Goal: Information Seeking & Learning: Learn about a topic

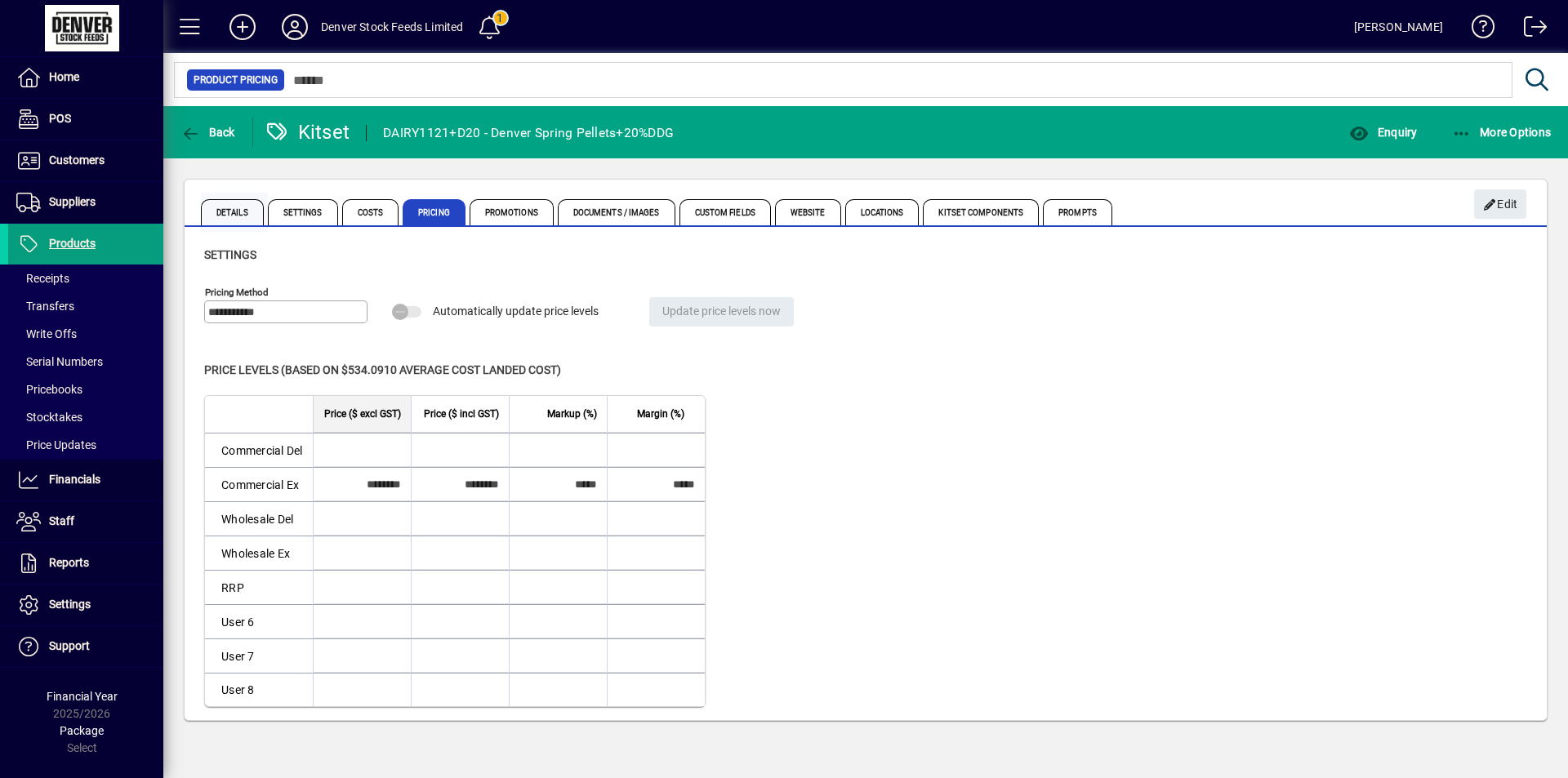
click at [237, 213] on span "Details" at bounding box center [232, 212] width 63 height 26
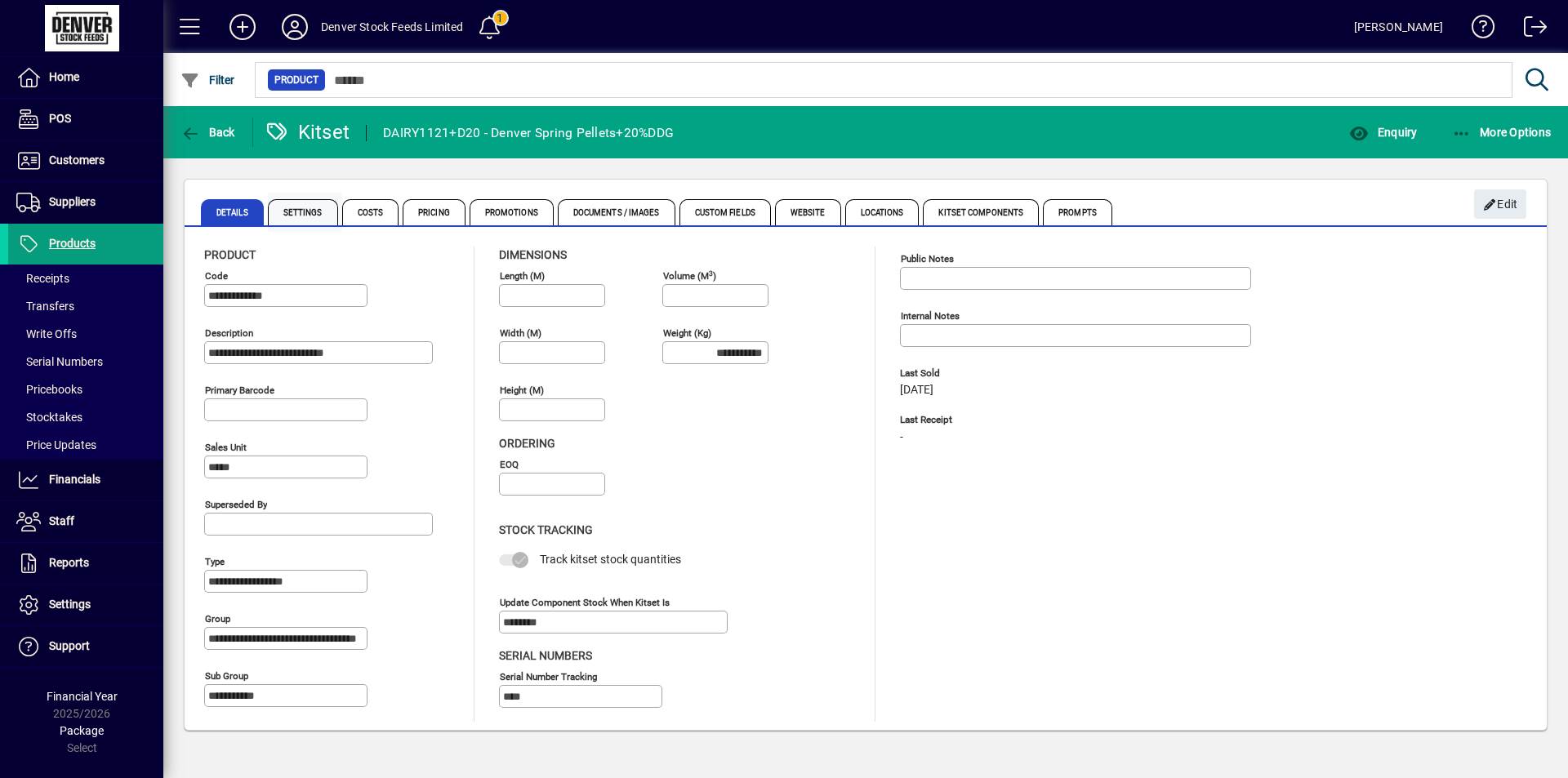
click at [298, 216] on span "Settings" at bounding box center [303, 212] width 70 height 26
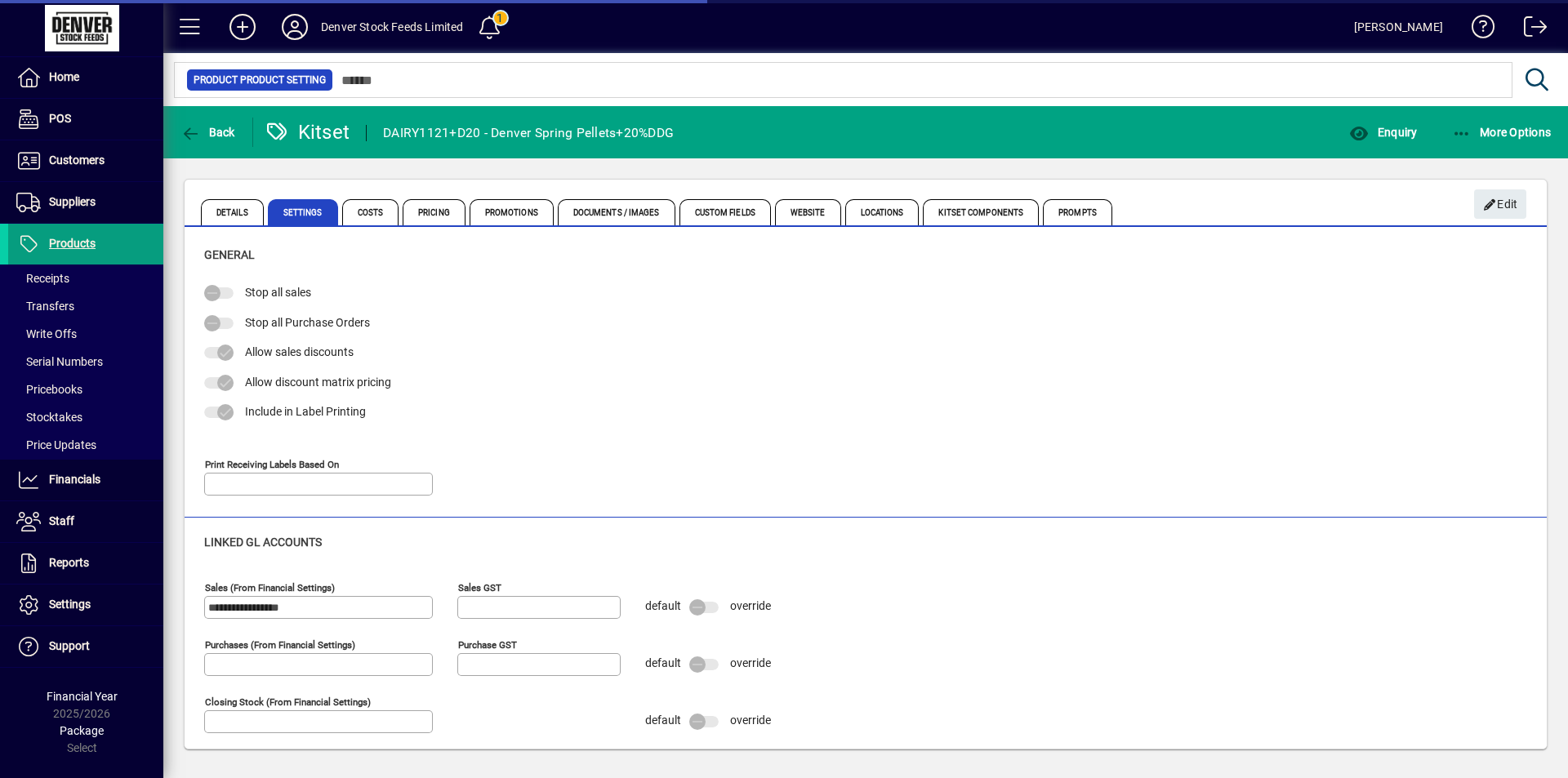
type input "**********"
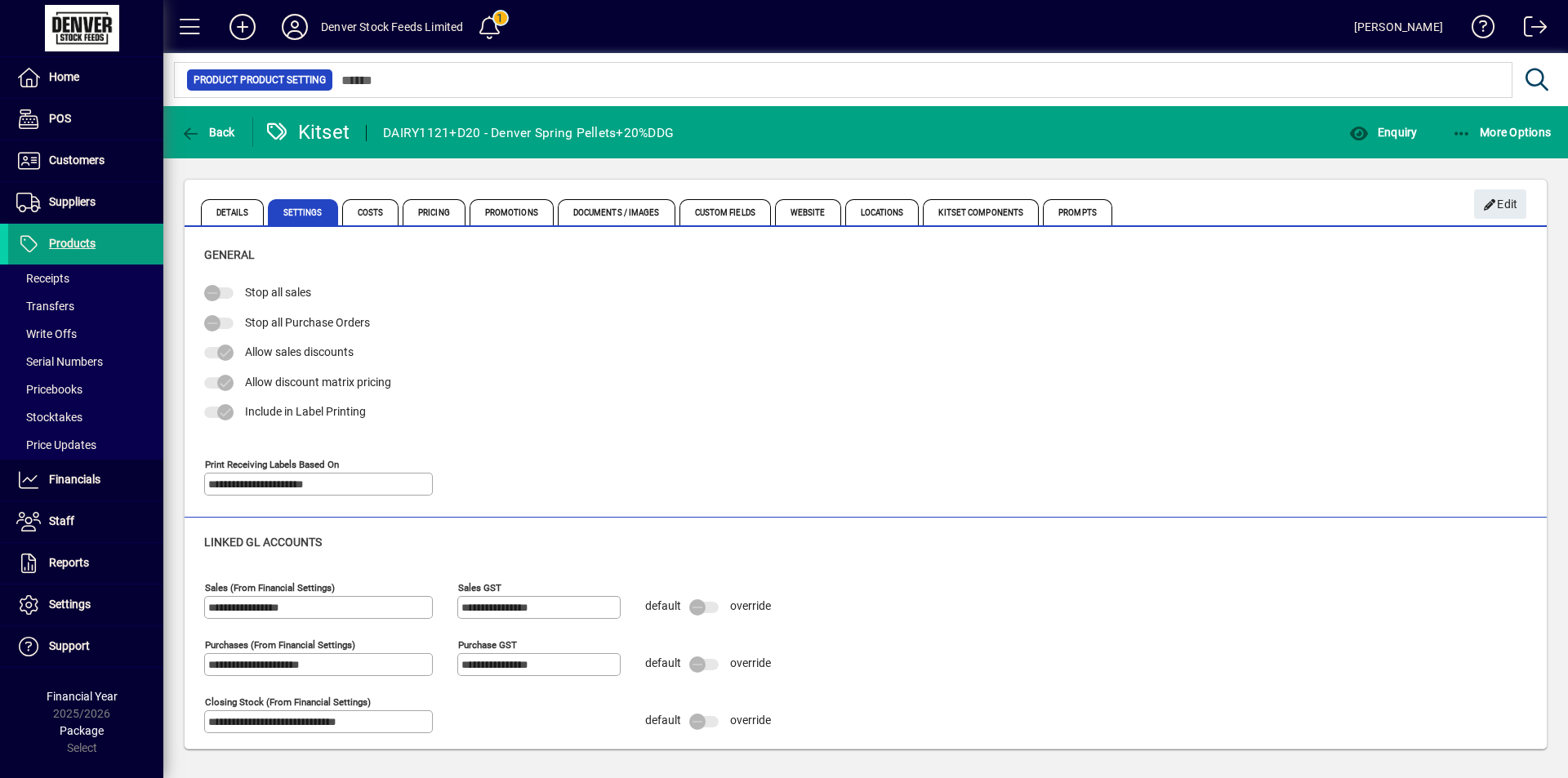
scroll to position [7, 0]
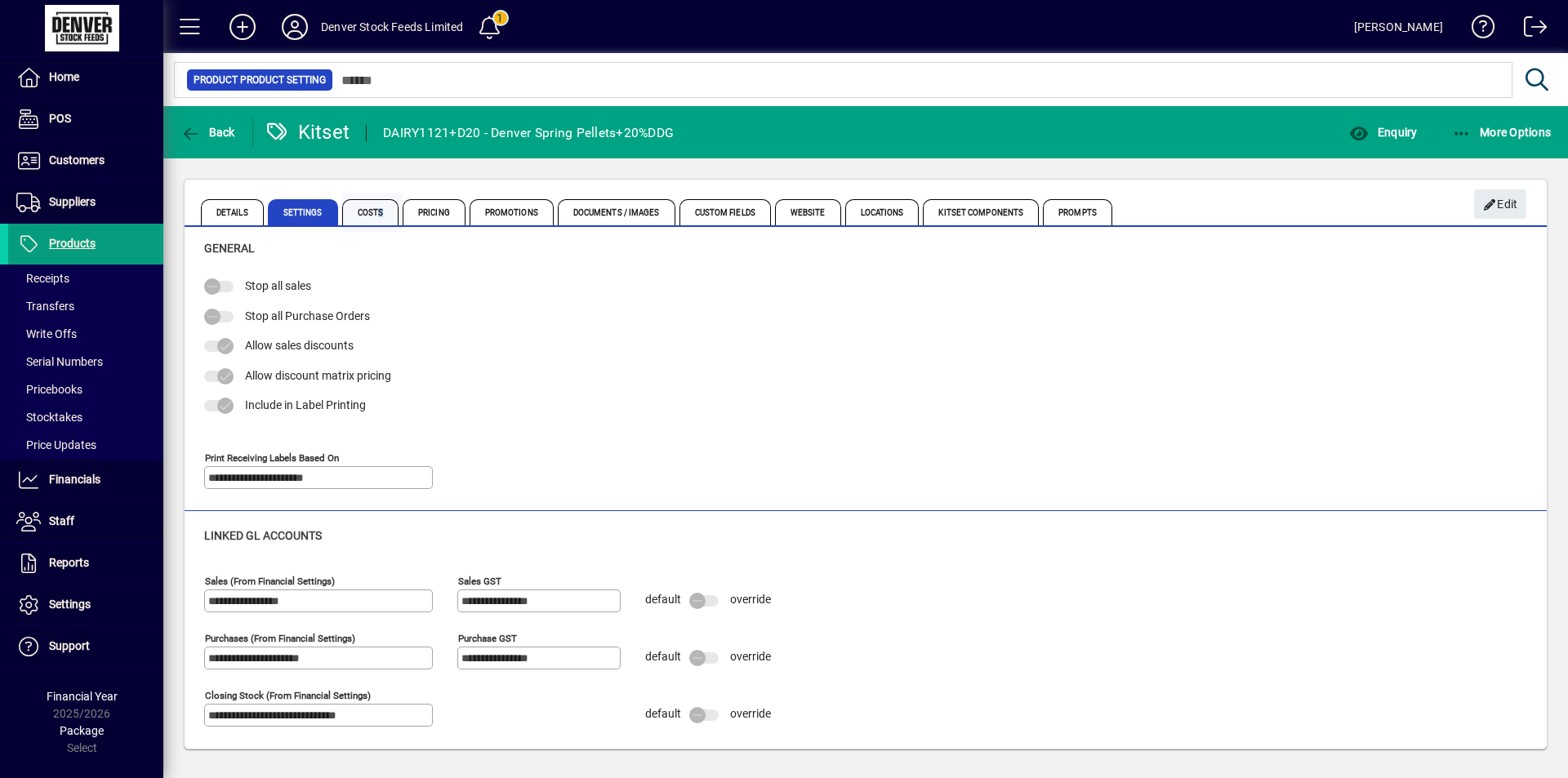
click at [380, 202] on span "Costs" at bounding box center [371, 212] width 57 height 26
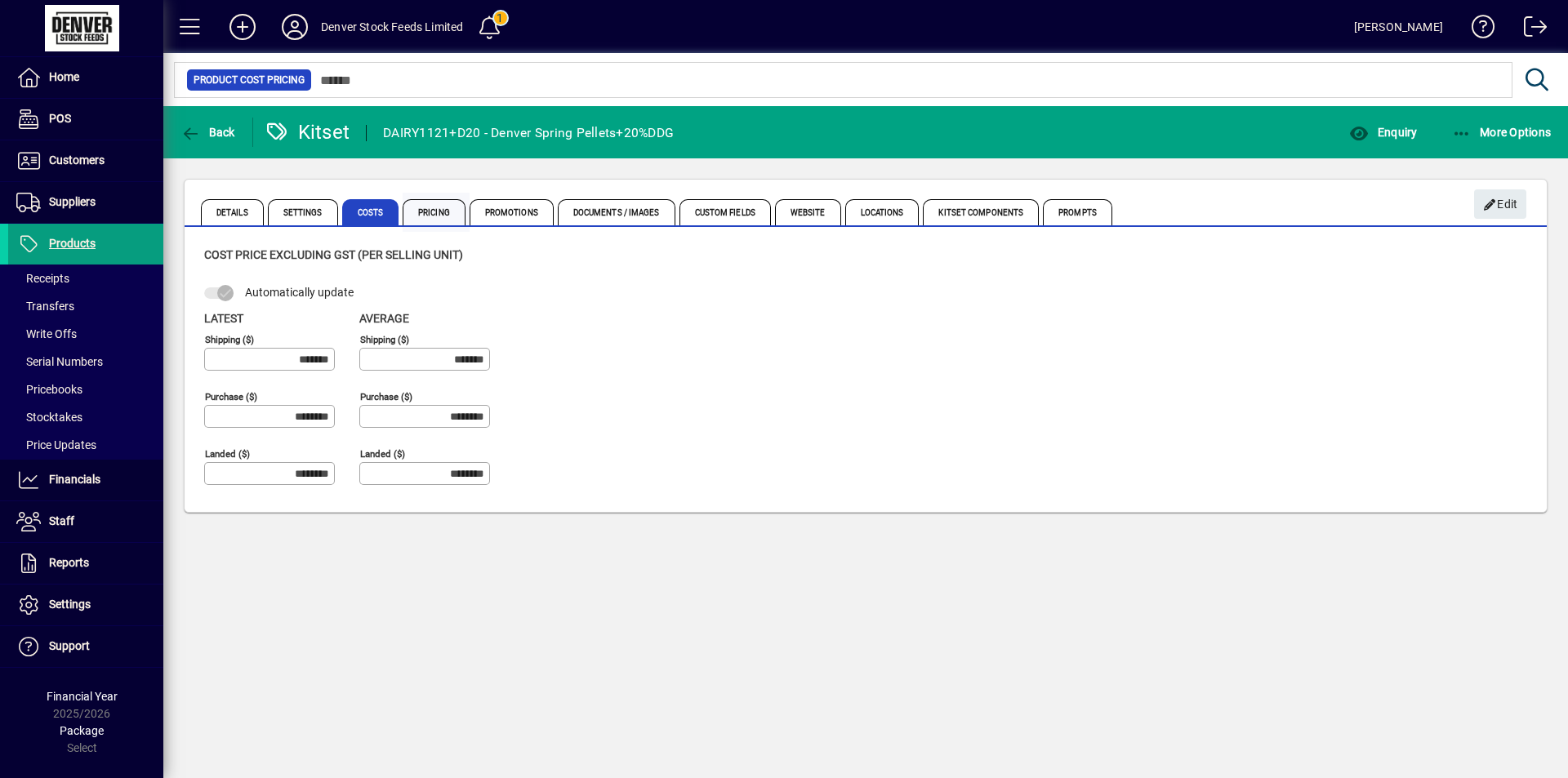
click at [446, 213] on span "Pricing" at bounding box center [434, 212] width 63 height 26
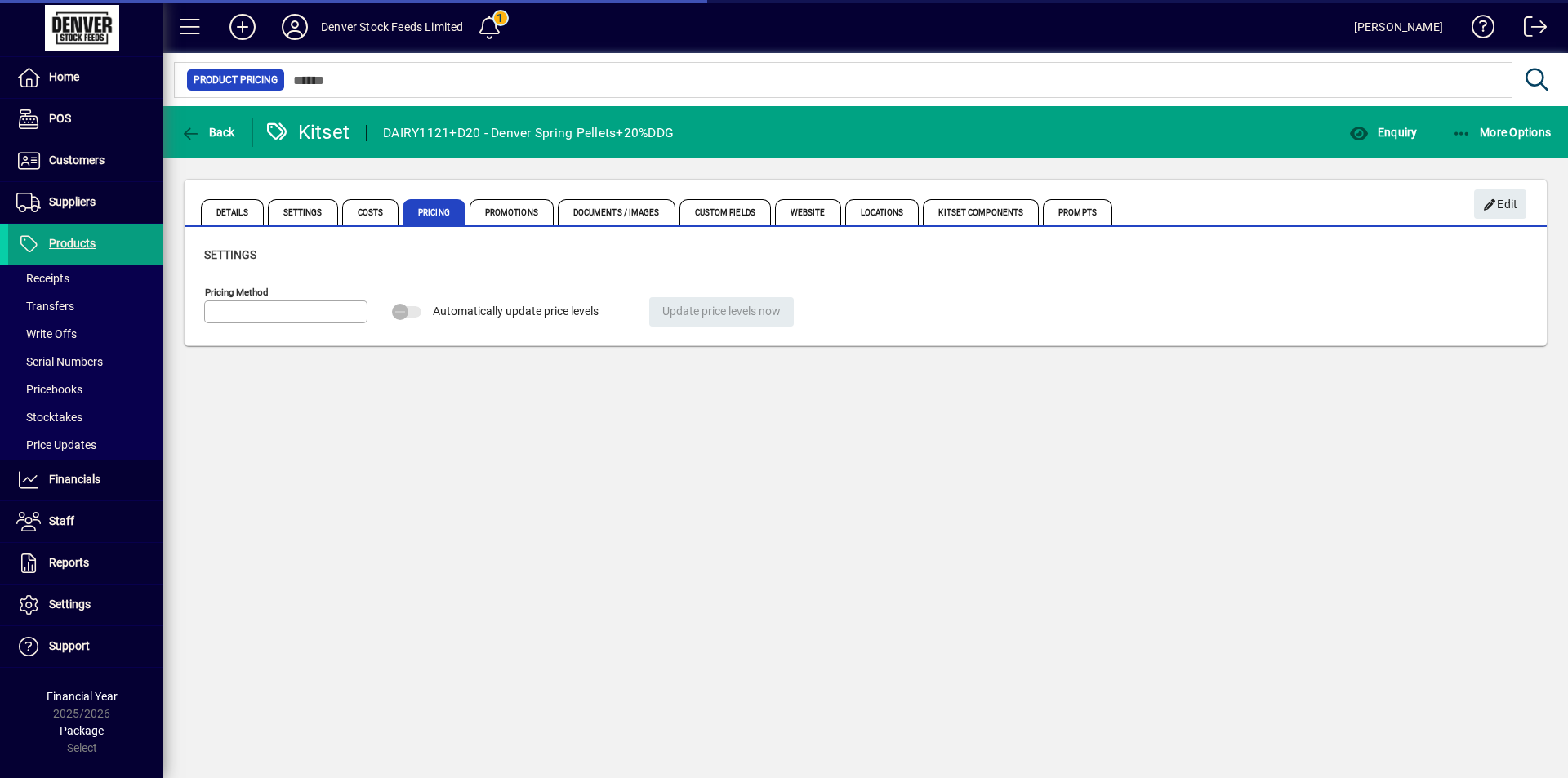
type input "**********"
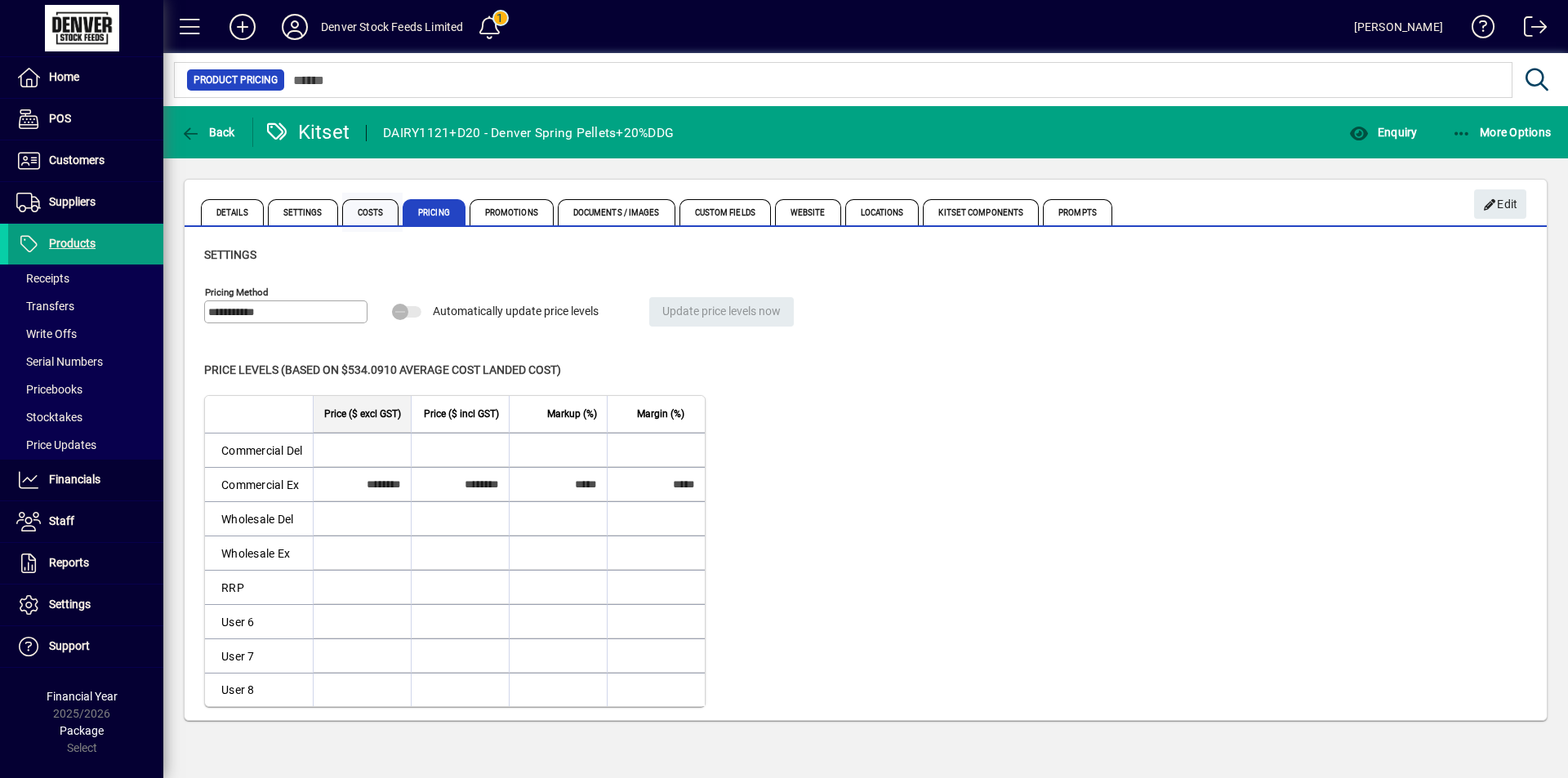
click at [368, 203] on span "Costs" at bounding box center [371, 212] width 57 height 26
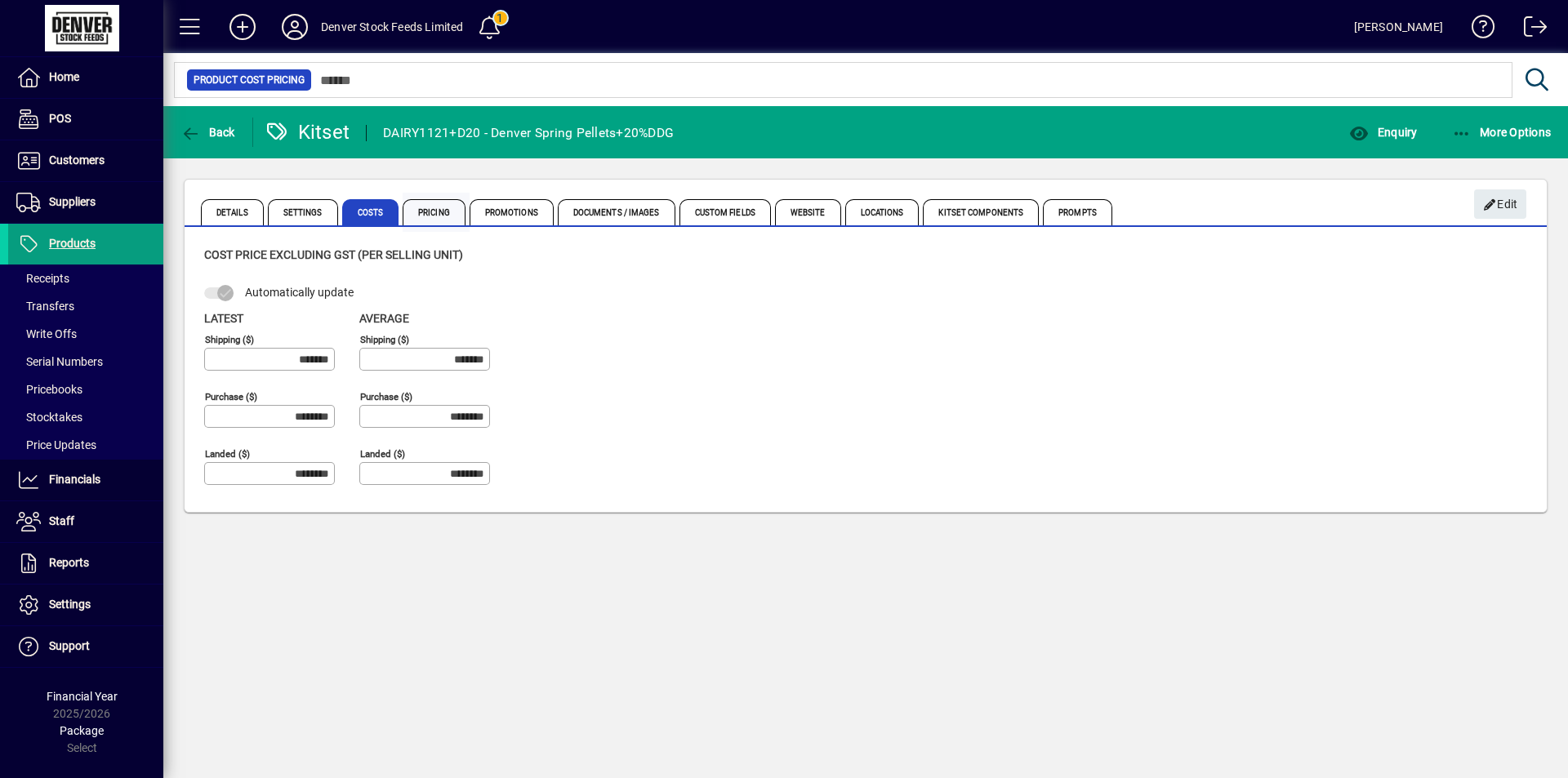
click at [446, 215] on span "Pricing" at bounding box center [434, 212] width 63 height 26
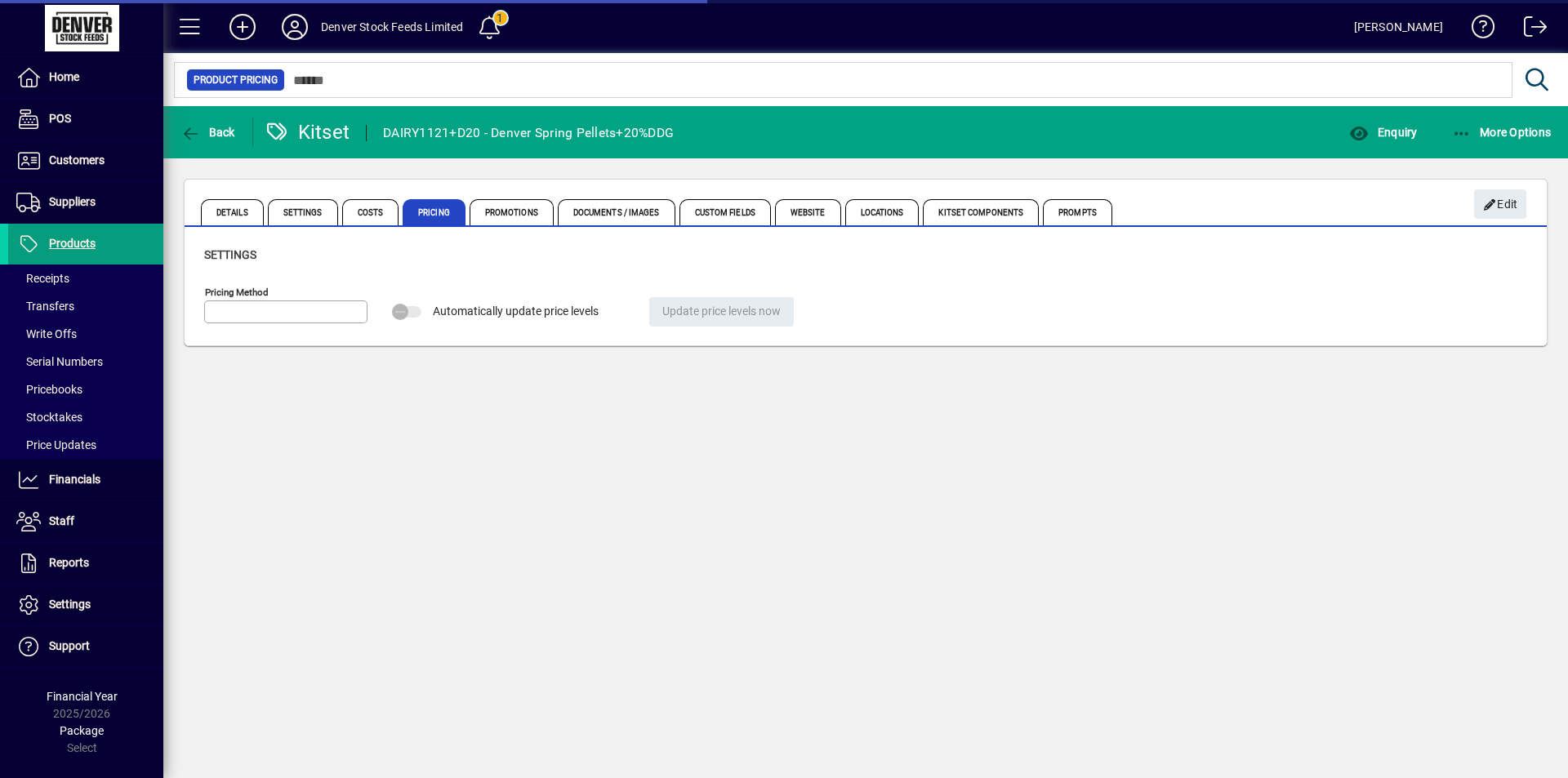
type input "**********"
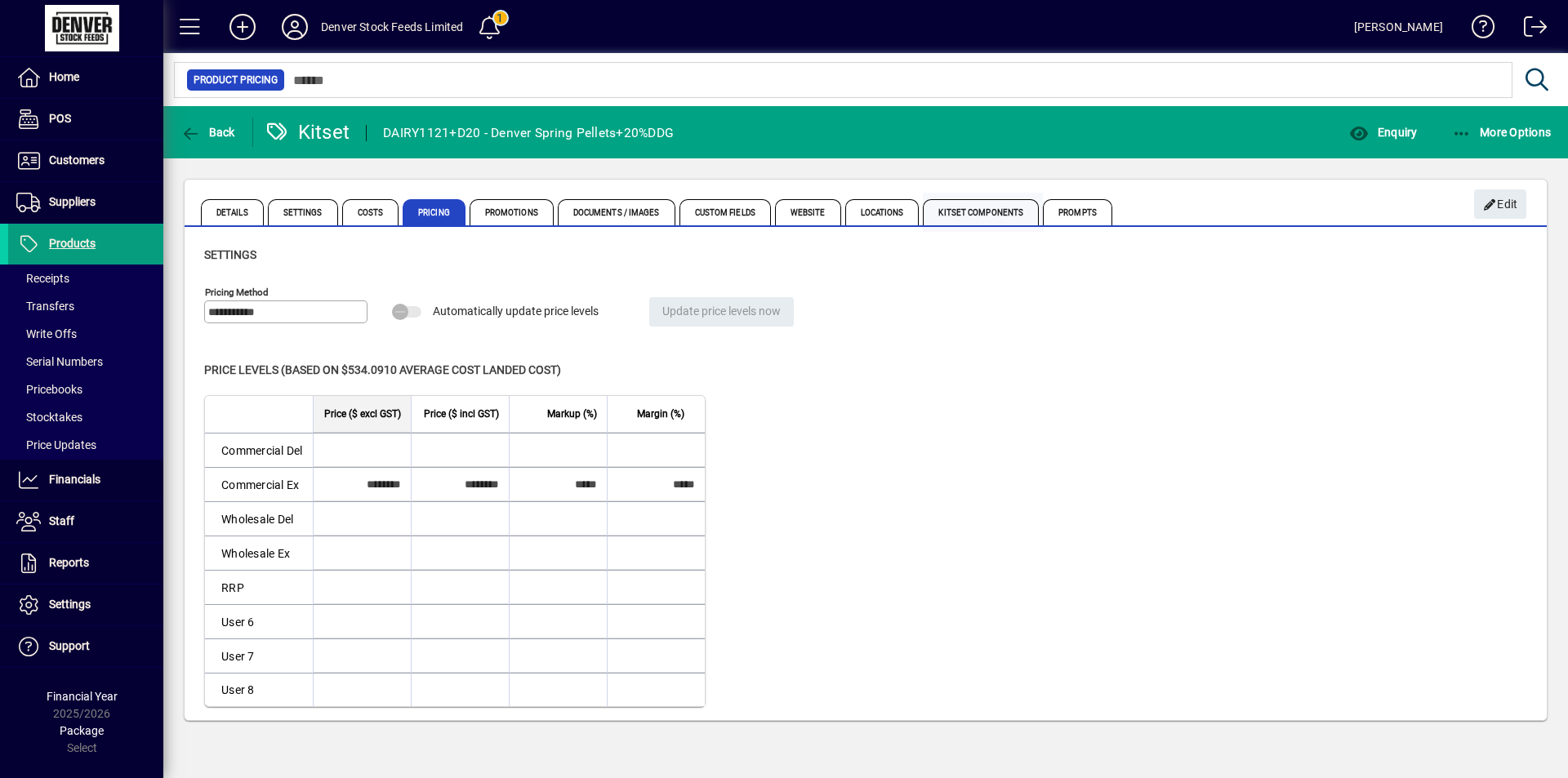
click at [954, 207] on span "Kitset Components" at bounding box center [980, 212] width 116 height 26
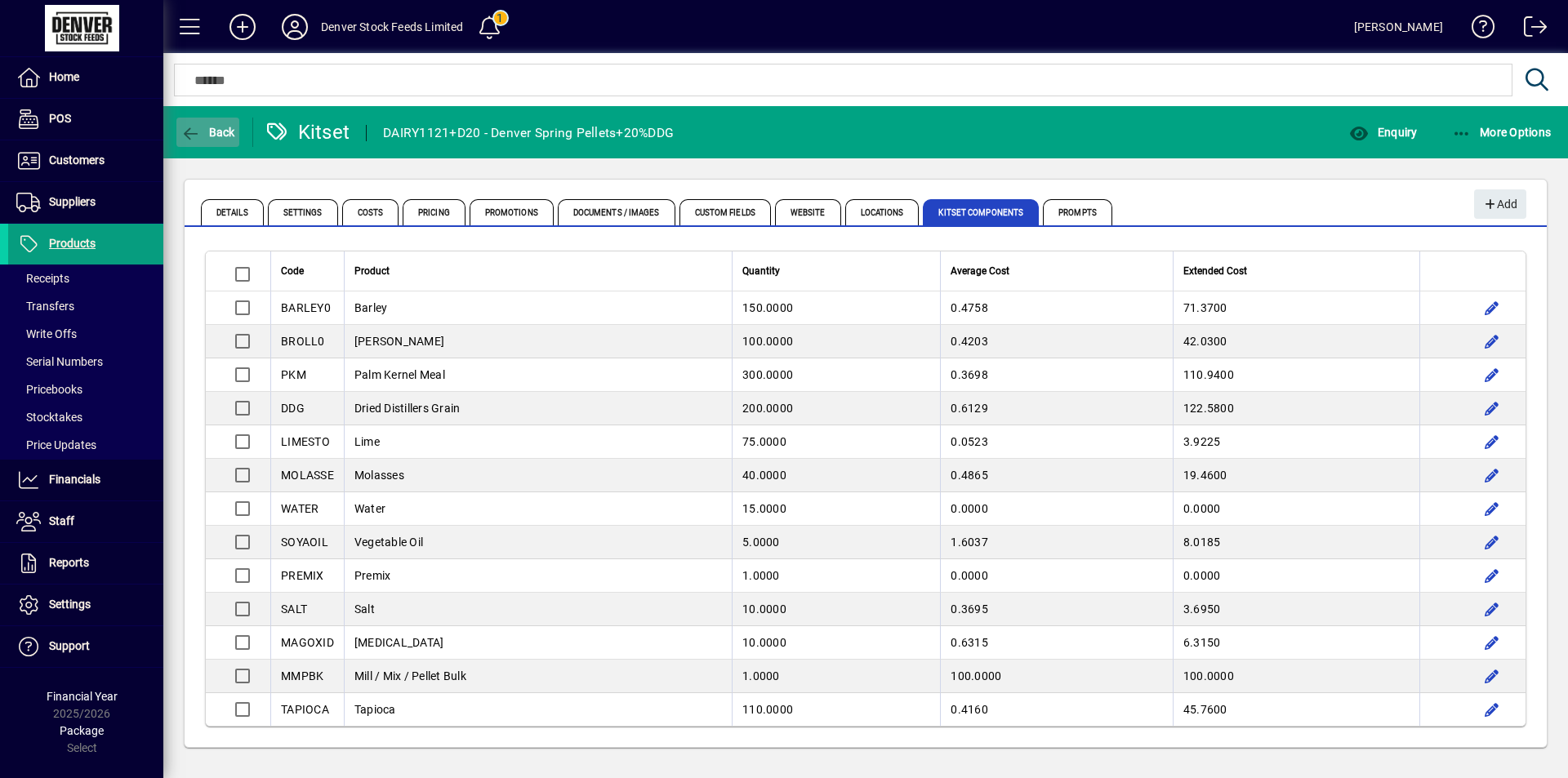
click at [210, 135] on span "Back" at bounding box center [207, 132] width 54 height 13
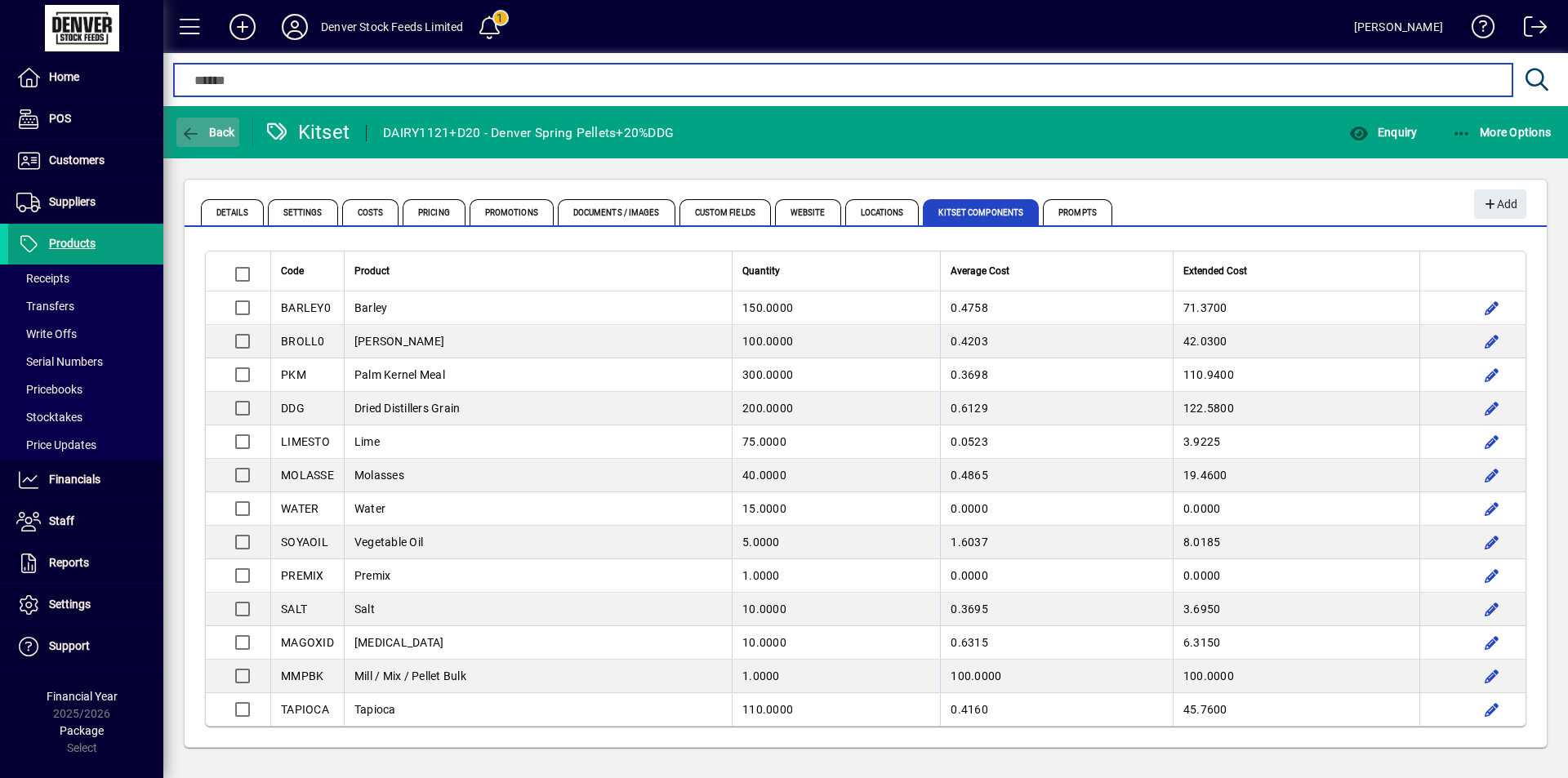
type input "****"
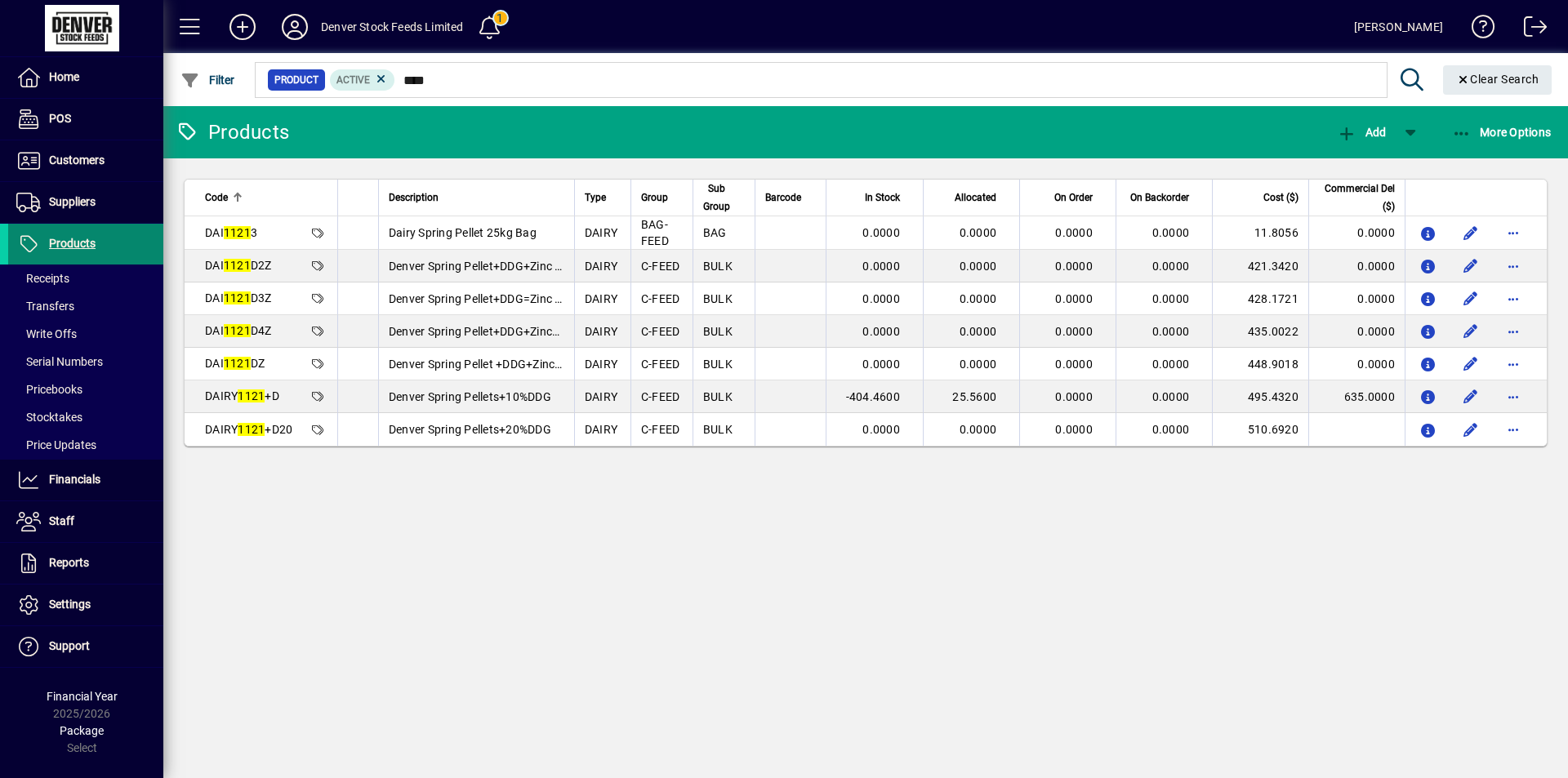
click at [82, 245] on span "Products" at bounding box center [72, 243] width 46 height 13
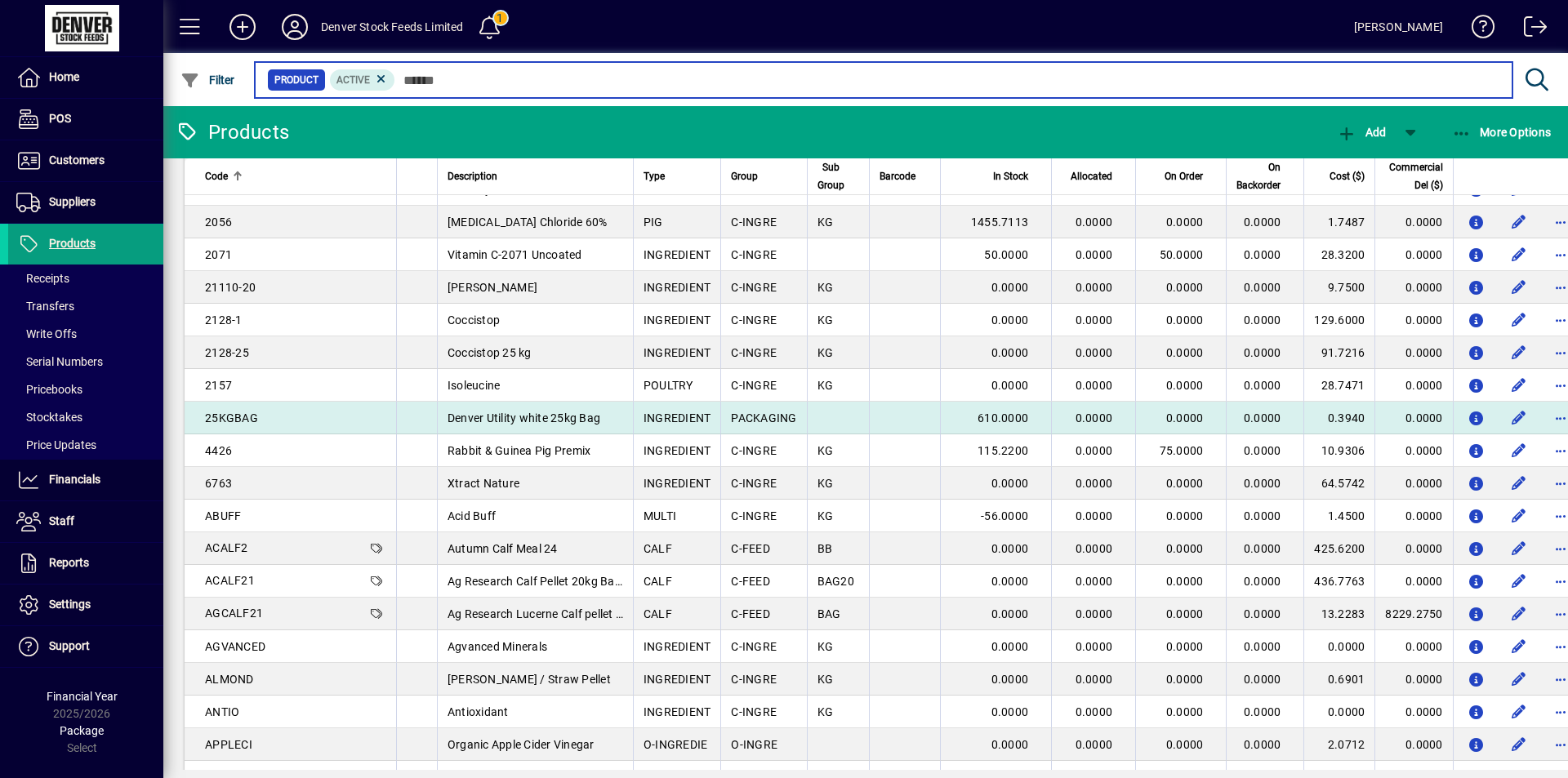
scroll to position [327, 0]
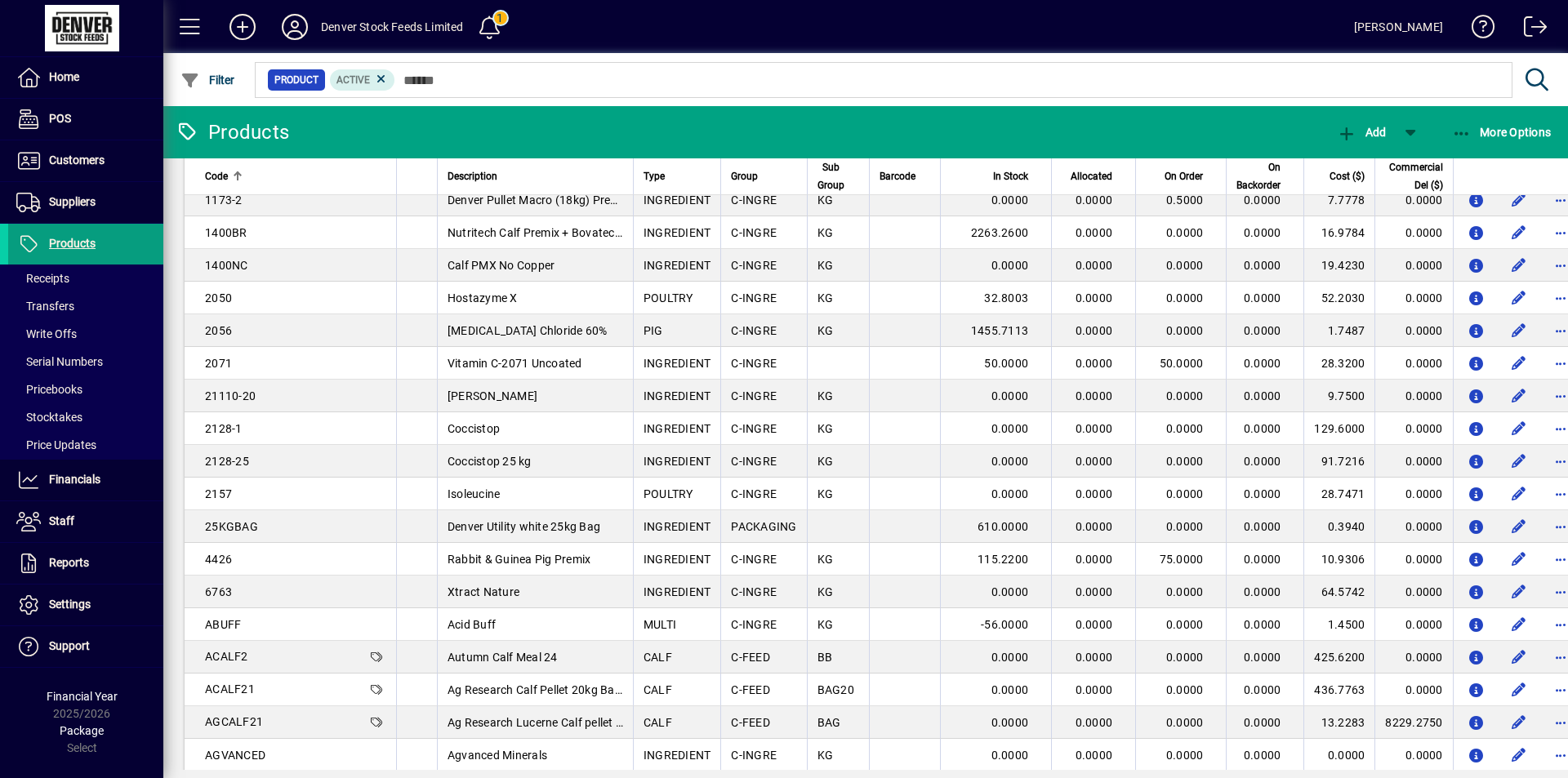
click at [396, 395] on td at bounding box center [415, 396] width 41 height 33
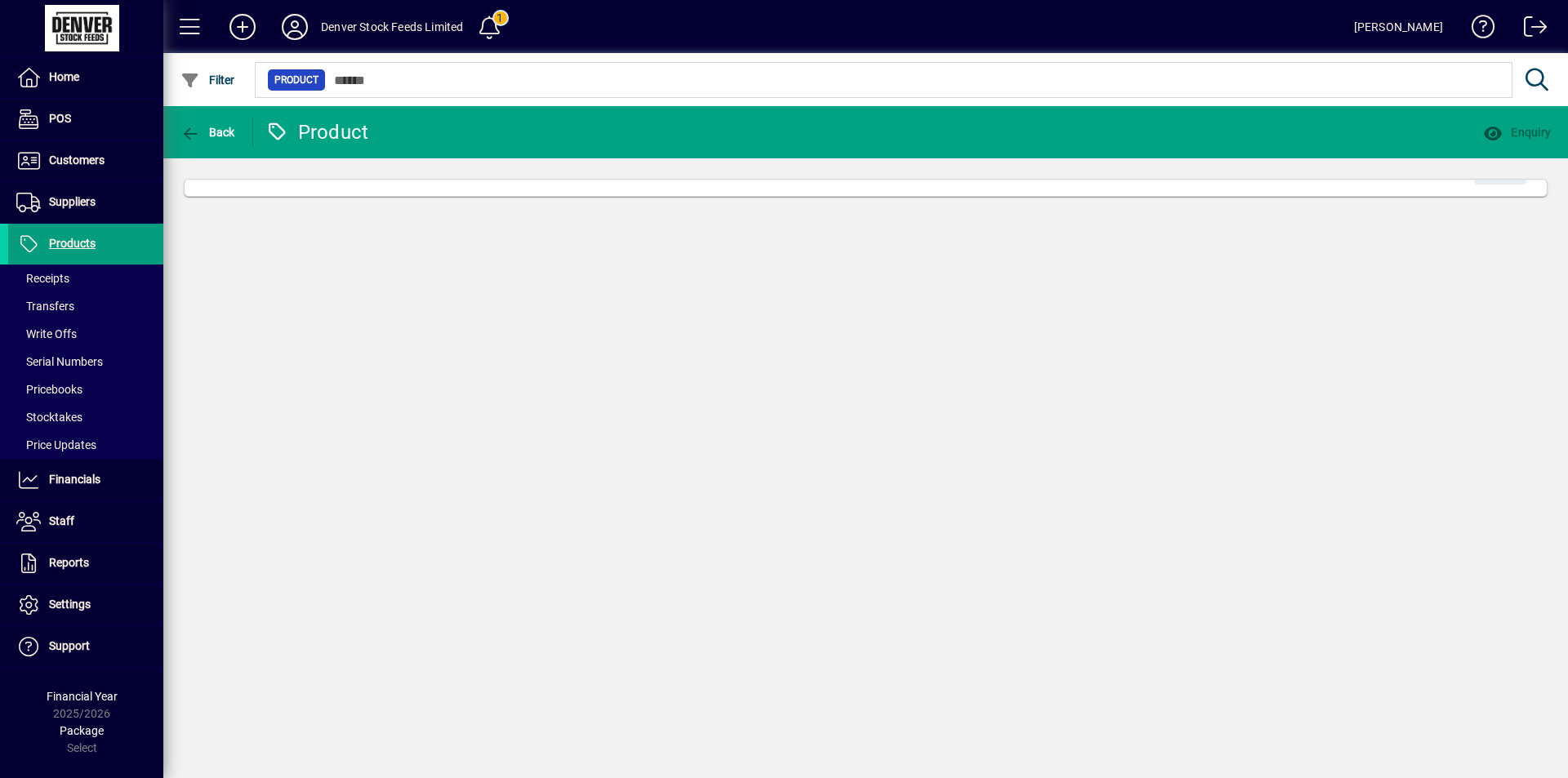
click at [325, 395] on div "Back Product Enquiry Edit" at bounding box center [865, 441] width 1404 height 672
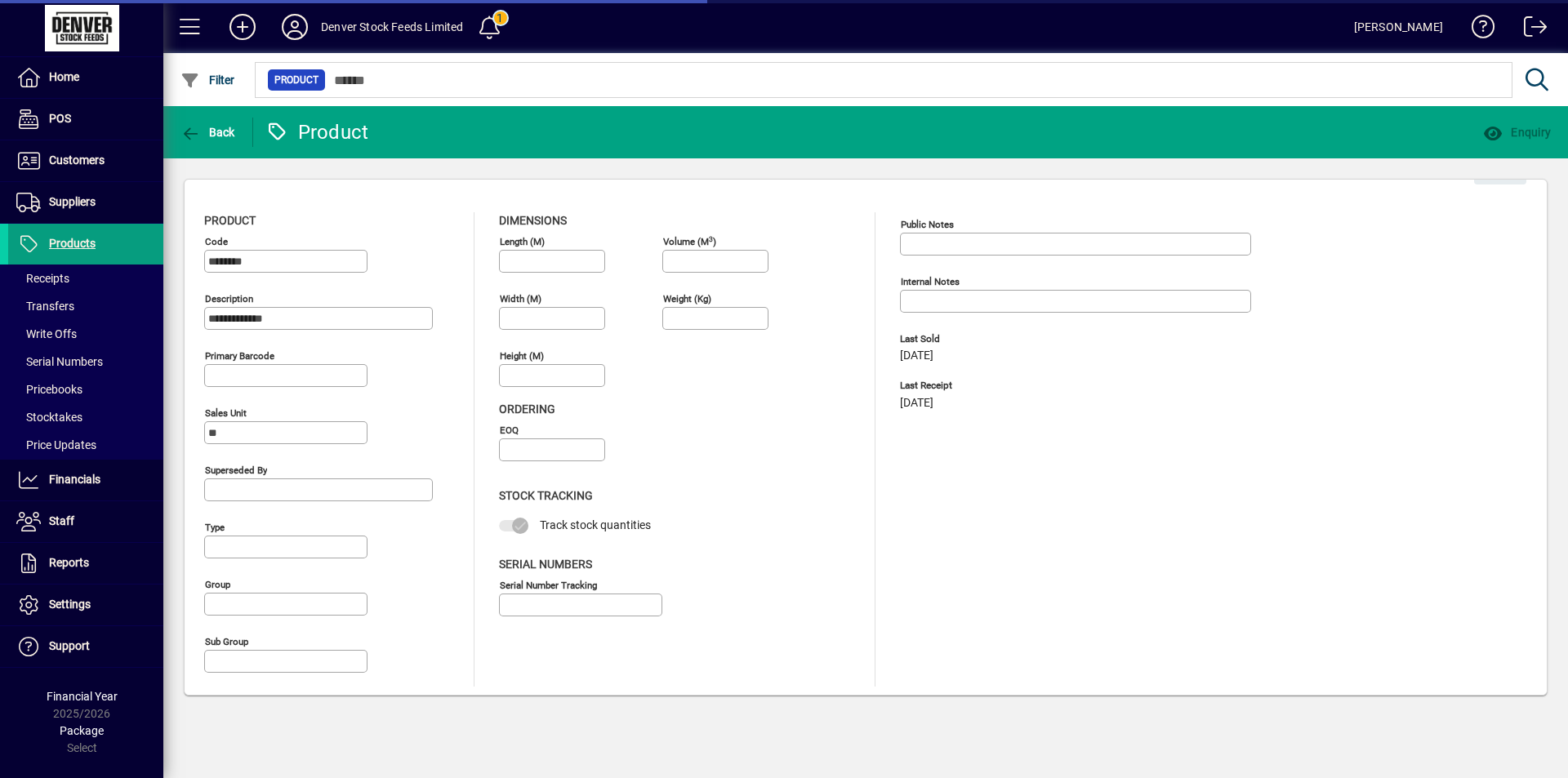
type input "**********"
type input "****"
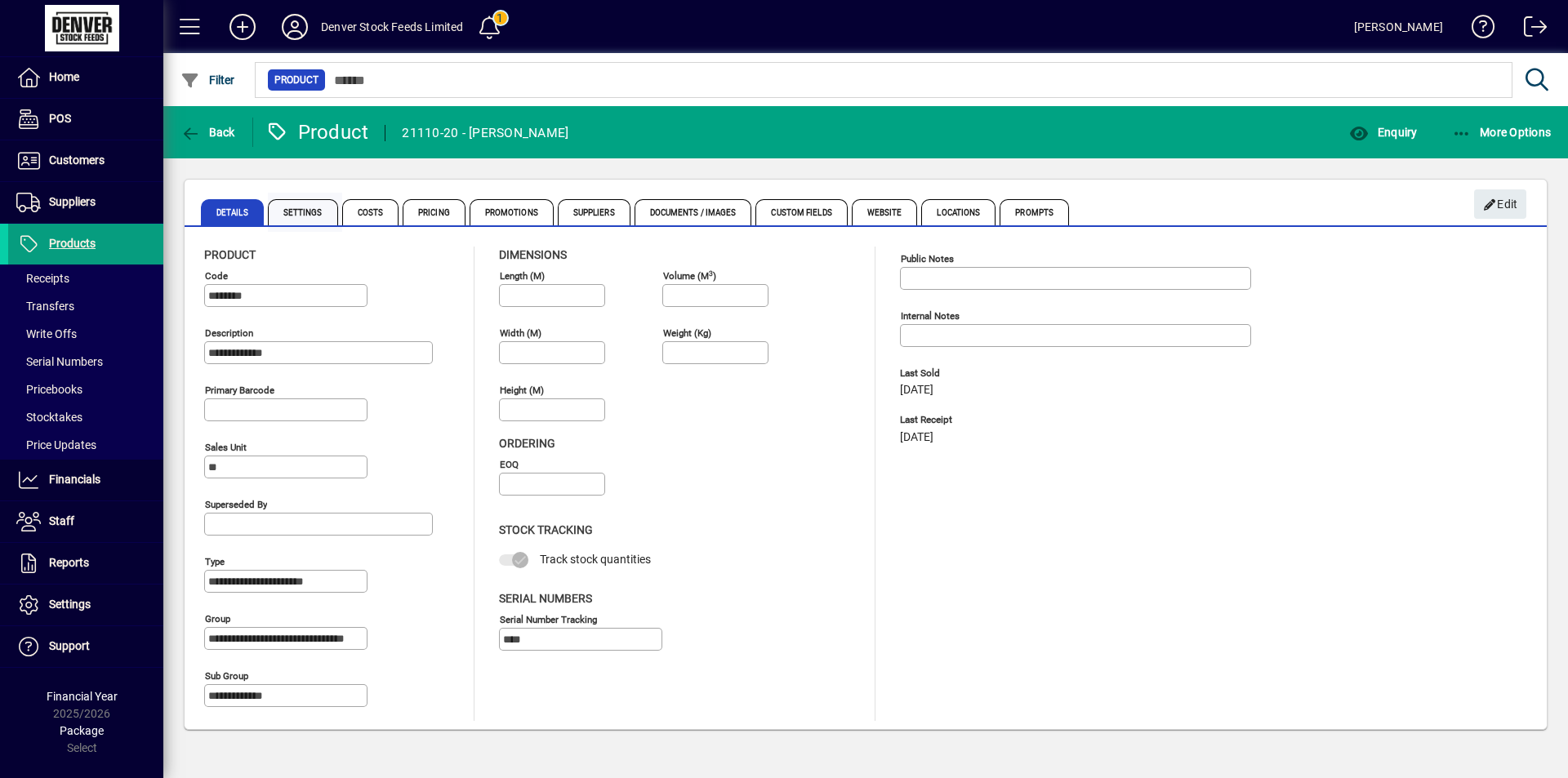
click at [304, 213] on span "Settings" at bounding box center [303, 212] width 70 height 26
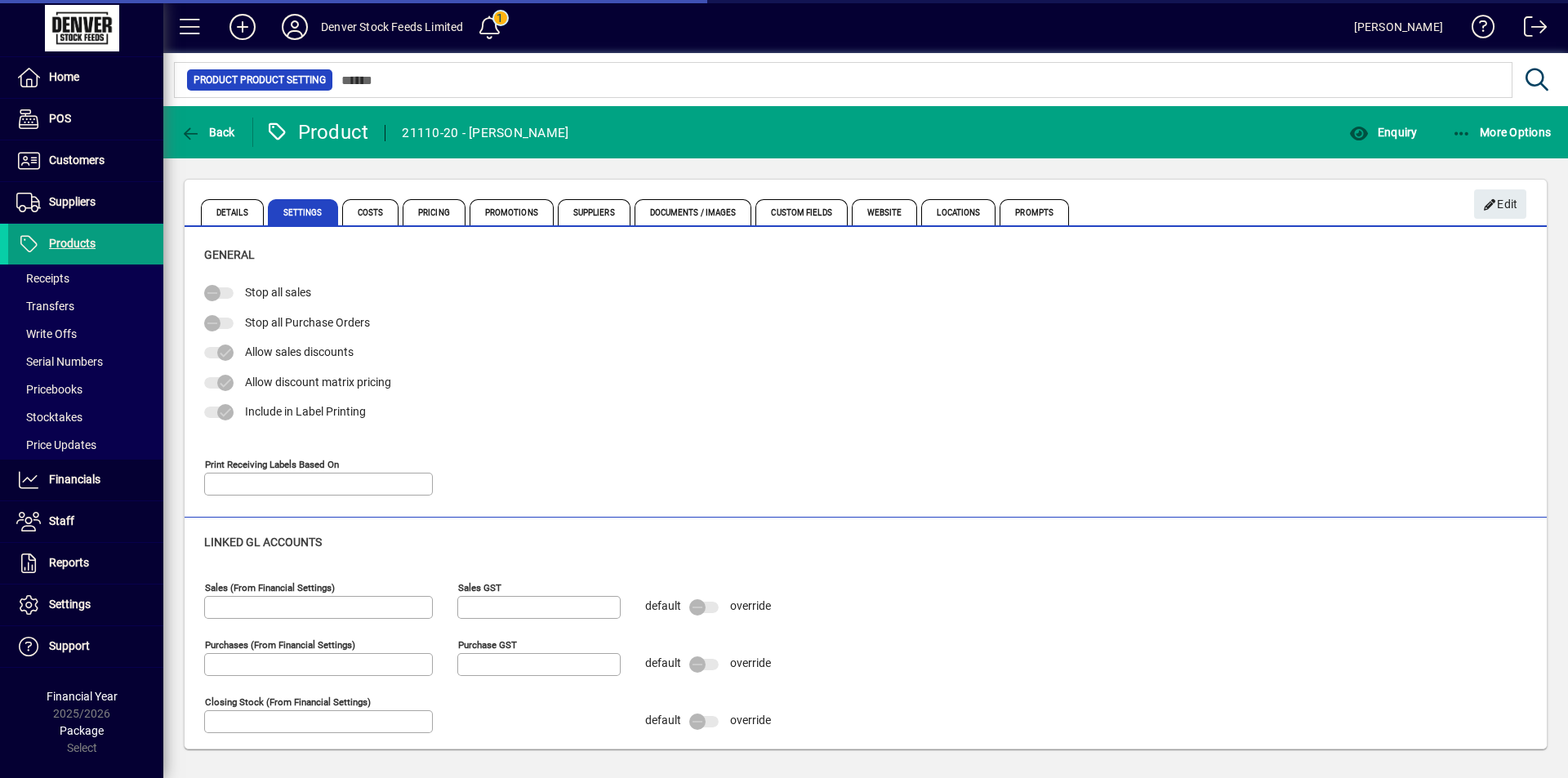
type input "**********"
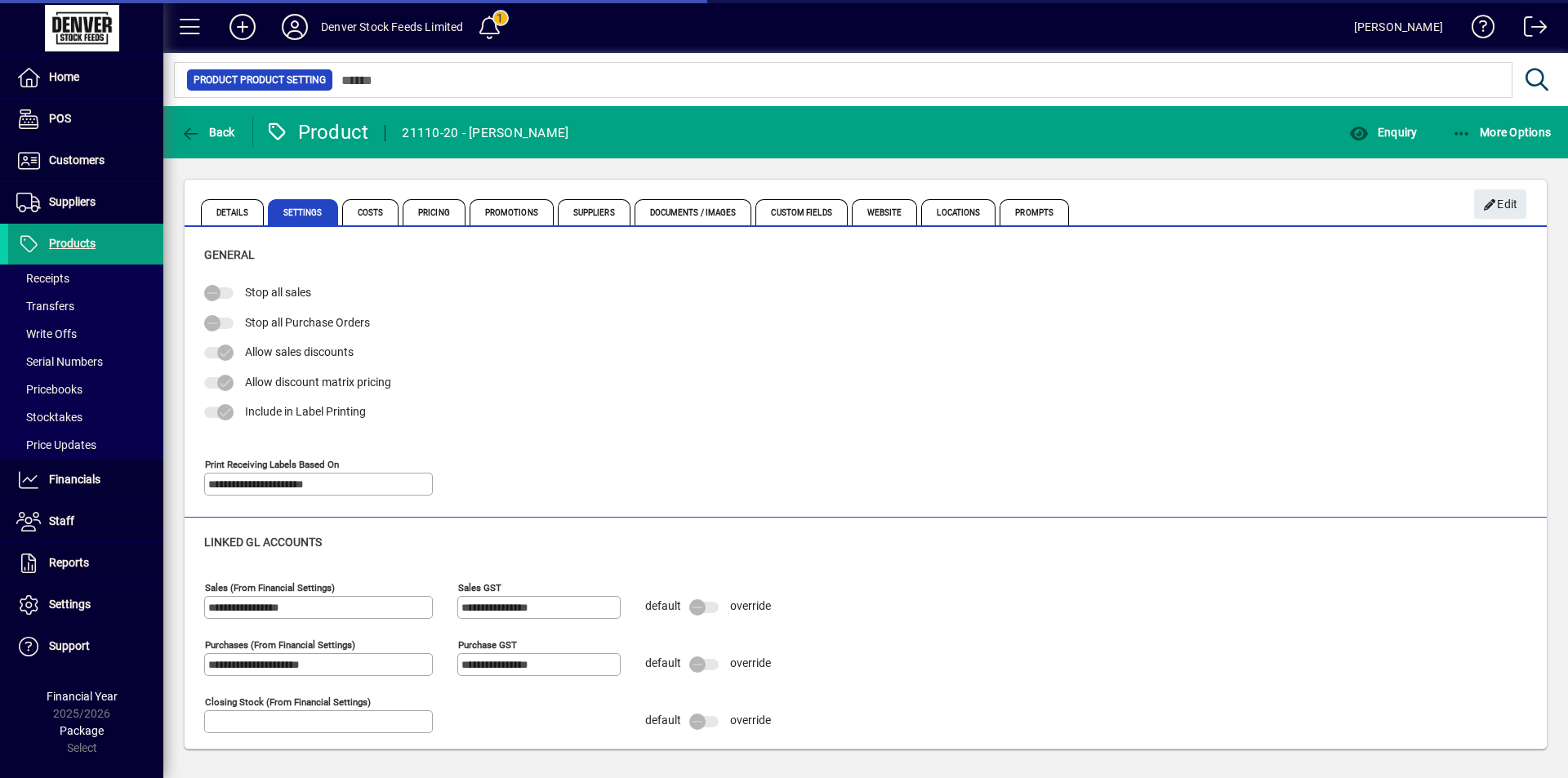
type input "**********"
click at [376, 213] on span "Costs" at bounding box center [371, 212] width 57 height 26
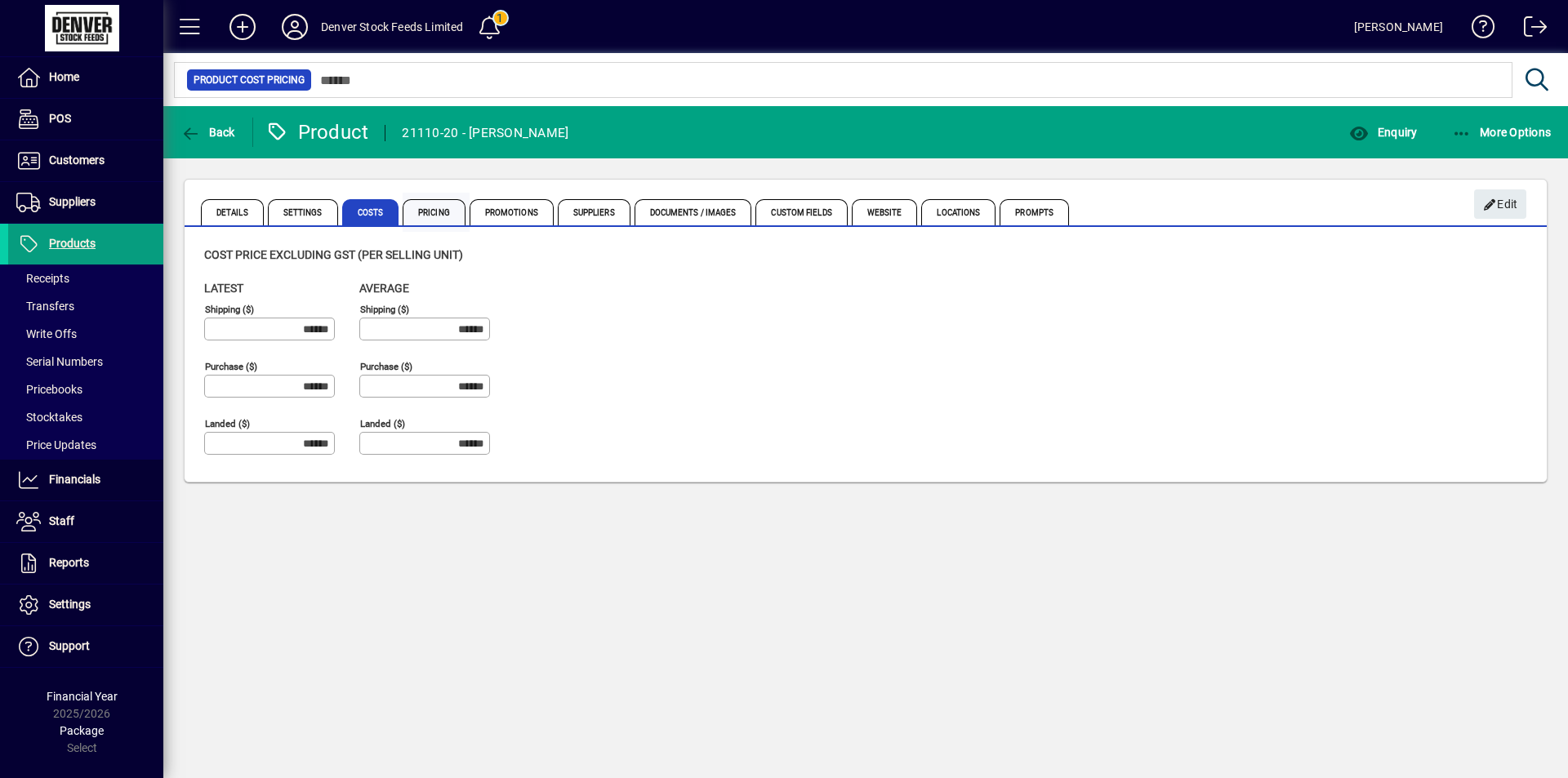
click at [442, 217] on span "Pricing" at bounding box center [434, 212] width 63 height 26
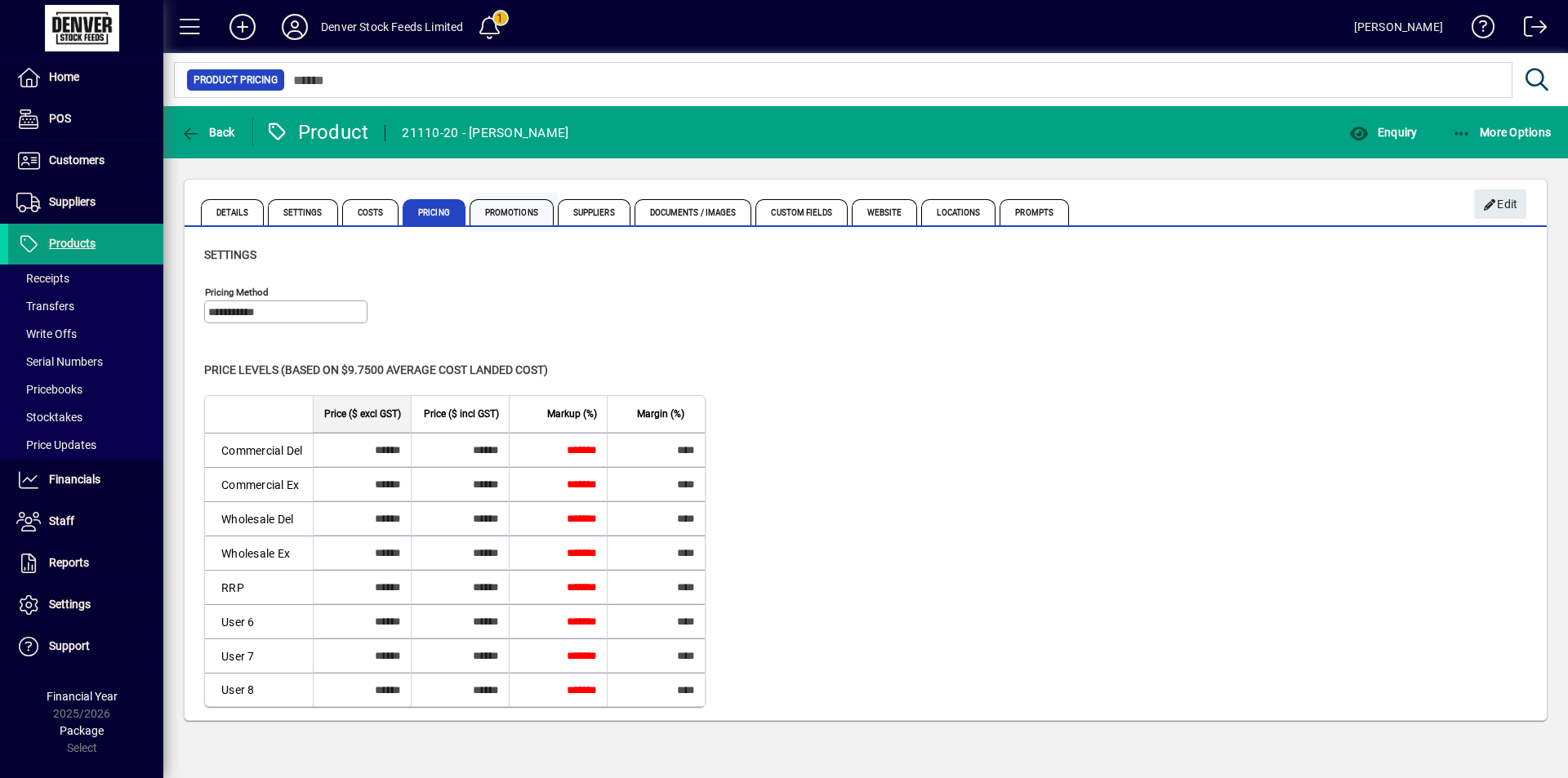
click at [502, 217] on span "Promotions" at bounding box center [511, 212] width 84 height 26
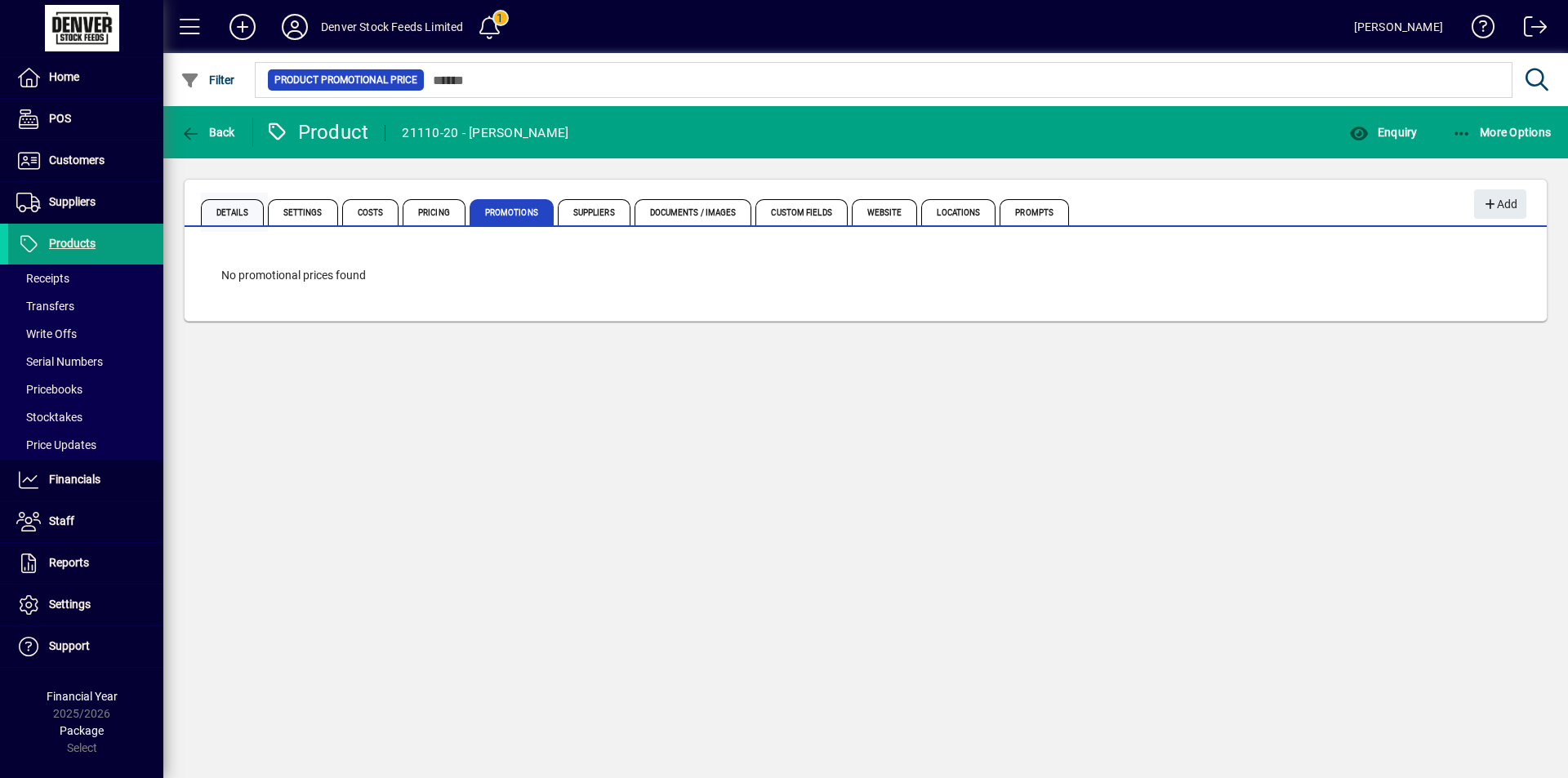
click at [254, 214] on span "Details" at bounding box center [232, 212] width 63 height 26
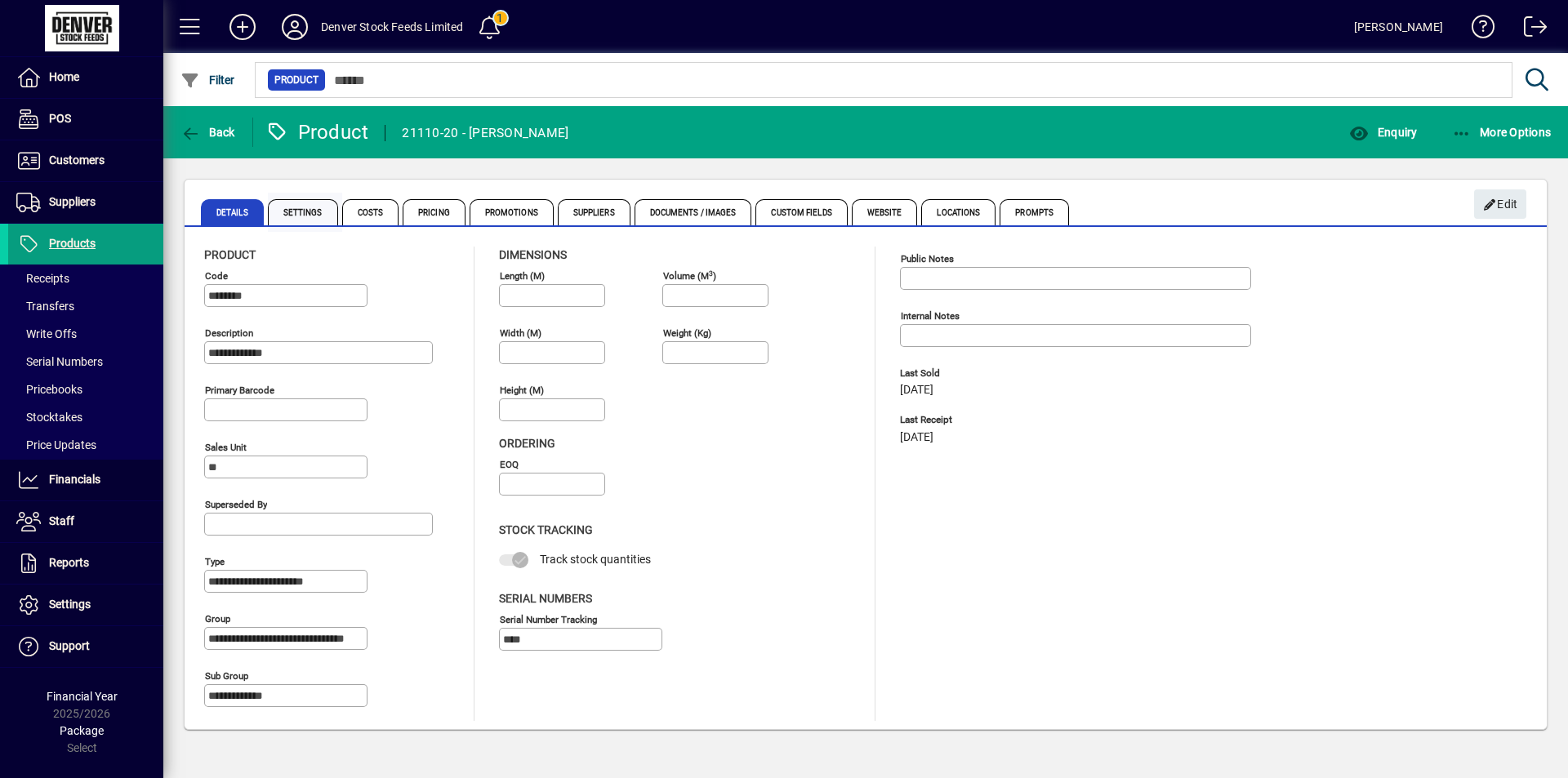
click at [321, 213] on span "Settings" at bounding box center [303, 212] width 70 height 26
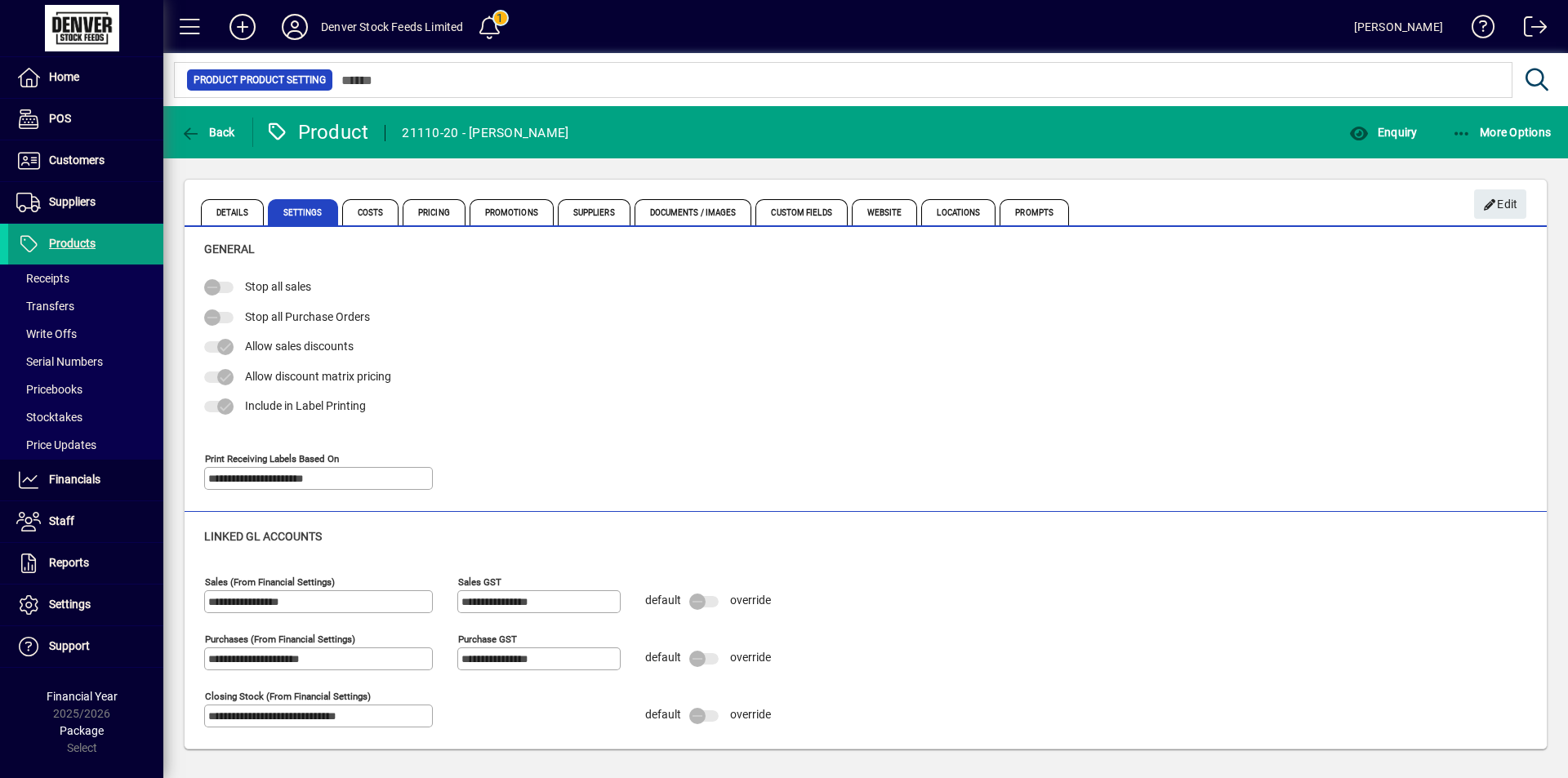
scroll to position [7, 0]
click at [432, 213] on span "Pricing" at bounding box center [434, 212] width 63 height 26
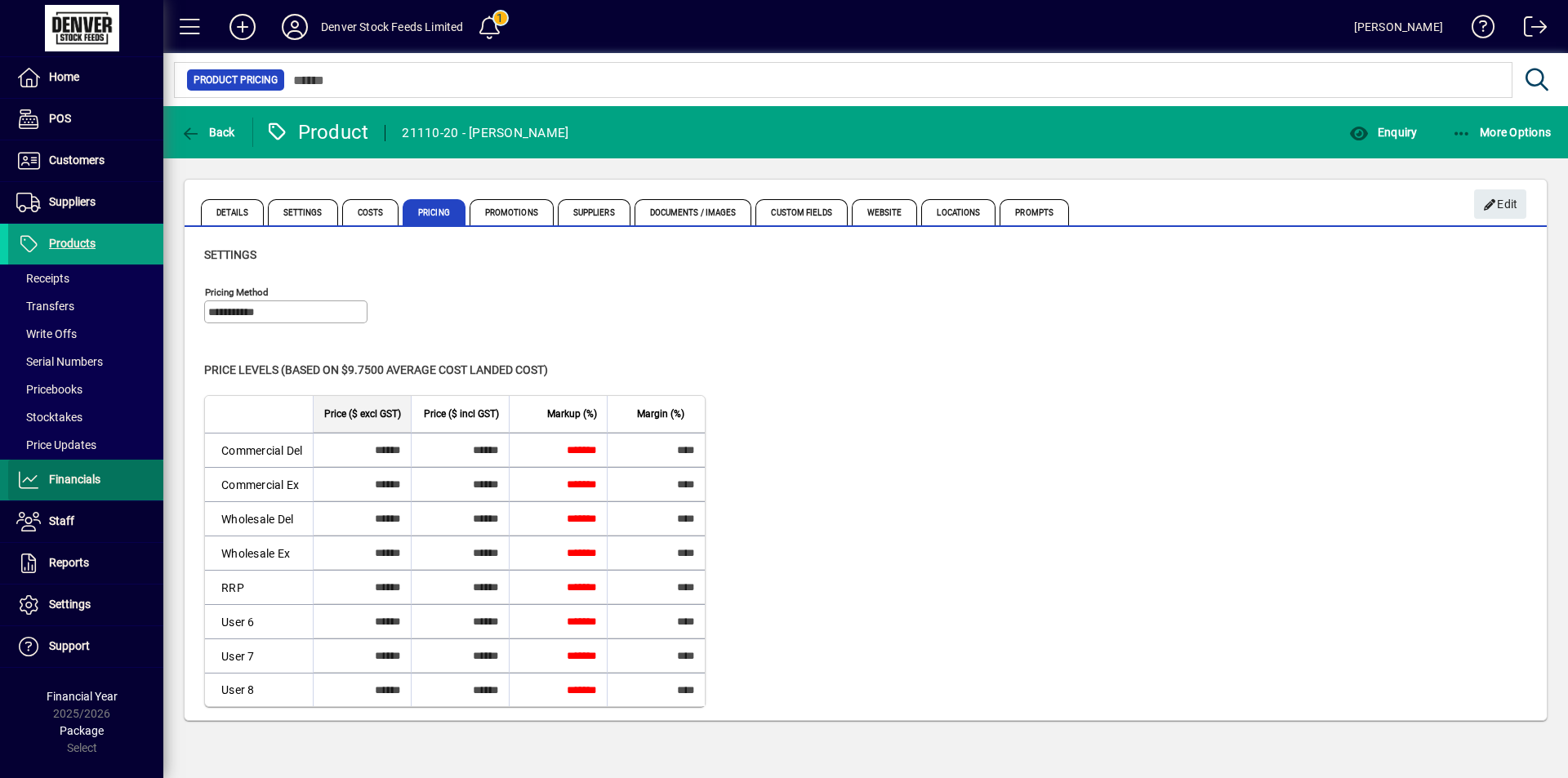
click at [77, 476] on span "Financials" at bounding box center [75, 479] width 51 height 13
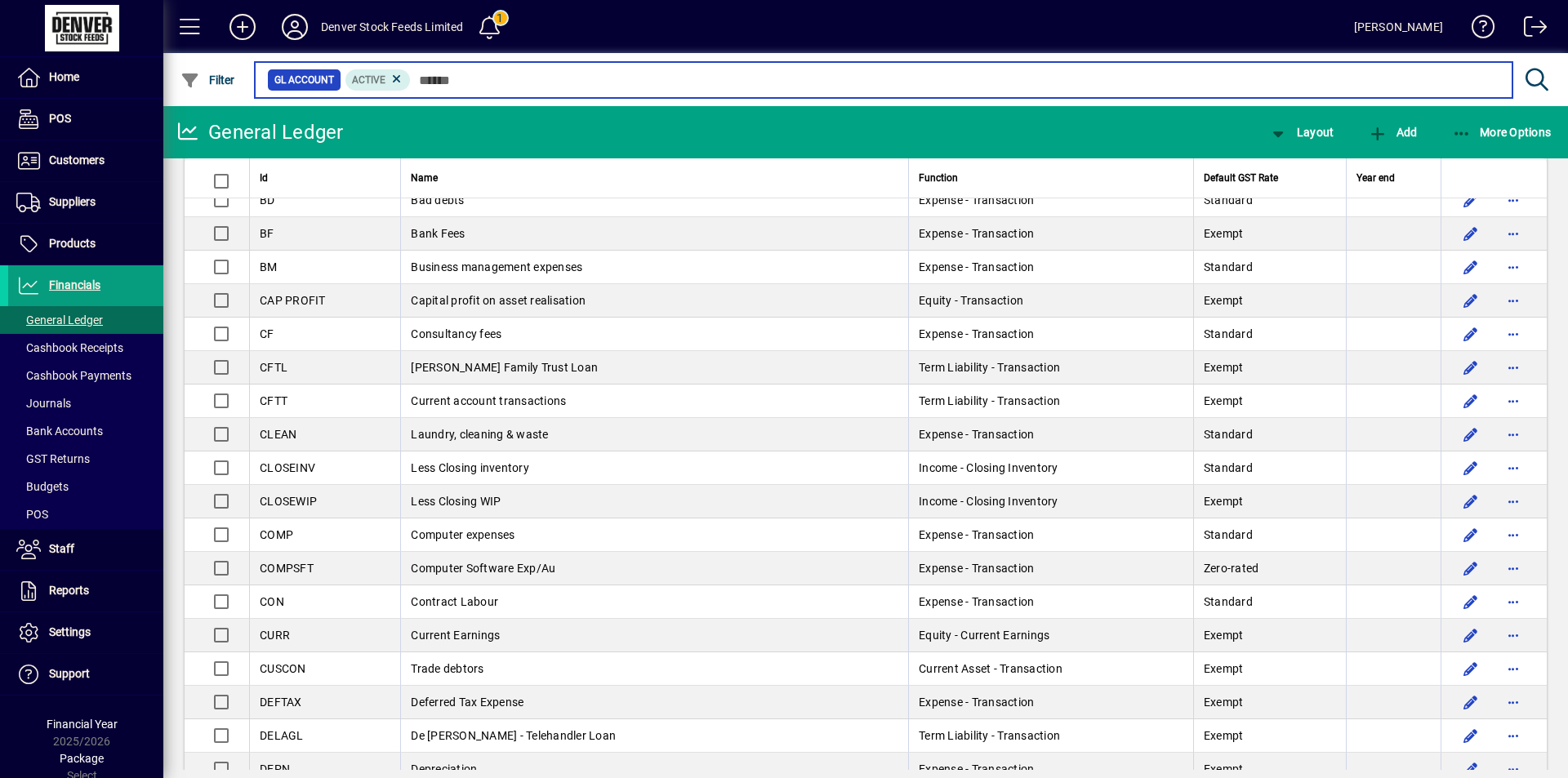
scroll to position [544, 0]
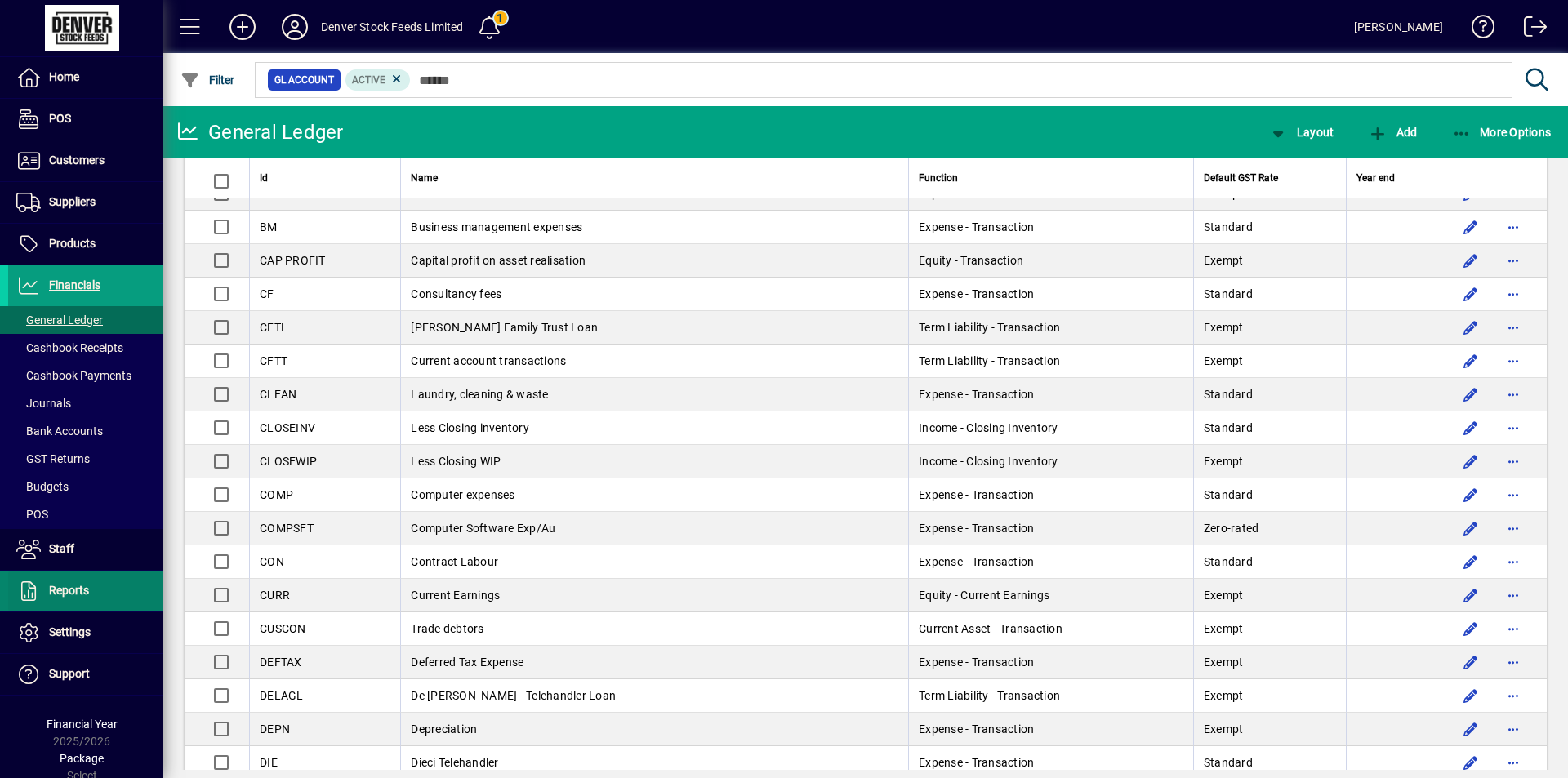
click at [82, 591] on span "Reports" at bounding box center [69, 590] width 40 height 13
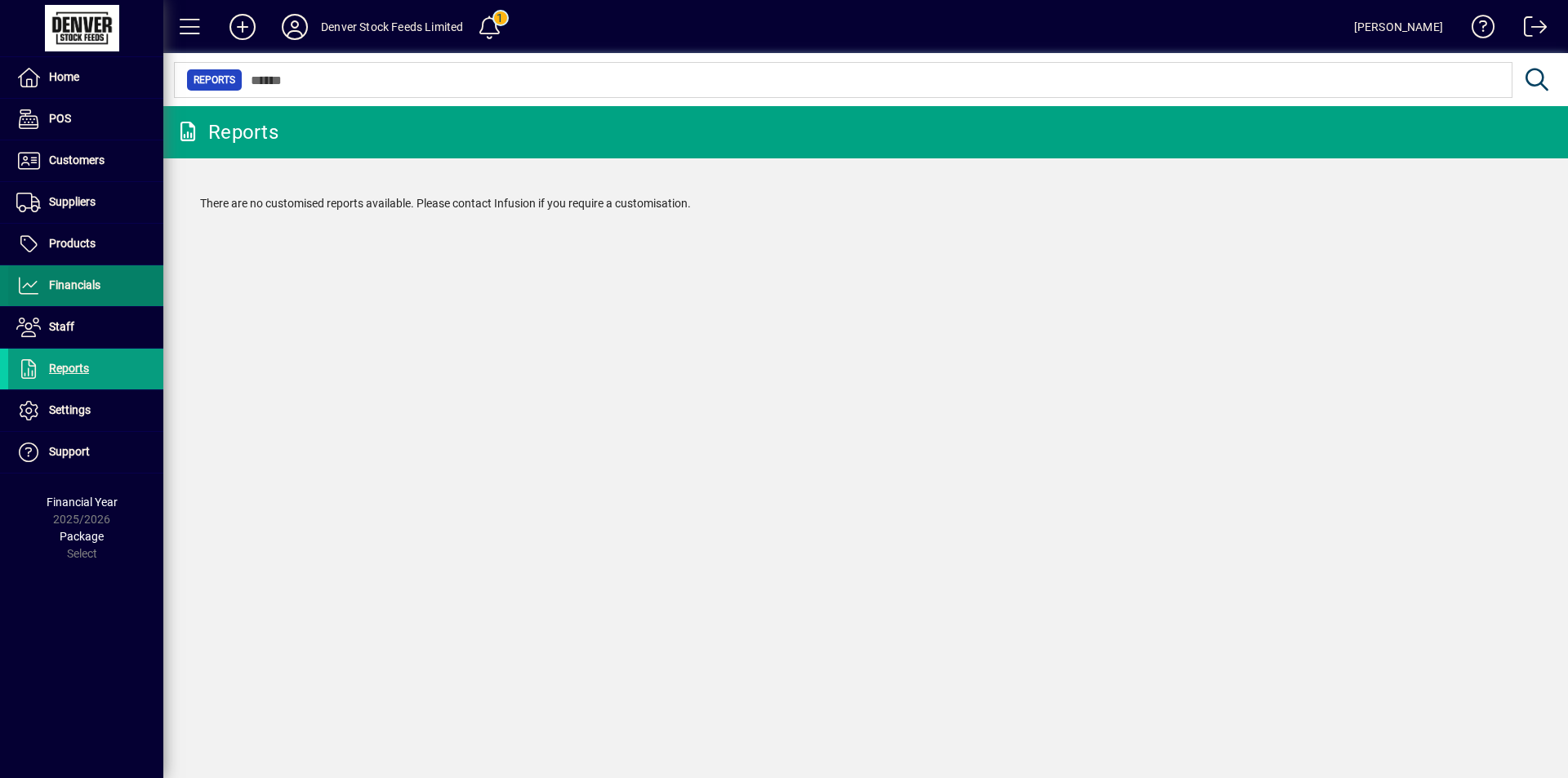
click at [72, 287] on span "Financials" at bounding box center [75, 284] width 51 height 13
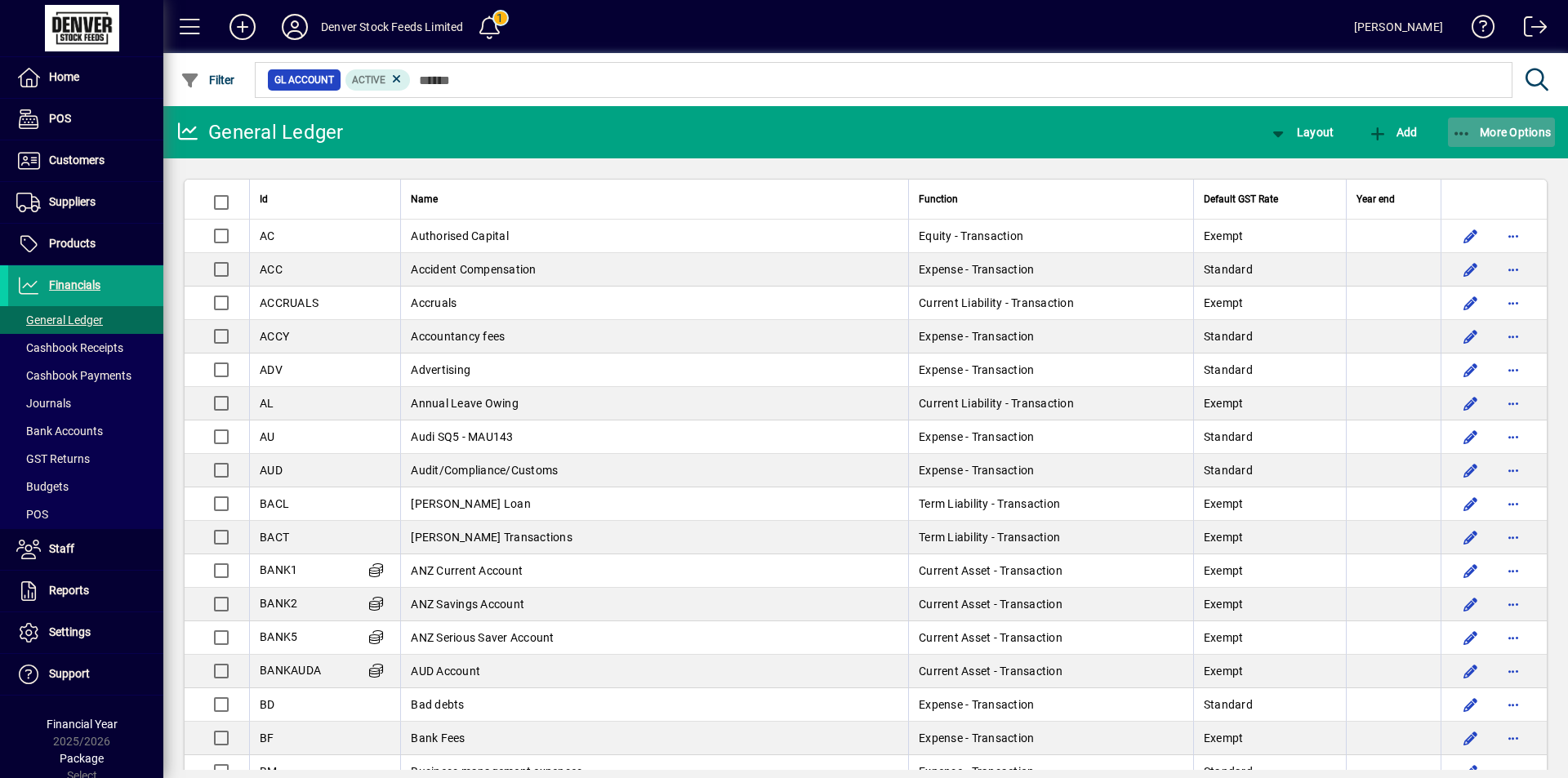
click at [1510, 124] on span "button" at bounding box center [1501, 133] width 108 height 40
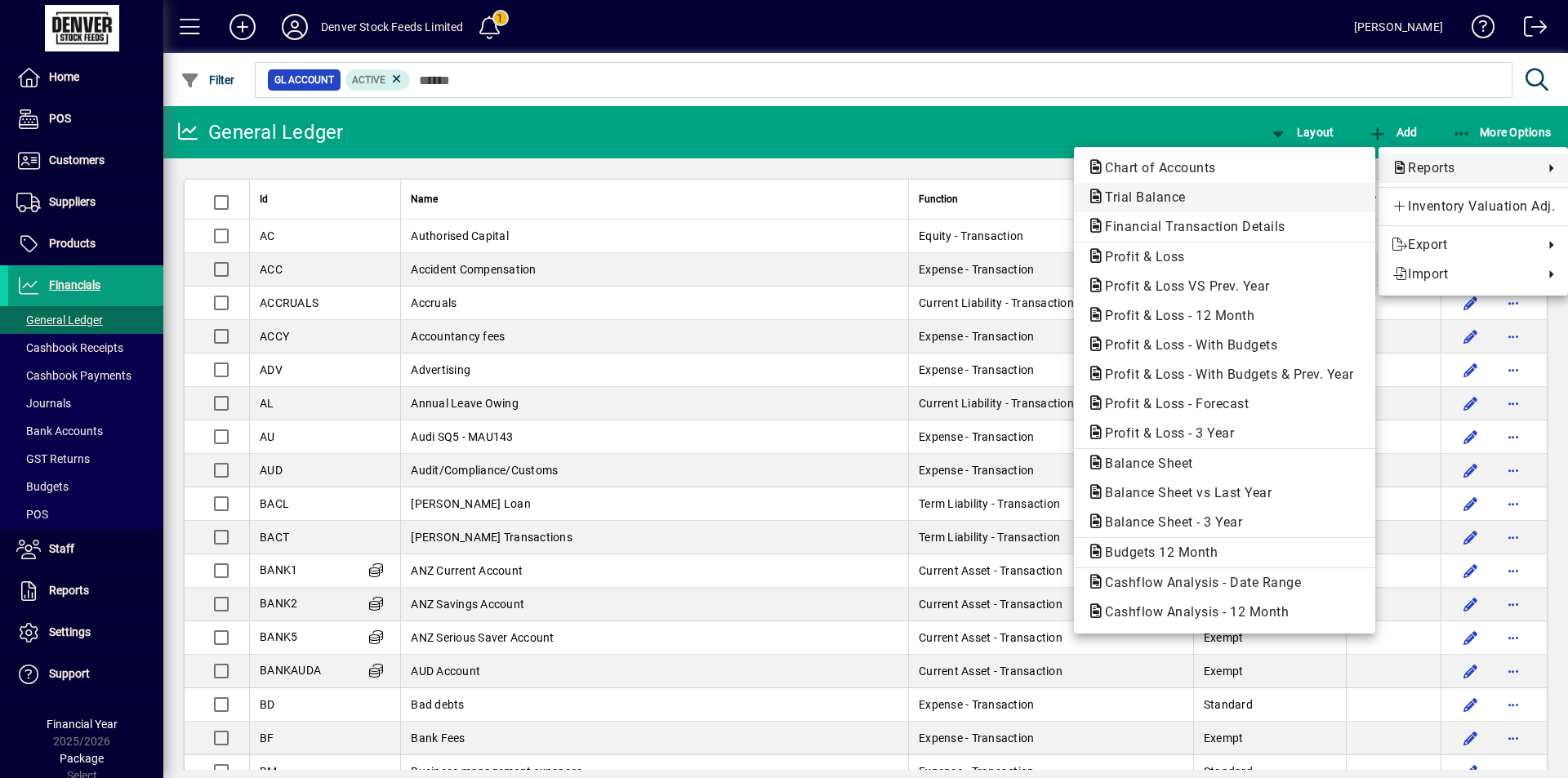
click at [1245, 200] on span "Trial Balance" at bounding box center [1224, 198] width 275 height 20
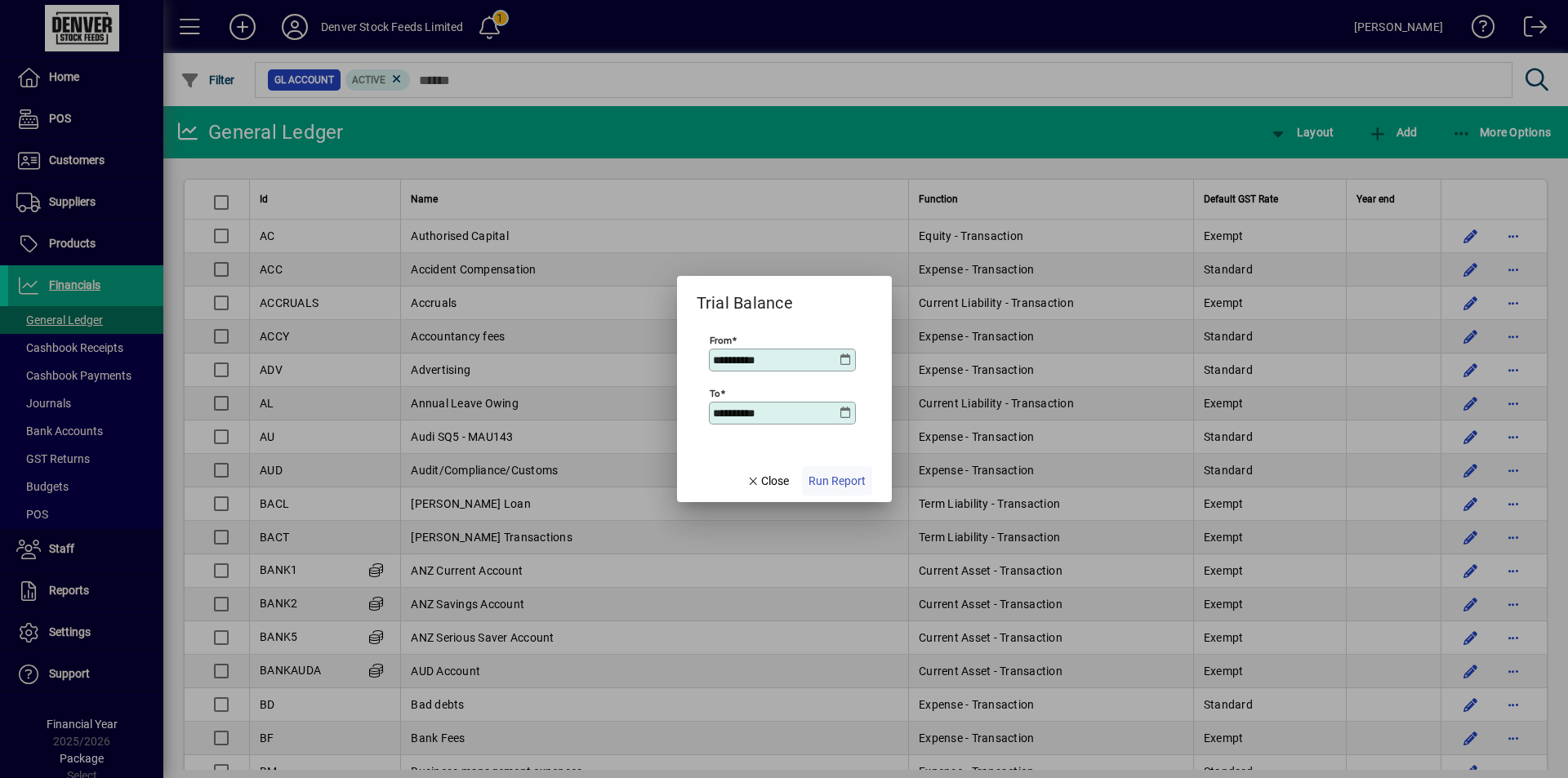
click at [837, 481] on span "Run Report" at bounding box center [837, 481] width 57 height 17
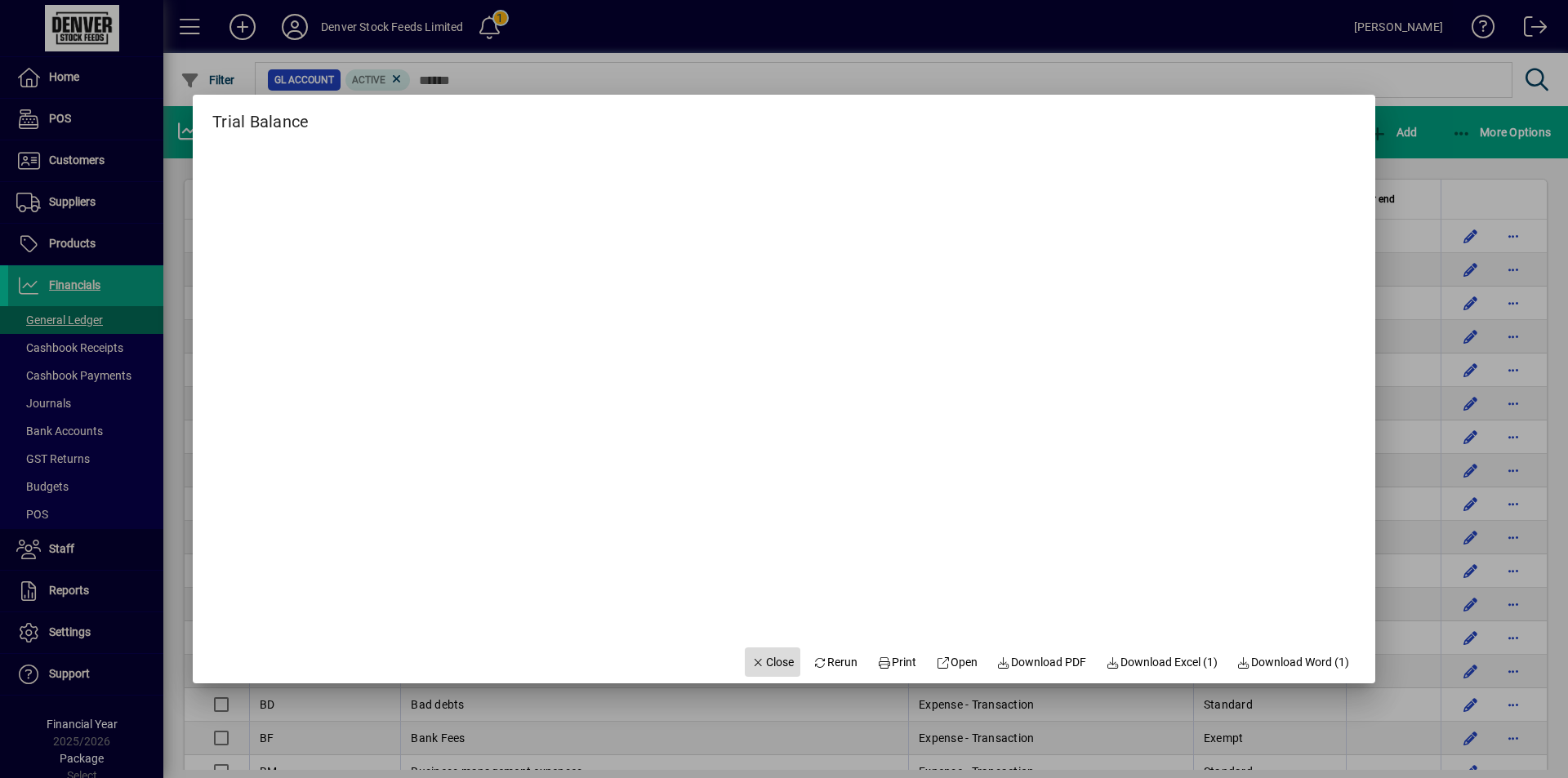
click at [753, 662] on span "Close" at bounding box center [772, 662] width 43 height 17
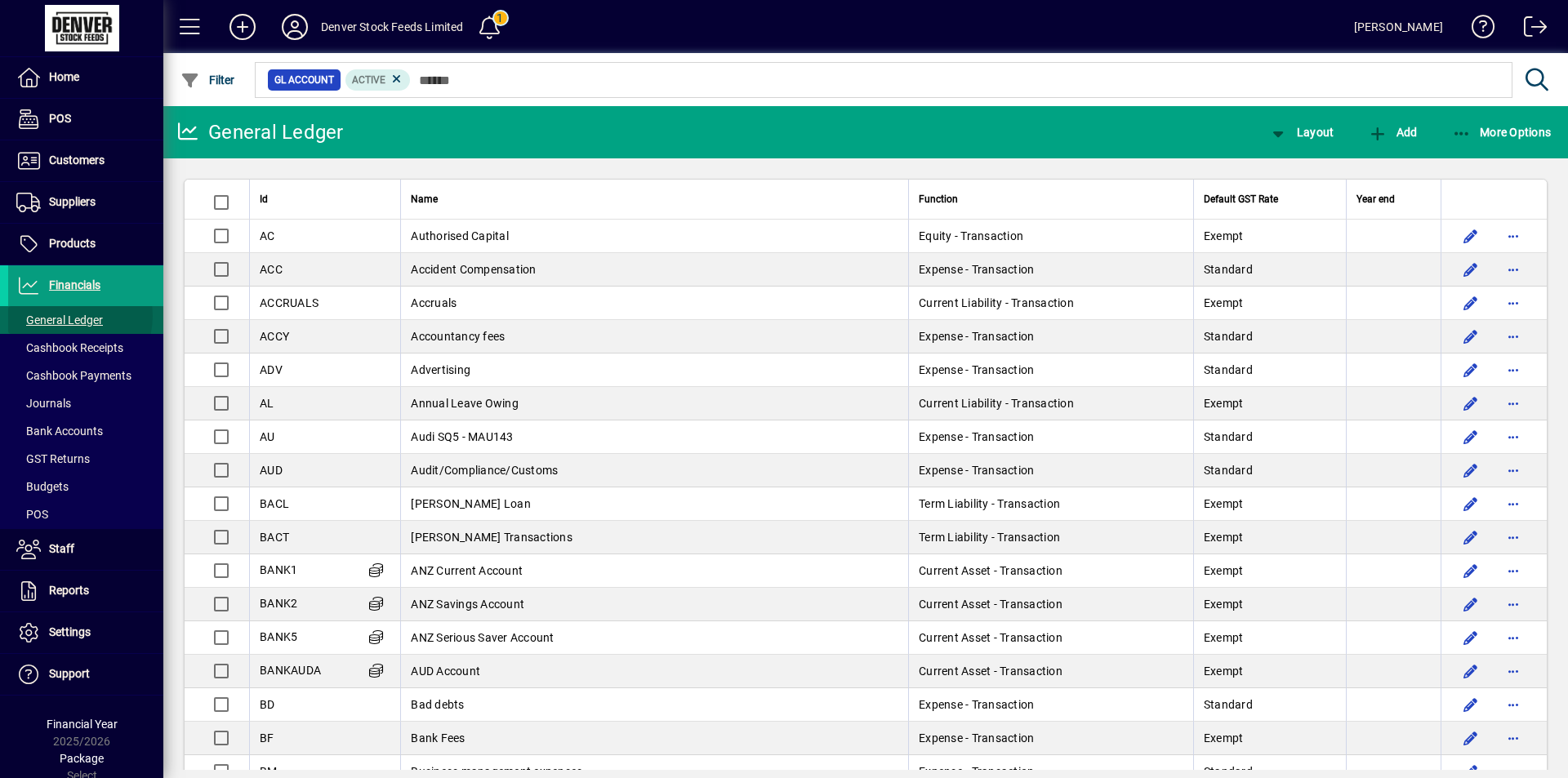
click at [67, 316] on span "General Ledger" at bounding box center [59, 320] width 86 height 13
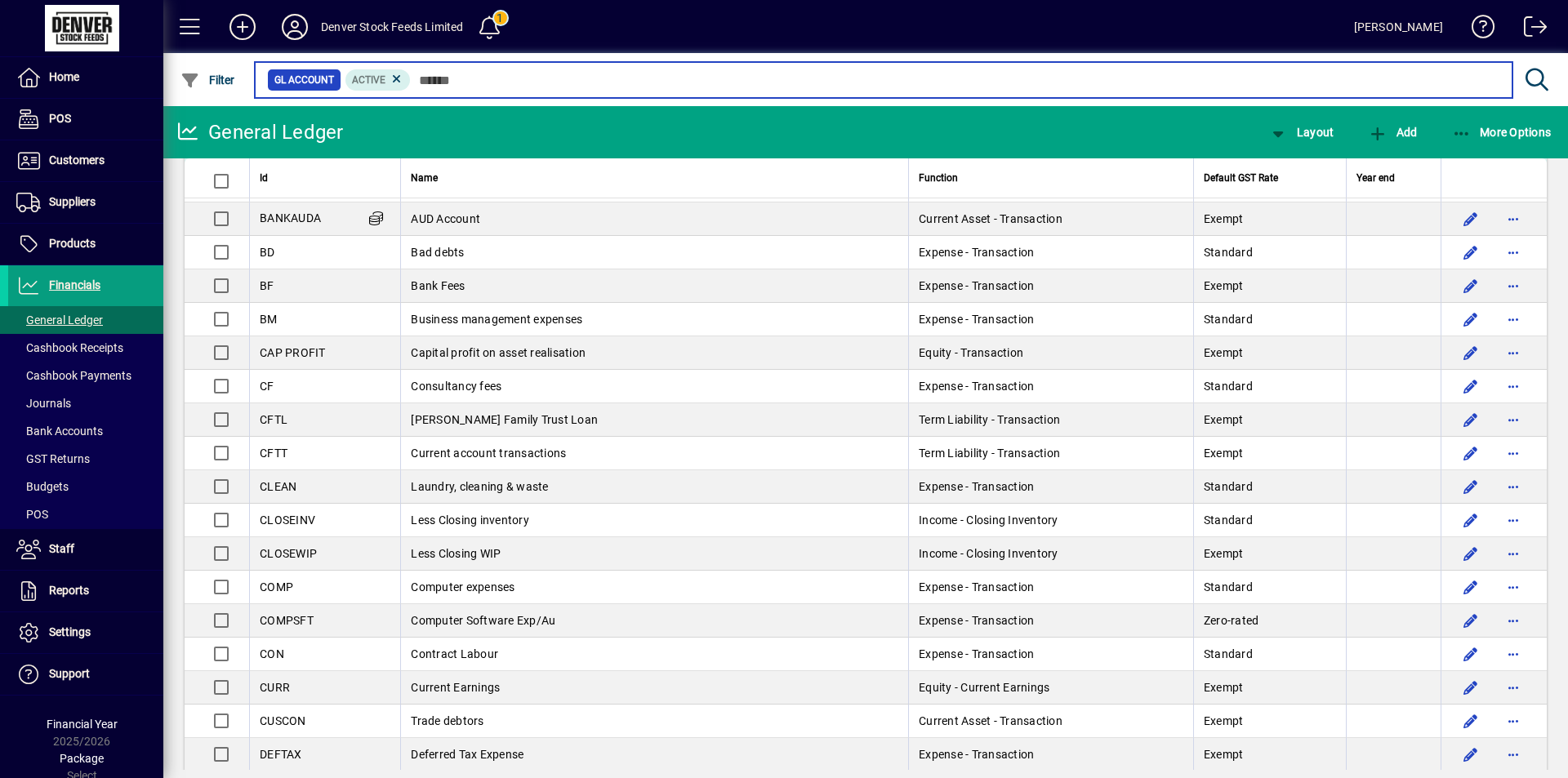
scroll to position [544, 0]
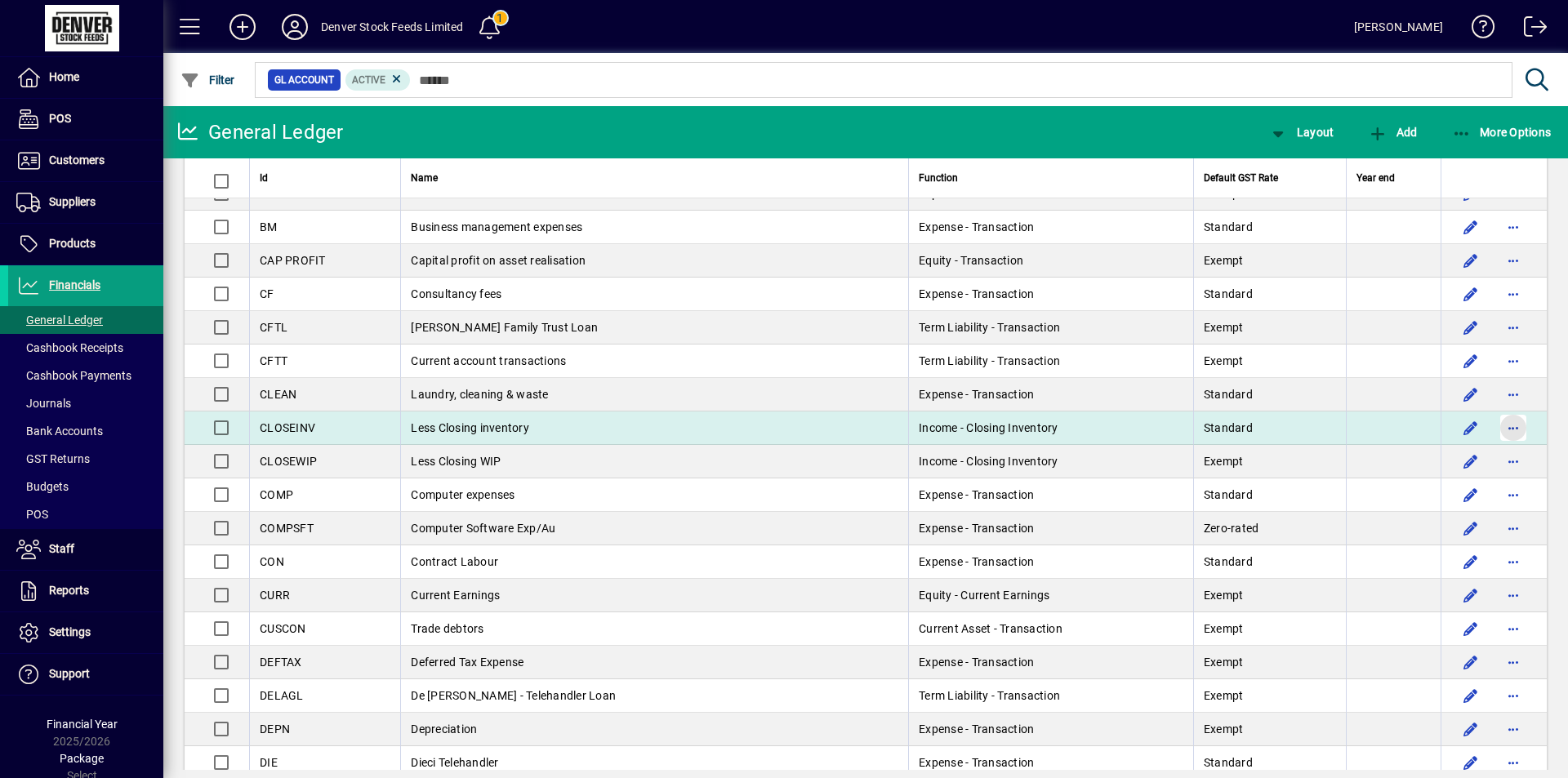
click at [1498, 421] on span "button" at bounding box center [1513, 429] width 40 height 40
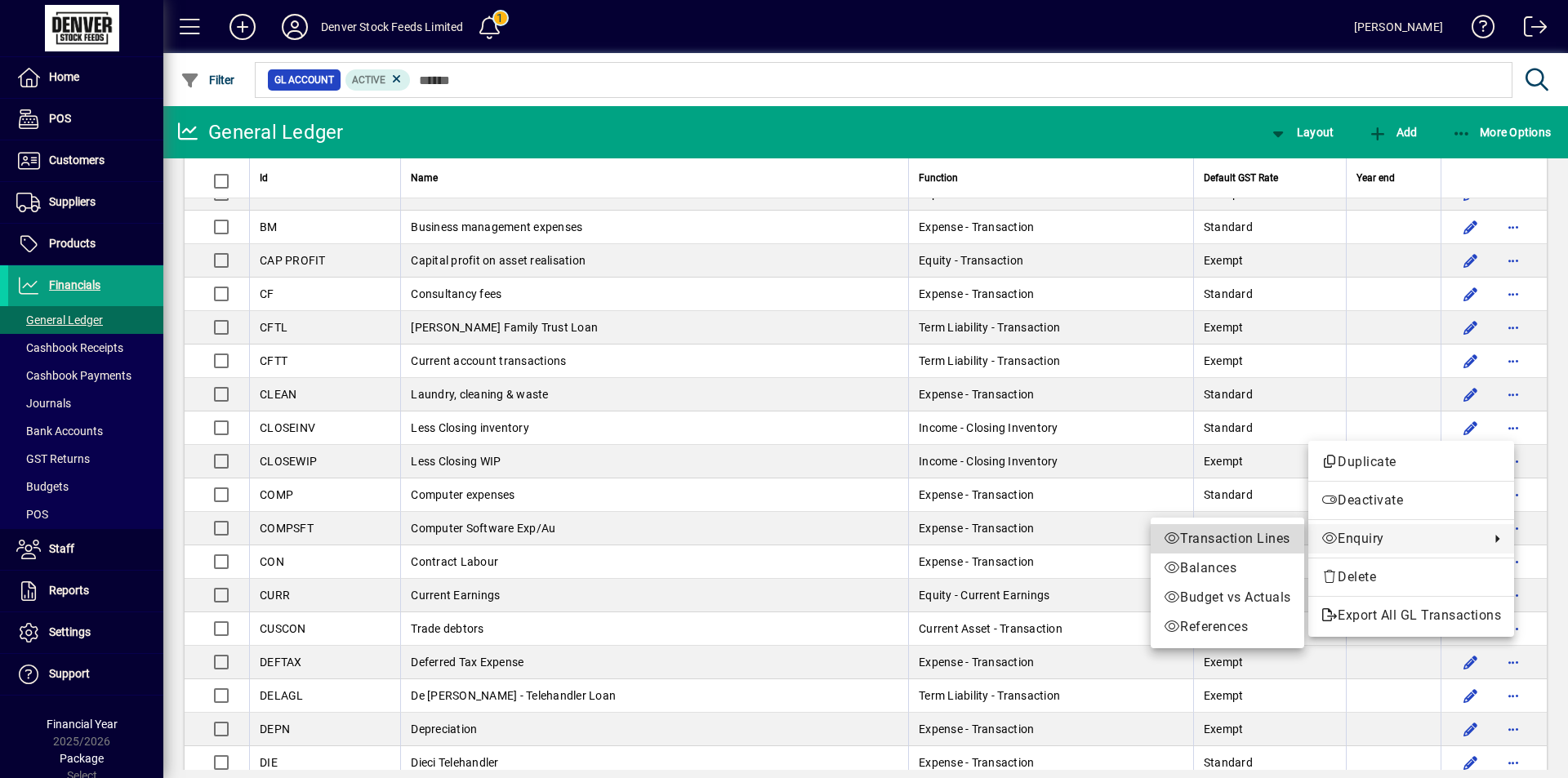
click at [1252, 536] on span "Transaction Lines" at bounding box center [1227, 539] width 128 height 20
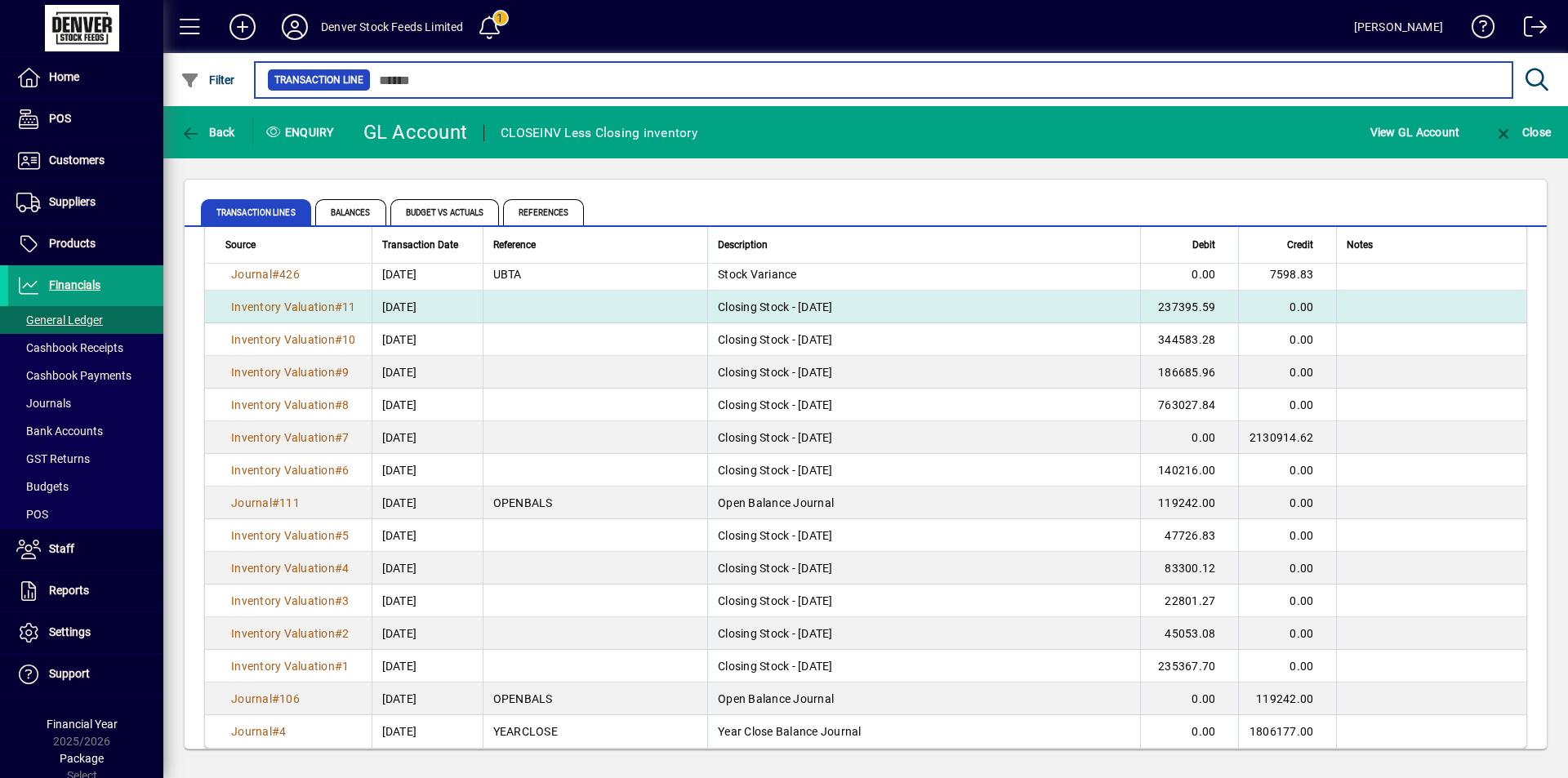
scroll to position [166, 0]
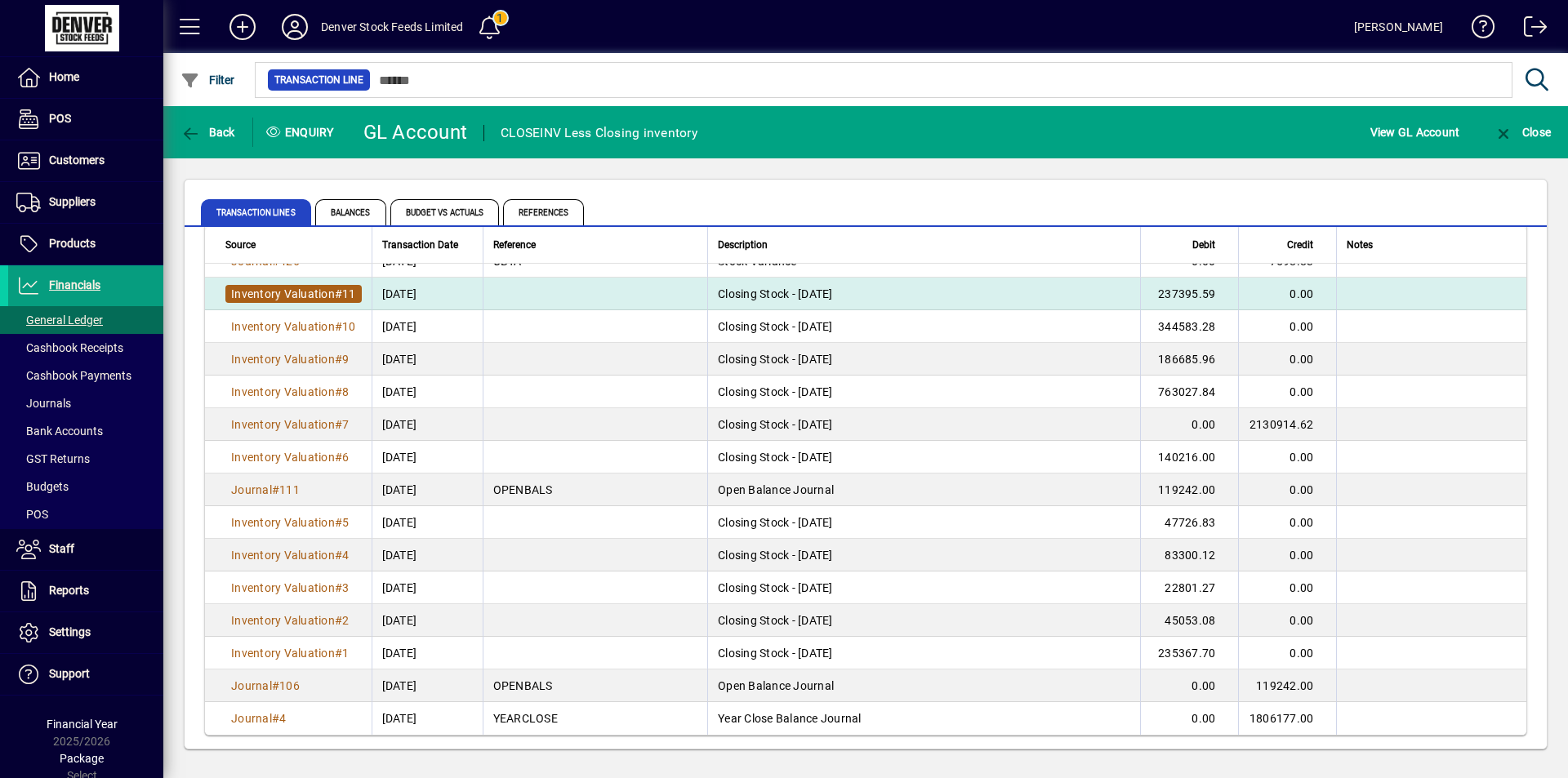
click at [292, 285] on span "Inventory Valuation # 11" at bounding box center [294, 294] width 137 height 18
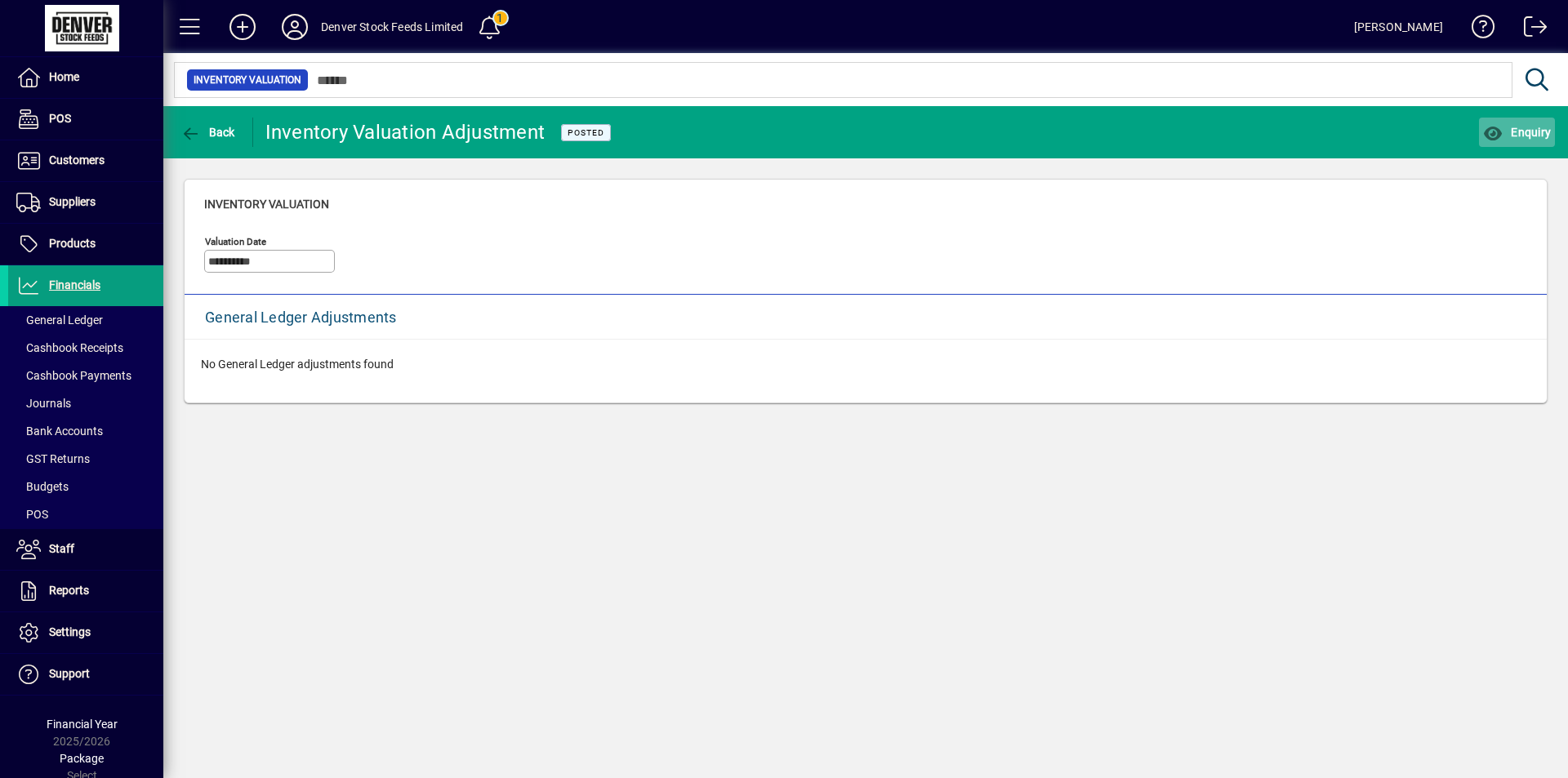
click at [1519, 126] on span "Enquiry" at bounding box center [1517, 132] width 67 height 13
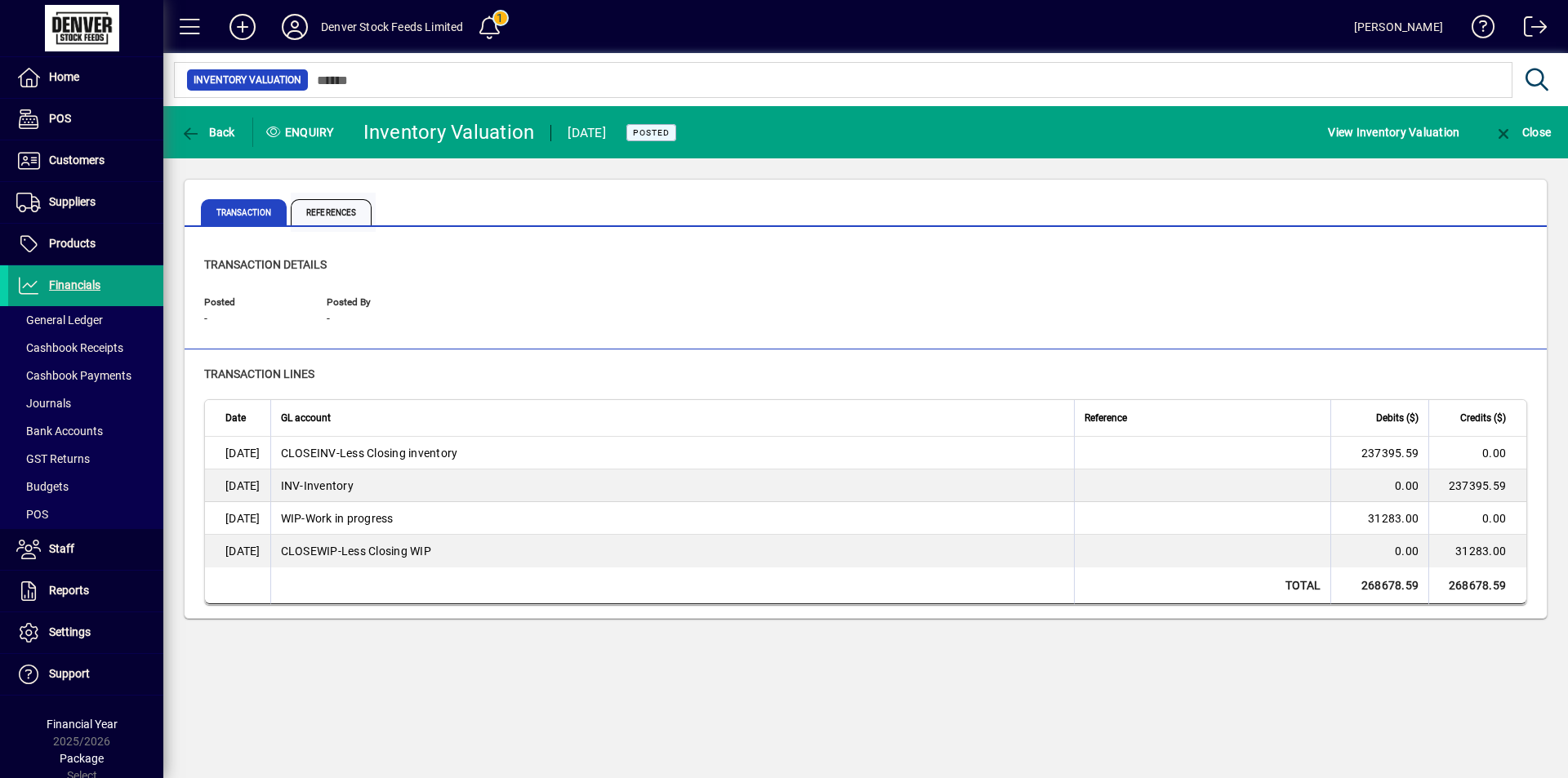
click at [324, 202] on span "References" at bounding box center [331, 212] width 81 height 26
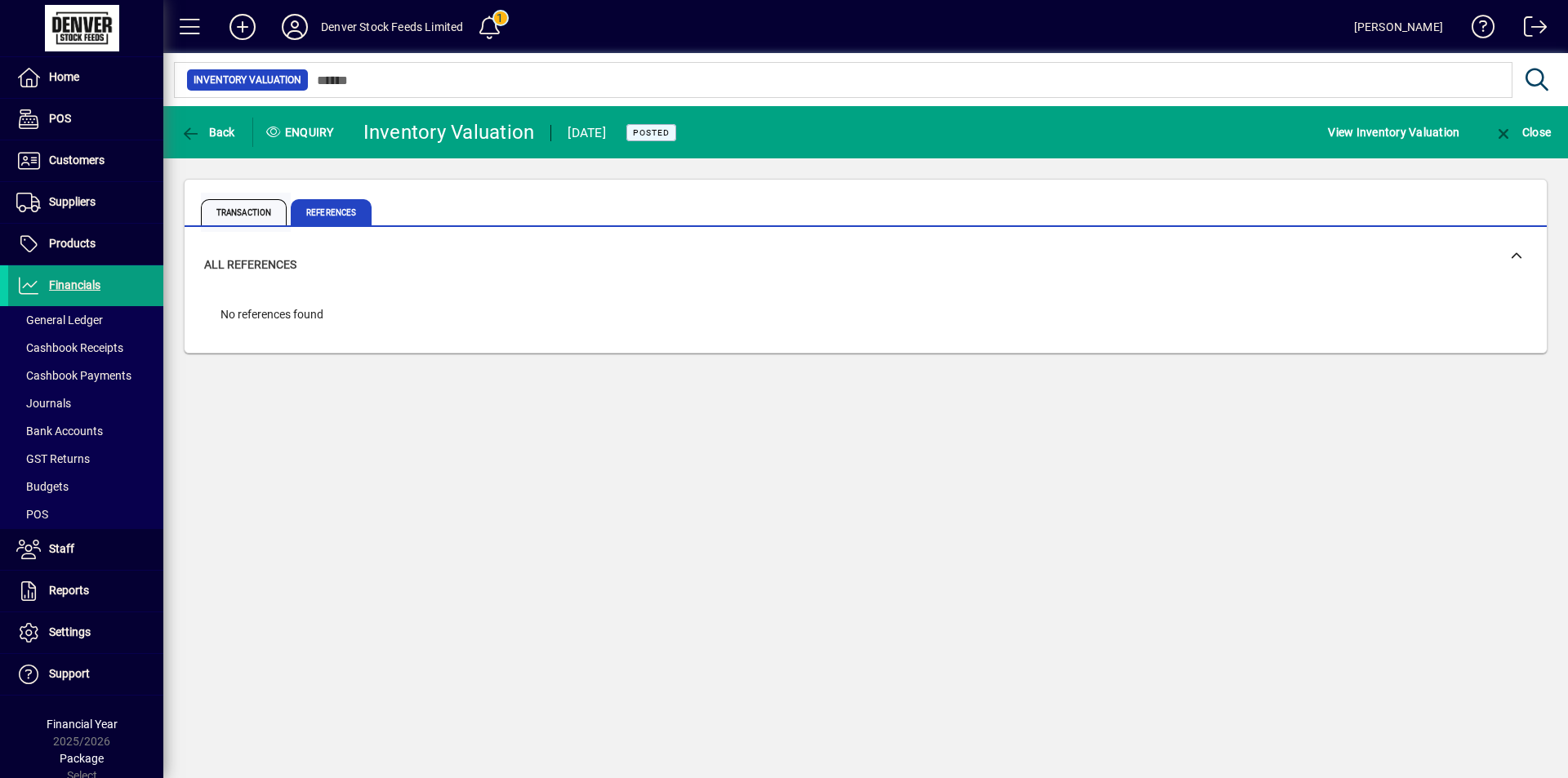
click at [269, 212] on span "Transaction" at bounding box center [243, 212] width 86 height 26
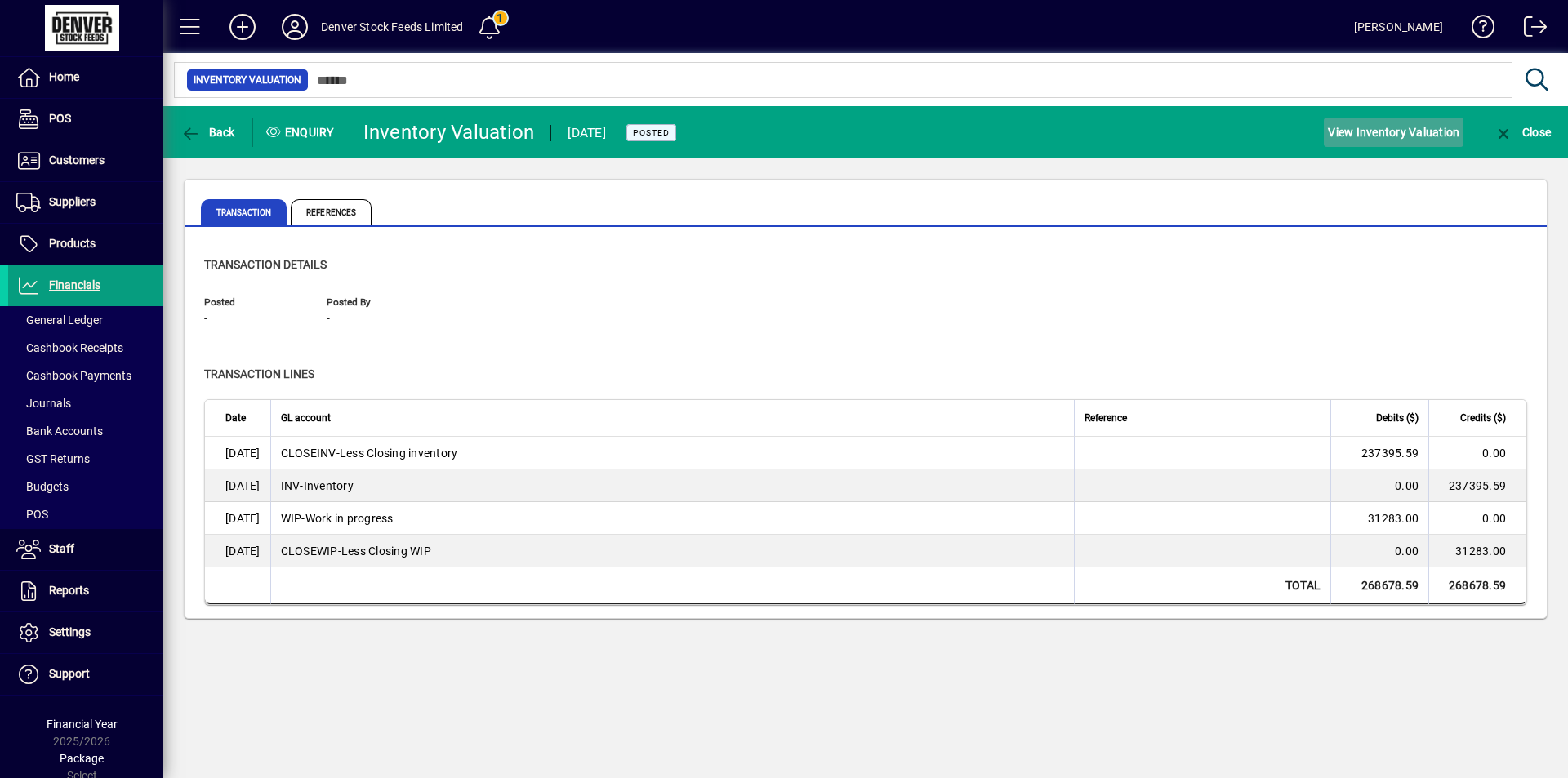
click at [1416, 132] on span "View Inventory Valuation" at bounding box center [1393, 132] width 132 height 26
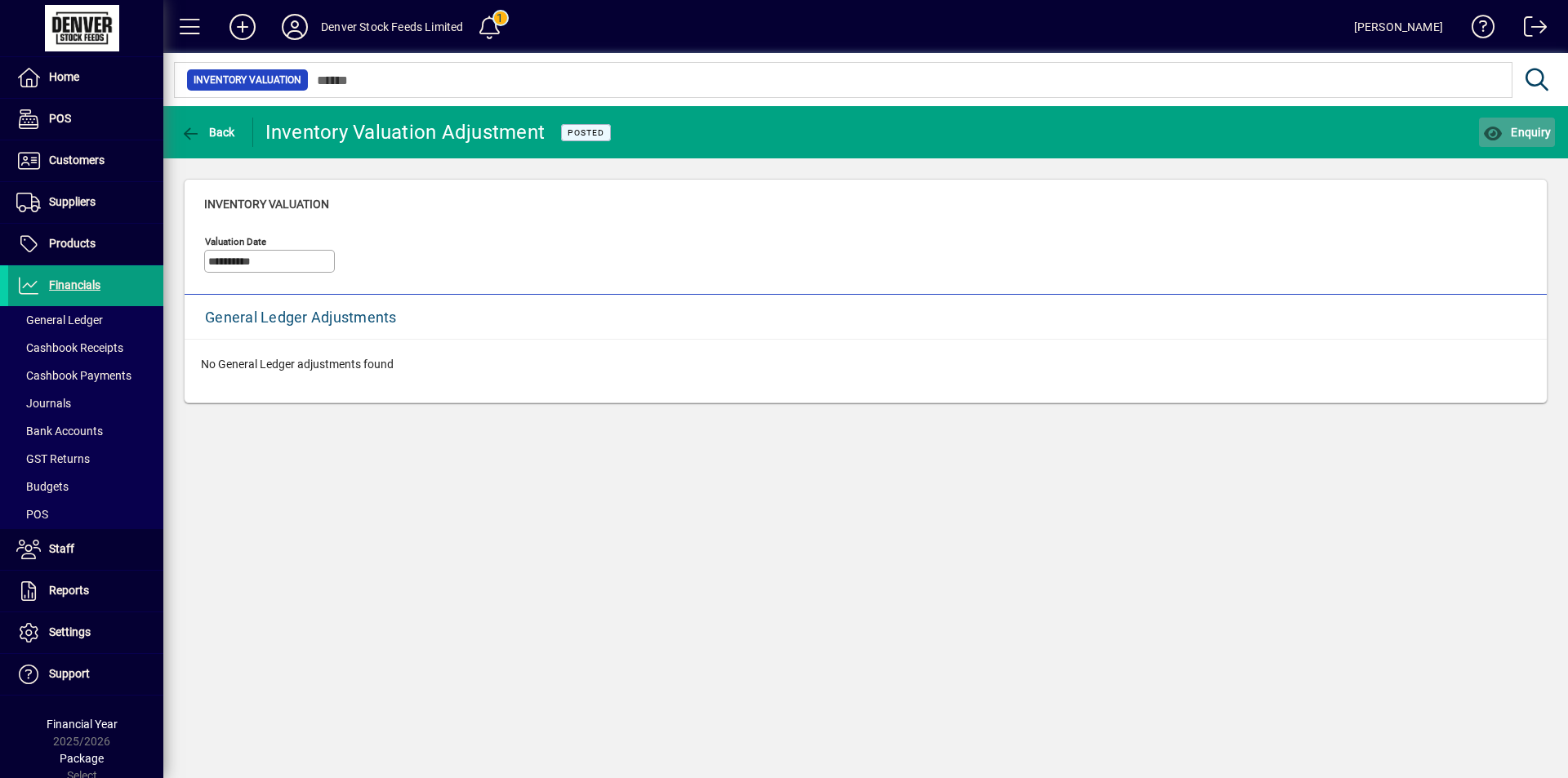
click at [1498, 131] on icon "button" at bounding box center [1493, 134] width 21 height 17
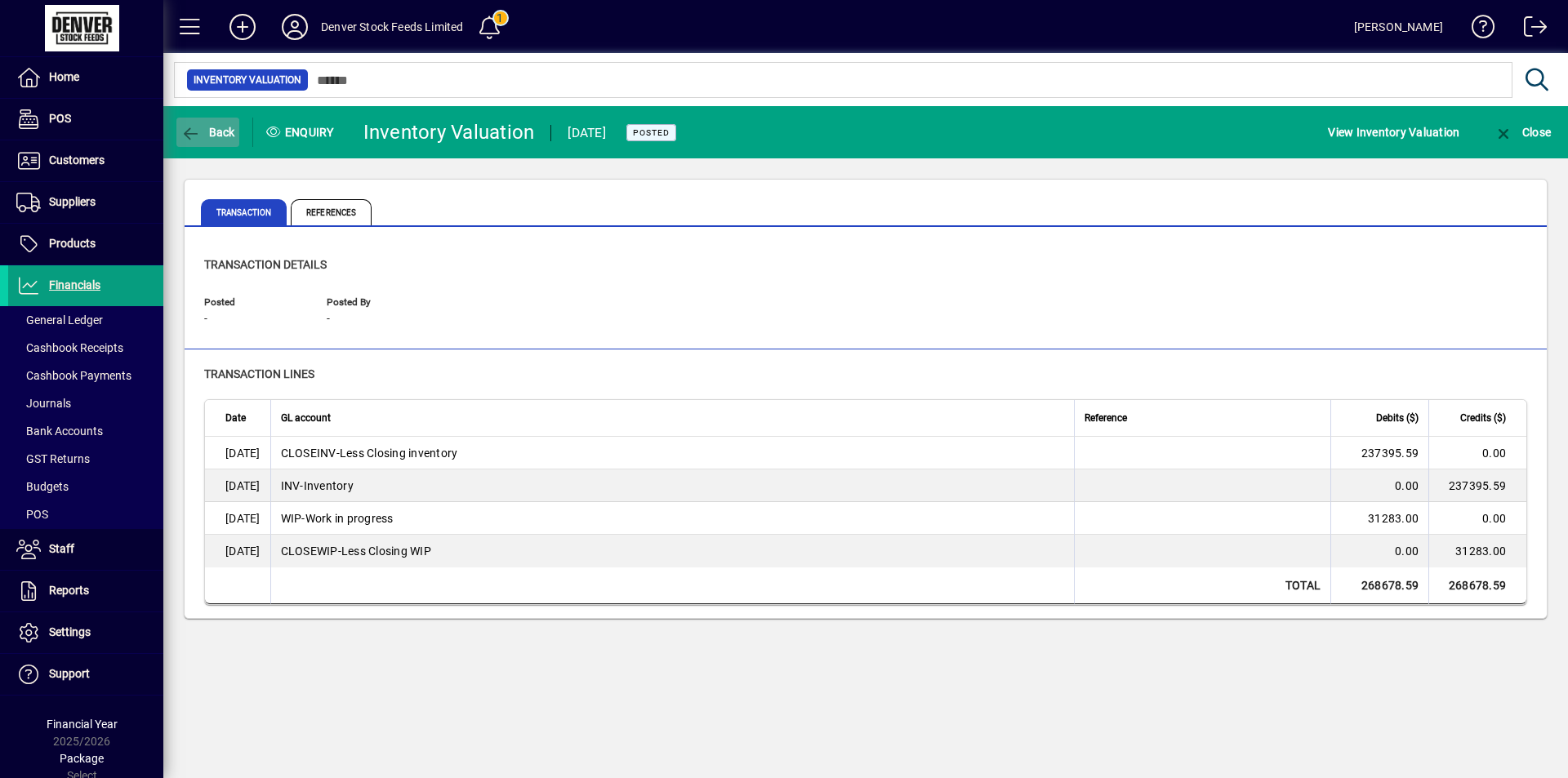
click at [189, 138] on icon "button" at bounding box center [190, 134] width 21 height 17
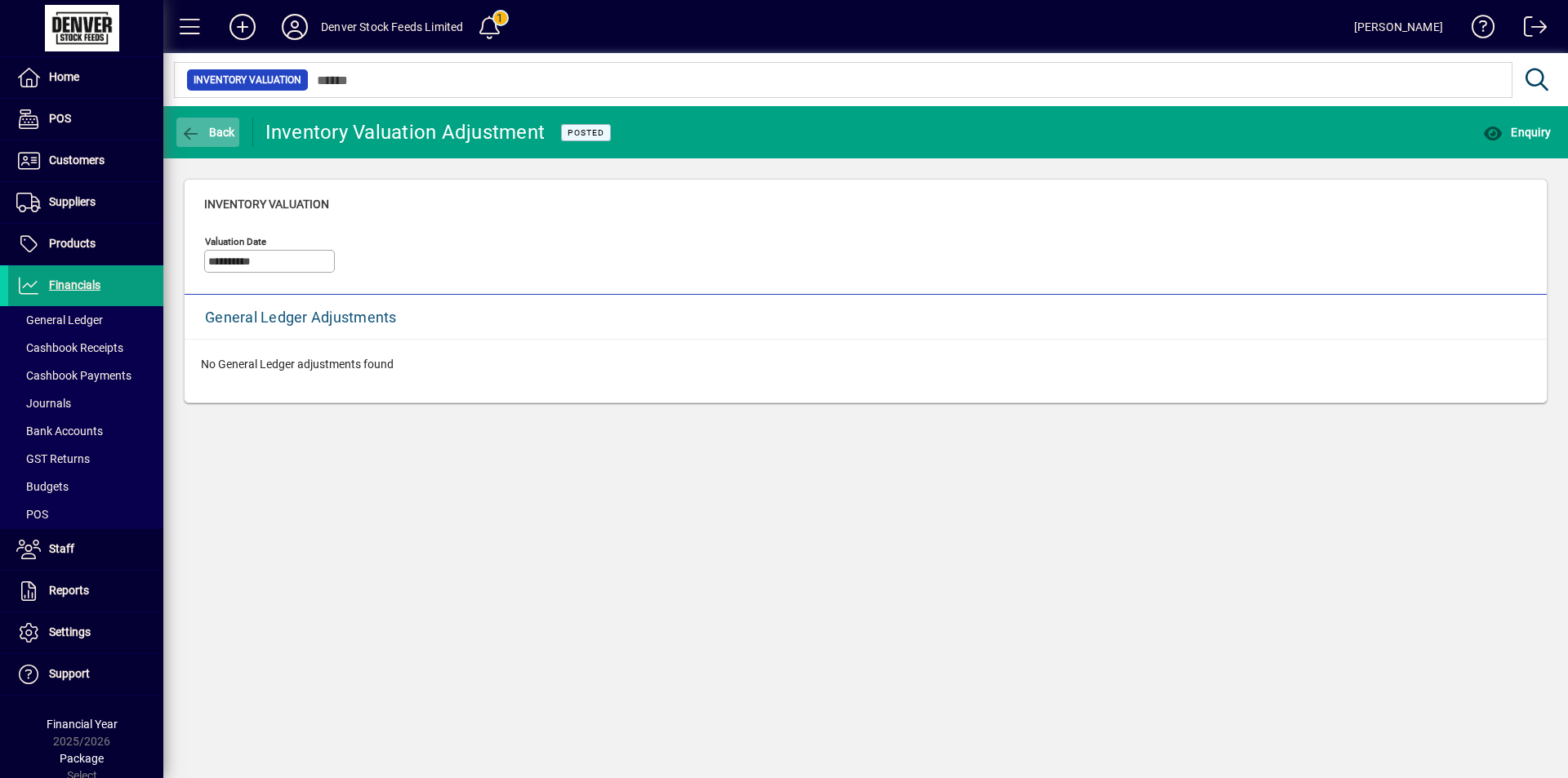
click at [195, 135] on icon "button" at bounding box center [190, 134] width 21 height 17
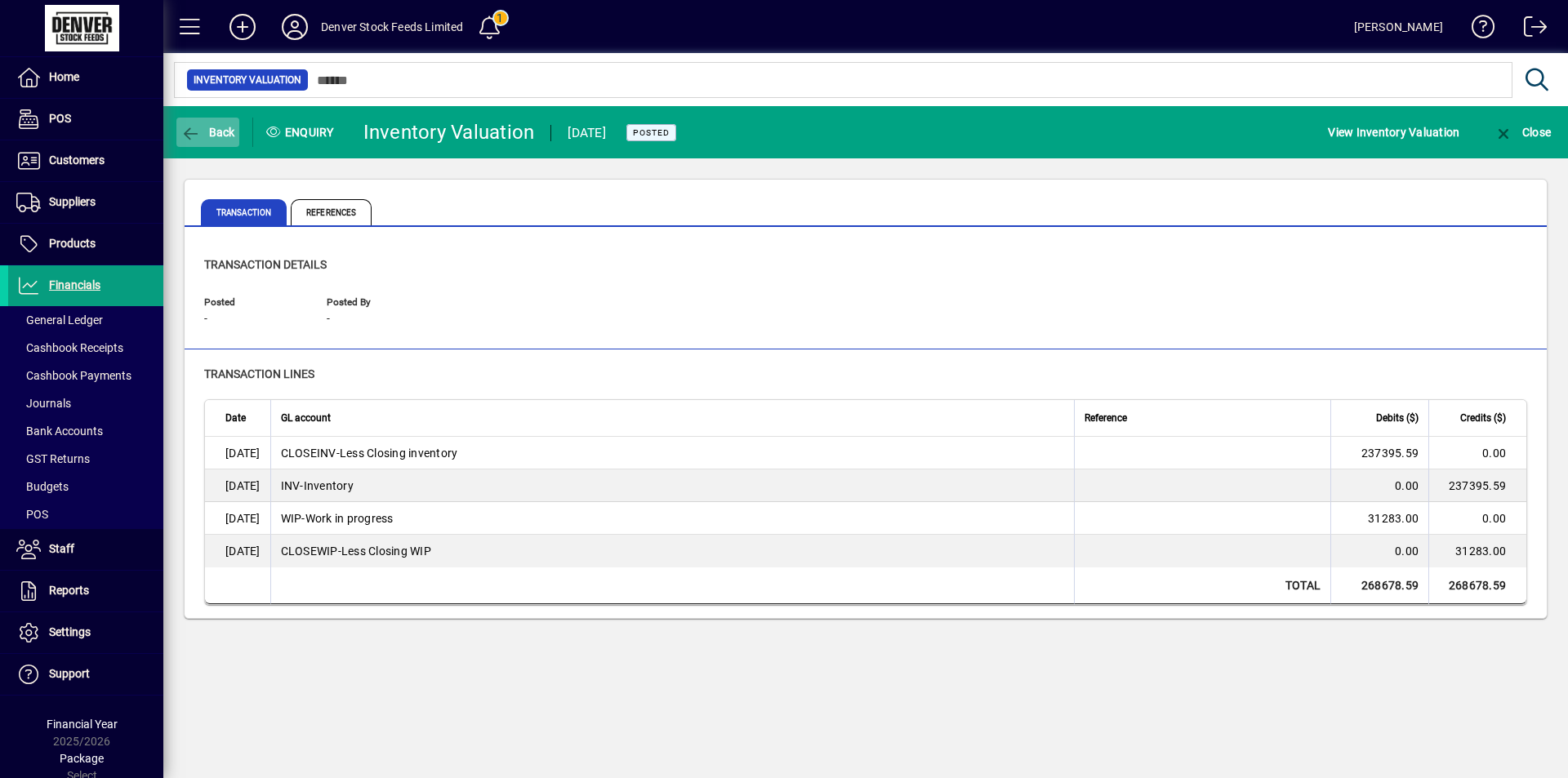
click at [199, 136] on icon "button" at bounding box center [190, 134] width 21 height 17
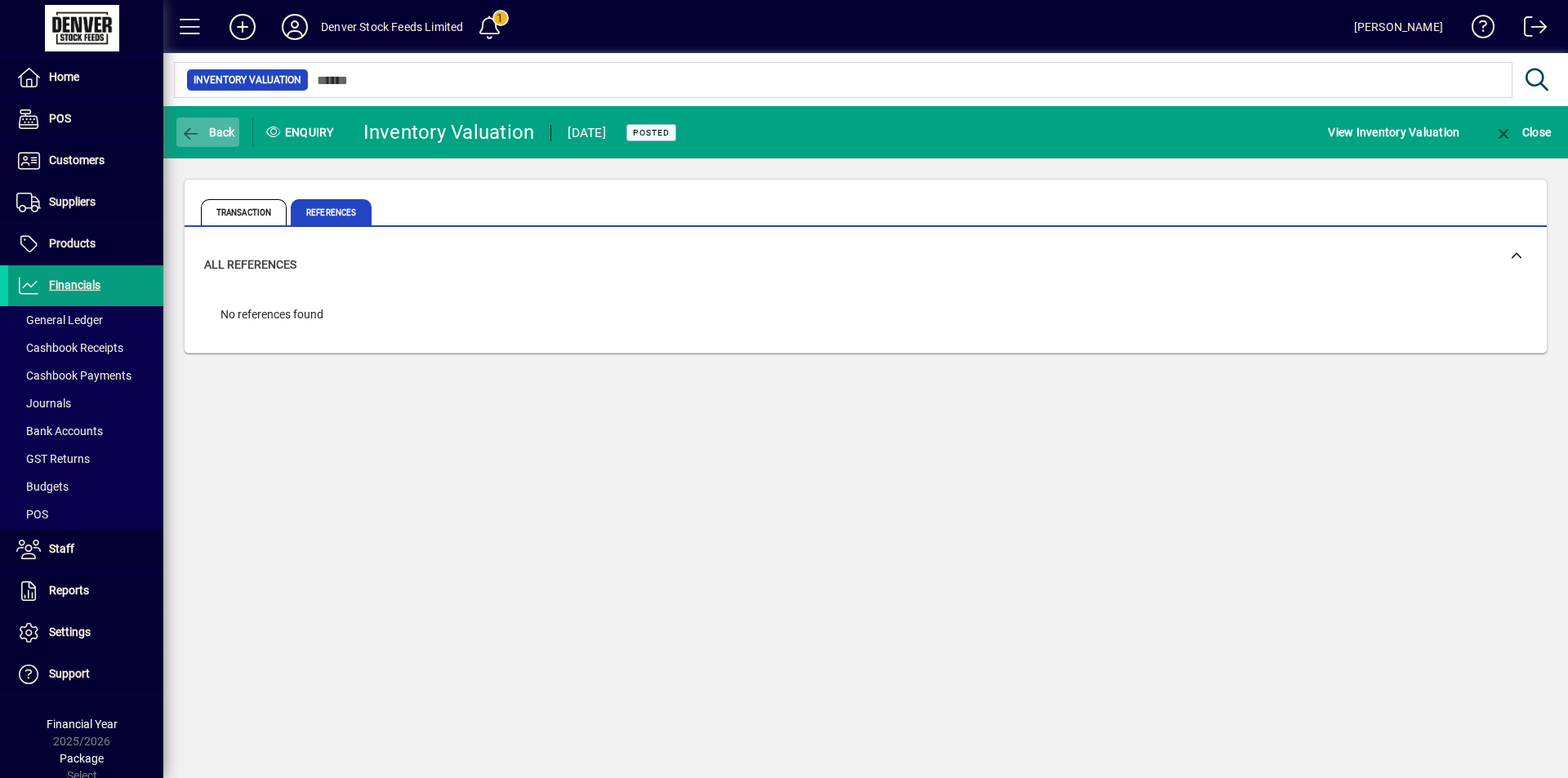
click at [199, 136] on icon "button" at bounding box center [190, 134] width 21 height 17
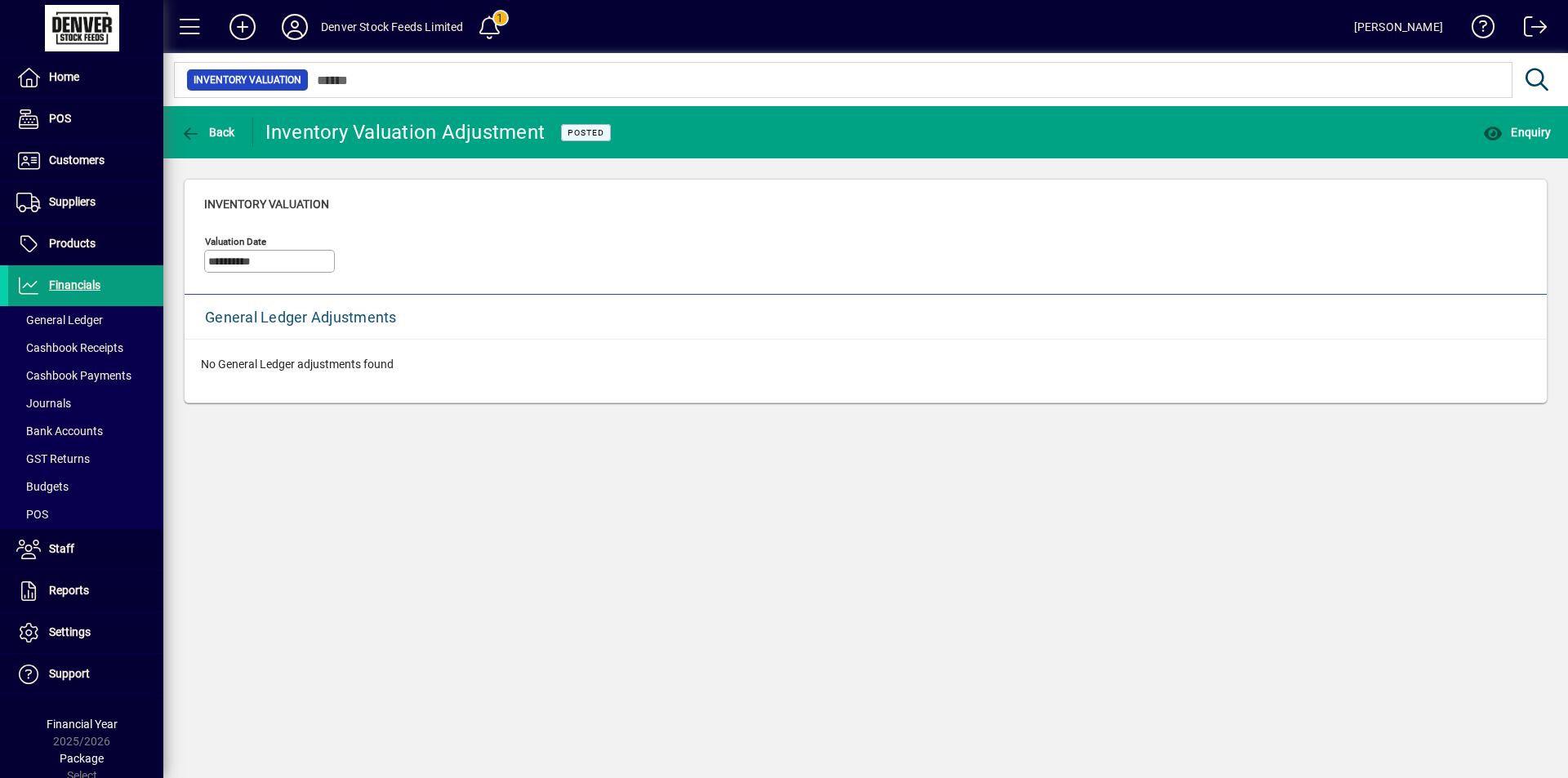
click at [199, 136] on icon "button" at bounding box center [190, 134] width 21 height 17
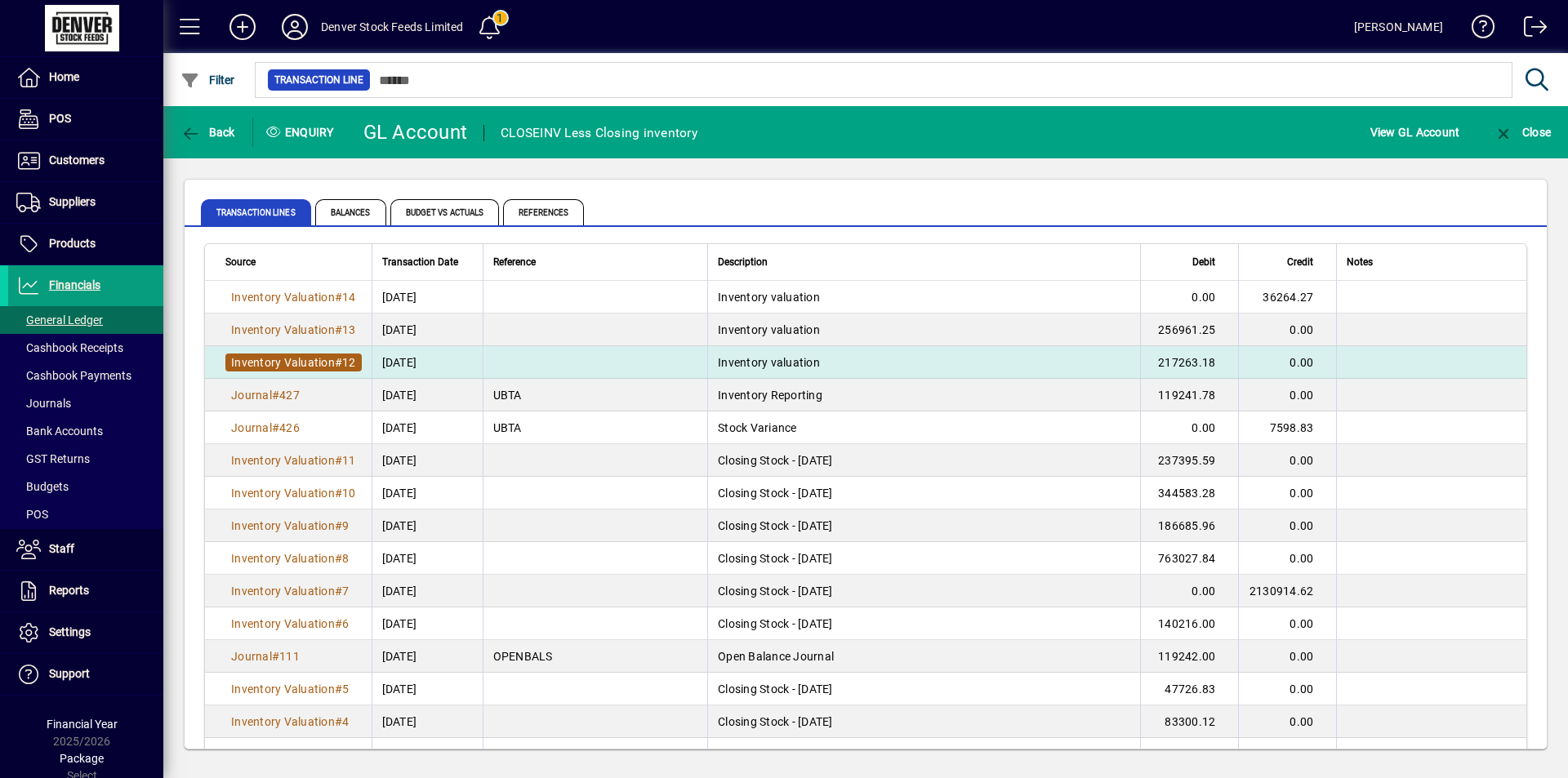
click at [302, 363] on span "Inventory Valuation" at bounding box center [283, 362] width 104 height 13
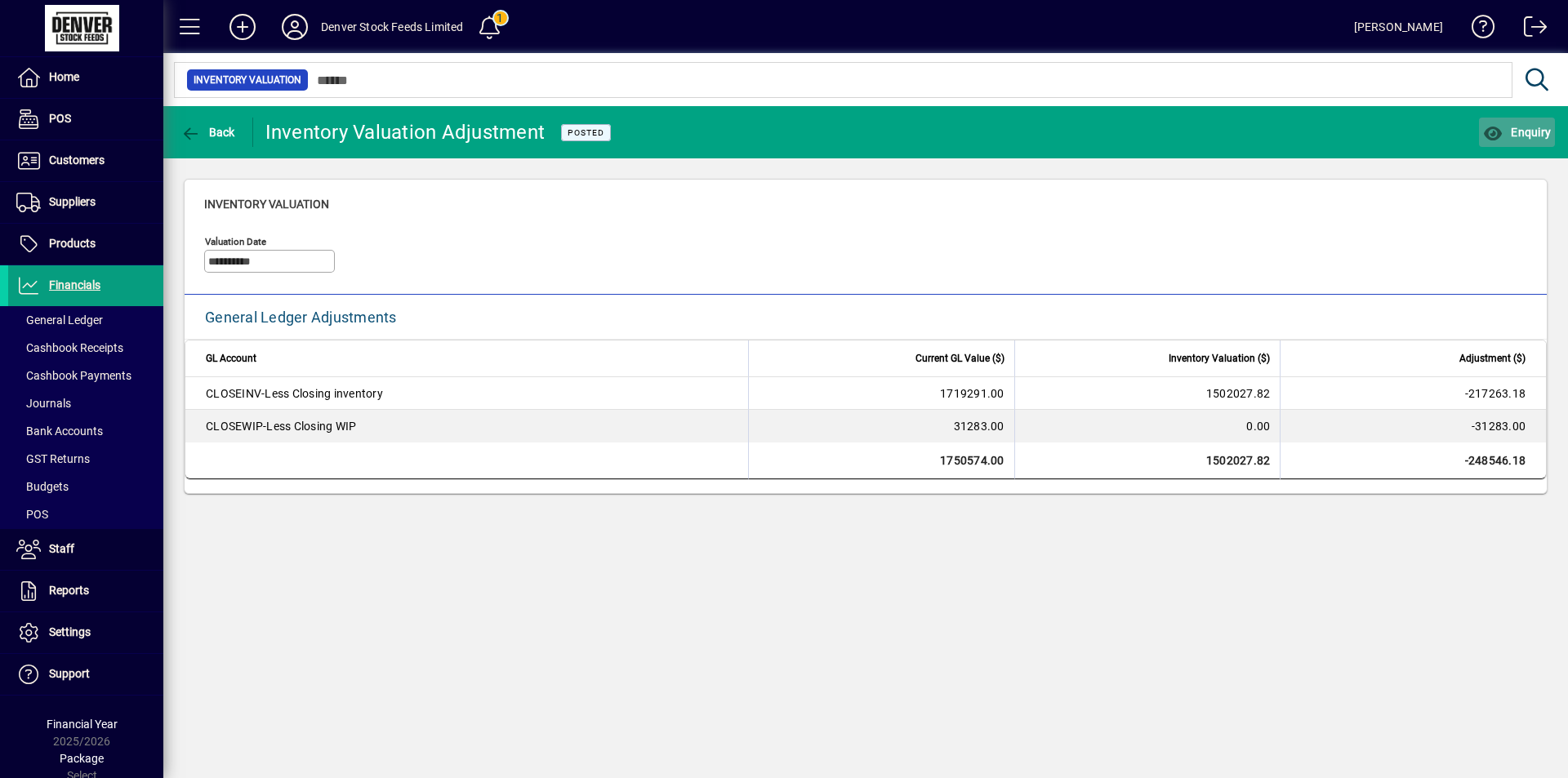
click at [1533, 146] on span "button" at bounding box center [1517, 133] width 76 height 40
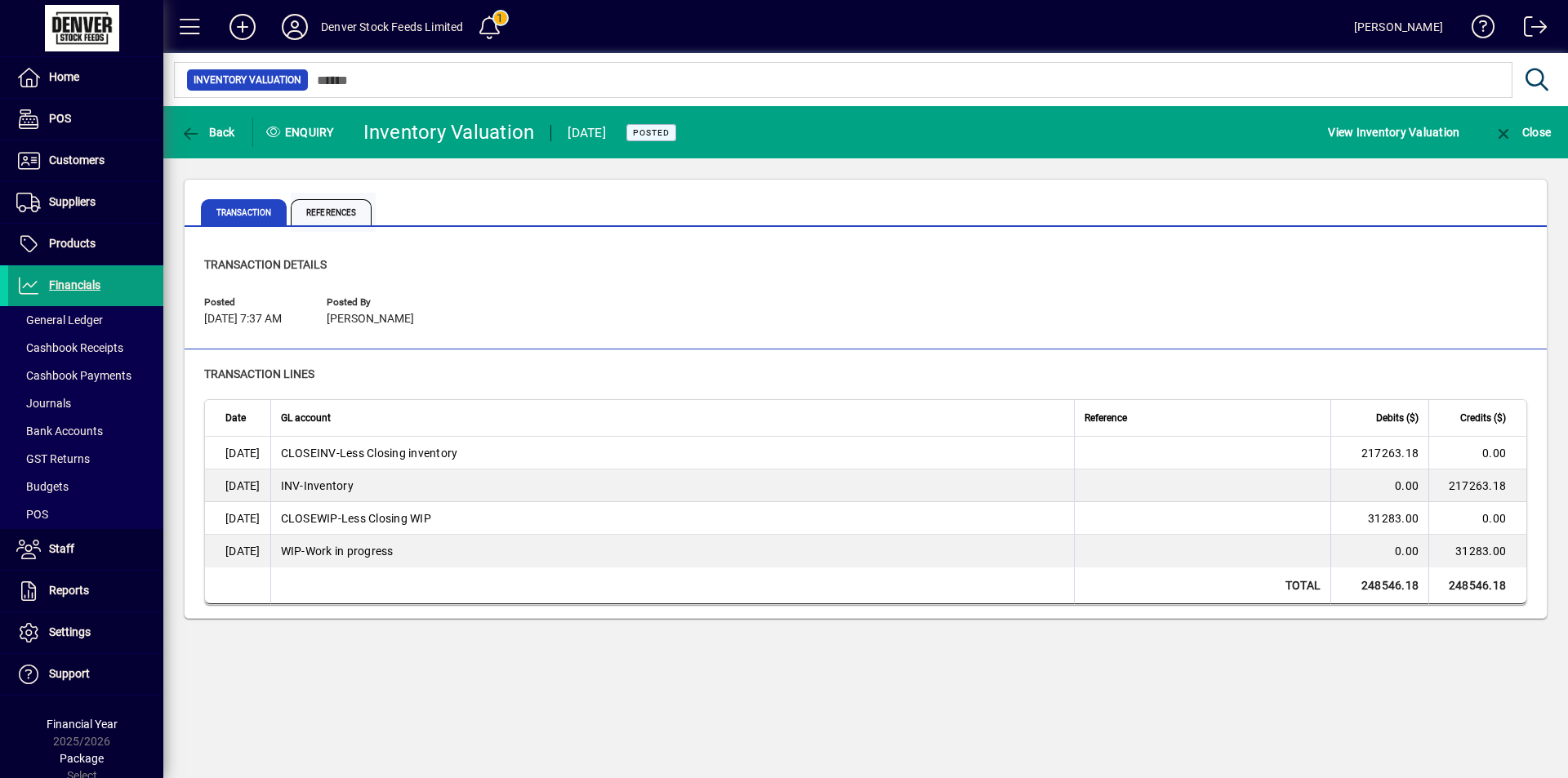
click at [358, 219] on span "References" at bounding box center [331, 212] width 81 height 26
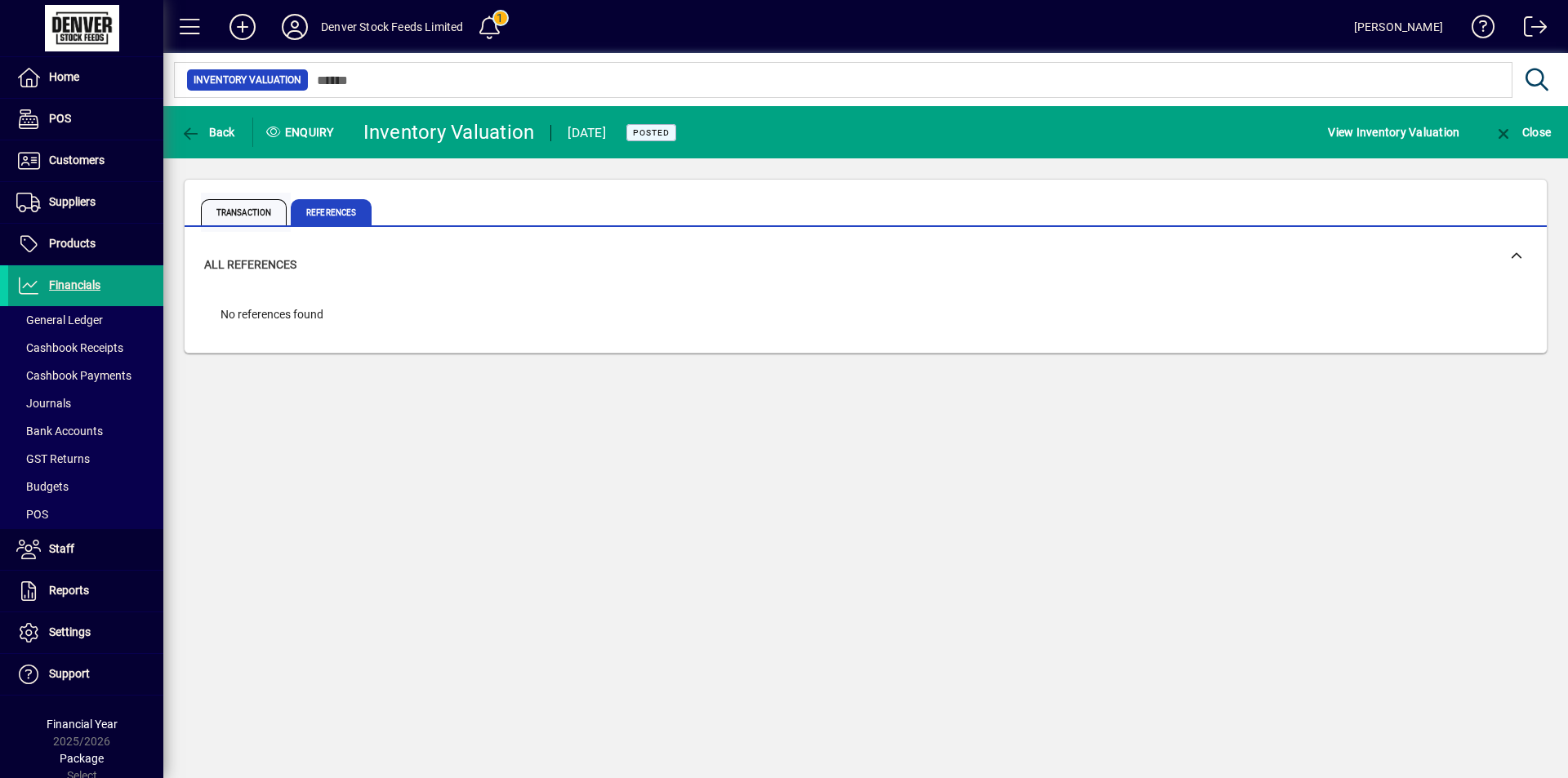
click at [259, 212] on span "Transaction" at bounding box center [243, 212] width 86 height 26
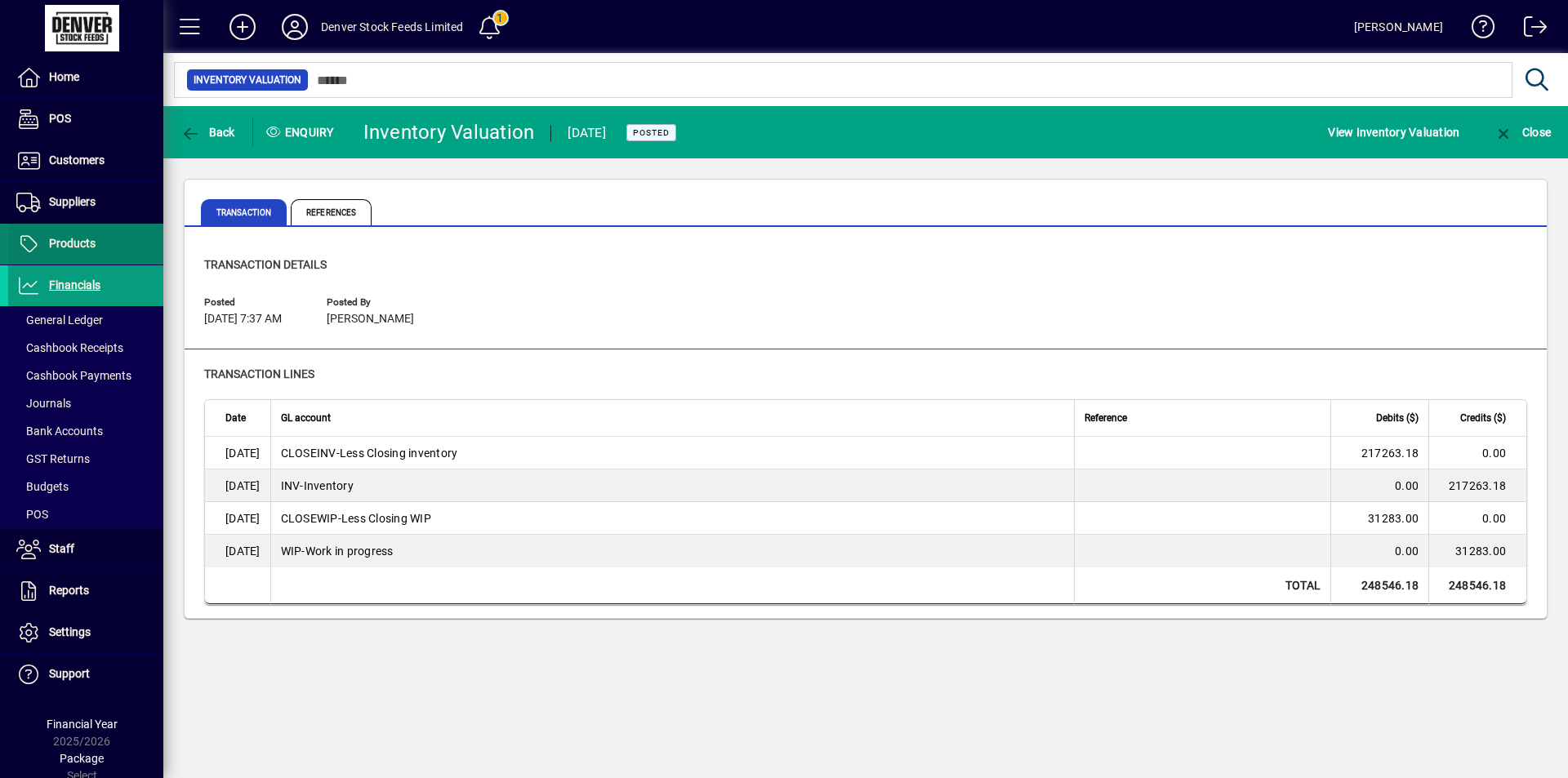
click at [78, 246] on span "Products" at bounding box center [72, 243] width 46 height 13
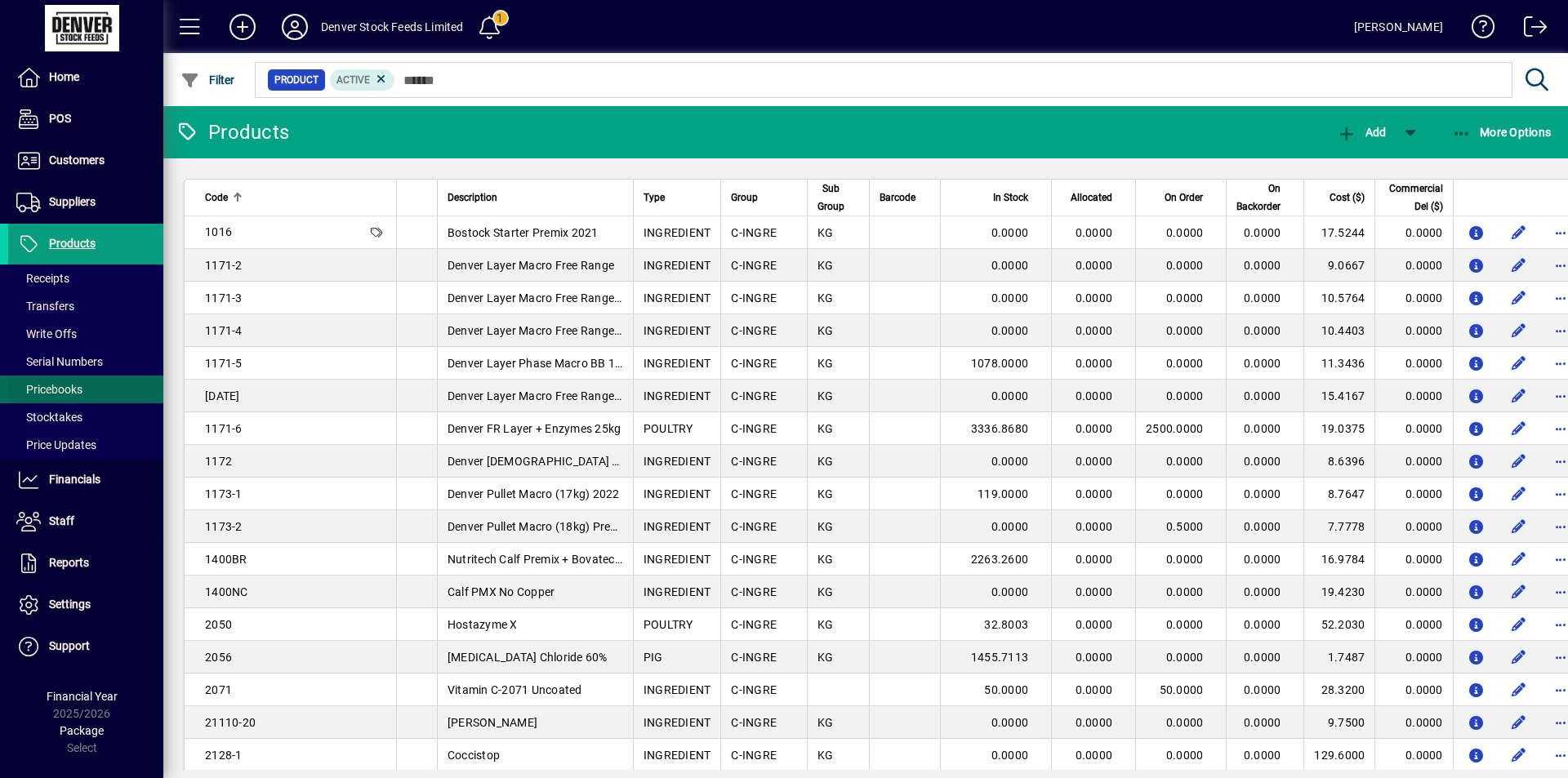
click at [68, 392] on span "Pricebooks" at bounding box center [49, 389] width 66 height 13
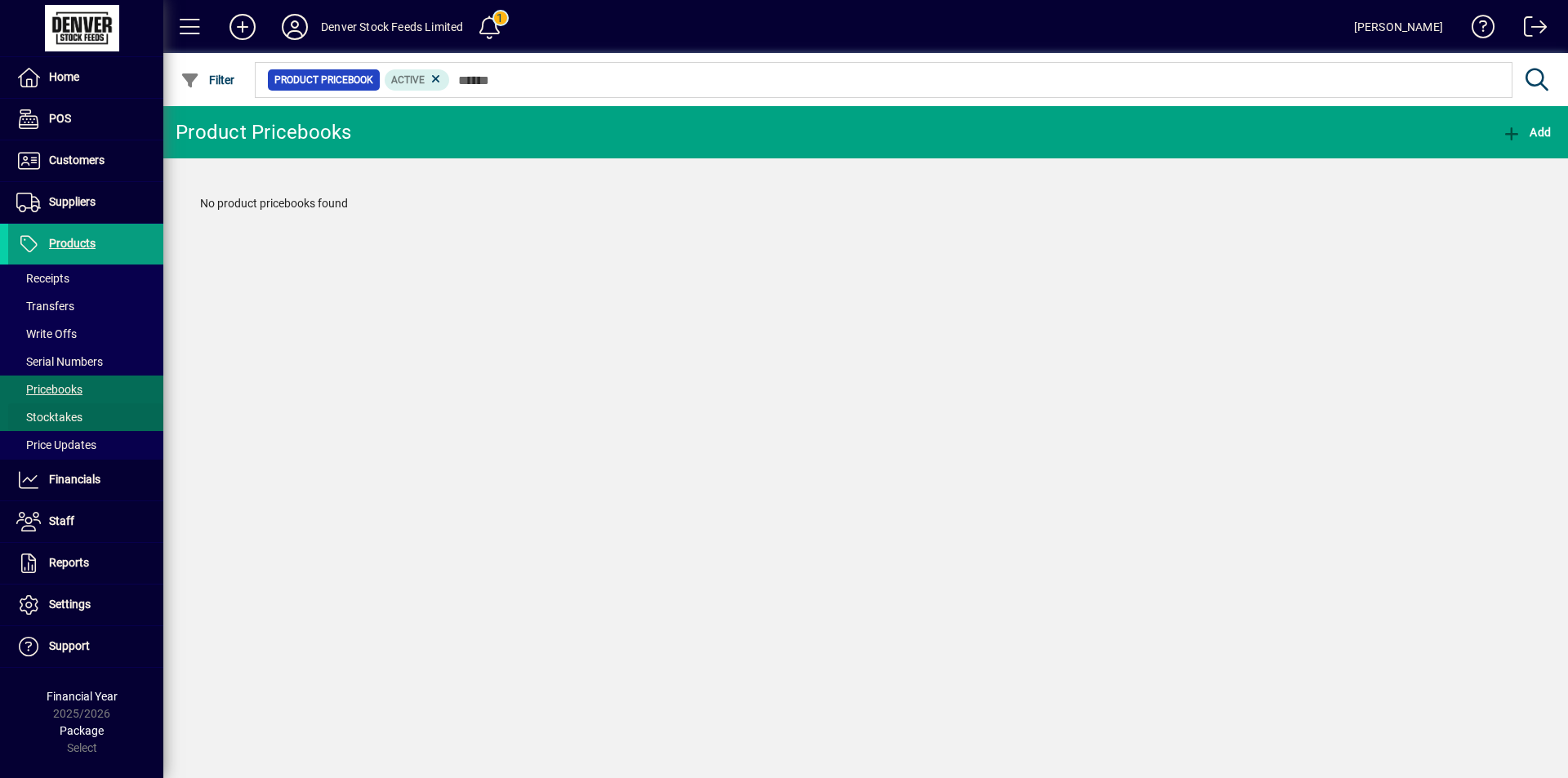
click at [74, 419] on span "Stocktakes" at bounding box center [49, 417] width 66 height 13
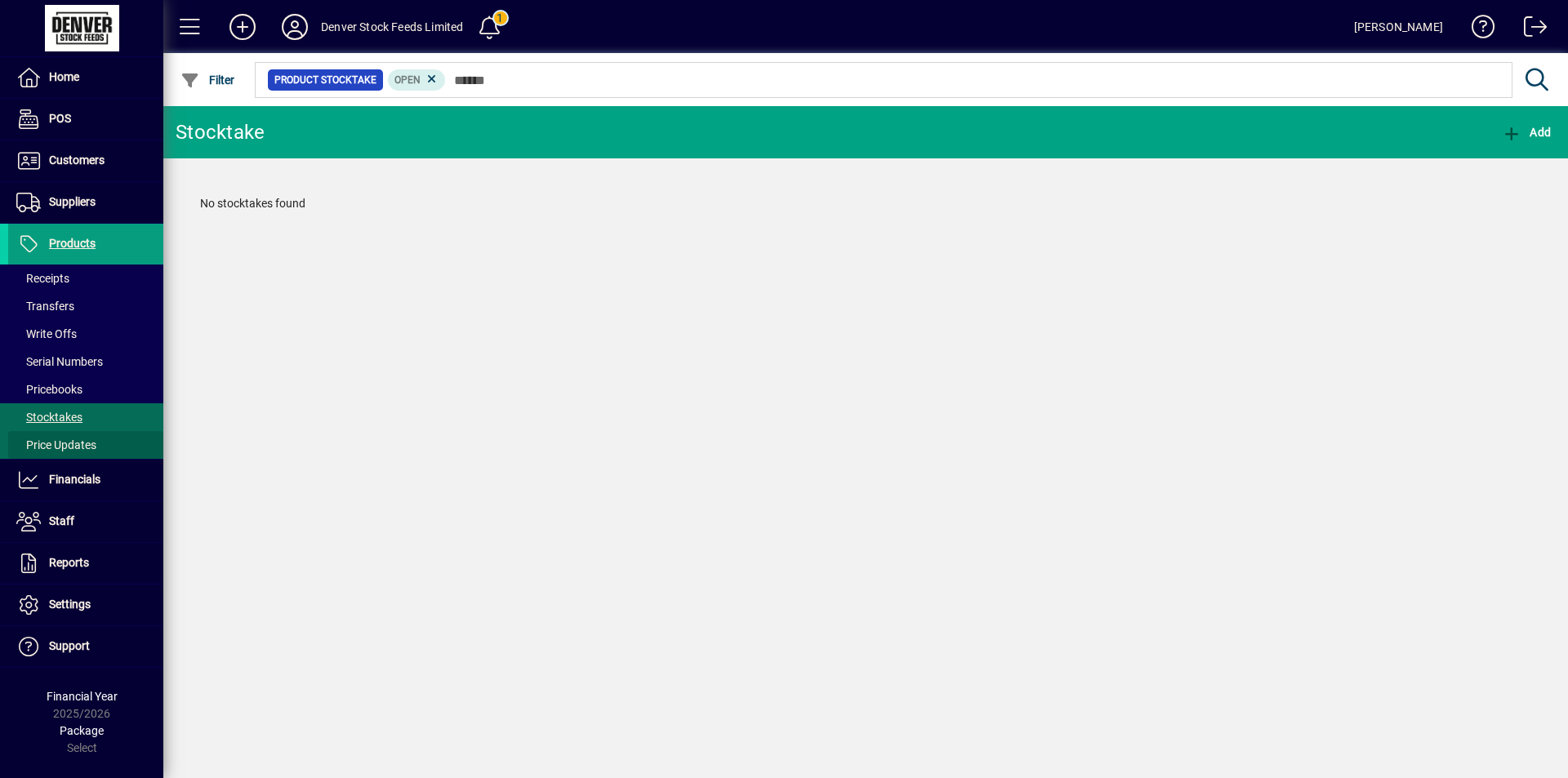
click at [82, 443] on span "Price Updates" at bounding box center [56, 444] width 80 height 13
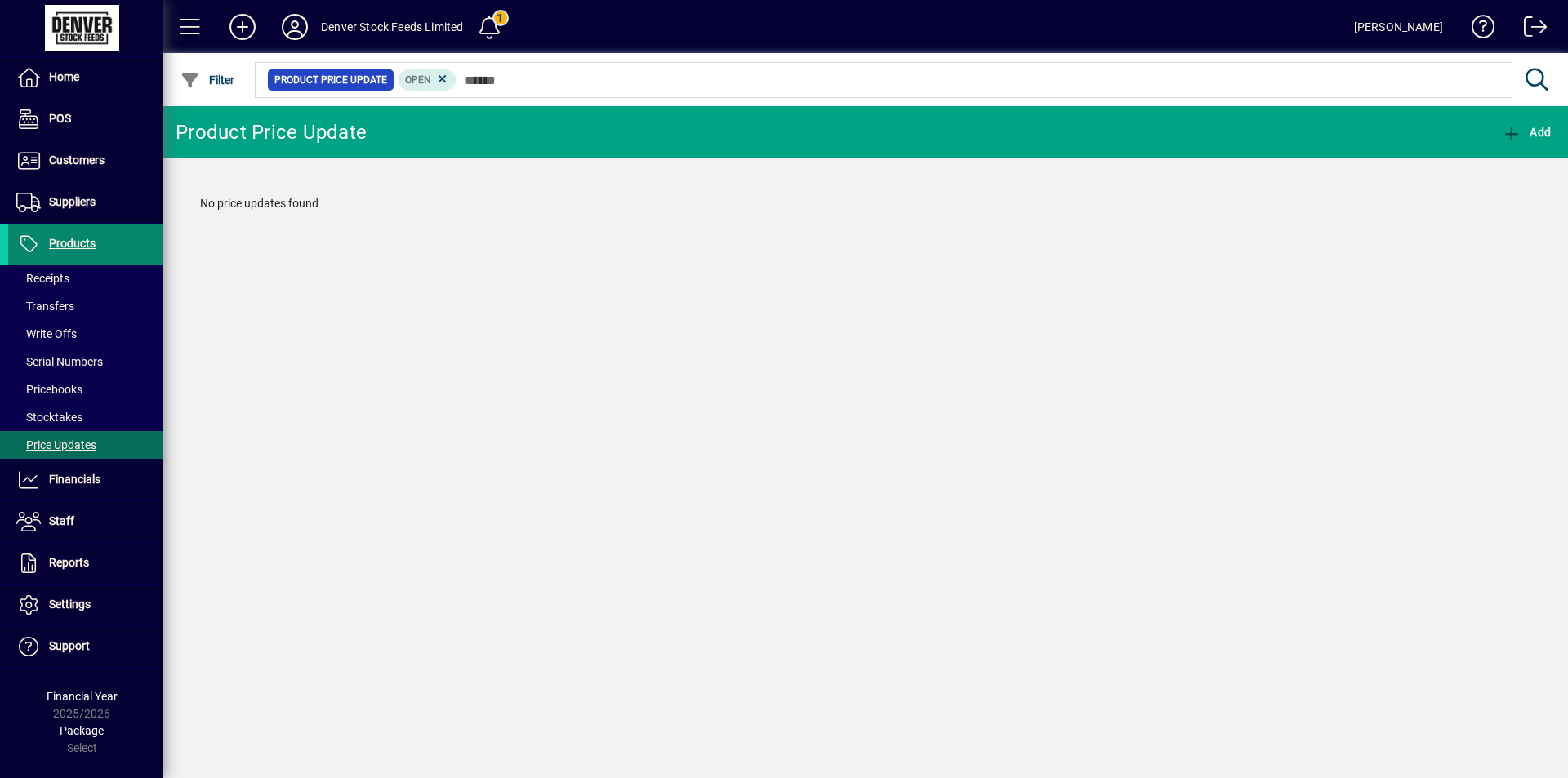
click at [79, 243] on span "Products" at bounding box center [72, 243] width 46 height 13
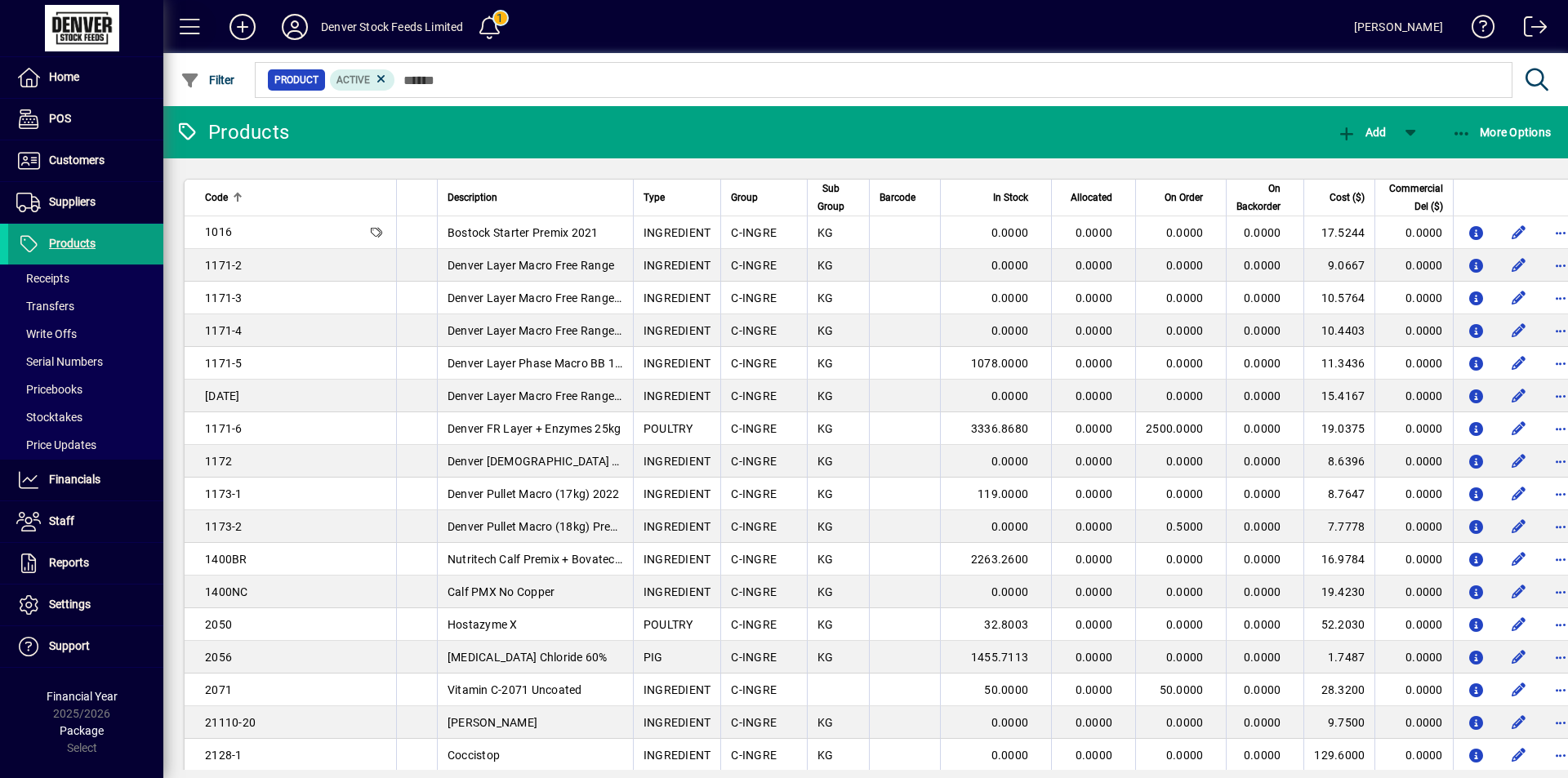
click at [194, 21] on span at bounding box center [190, 27] width 40 height 40
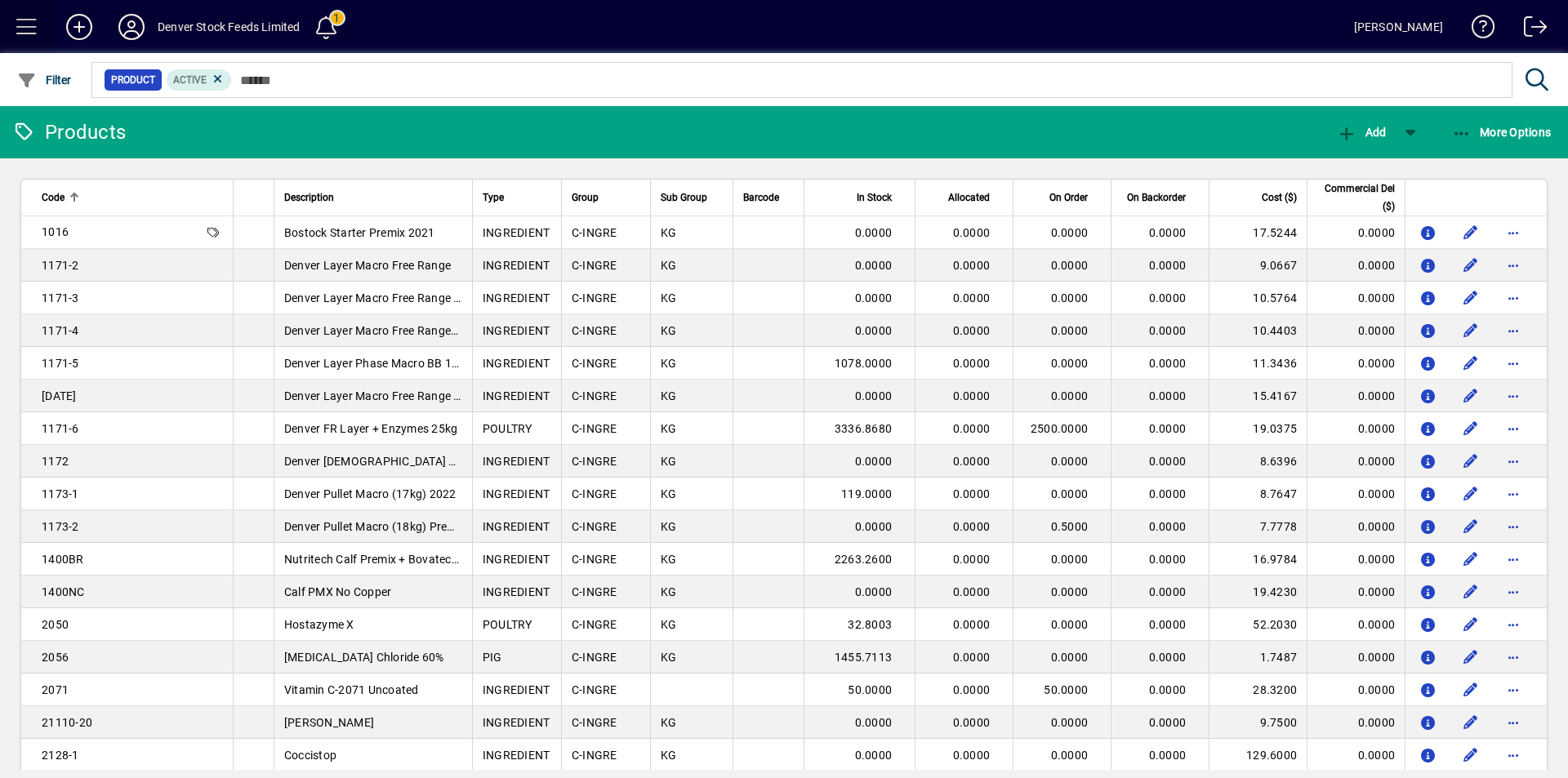
click at [16, 25] on span at bounding box center [27, 27] width 40 height 40
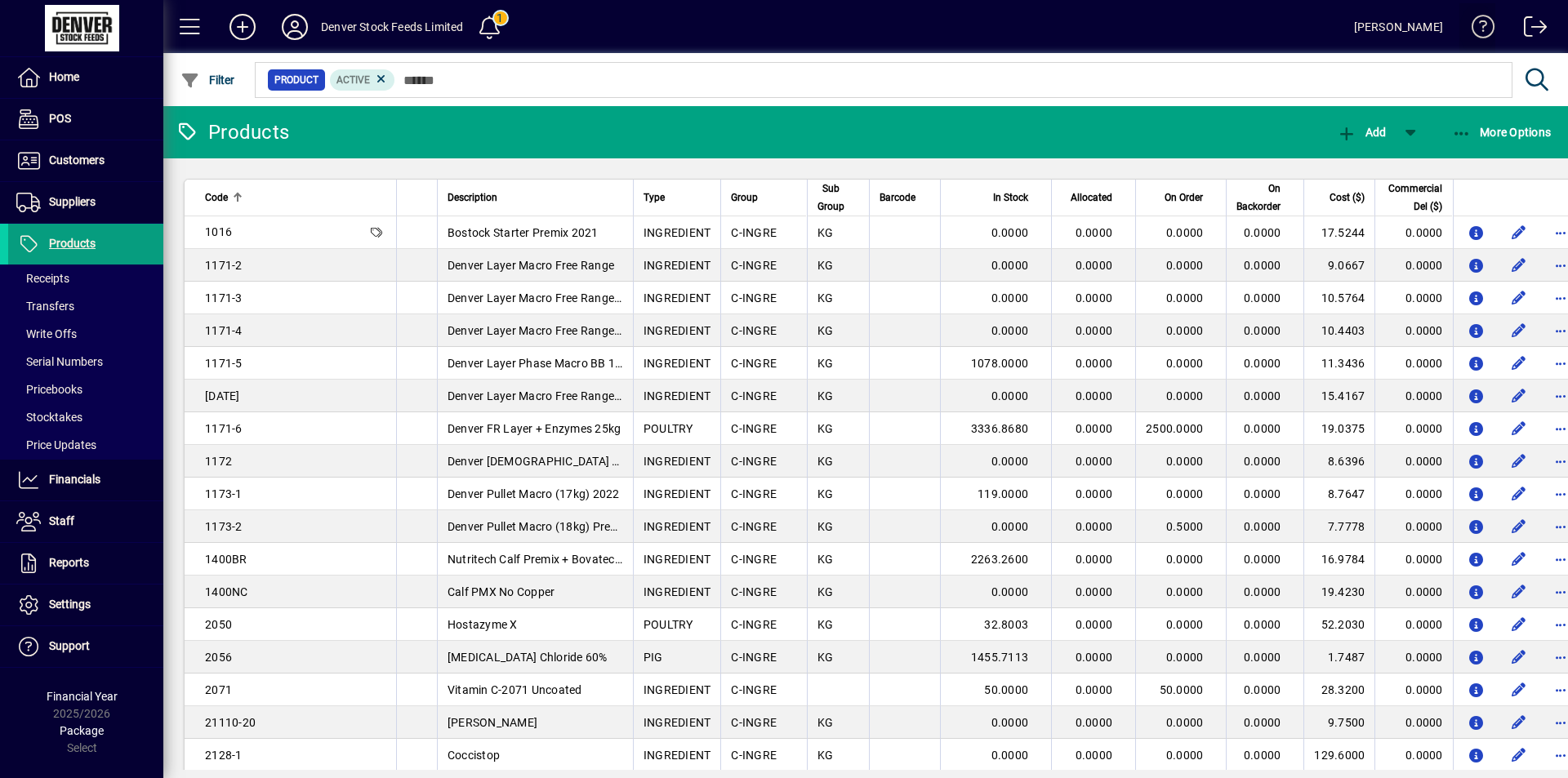
click at [1481, 19] on span at bounding box center [1477, 31] width 40 height 40
click at [82, 241] on span "Products" at bounding box center [72, 243] width 46 height 13
click at [74, 472] on span "Financials" at bounding box center [53, 480] width 92 height 20
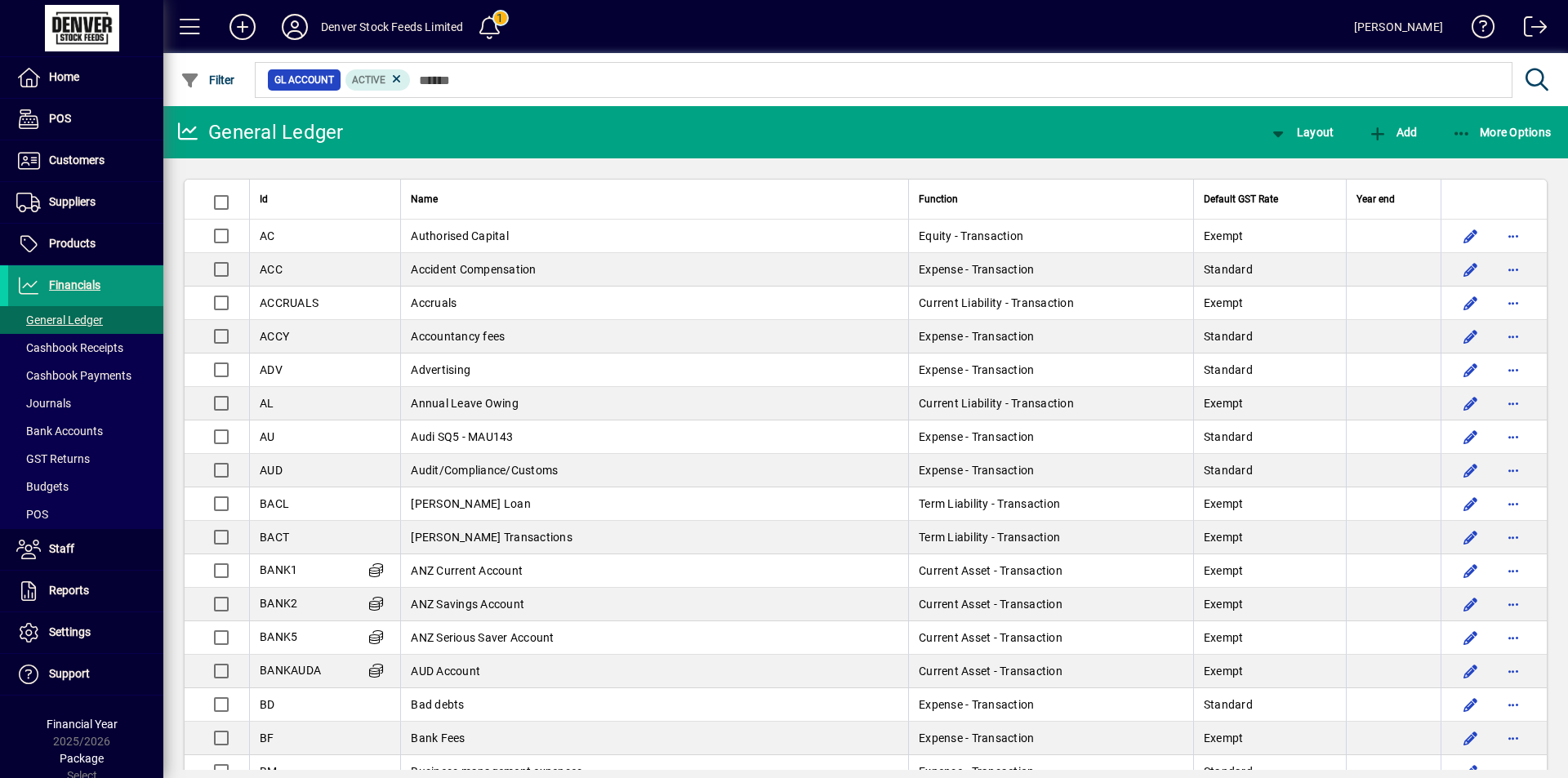
click at [75, 284] on span "Financials" at bounding box center [75, 284] width 51 height 13
click at [1508, 129] on span "More Options" at bounding box center [1501, 132] width 100 height 13
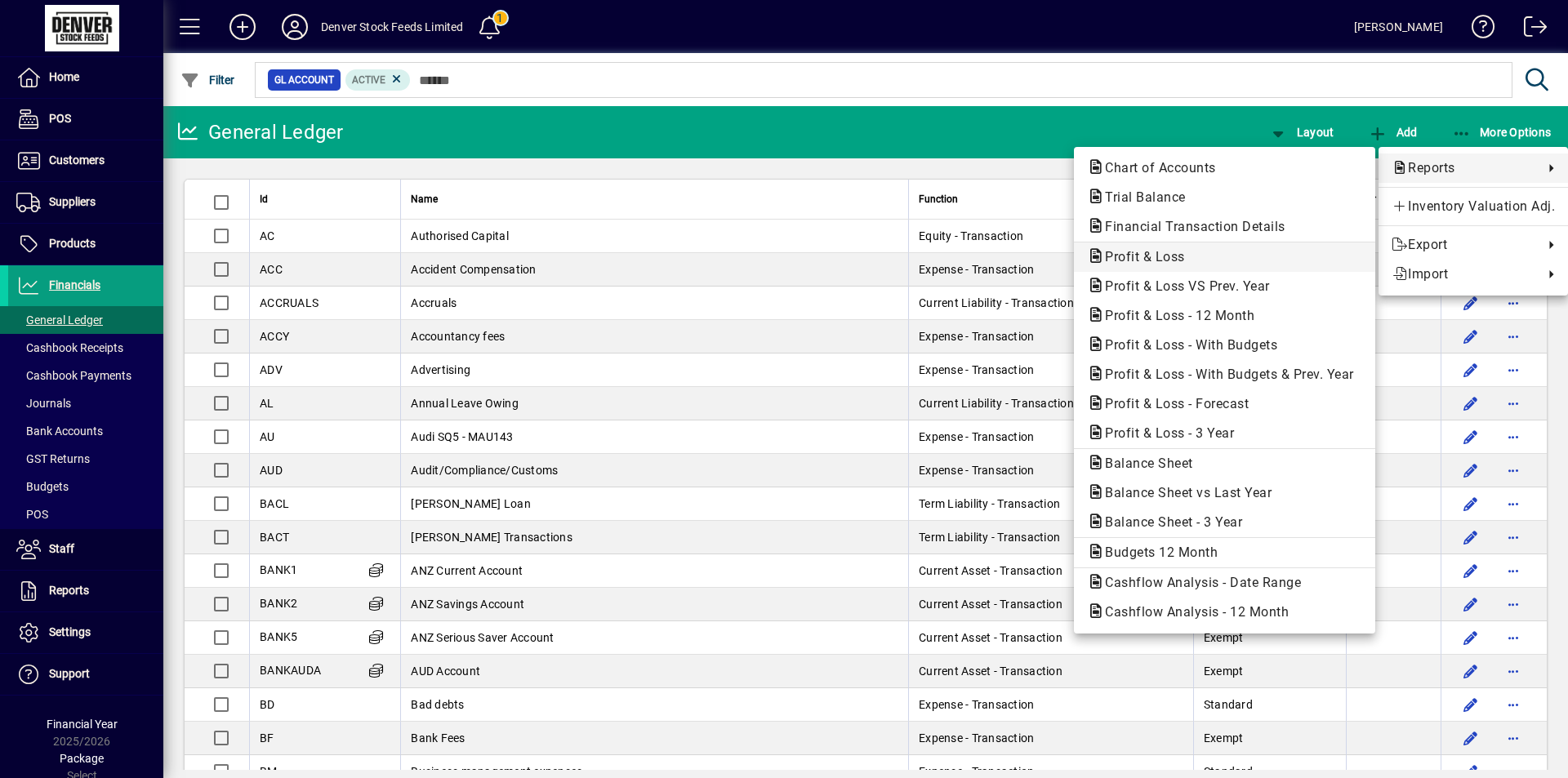
click at [1170, 263] on span "Profit & Loss" at bounding box center [1139, 257] width 106 height 16
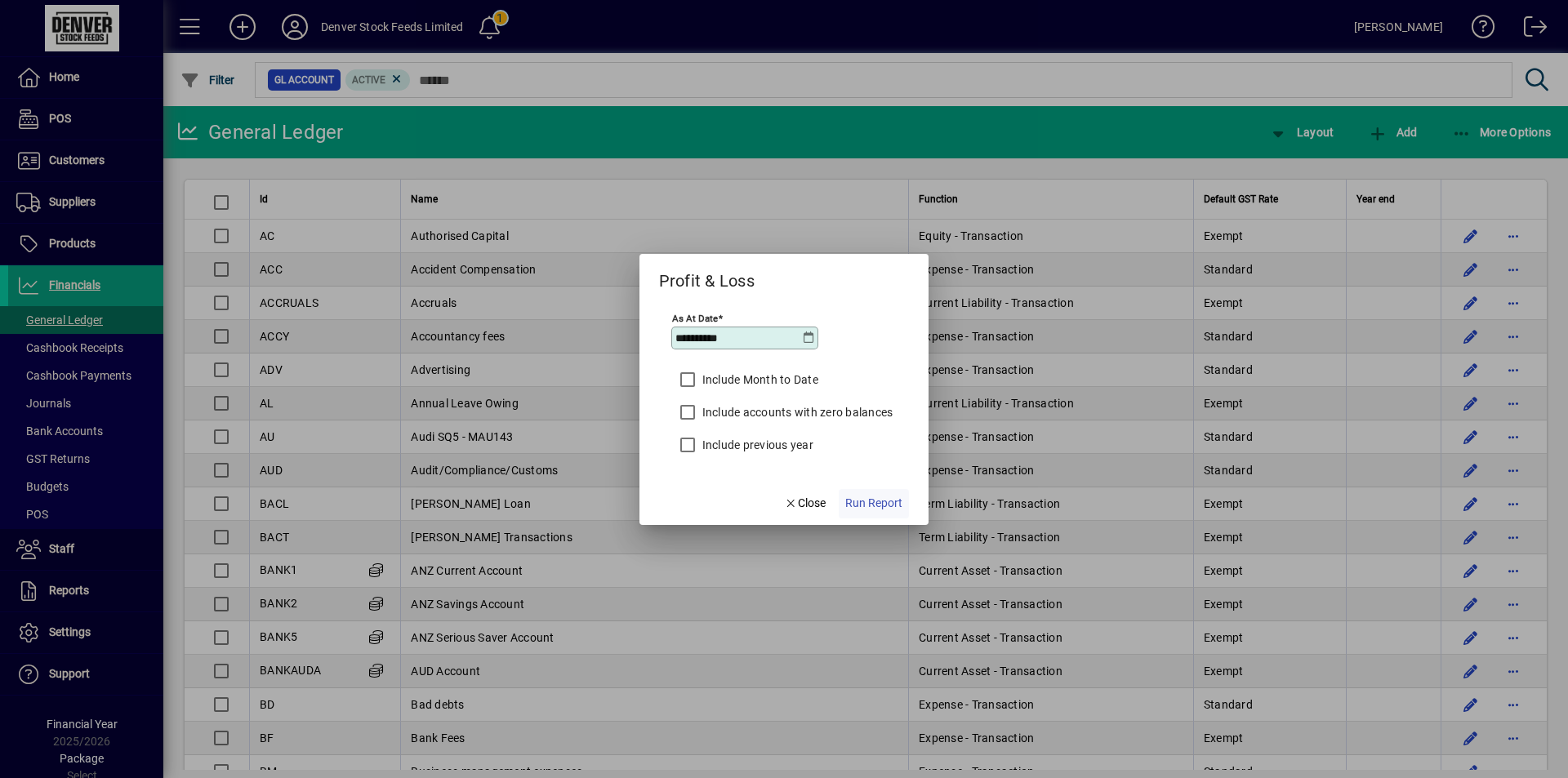
click at [878, 499] on span "Run Report" at bounding box center [874, 503] width 57 height 17
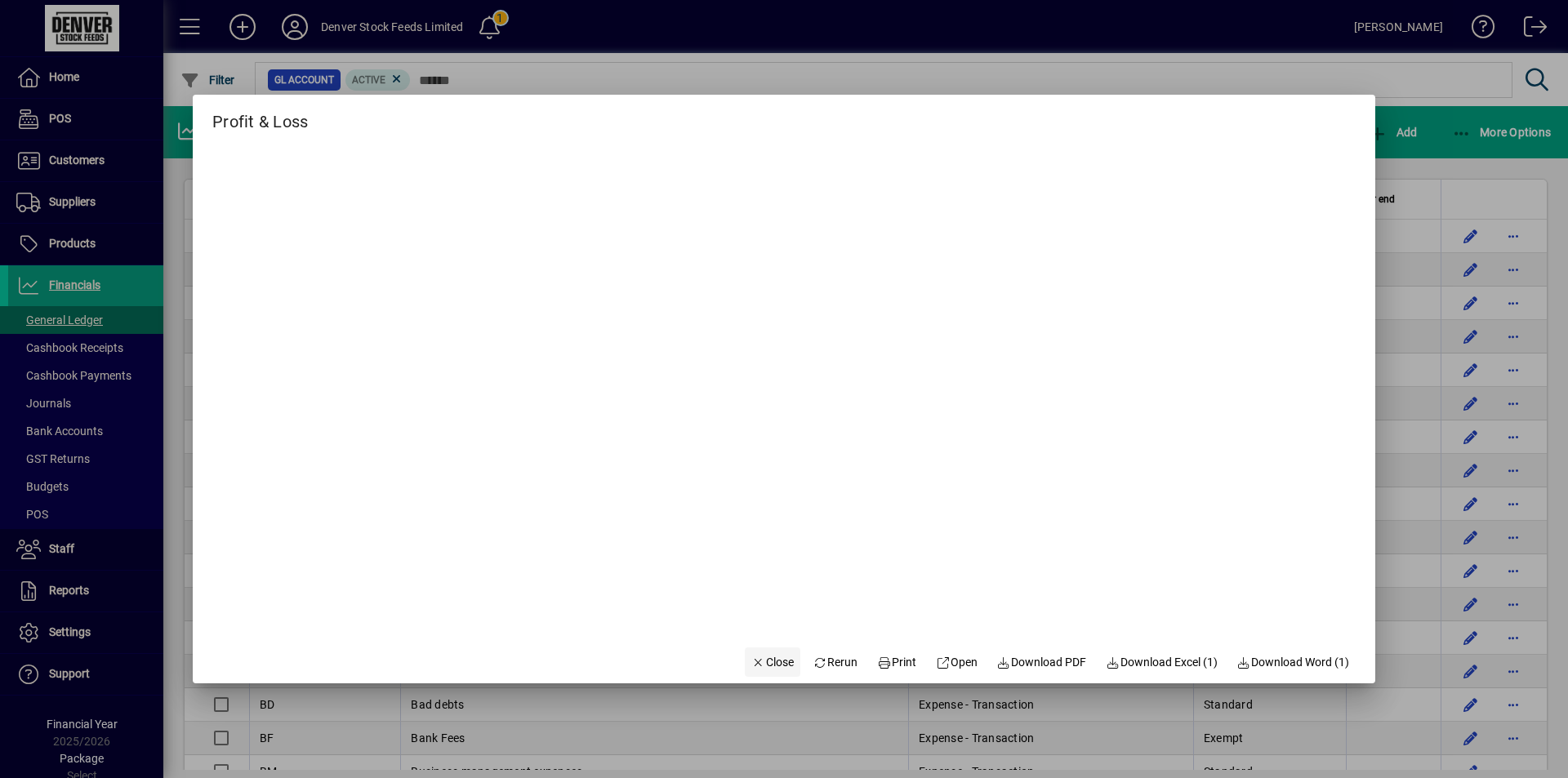
click at [751, 667] on span "Close" at bounding box center [772, 662] width 43 height 17
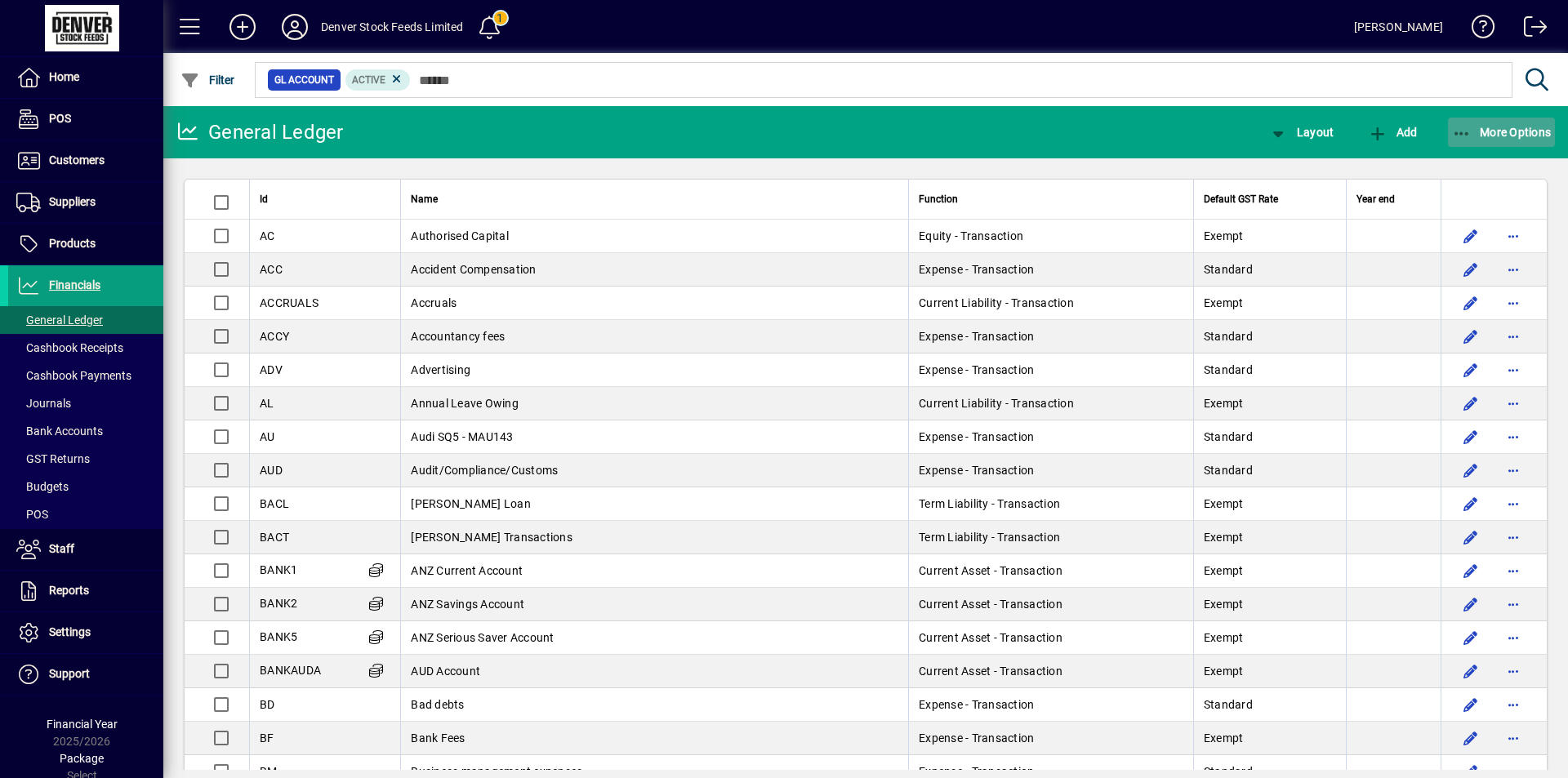
click at [1455, 127] on icon "button" at bounding box center [1461, 134] width 21 height 17
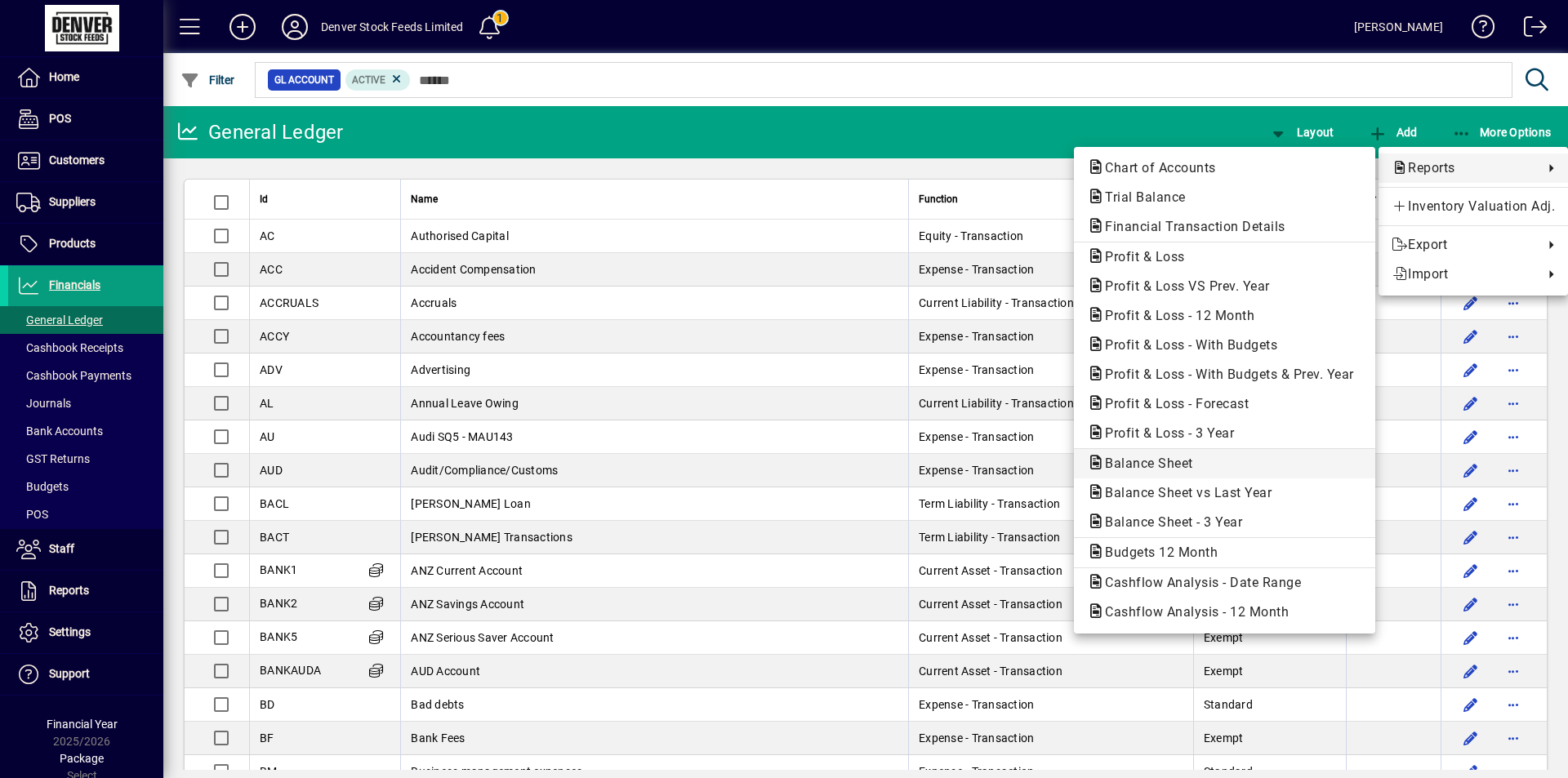
click at [1189, 463] on span "Balance Sheet" at bounding box center [1144, 464] width 115 height 16
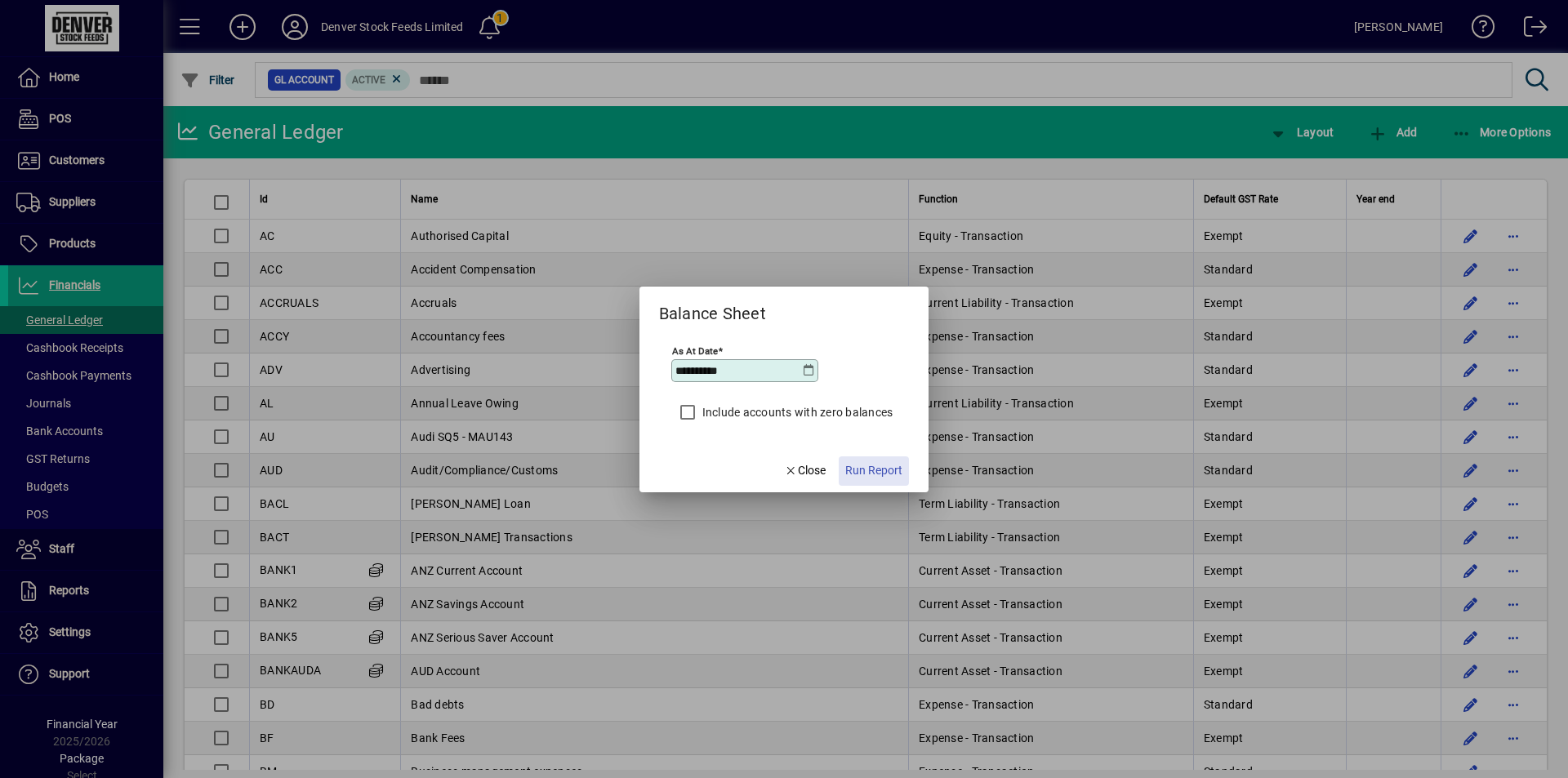
click at [884, 474] on span "Run Report" at bounding box center [874, 470] width 57 height 17
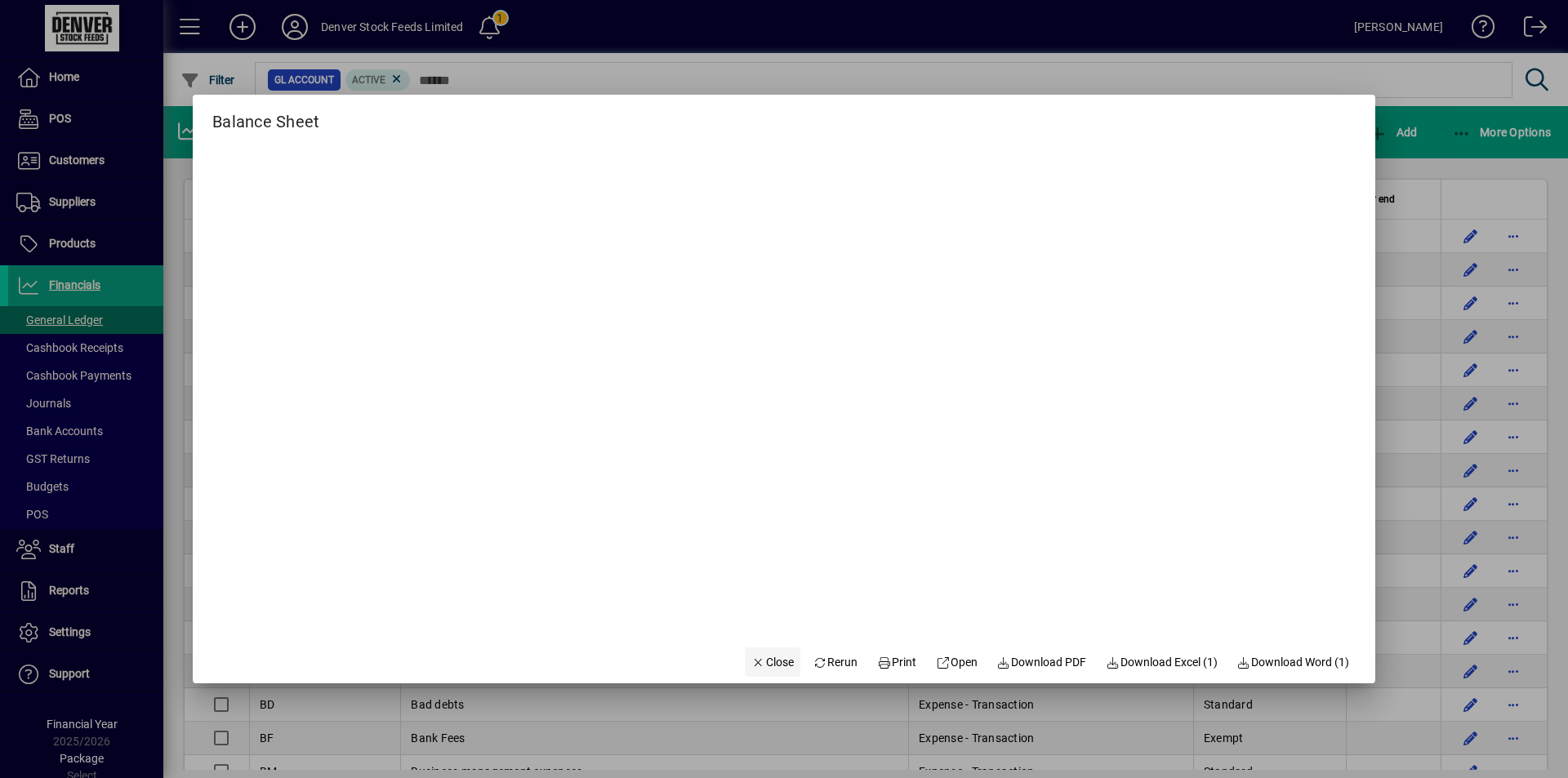
click at [760, 663] on span "Close" at bounding box center [772, 662] width 43 height 17
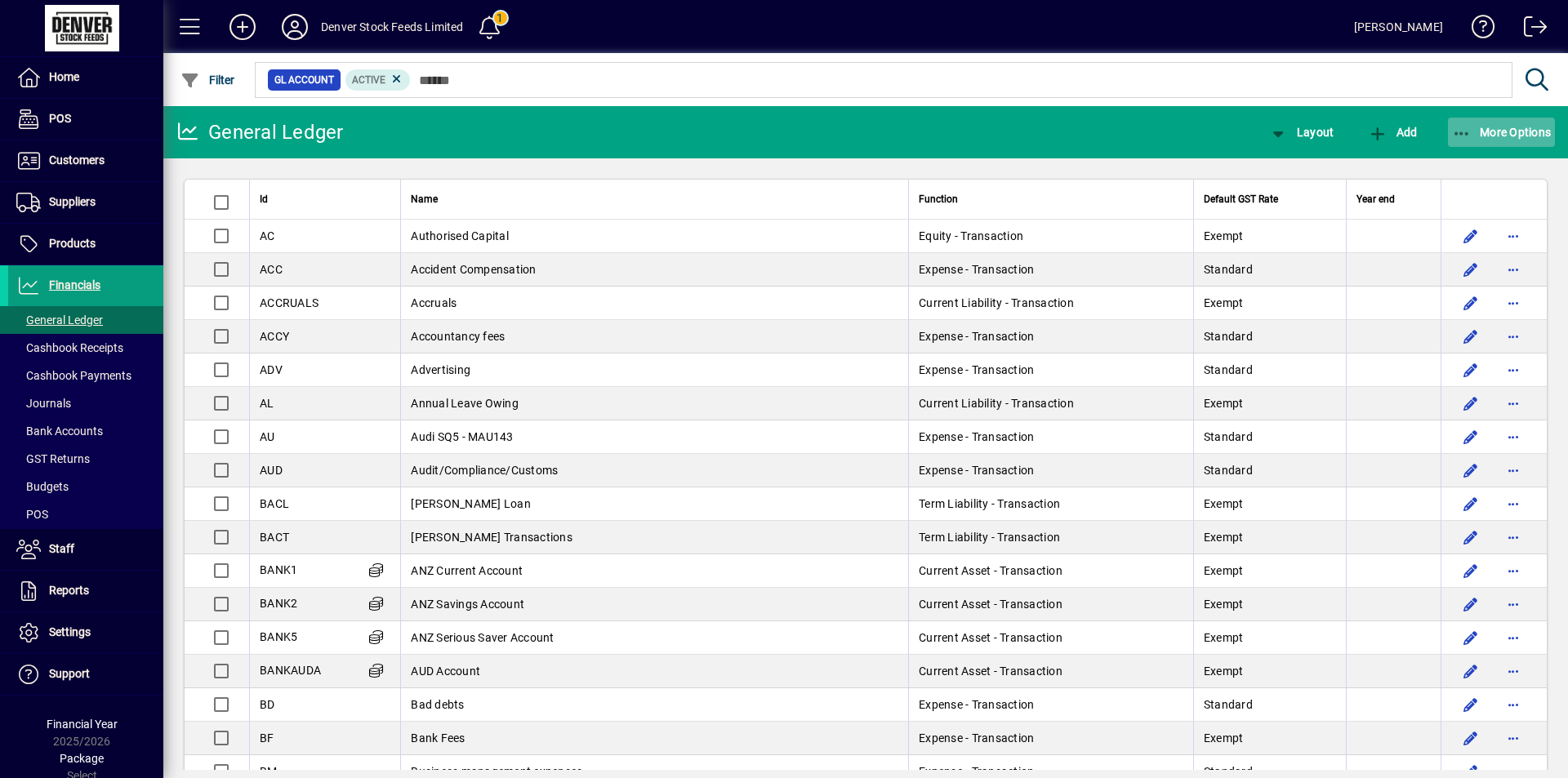
click at [1470, 131] on icon "button" at bounding box center [1461, 134] width 21 height 17
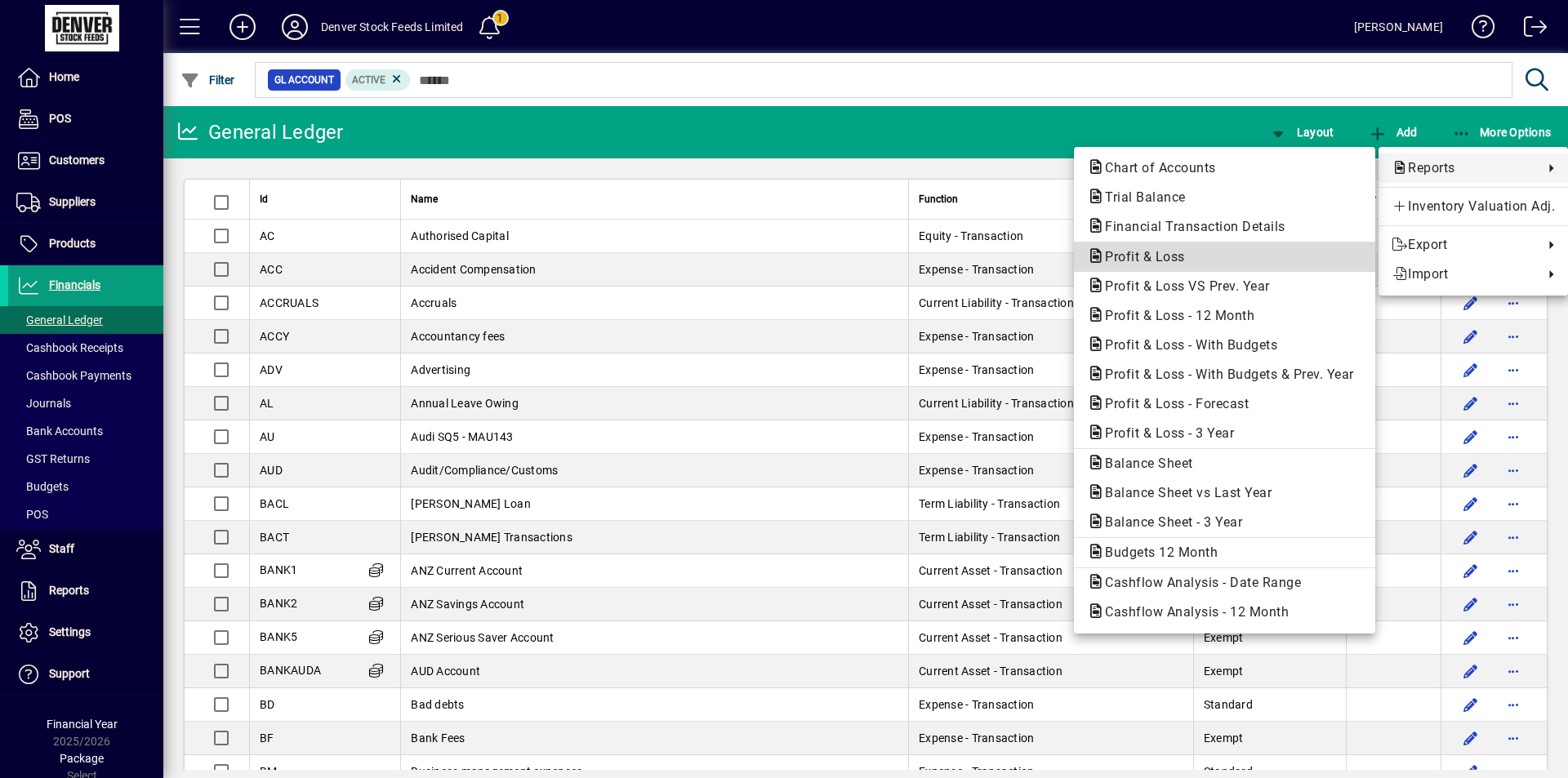
click at [1225, 254] on span "Profit & Loss" at bounding box center [1224, 257] width 275 height 20
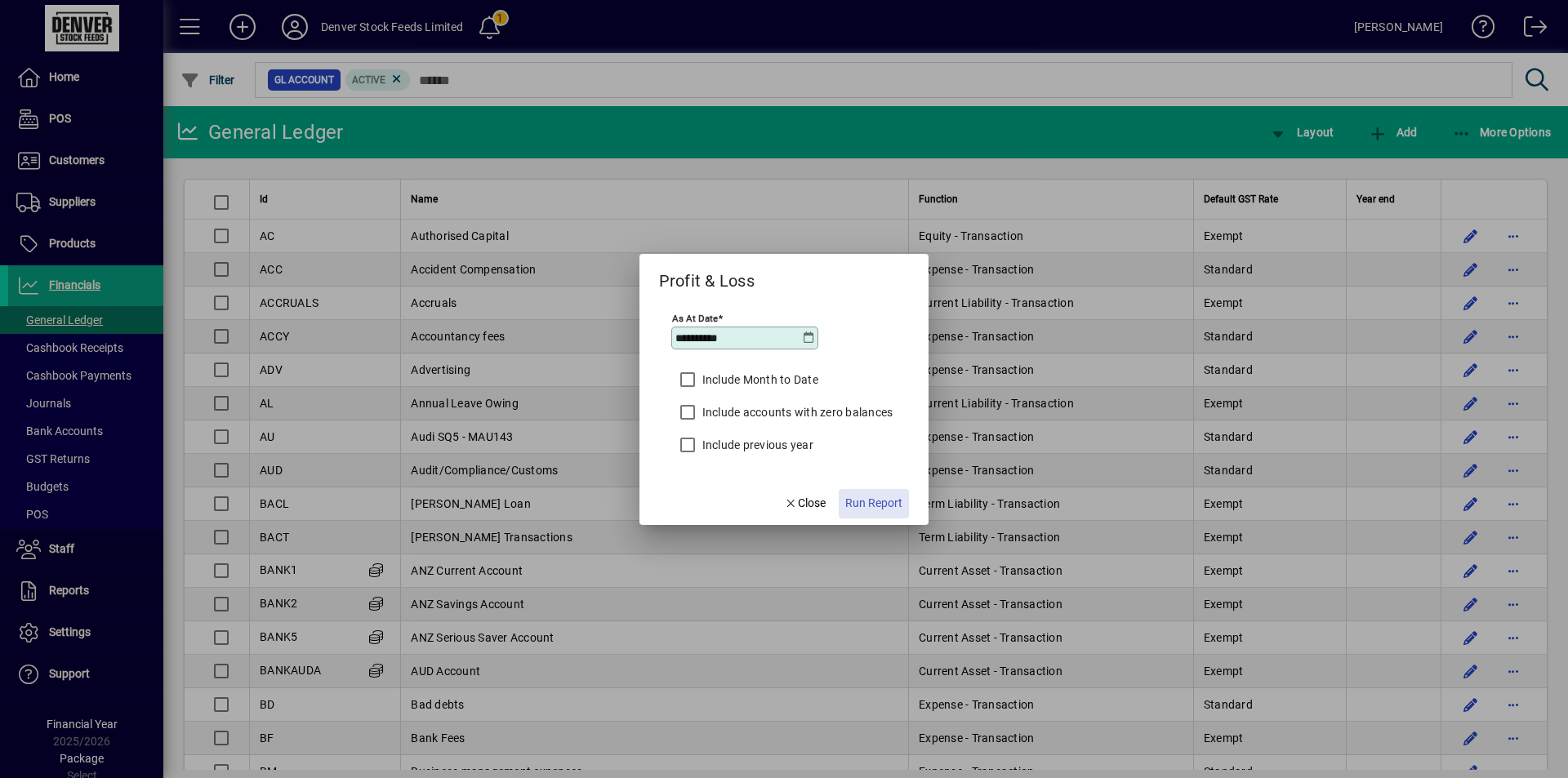
click at [876, 504] on span "Run Report" at bounding box center [874, 503] width 57 height 17
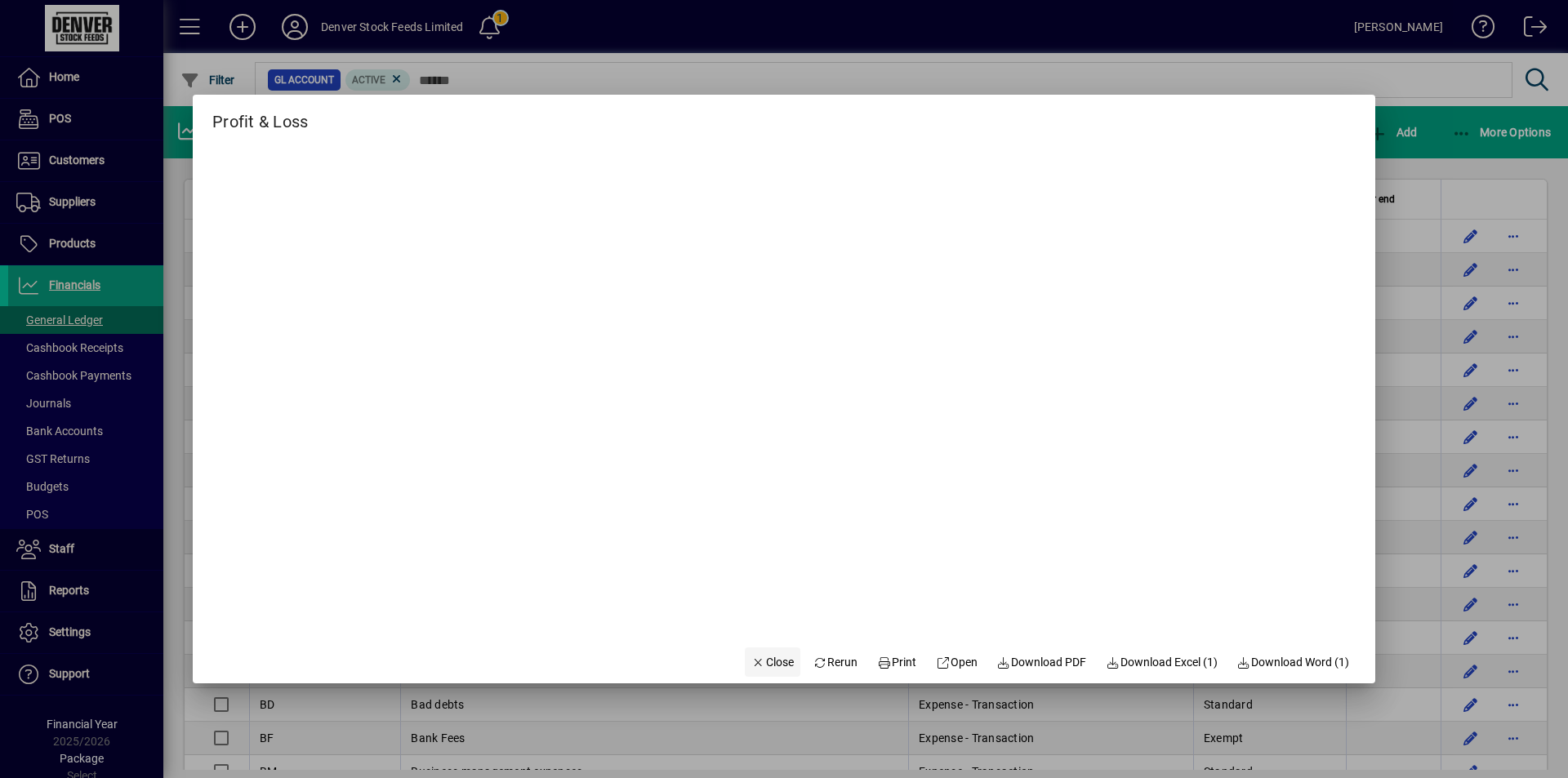
click at [768, 668] on span "Close" at bounding box center [772, 662] width 43 height 17
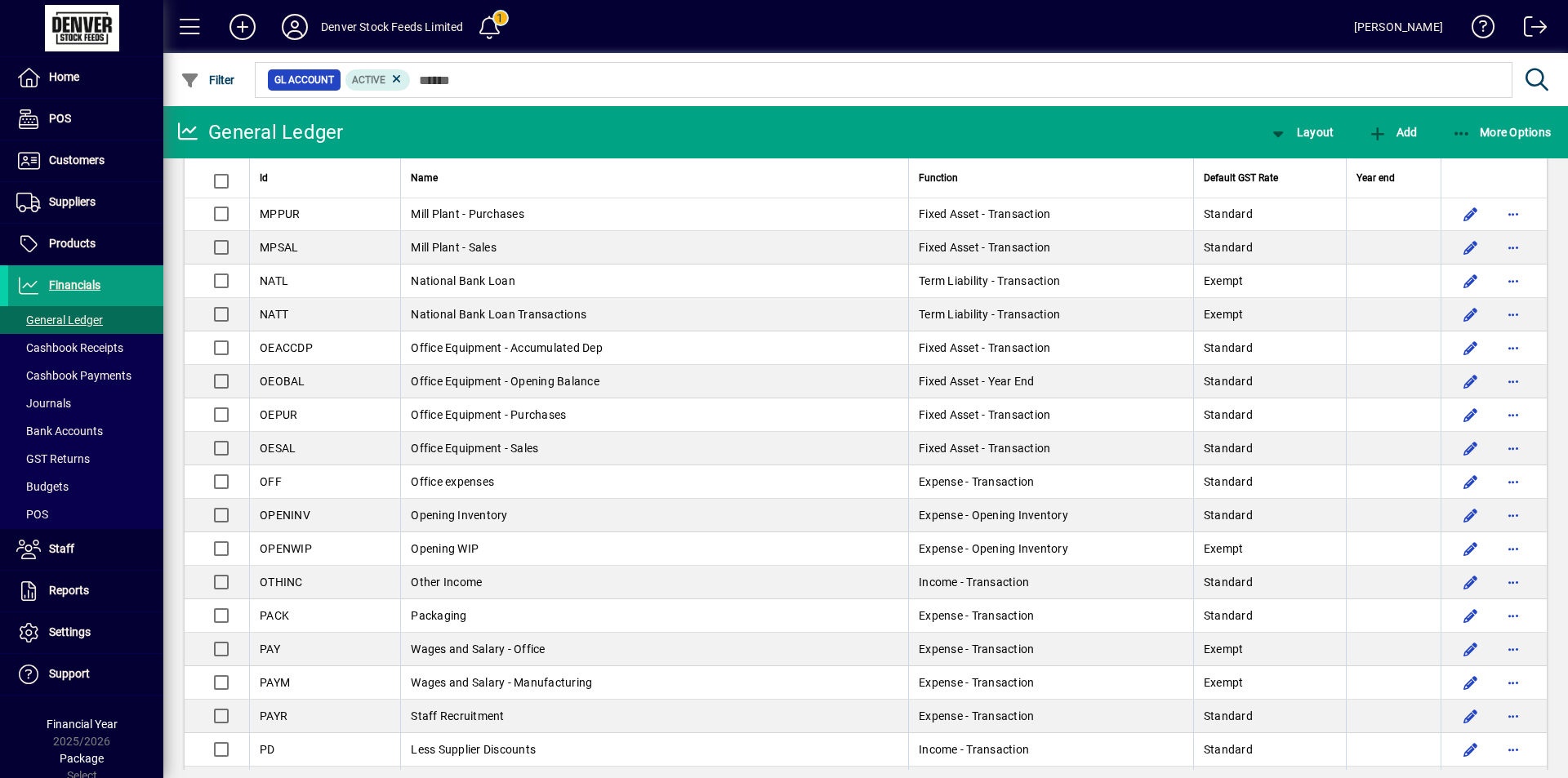
scroll to position [3159, 0]
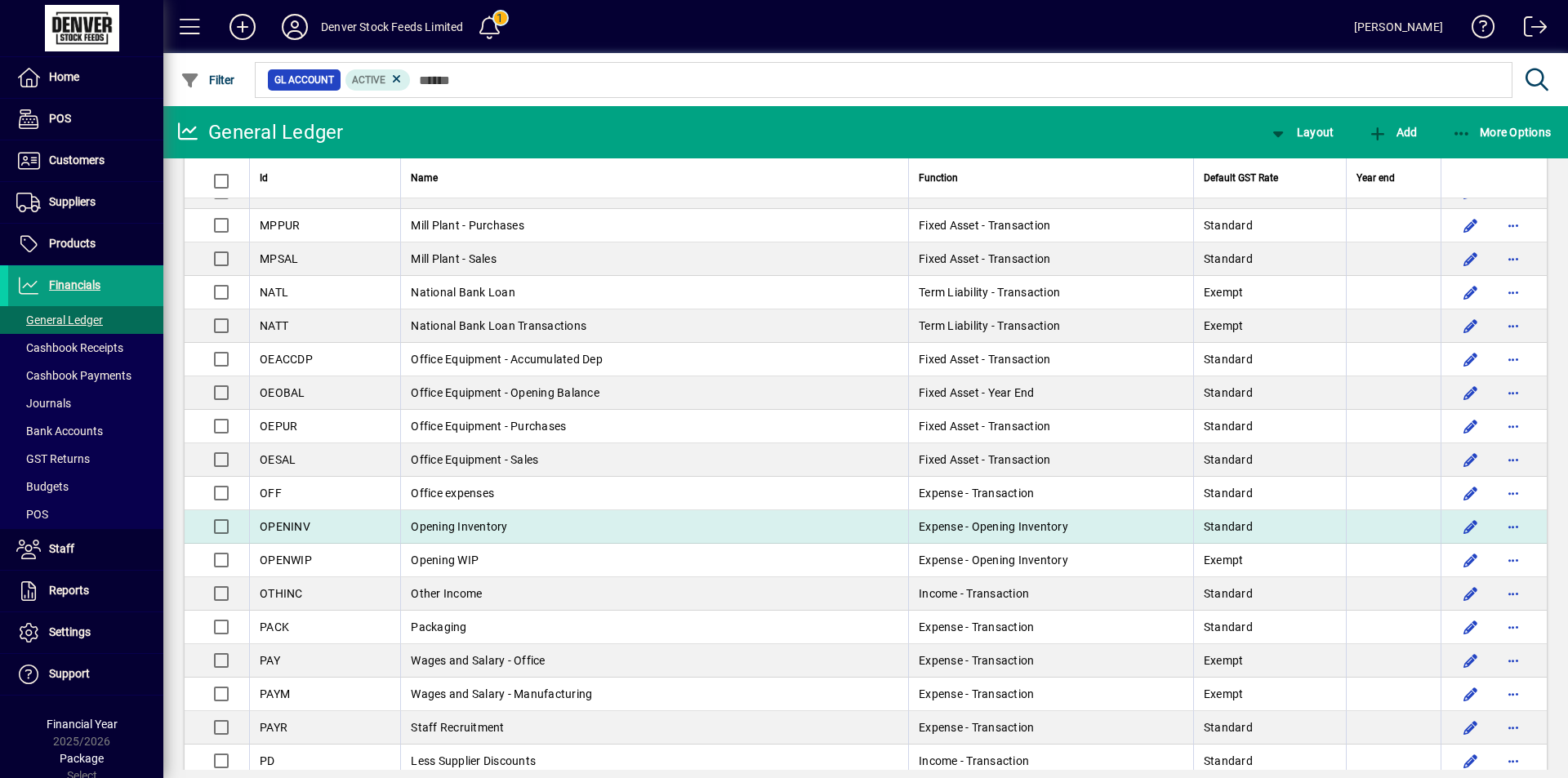
click at [503, 526] on td "Opening Inventory" at bounding box center [653, 528] width 507 height 34
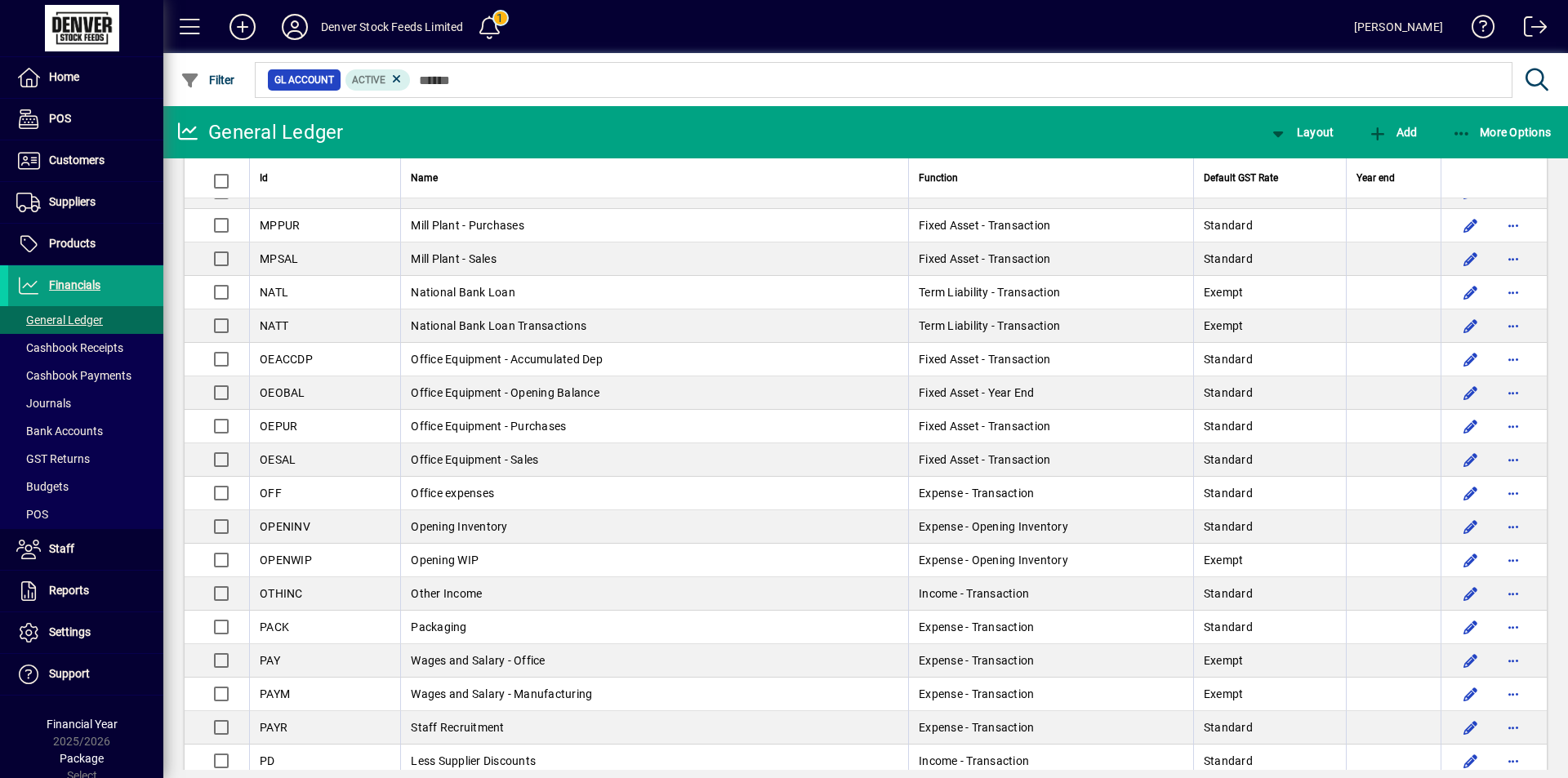
click at [503, 526] on div "General Ledger Layout Add More Options Id Name Function Default GST Rate Year e…" at bounding box center [865, 441] width 1404 height 672
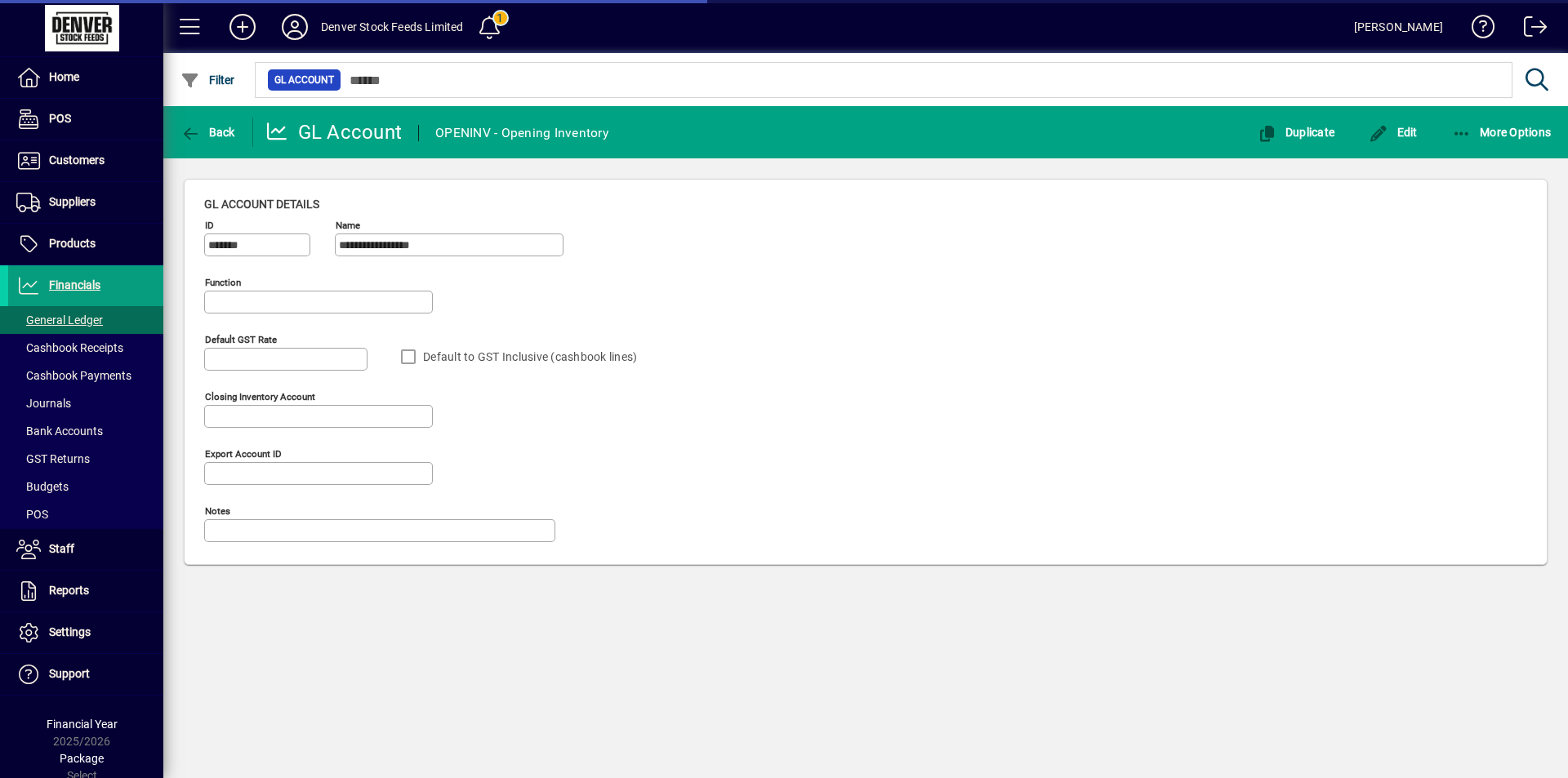
type input "**********"
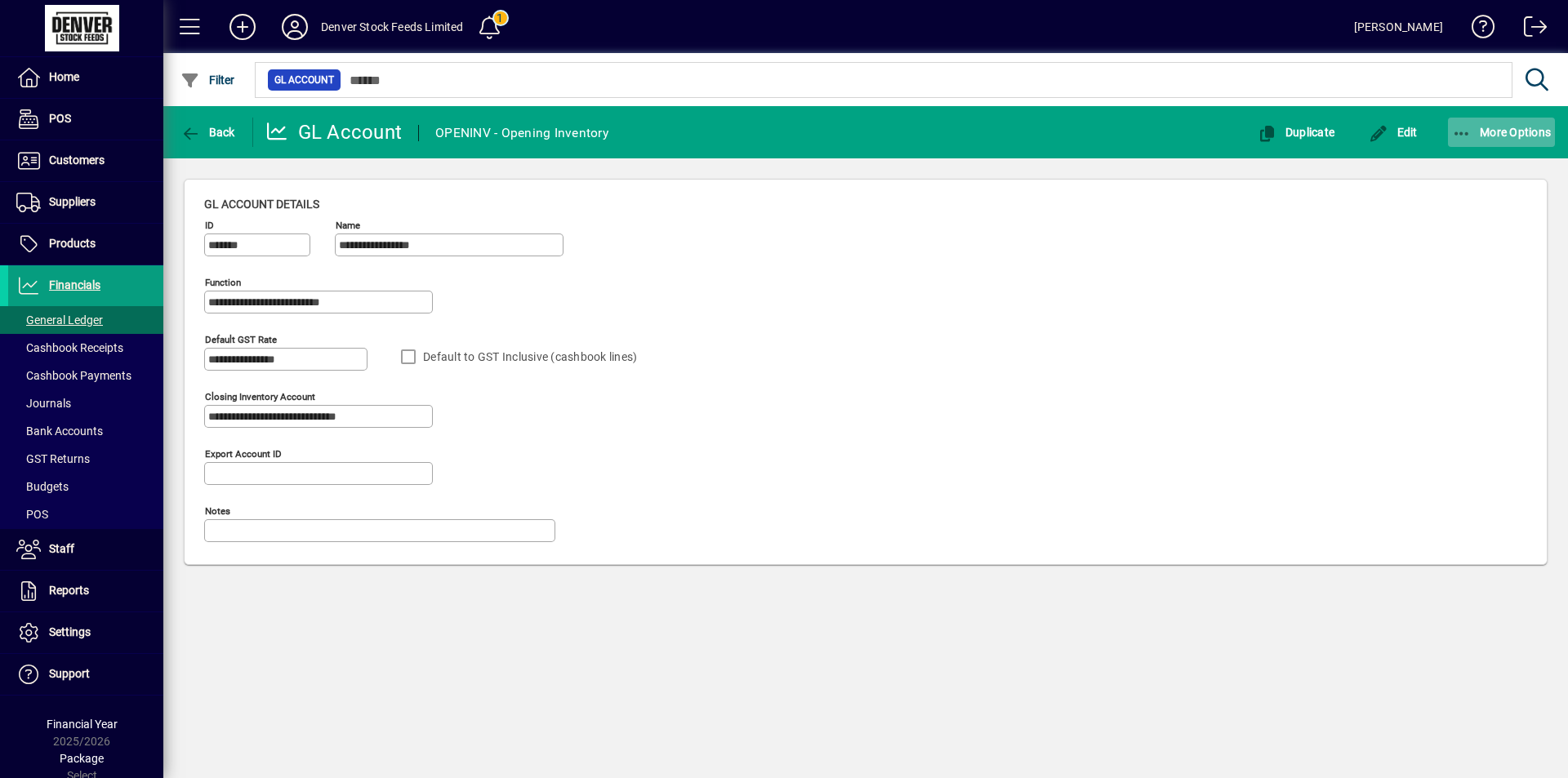
click at [1463, 134] on icon "button" at bounding box center [1461, 134] width 21 height 17
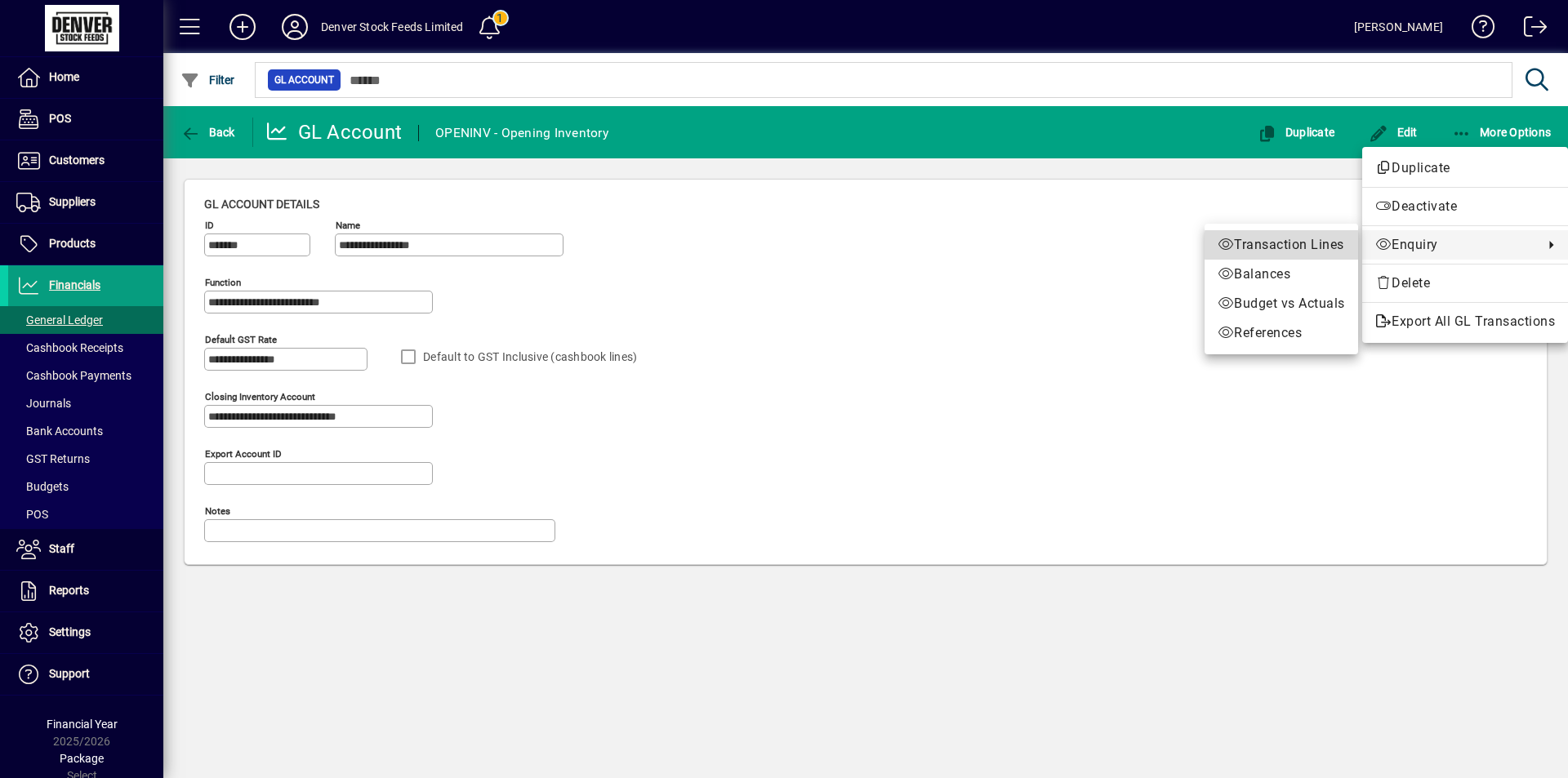
click at [1311, 245] on span "Transaction Lines" at bounding box center [1280, 245] width 128 height 20
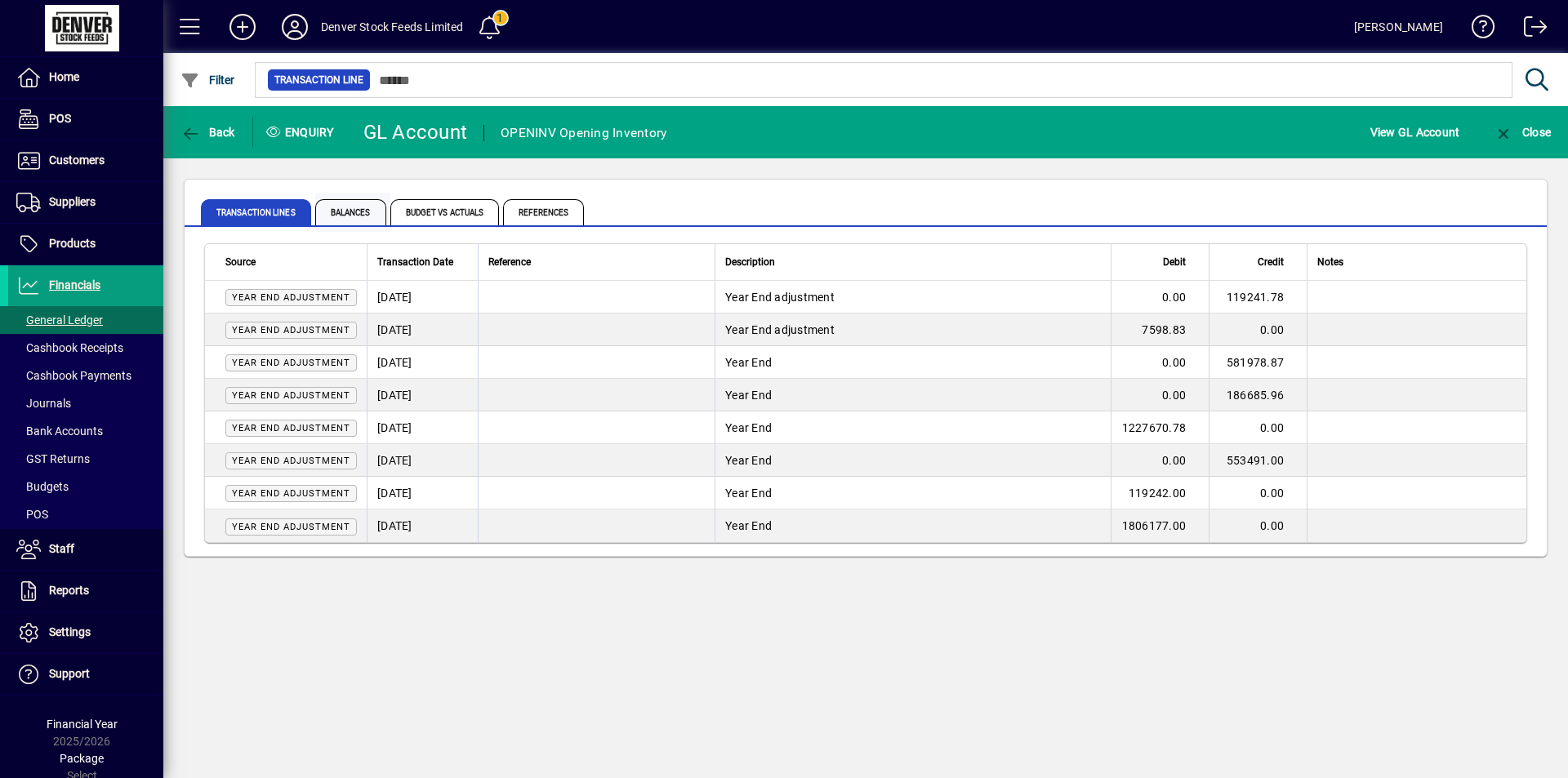
click at [370, 217] on span "Balances" at bounding box center [351, 212] width 71 height 26
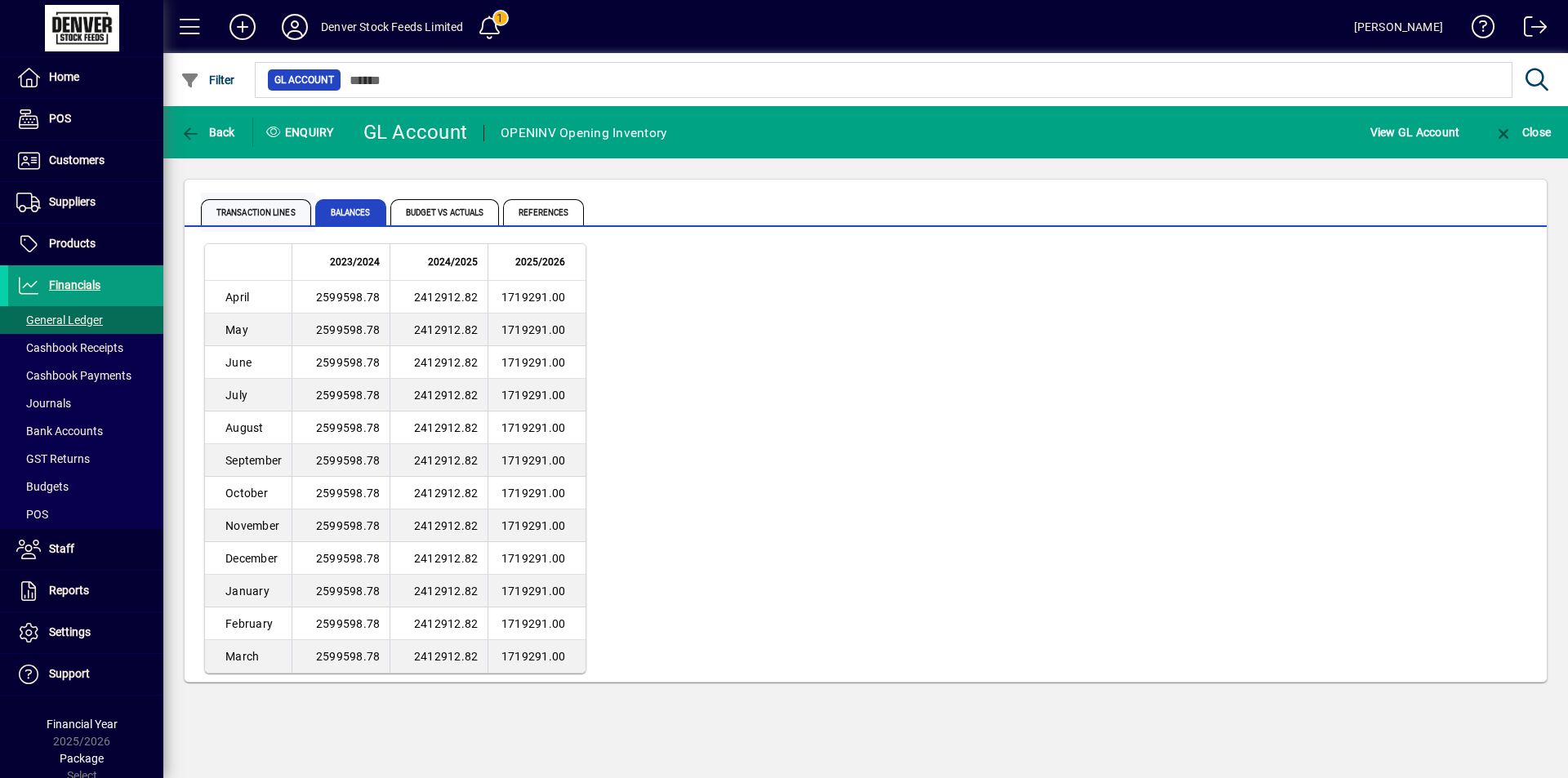
click at [263, 208] on span "Transaction lines" at bounding box center [255, 212] width 110 height 26
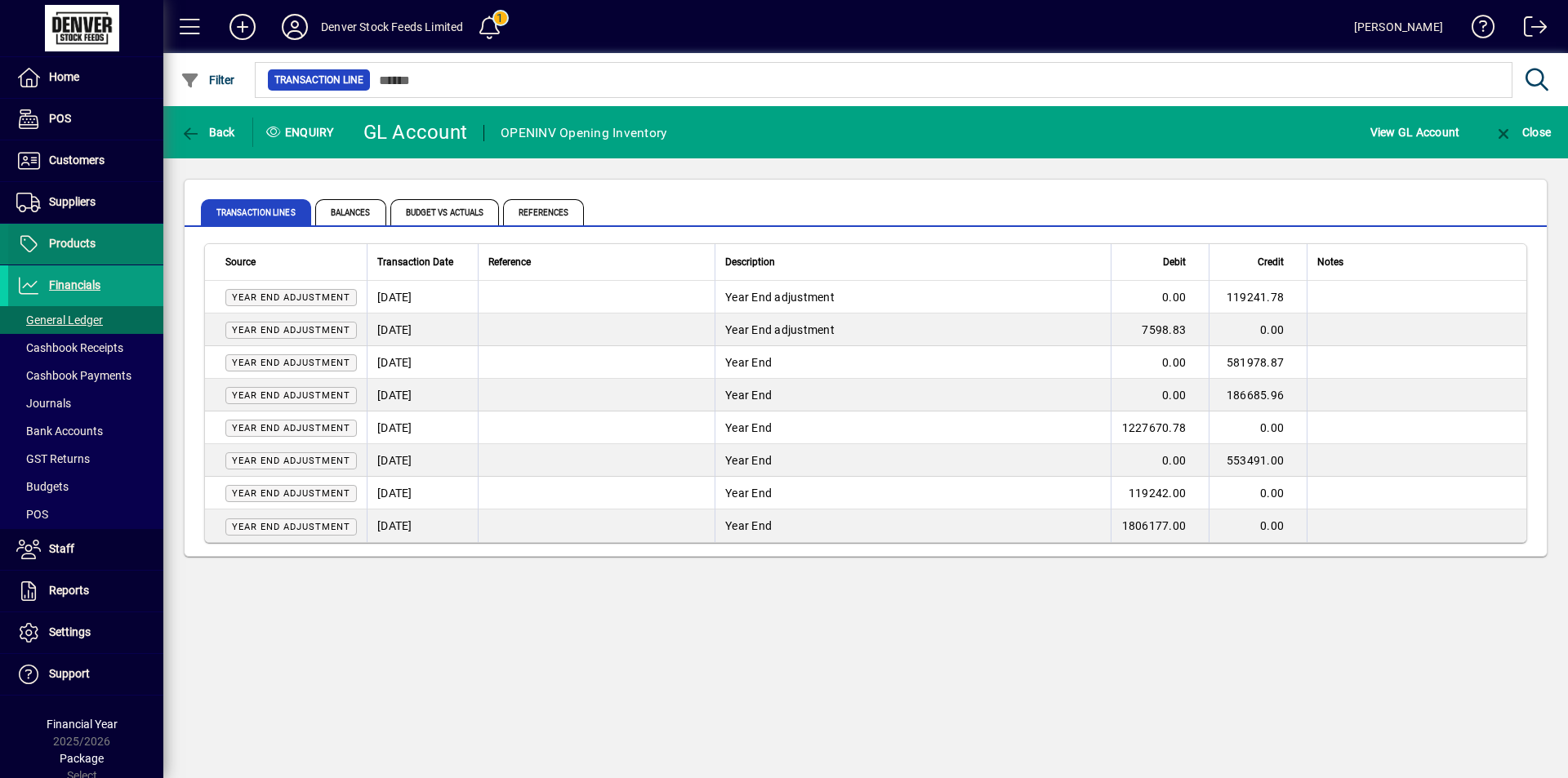
click at [50, 243] on span "Products" at bounding box center [72, 243] width 46 height 13
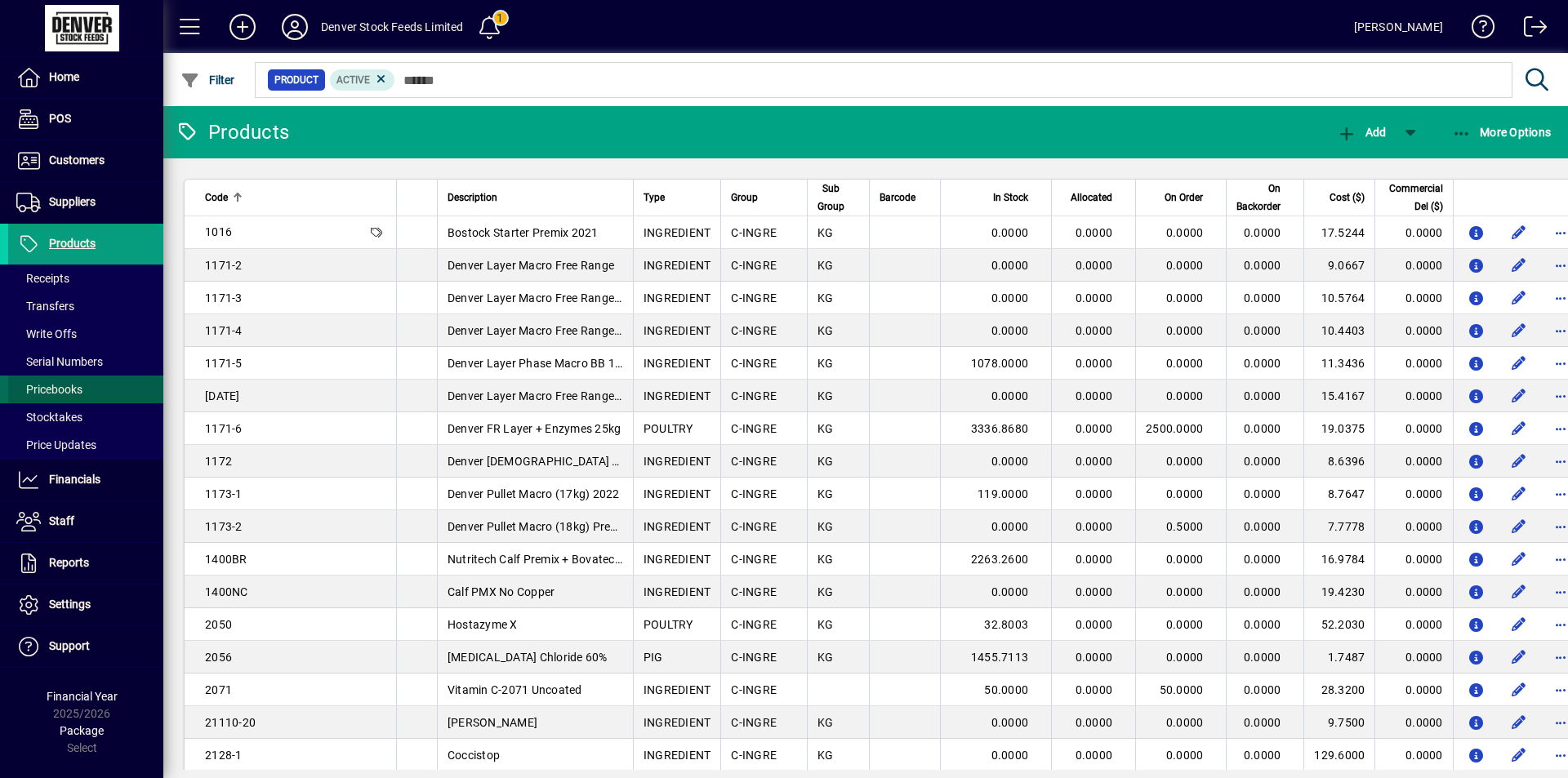
click at [71, 386] on span "Pricebooks" at bounding box center [49, 389] width 66 height 13
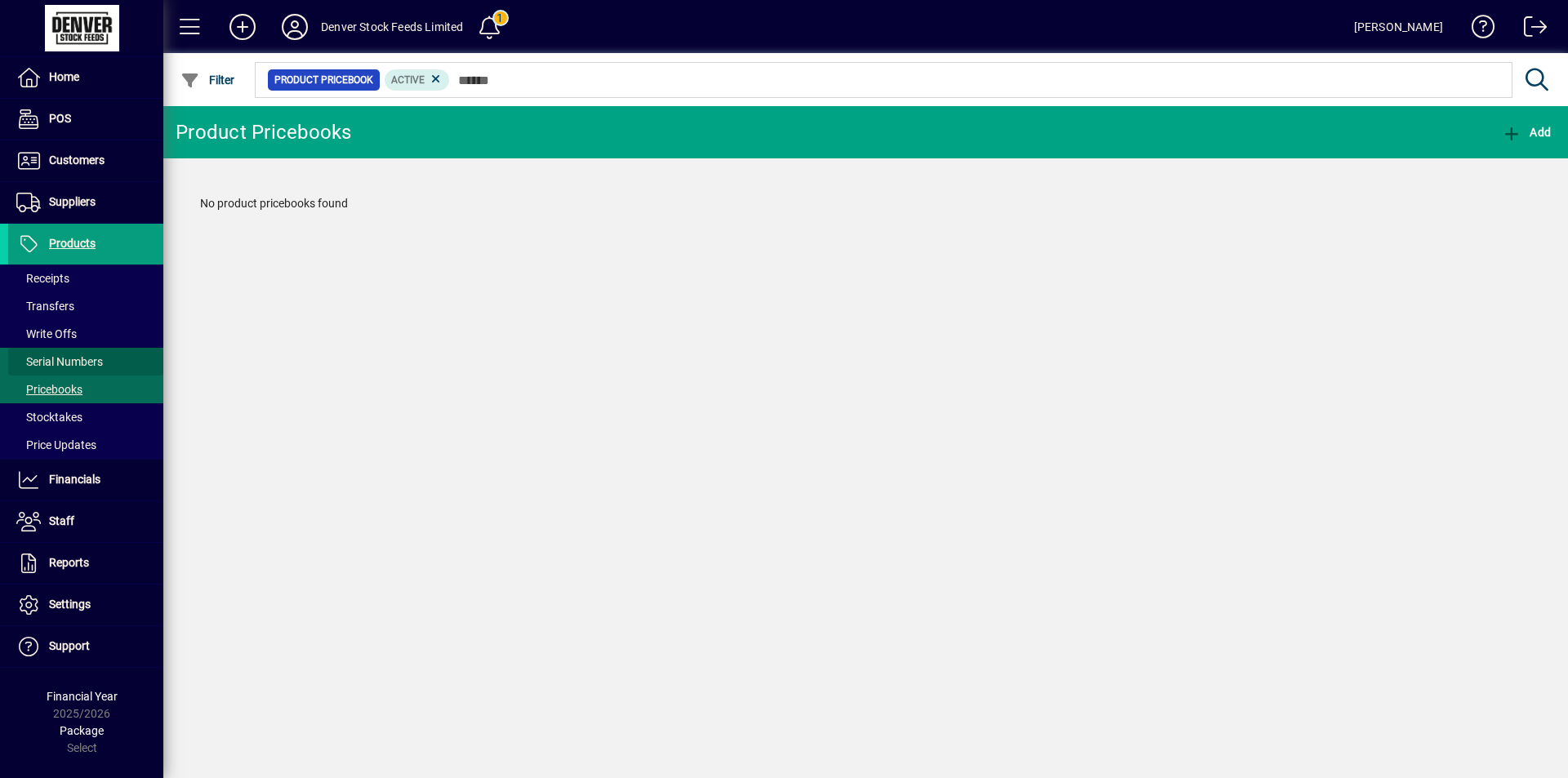
click at [55, 355] on span "Serial Numbers" at bounding box center [59, 361] width 86 height 13
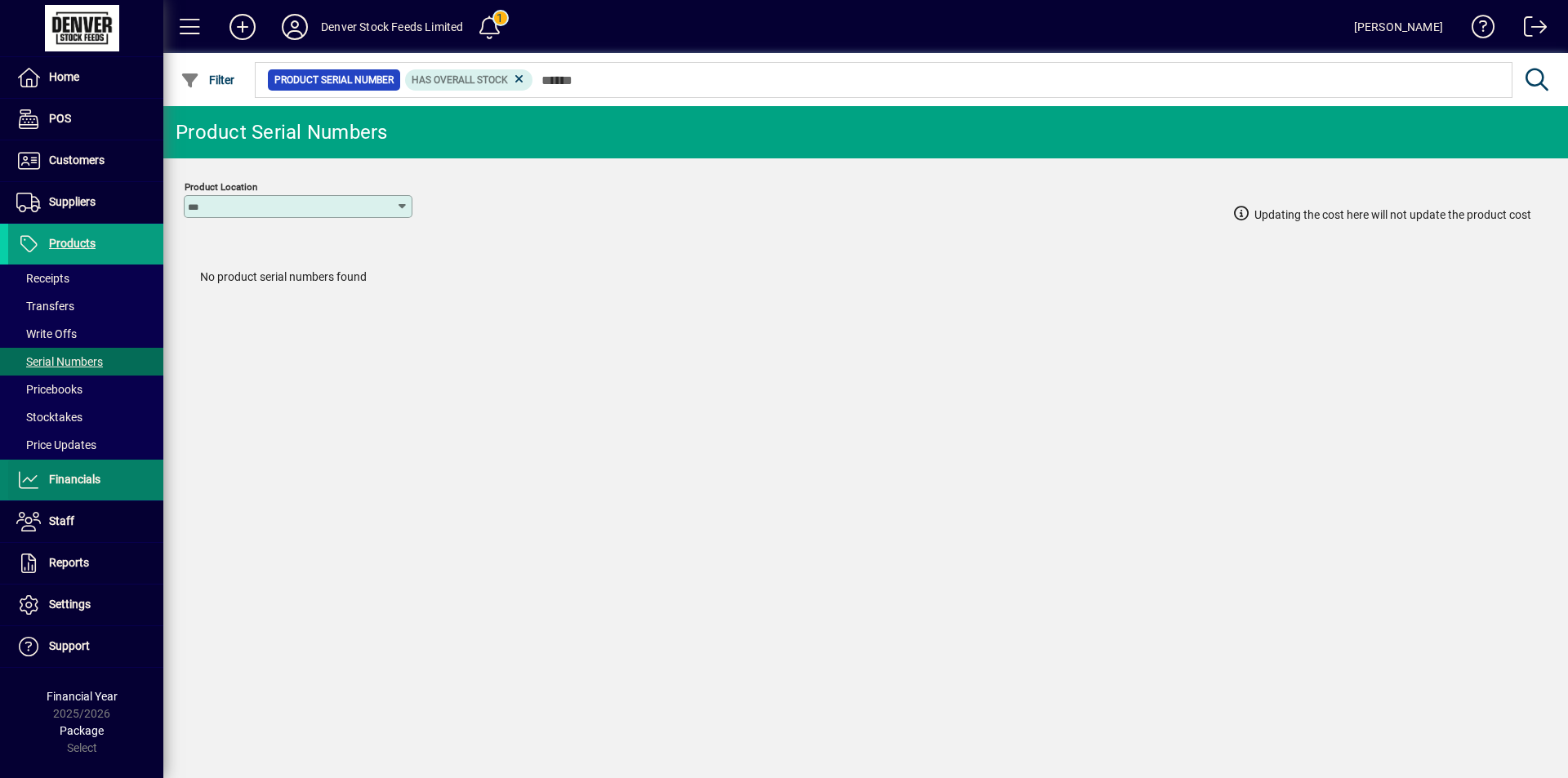
click at [76, 474] on span "Financials" at bounding box center [75, 479] width 51 height 13
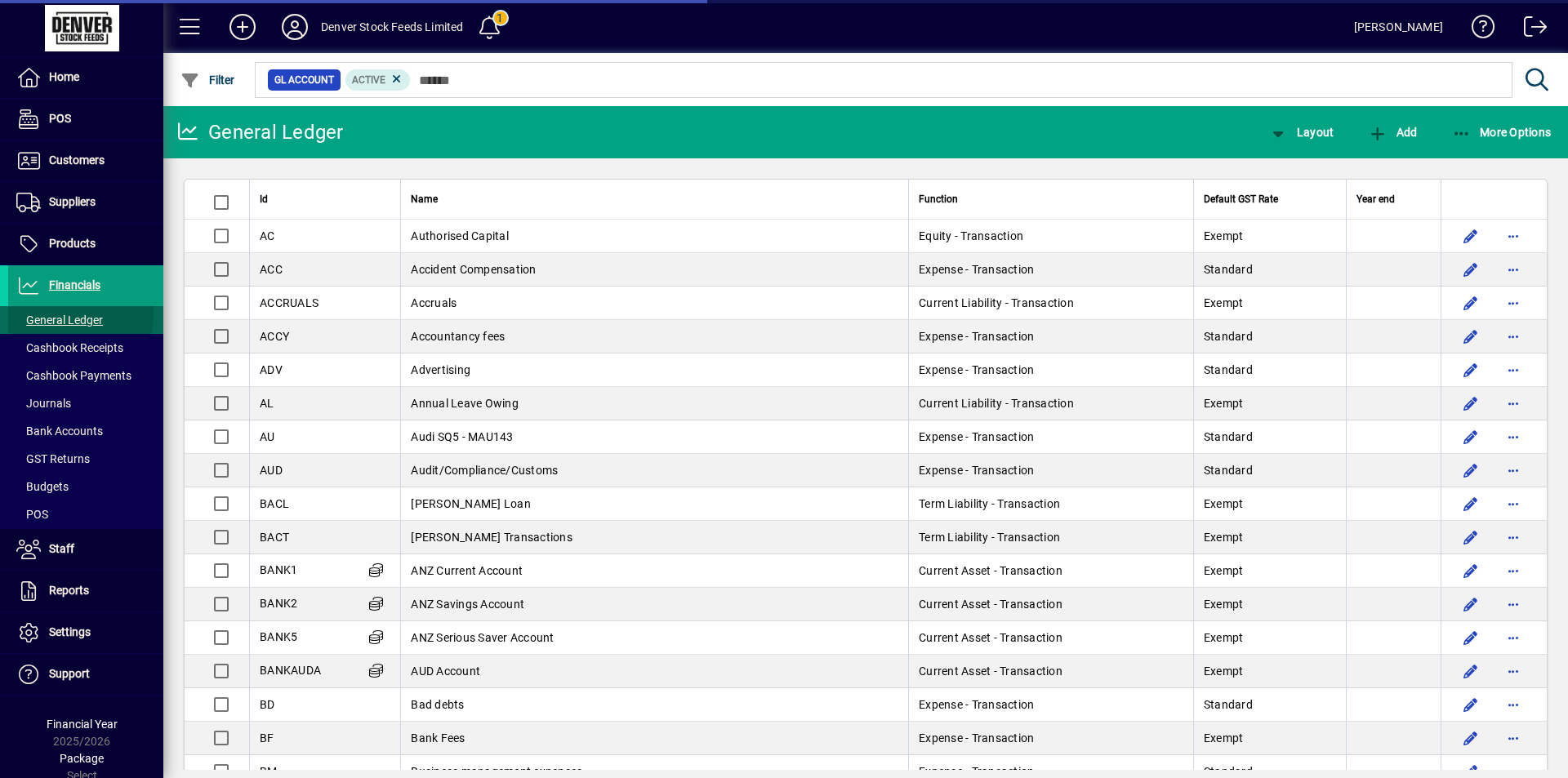
click at [76, 316] on span "General Ledger" at bounding box center [59, 320] width 86 height 13
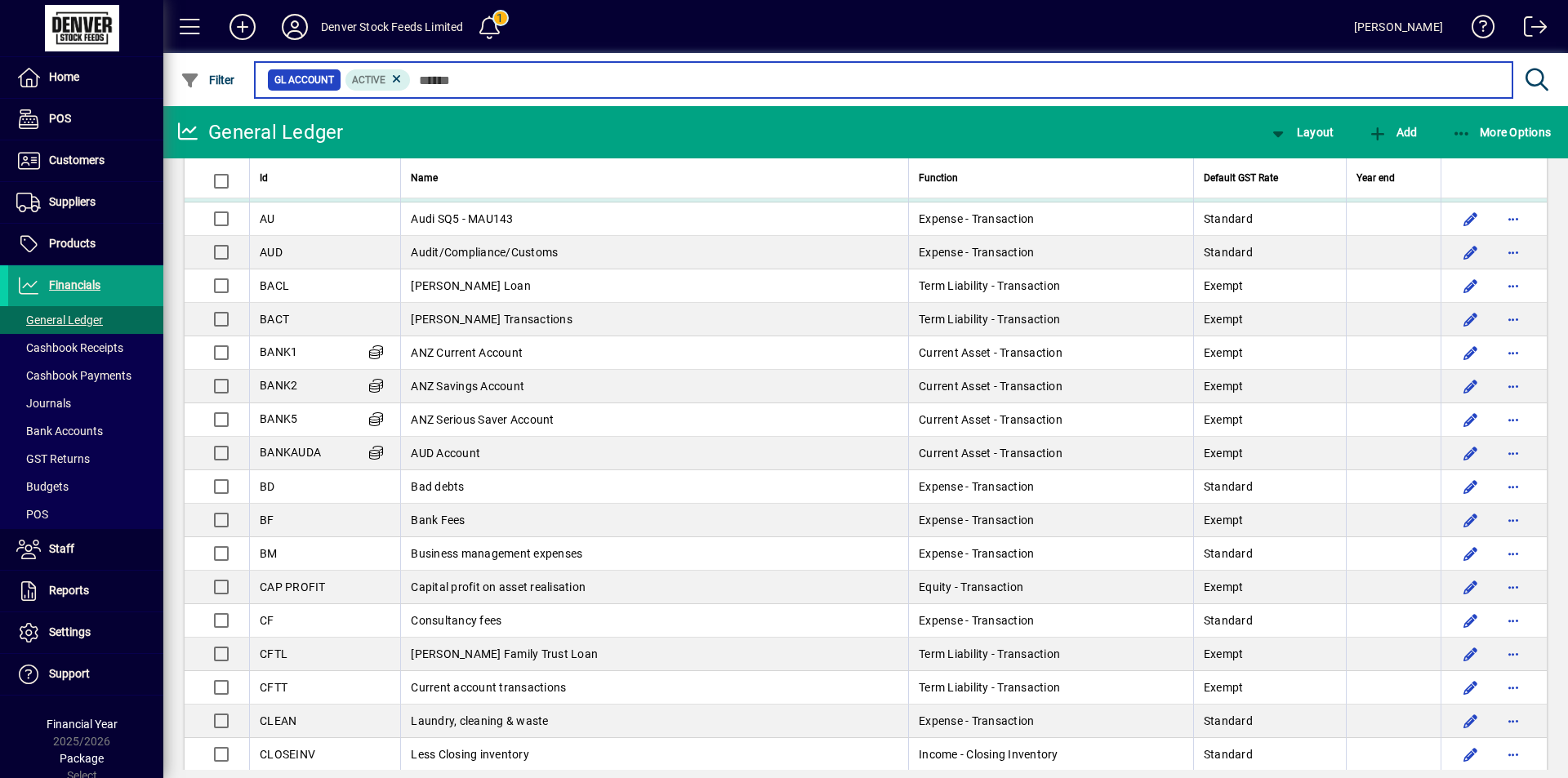
scroll to position [653, 0]
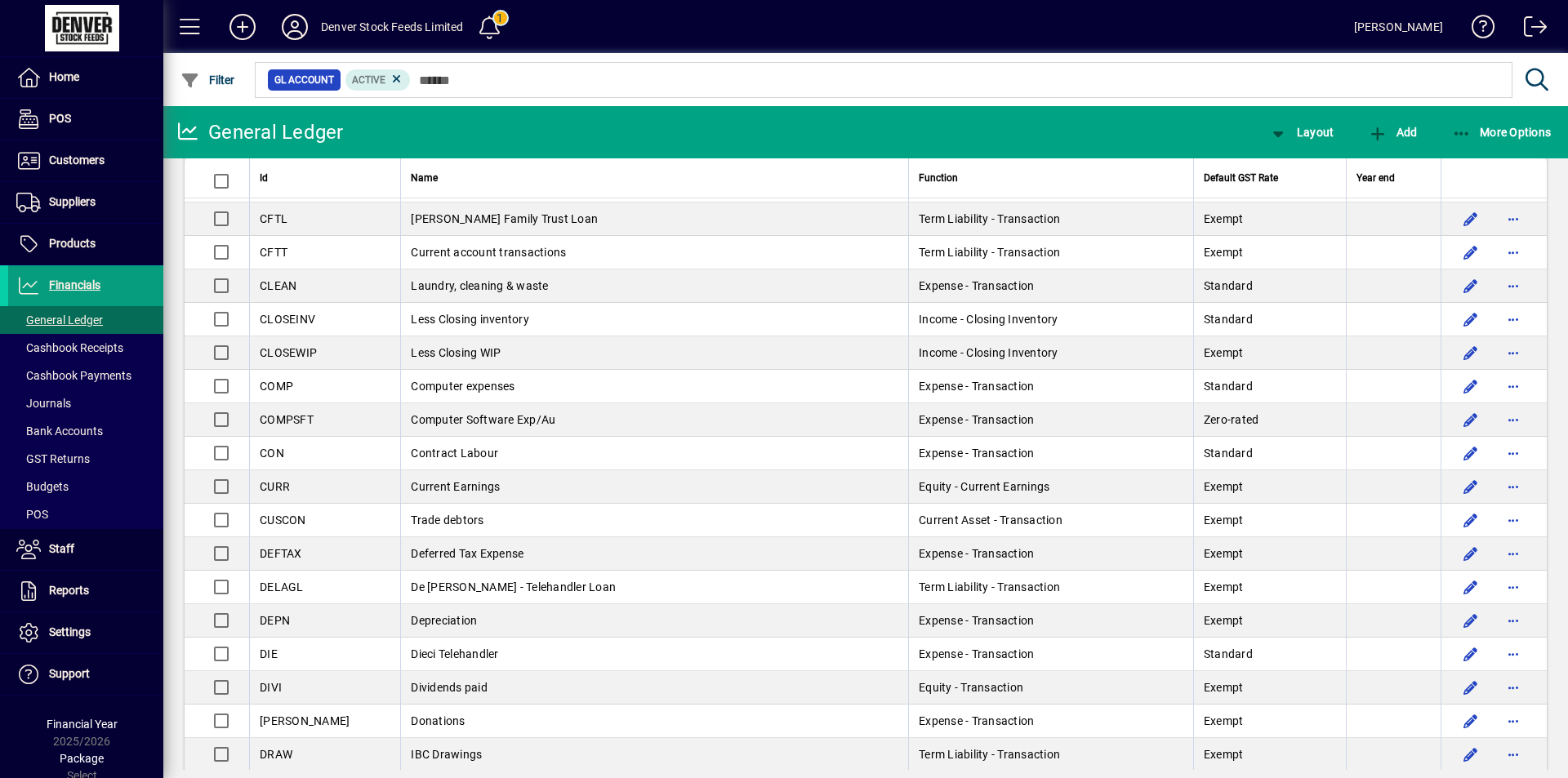
click at [449, 317] on span "Less Closing inventory" at bounding box center [470, 319] width 119 height 13
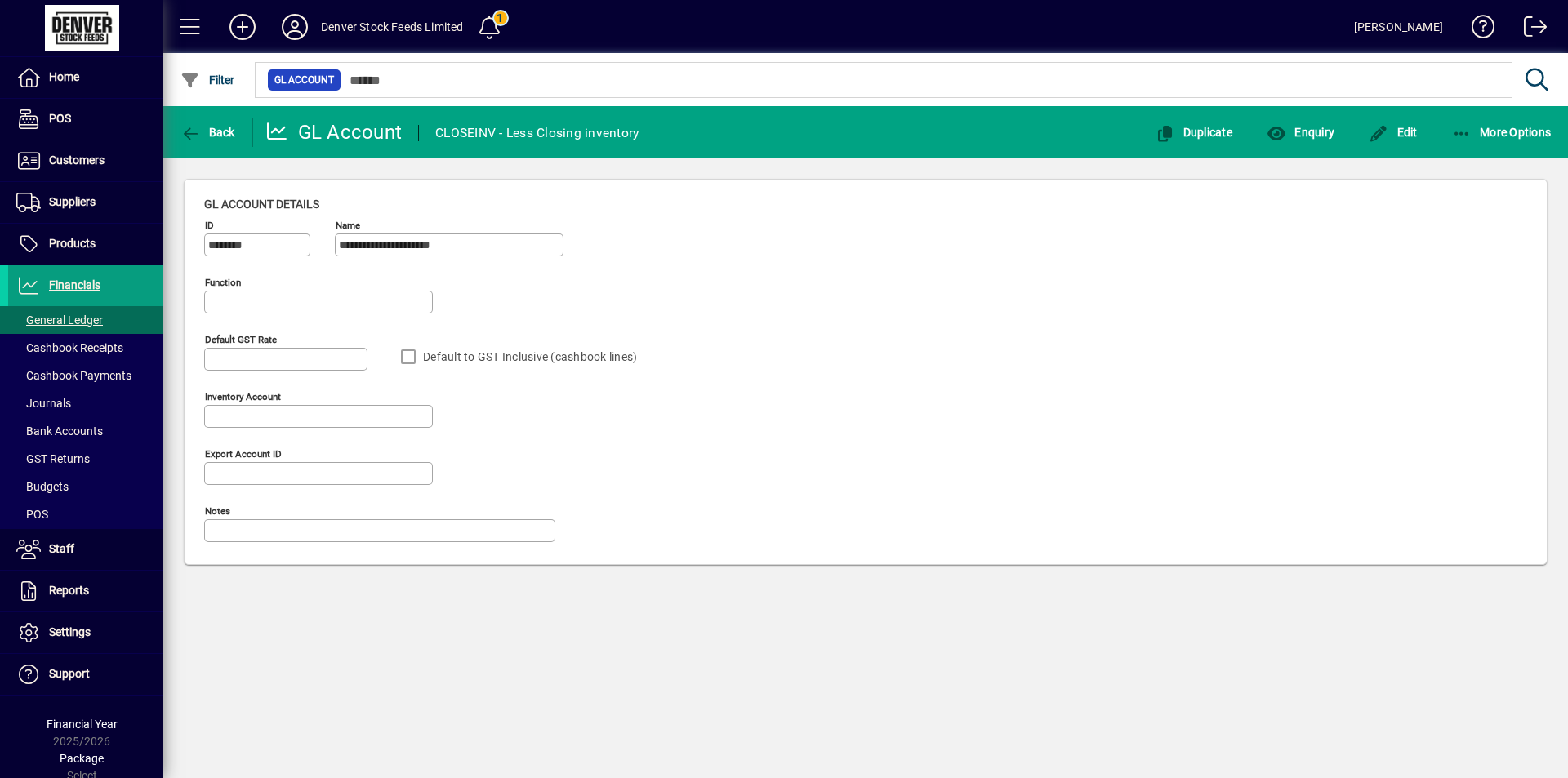
type input "**********"
click at [1468, 131] on icon "button" at bounding box center [1461, 134] width 21 height 17
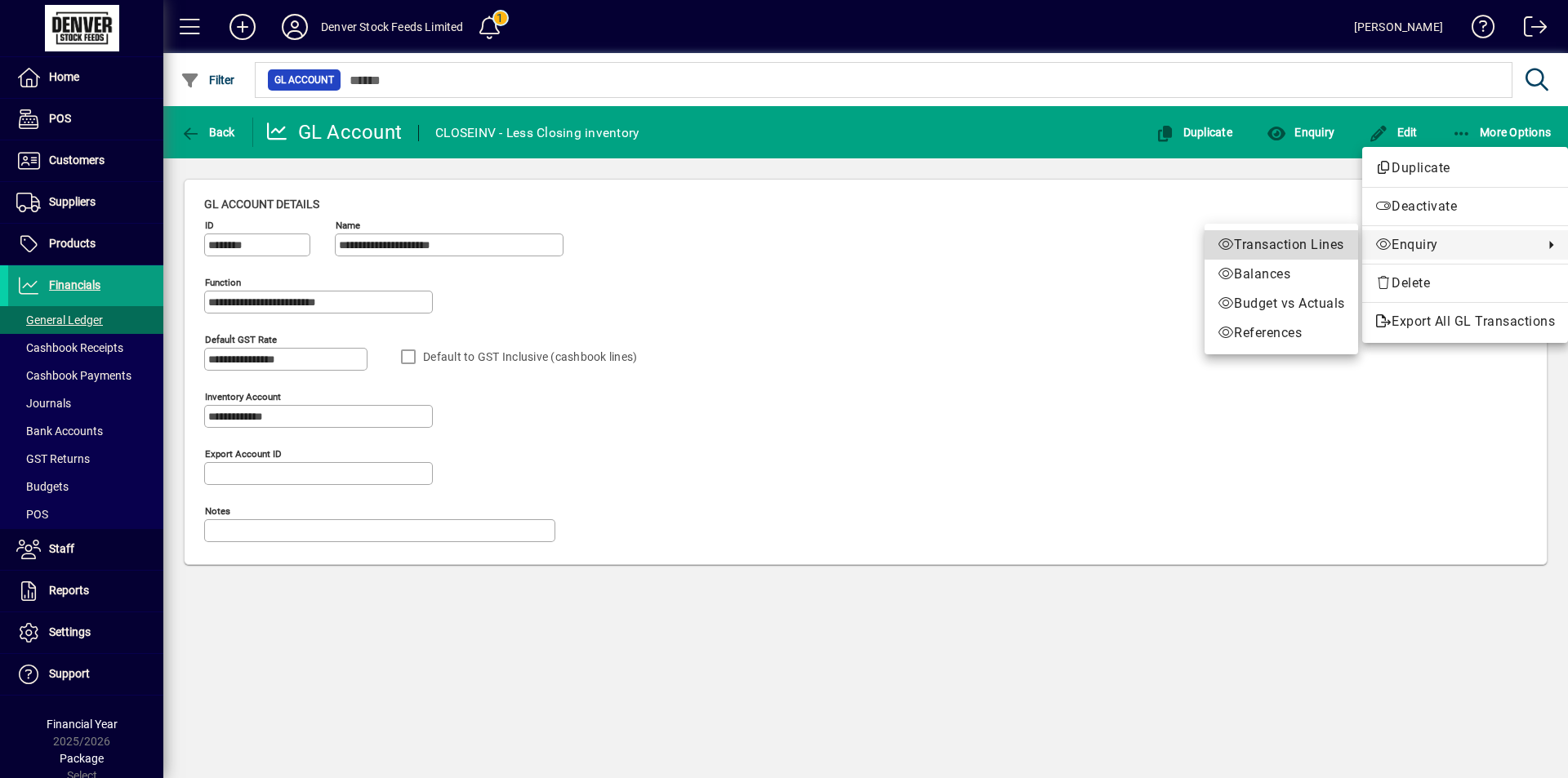
click at [1300, 240] on span "Transaction Lines" at bounding box center [1280, 245] width 128 height 20
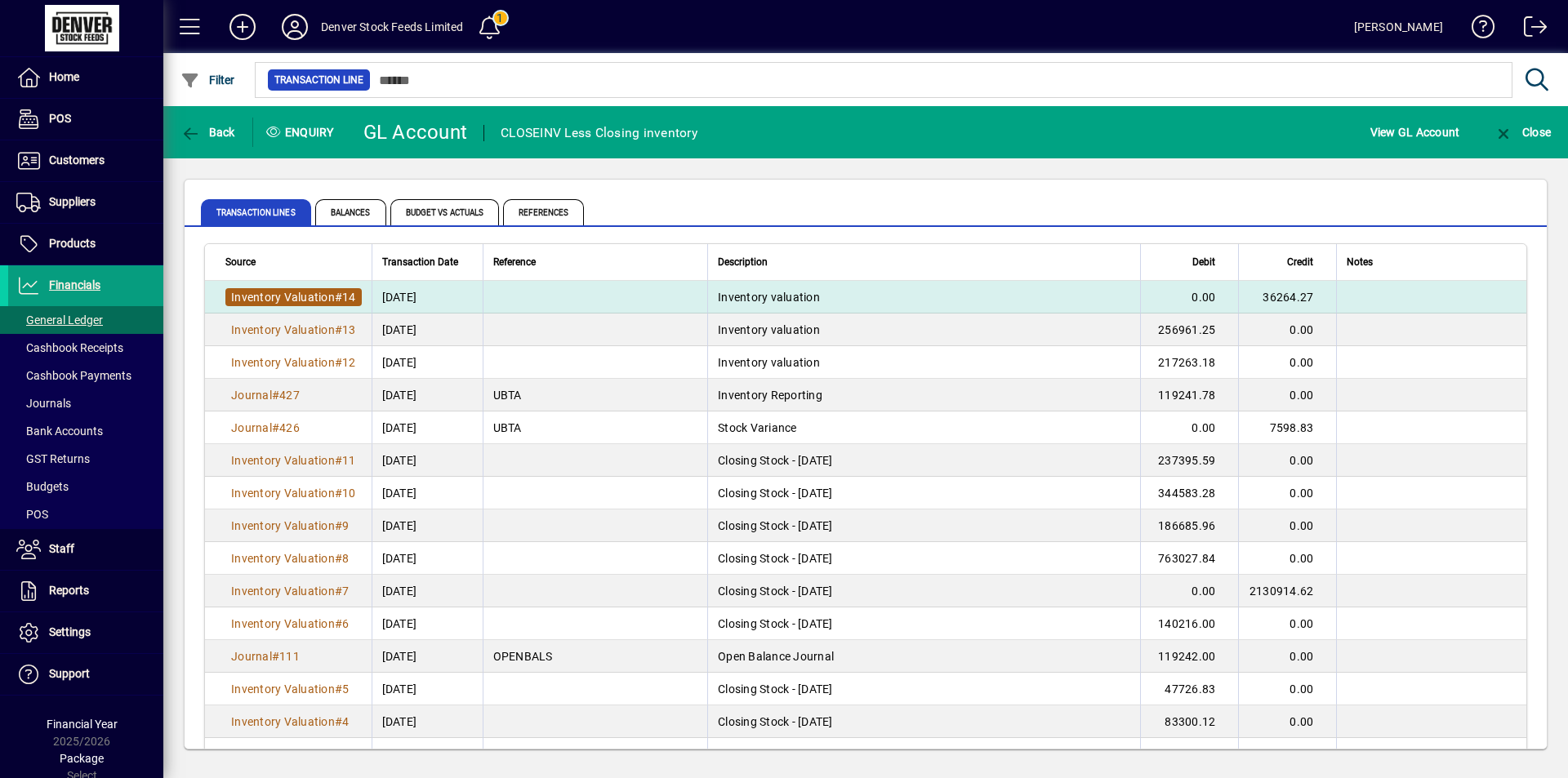
click at [298, 298] on span "Inventory Valuation" at bounding box center [283, 297] width 104 height 13
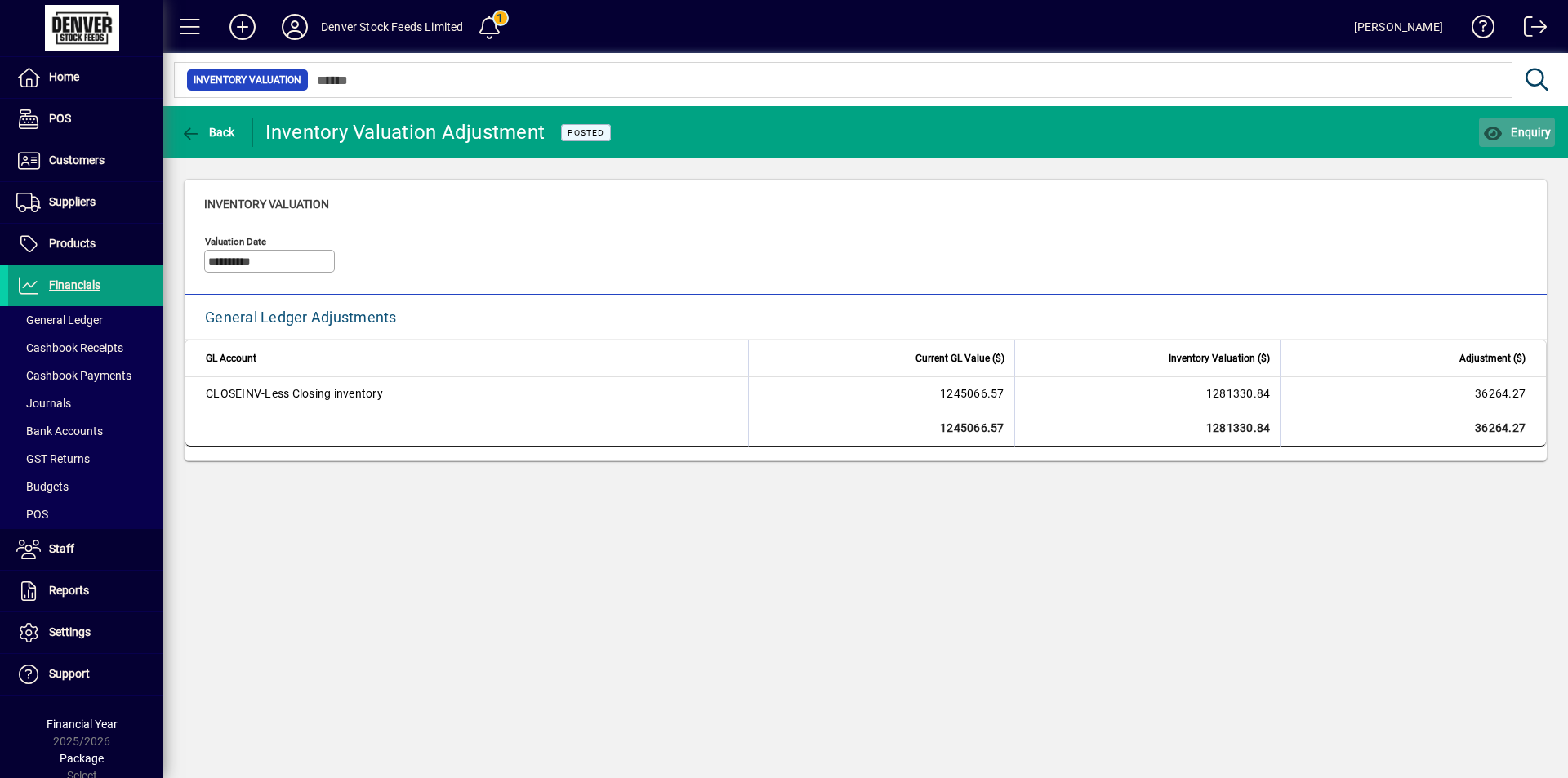
click at [1494, 123] on span "button" at bounding box center [1517, 133] width 76 height 40
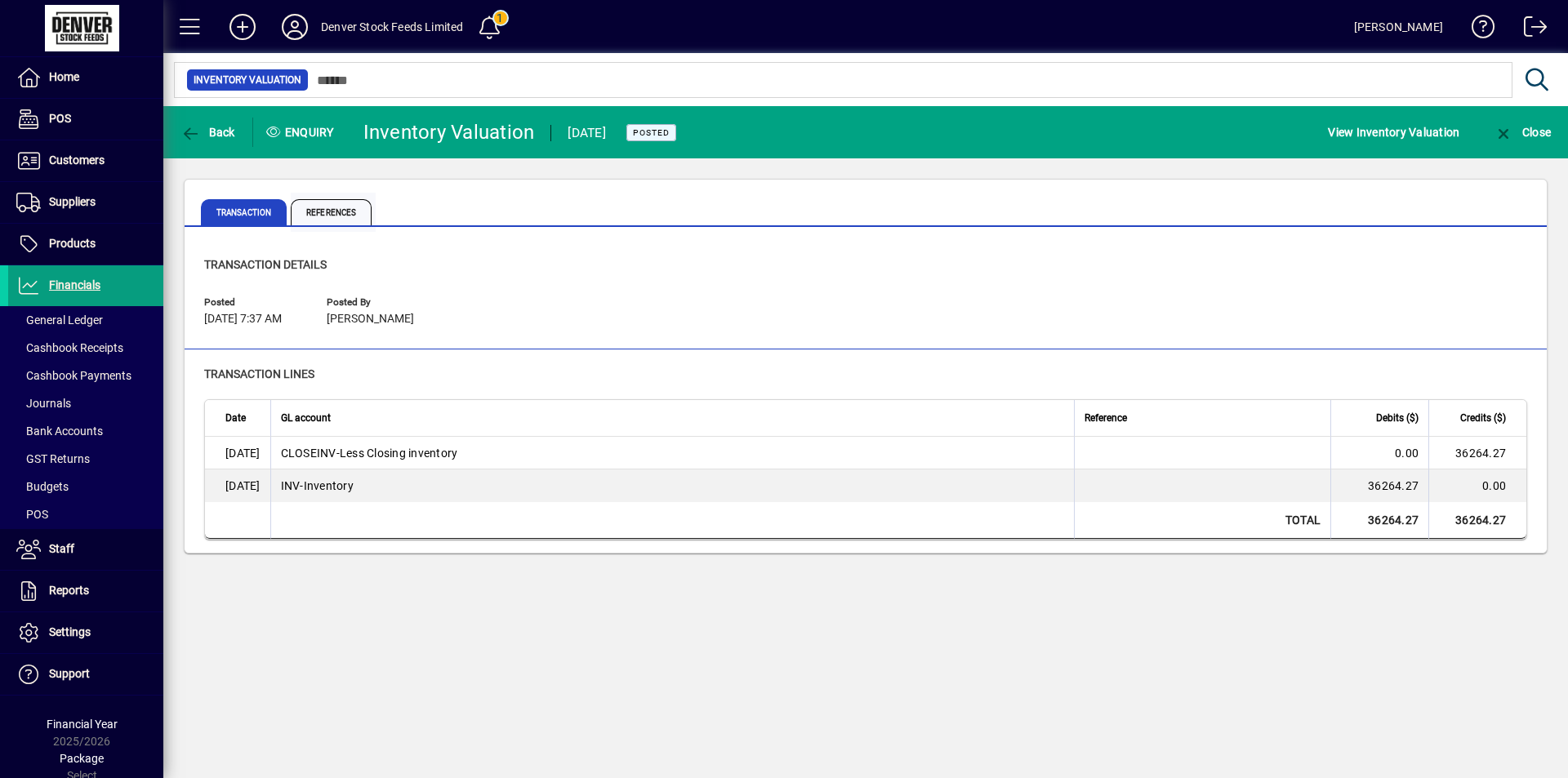
click at [349, 209] on span "References" at bounding box center [331, 212] width 81 height 26
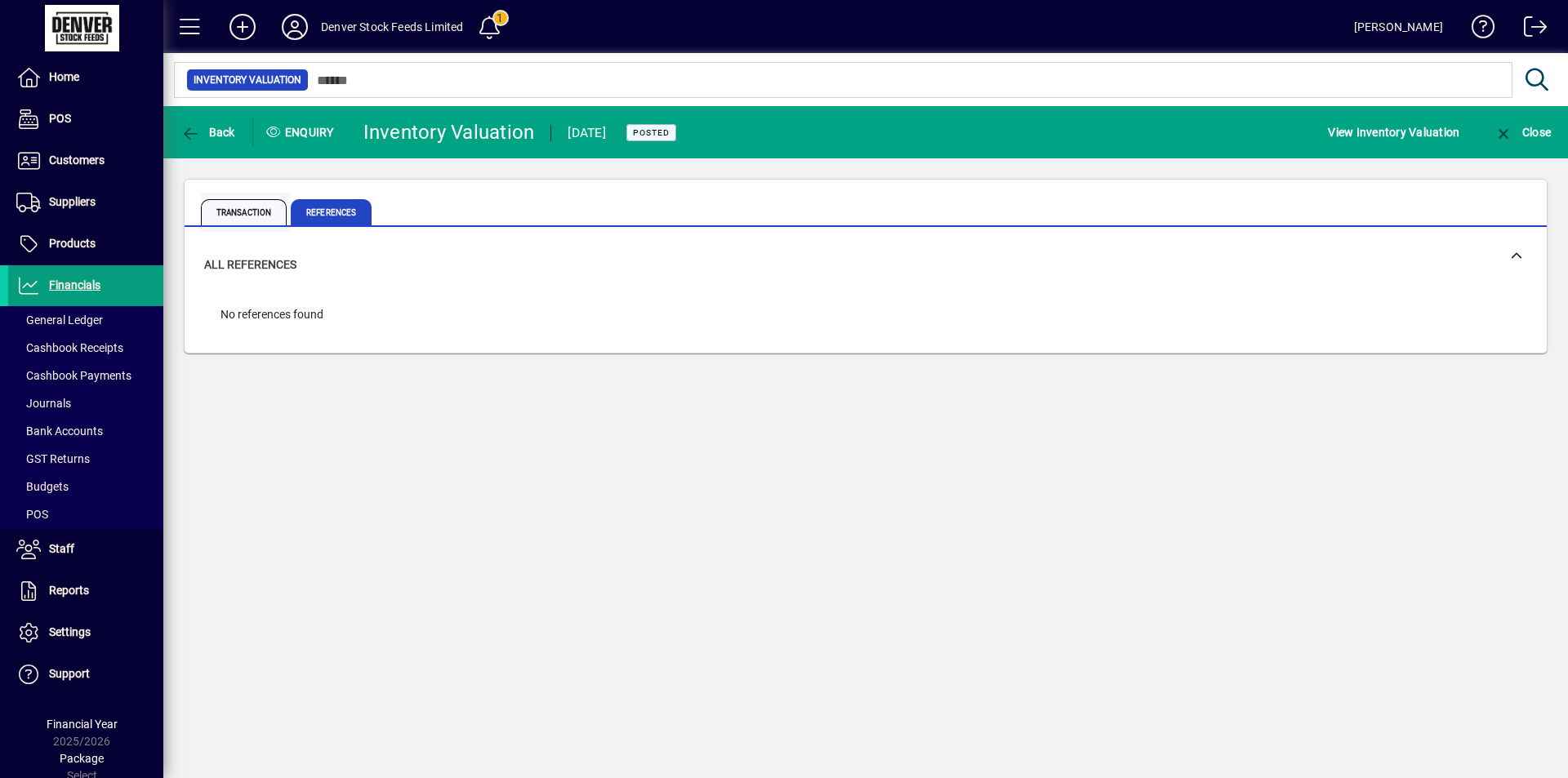
click at [250, 217] on span "Transaction" at bounding box center [243, 212] width 86 height 26
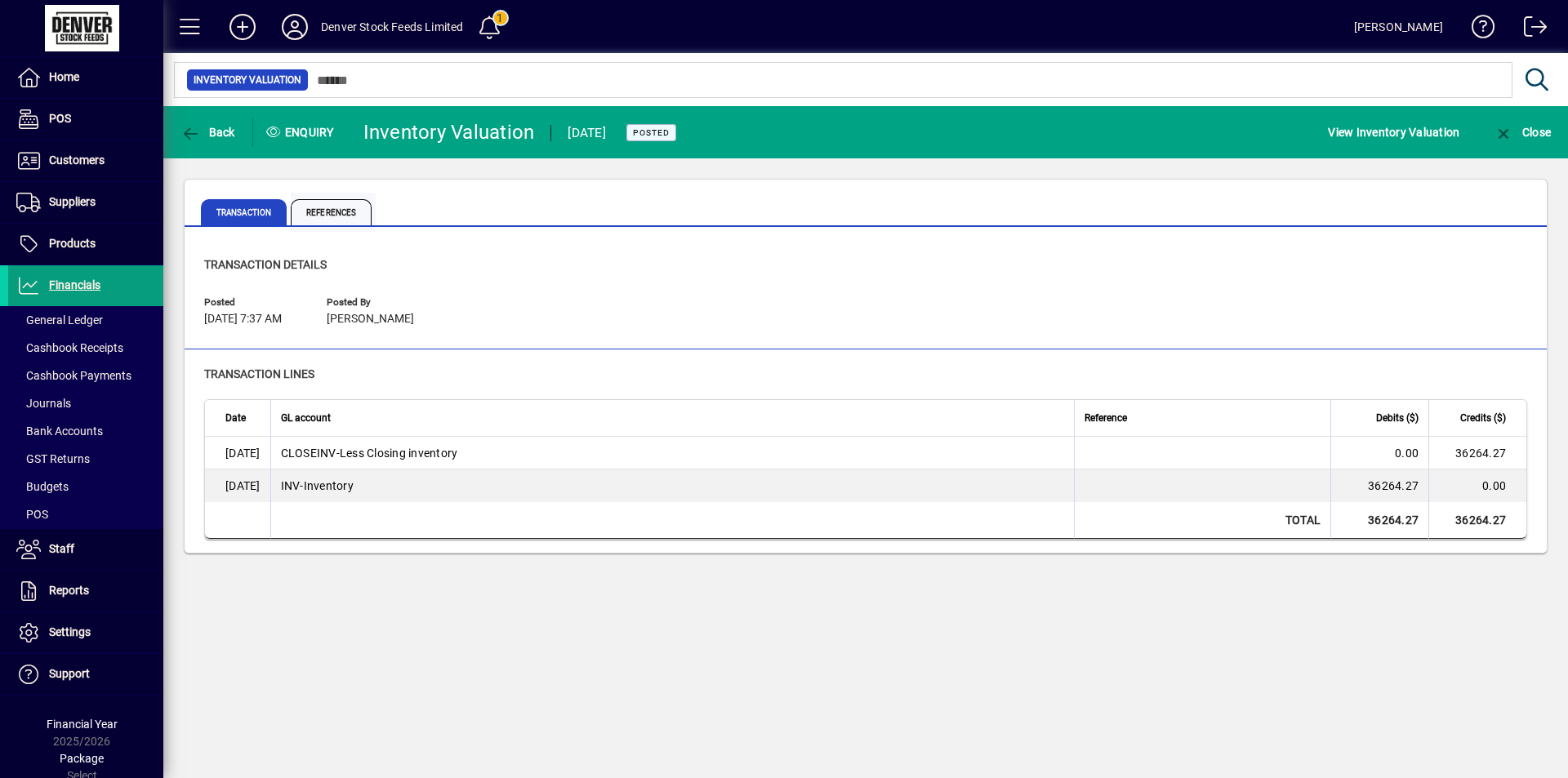
click at [331, 203] on span "References" at bounding box center [331, 212] width 81 height 26
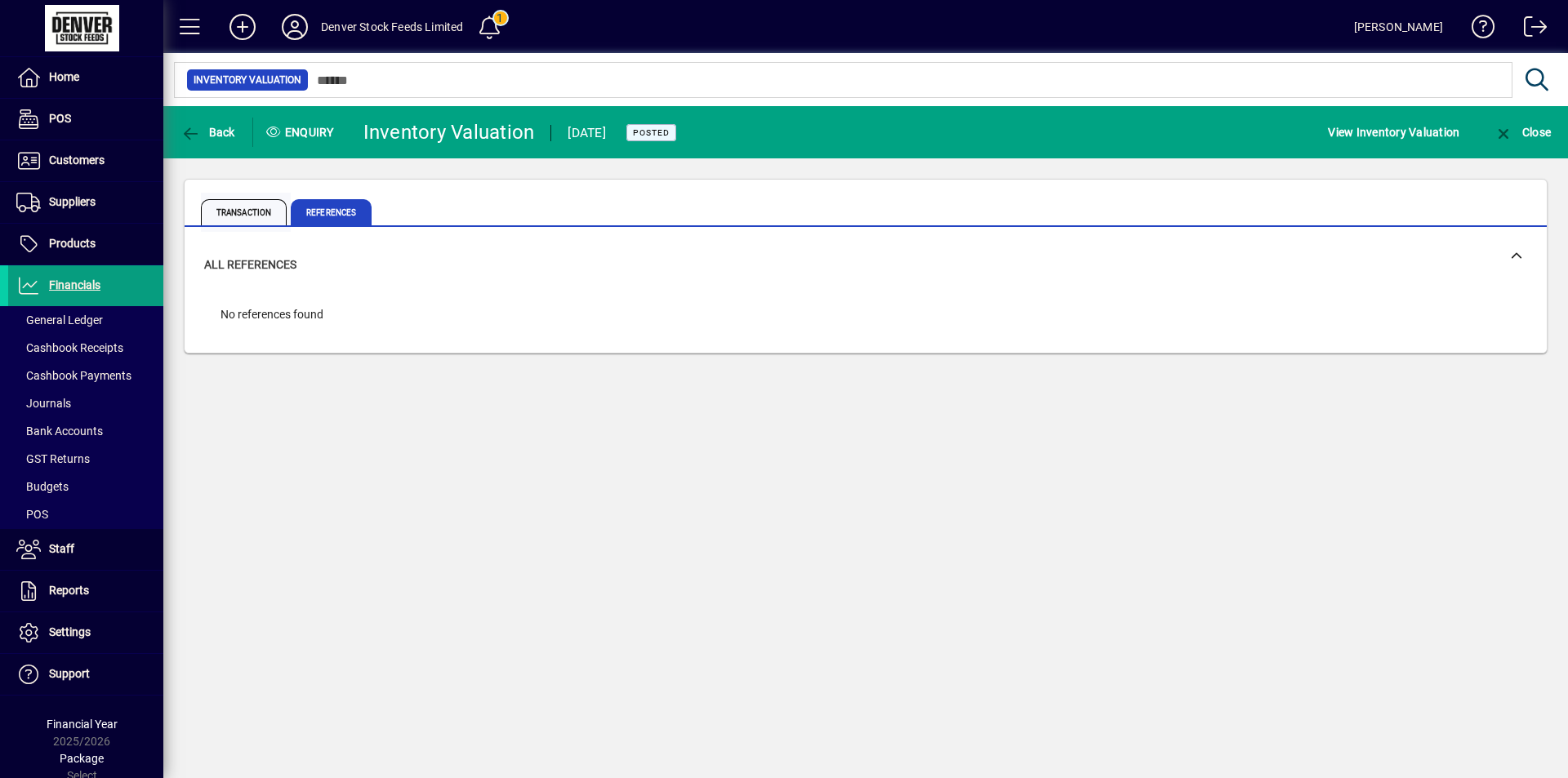
click at [231, 213] on span "Transaction" at bounding box center [243, 212] width 86 height 26
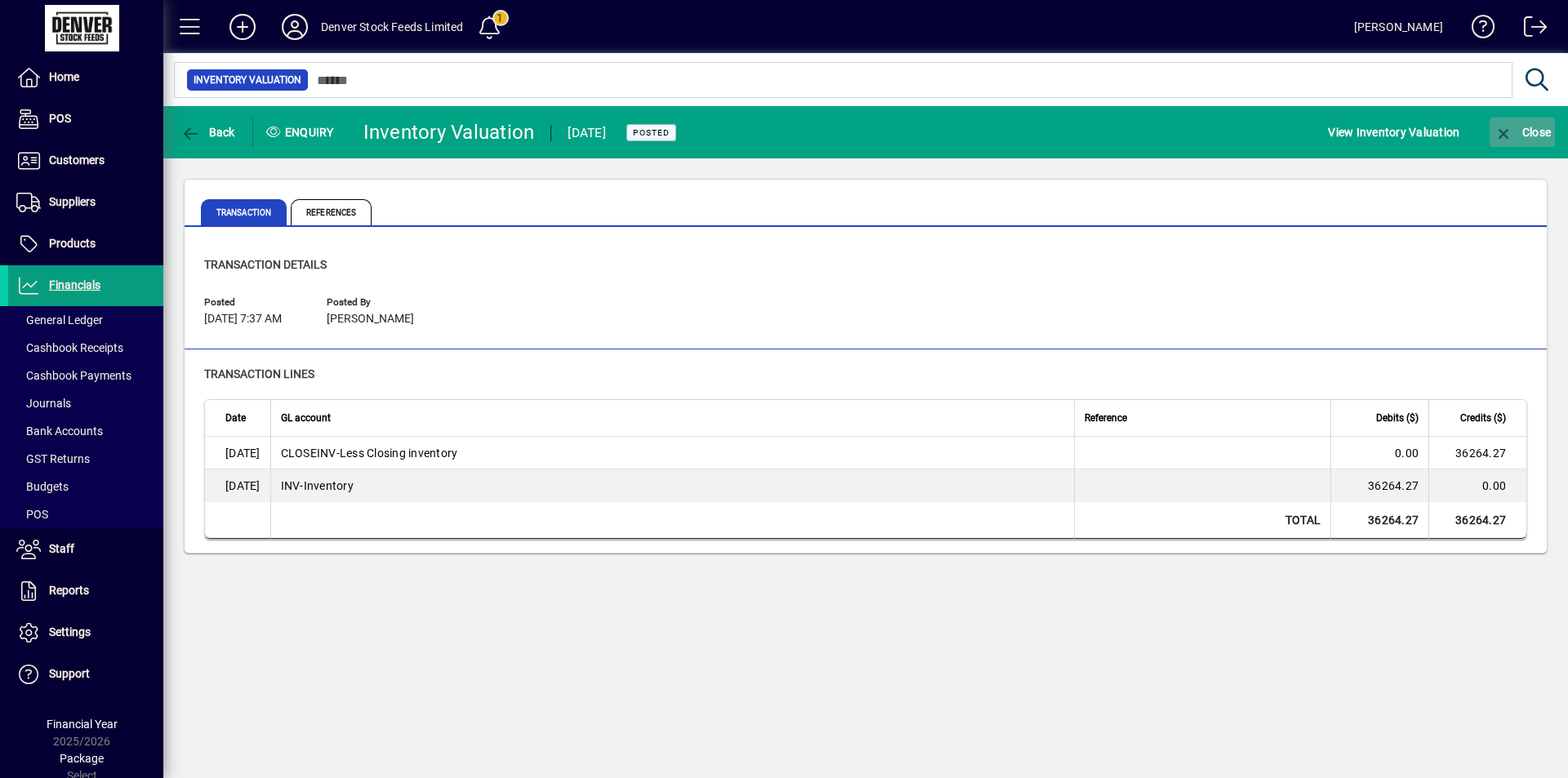
click at [1505, 130] on icon "button" at bounding box center [1503, 134] width 21 height 17
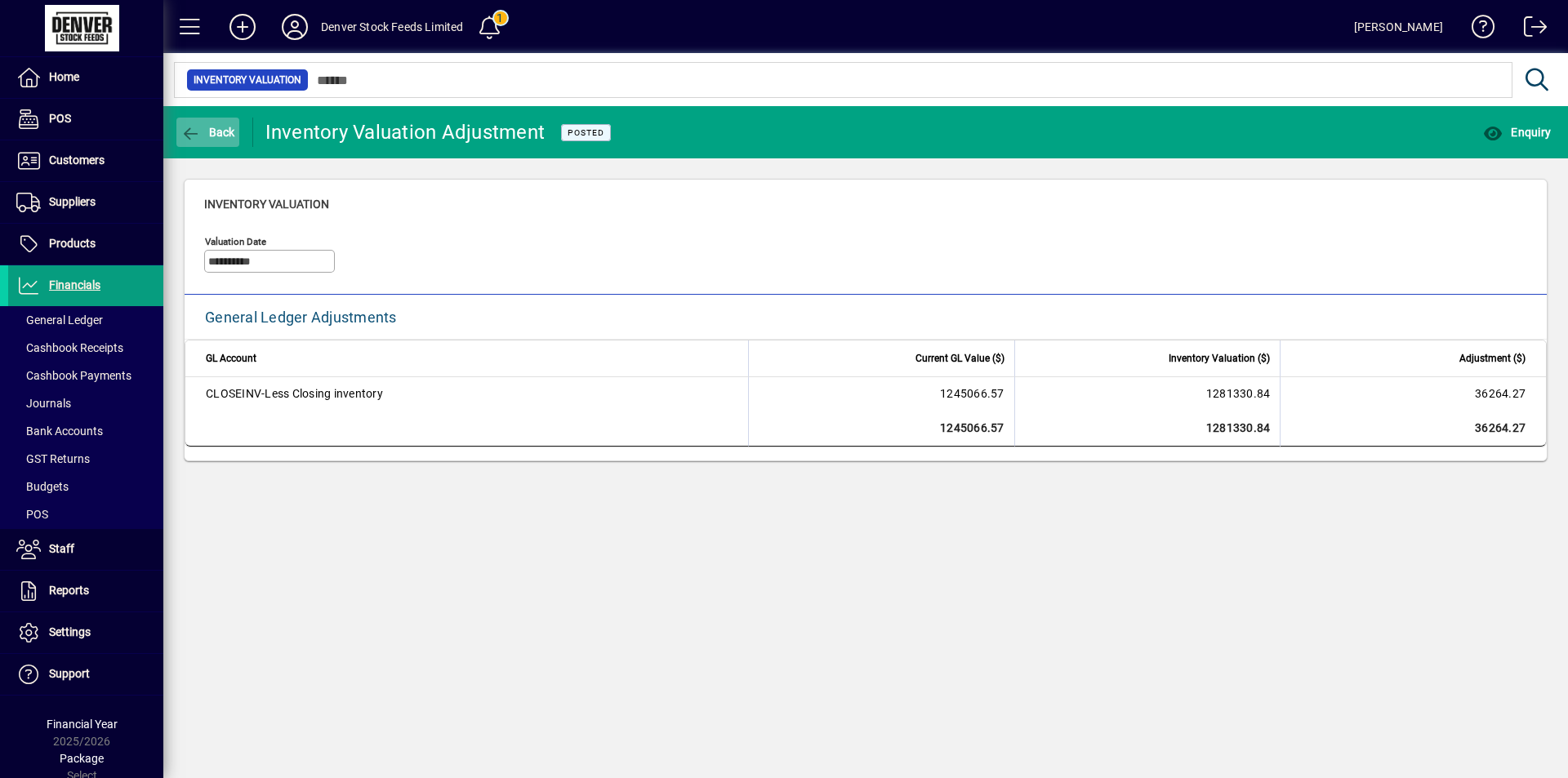
click at [194, 133] on icon "button" at bounding box center [190, 134] width 21 height 17
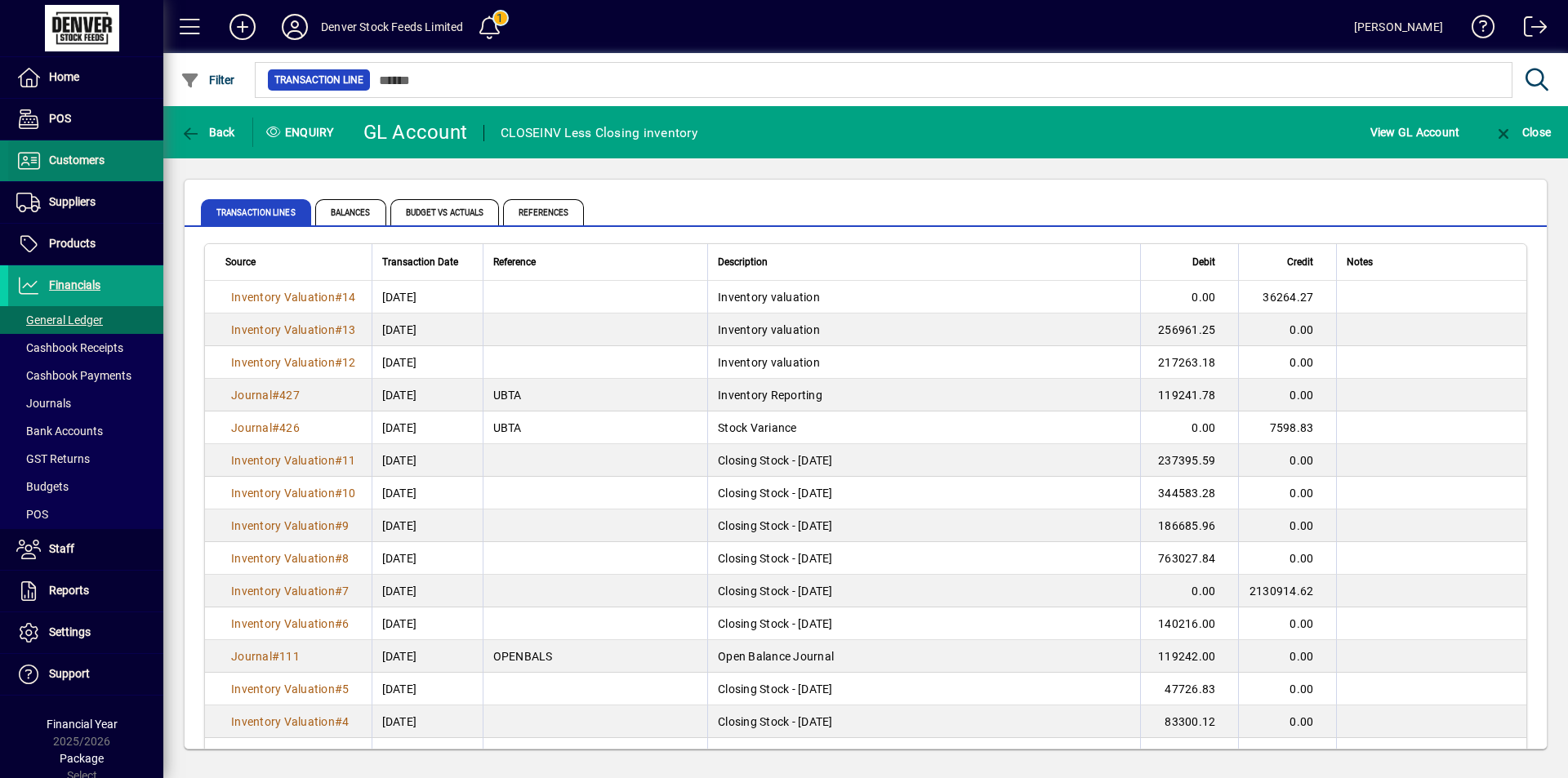
click at [101, 167] on span "Customers" at bounding box center [55, 161] width 96 height 20
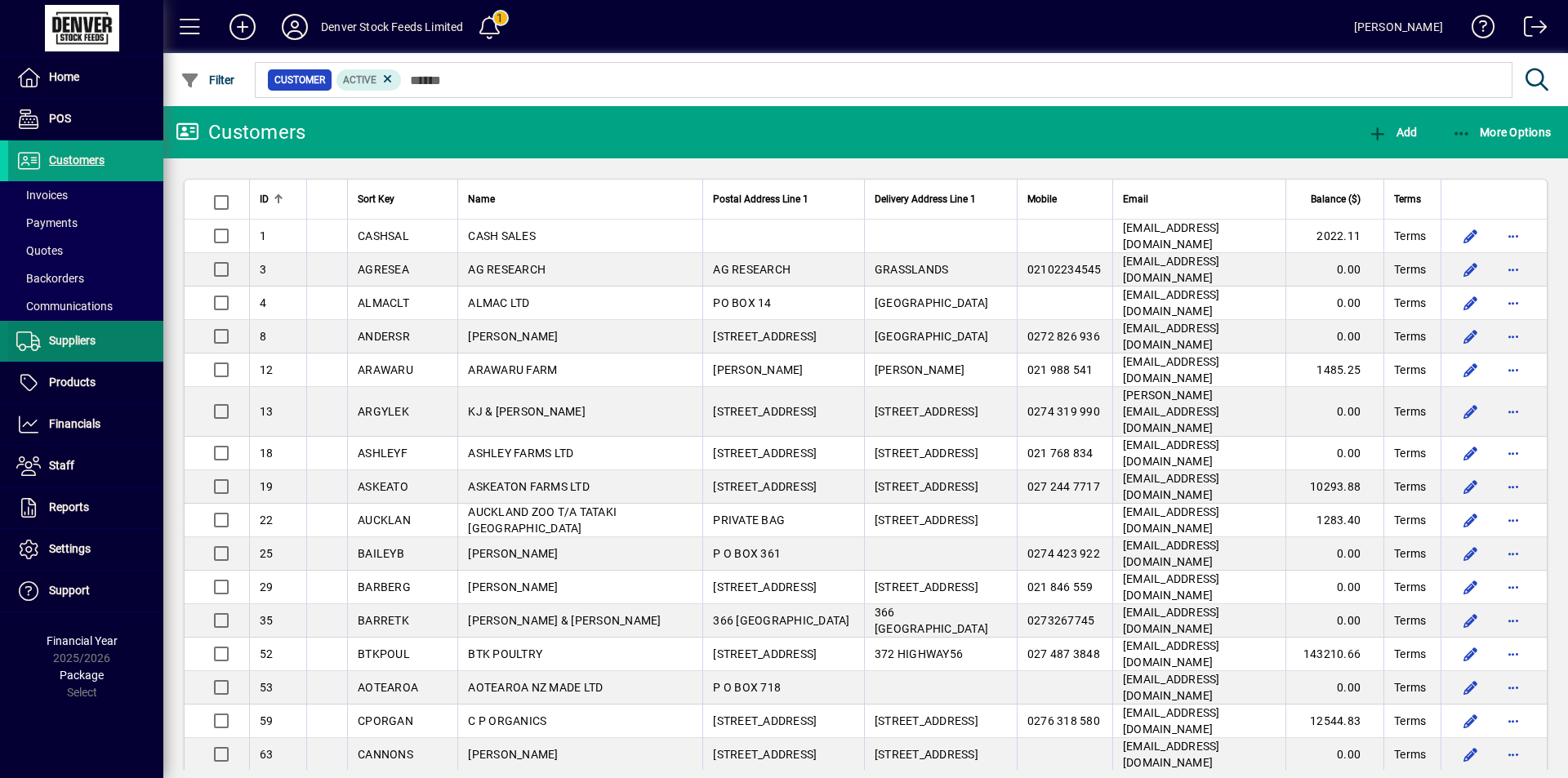
click at [91, 339] on span "Suppliers" at bounding box center [72, 340] width 46 height 13
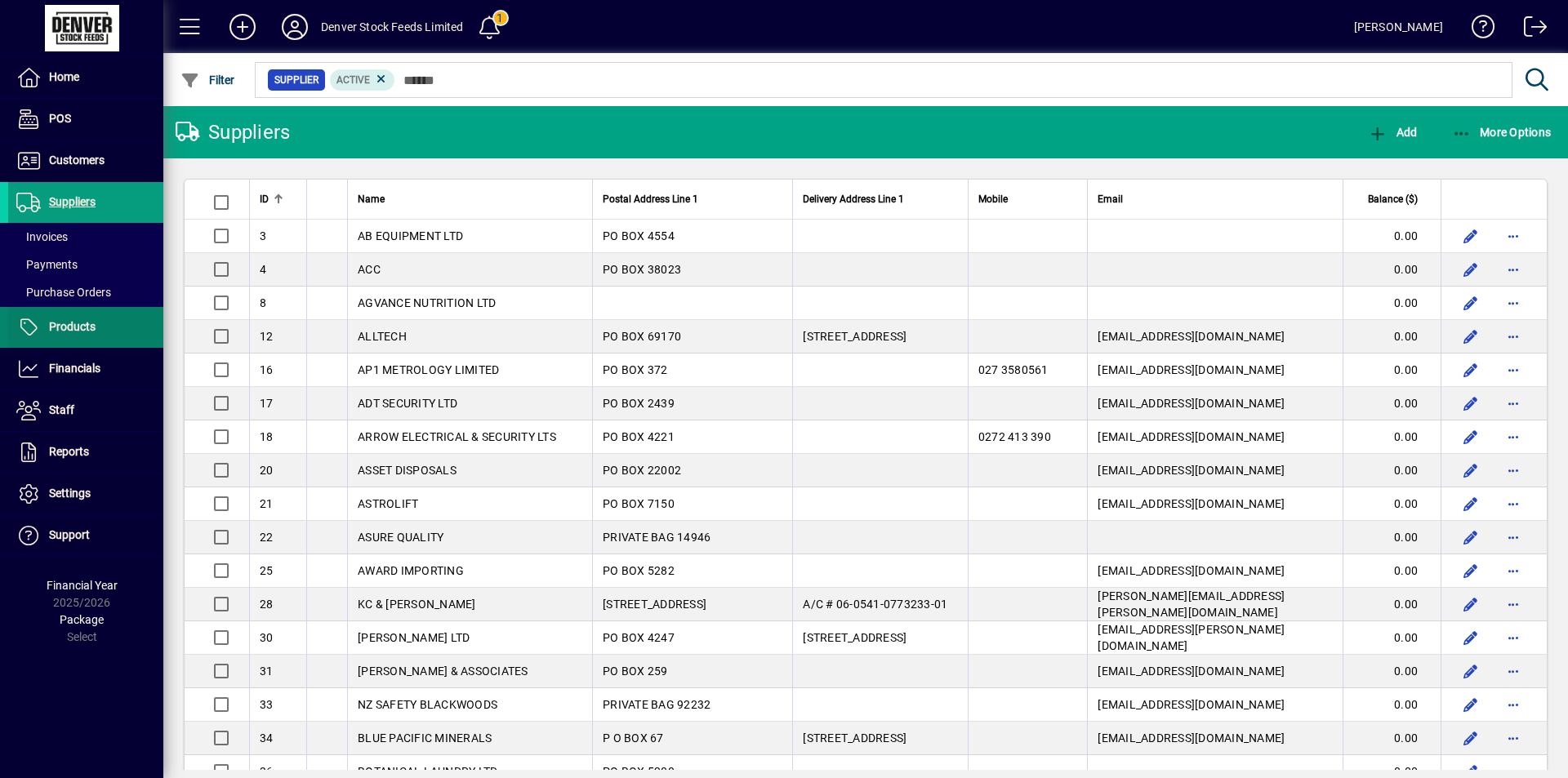
click at [91, 335] on span "Products" at bounding box center [51, 328] width 87 height 20
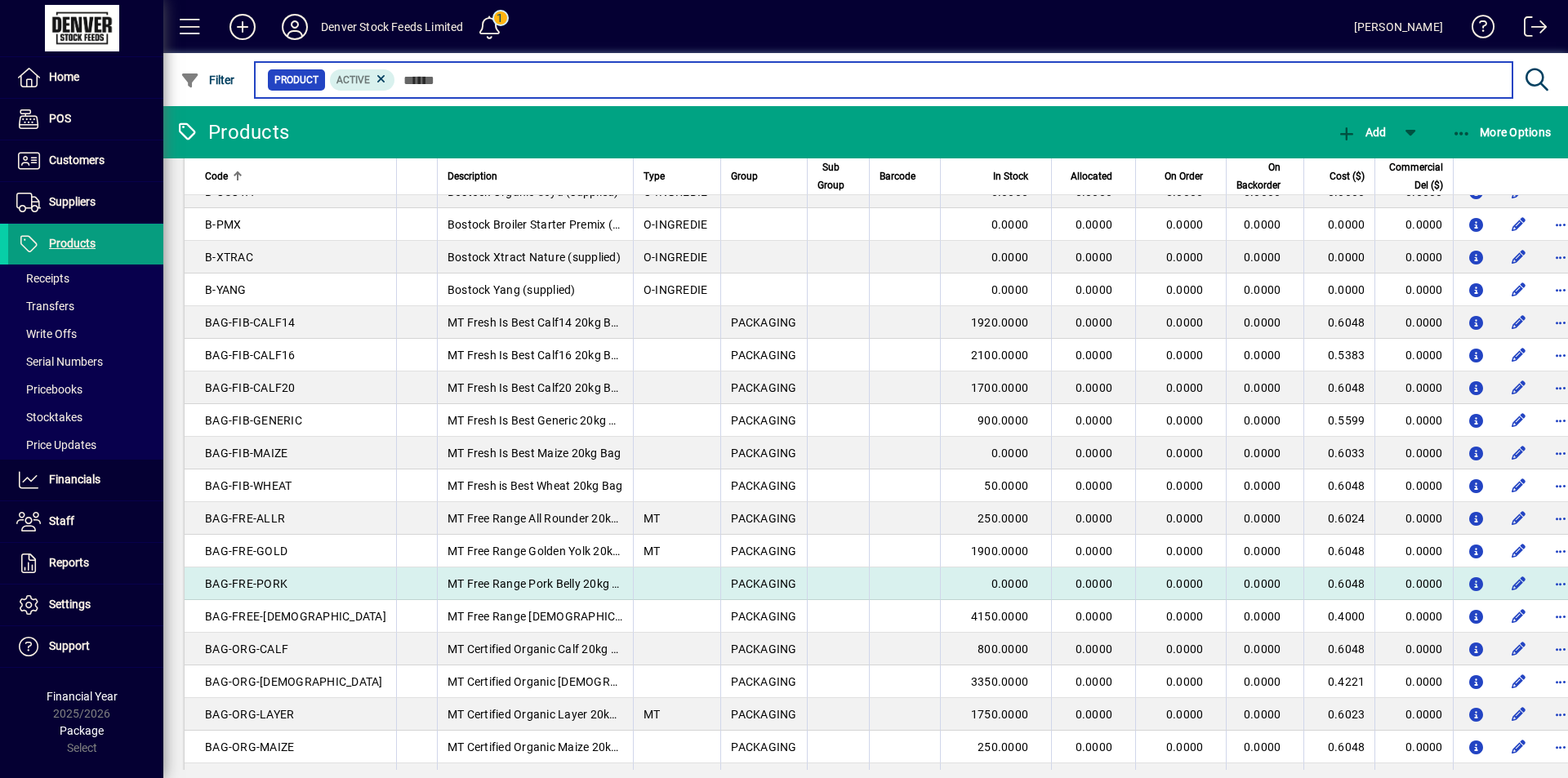
scroll to position [1415, 0]
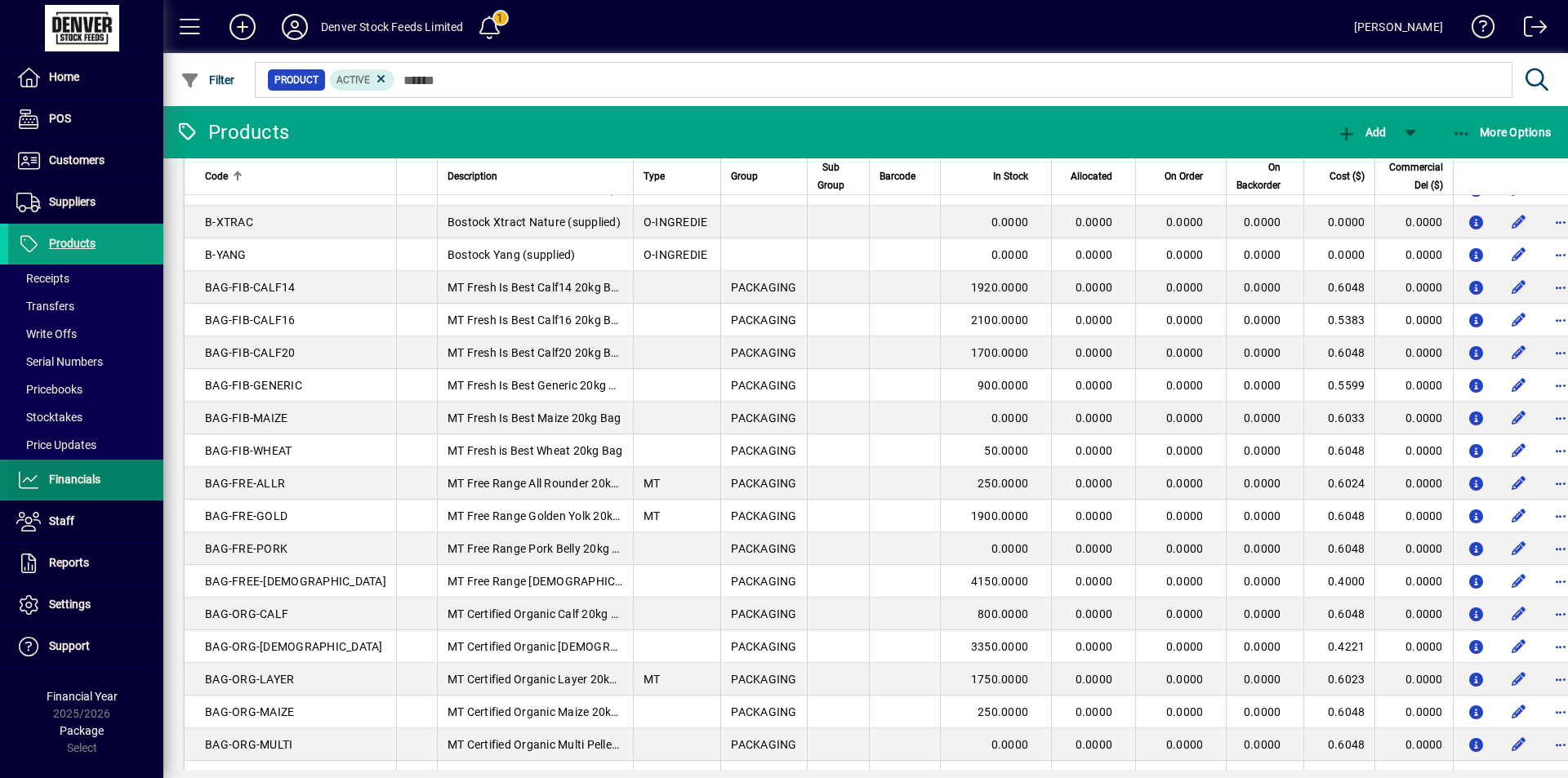
click at [54, 479] on span "Financials" at bounding box center [75, 479] width 51 height 13
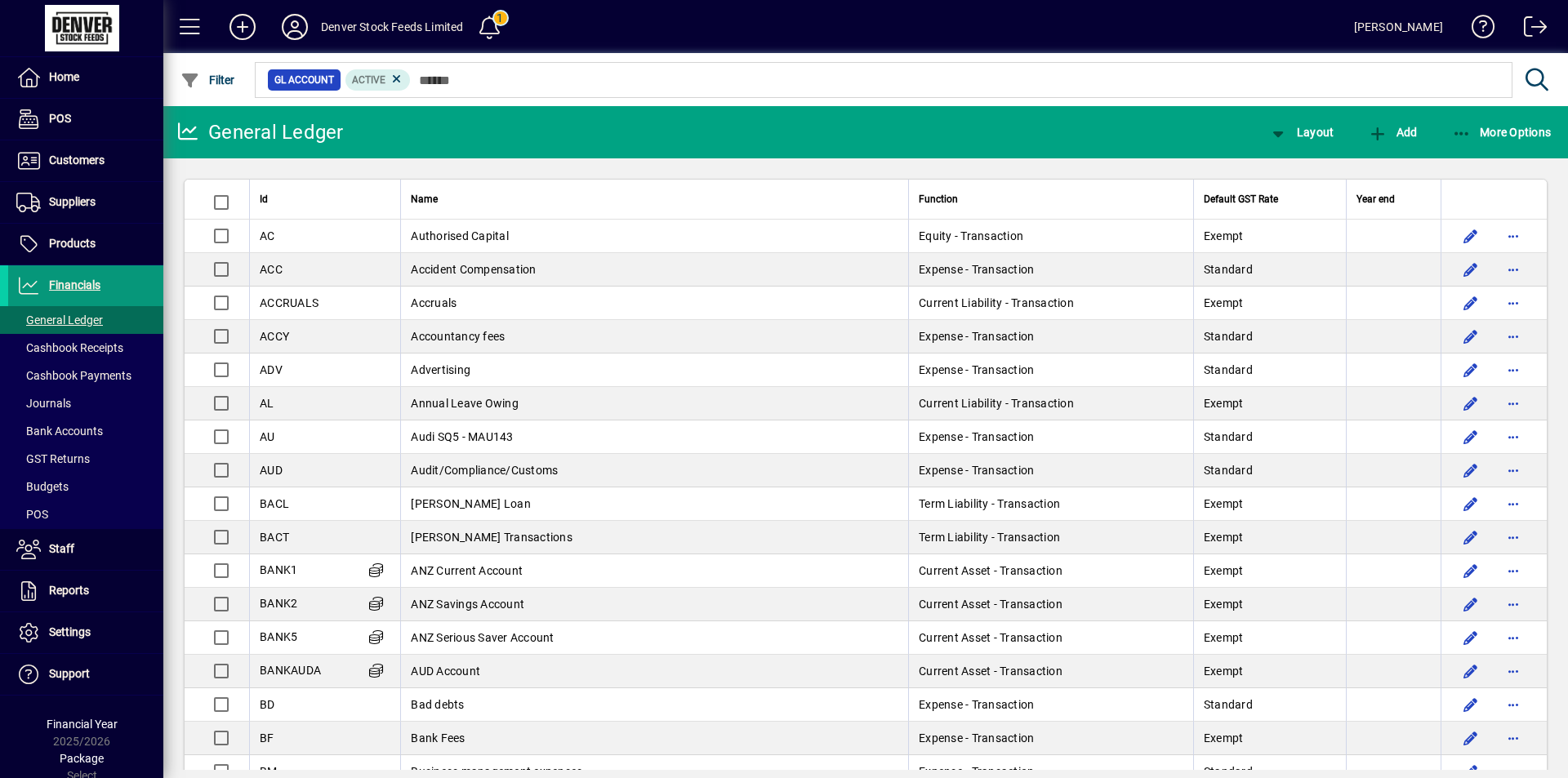
click at [79, 283] on span "Financials" at bounding box center [75, 284] width 51 height 13
click at [1481, 131] on span "More Options" at bounding box center [1501, 132] width 100 height 13
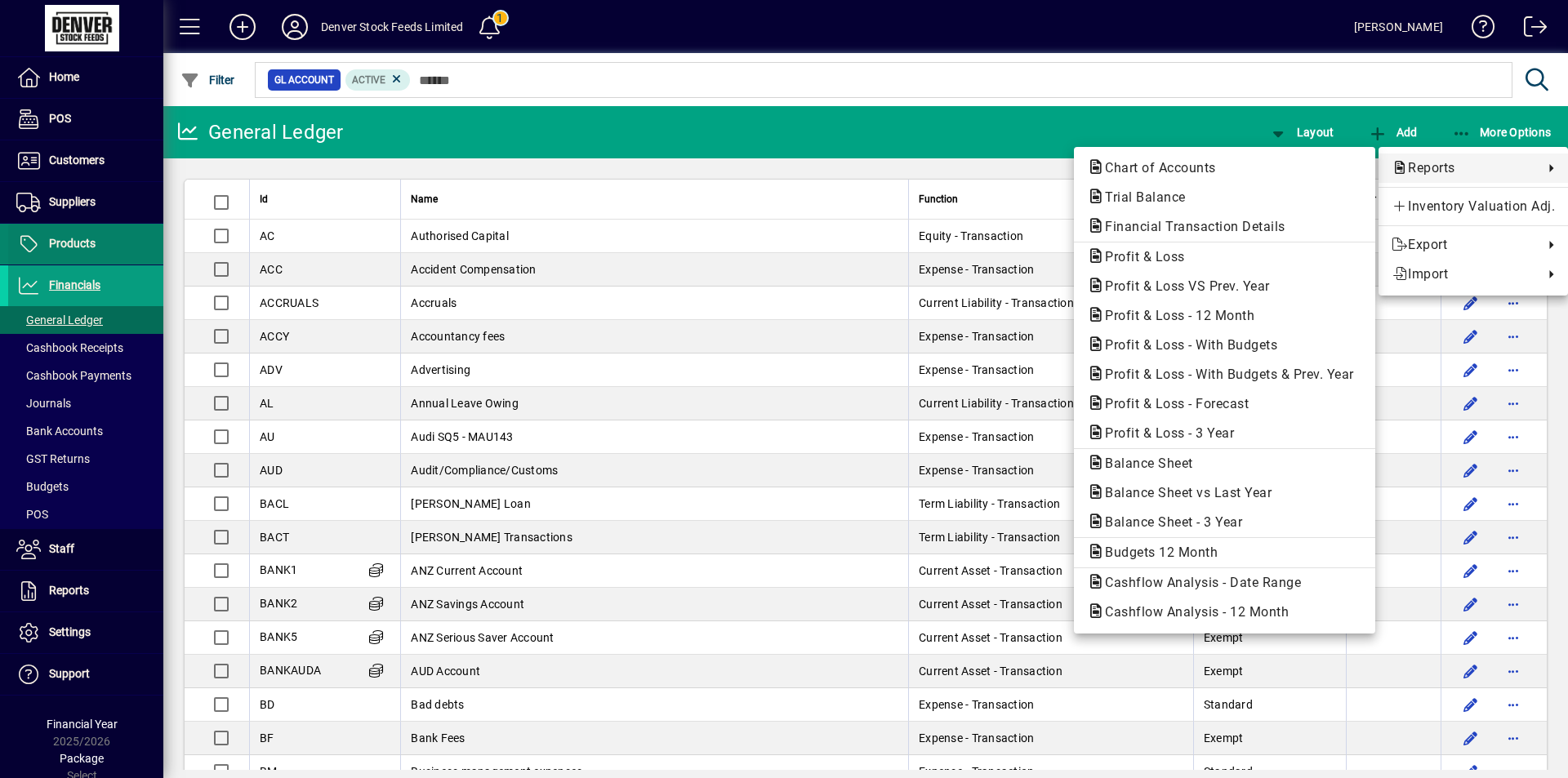
click at [60, 249] on div at bounding box center [784, 389] width 1568 height 778
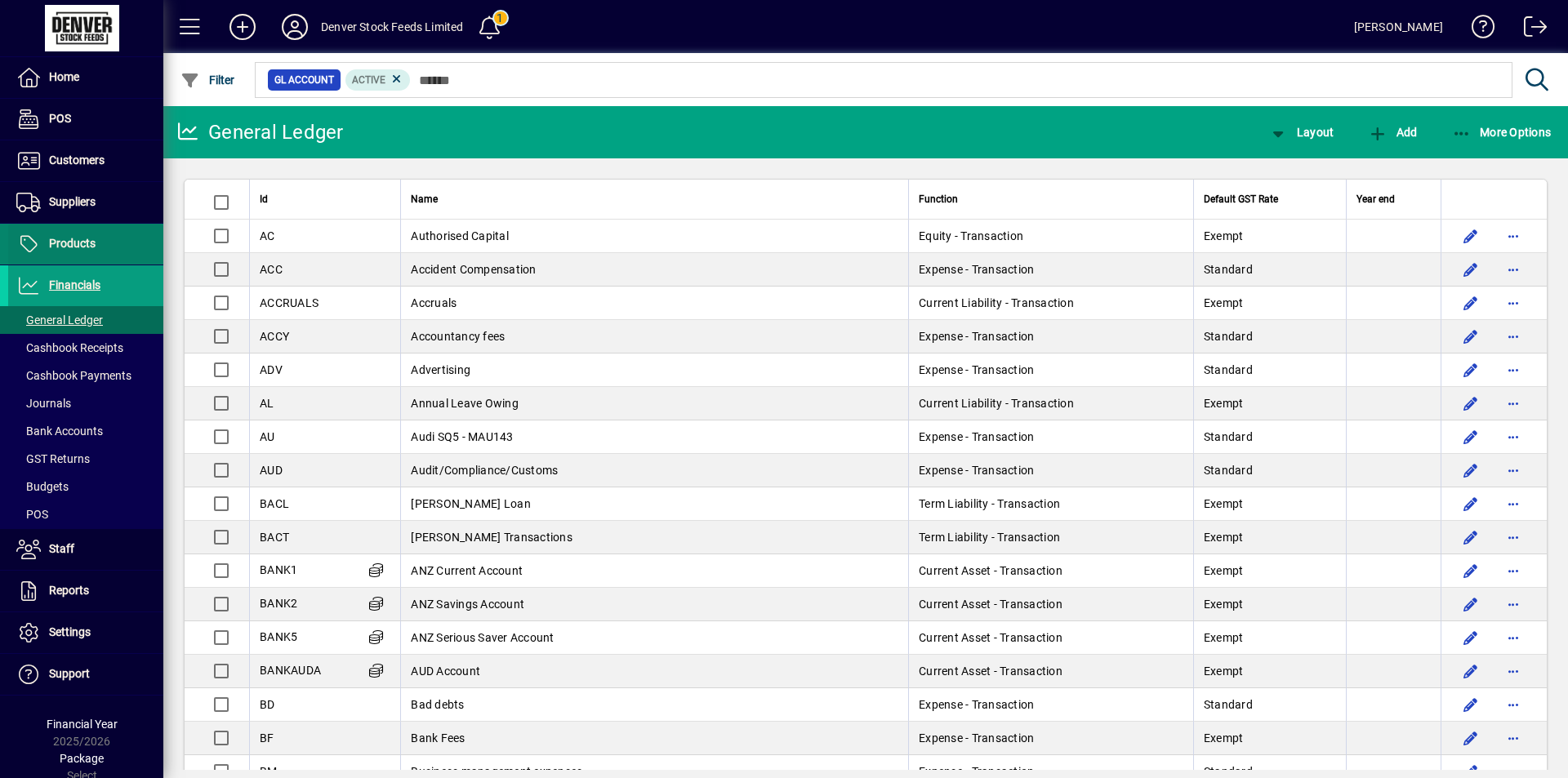
click at [71, 245] on span "Products" at bounding box center [72, 243] width 46 height 13
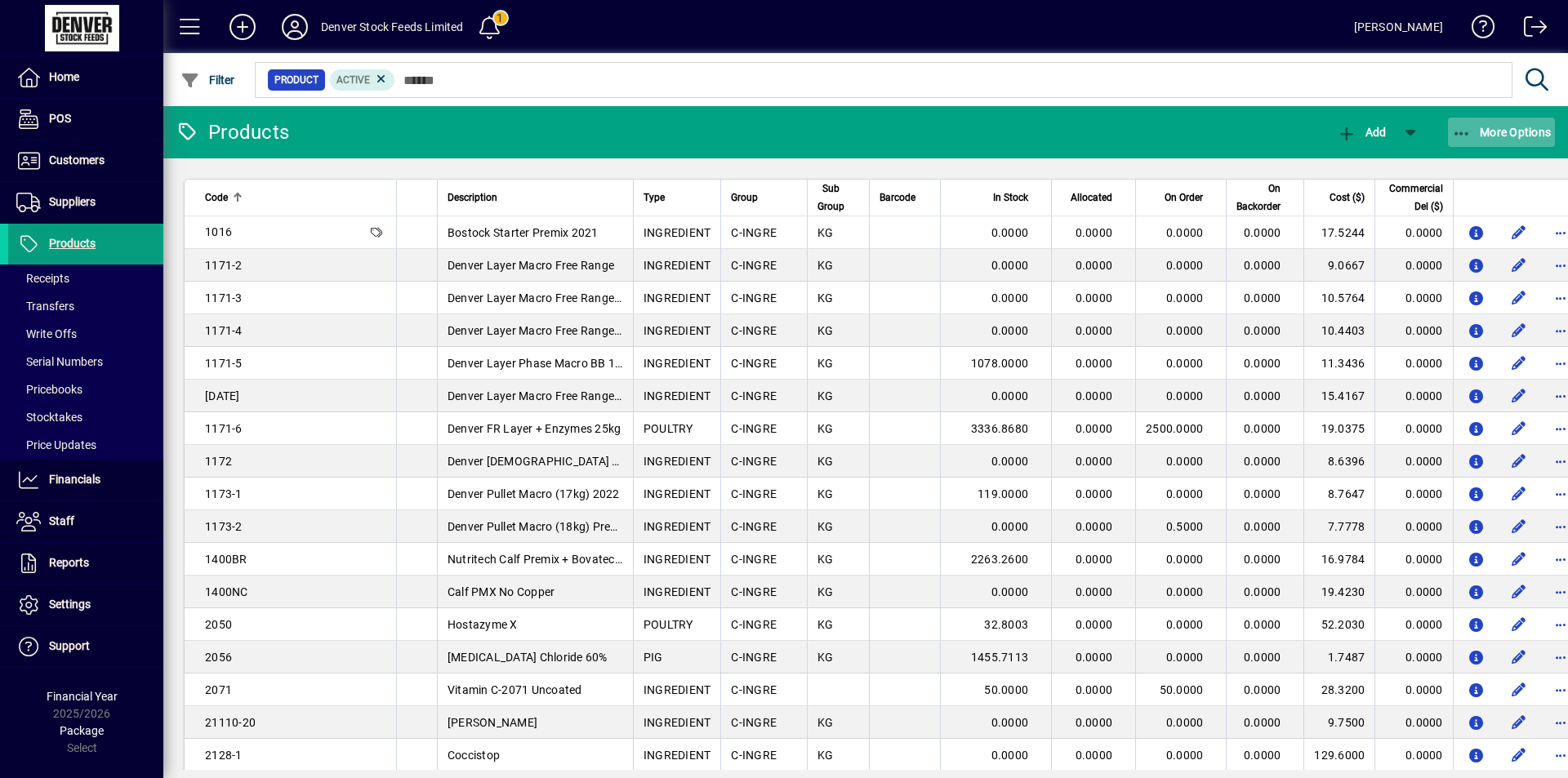
click at [1460, 131] on icon "button" at bounding box center [1461, 134] width 21 height 17
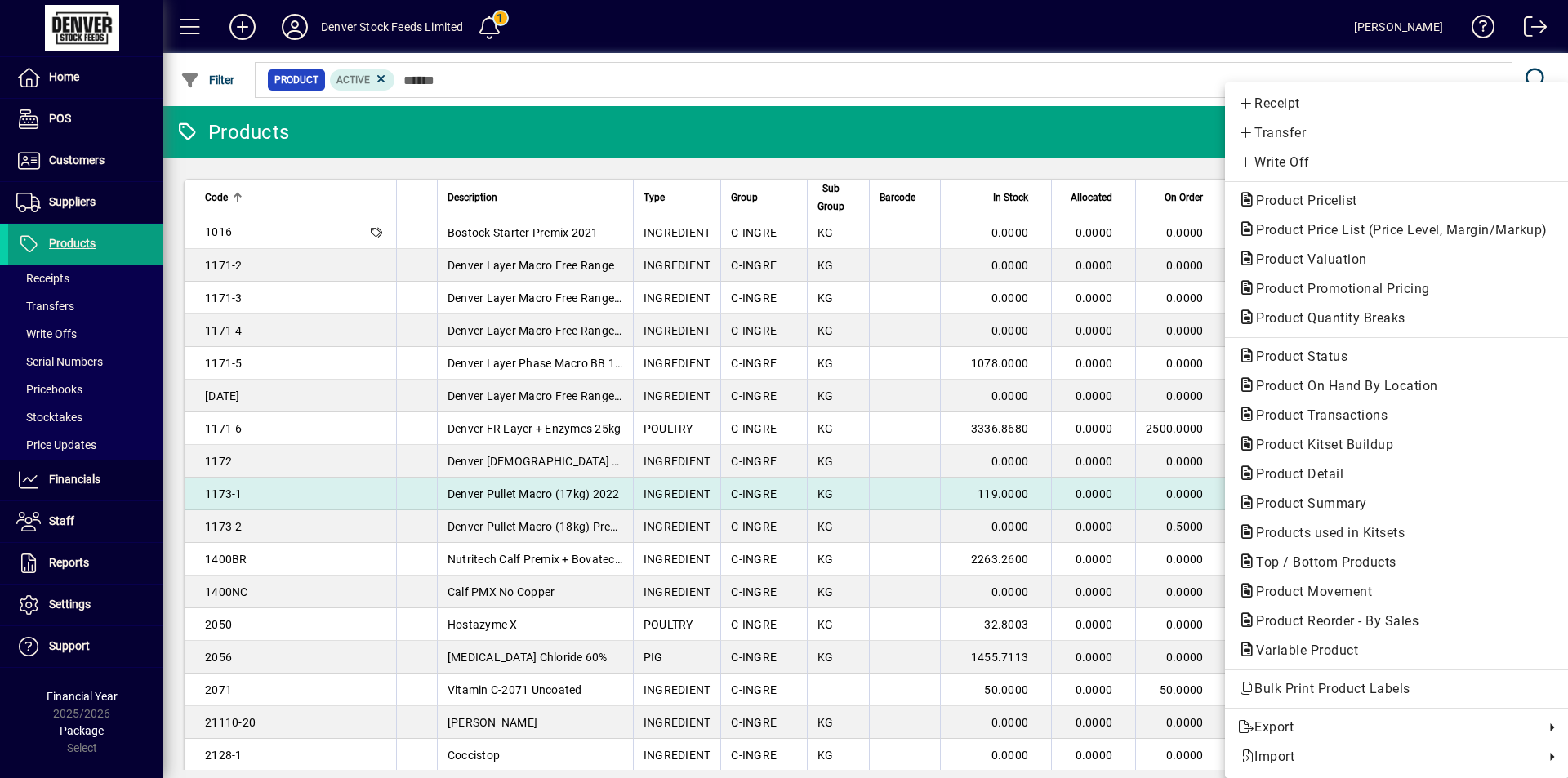
click at [1323, 480] on span "Product Detail" at bounding box center [1294, 474] width 114 height 16
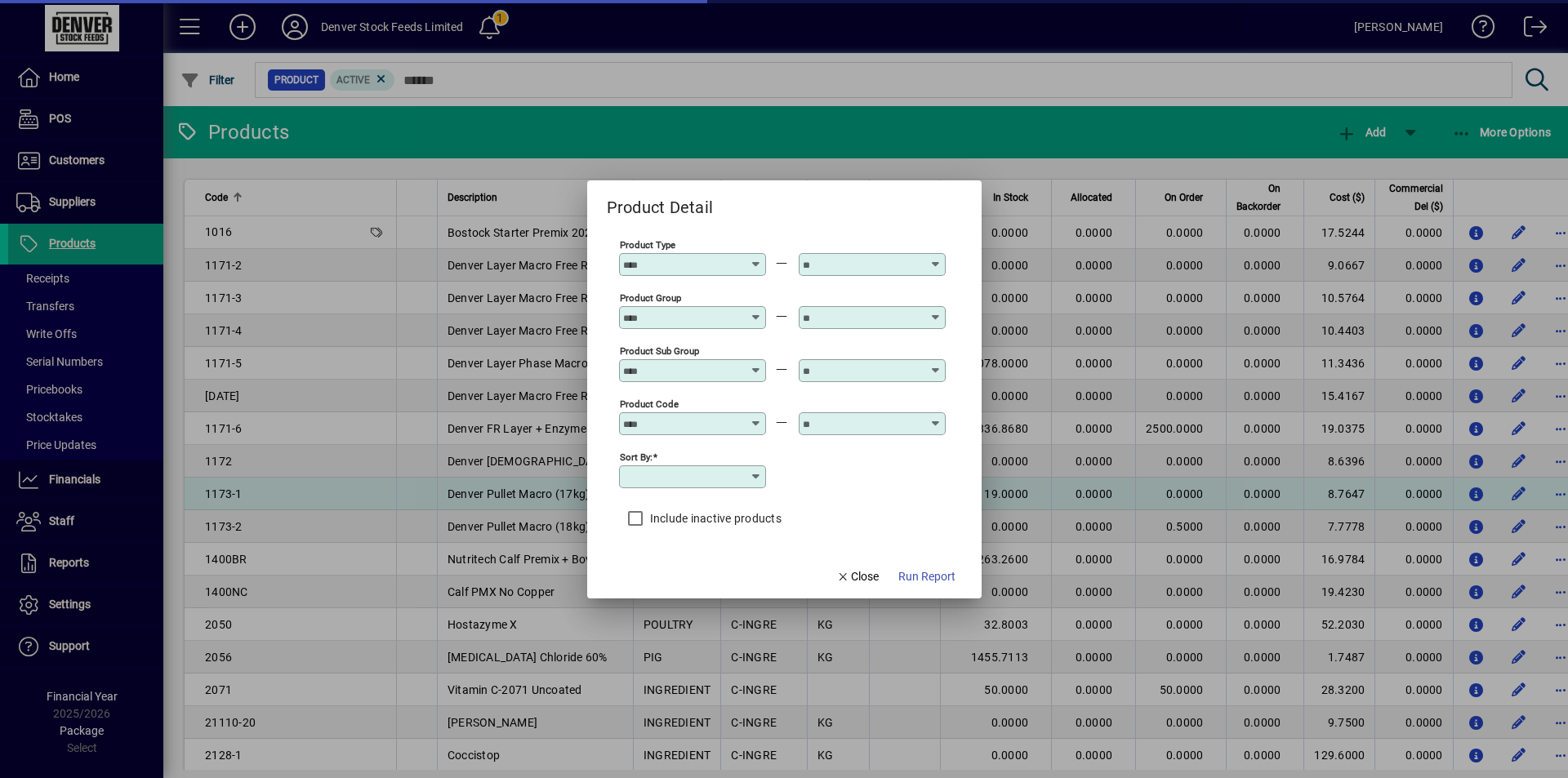
type input "**********"
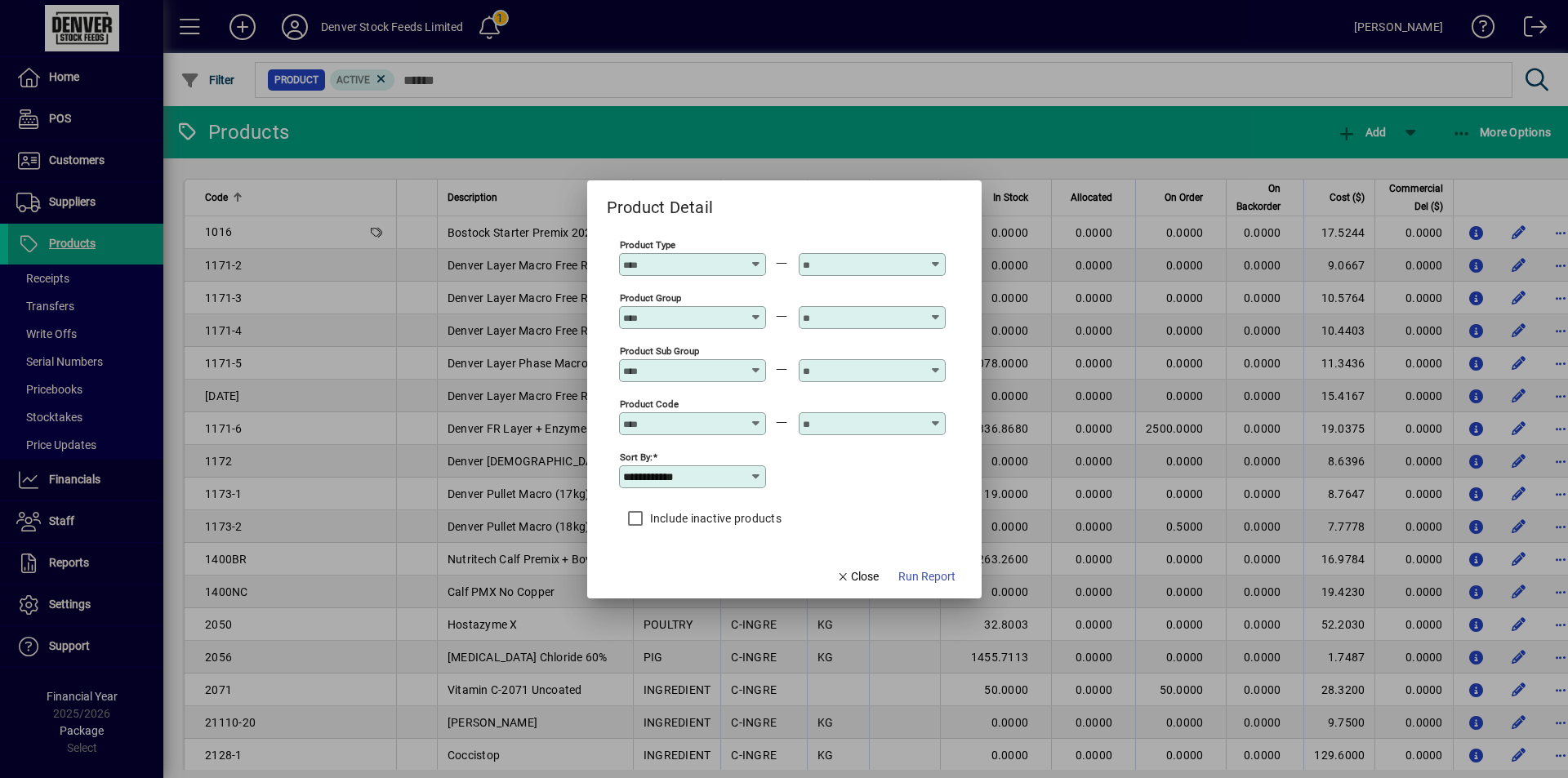
click at [747, 265] on div at bounding box center [694, 264] width 142 height 13
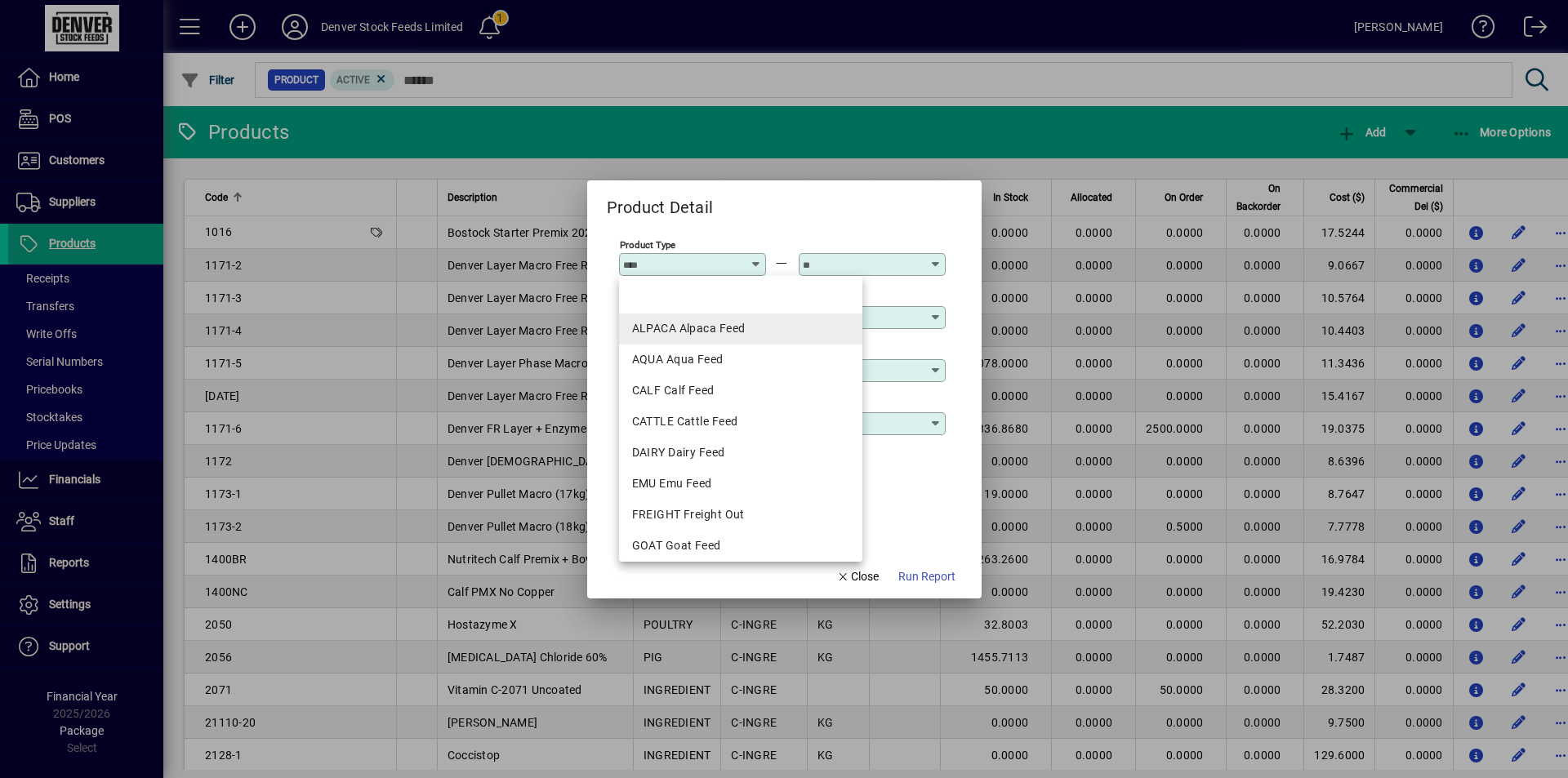
click at [724, 335] on div "ALPACA Alpaca Feed" at bounding box center [741, 329] width 218 height 17
type input "**********"
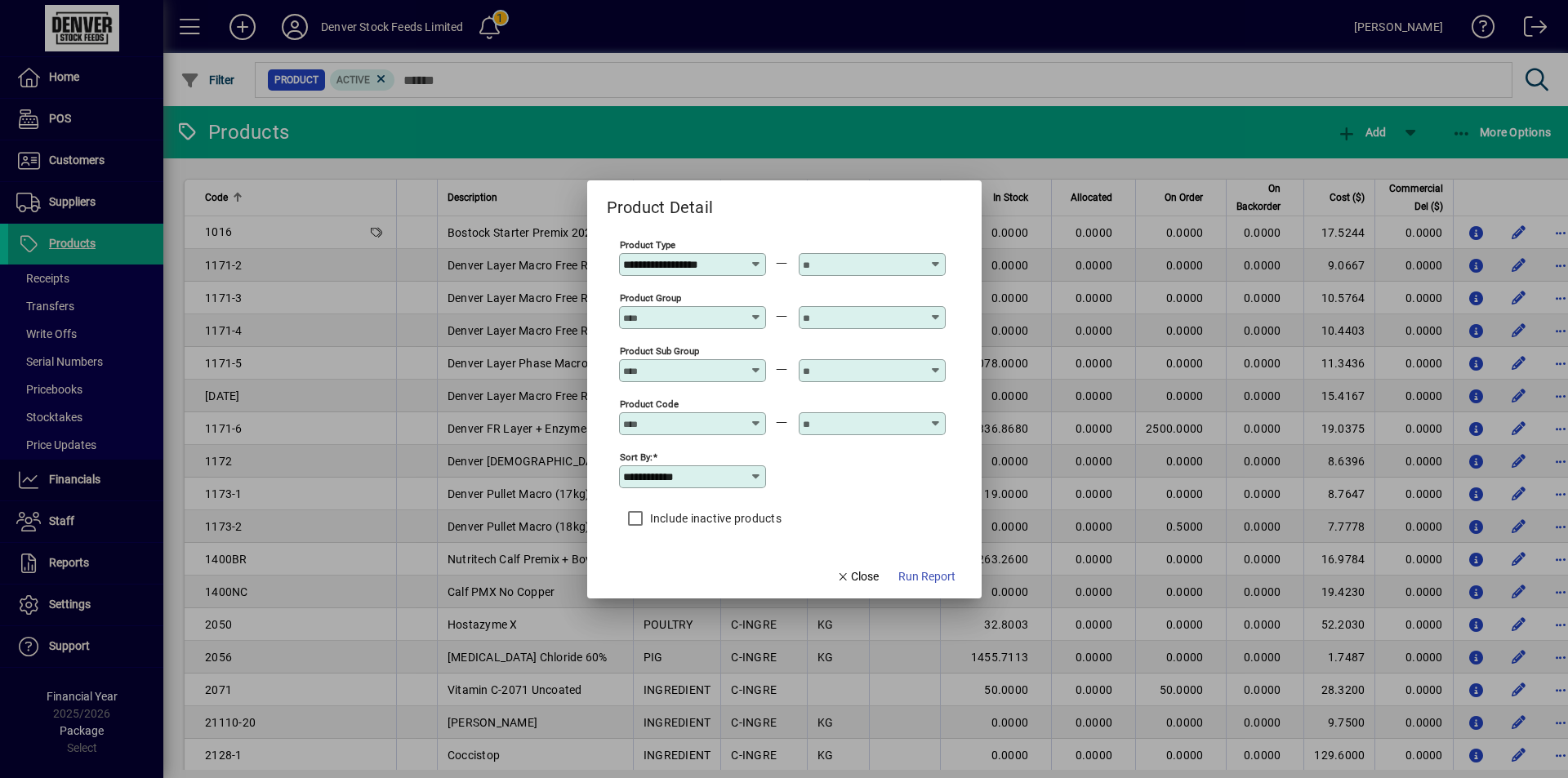
click at [922, 266] on div at bounding box center [874, 264] width 142 height 13
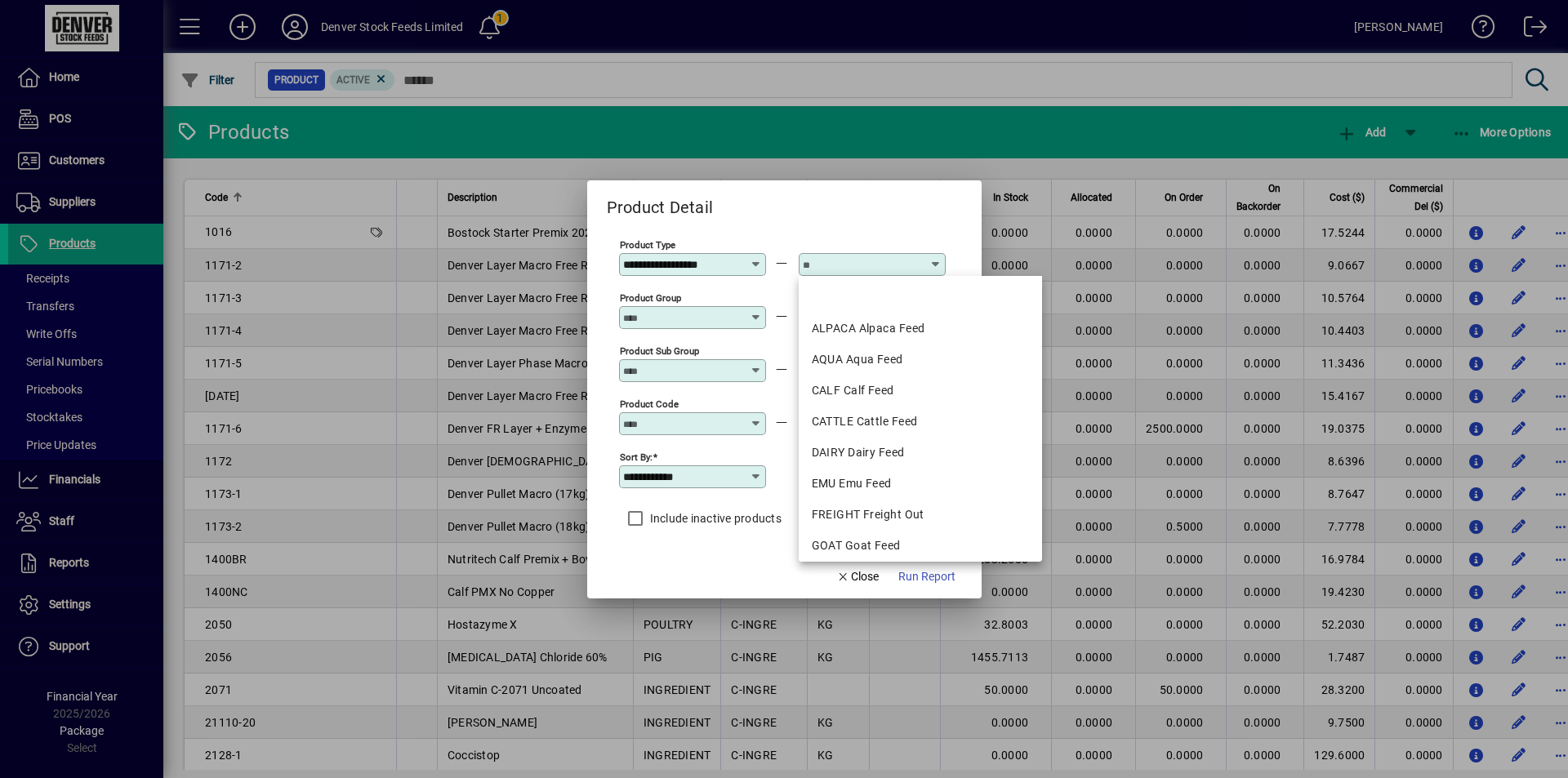
click at [904, 325] on div "ALPACA Alpaca Feed" at bounding box center [920, 329] width 218 height 17
type input "**********"
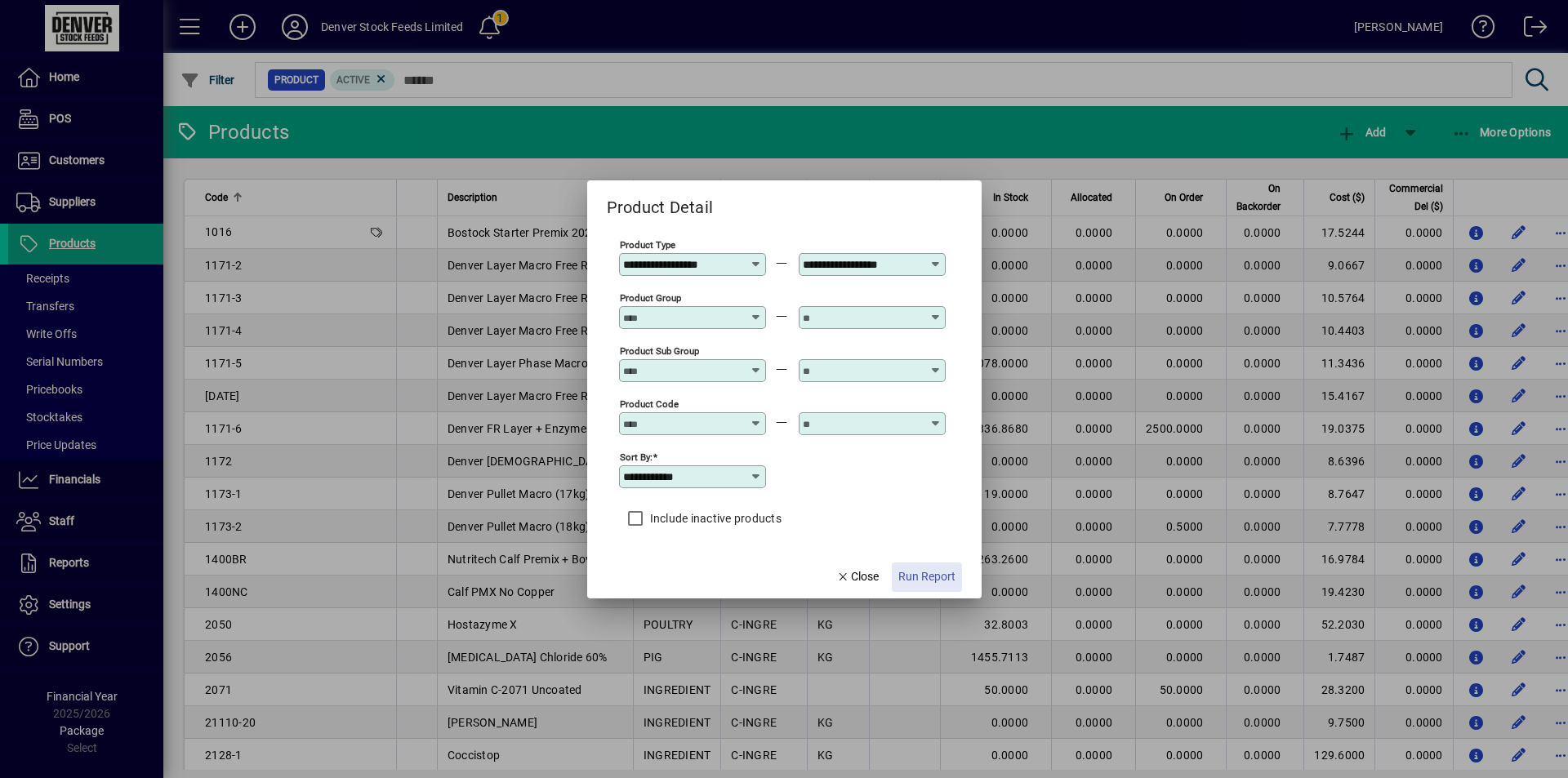
click at [919, 577] on span "Run Report" at bounding box center [927, 576] width 57 height 17
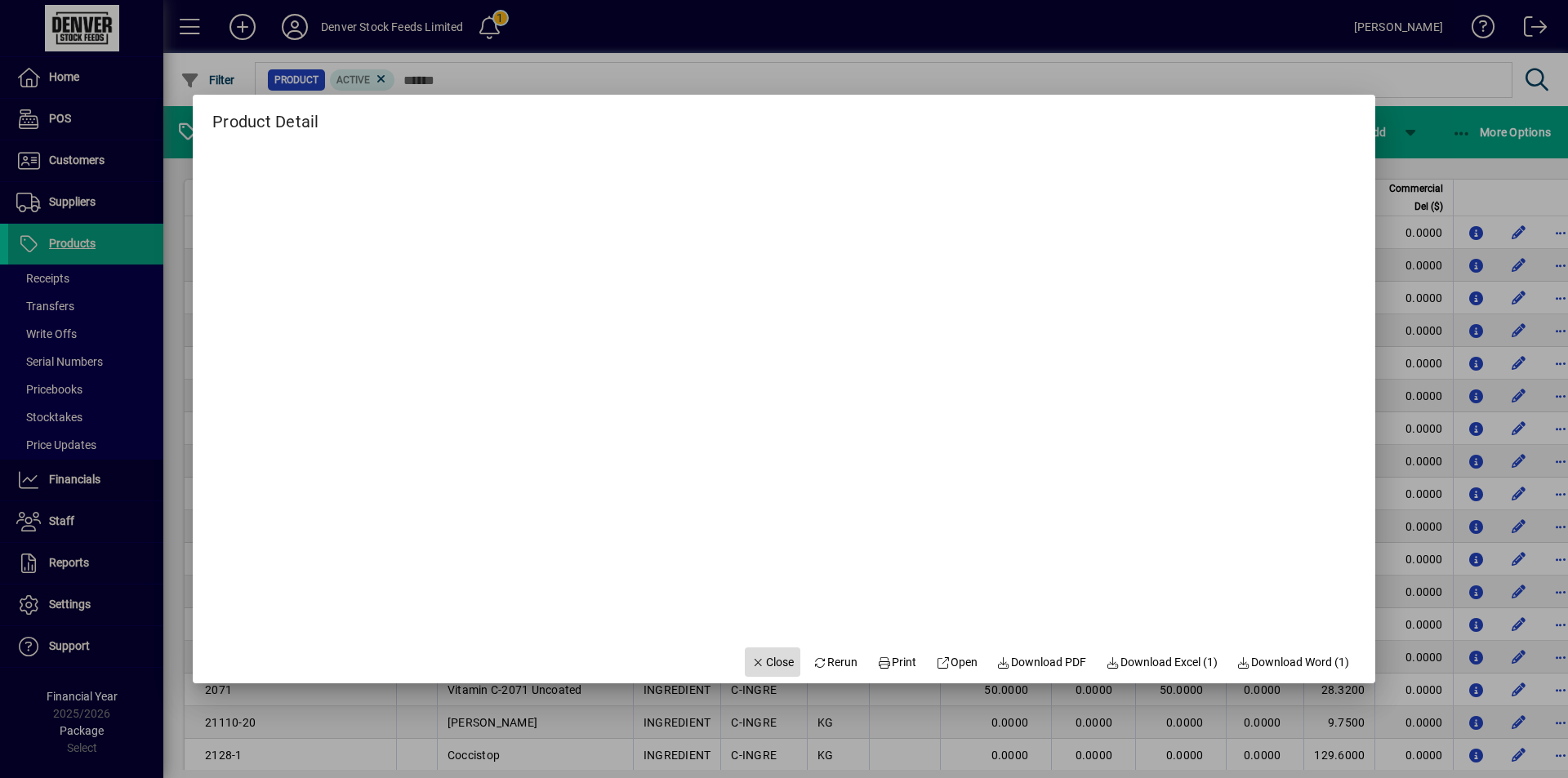
click at [751, 666] on span "Close" at bounding box center [772, 662] width 43 height 17
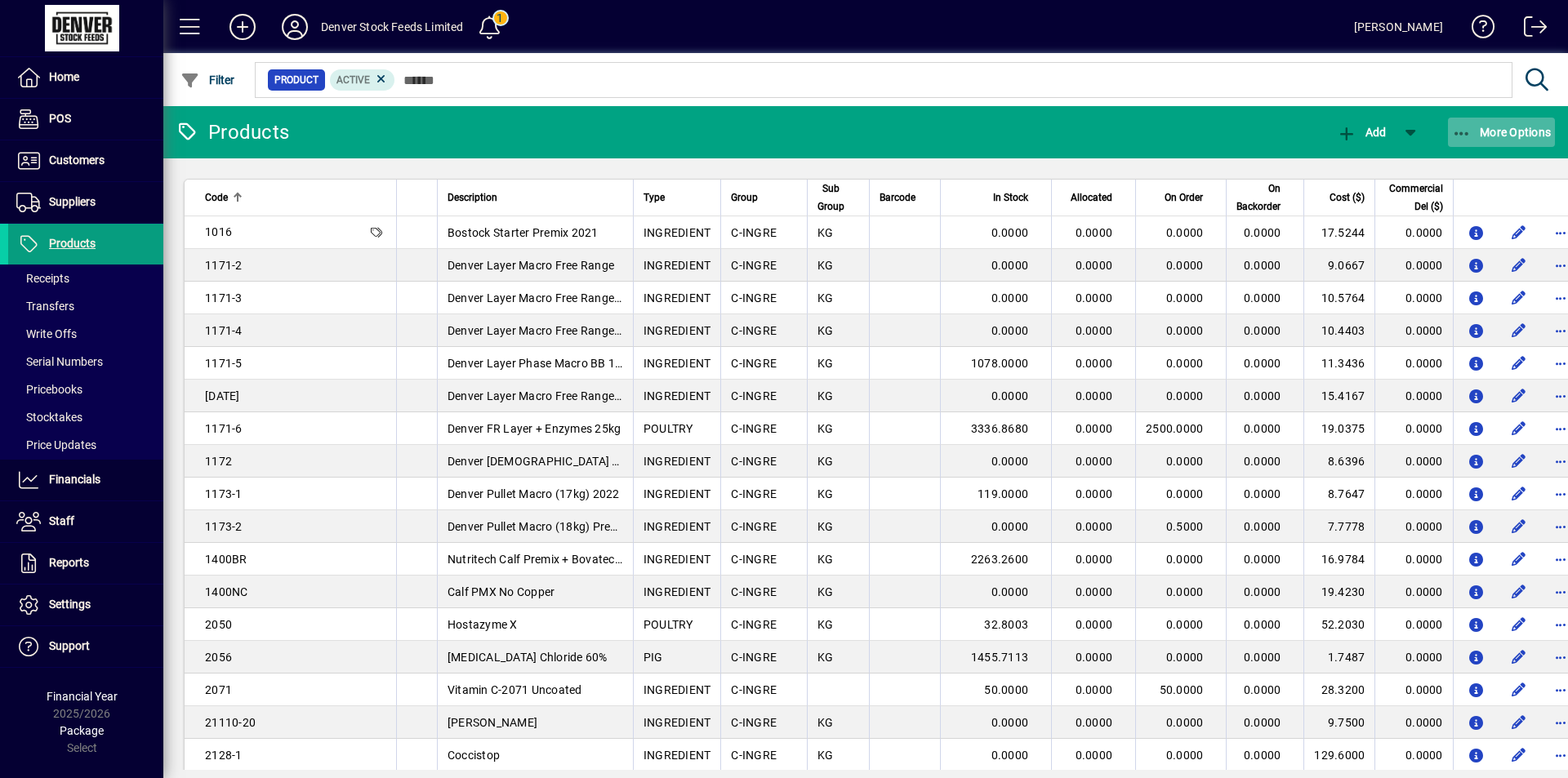
click at [1454, 131] on icon "button" at bounding box center [1461, 134] width 21 height 17
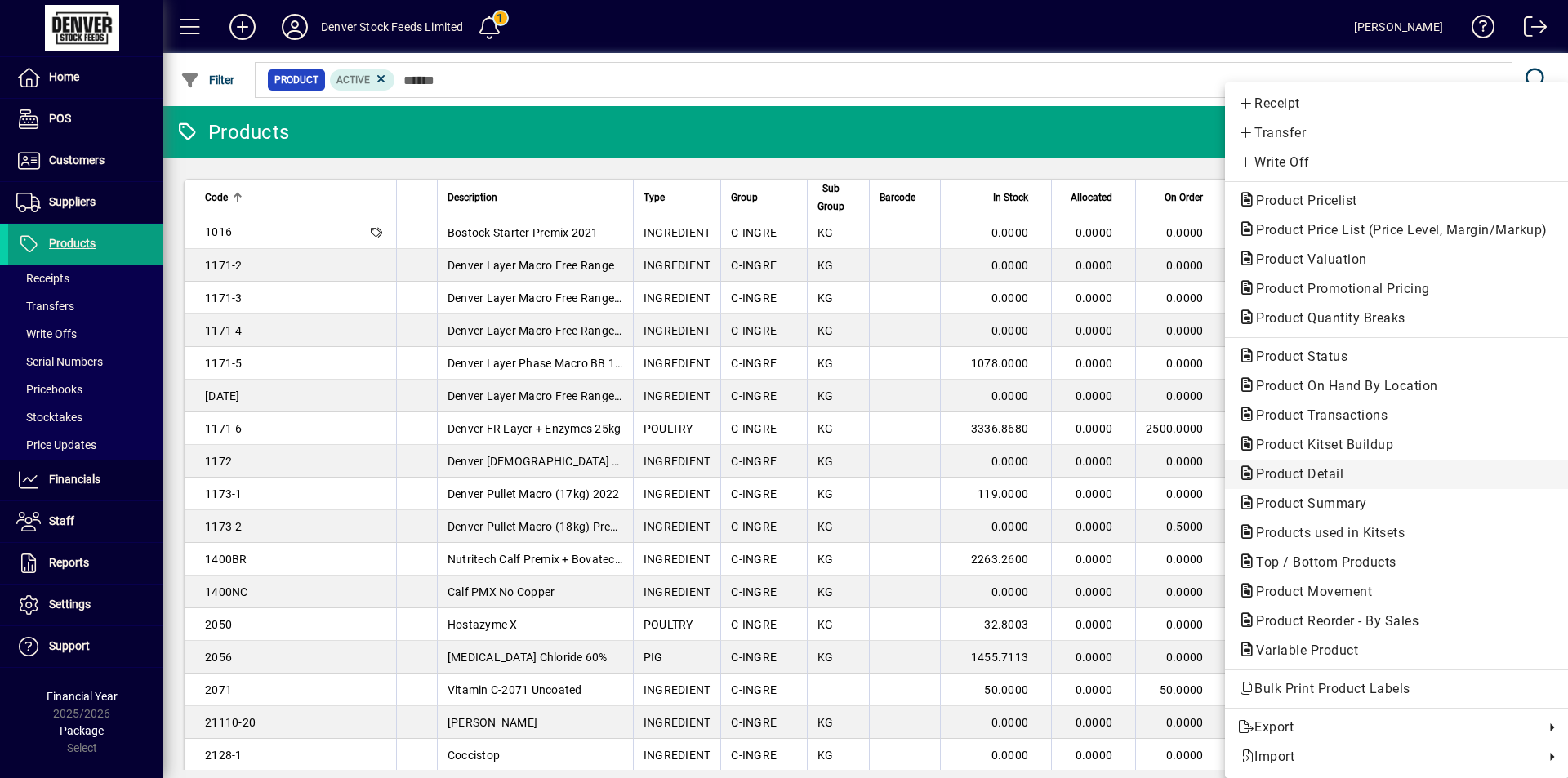
click at [1351, 470] on span "Product Detail" at bounding box center [1396, 475] width 318 height 20
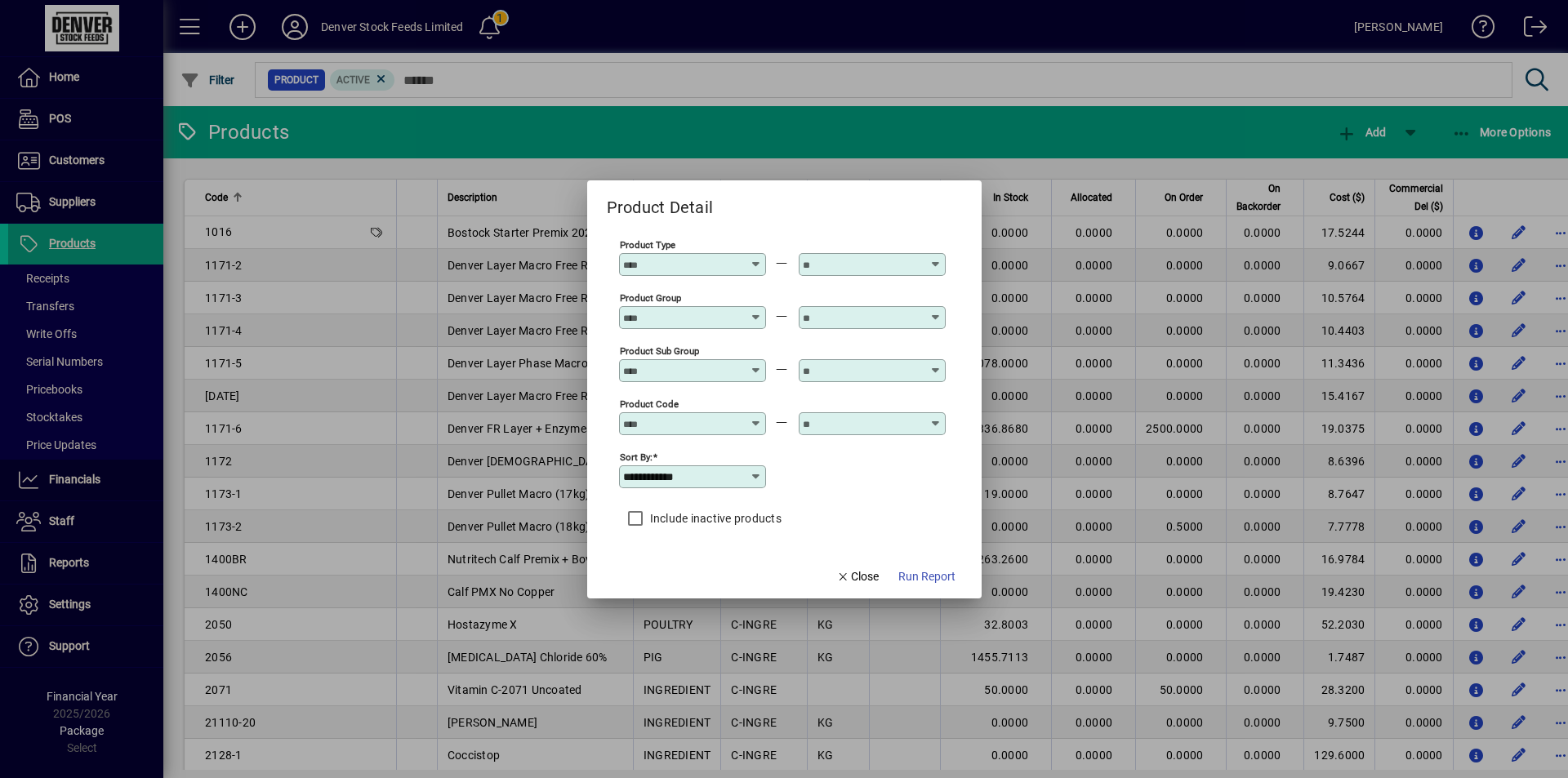
click at [738, 267] on input "Product Type" at bounding box center [683, 264] width 119 height 13
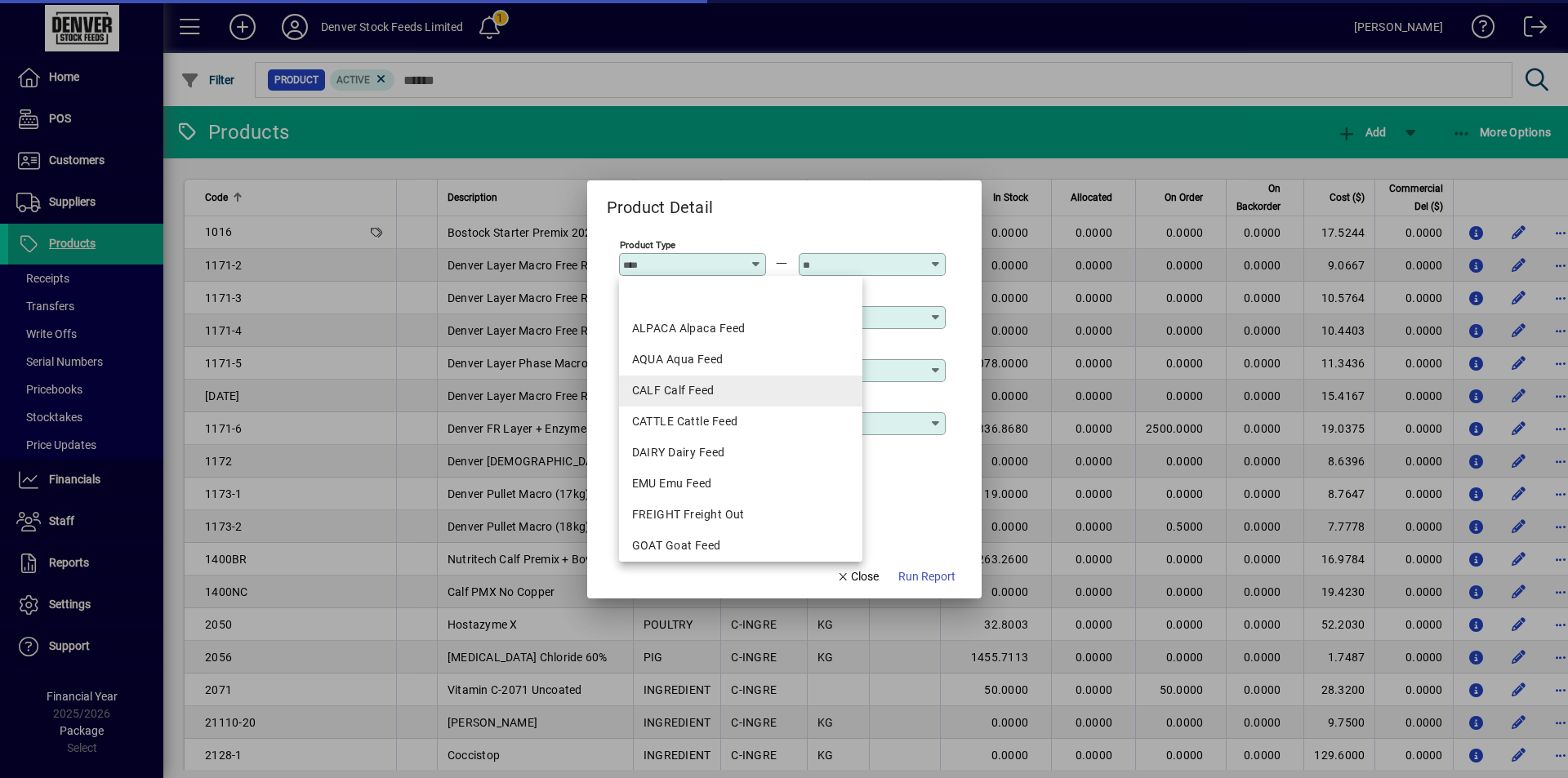
scroll to position [109, 0]
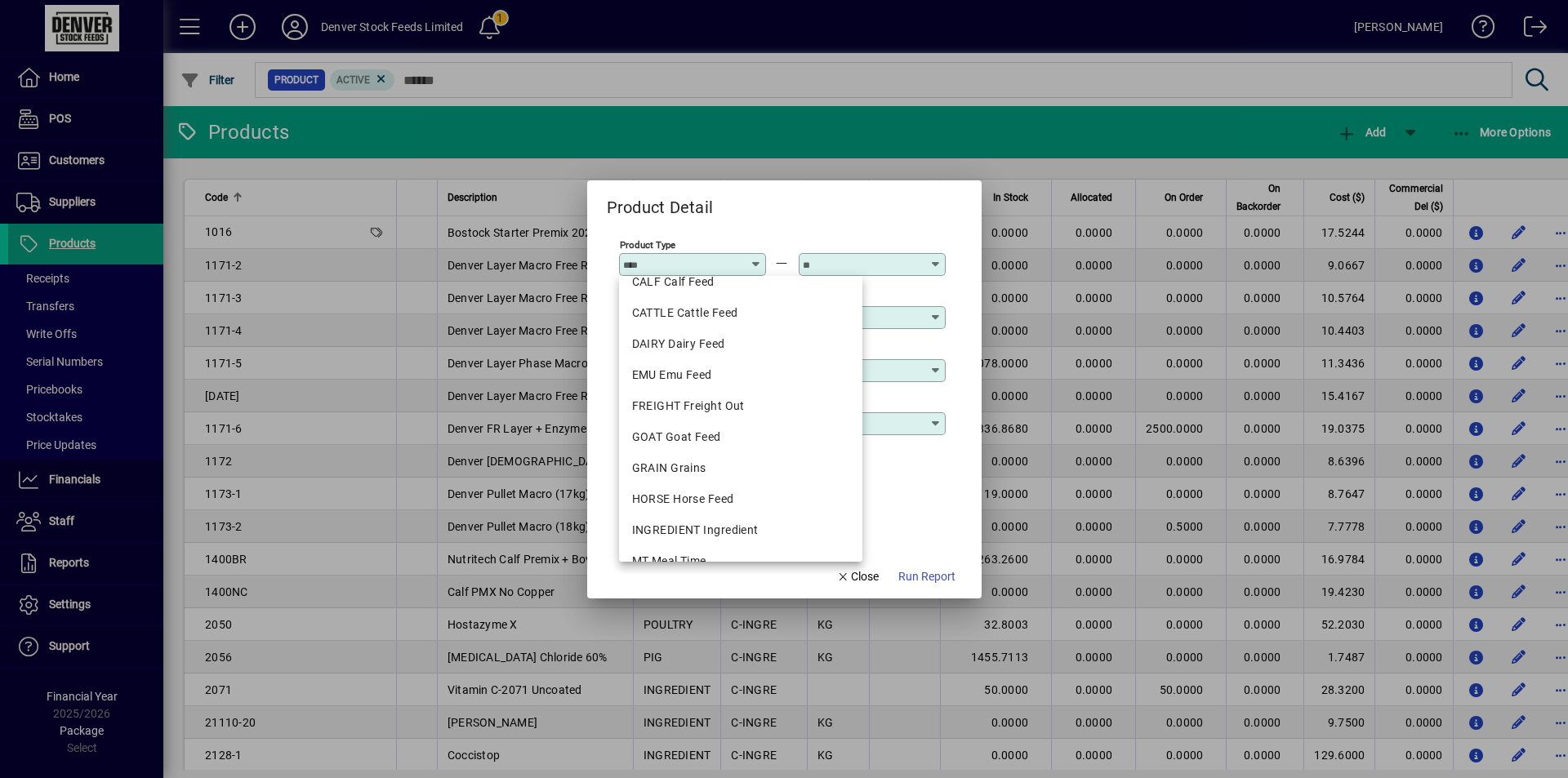
click at [913, 484] on div "**********" at bounding box center [783, 476] width 326 height 53
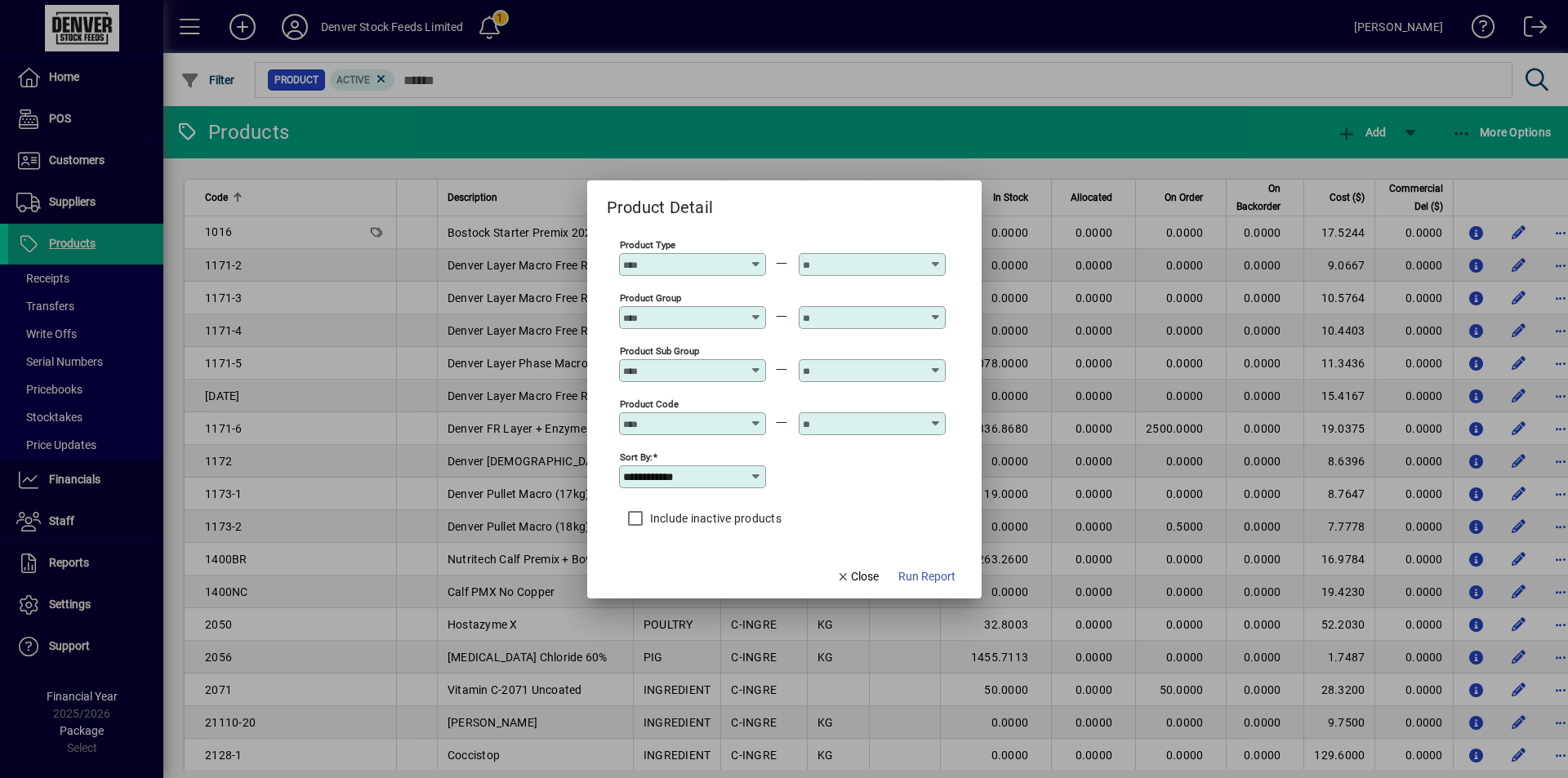
click at [753, 418] on icon at bounding box center [756, 418] width 12 height 0
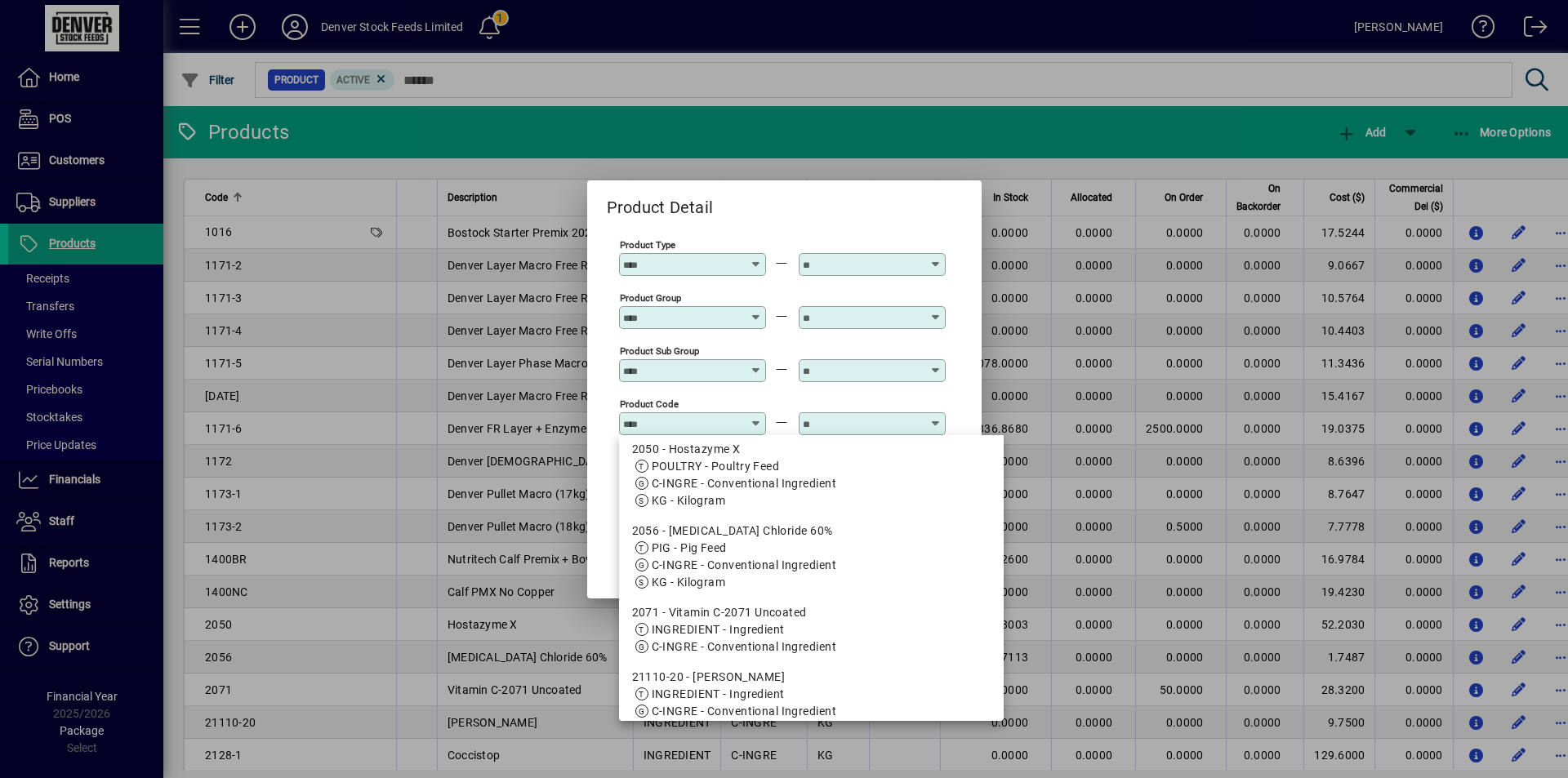
scroll to position [1089, 0]
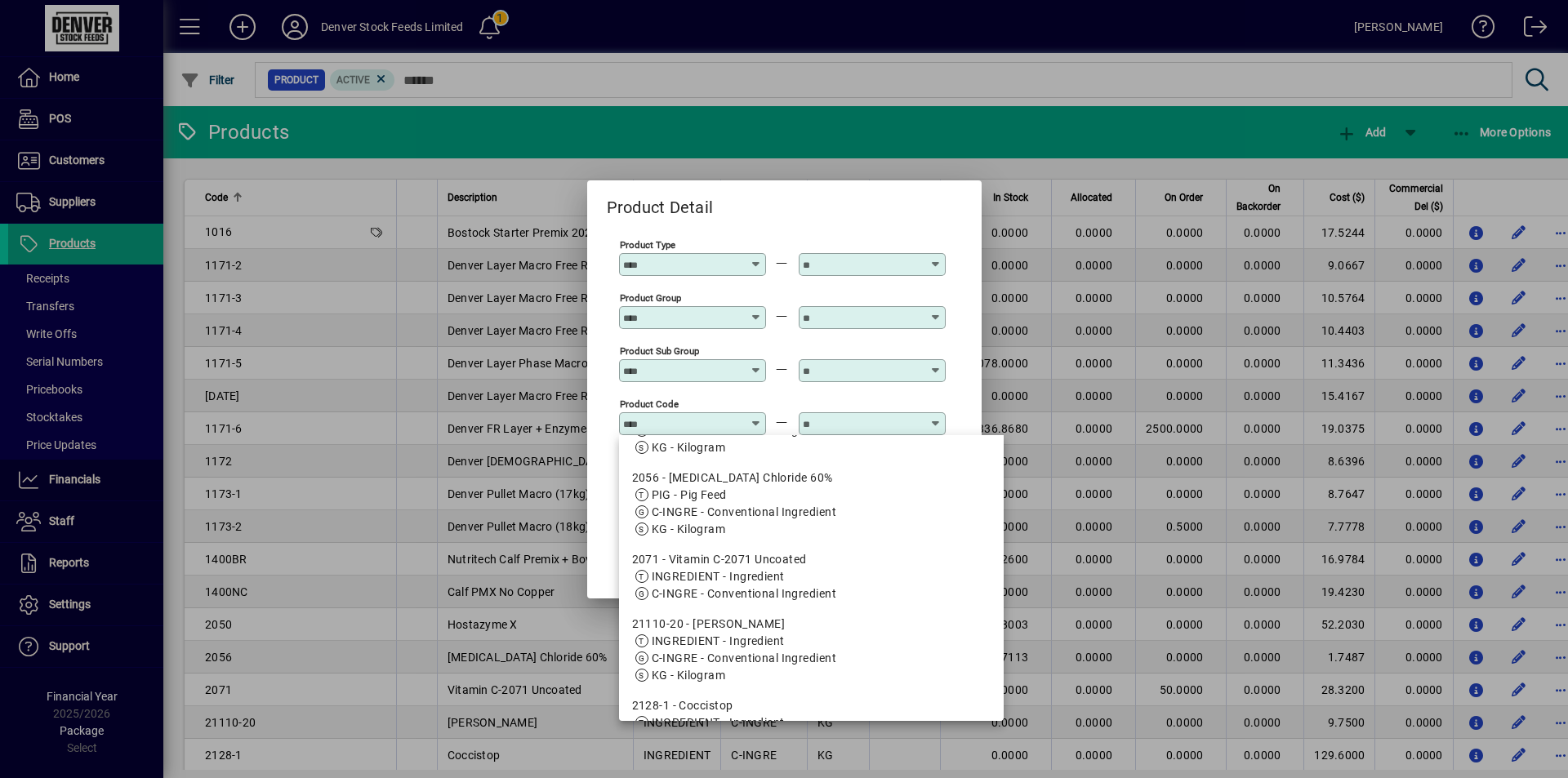
click at [755, 364] on icon at bounding box center [756, 364] width 12 height 0
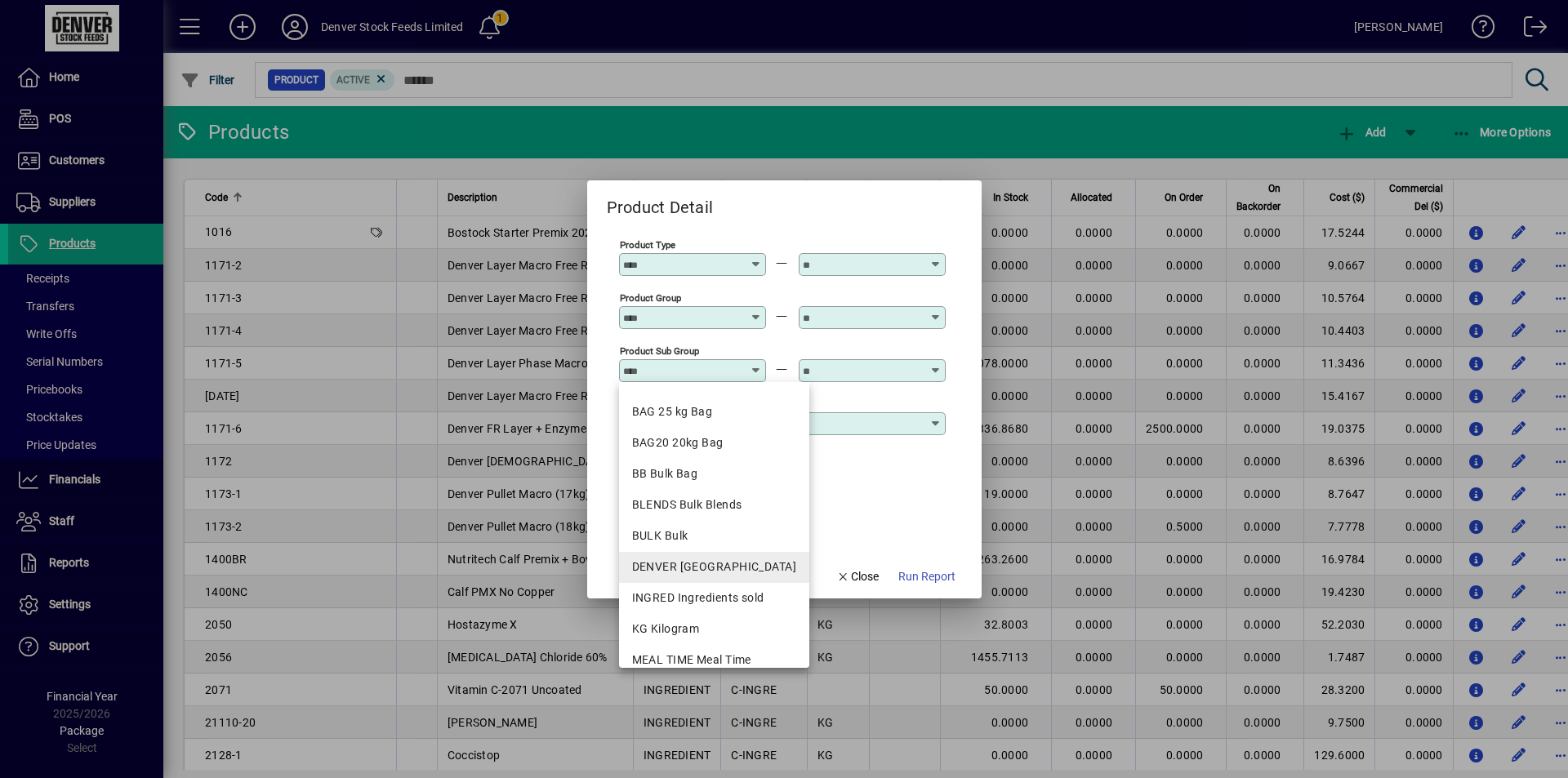
scroll to position [0, 0]
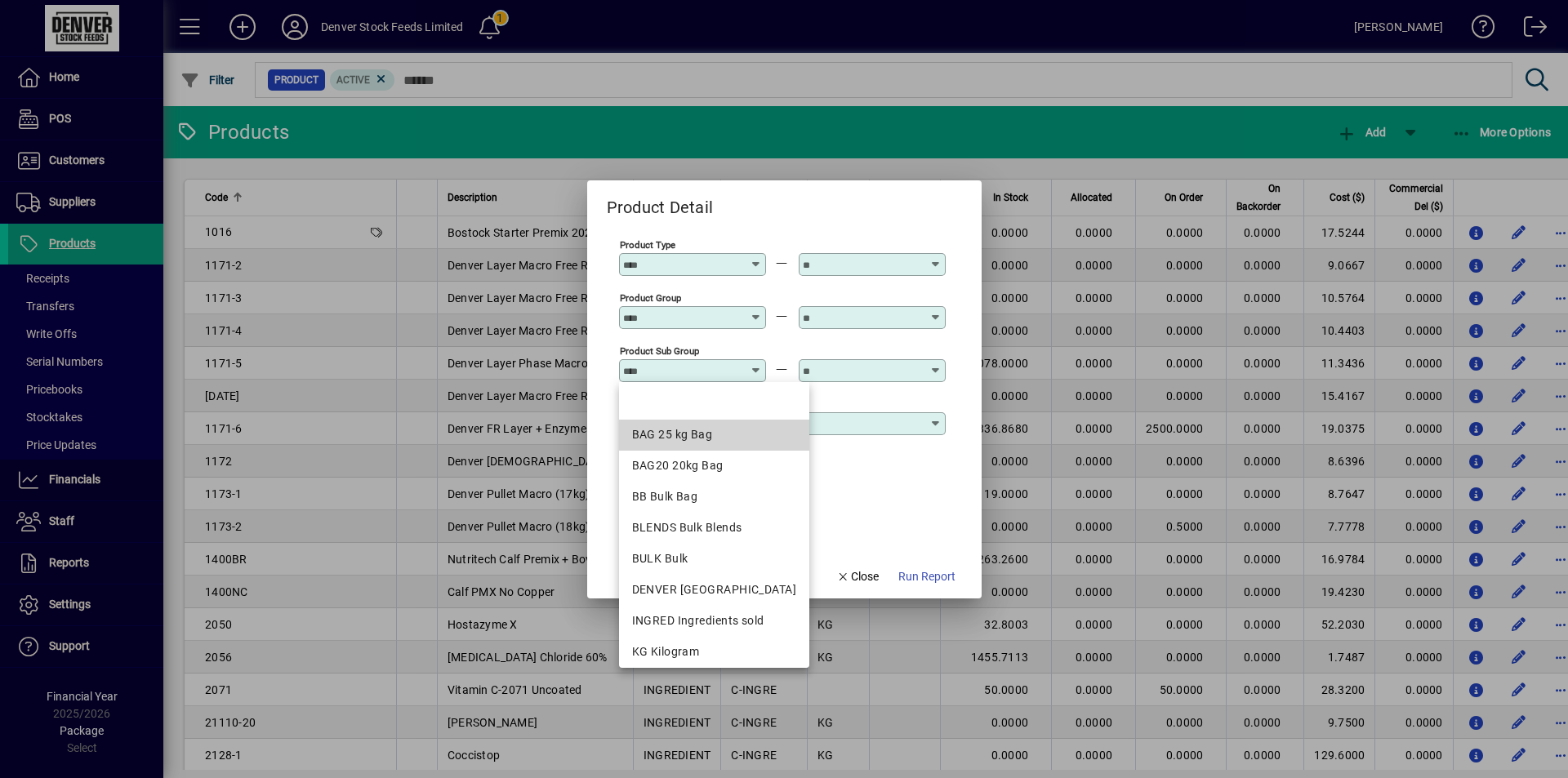
click at [728, 433] on div "BAG 25 kg Bag" at bounding box center [714, 435] width 165 height 17
type input "**********"
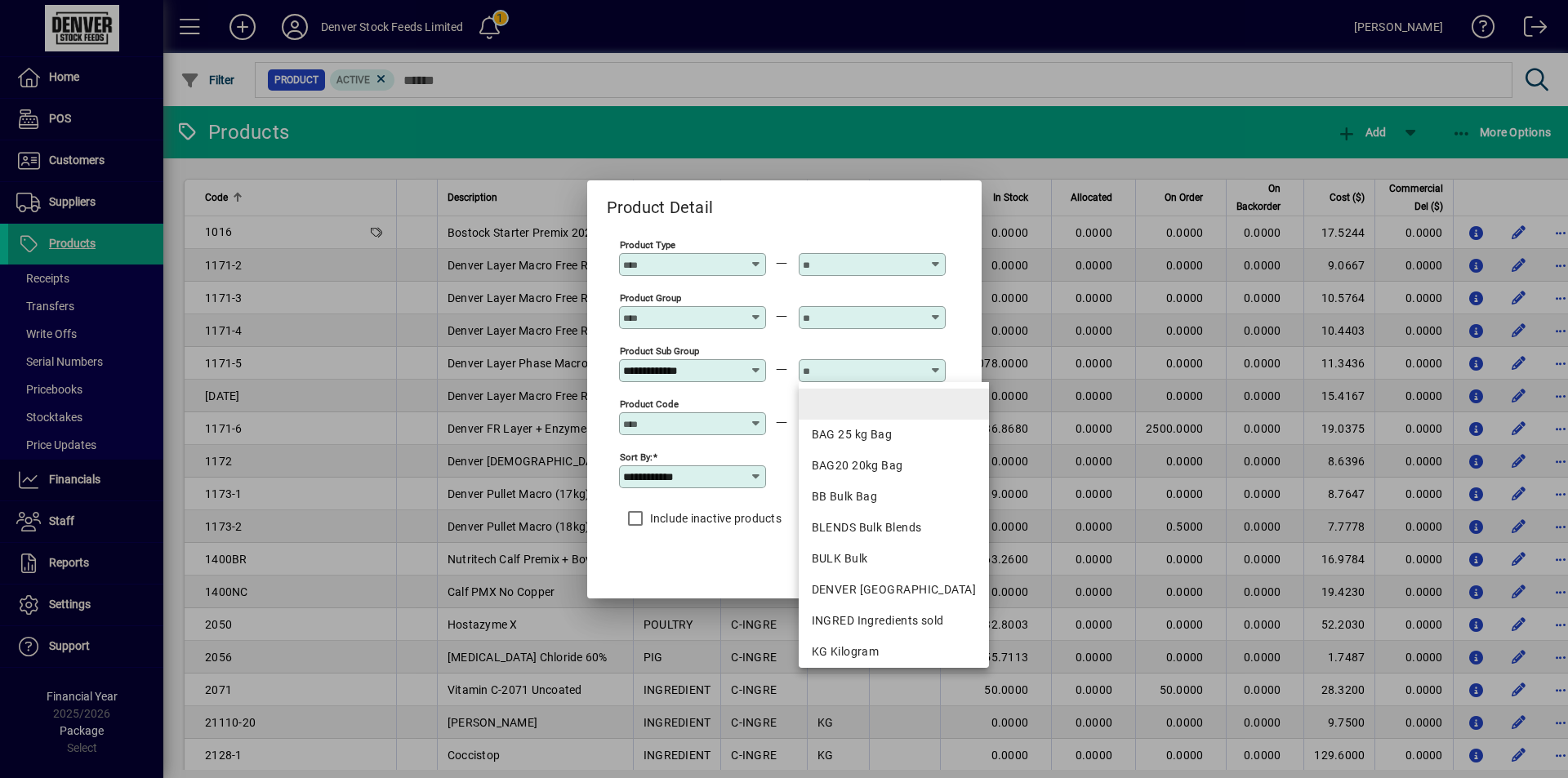
drag, startPoint x: 877, startPoint y: 371, endPoint x: 869, endPoint y: 393, distance: 23.4
click at [877, 372] on input "text" at bounding box center [862, 370] width 119 height 13
click at [872, 433] on div "BAG 25 kg Bag" at bounding box center [893, 435] width 165 height 17
type input "**********"
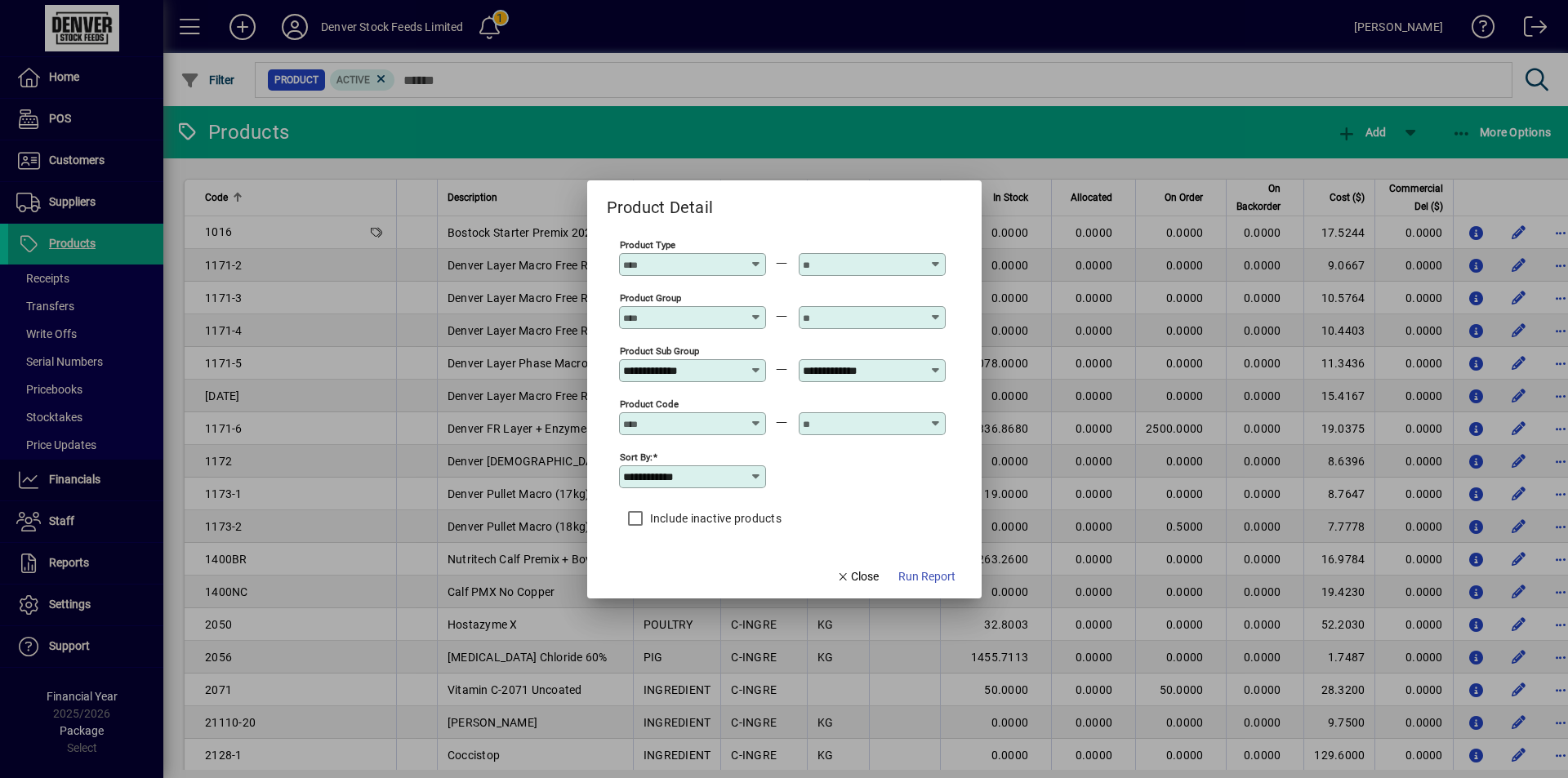
click at [757, 418] on icon at bounding box center [756, 418] width 12 height 0
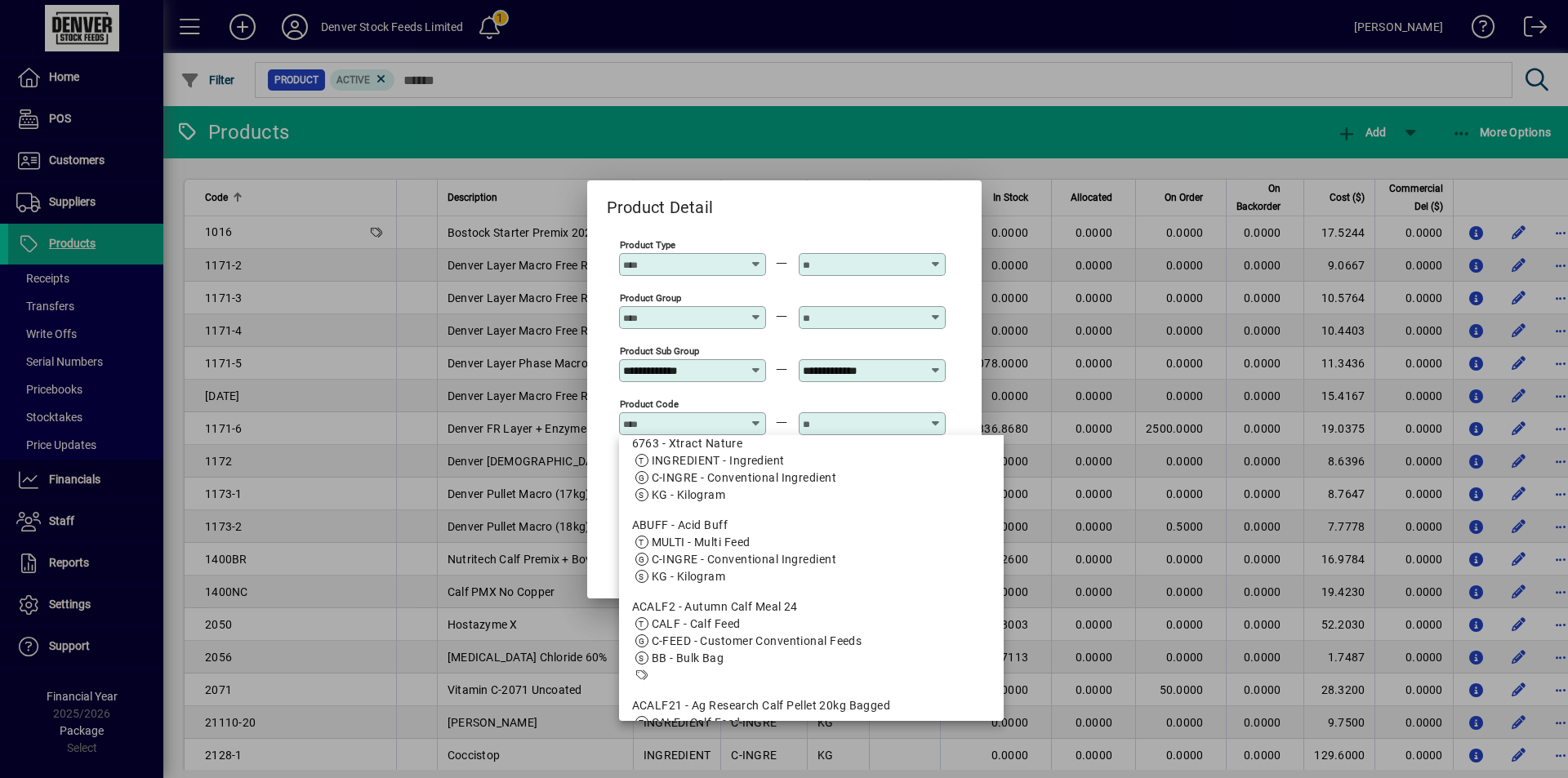
scroll to position [1852, 0]
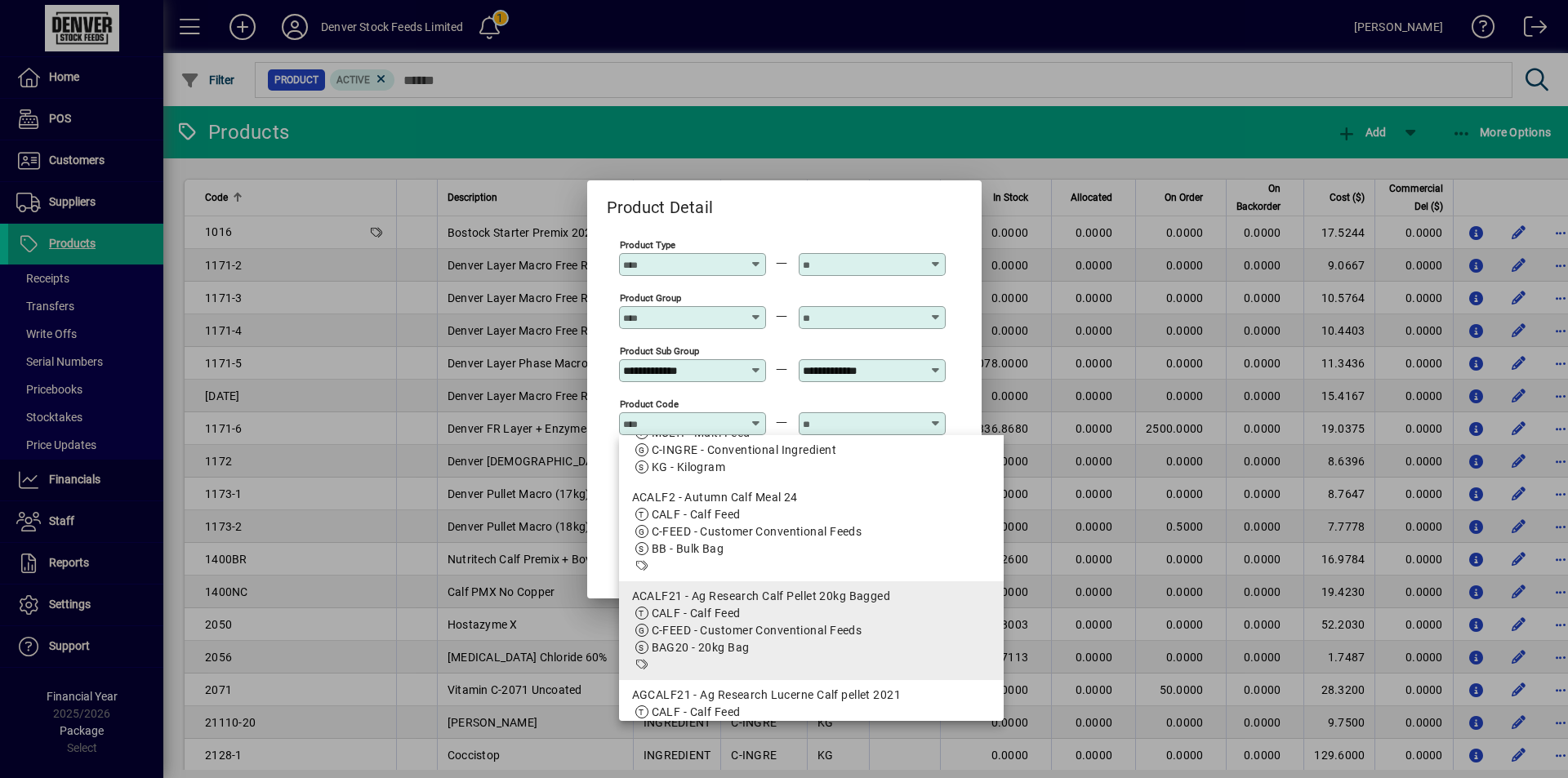
click at [737, 610] on span "CALF - Calf Feed" at bounding box center [696, 613] width 89 height 13
type input "**********"
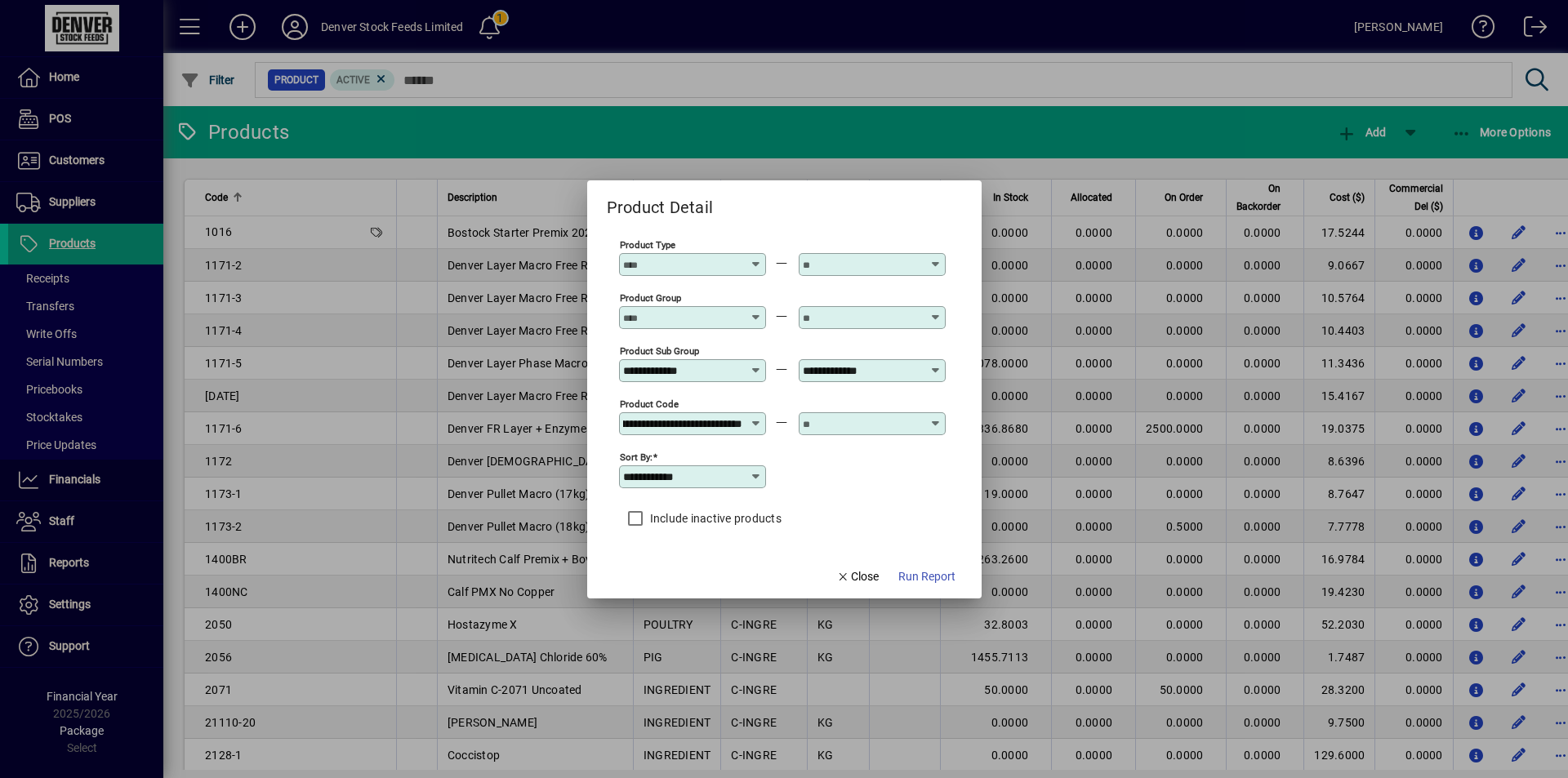
scroll to position [0, 0]
click at [942, 423] on div at bounding box center [874, 424] width 142 height 13
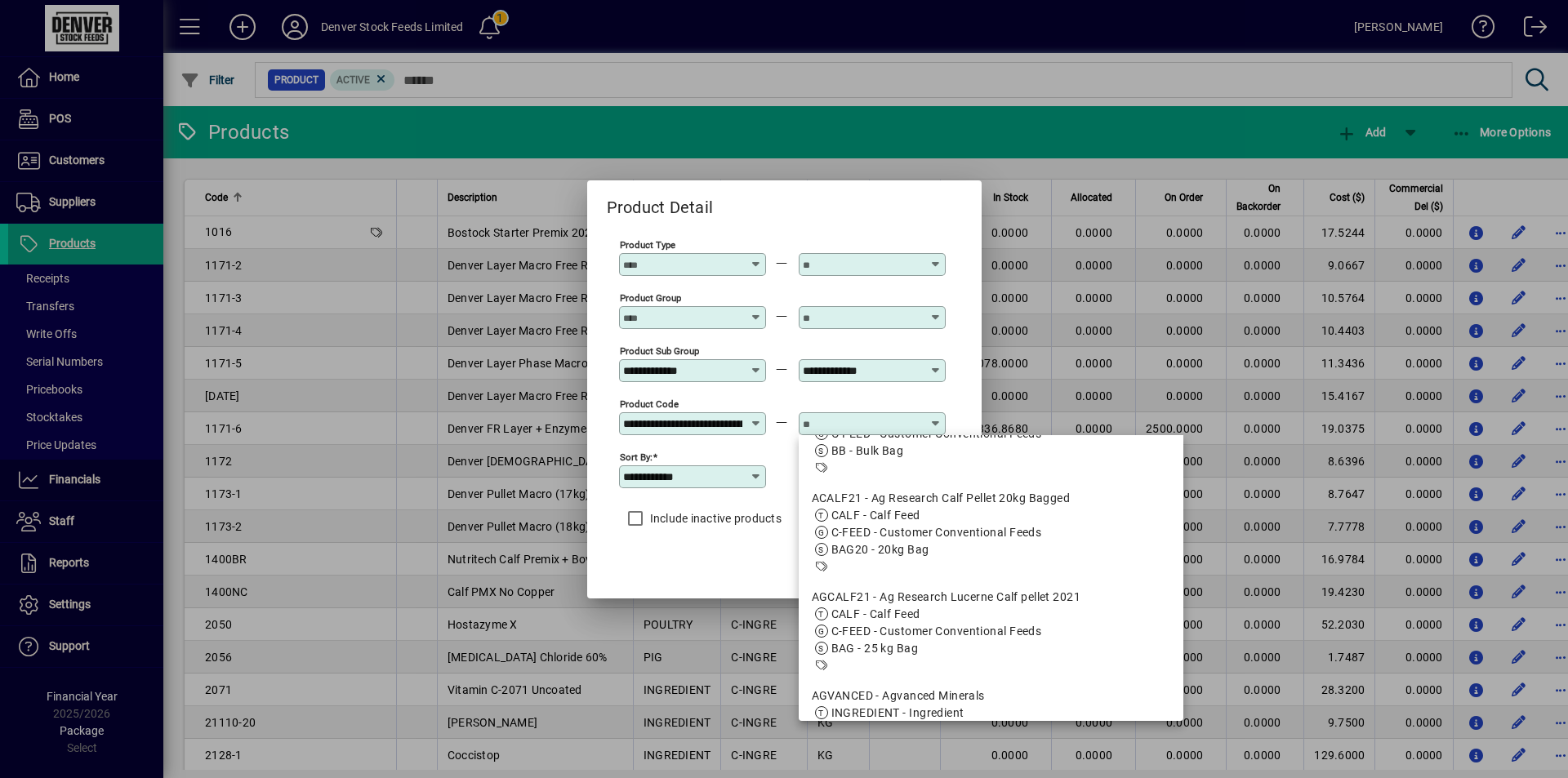
scroll to position [1961, 0]
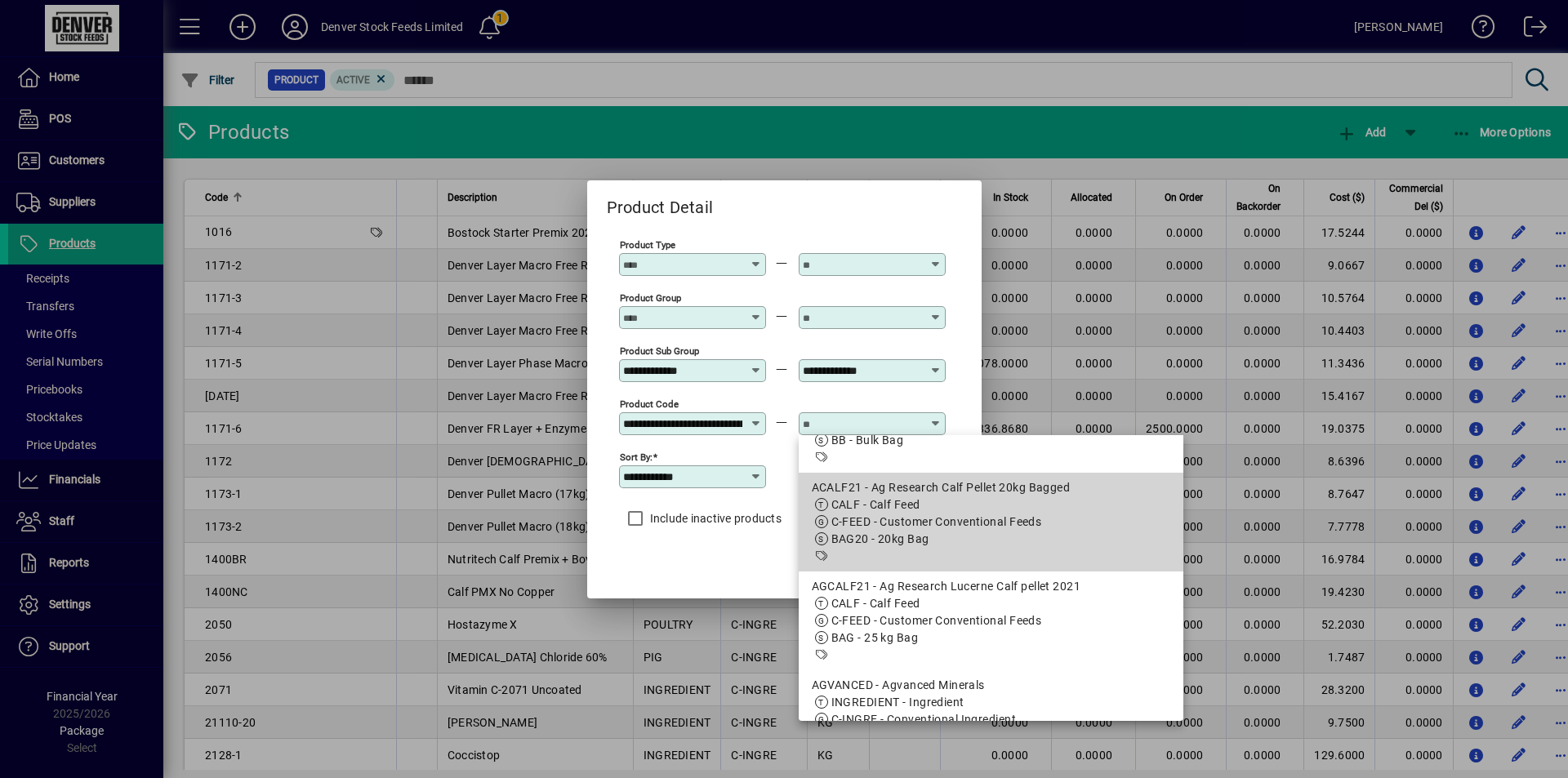
click at [1021, 512] on span "CALF - Calf Feed" at bounding box center [990, 505] width 359 height 17
type input "**********"
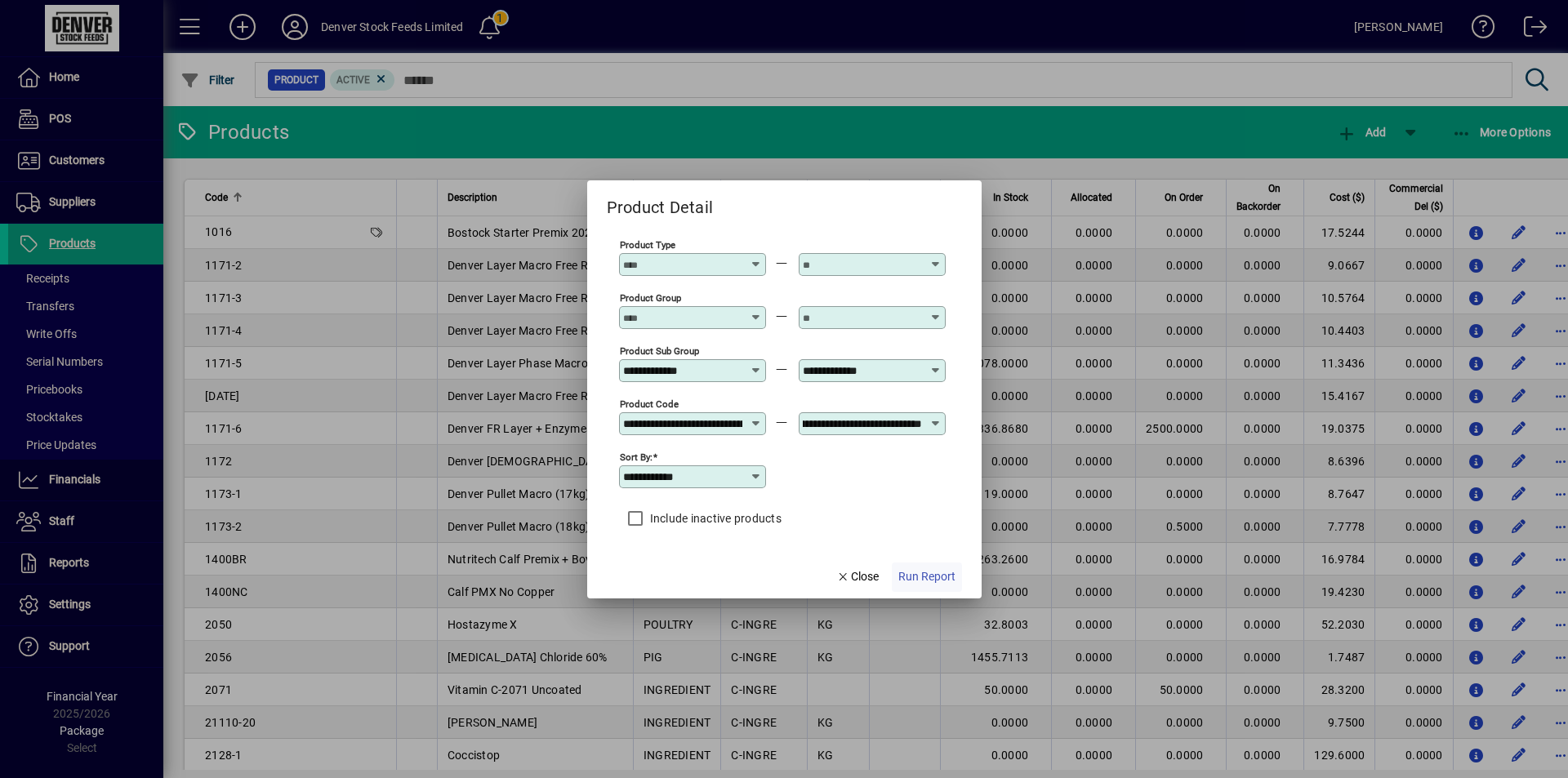
click at [923, 576] on span "Run Report" at bounding box center [927, 576] width 57 height 17
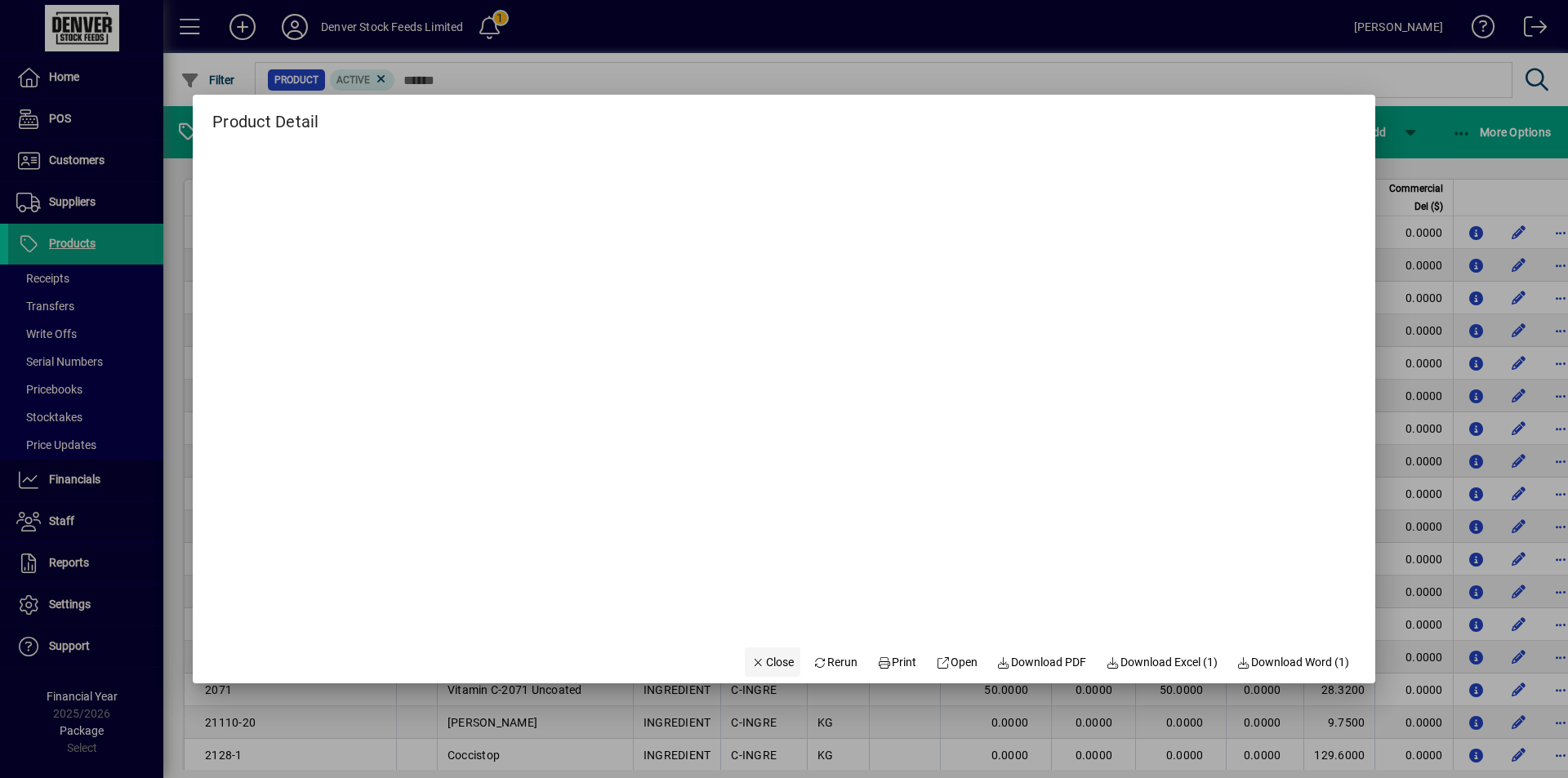
click at [760, 668] on span "Close" at bounding box center [772, 662] width 43 height 17
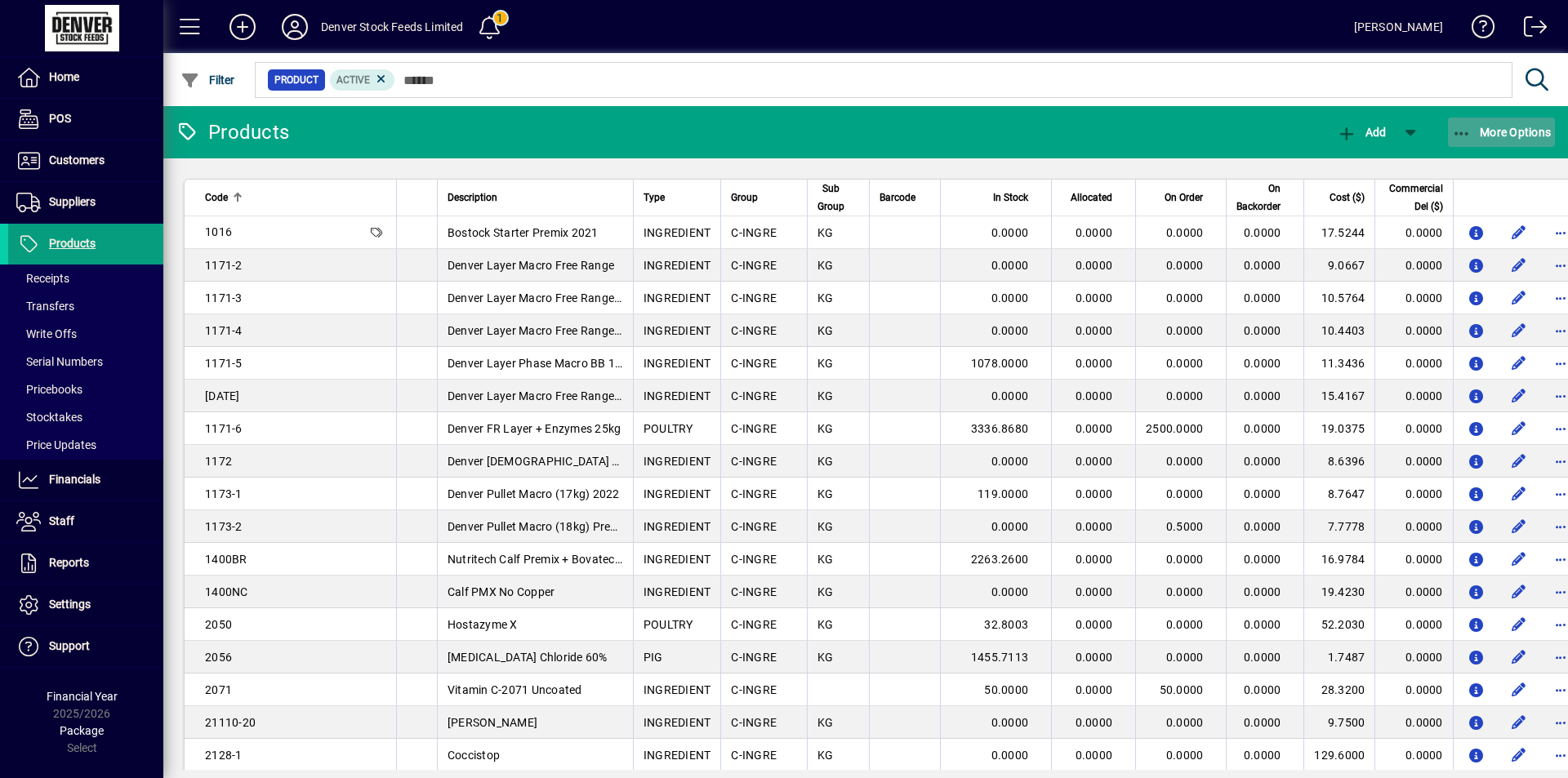
click at [1454, 126] on icon "button" at bounding box center [1461, 134] width 21 height 17
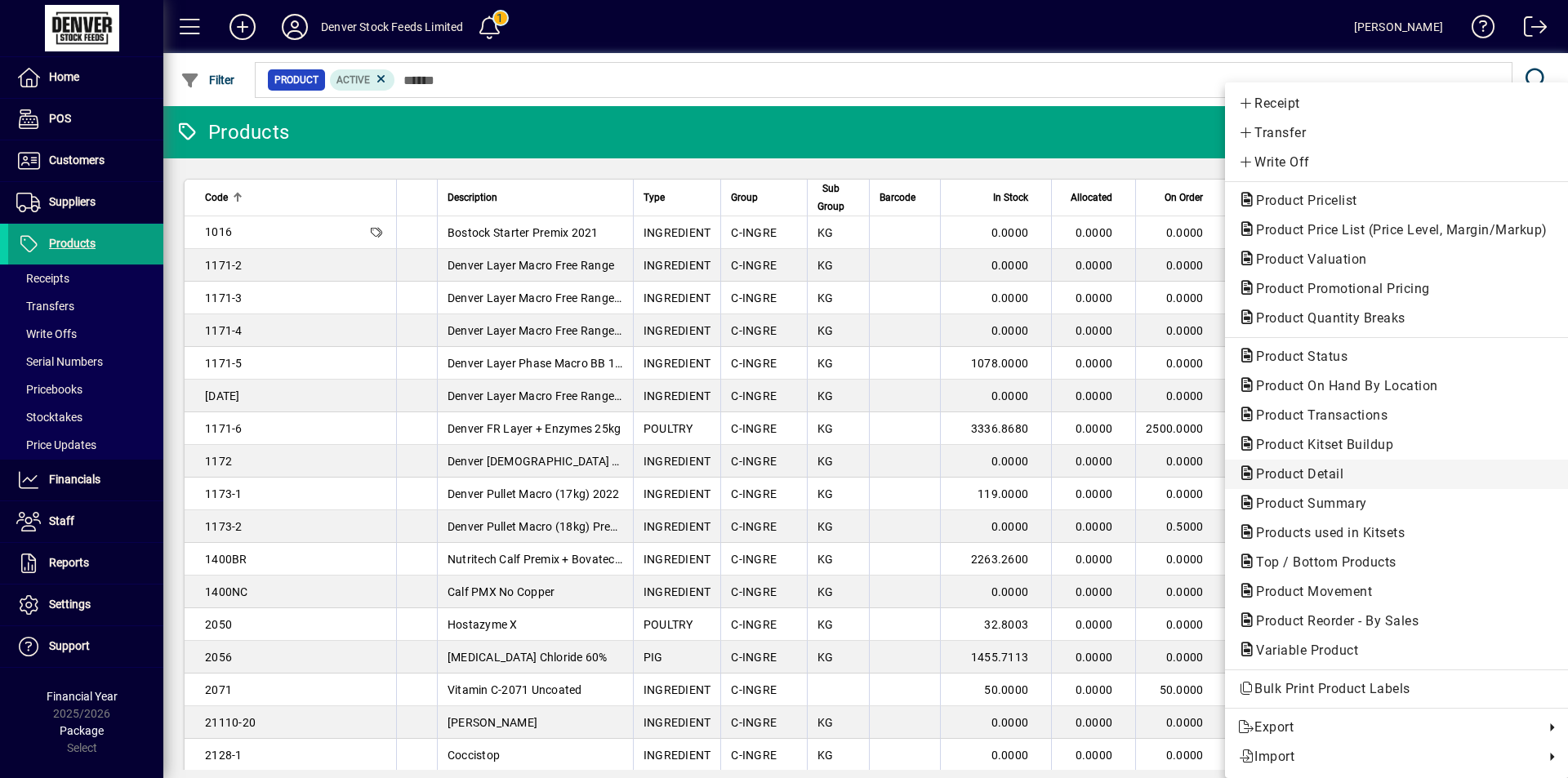
click at [1343, 478] on span "Product Detail" at bounding box center [1294, 474] width 114 height 16
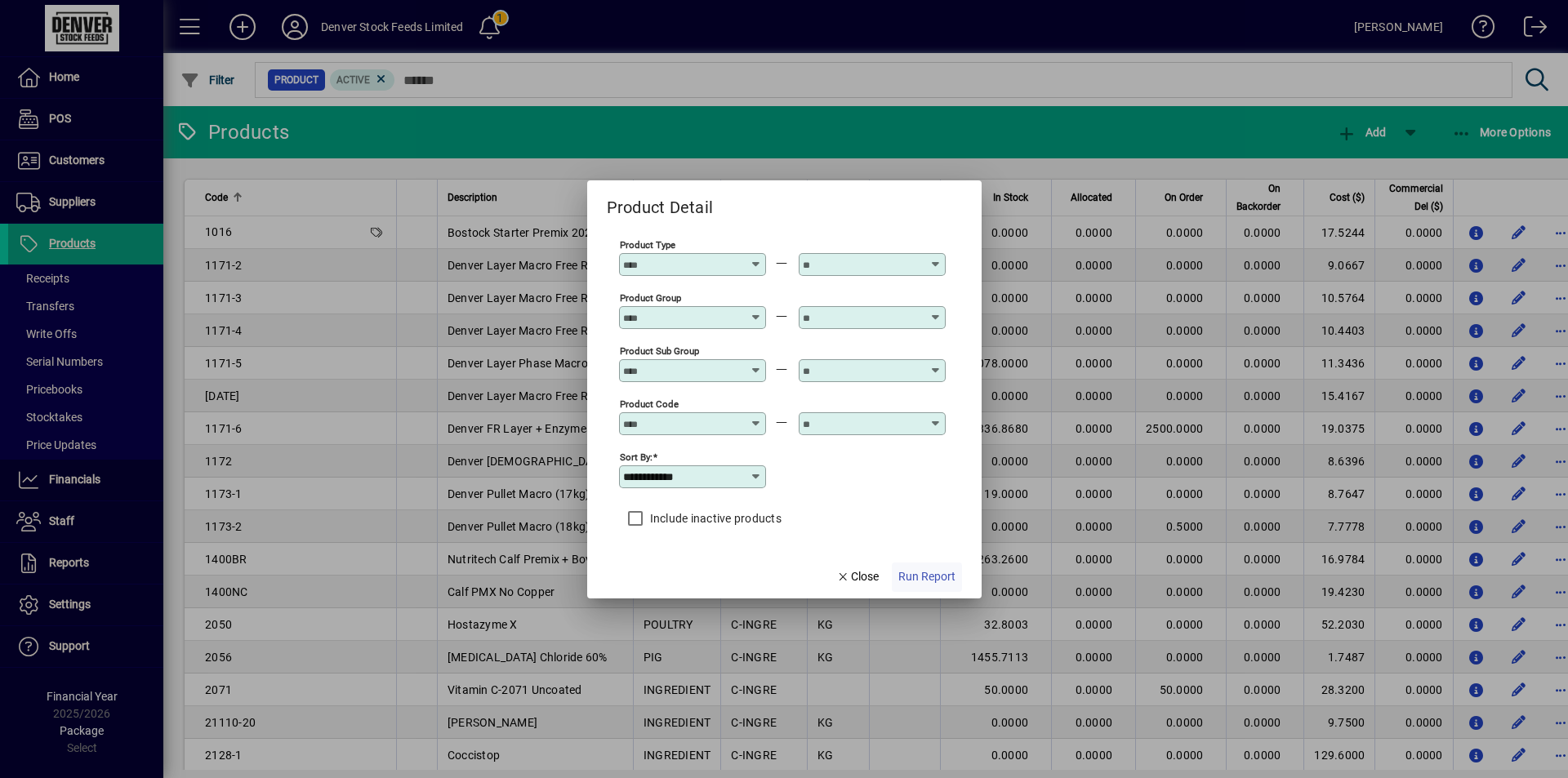
click at [921, 576] on span "Run Report" at bounding box center [927, 576] width 57 height 17
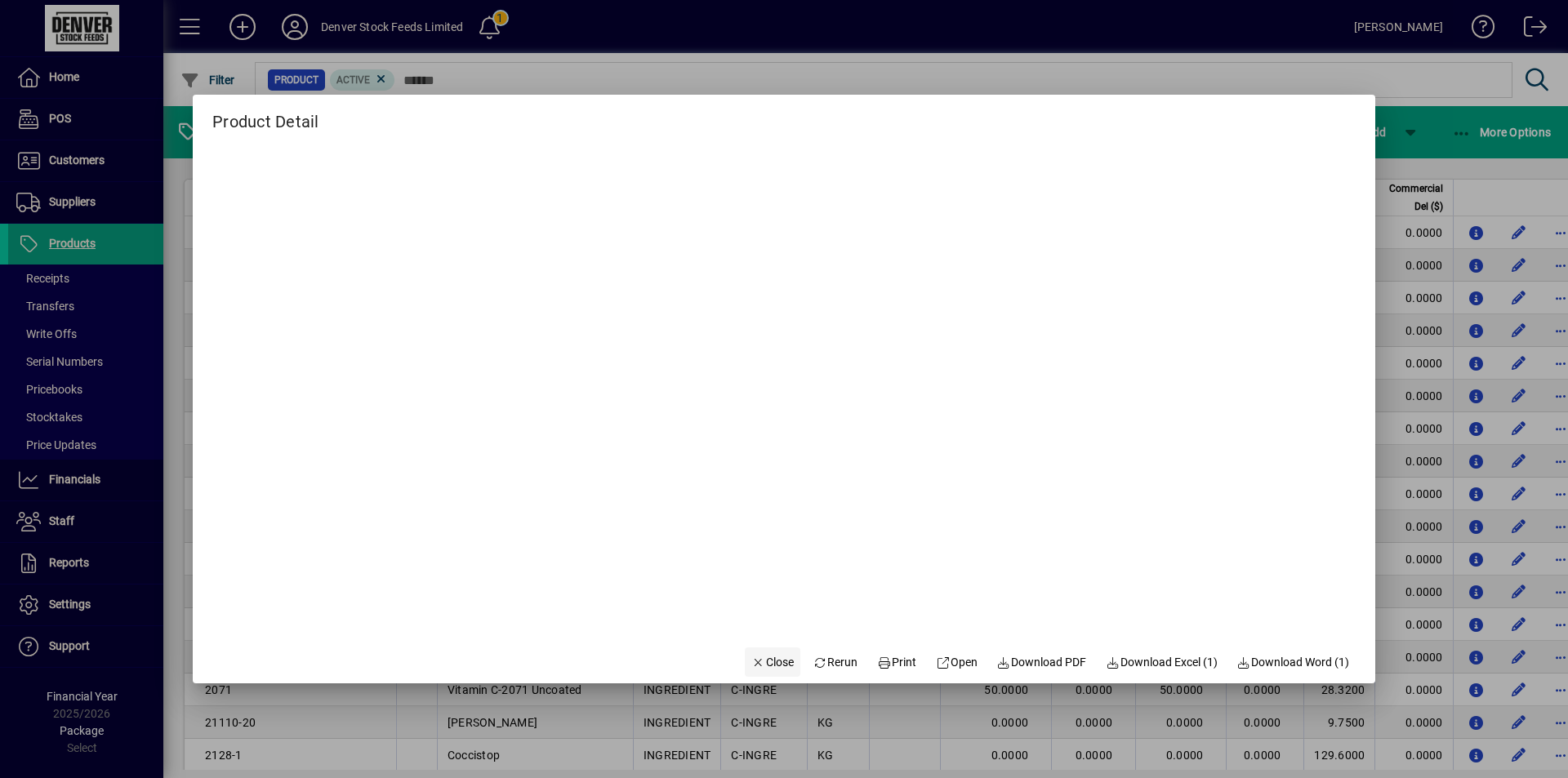
click at [751, 663] on icon "button" at bounding box center [758, 663] width 15 height 12
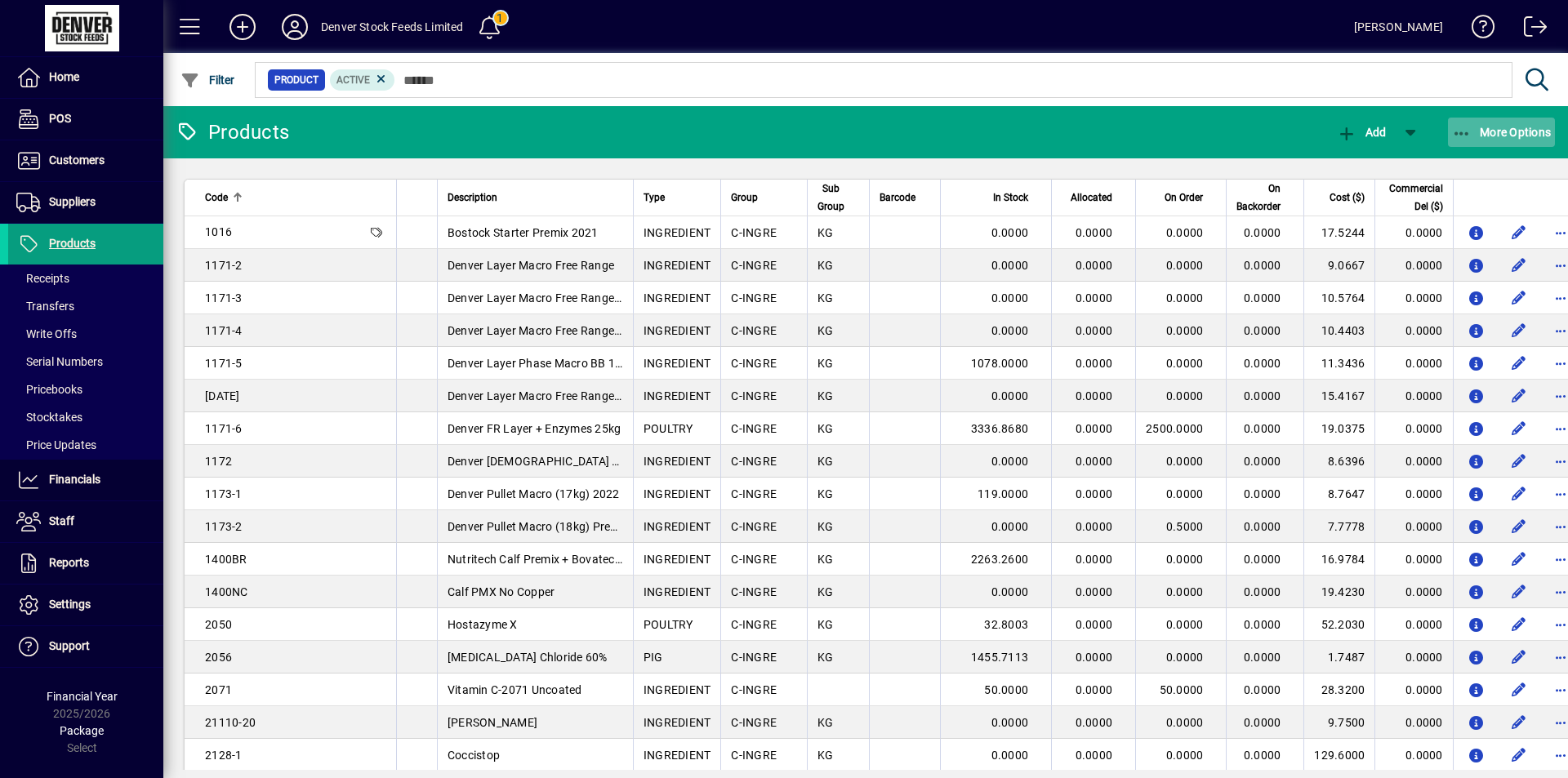
click at [1472, 130] on span "More Options" at bounding box center [1501, 132] width 100 height 13
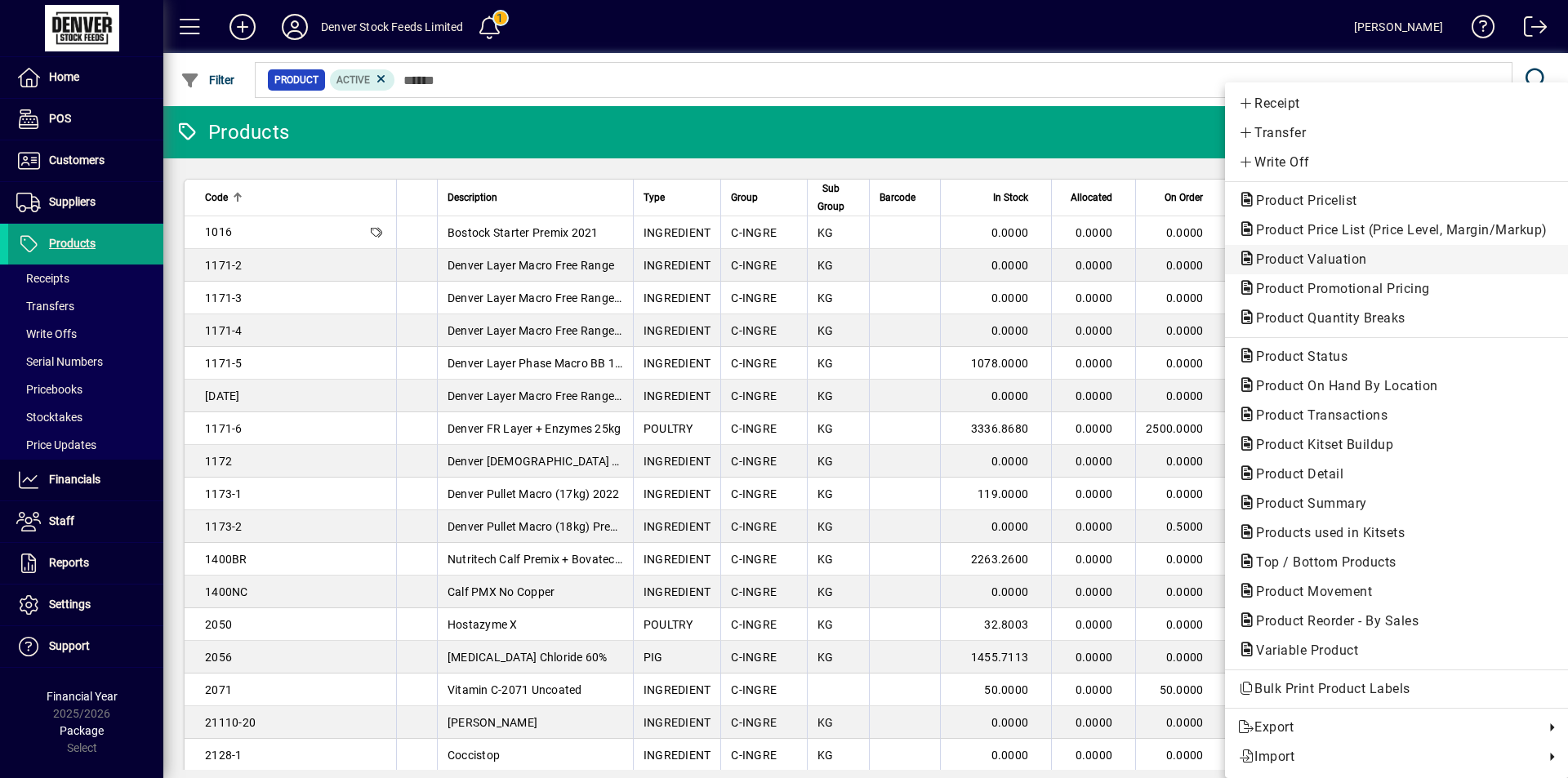
click at [1305, 264] on span "Product Valuation" at bounding box center [1306, 259] width 138 height 16
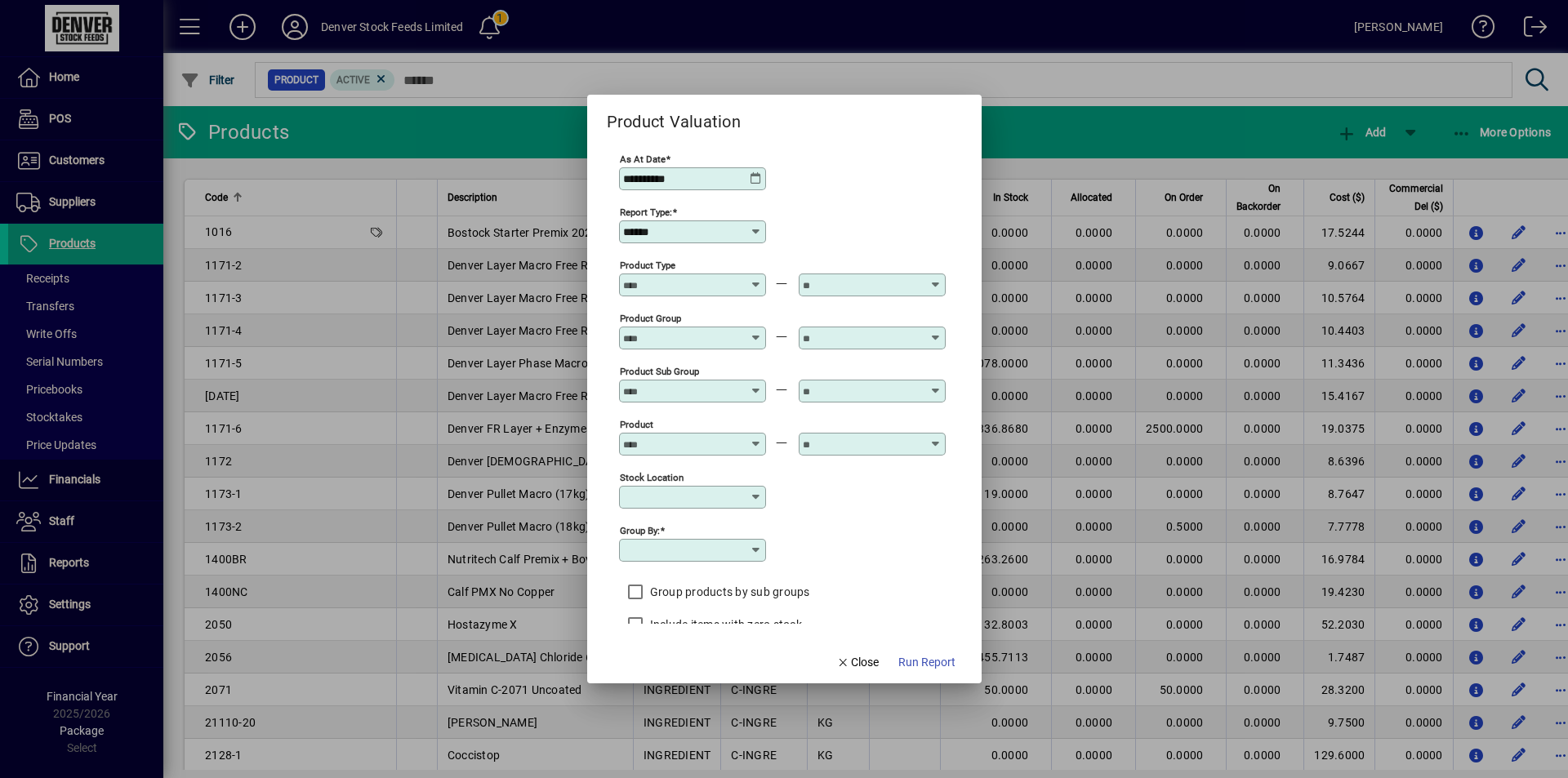
type input "**********"
click at [760, 453] on div "Product" at bounding box center [692, 443] width 147 height 23
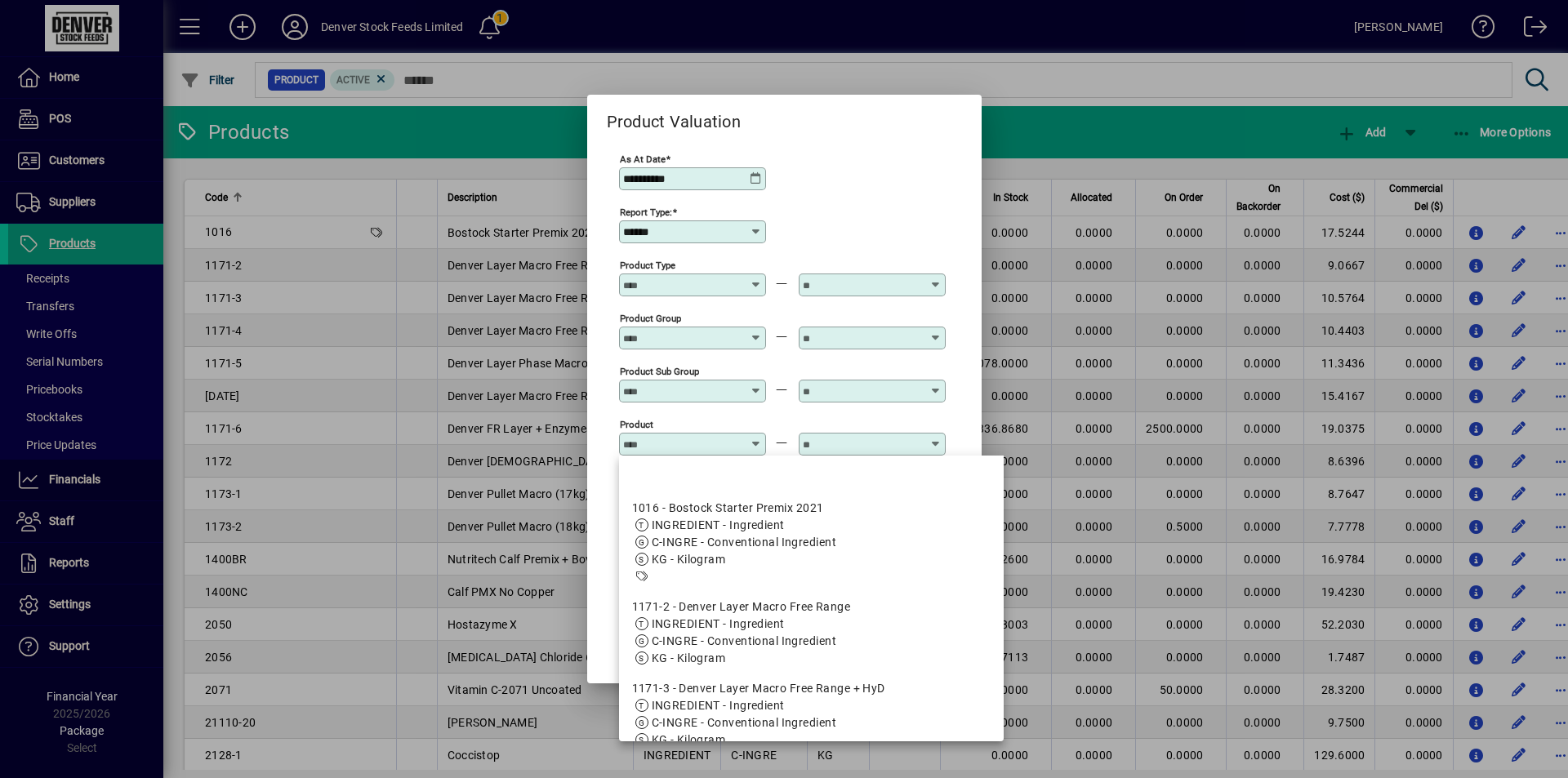
click at [758, 438] on icon at bounding box center [756, 438] width 12 height 0
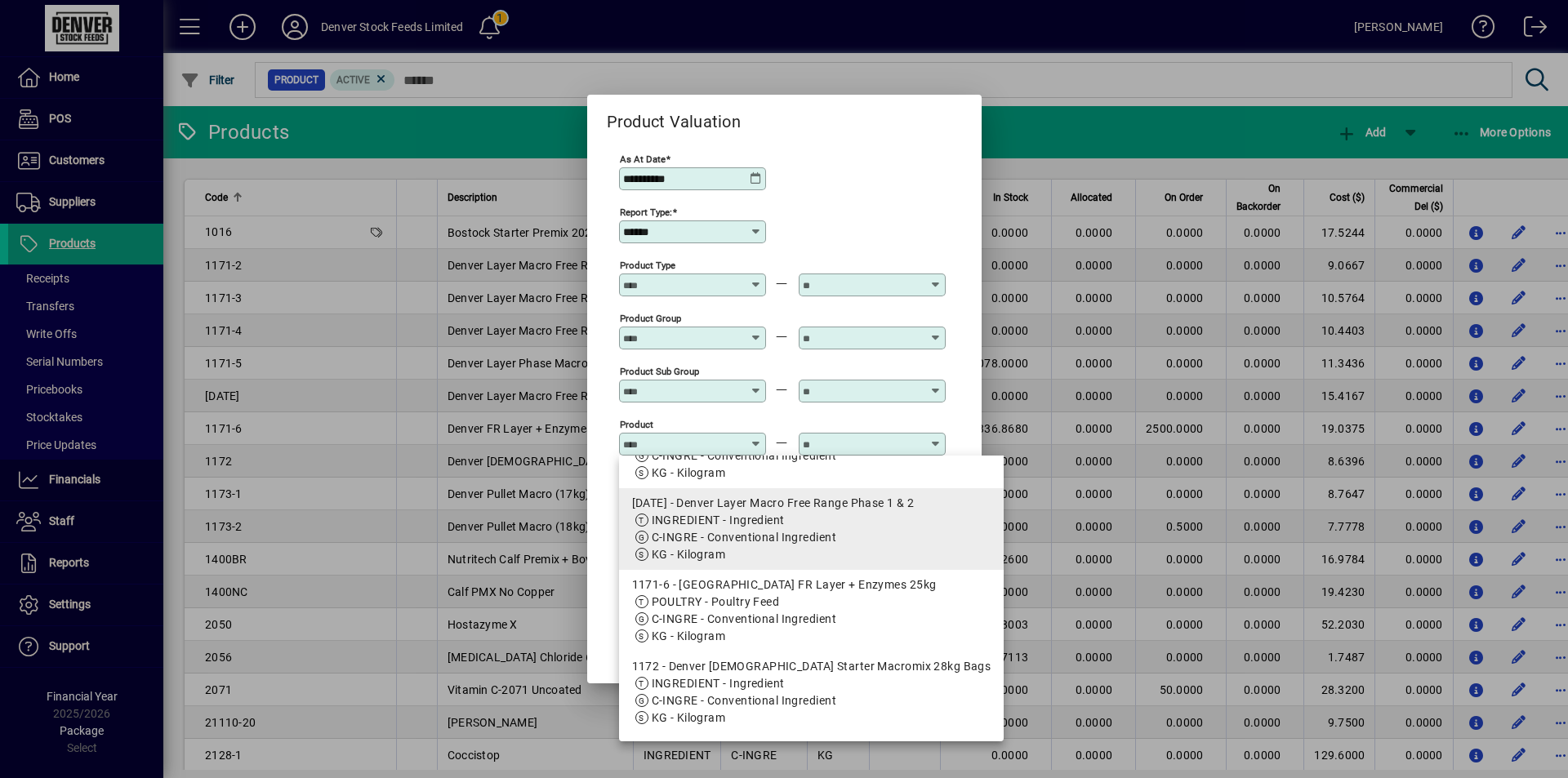
scroll to position [544, 0]
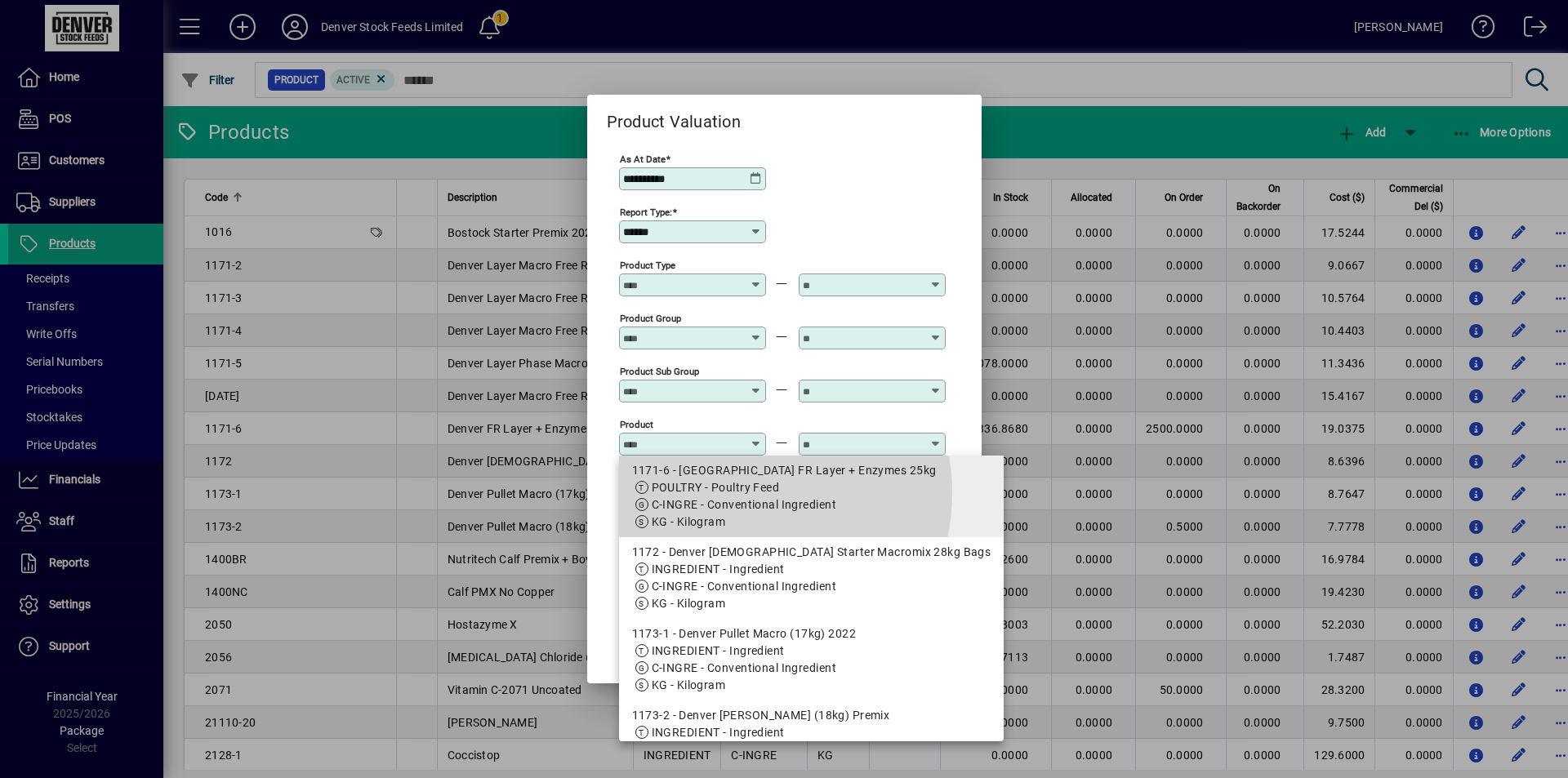
click at [731, 493] on span "POULTRY - Poultry Feed" at bounding box center [716, 487] width 129 height 13
type input "**********"
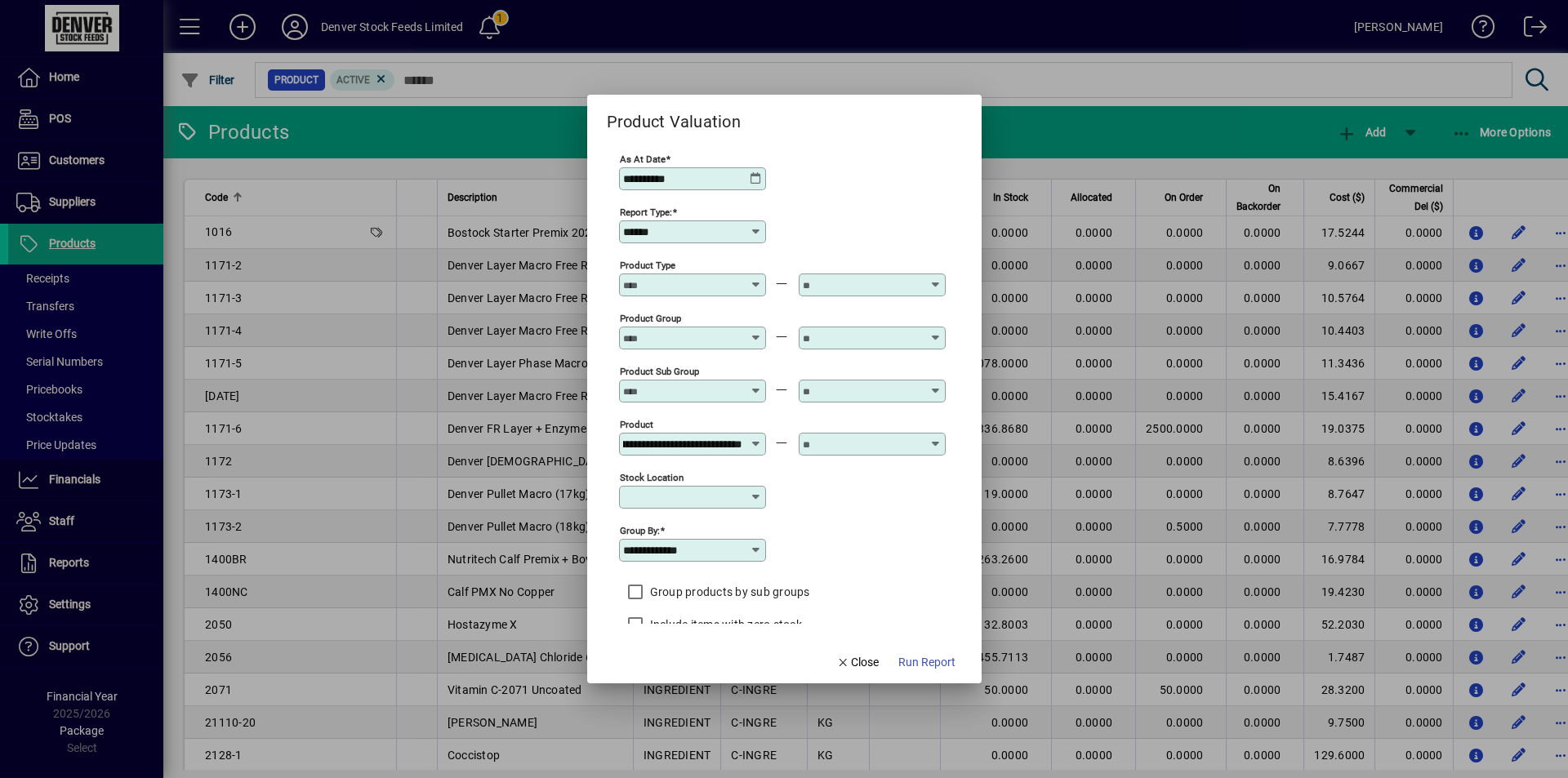
scroll to position [0, 0]
click at [937, 438] on icon at bounding box center [936, 438] width 12 height 0
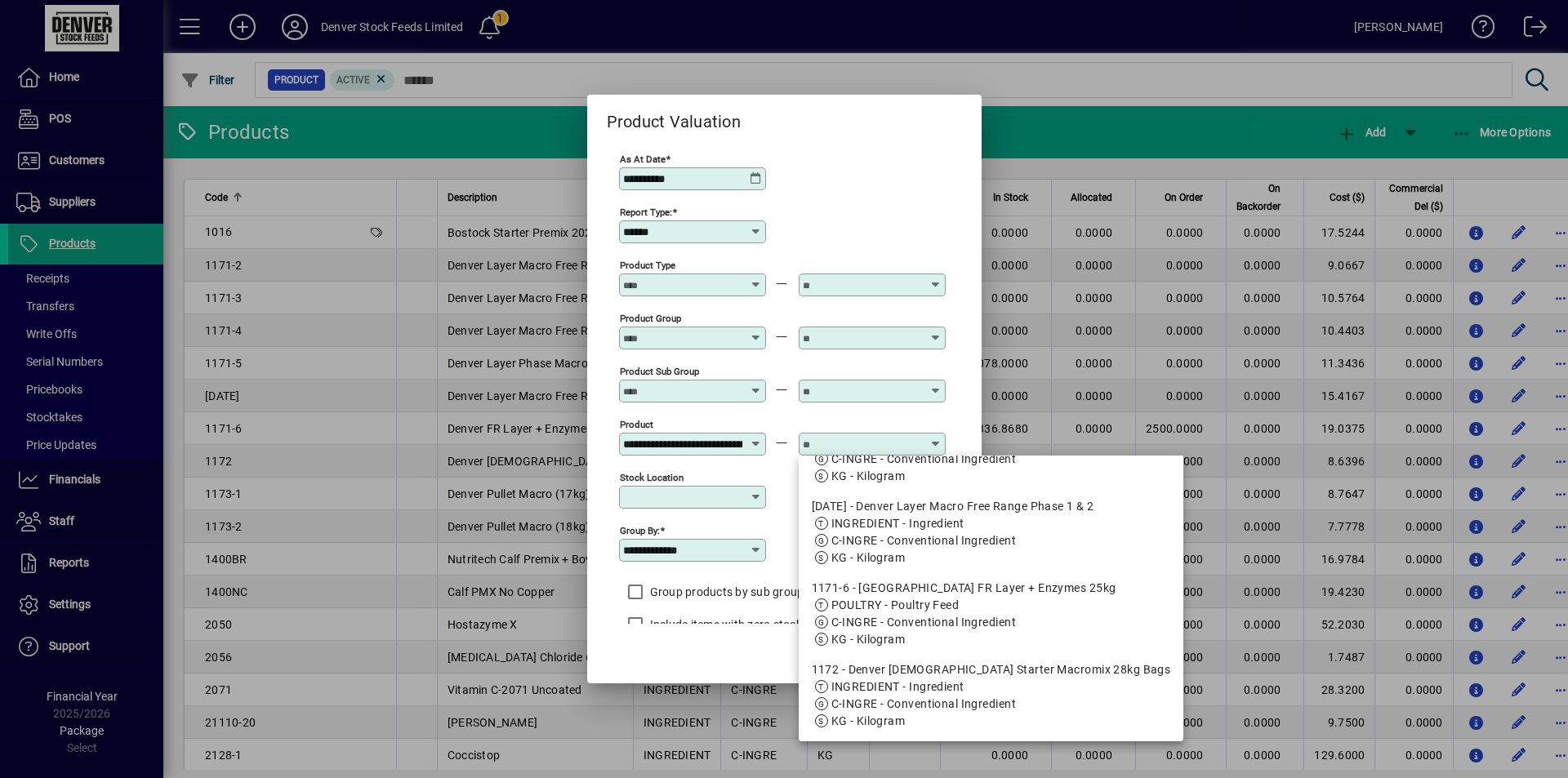
scroll to position [436, 0]
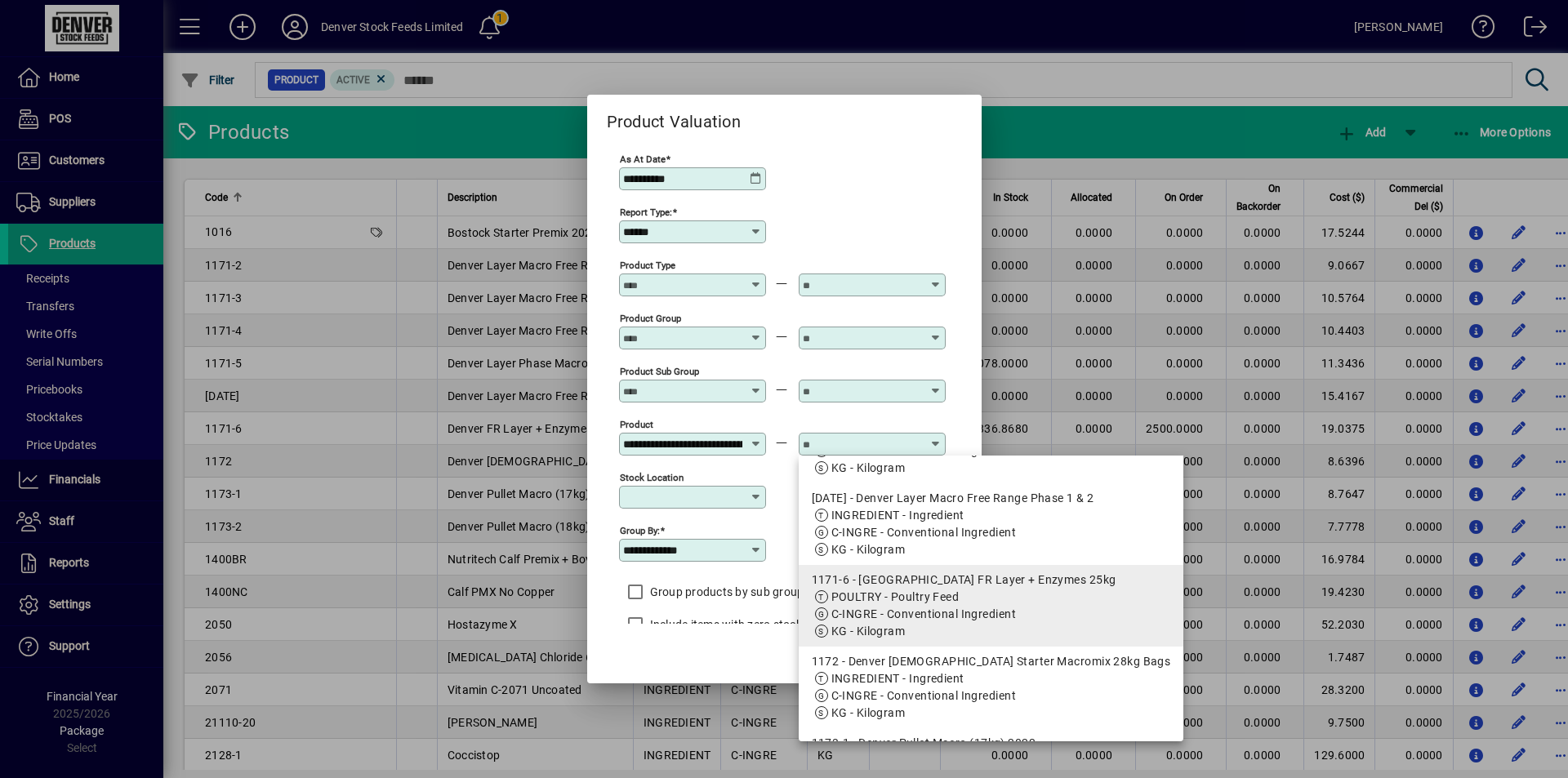
click at [898, 603] on span "POULTRY - Poultry Feed" at bounding box center [895, 597] width 129 height 13
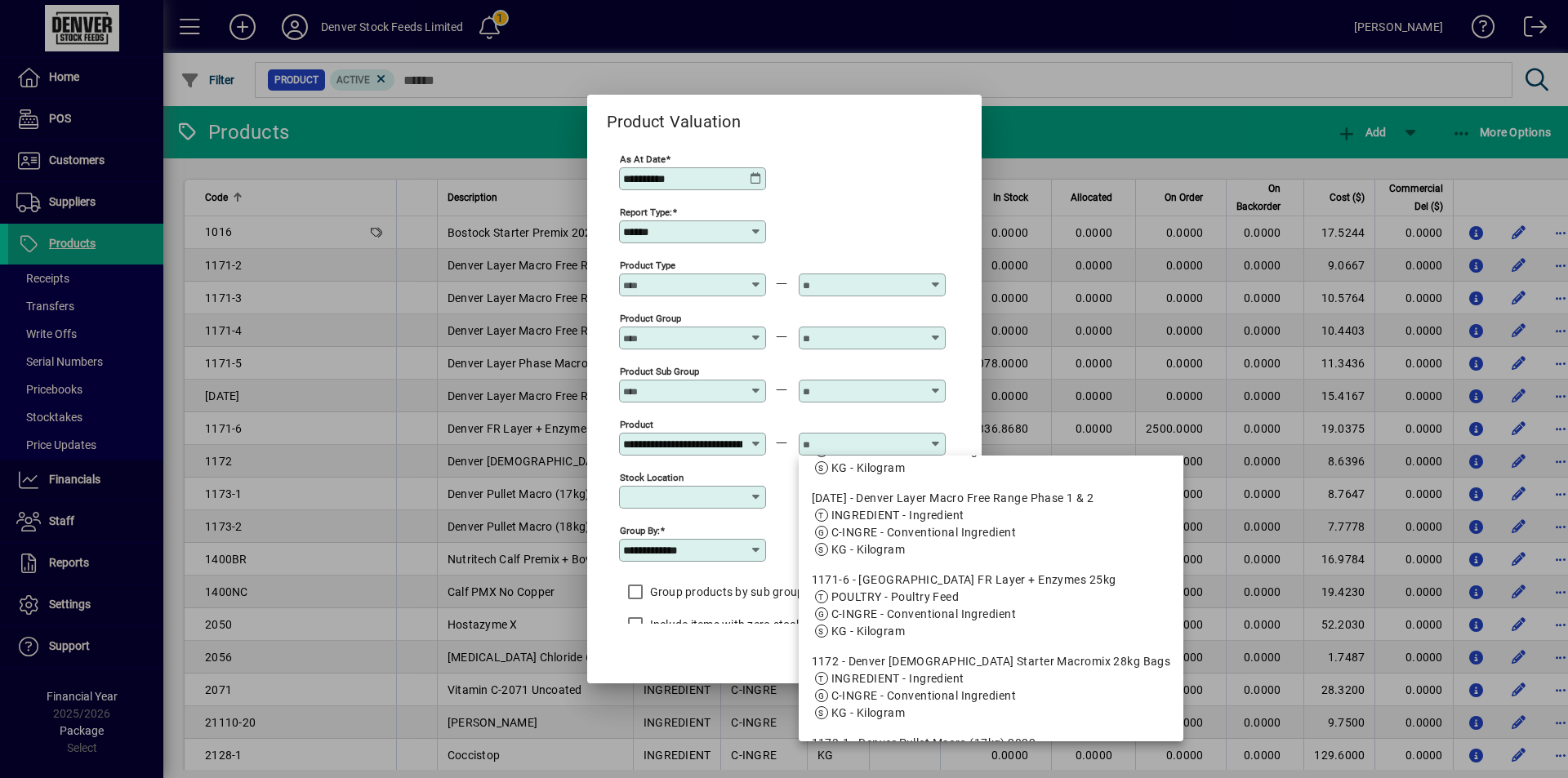
type input "**********"
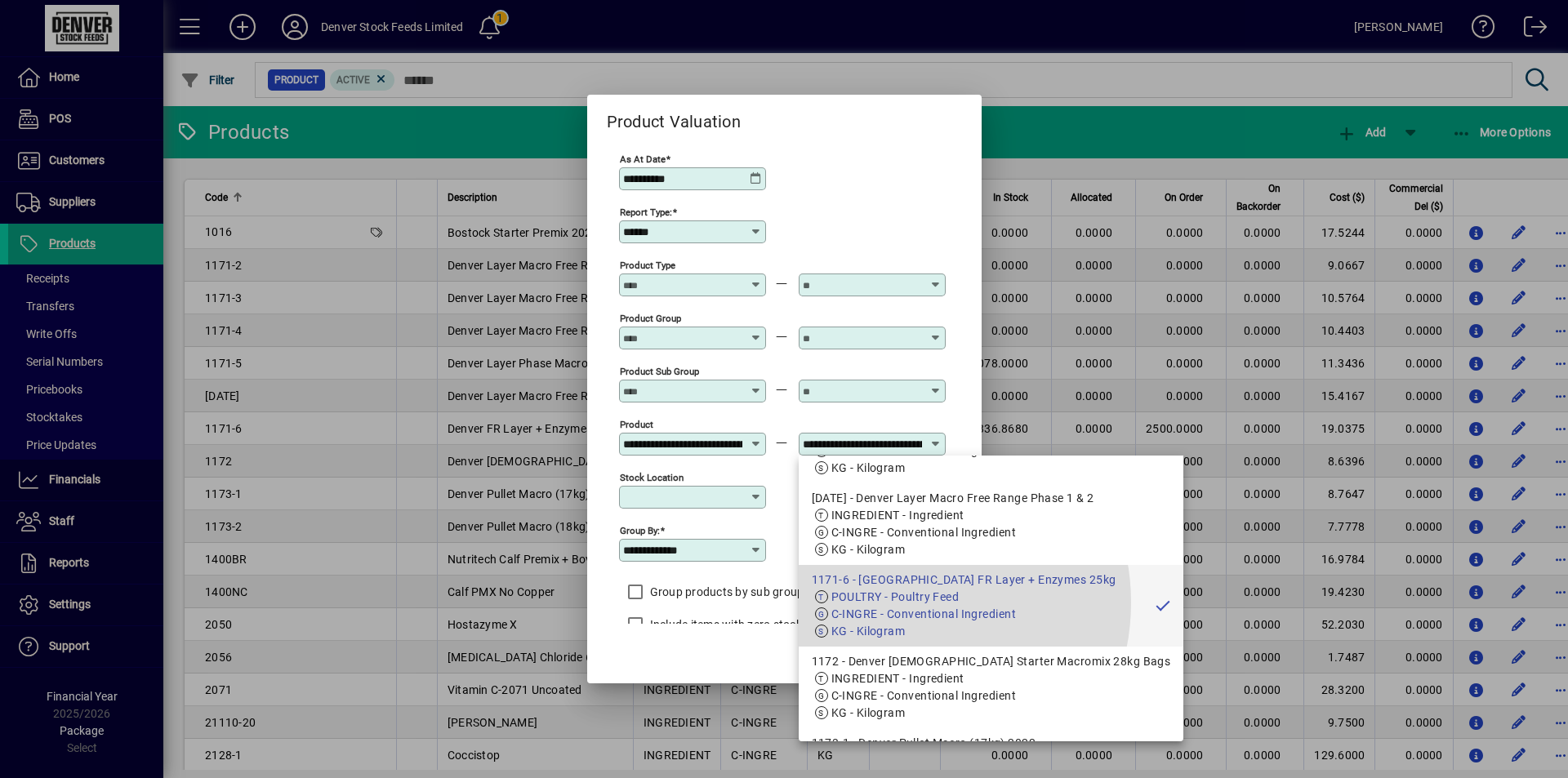
scroll to position [0, 102]
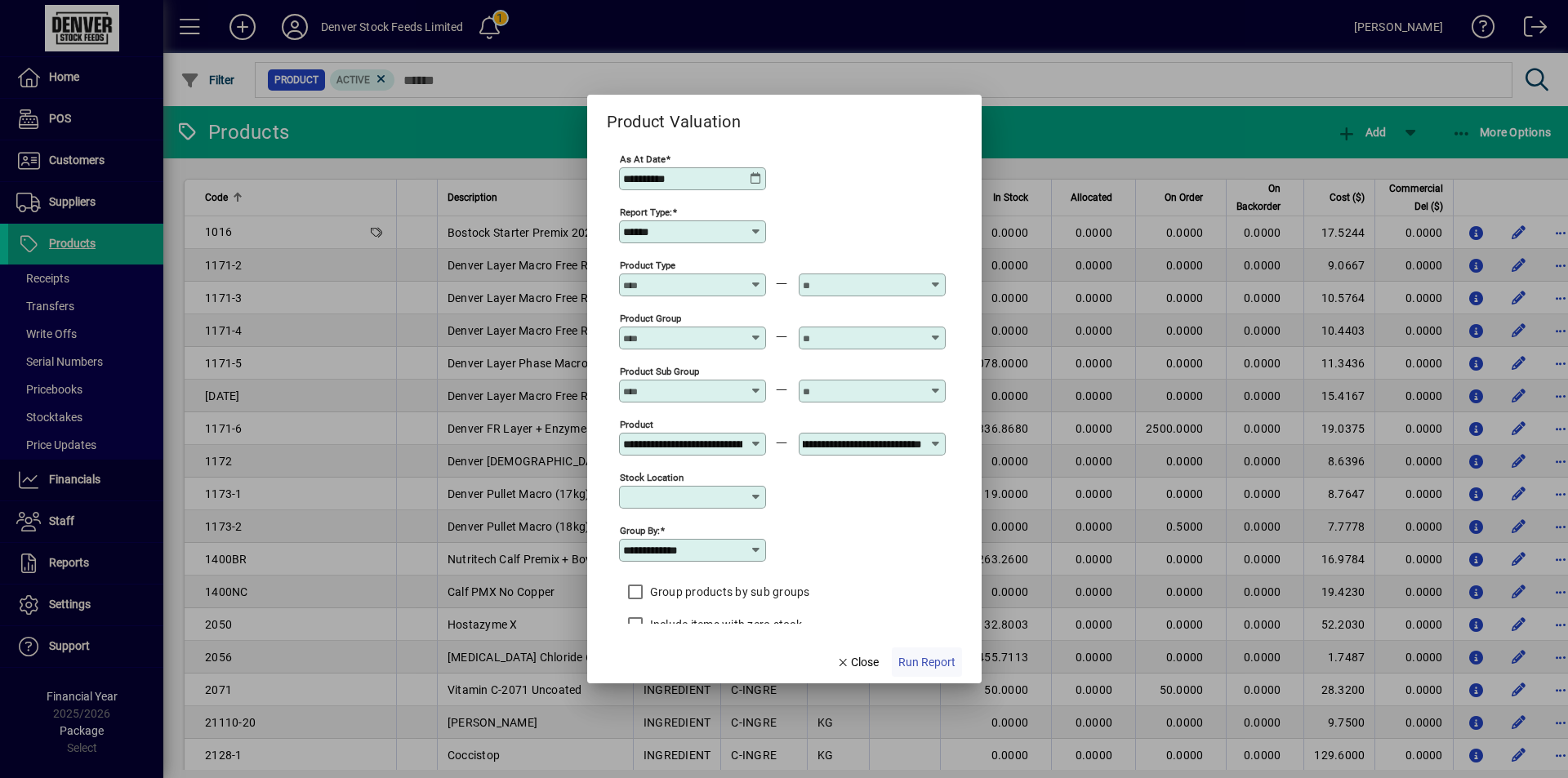
click at [921, 668] on span "Run Report" at bounding box center [927, 662] width 57 height 17
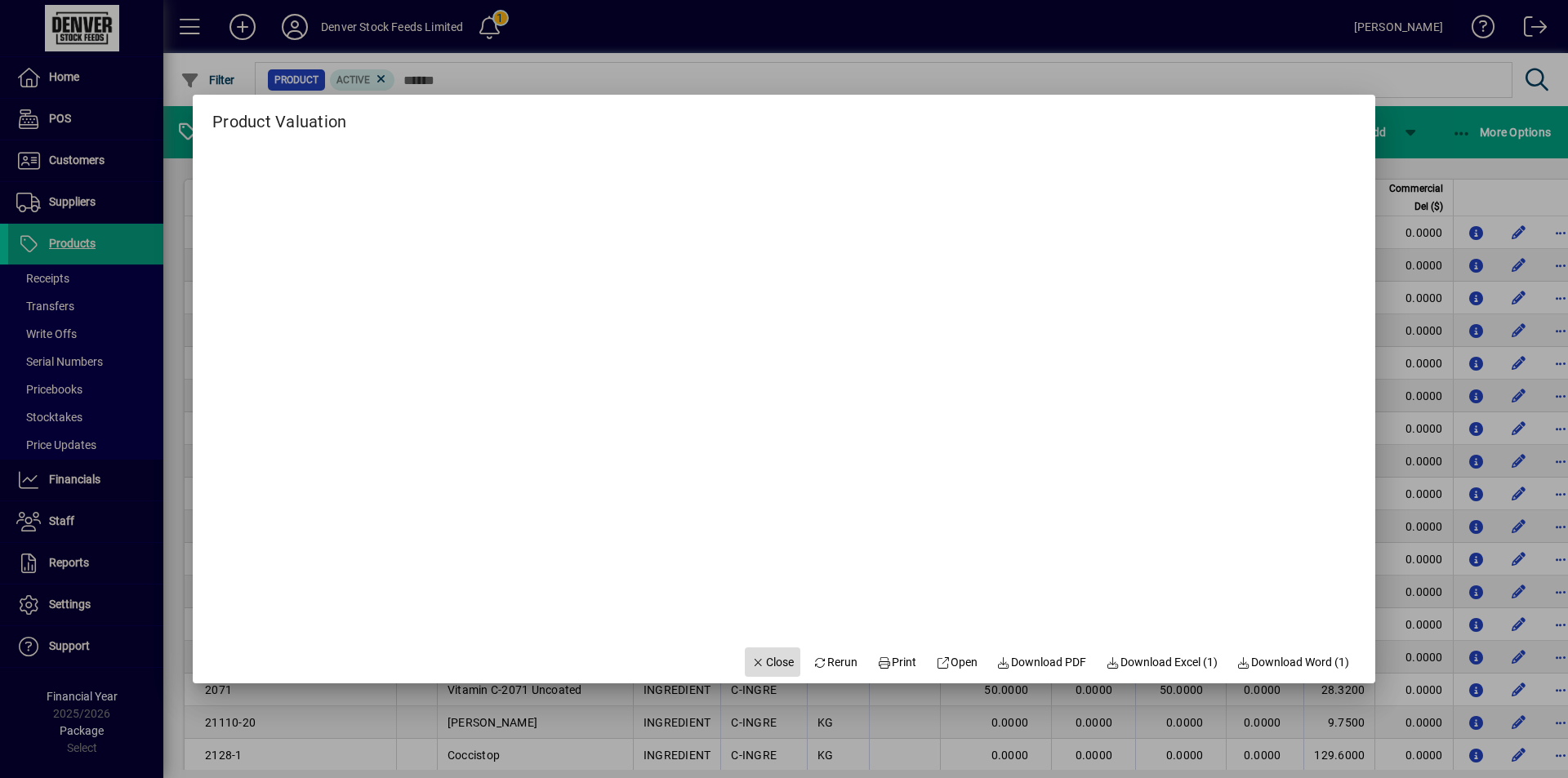
click at [751, 657] on icon "button" at bounding box center [758, 663] width 15 height 12
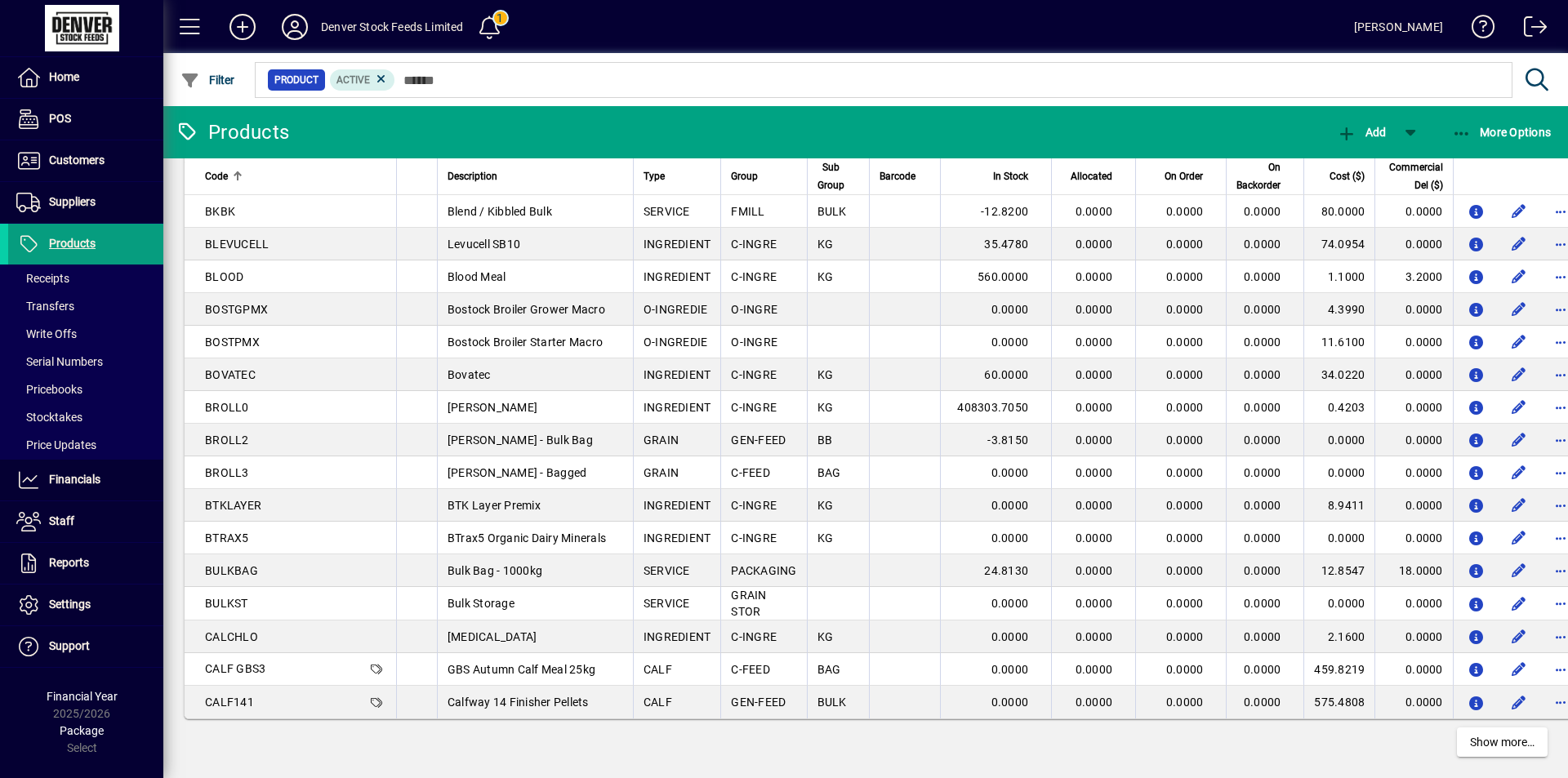
scroll to position [2781, 0]
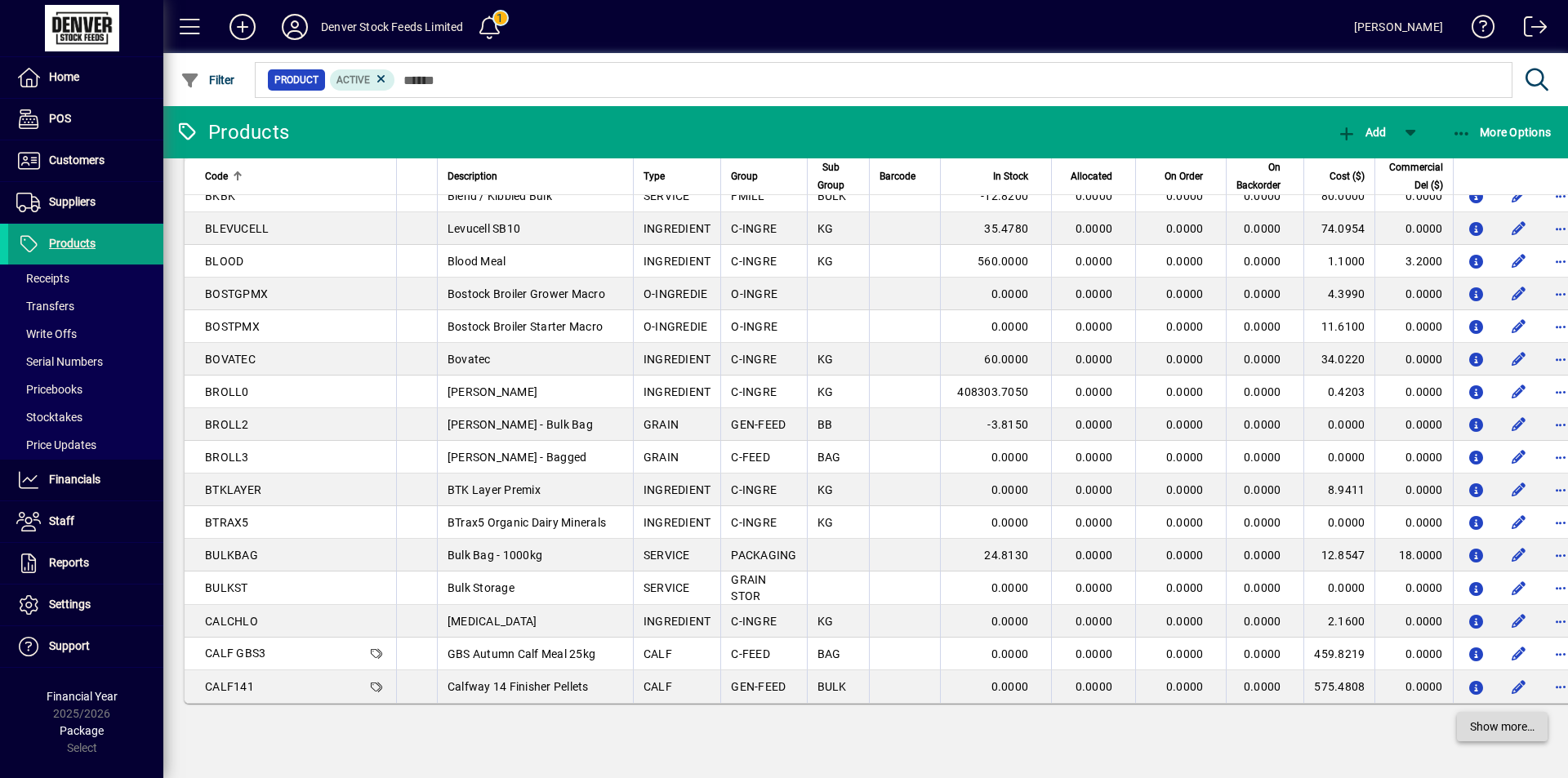
click at [1495, 731] on span "Show more…" at bounding box center [1502, 727] width 64 height 17
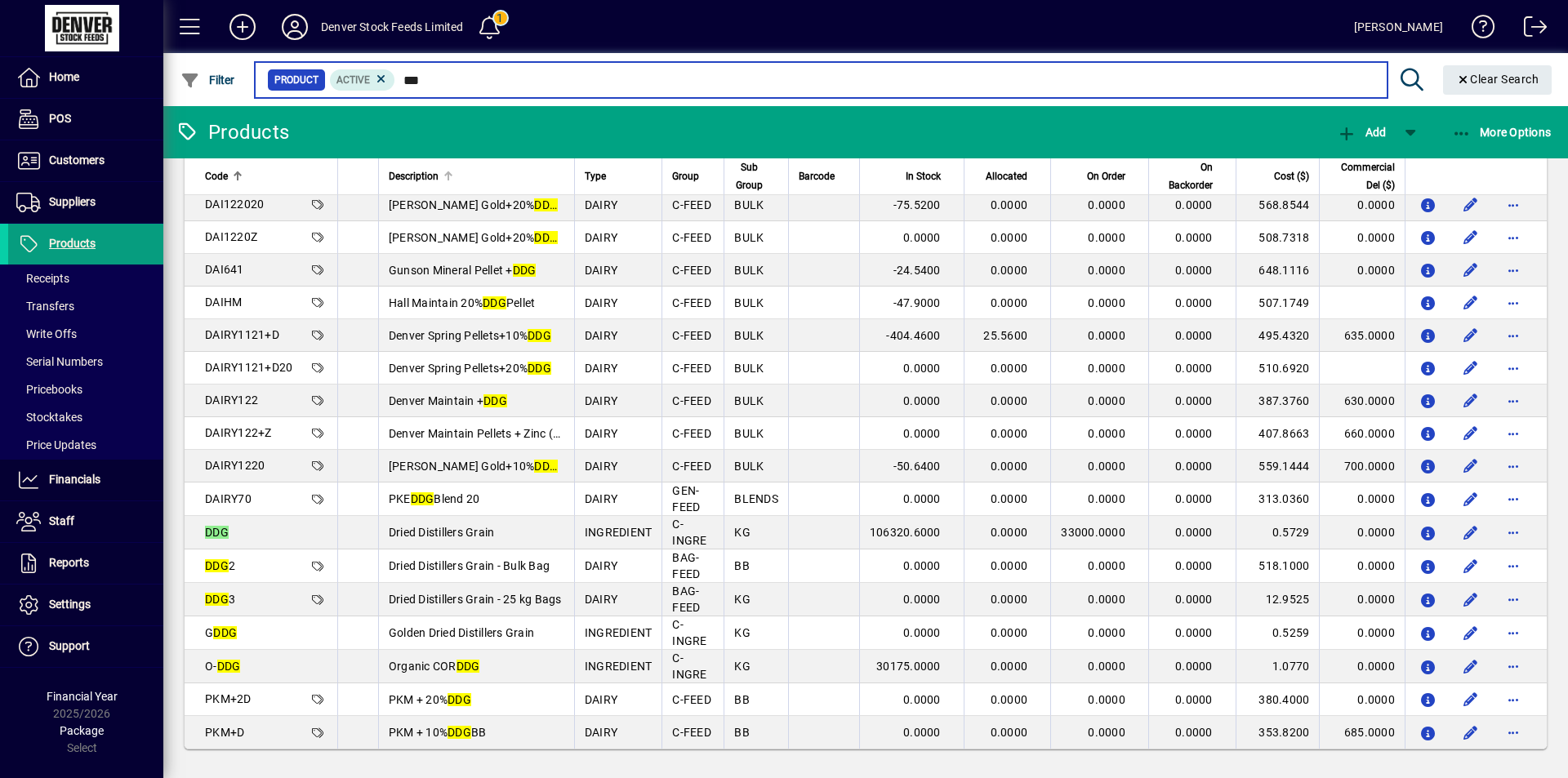
scroll to position [256, 0]
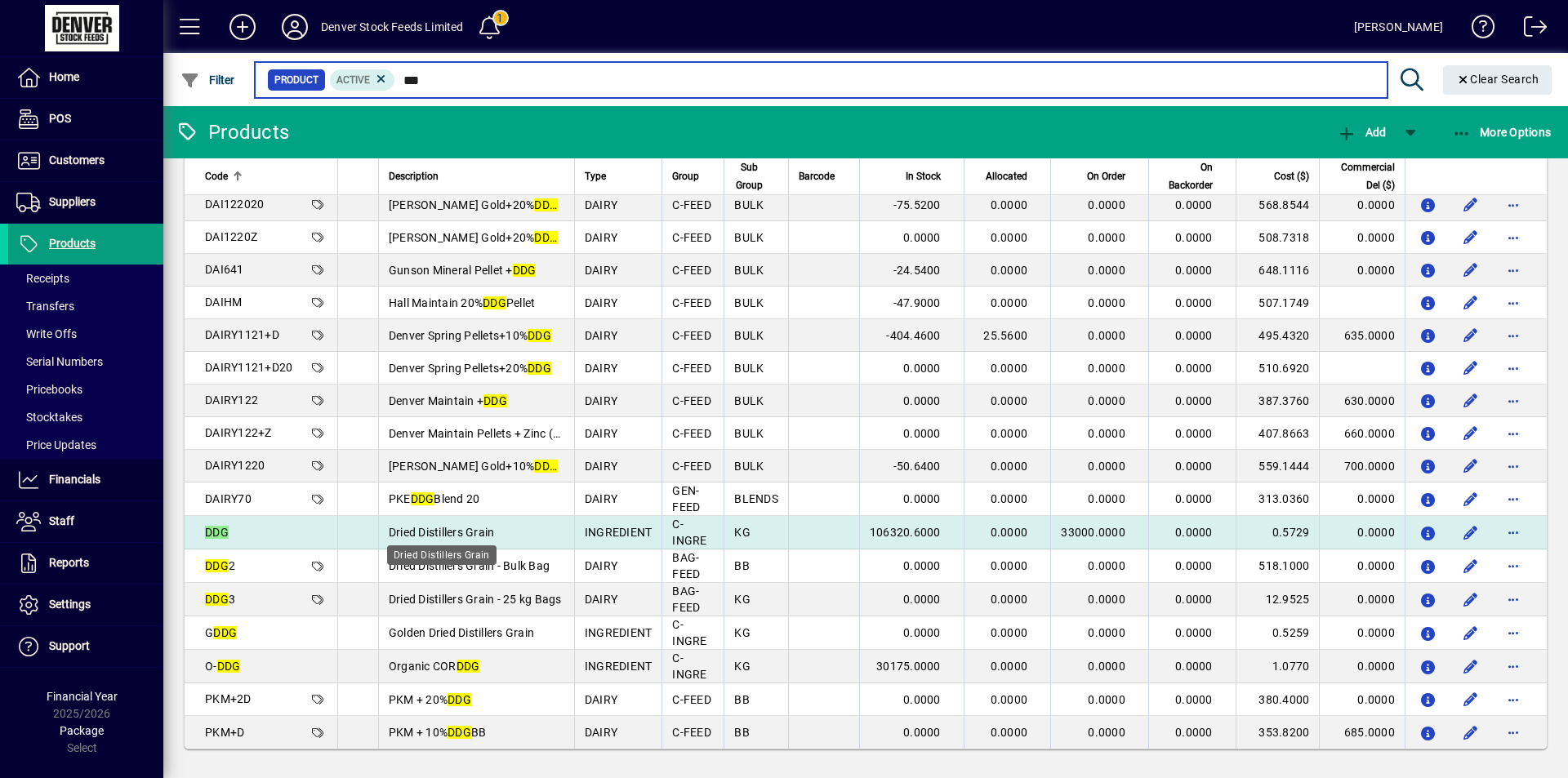
type input "***"
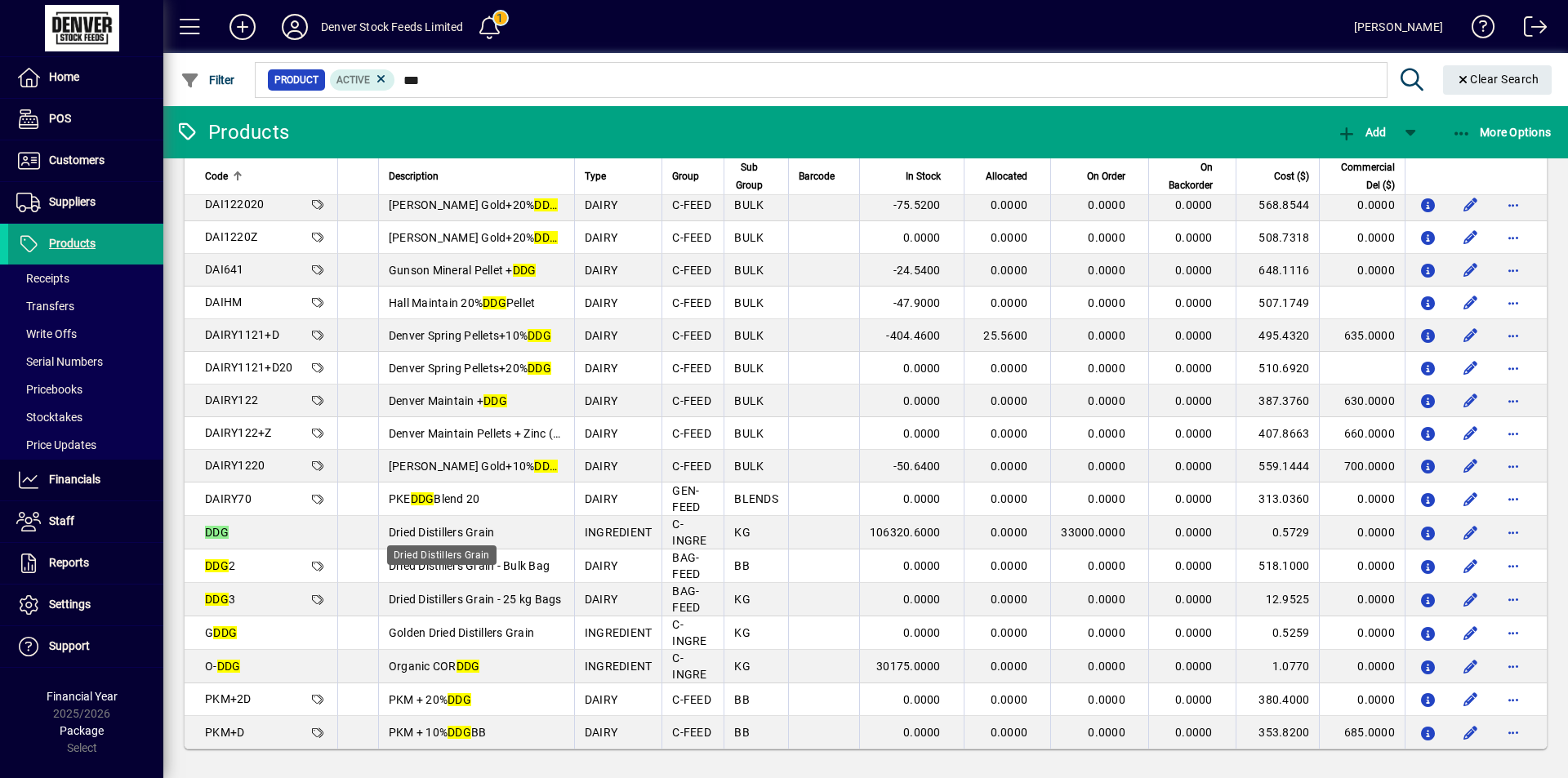
click at [460, 533] on span "Dried Distillers Grain" at bounding box center [441, 532] width 106 height 13
click at [460, 533] on div "Products Add More Options Code Description Type Group Sub Group Barcode In Stoc…" at bounding box center [865, 441] width 1404 height 672
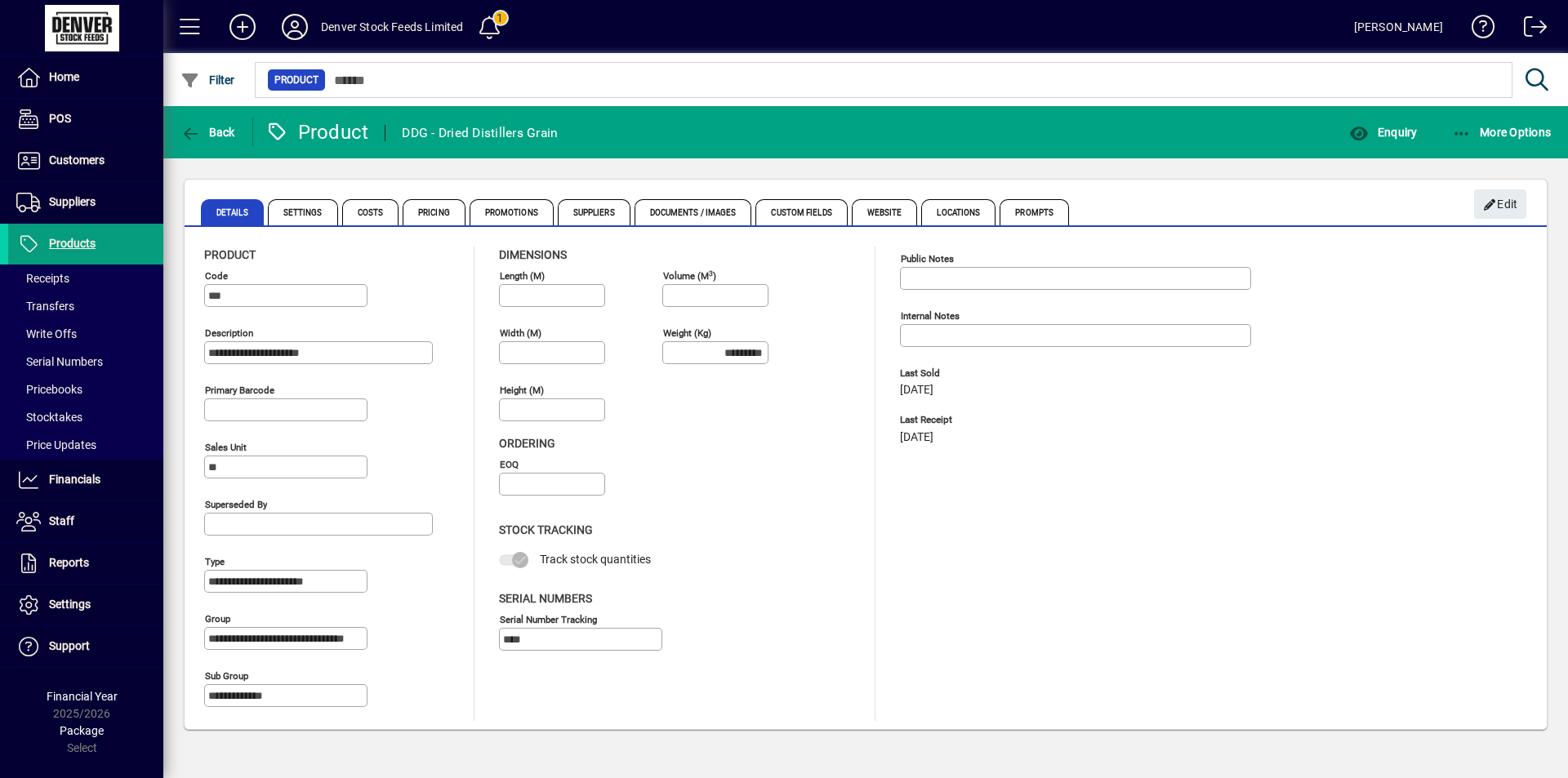
click at [808, 508] on div "EOQ" at bounding box center [662, 481] width 326 height 57
click at [1471, 127] on span "More Options" at bounding box center [1501, 132] width 100 height 13
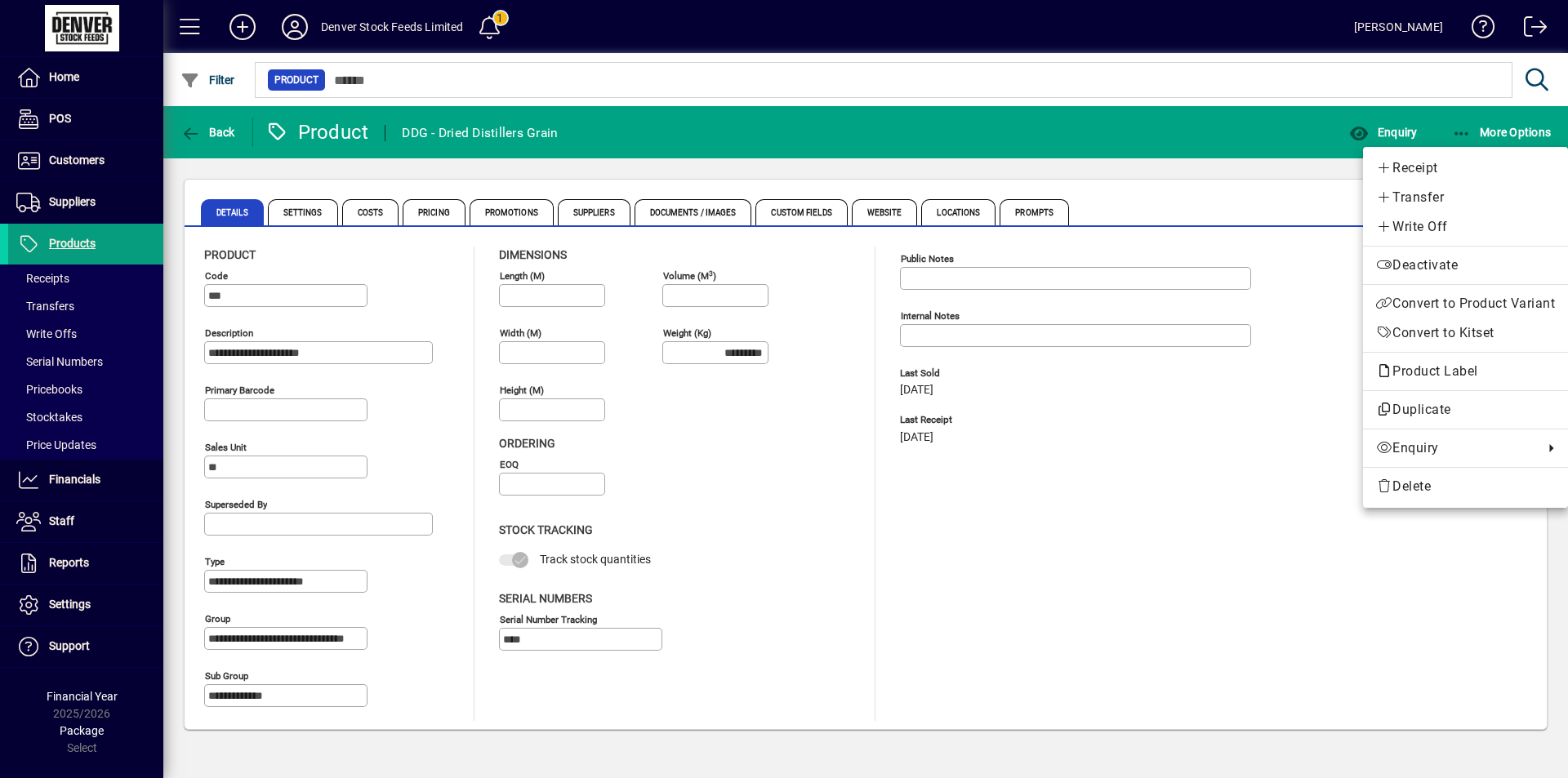
click at [77, 243] on div at bounding box center [784, 389] width 1568 height 778
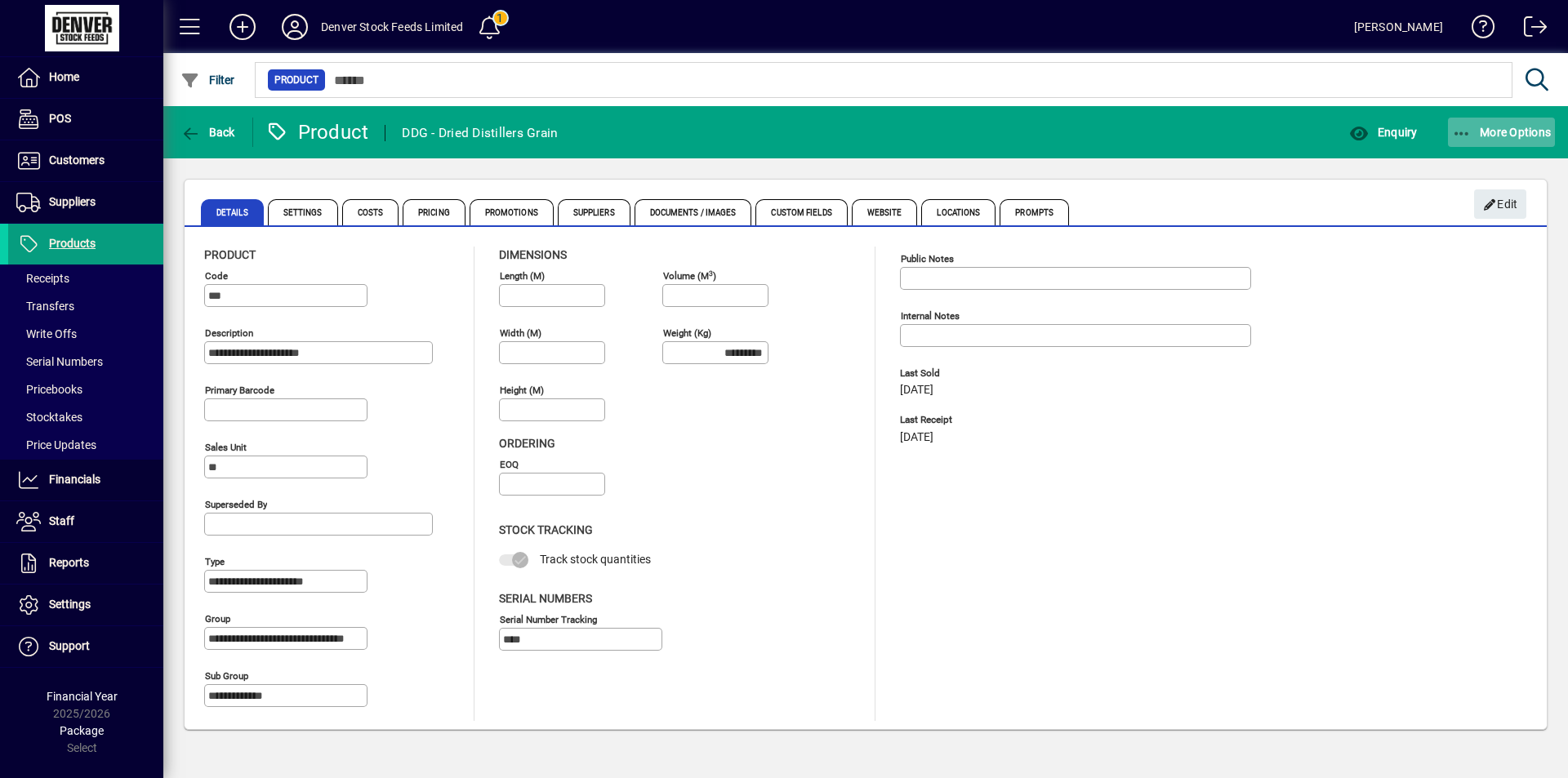
click at [1458, 130] on icon "button" at bounding box center [1461, 134] width 21 height 17
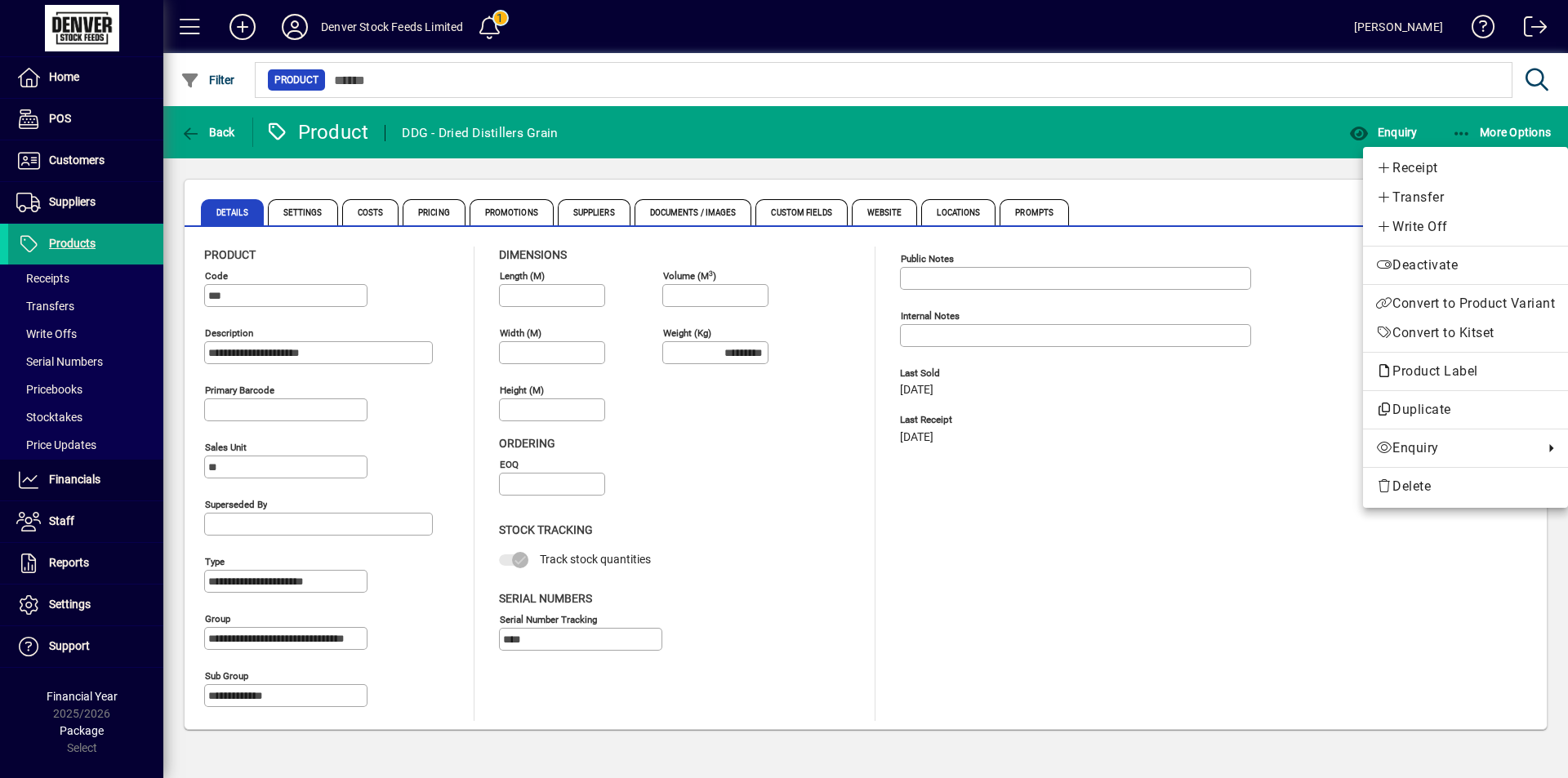
click at [86, 247] on div at bounding box center [784, 389] width 1568 height 778
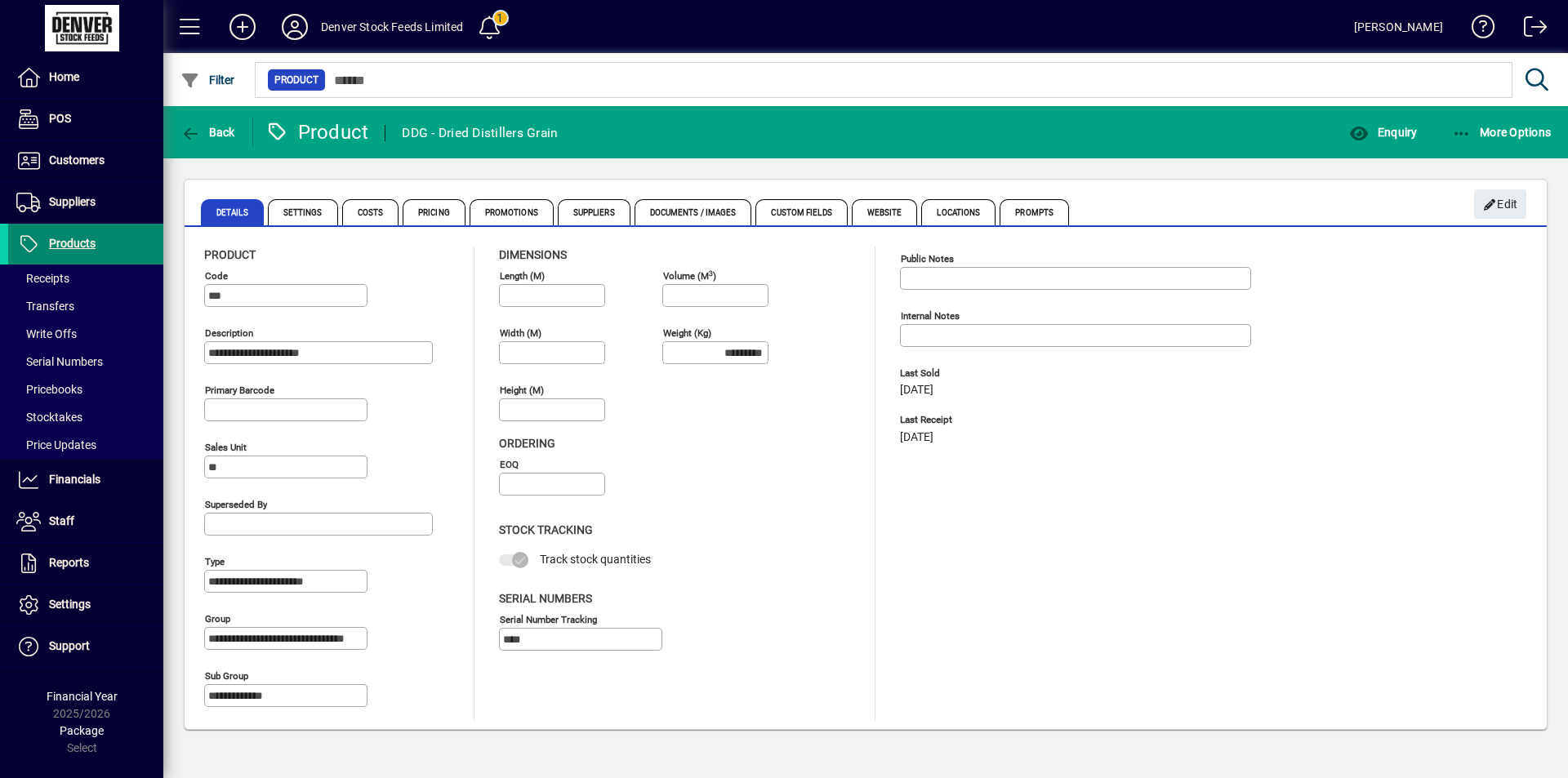
click at [68, 240] on span "Products" at bounding box center [72, 243] width 46 height 13
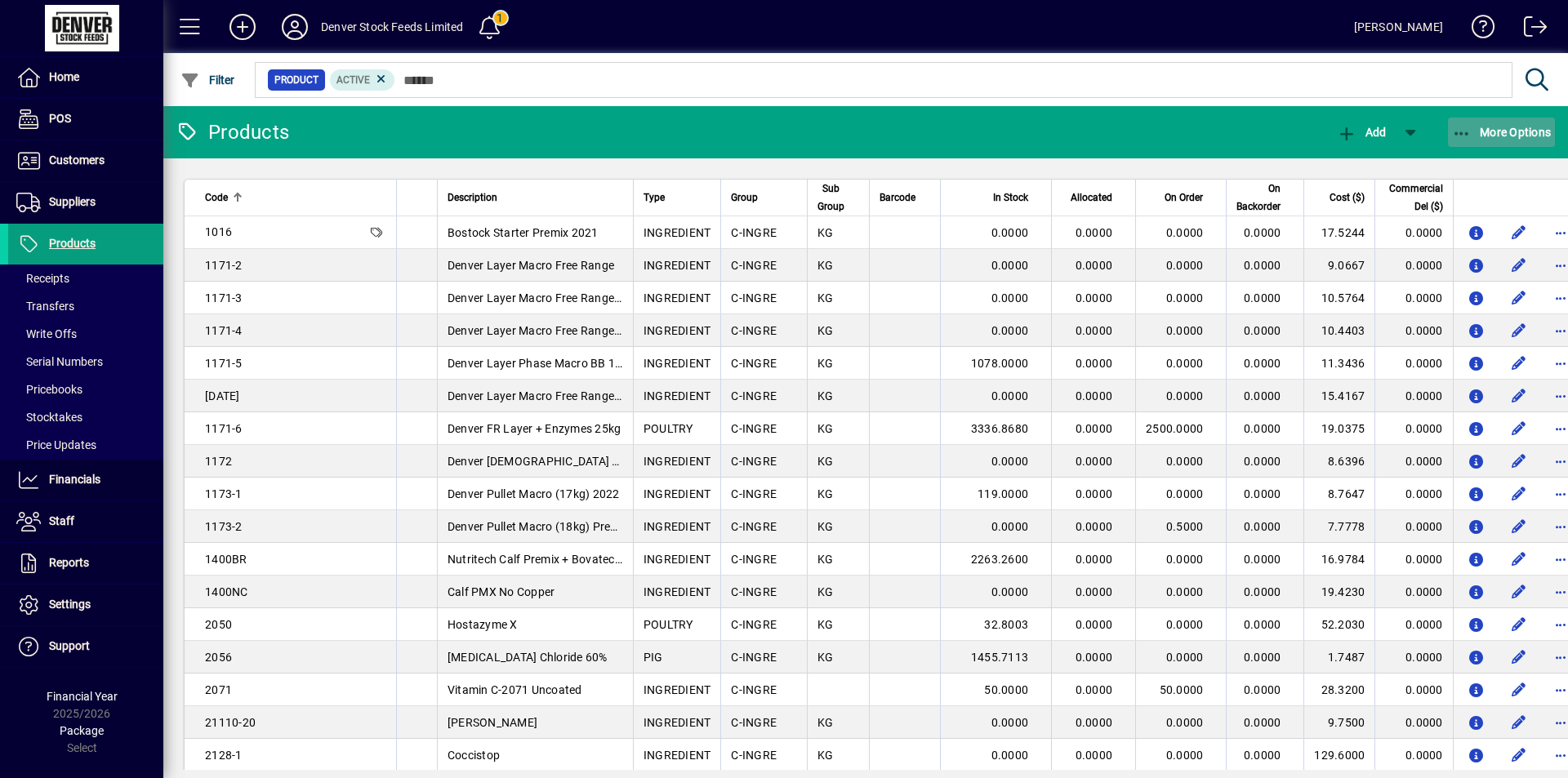
click at [1460, 131] on icon "button" at bounding box center [1461, 134] width 21 height 17
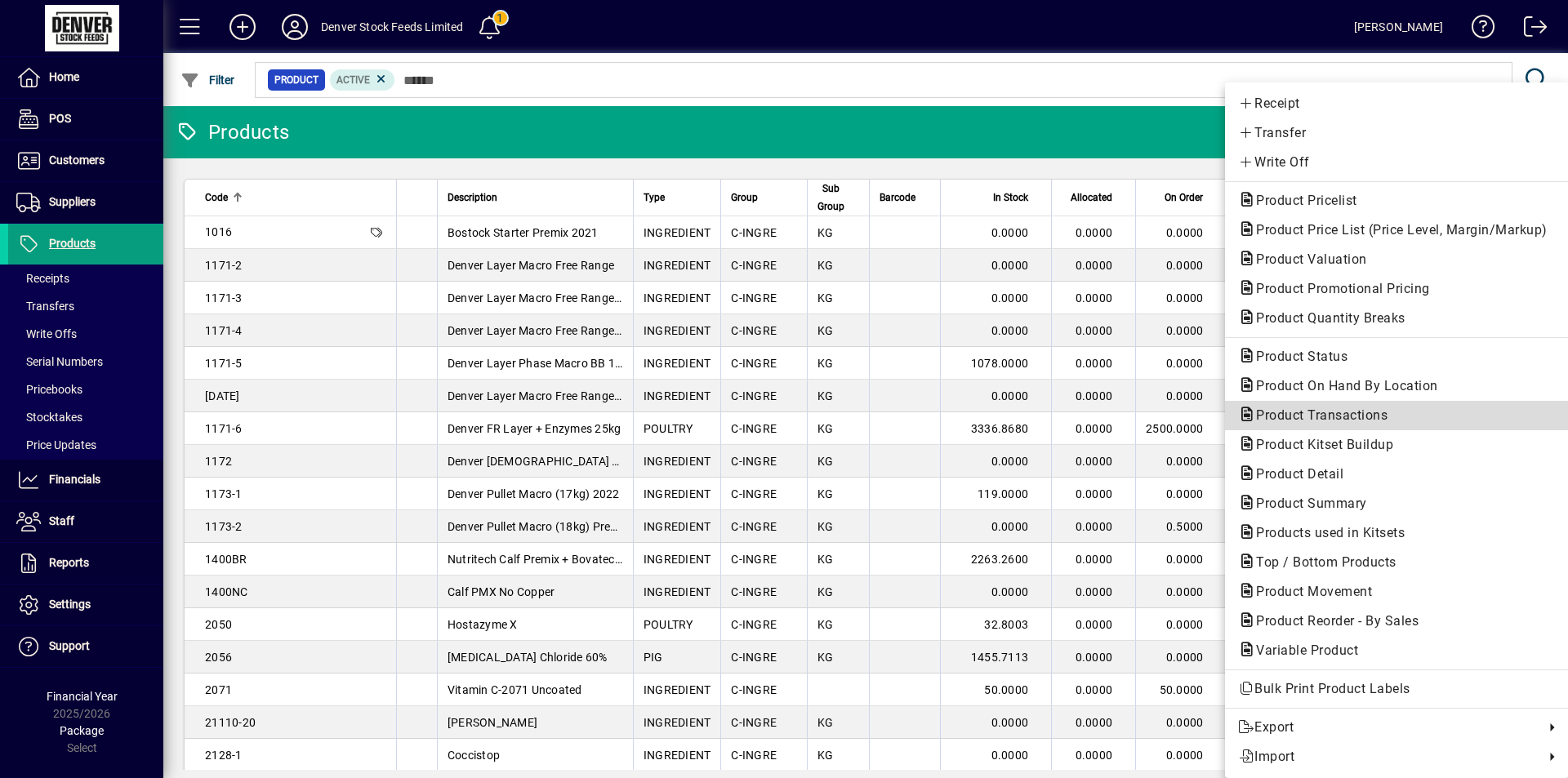
click at [1371, 413] on span "Product Transactions" at bounding box center [1316, 416] width 157 height 16
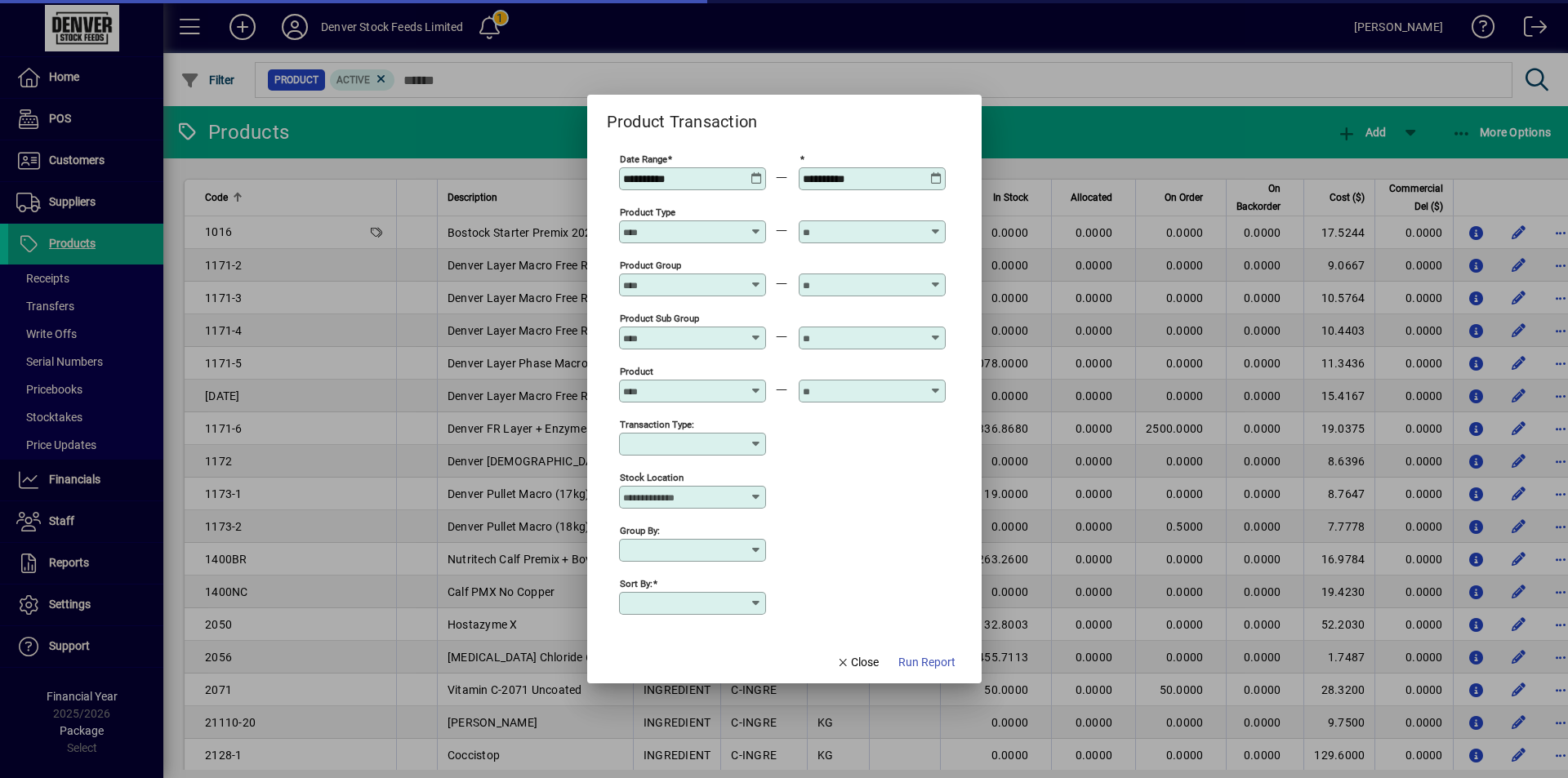
type input "**********"
click at [751, 385] on div at bounding box center [694, 391] width 142 height 13
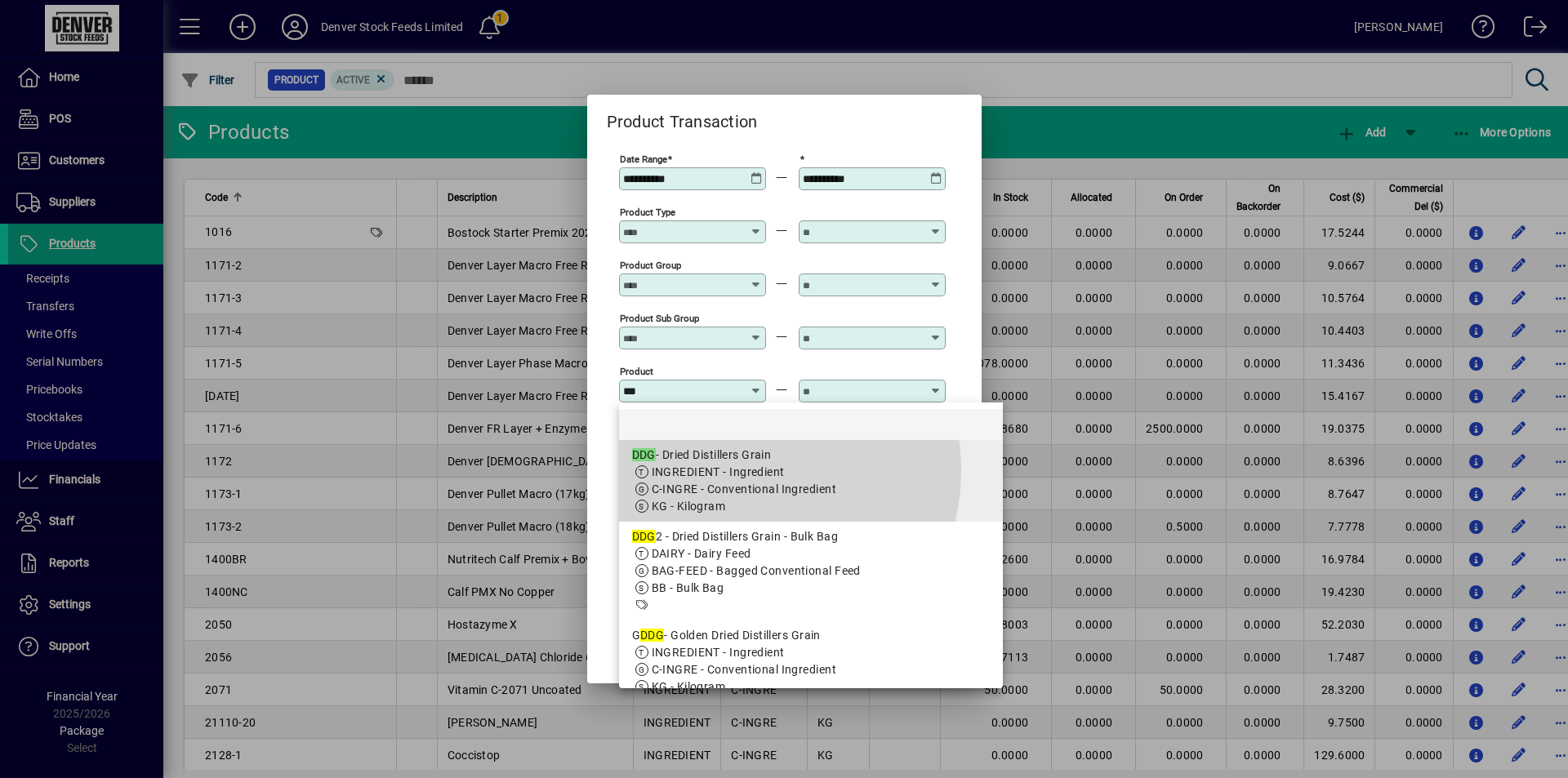
click at [737, 470] on span "INGREDIENT - Ingredient" at bounding box center [718, 471] width 134 height 13
type input "**********"
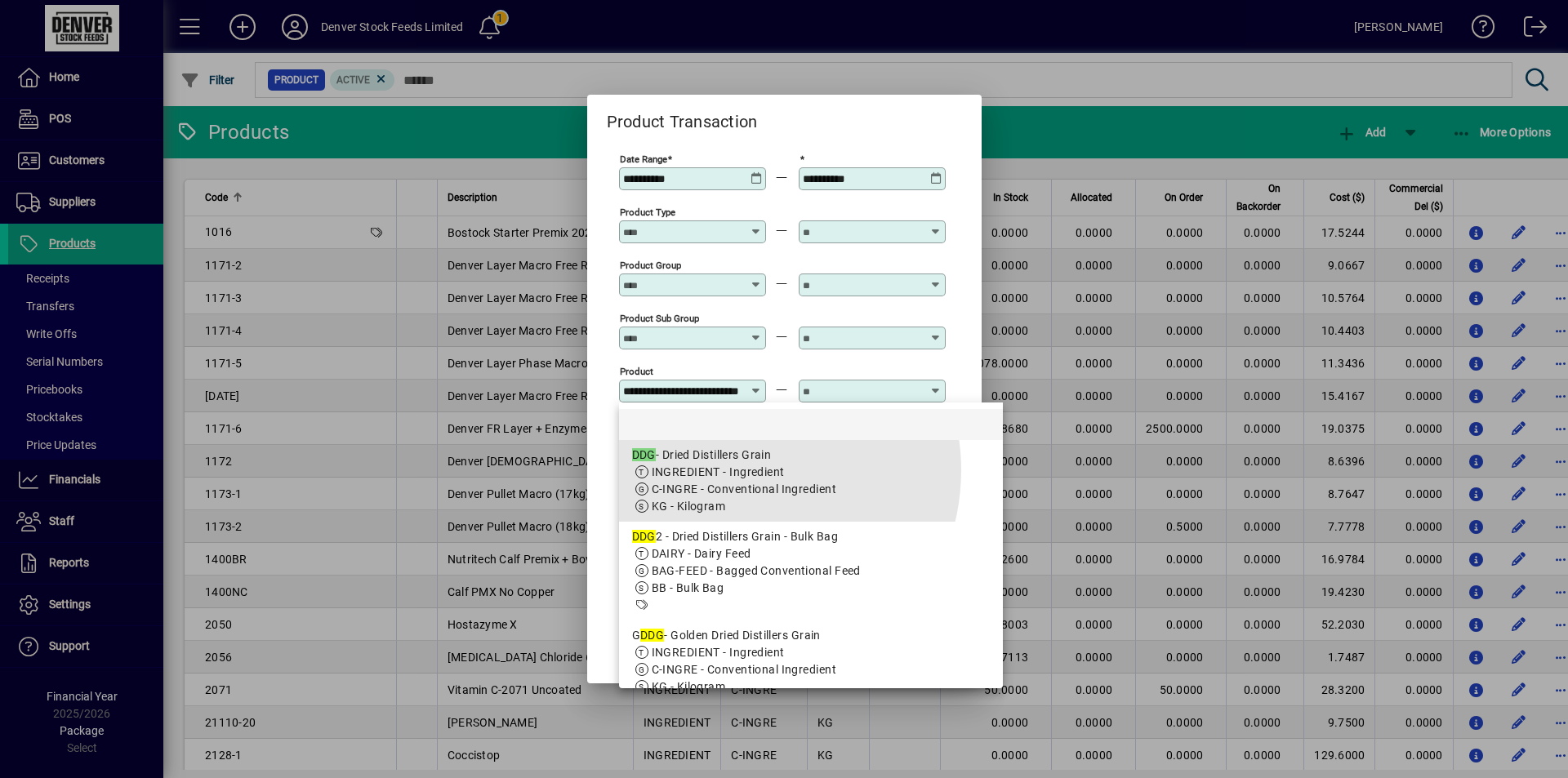
scroll to position [0, 23]
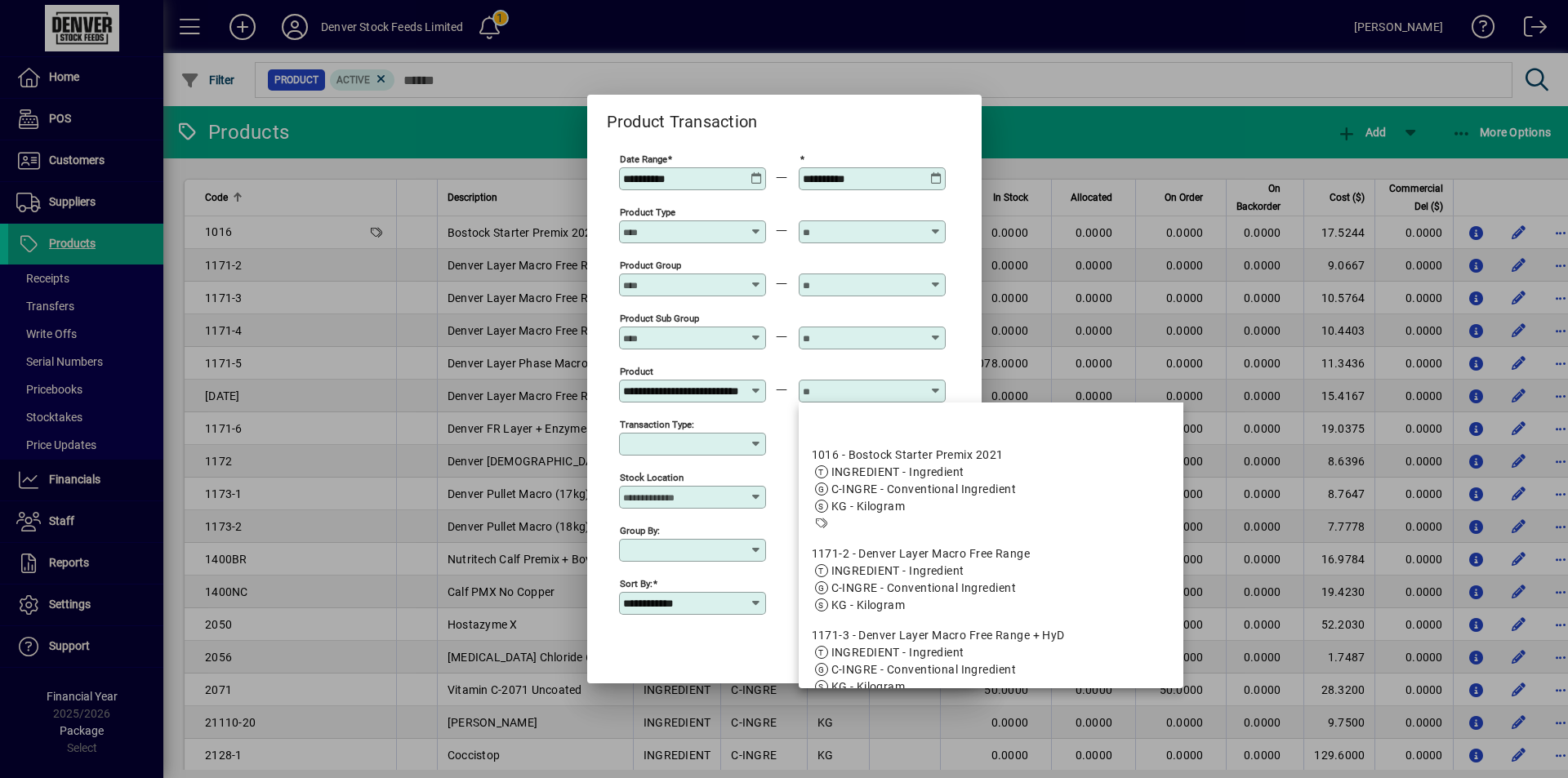
click at [870, 392] on input "text" at bounding box center [862, 391] width 119 height 13
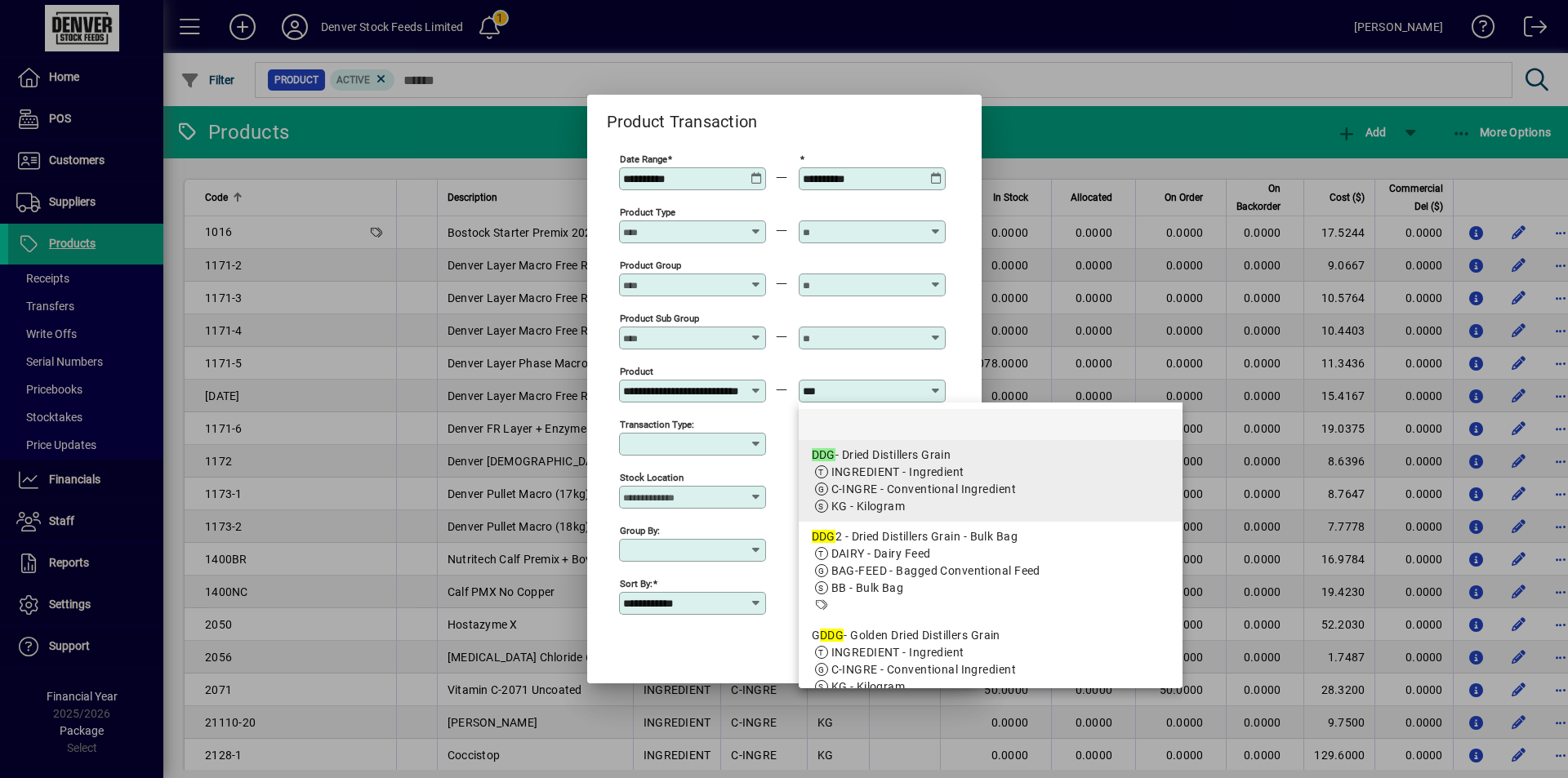
click at [883, 464] on app-search-response-field "INGREDIENT - Ingredient" at bounding box center [897, 472] width 134 height 17
type input "**********"
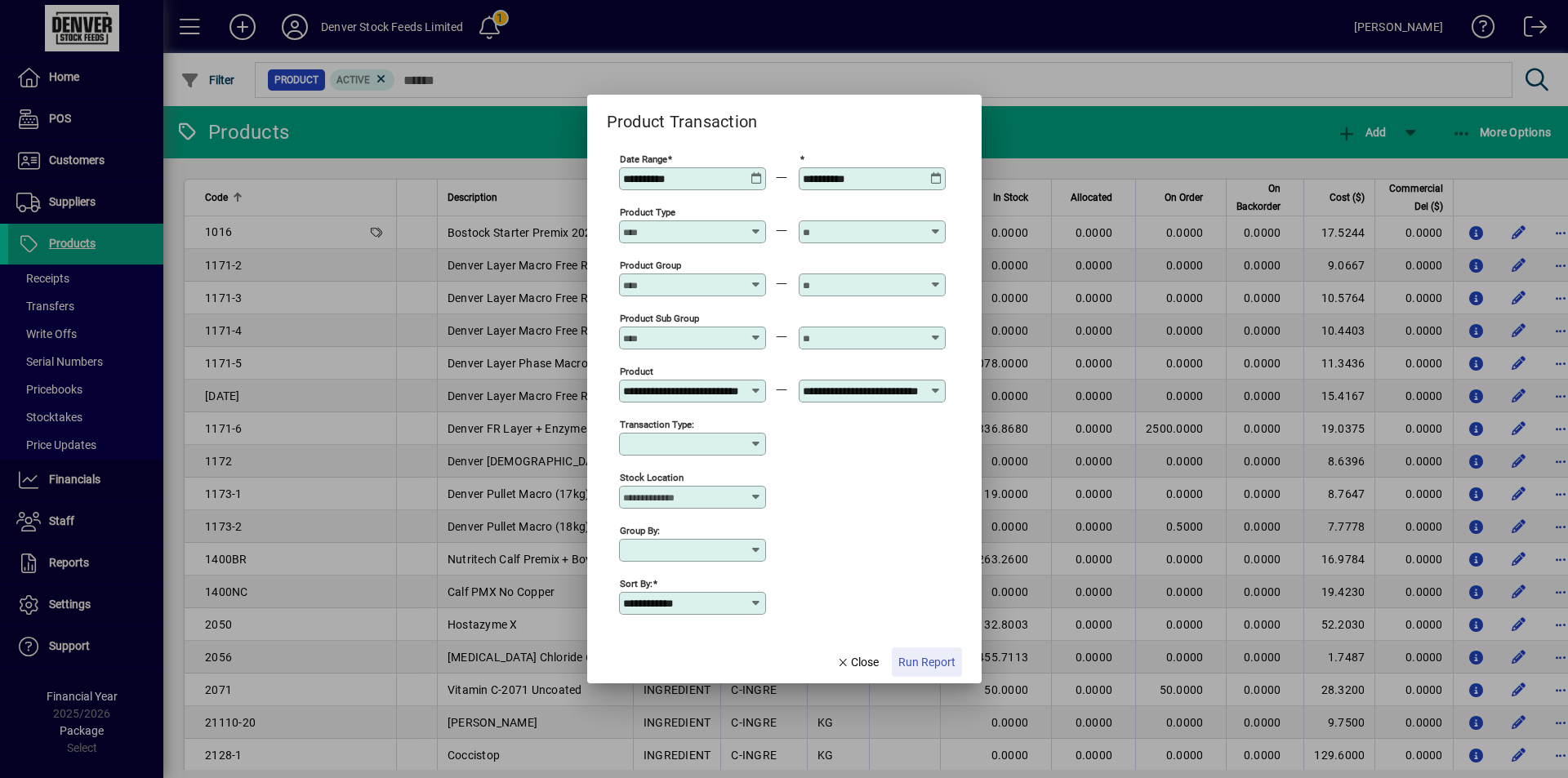
click at [928, 657] on span "Run Report" at bounding box center [927, 662] width 57 height 17
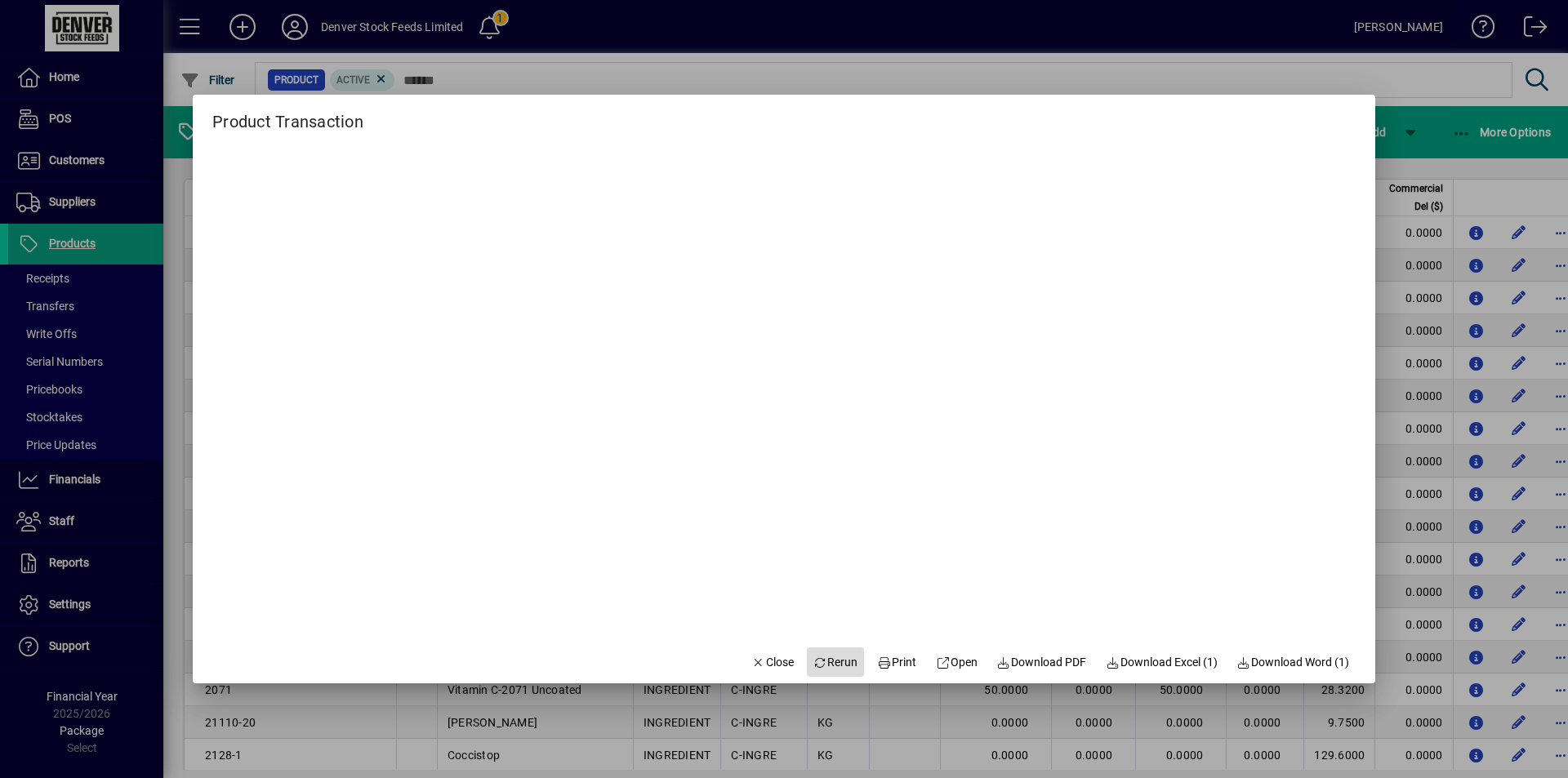
click at [819, 661] on span "Rerun" at bounding box center [835, 662] width 45 height 17
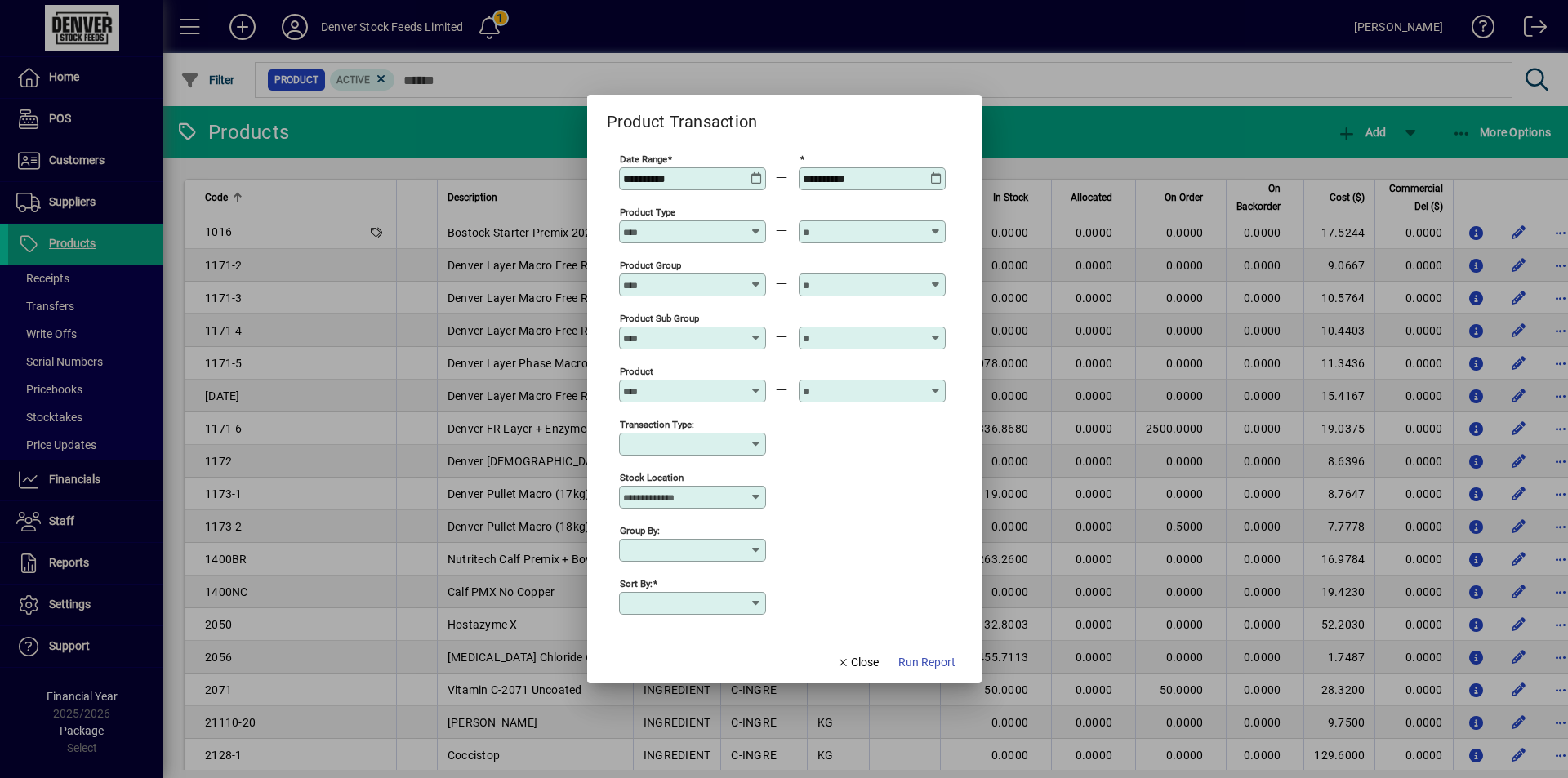
type input "**********"
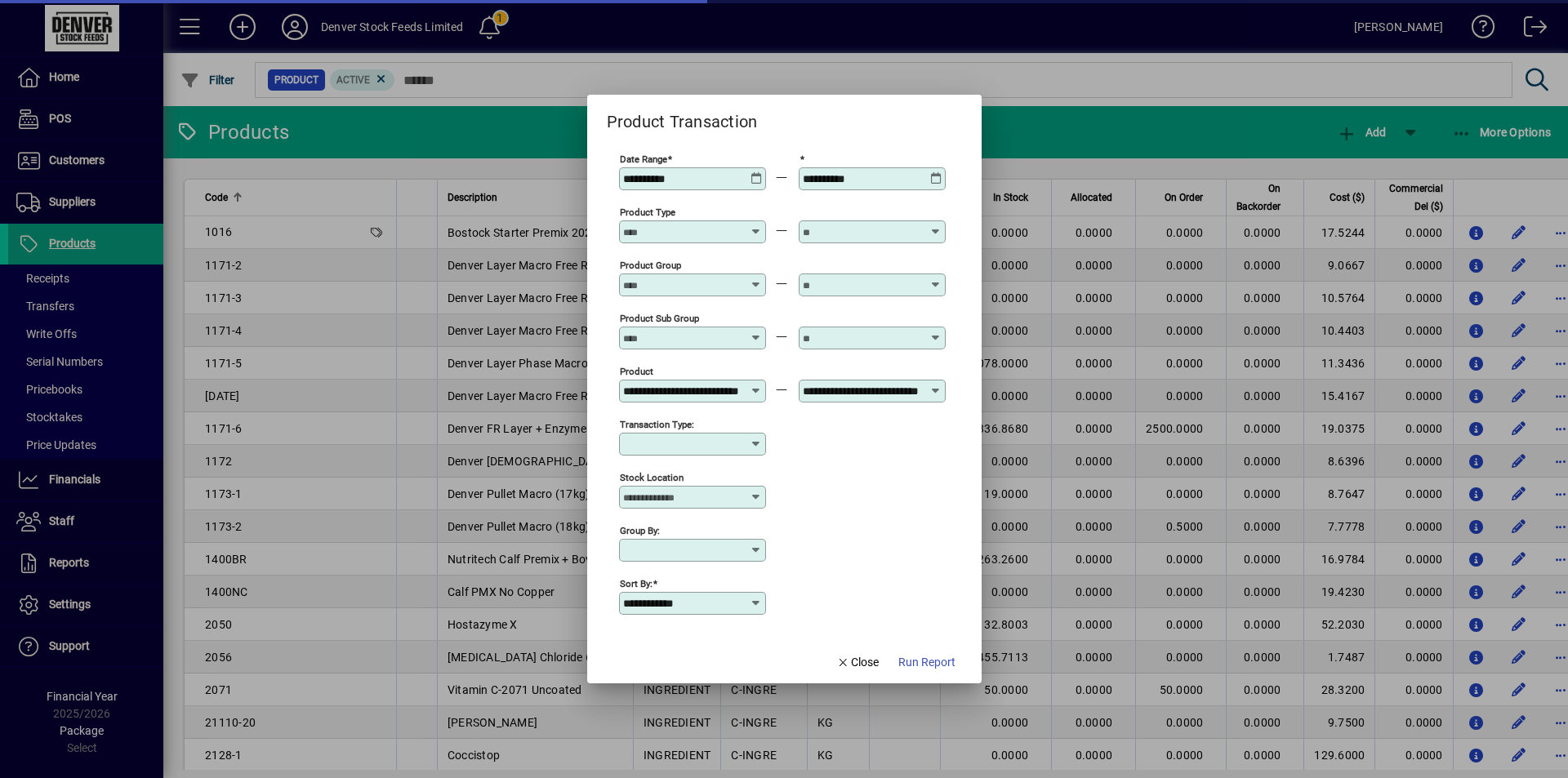
click at [755, 172] on icon at bounding box center [756, 172] width 12 height 0
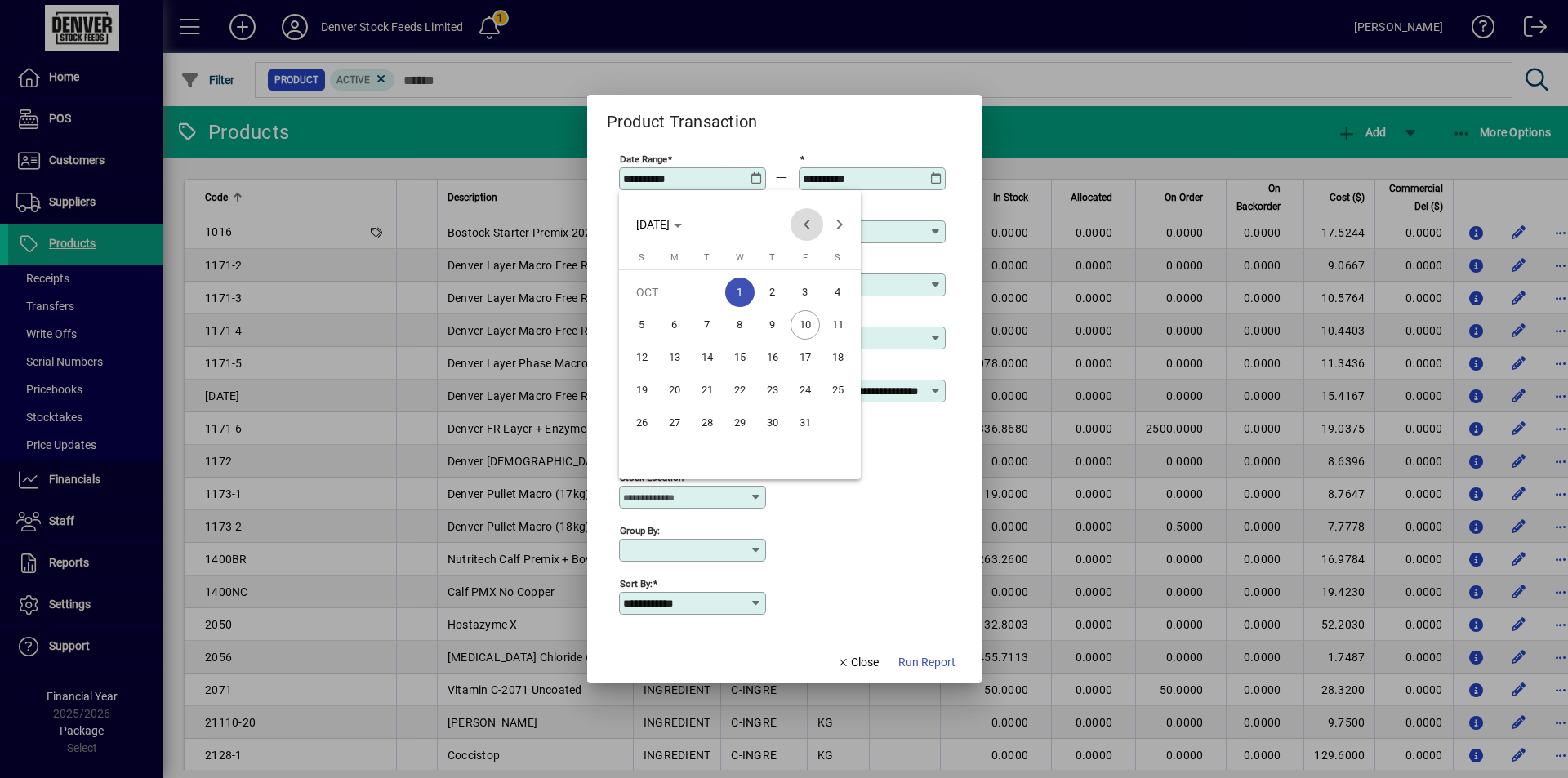
click at [801, 227] on span "Previous month" at bounding box center [806, 224] width 33 height 33
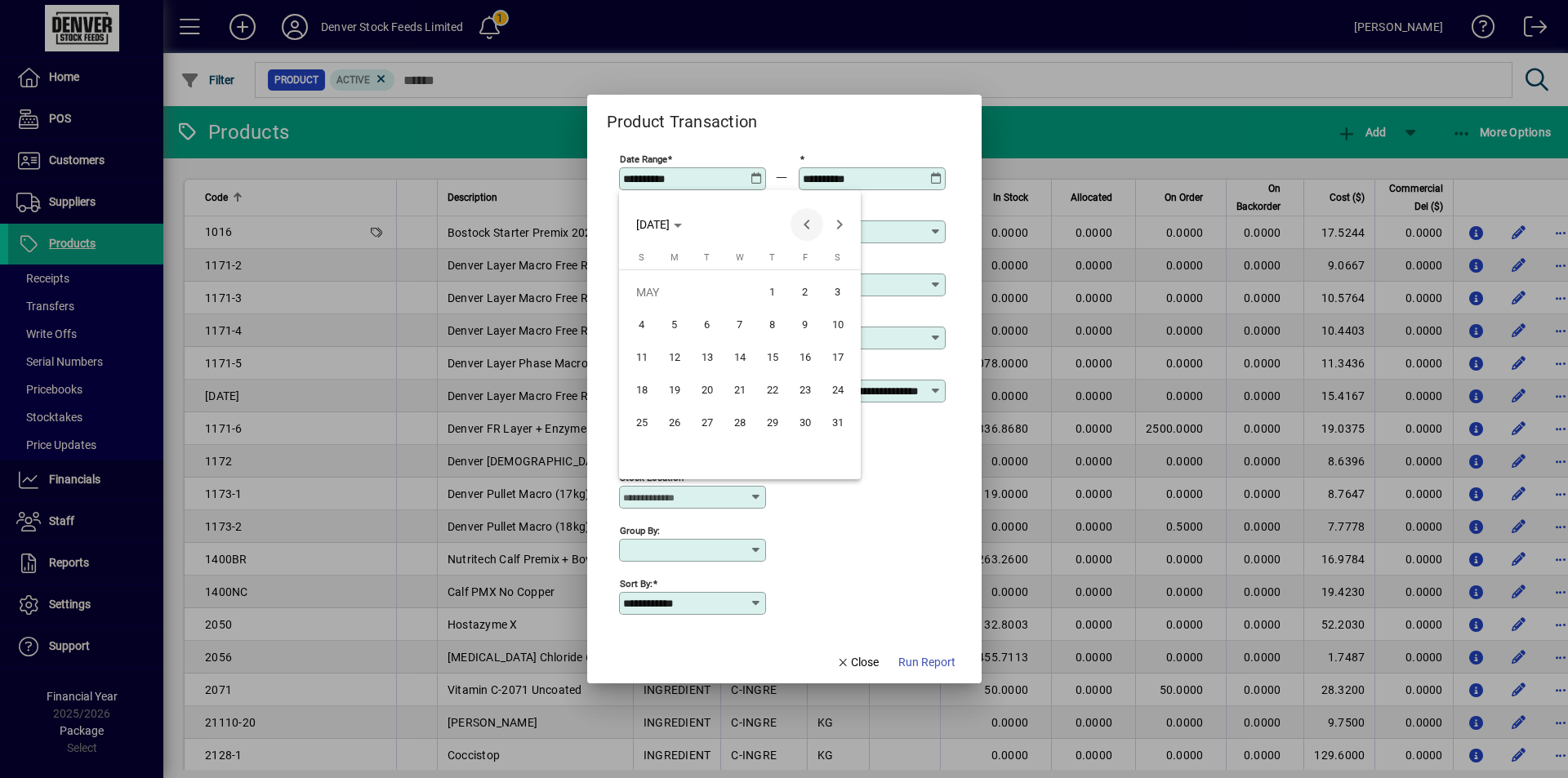
click at [801, 227] on span "Previous month" at bounding box center [806, 224] width 33 height 33
click at [839, 220] on span "Next month" at bounding box center [839, 224] width 33 height 33
click at [701, 324] on span "1" at bounding box center [707, 326] width 30 height 30
type input "**********"
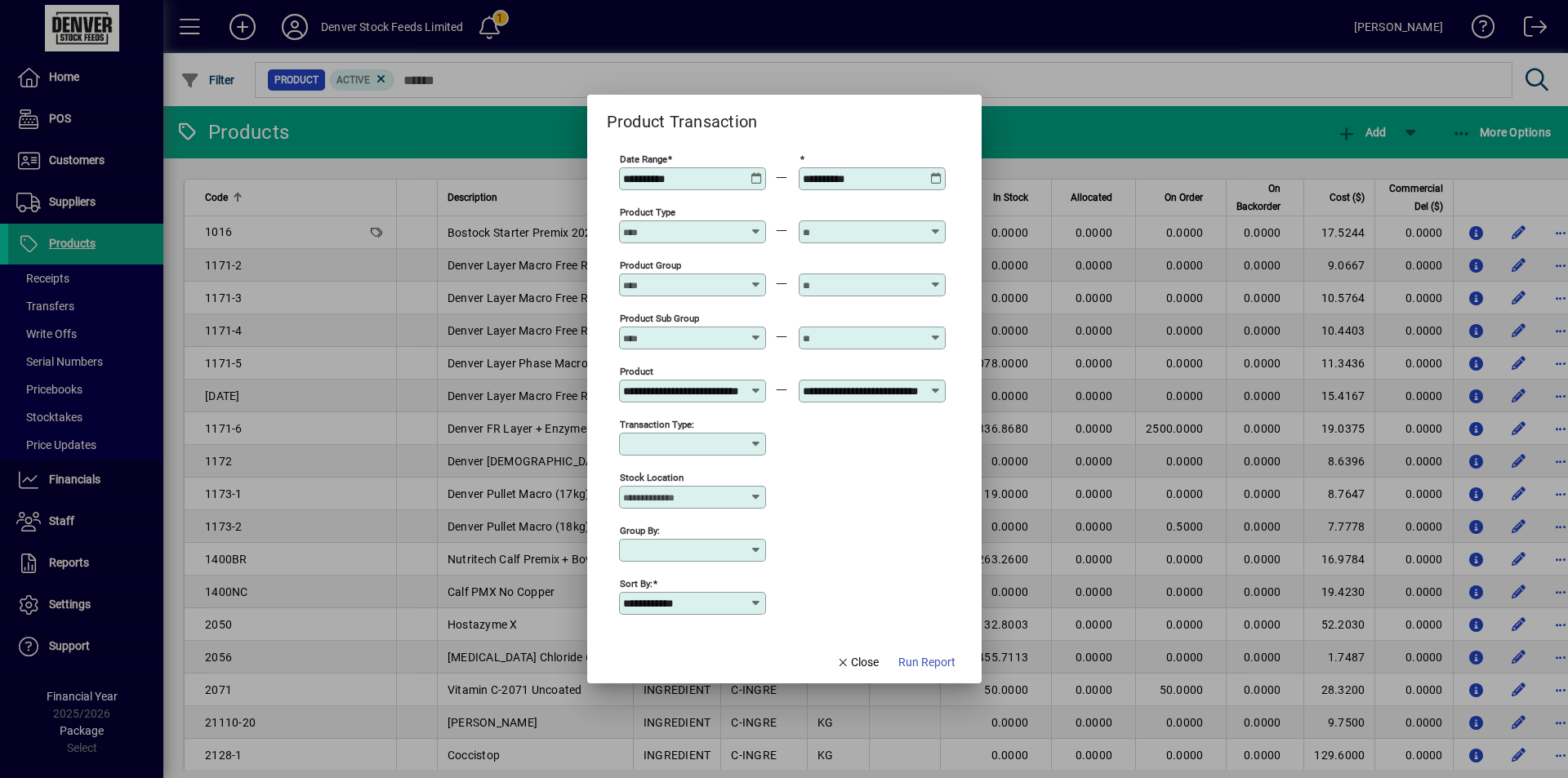
click at [925, 657] on span "Run Report" at bounding box center [927, 662] width 57 height 17
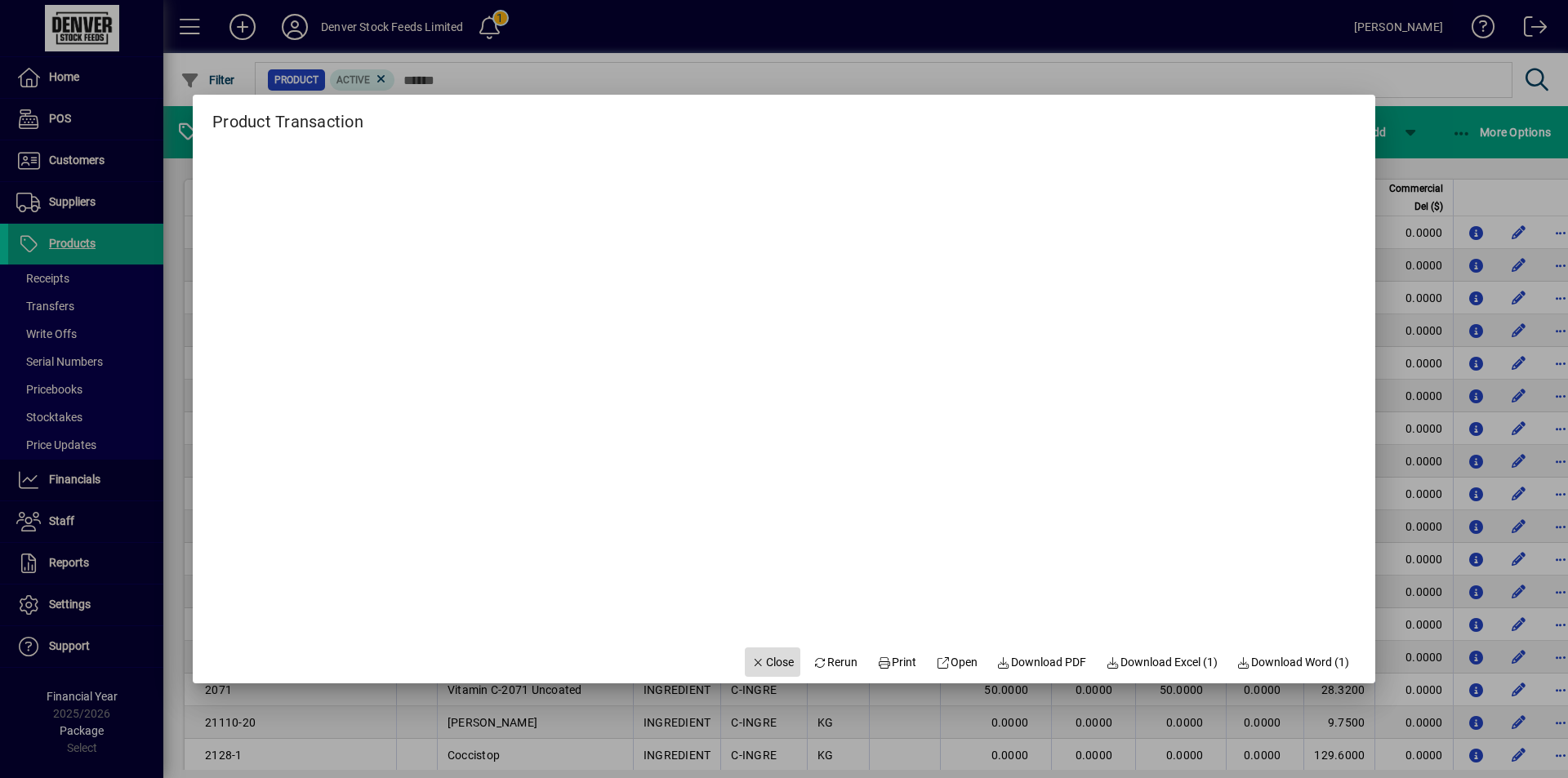
click at [773, 664] on span "Close" at bounding box center [772, 662] width 43 height 17
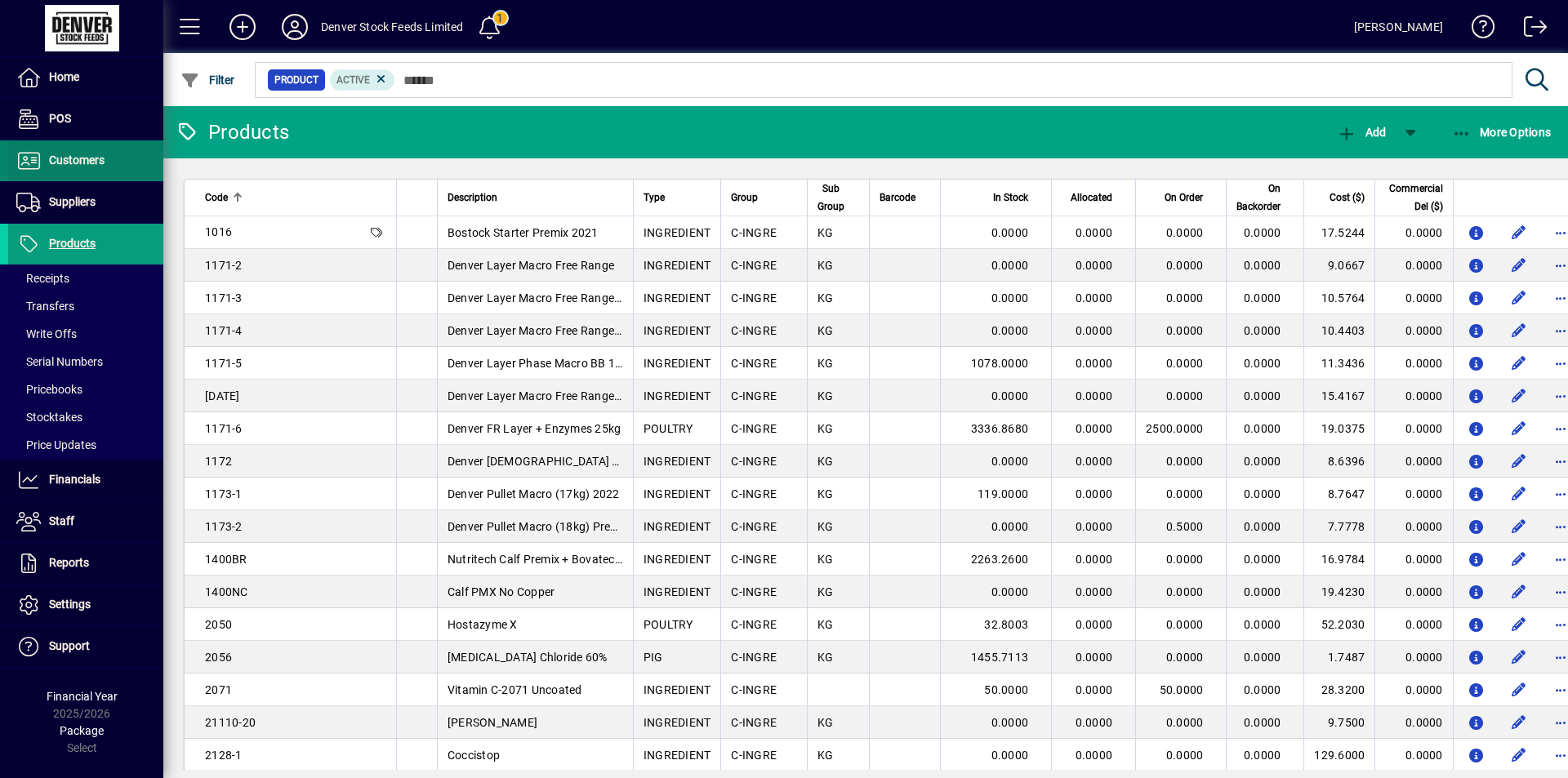
click at [79, 151] on span "Customers" at bounding box center [55, 161] width 96 height 20
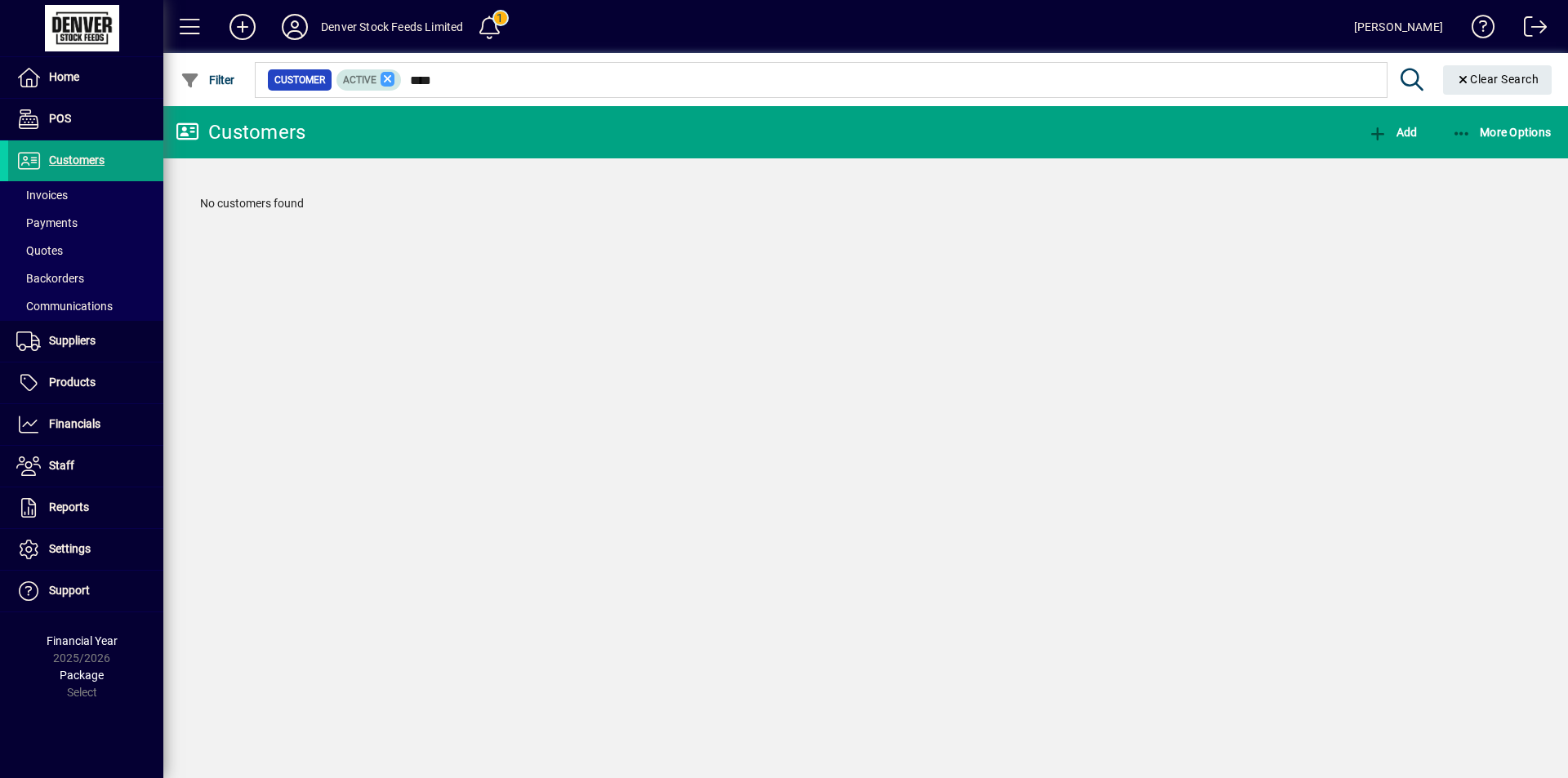
click at [392, 81] on icon at bounding box center [388, 79] width 15 height 15
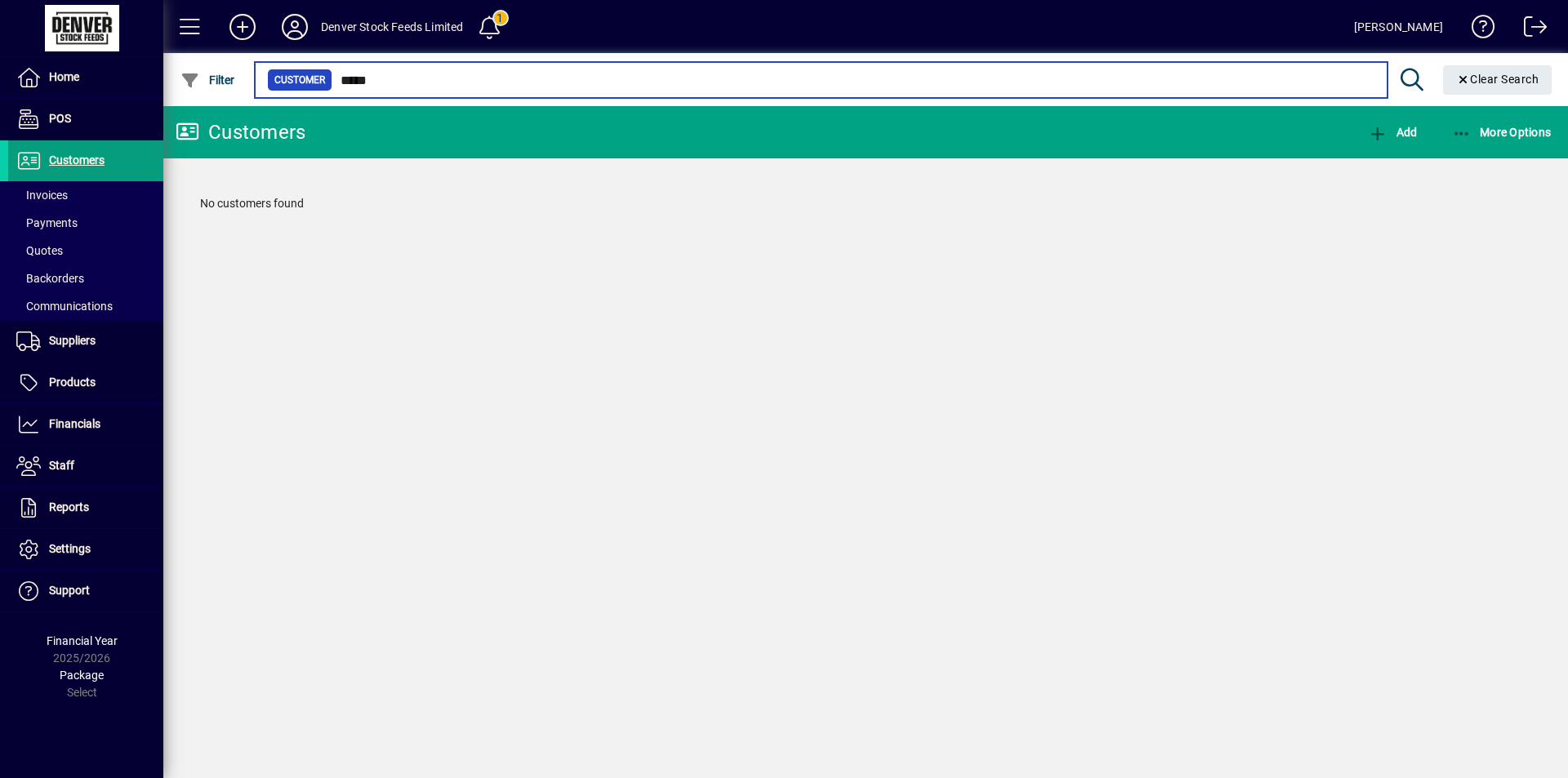
type input "*****"
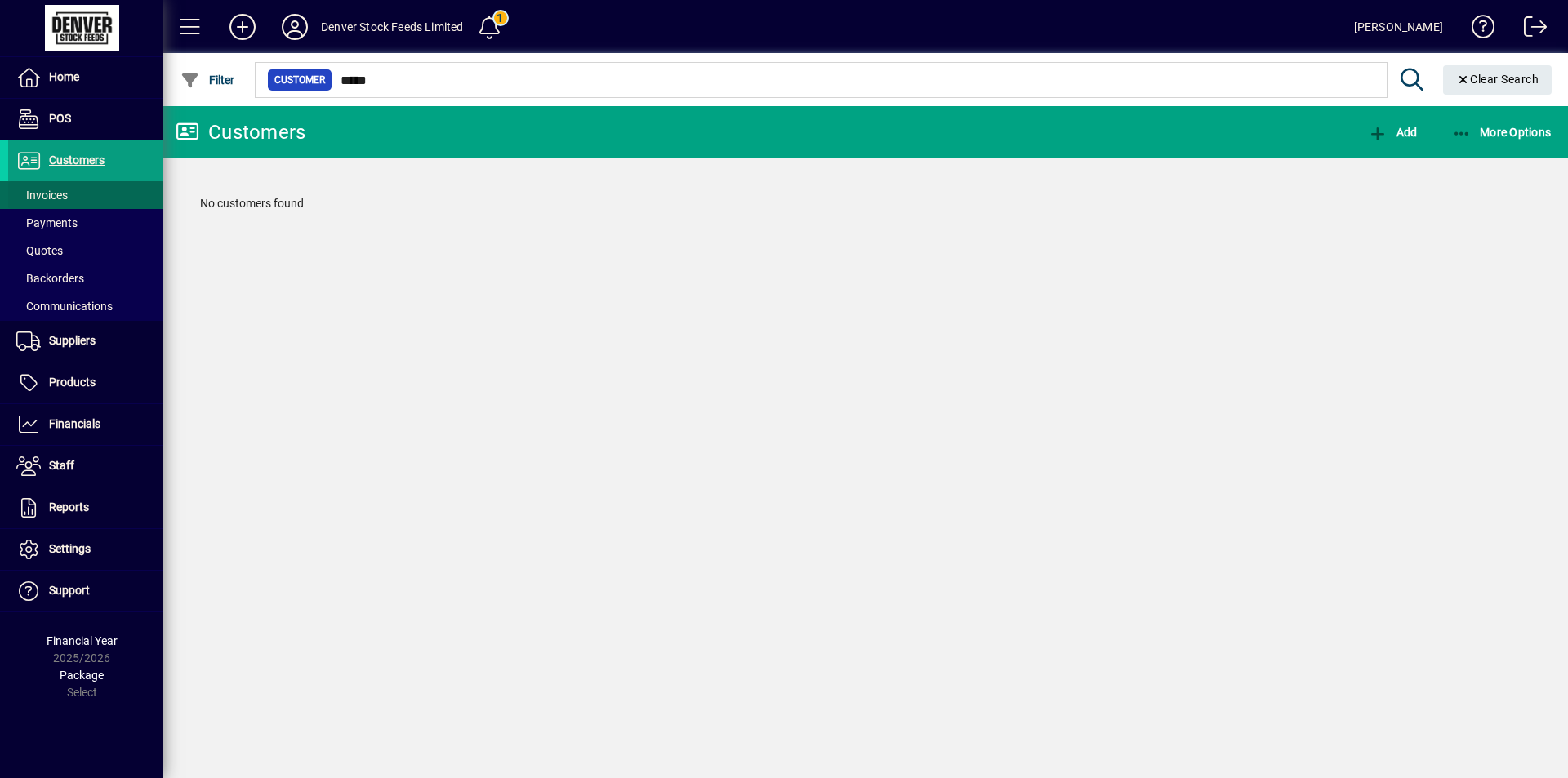
click at [66, 196] on span "Invoices" at bounding box center [43, 195] width 51 height 13
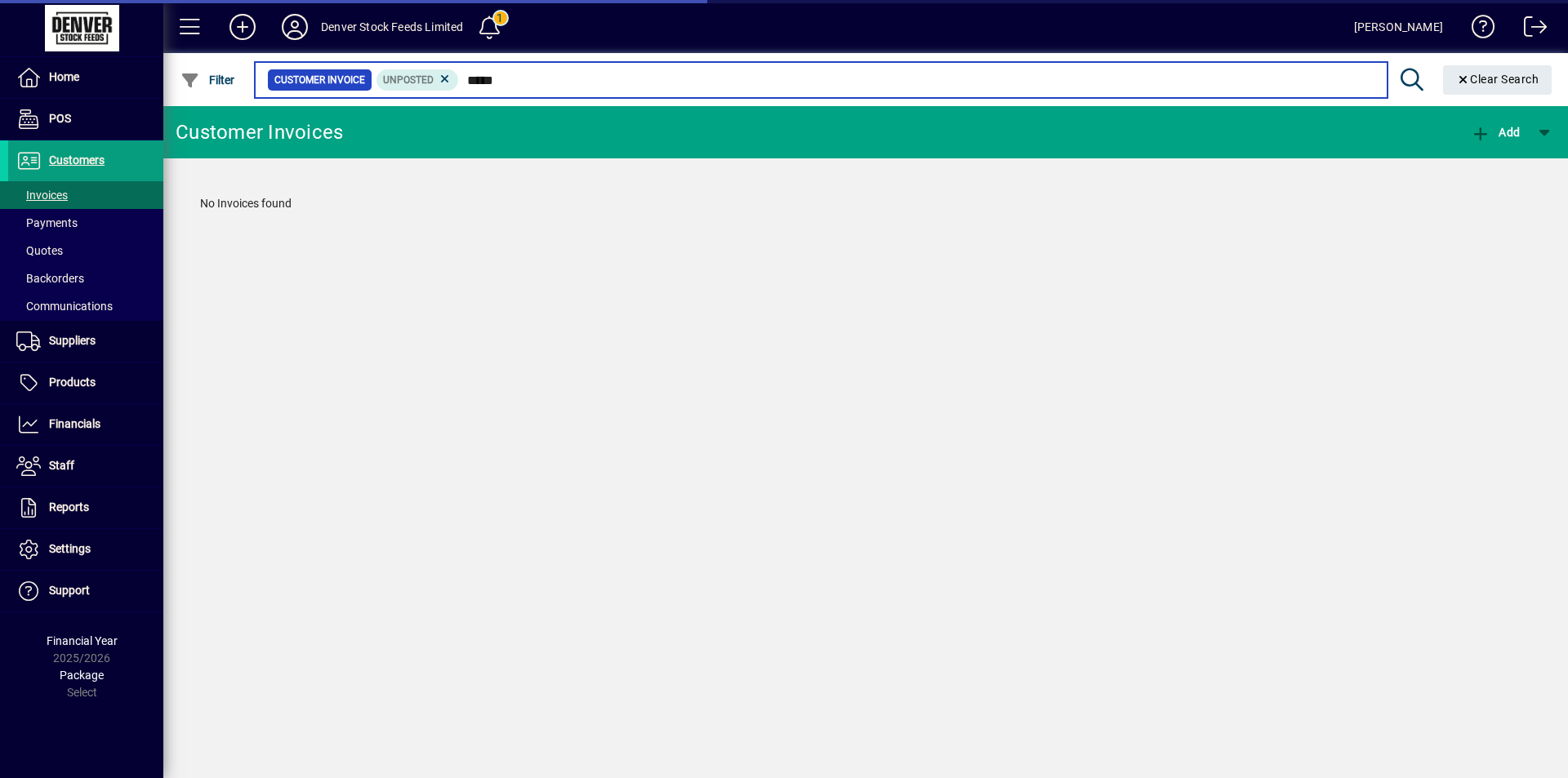
type input "*****"
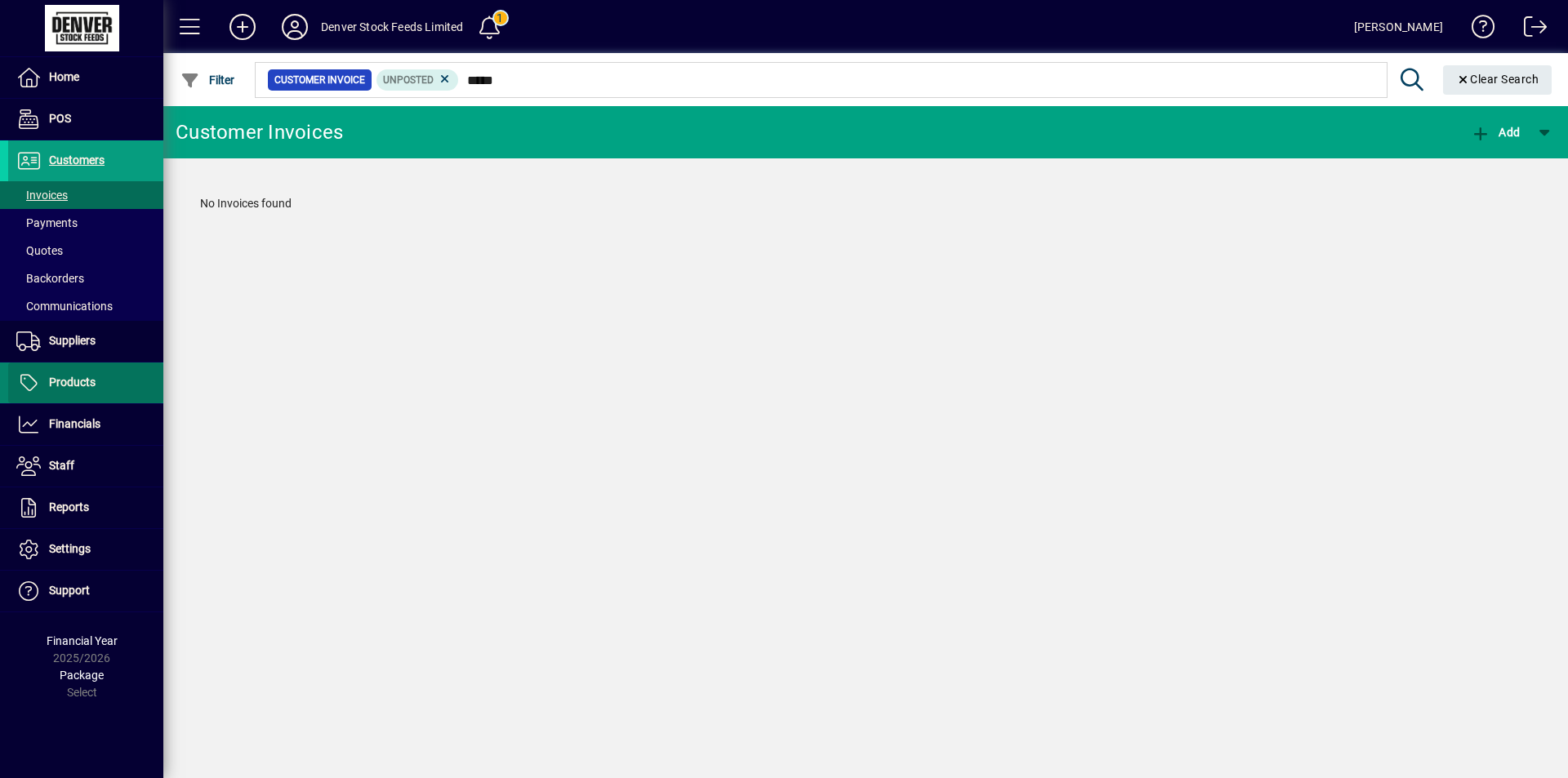
click at [87, 383] on span "Products" at bounding box center [72, 382] width 46 height 13
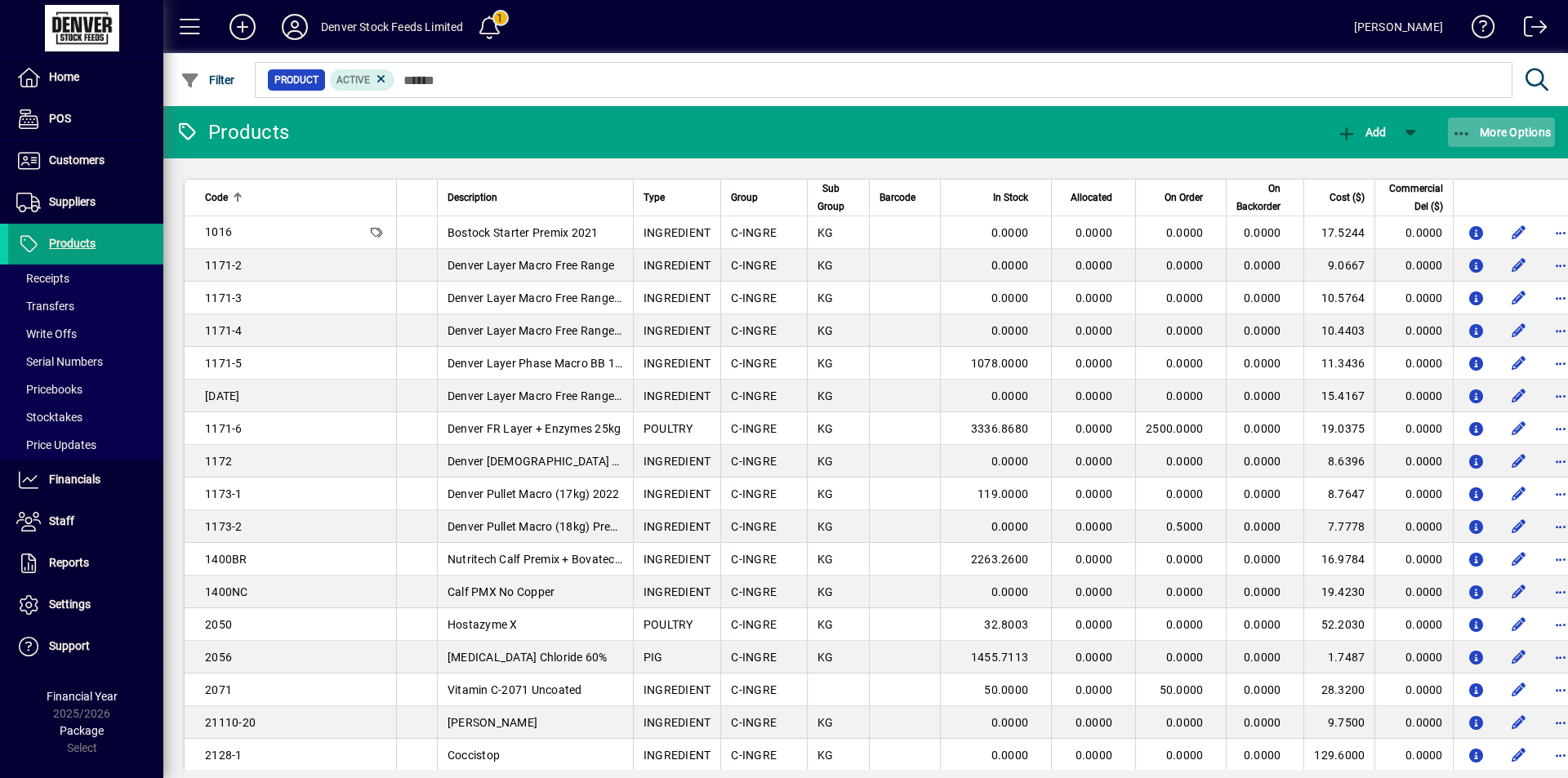
click at [1468, 126] on icon "button" at bounding box center [1461, 134] width 21 height 17
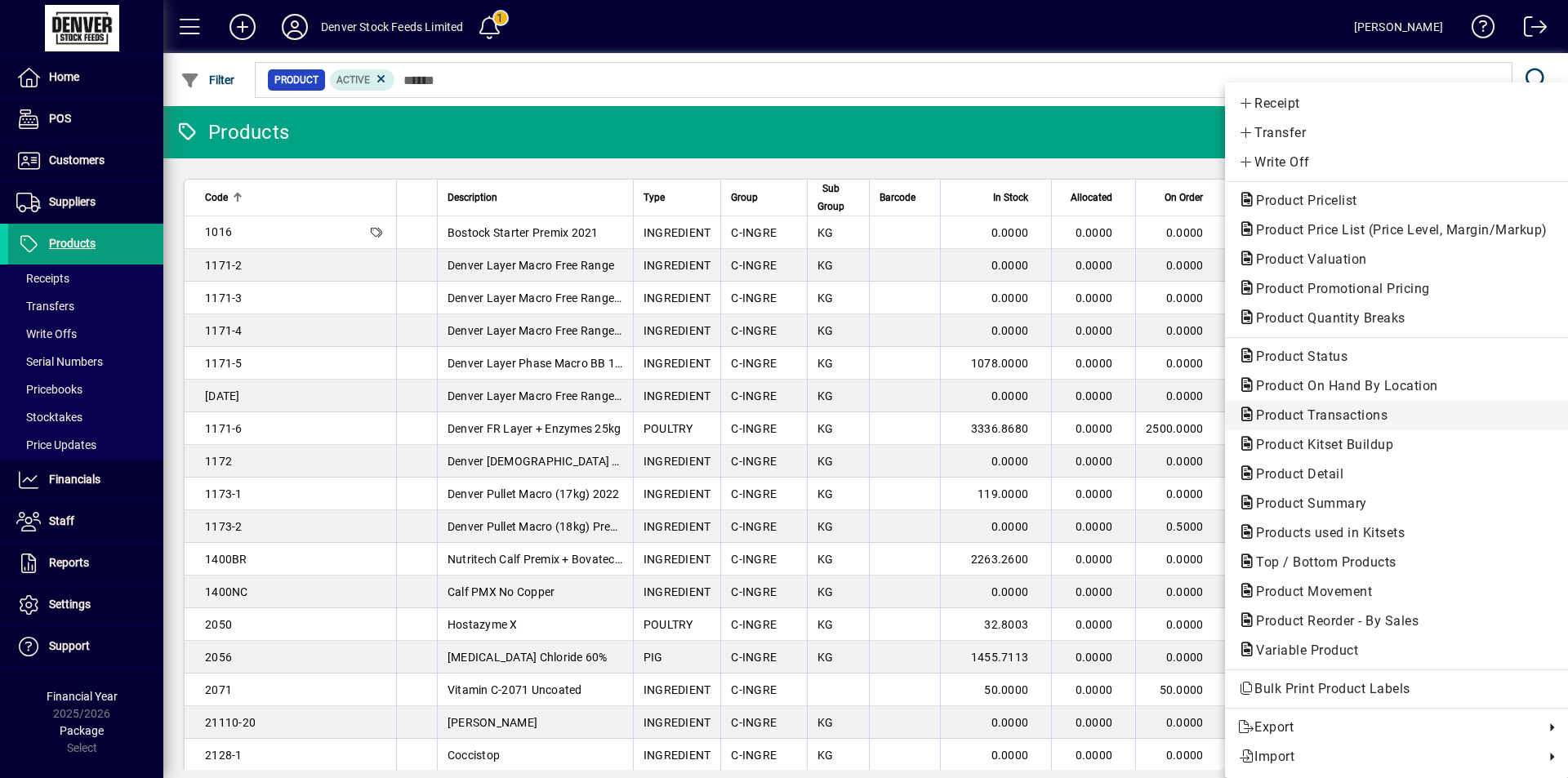
click at [1359, 414] on span "Product Transactions" at bounding box center [1316, 416] width 157 height 16
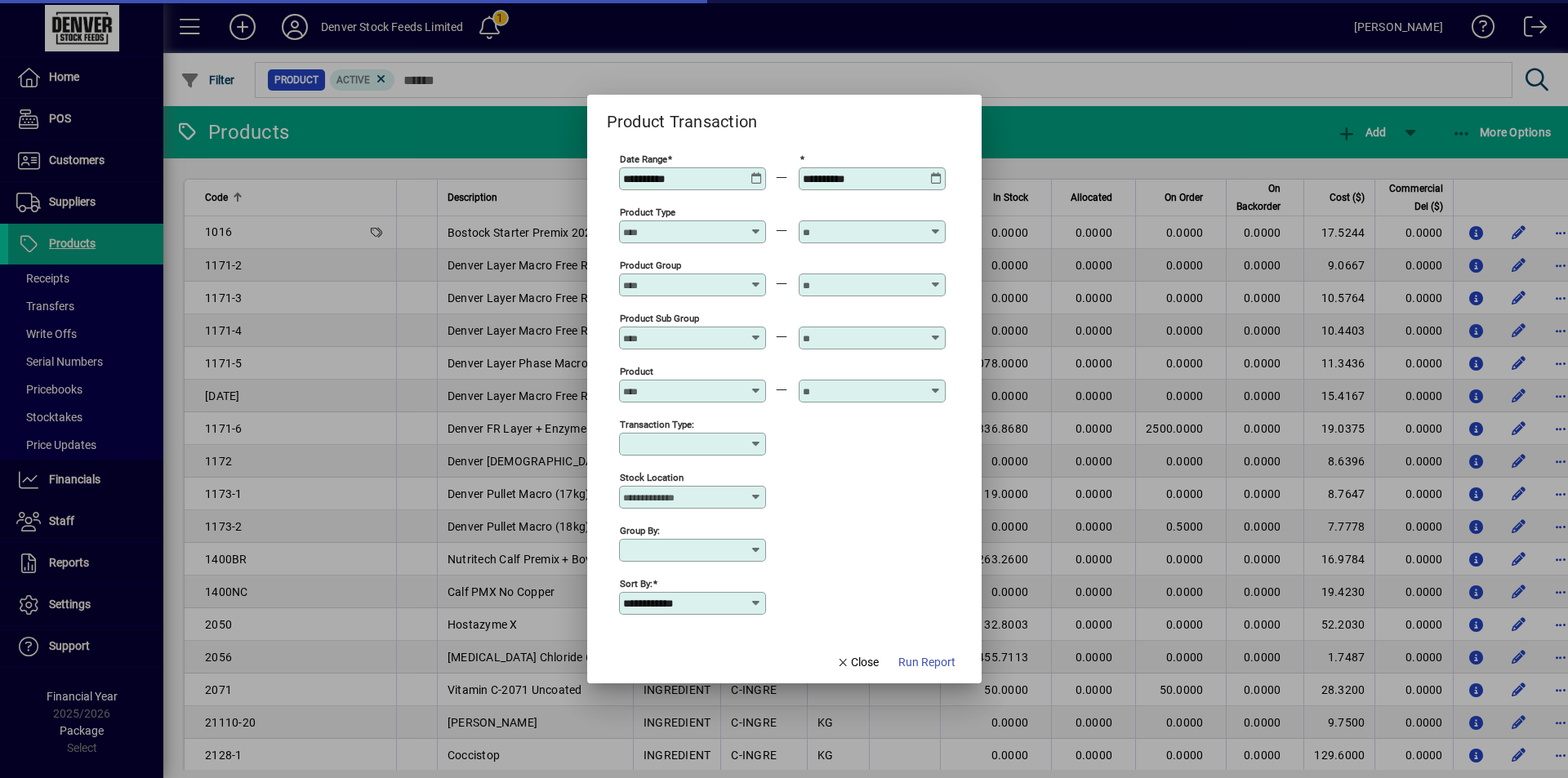
click at [749, 388] on div at bounding box center [694, 391] width 142 height 13
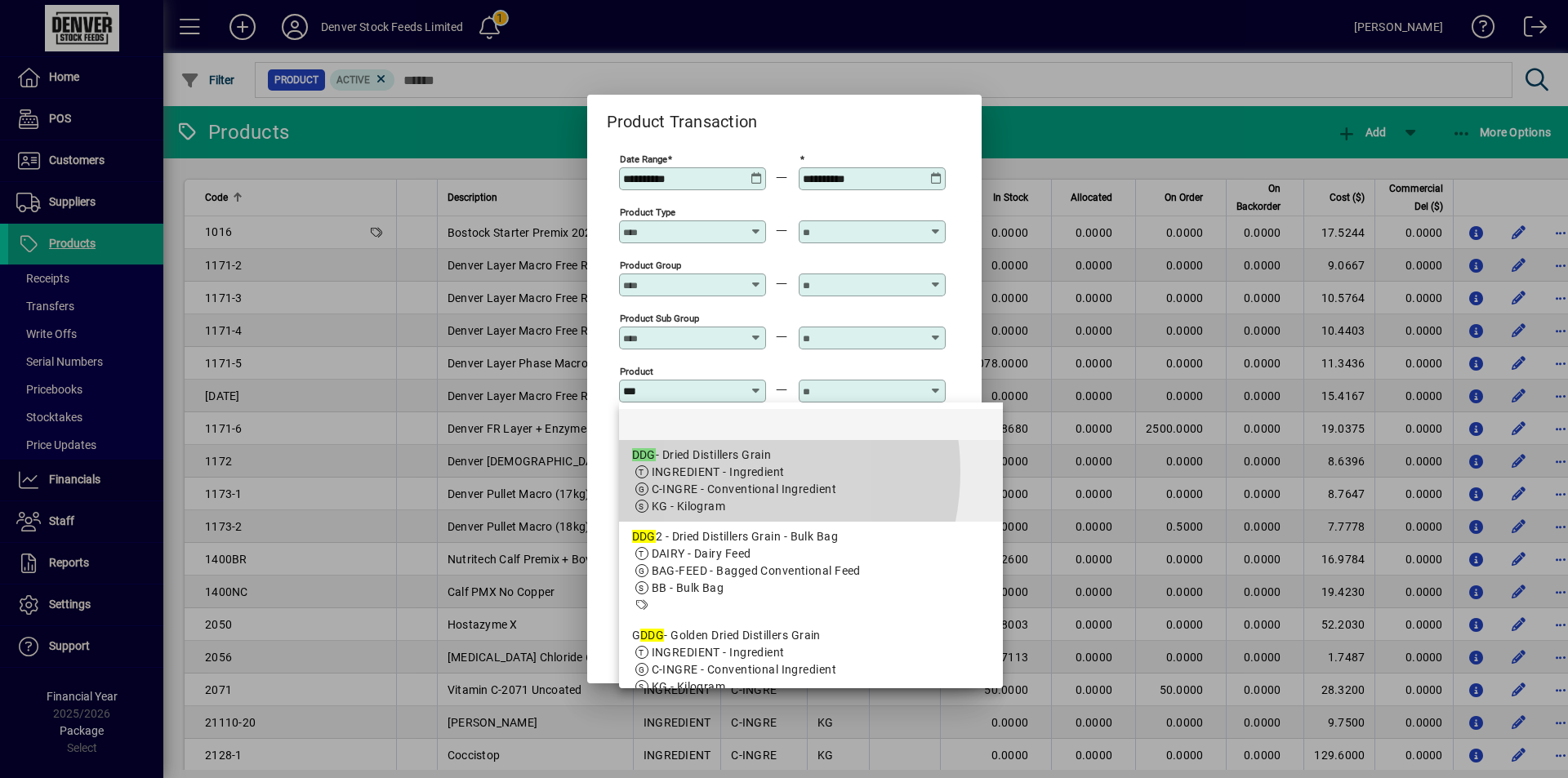
click at [708, 472] on span "INGREDIENT - Ingredient" at bounding box center [718, 471] width 134 height 13
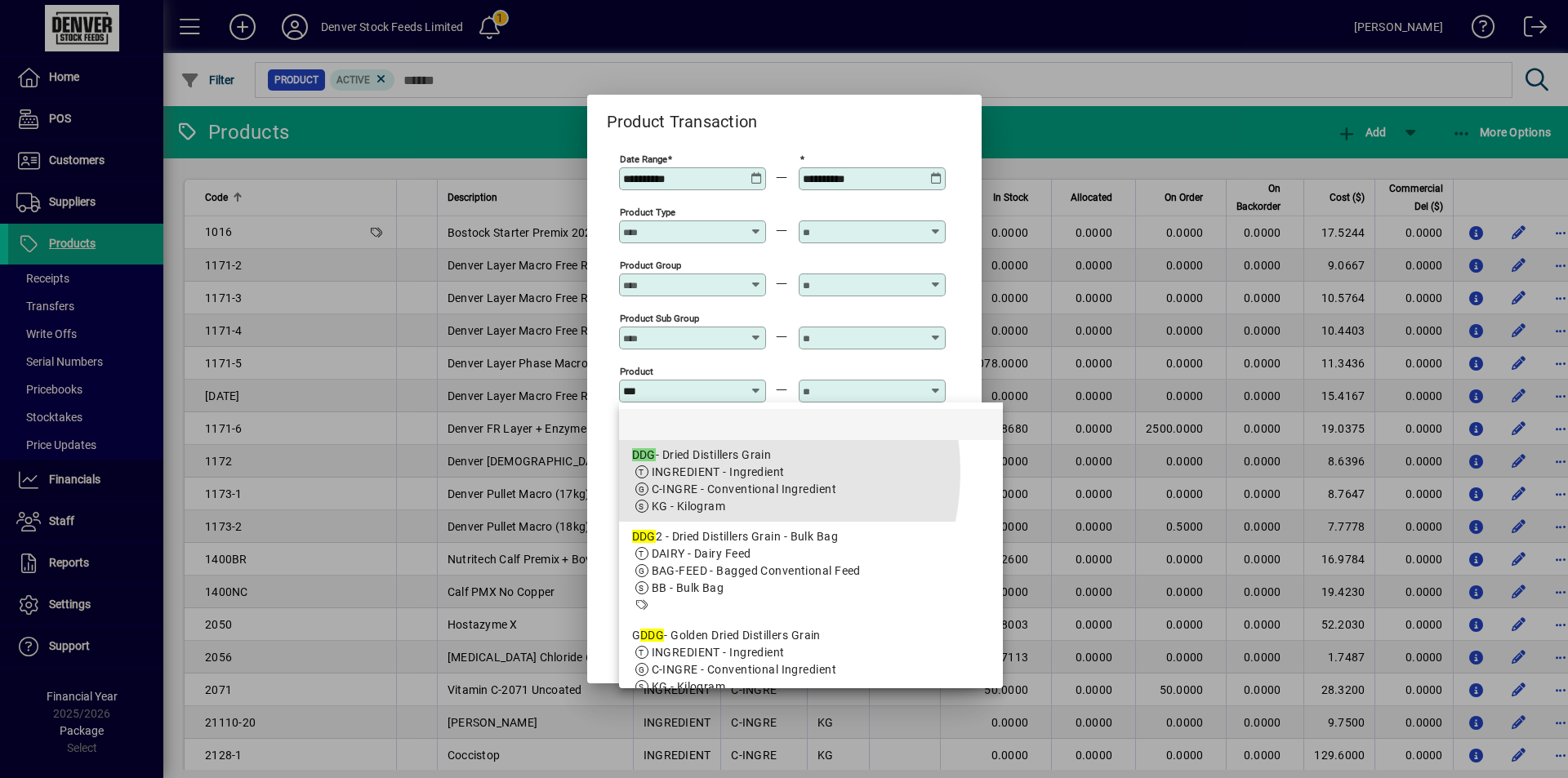
type input "**********"
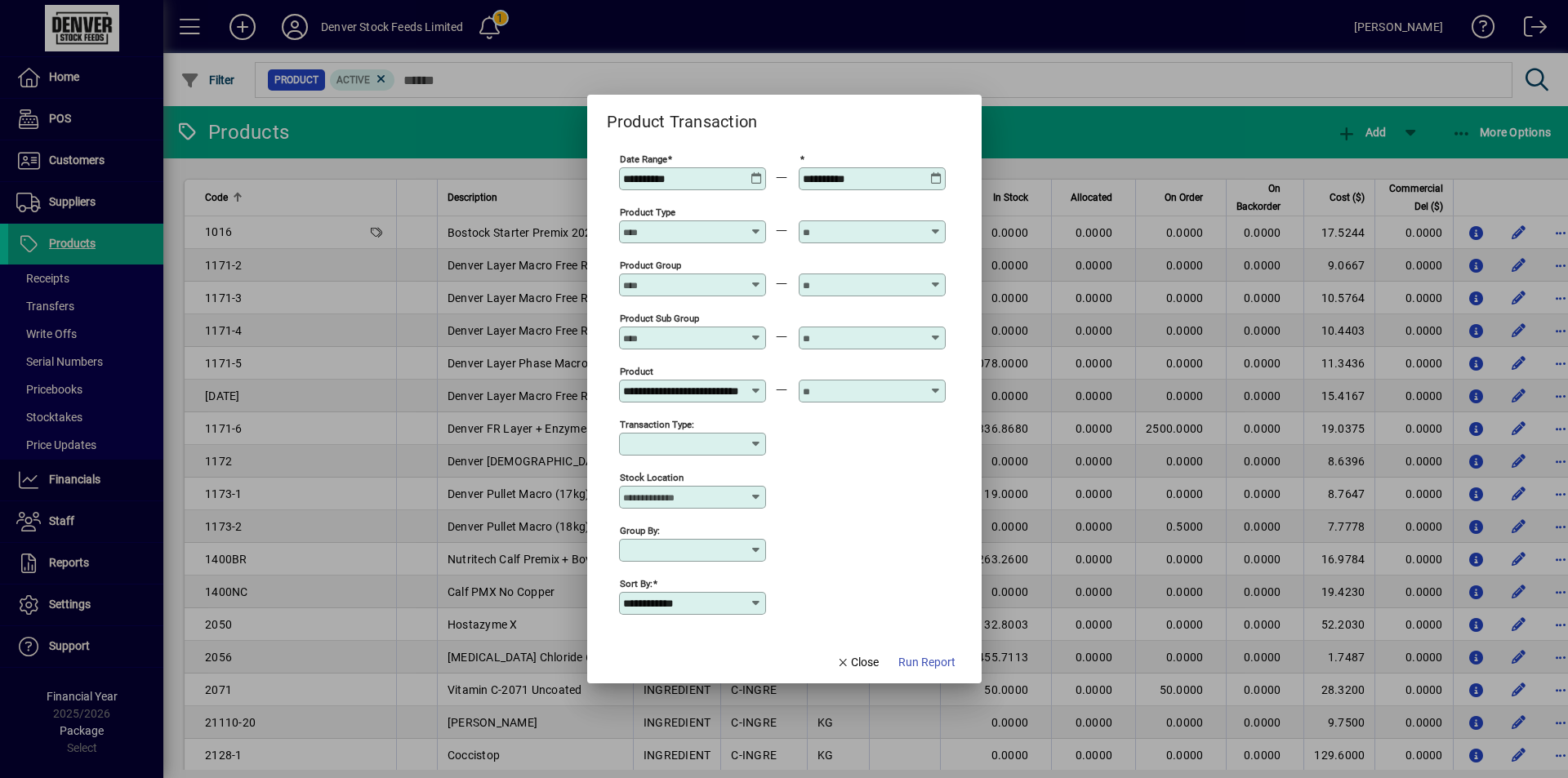
click at [858, 397] on input "text" at bounding box center [862, 391] width 119 height 13
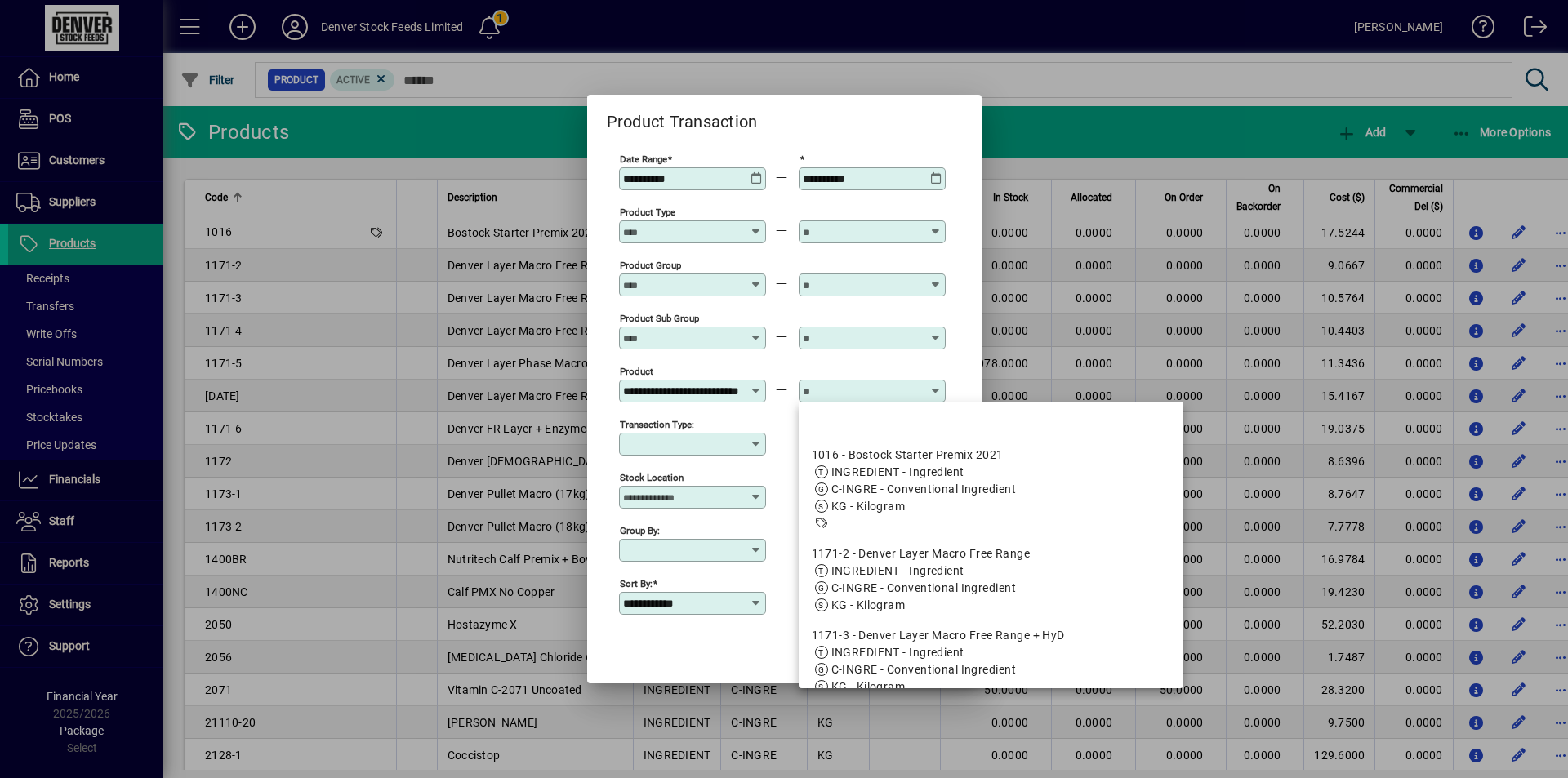
scroll to position [0, 0]
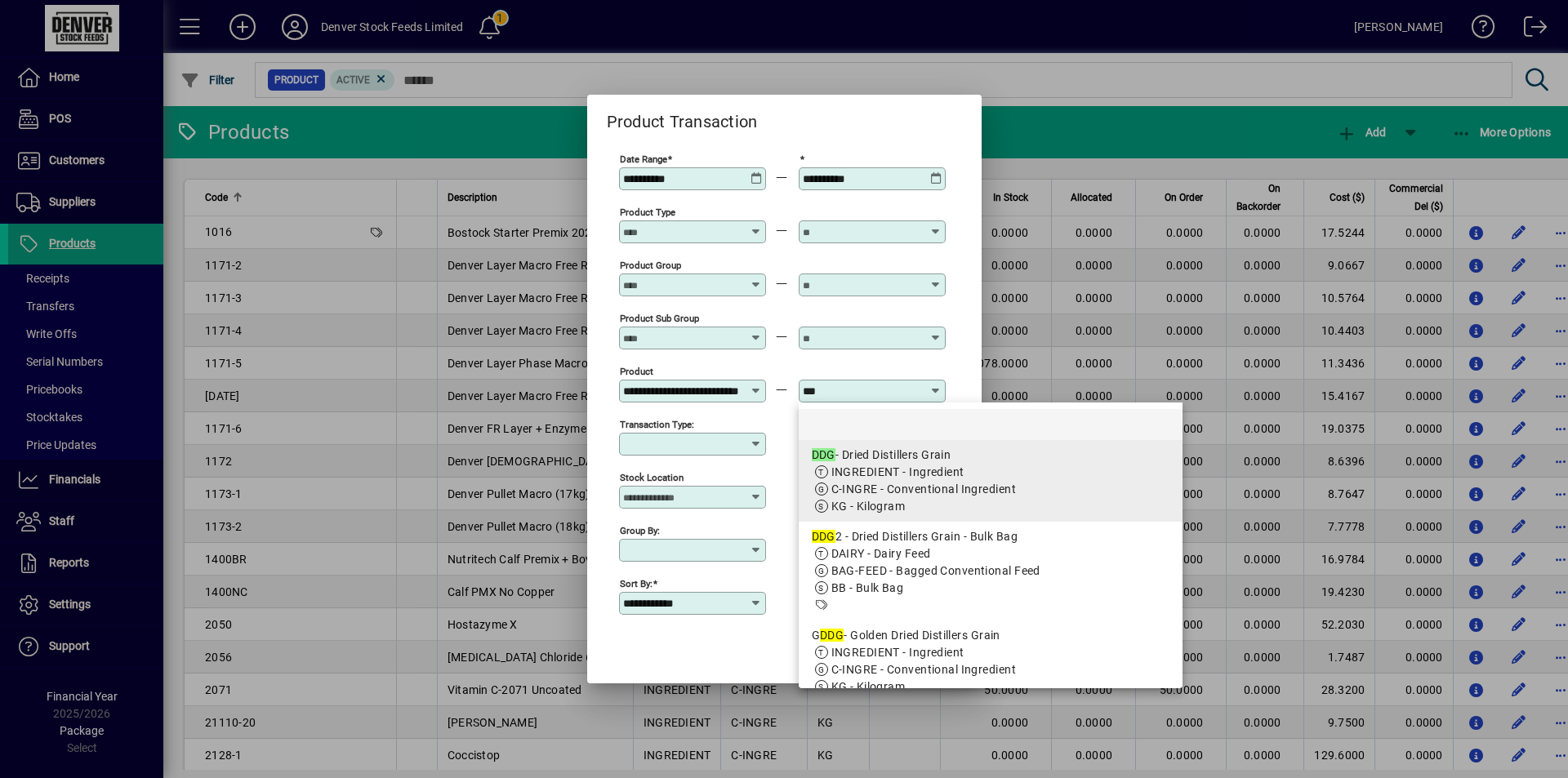
click at [867, 466] on span "INGREDIENT - Ingredient" at bounding box center [897, 471] width 134 height 13
type input "**********"
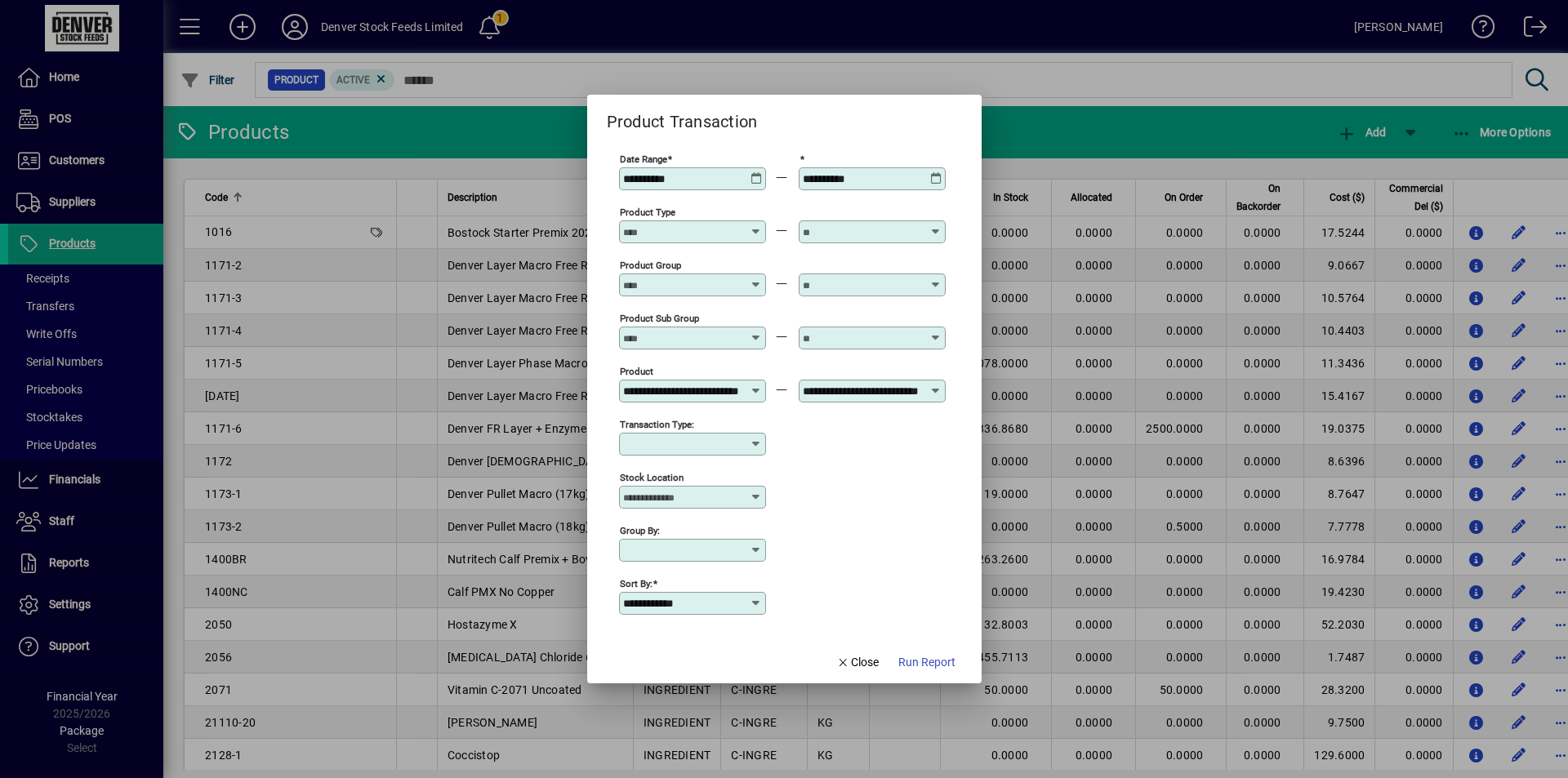
scroll to position [0, 23]
click at [755, 172] on icon at bounding box center [756, 172] width 12 height 0
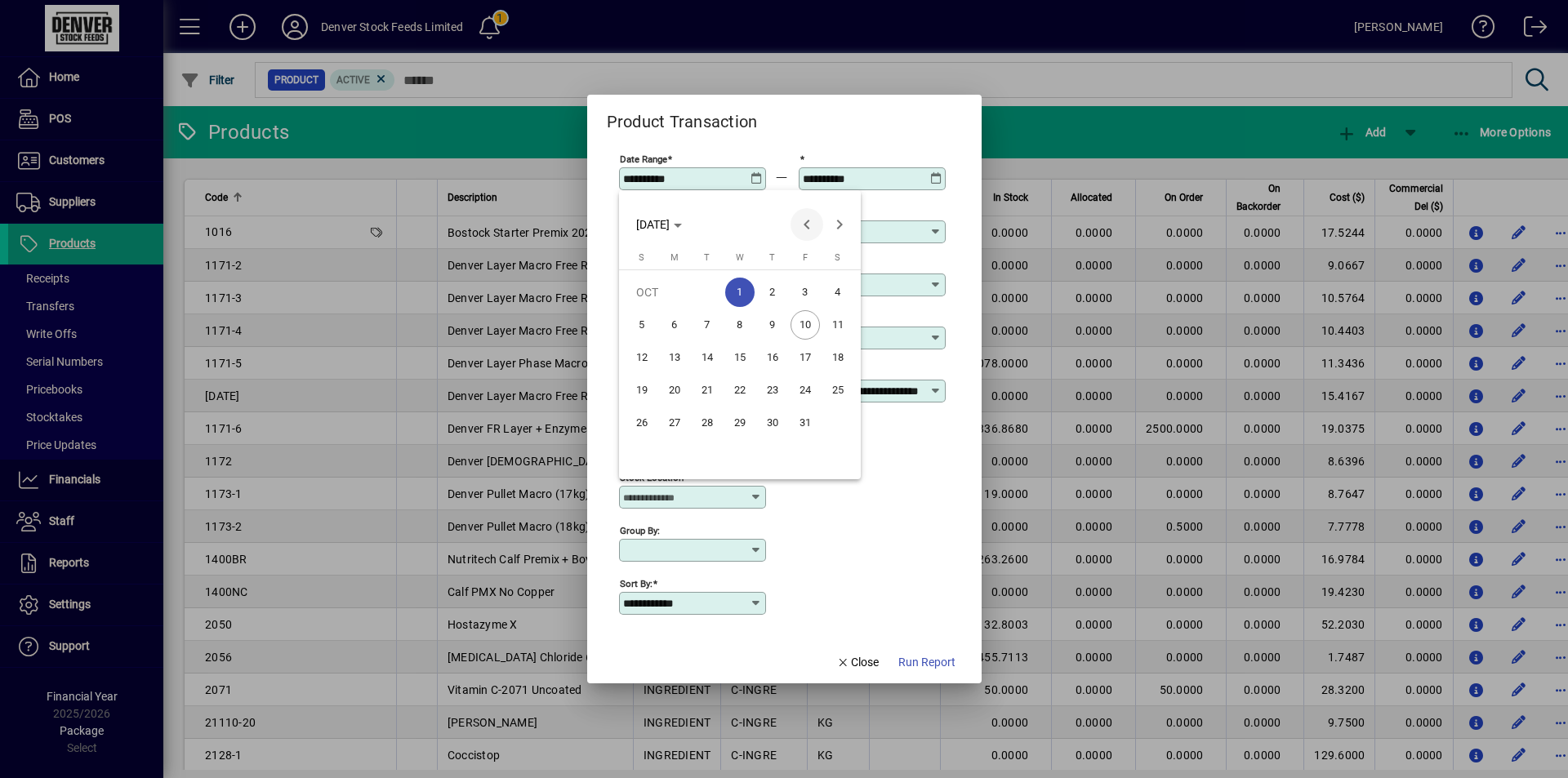
click at [809, 222] on span "Previous month" at bounding box center [806, 224] width 33 height 33
click at [809, 221] on span "Previous month" at bounding box center [806, 224] width 33 height 33
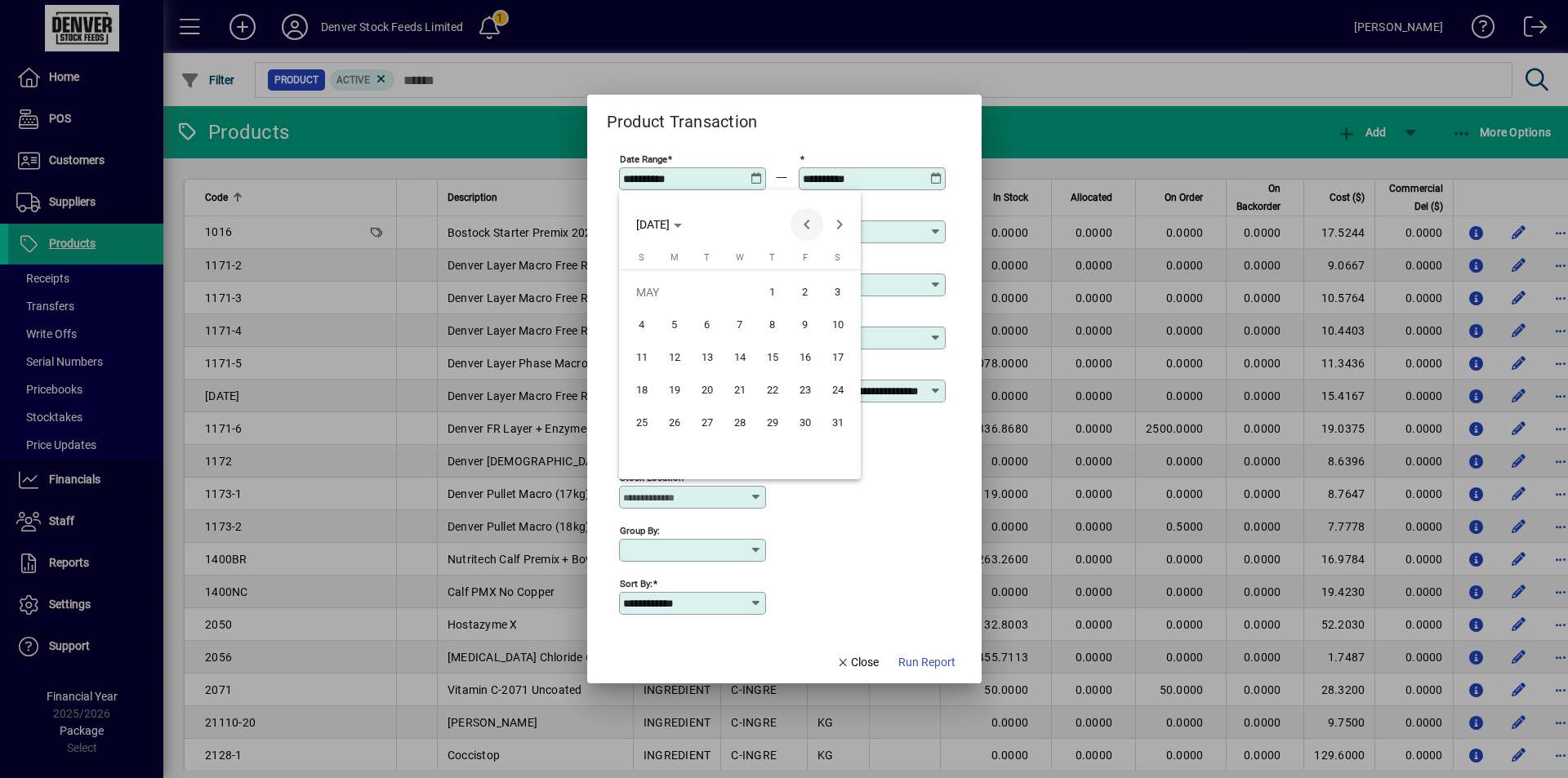
click at [809, 221] on span "Previous month" at bounding box center [806, 224] width 33 height 33
click at [833, 216] on span "Next month" at bounding box center [839, 224] width 33 height 33
click at [700, 321] on span "1" at bounding box center [707, 326] width 30 height 30
type input "**********"
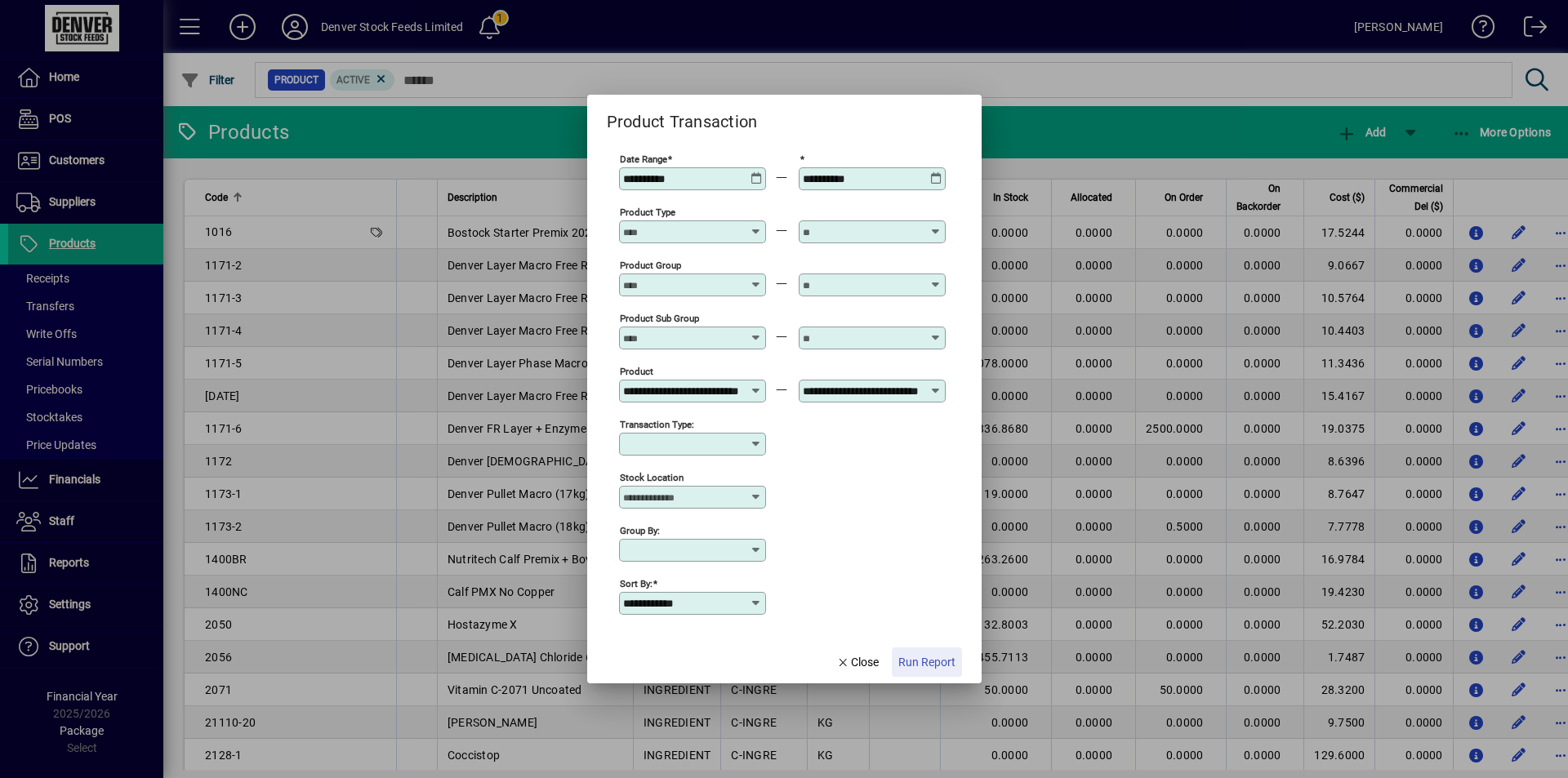
click at [937, 666] on span "Run Report" at bounding box center [927, 662] width 57 height 17
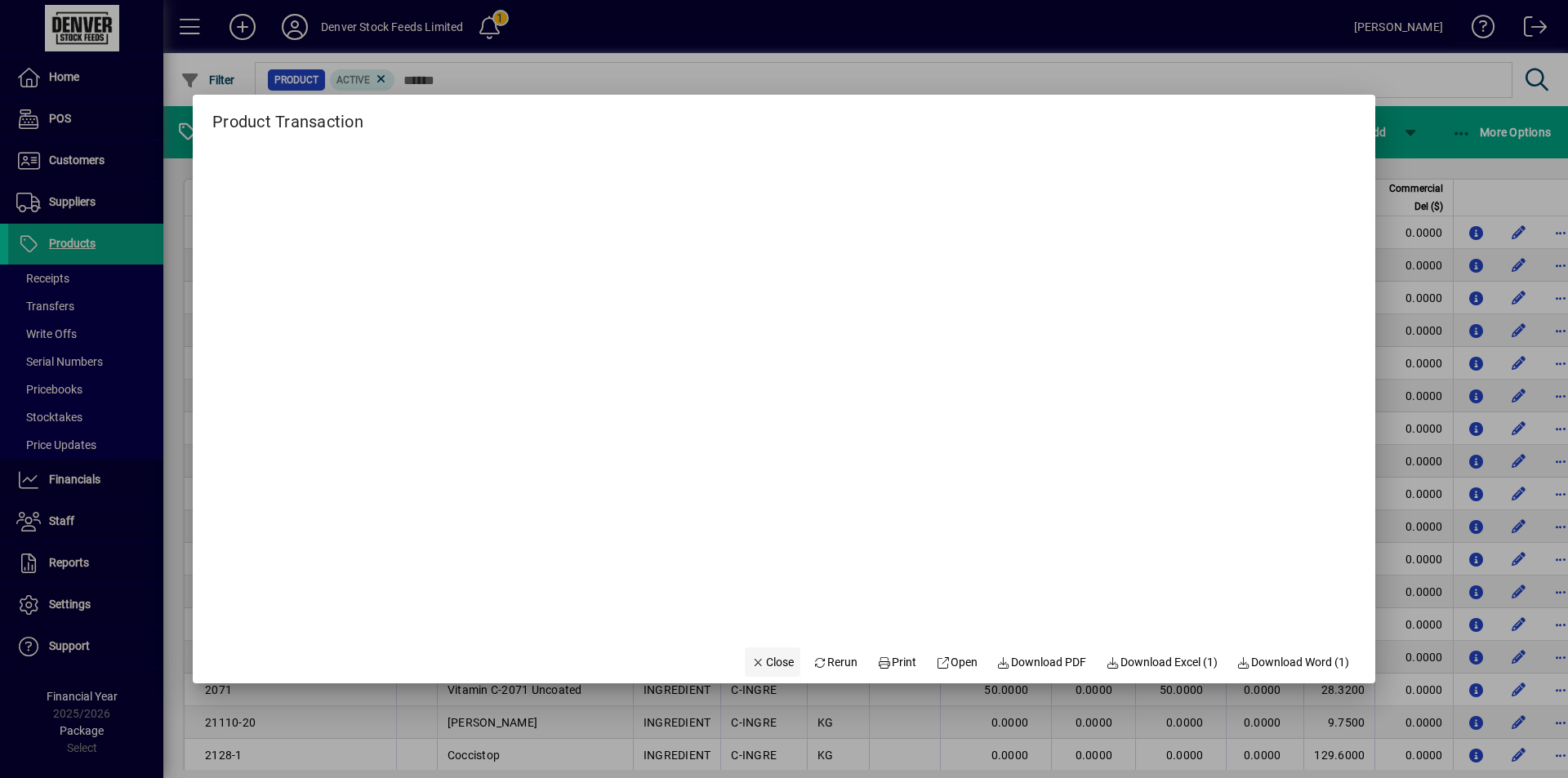
click at [751, 666] on icon "button" at bounding box center [758, 663] width 15 height 12
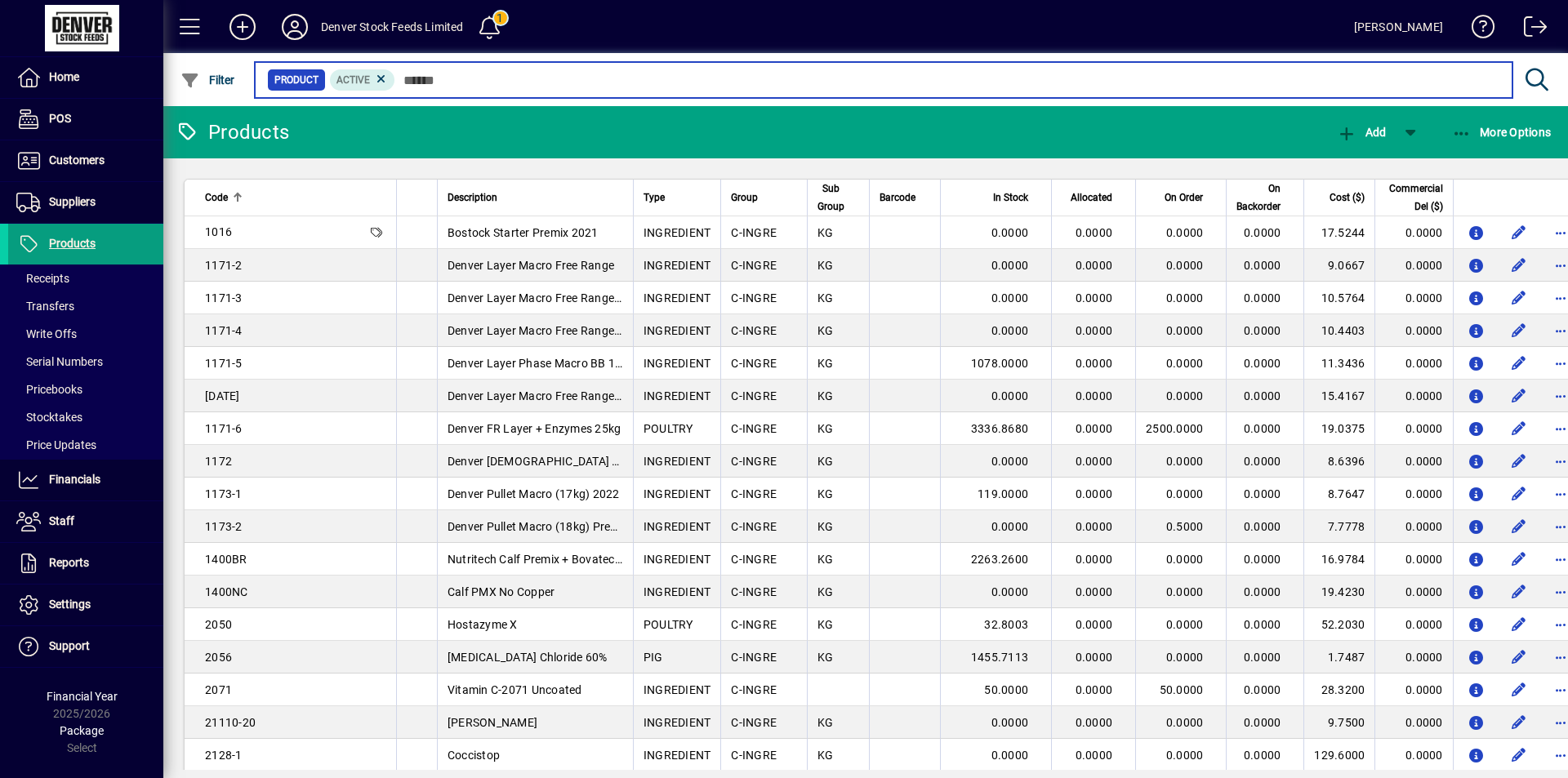
click at [467, 77] on input "text" at bounding box center [947, 79] width 1104 height 23
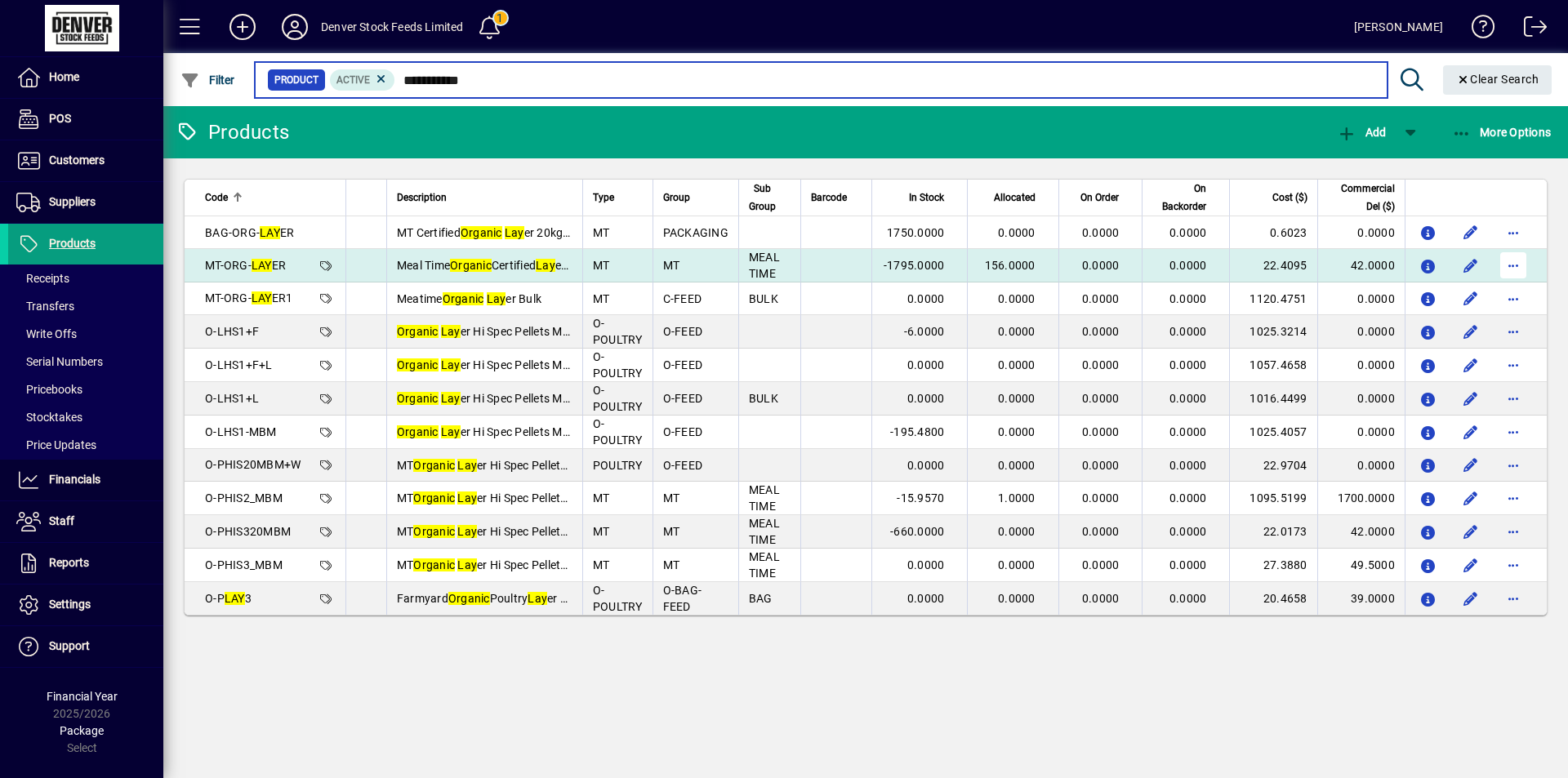
type input "**********"
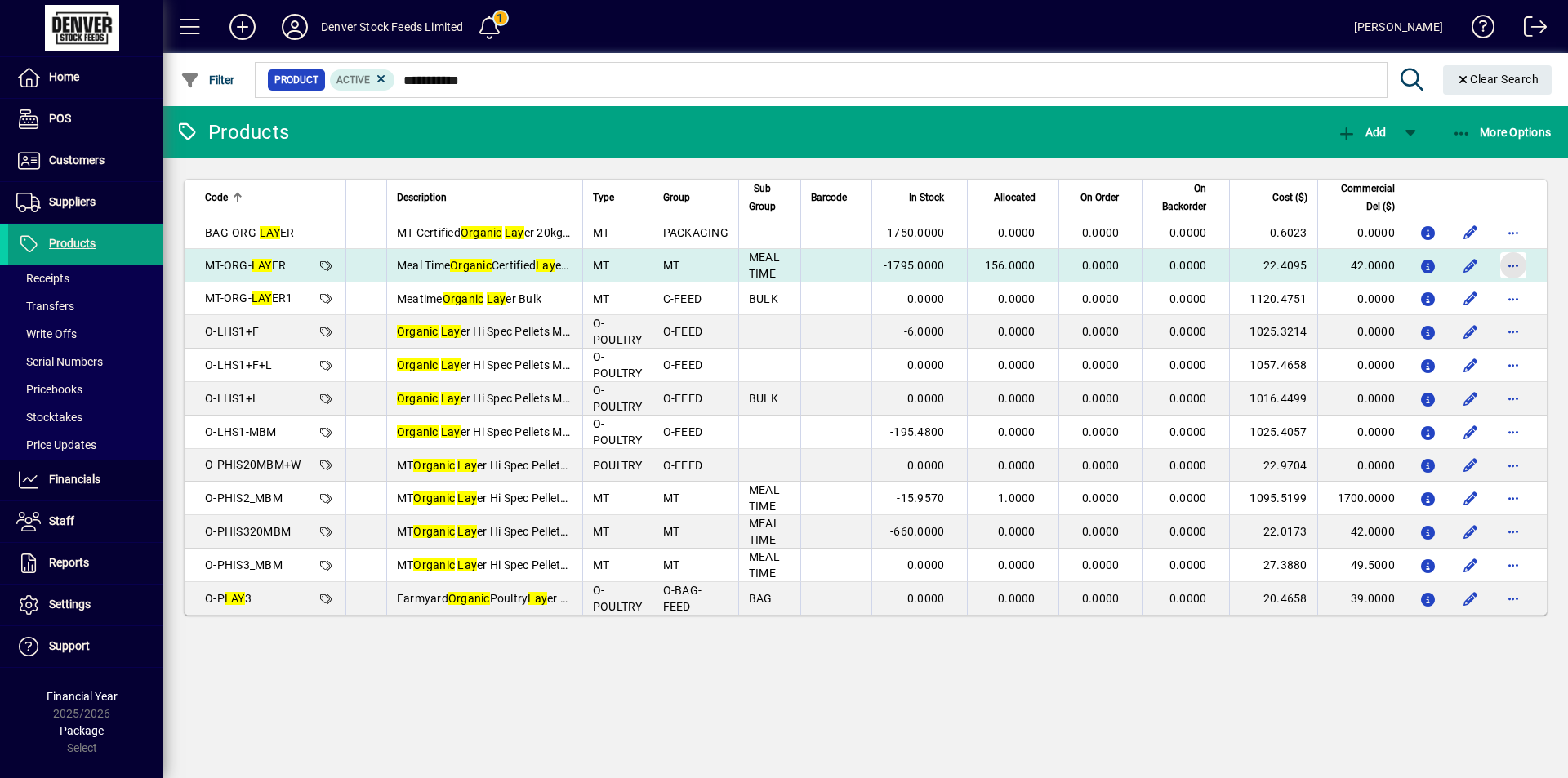
click at [1508, 263] on span "button" at bounding box center [1513, 265] width 40 height 40
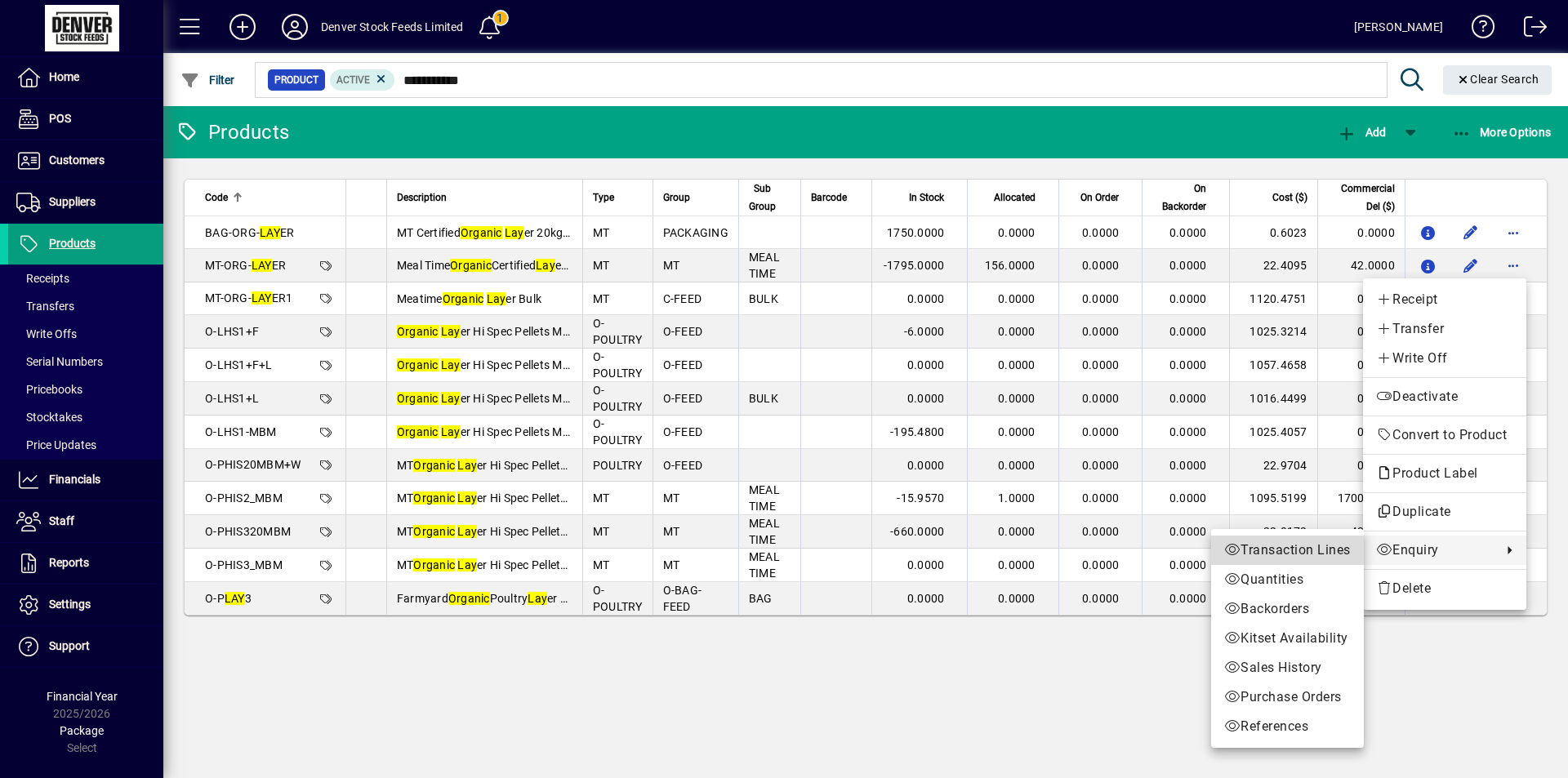
click at [1334, 549] on span "Transaction Lines" at bounding box center [1287, 550] width 127 height 20
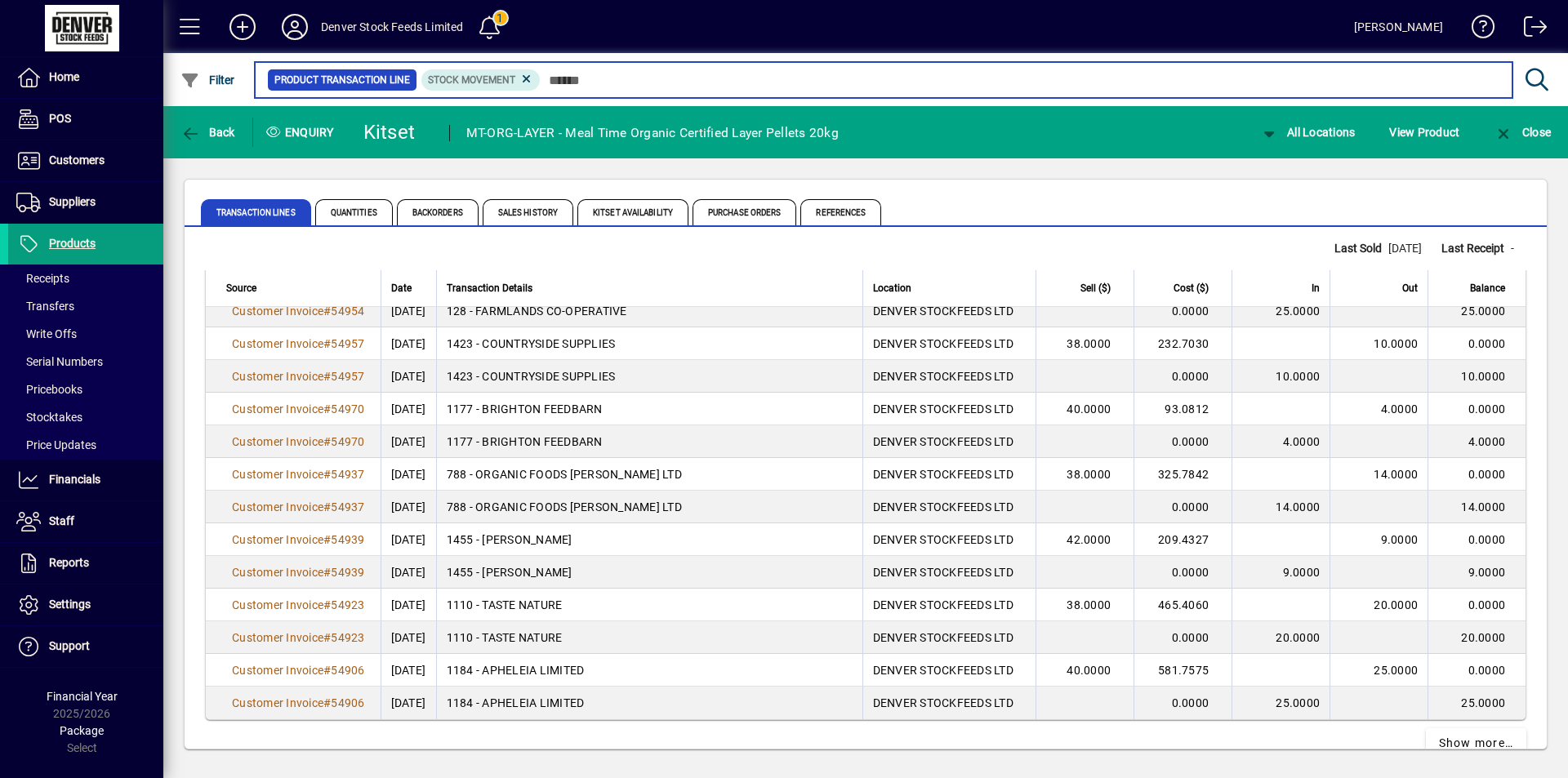
scroll to position [2893, 0]
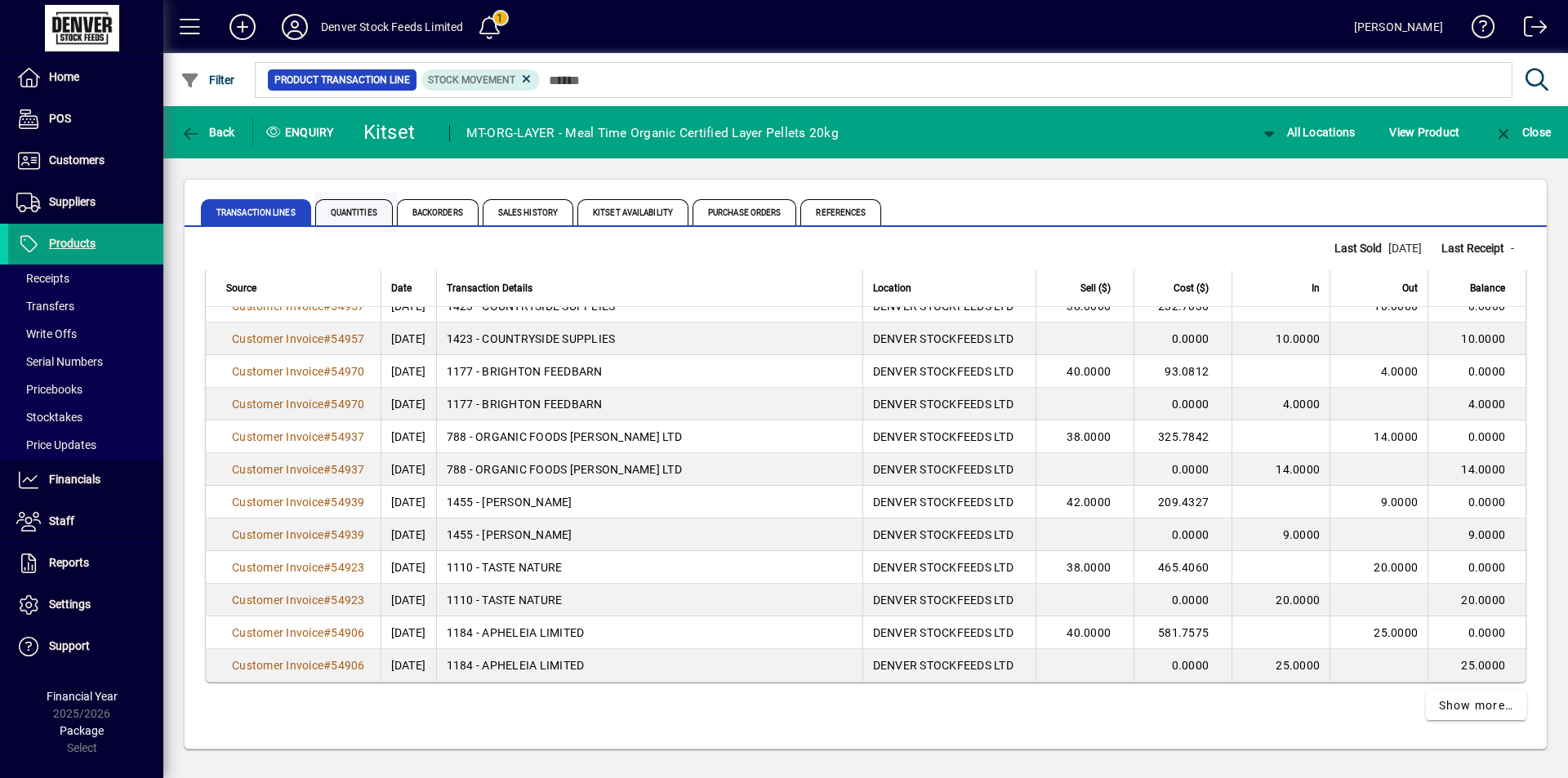
click at [350, 214] on span "Quantities" at bounding box center [354, 212] width 77 height 26
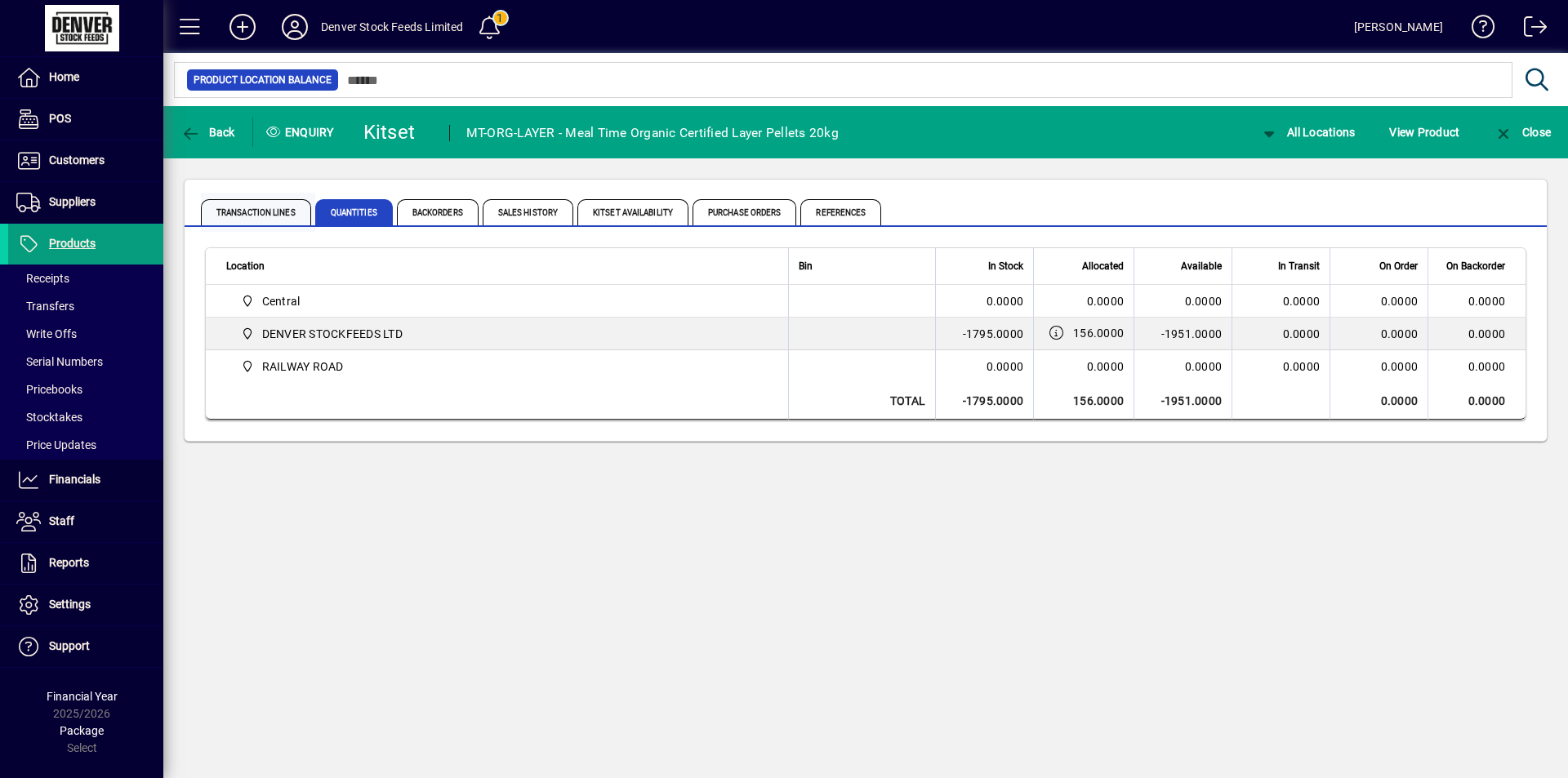
click at [270, 213] on span "Transaction Lines" at bounding box center [255, 212] width 110 height 26
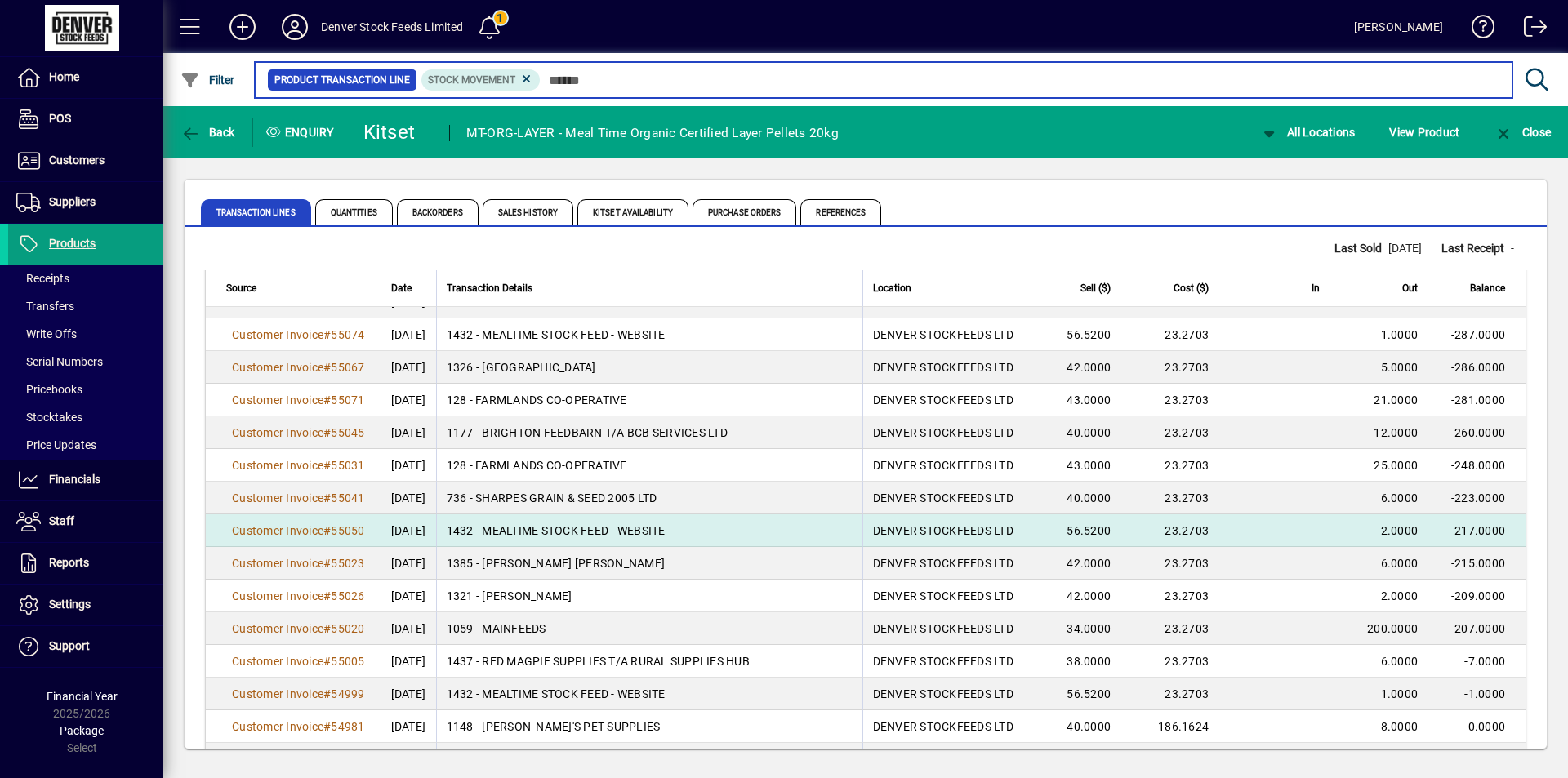
scroll to position [2396, 0]
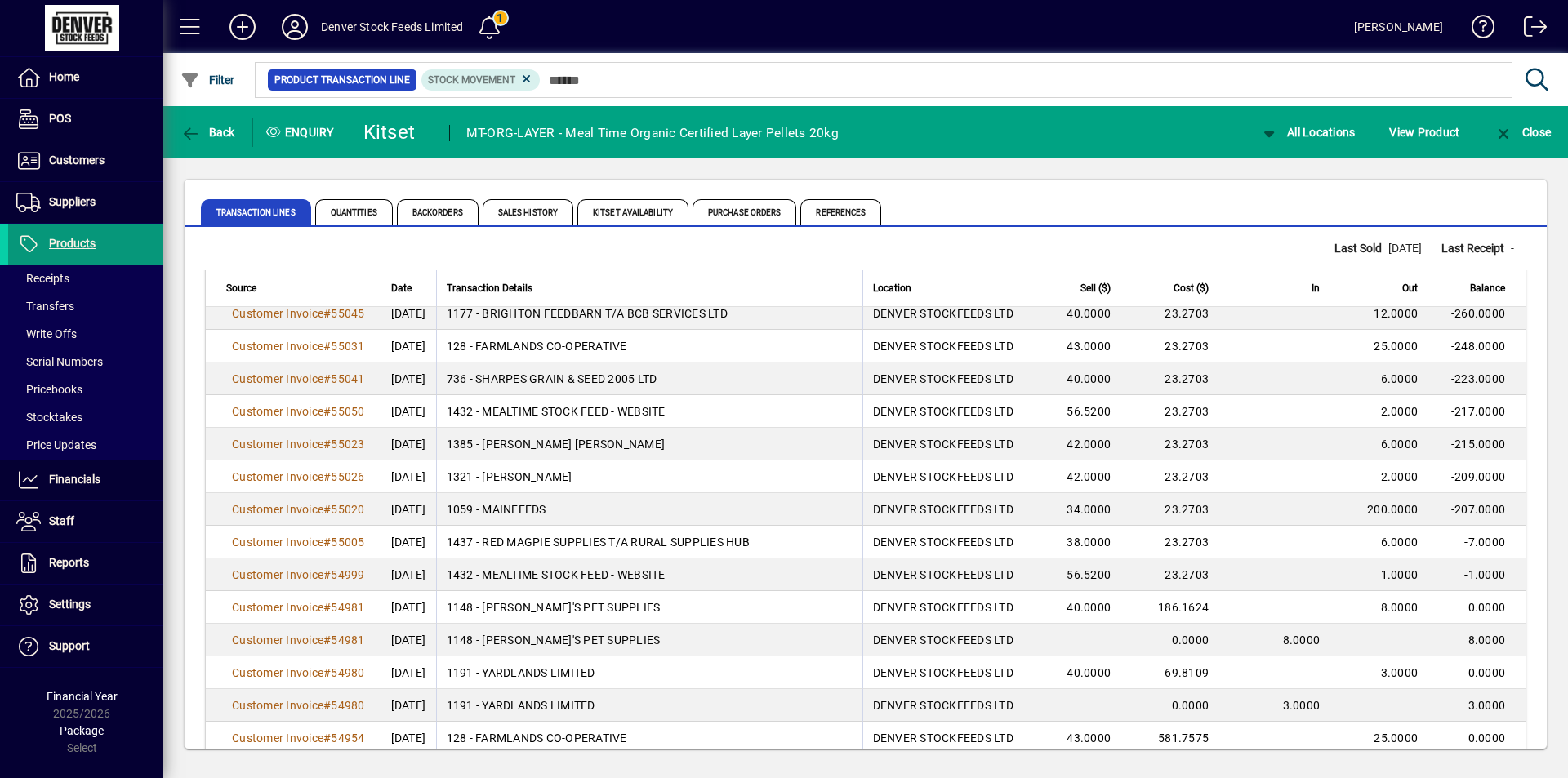
click at [78, 243] on span "Products" at bounding box center [72, 243] width 46 height 13
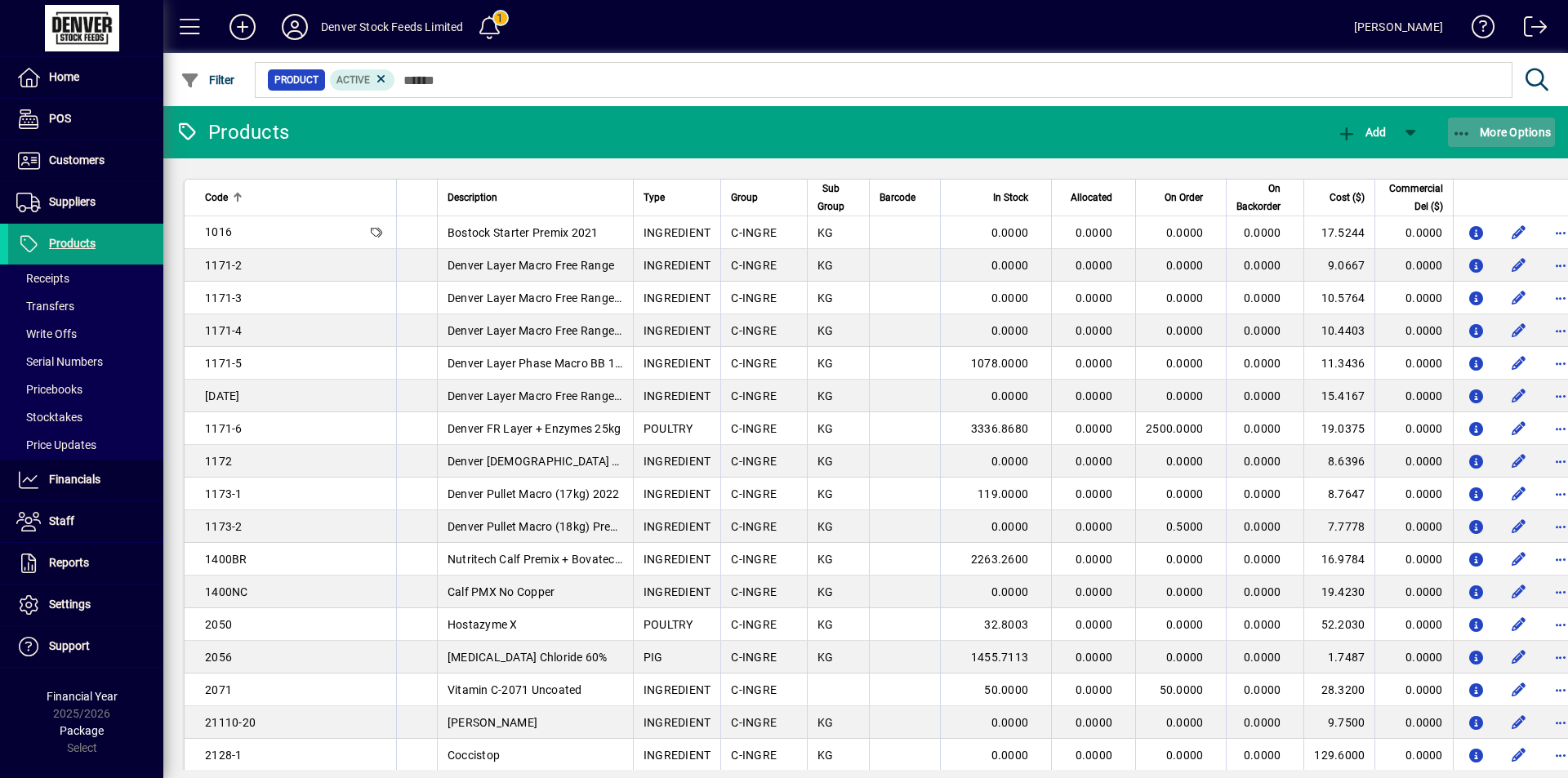
click at [1466, 133] on icon "button" at bounding box center [1461, 134] width 21 height 17
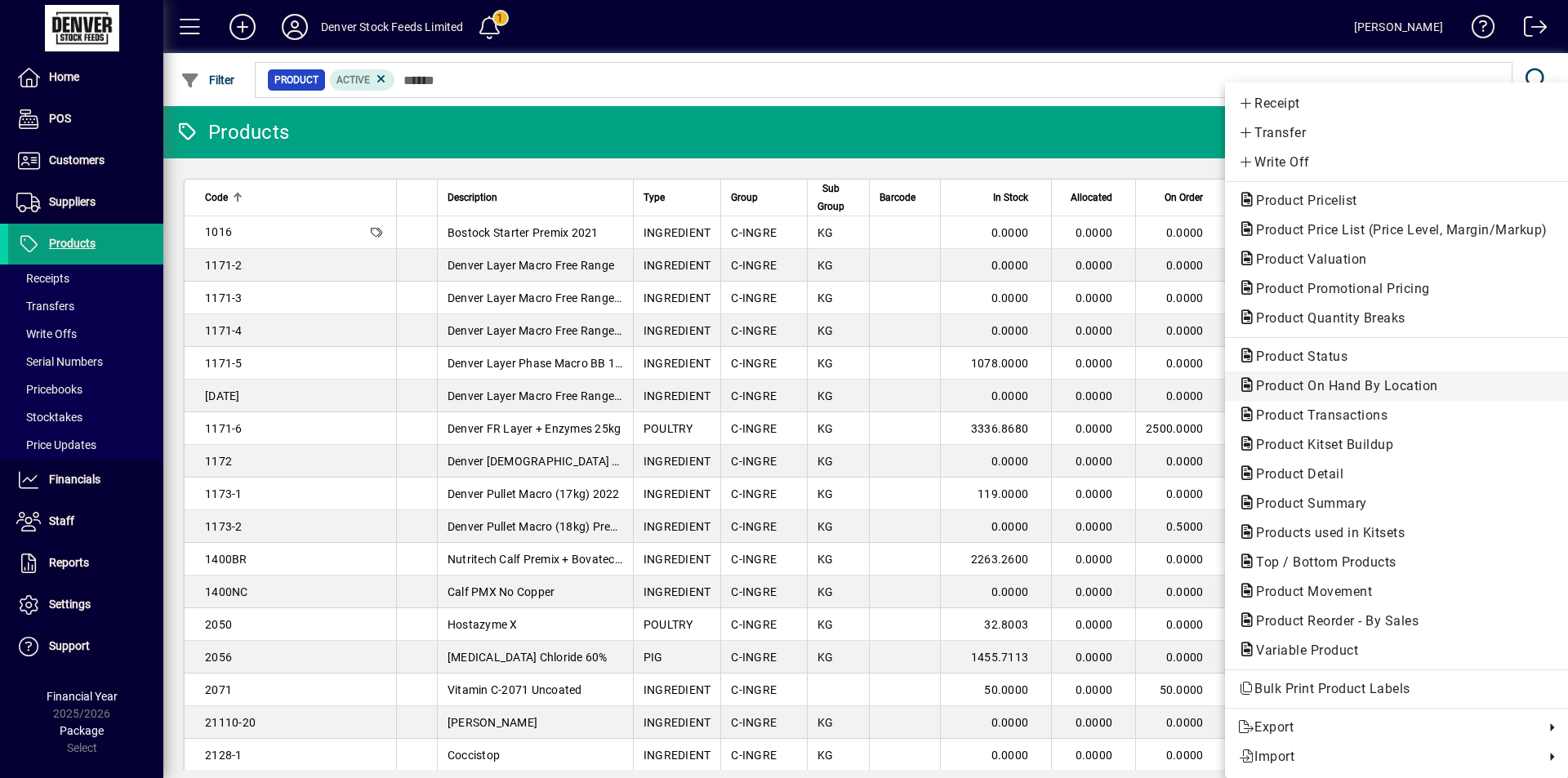
click at [1377, 389] on span "Product On Hand By Location" at bounding box center [1341, 386] width 208 height 16
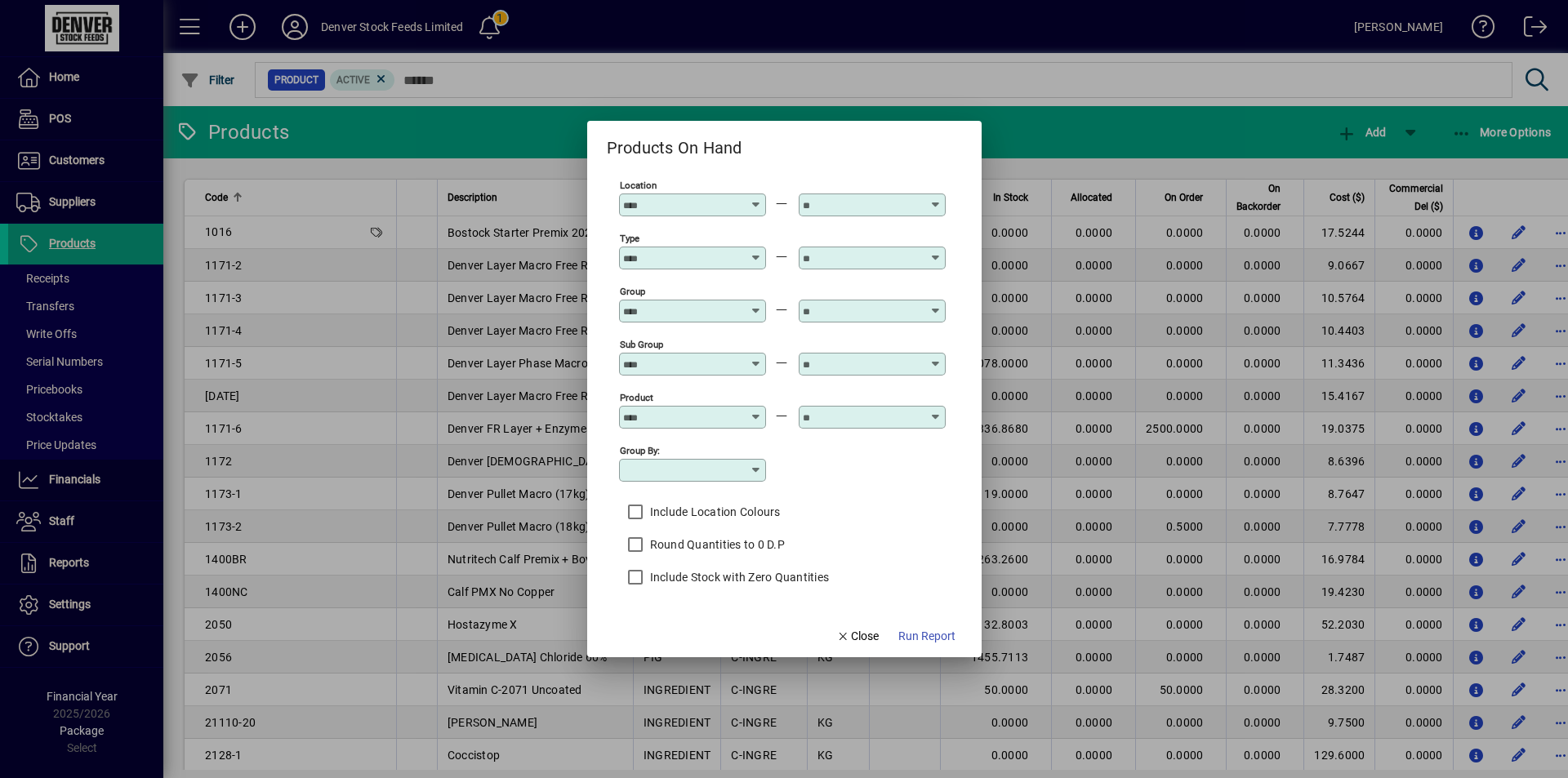
click at [738, 315] on input "Group" at bounding box center [683, 311] width 119 height 13
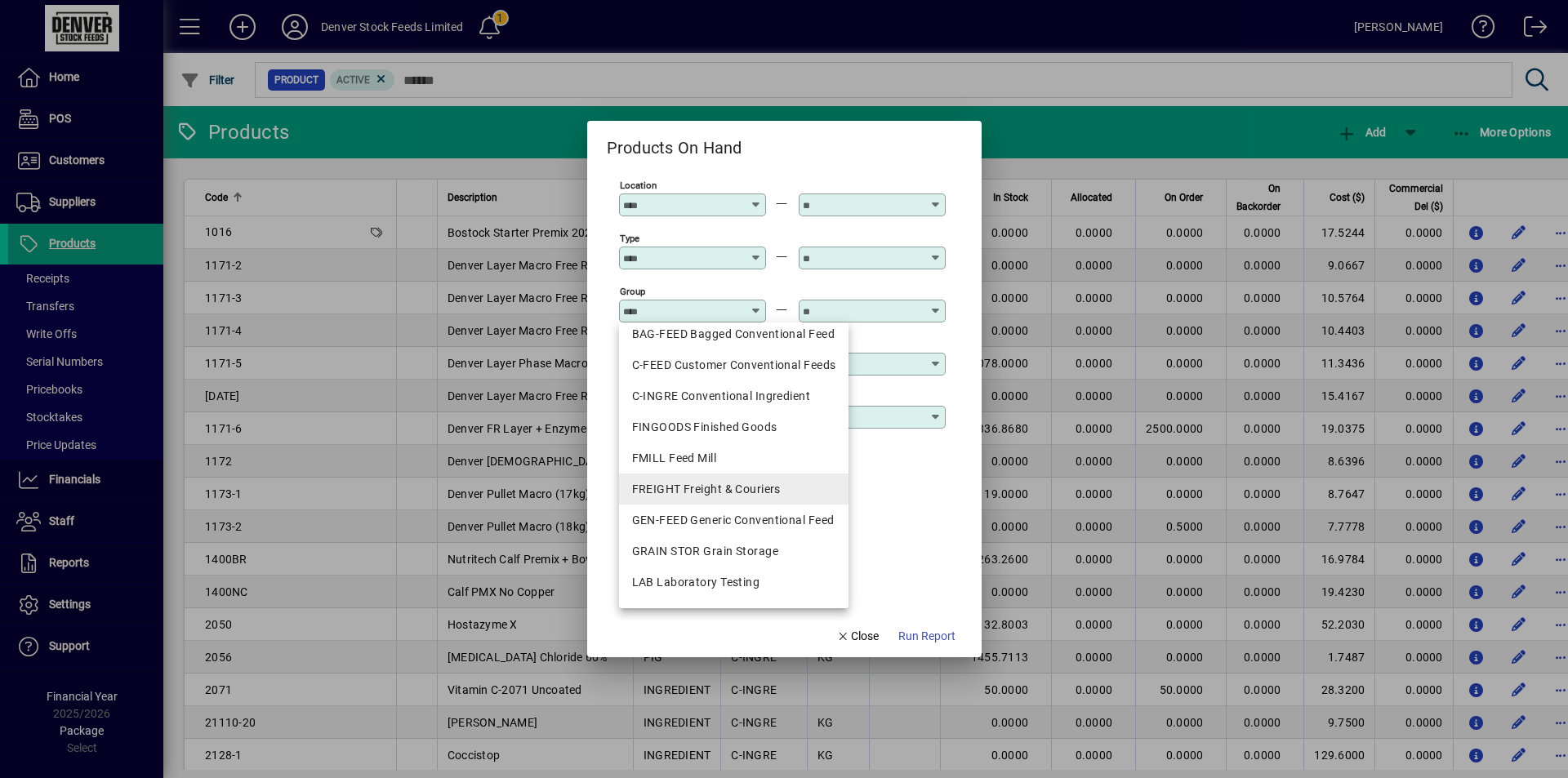
scroll to position [109, 0]
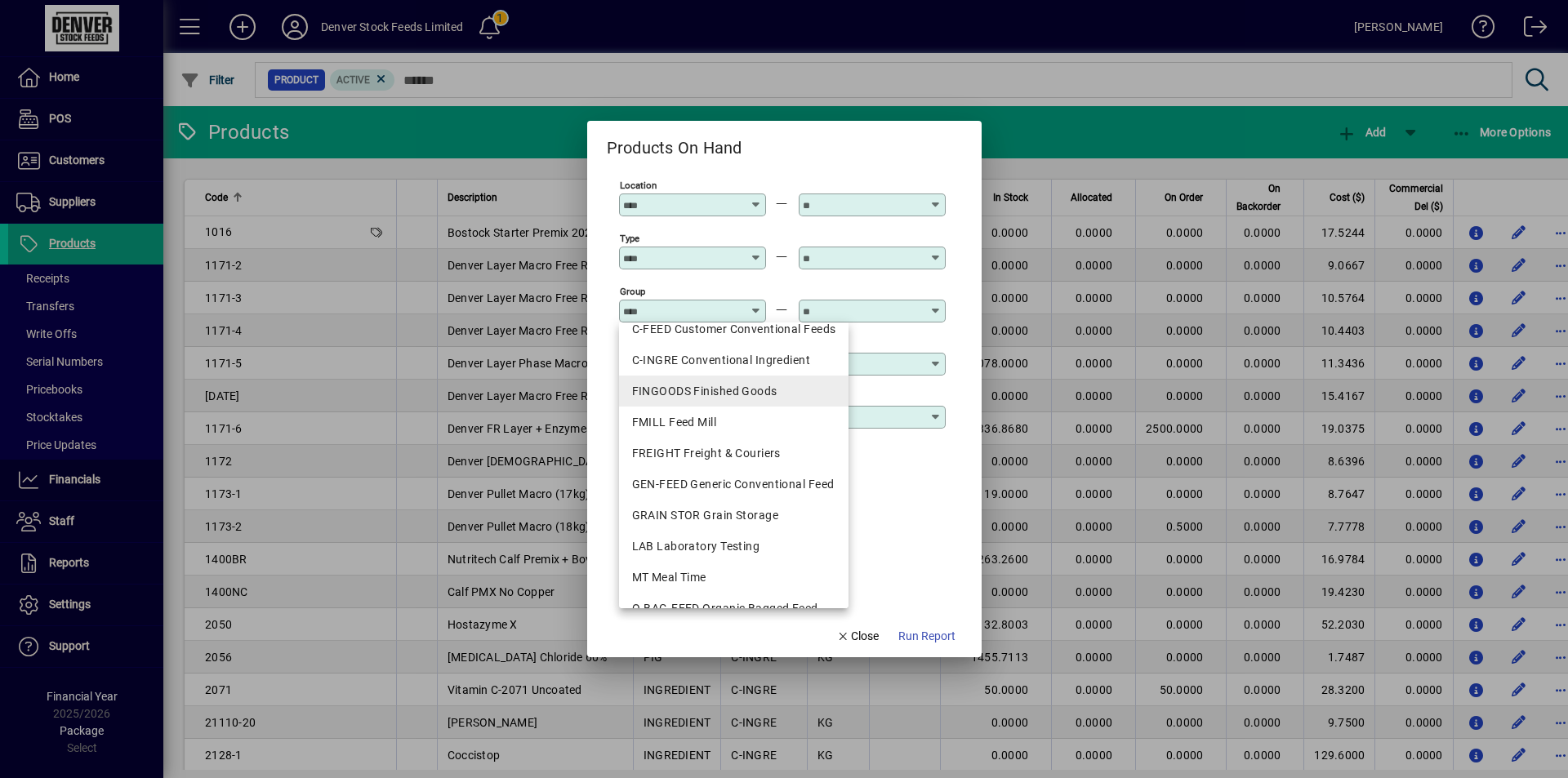
click at [769, 394] on div "FINGOODS Finished Goods" at bounding box center [734, 391] width 204 height 17
type input "**********"
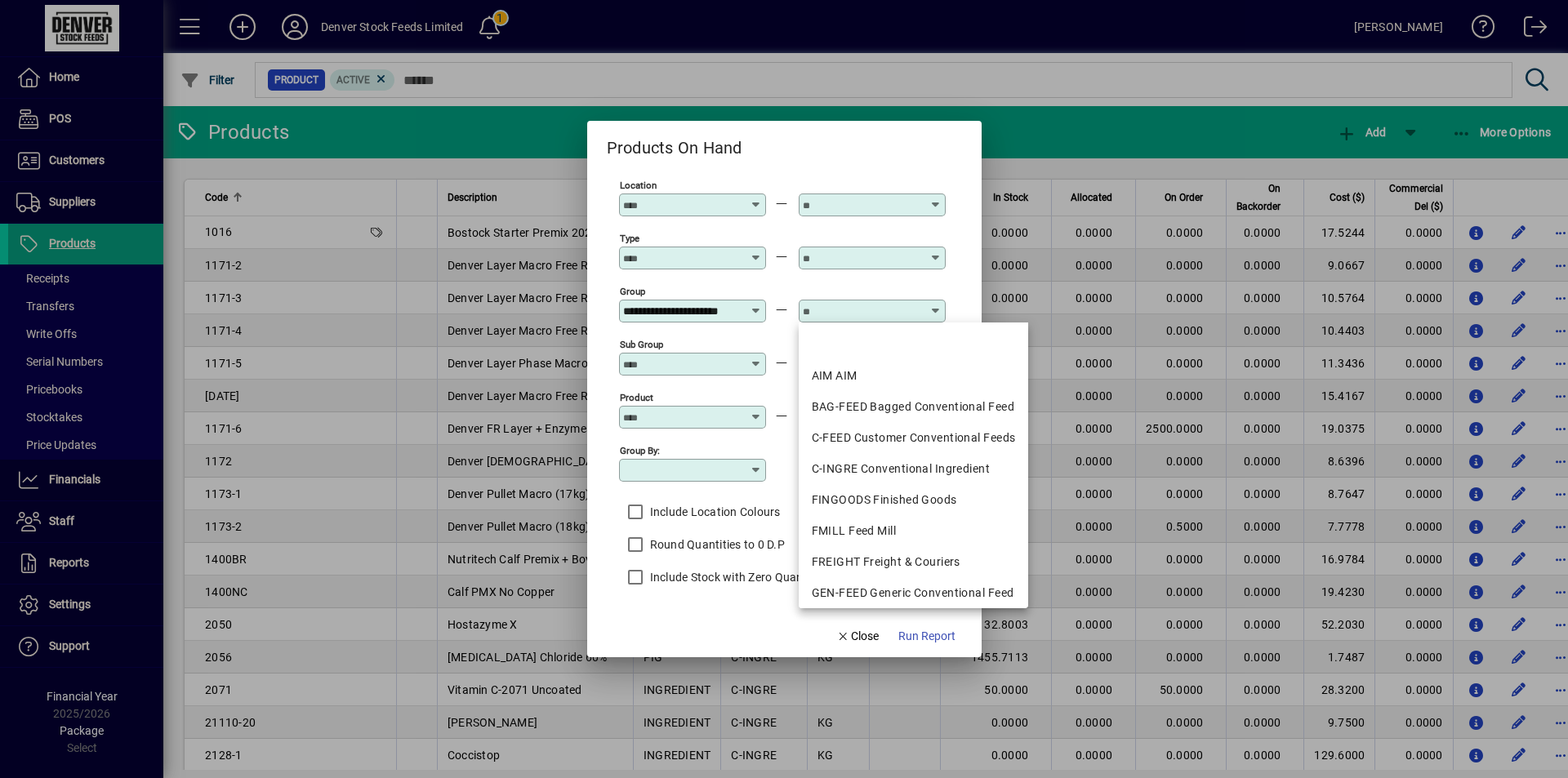
click at [918, 306] on input "text" at bounding box center [862, 311] width 119 height 13
click at [903, 493] on div "FINGOODS Finished Goods" at bounding box center [913, 500] width 204 height 17
type input "**********"
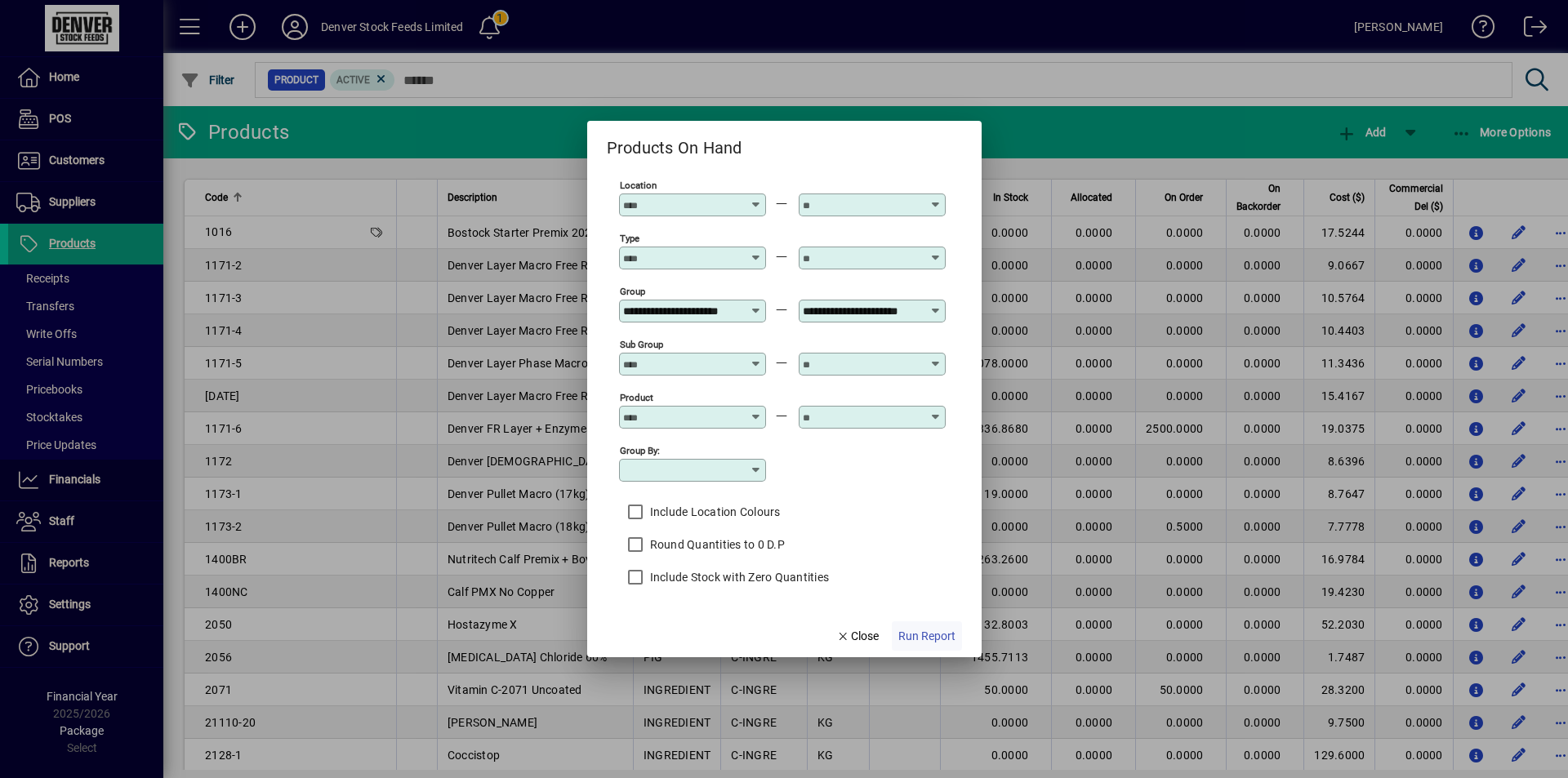
click at [937, 634] on span "Run Report" at bounding box center [927, 636] width 57 height 17
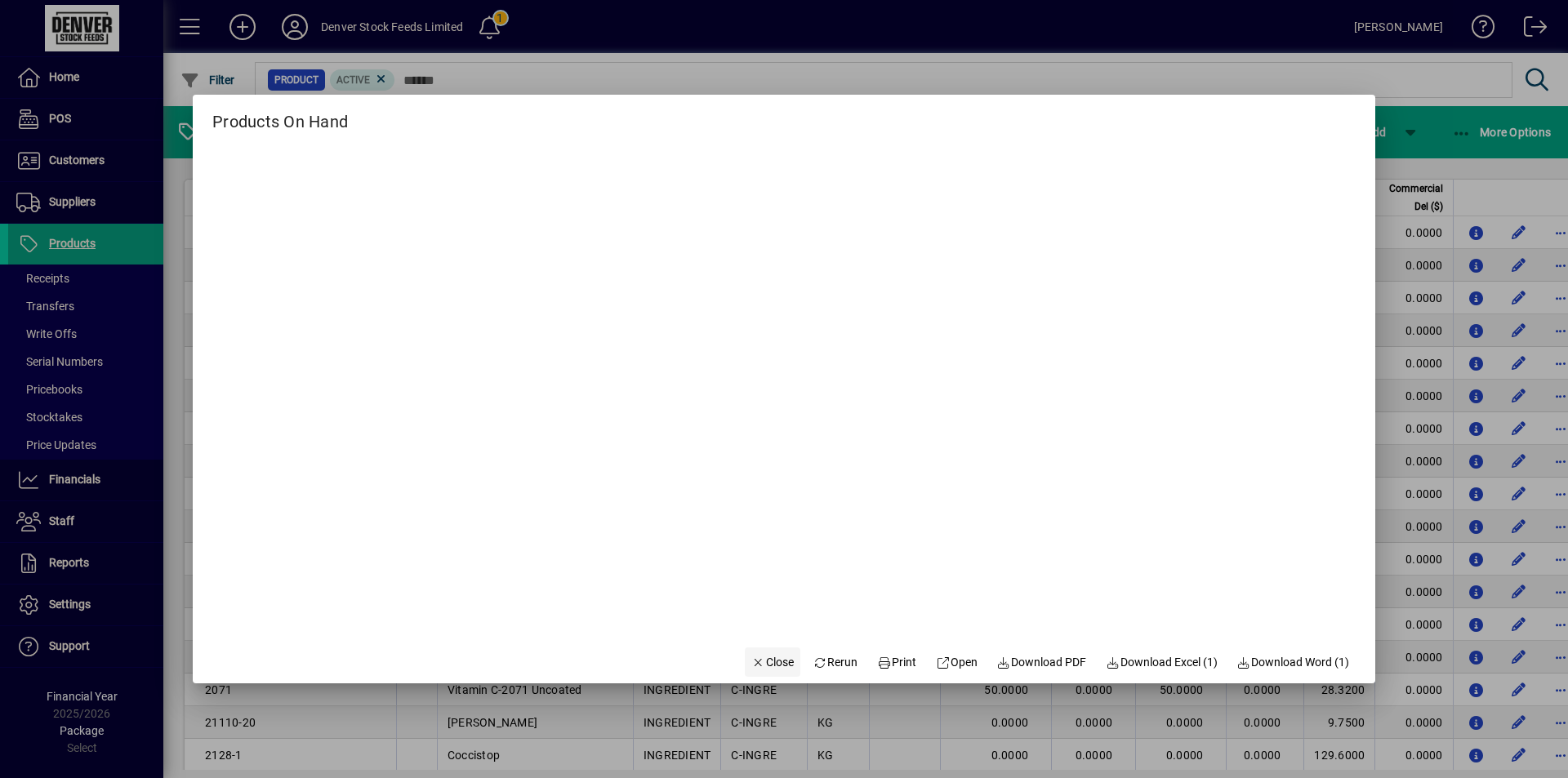
click at [757, 658] on span "Close" at bounding box center [772, 662] width 43 height 17
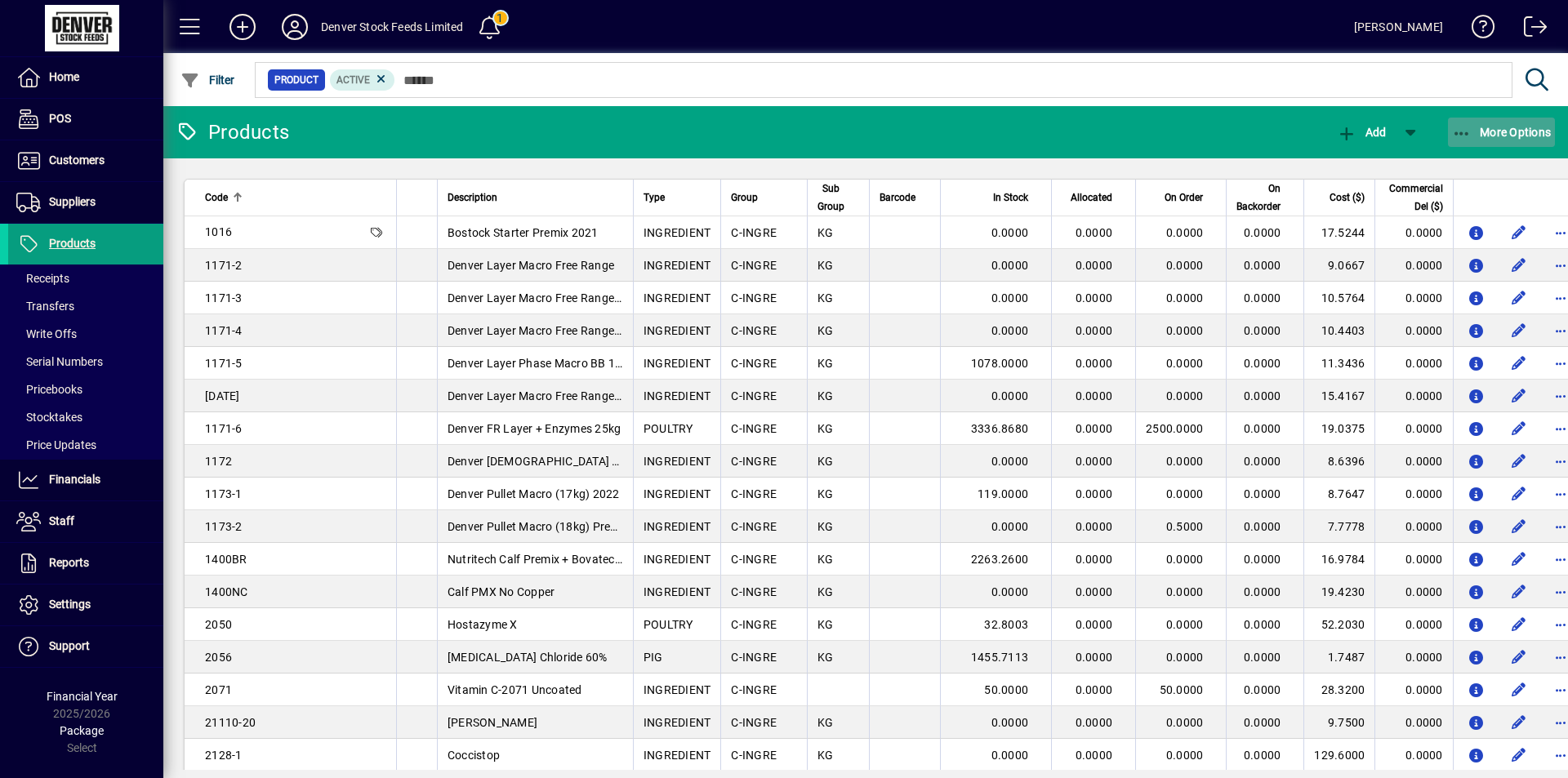
click at [1467, 130] on icon "button" at bounding box center [1461, 134] width 21 height 17
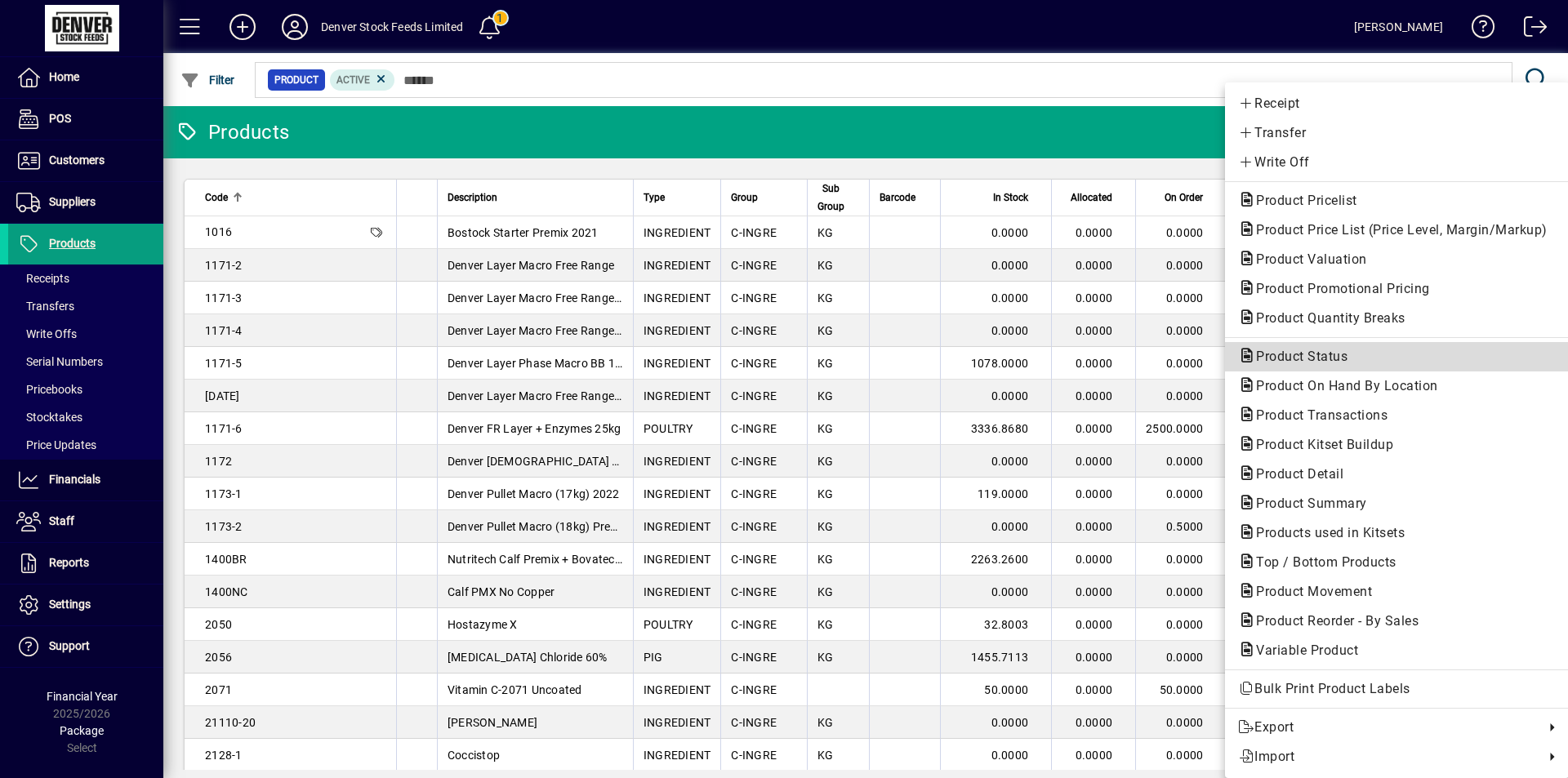
click at [1330, 357] on span "Product Status" at bounding box center [1296, 356] width 118 height 16
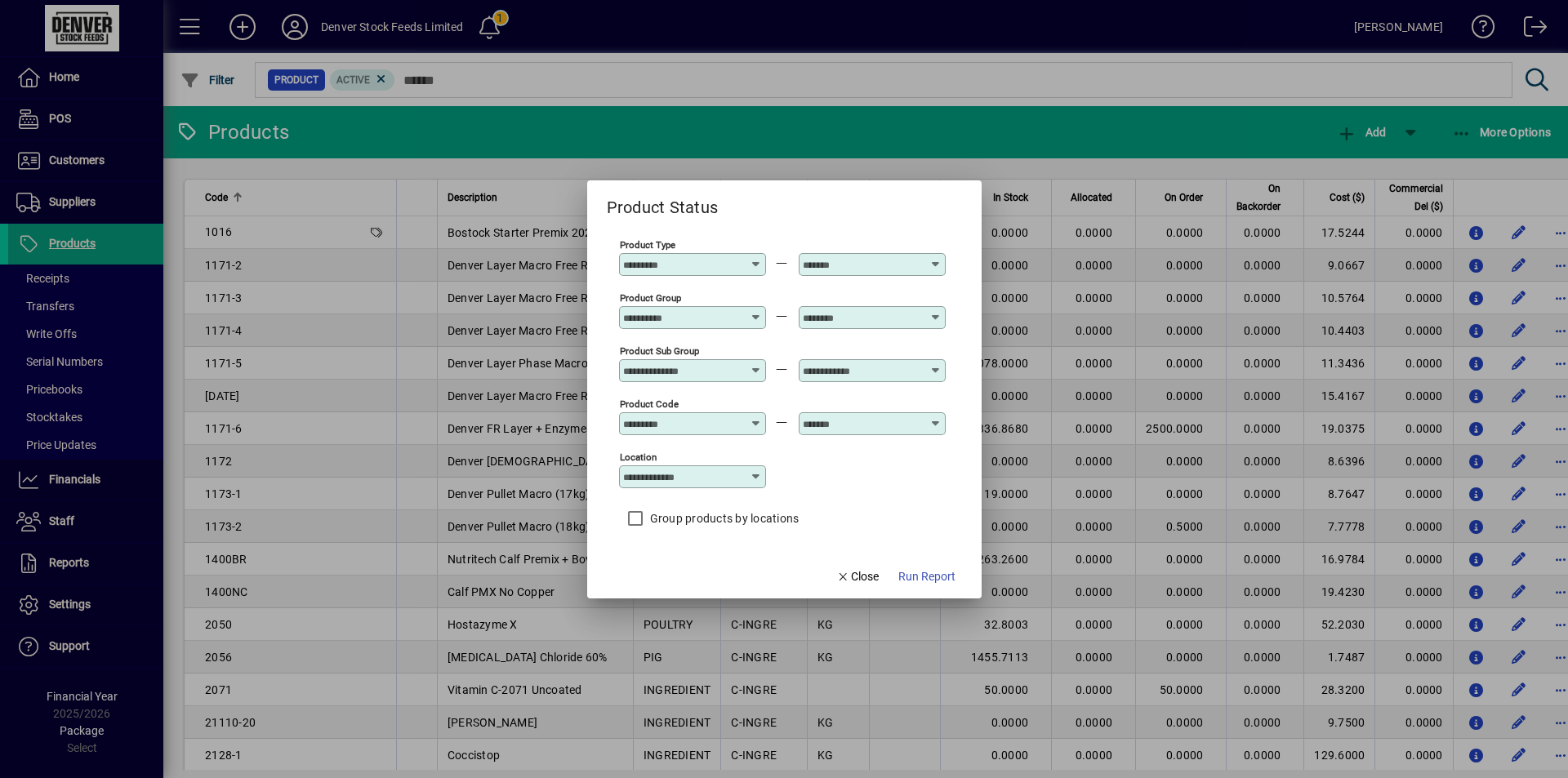
click at [750, 475] on icon at bounding box center [756, 476] width 13 height 13
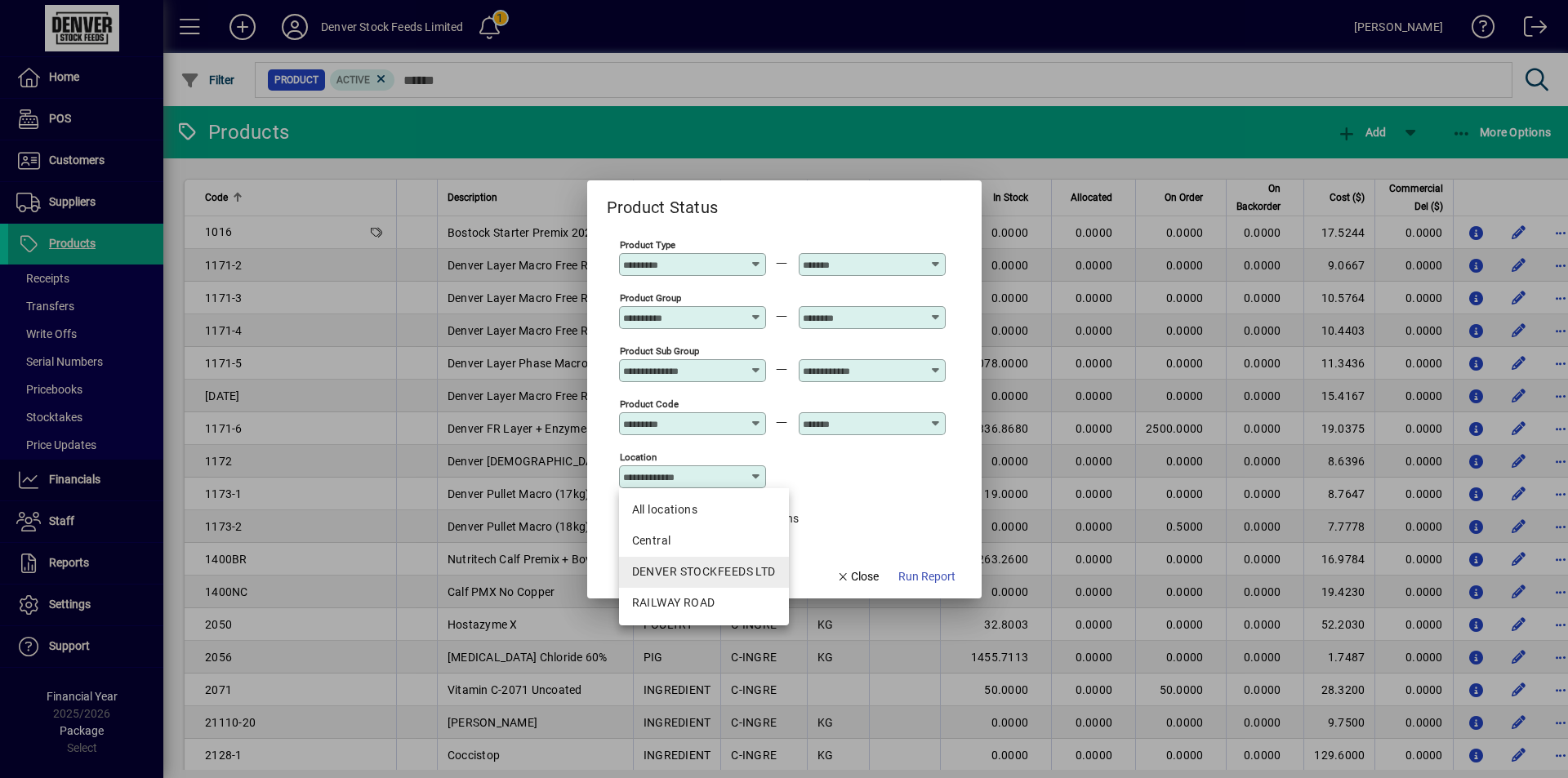
click at [712, 565] on div "DENVER STOCKFEEDS LTD" at bounding box center [703, 571] width 143 height 17
type input "**********"
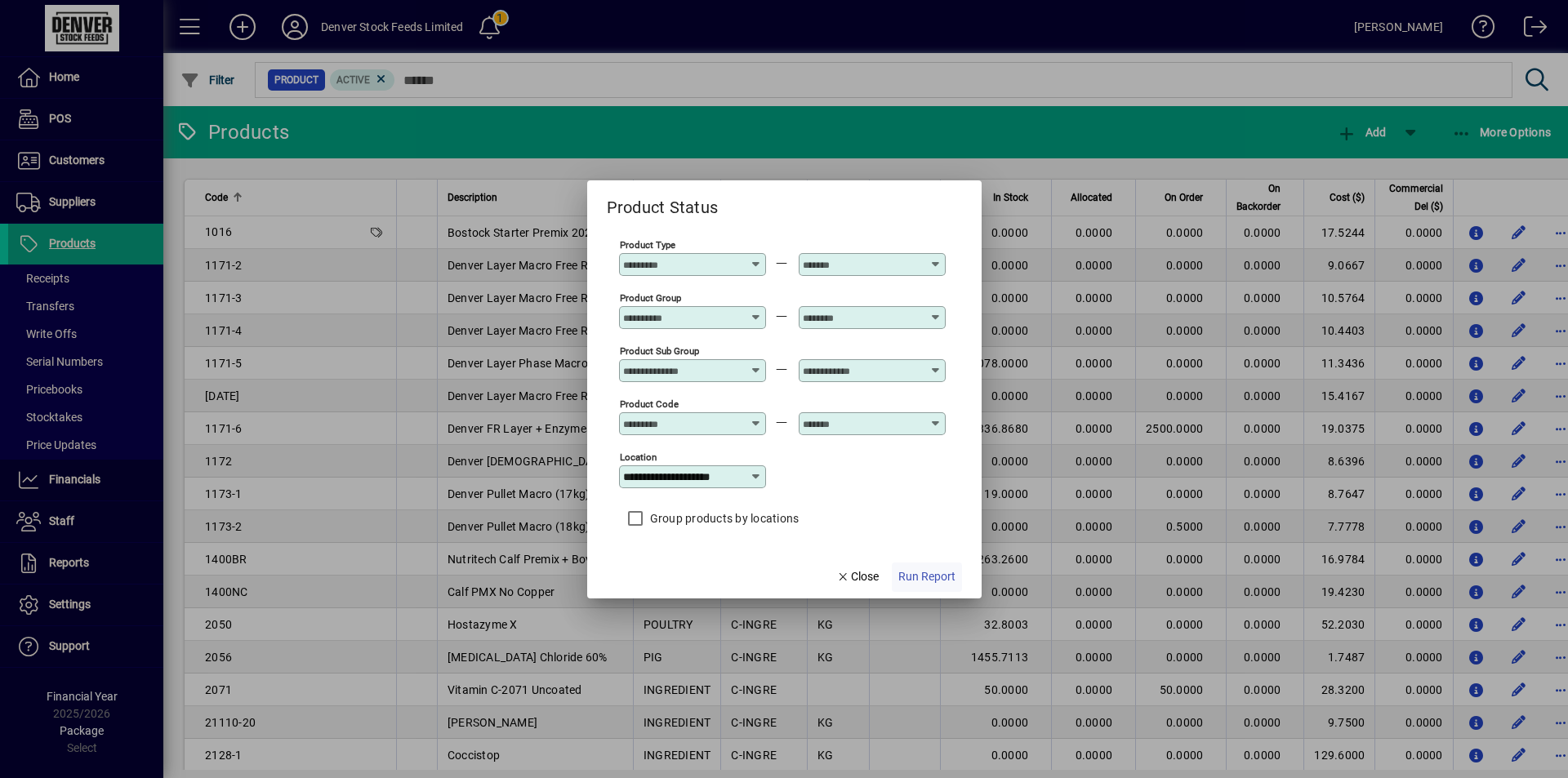
click at [931, 573] on span "Run Report" at bounding box center [927, 576] width 57 height 17
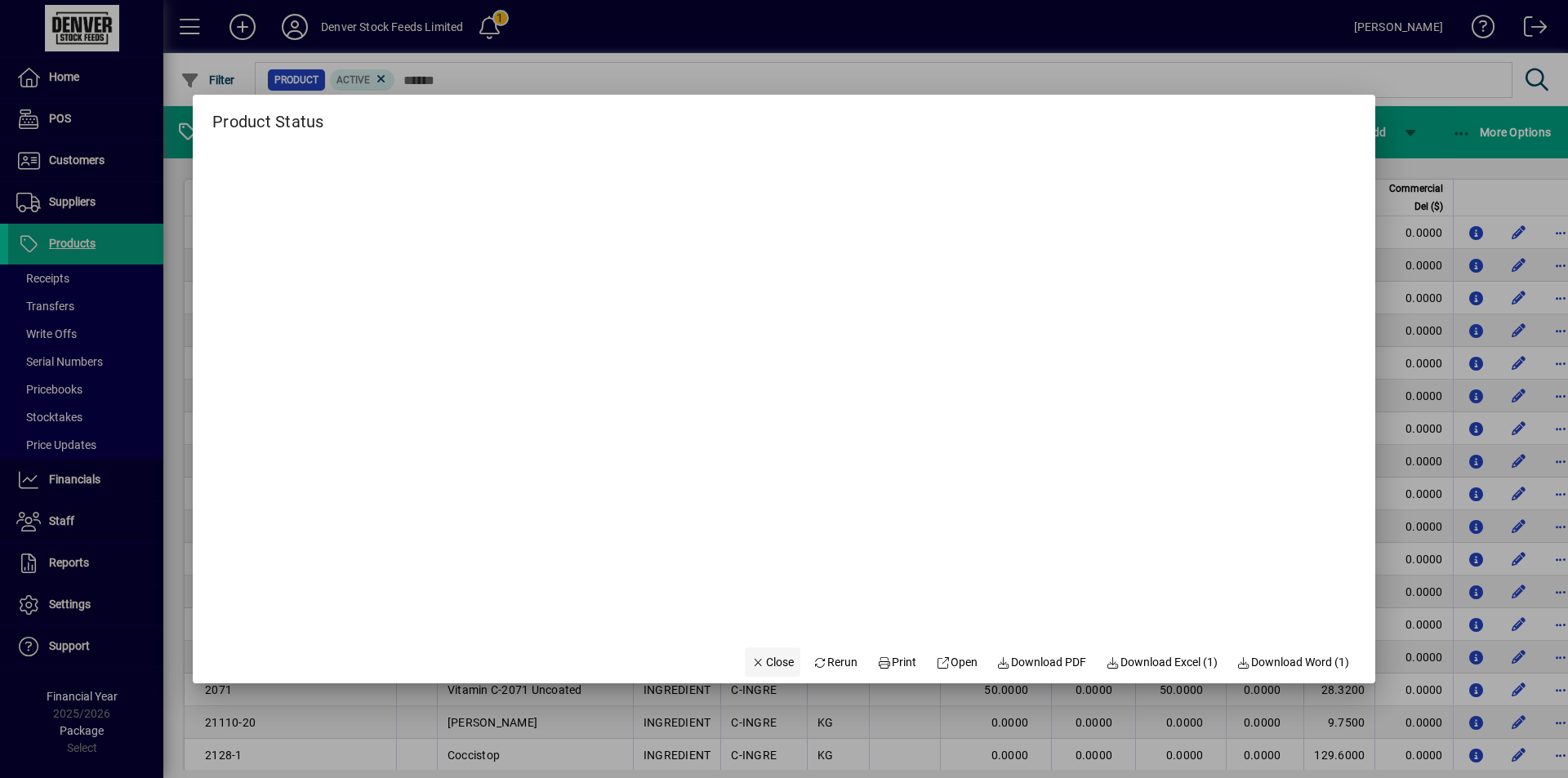
click at [753, 666] on span "Close" at bounding box center [772, 662] width 43 height 17
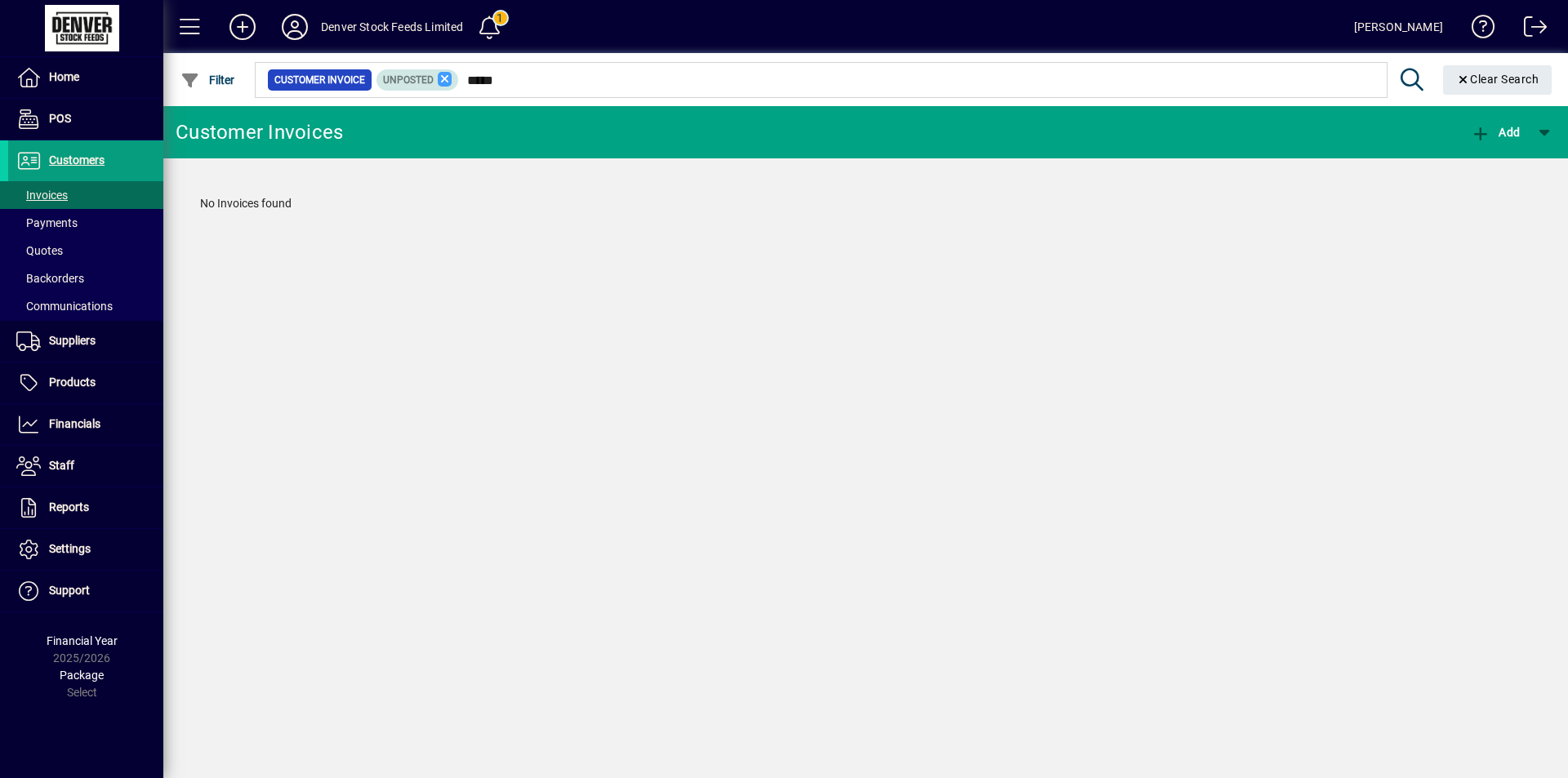
click at [441, 77] on icon at bounding box center [444, 79] width 15 height 15
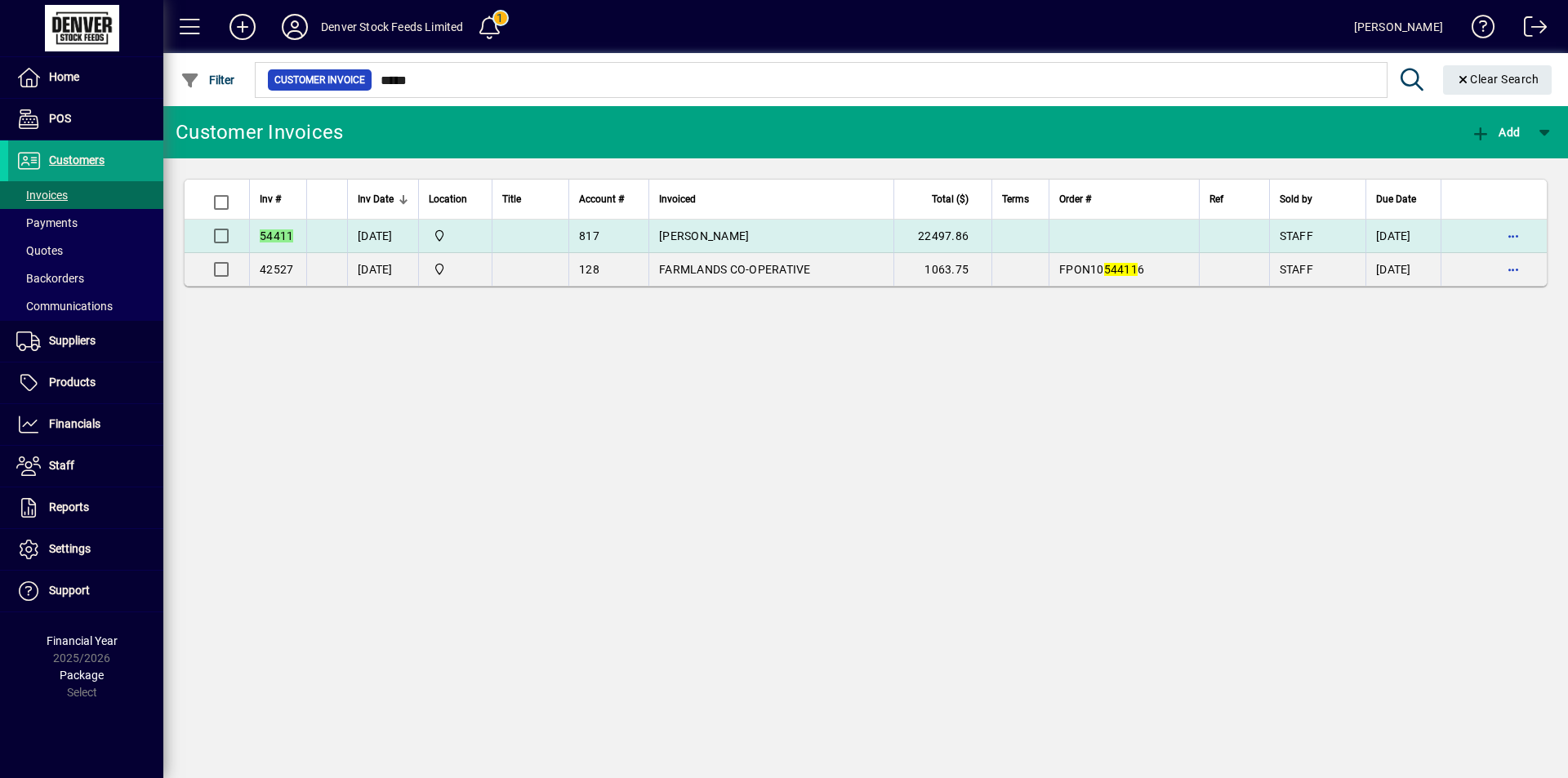
click at [300, 235] on td "54411" at bounding box center [278, 237] width 57 height 34
click at [300, 235] on div "Customer Invoices Add Inv # Inv Date Location Title Account # Invoiced Total ($…" at bounding box center [865, 441] width 1404 height 672
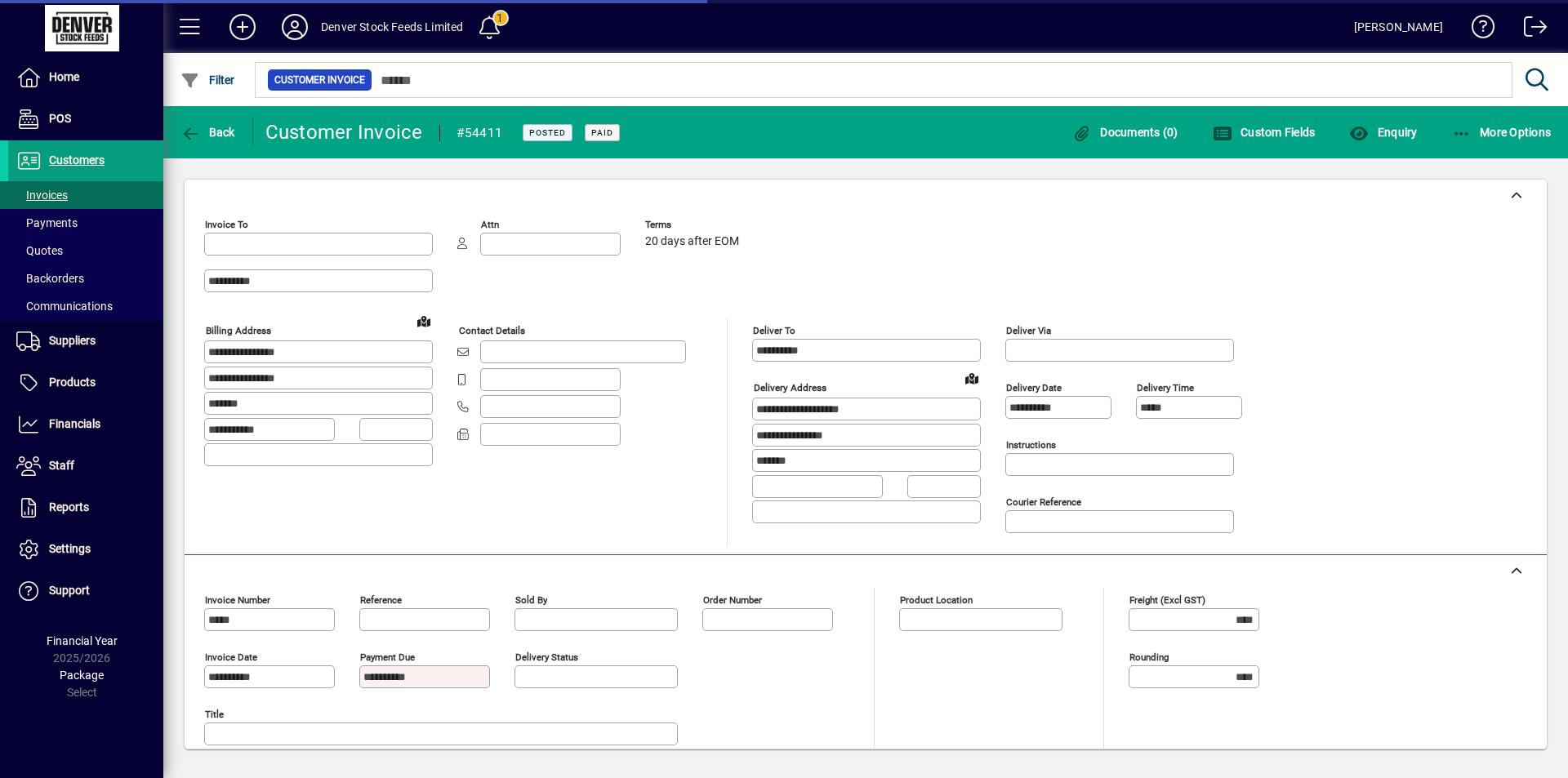
type input "**********"
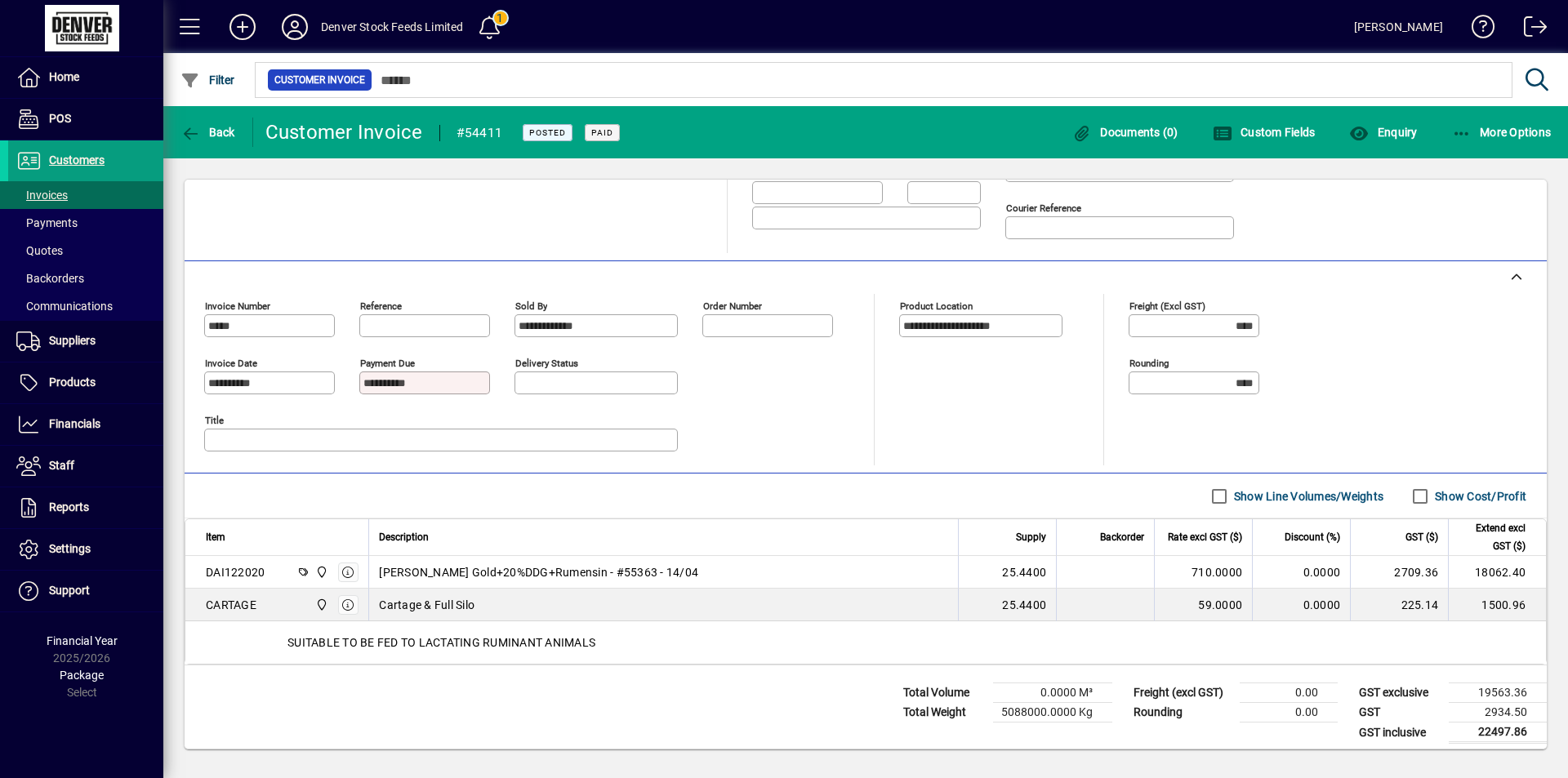
scroll to position [302, 0]
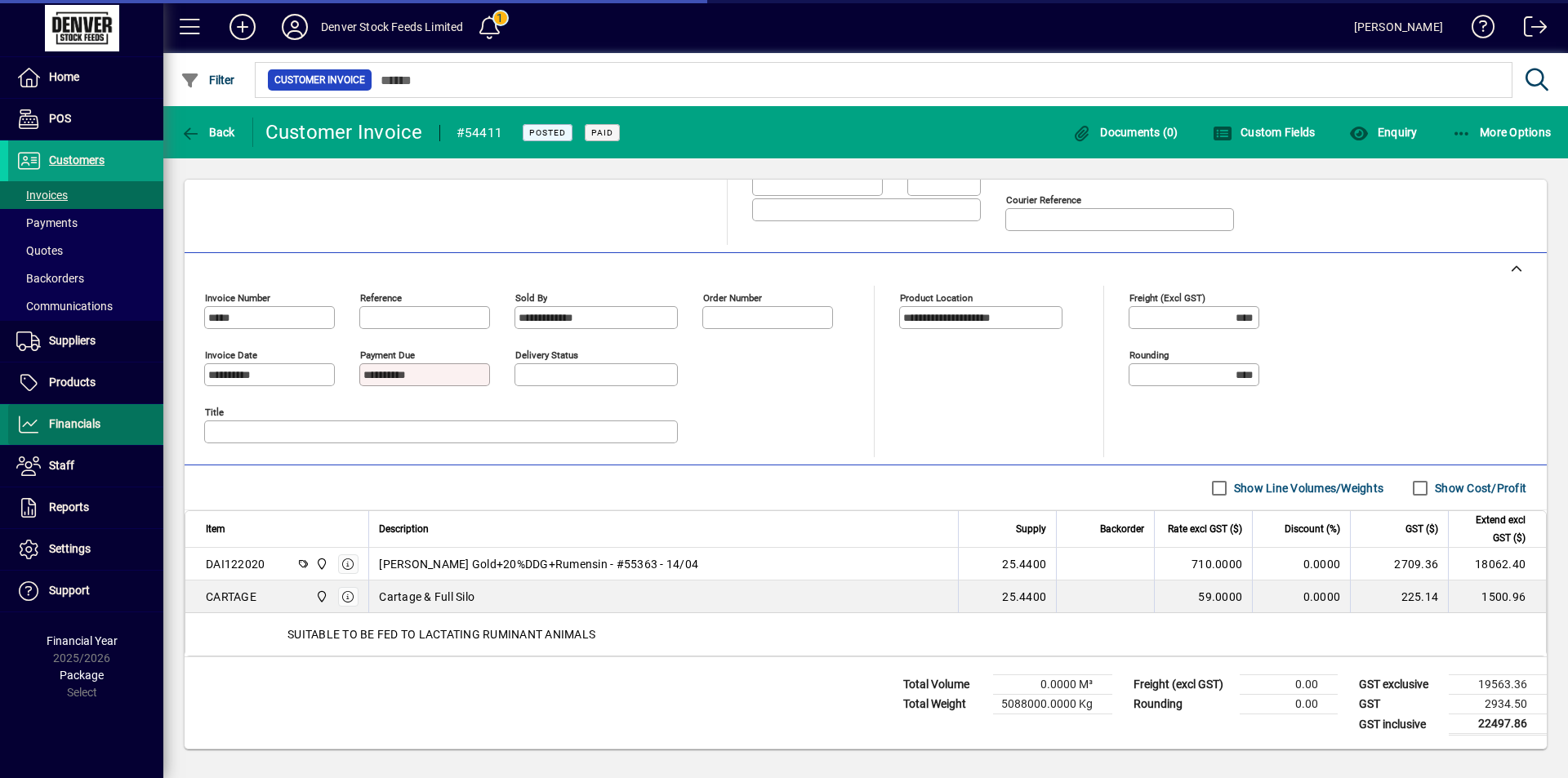
click at [91, 413] on span at bounding box center [85, 425] width 155 height 40
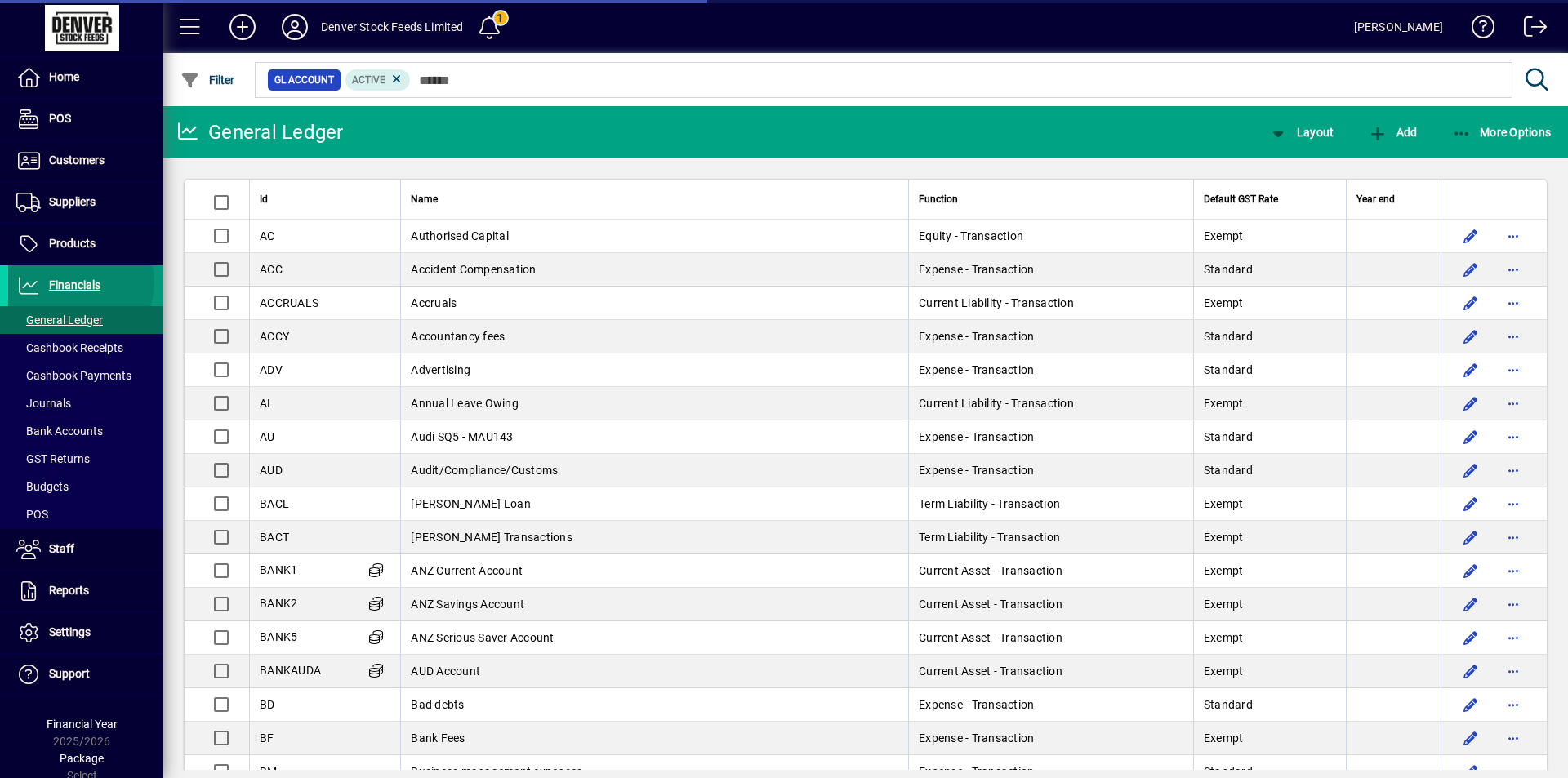
click at [72, 283] on span "Financials" at bounding box center [75, 284] width 51 height 13
click at [1470, 133] on icon "button" at bounding box center [1461, 134] width 21 height 17
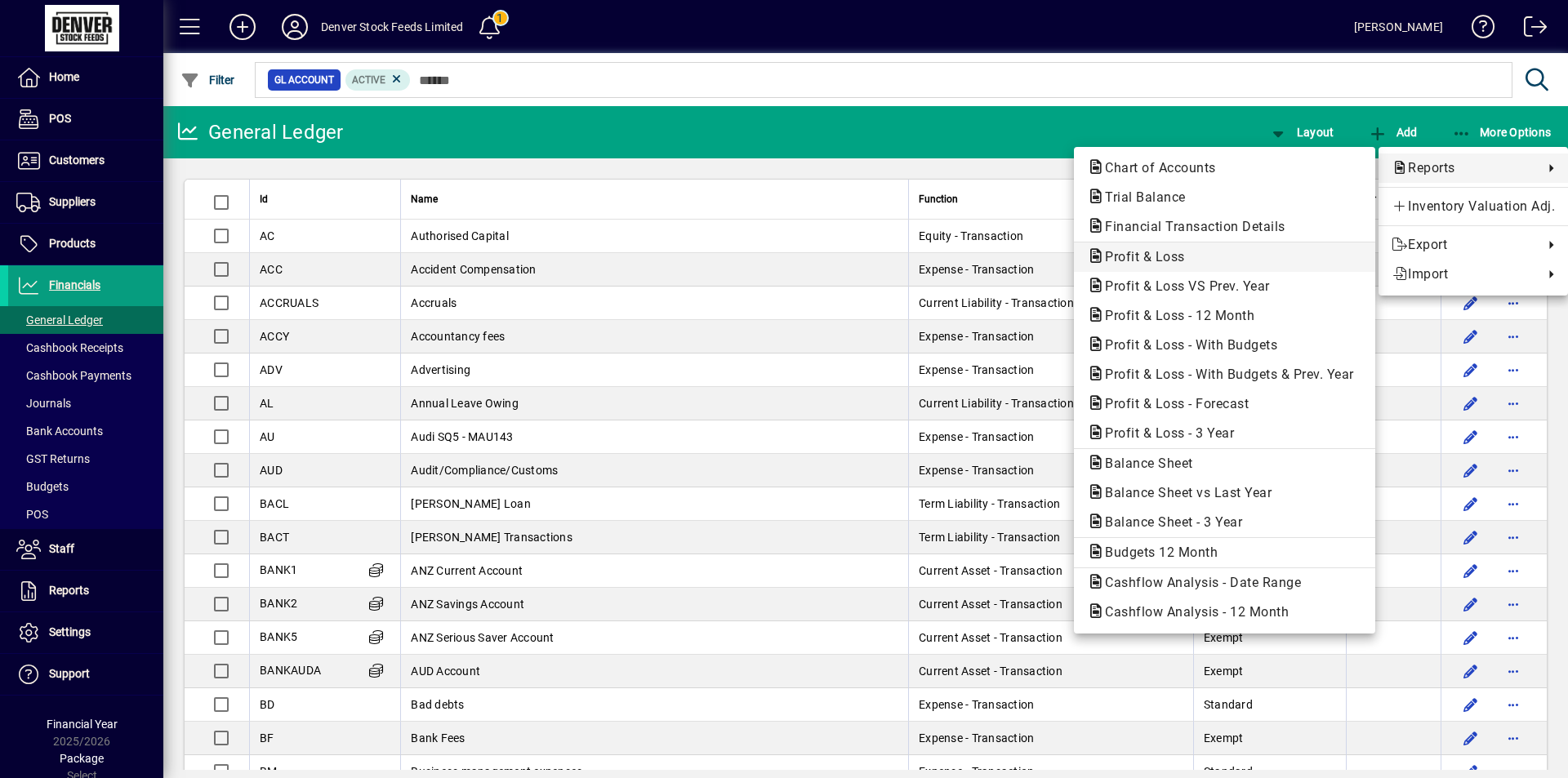
click at [1188, 253] on span "Profit & Loss" at bounding box center [1139, 257] width 106 height 16
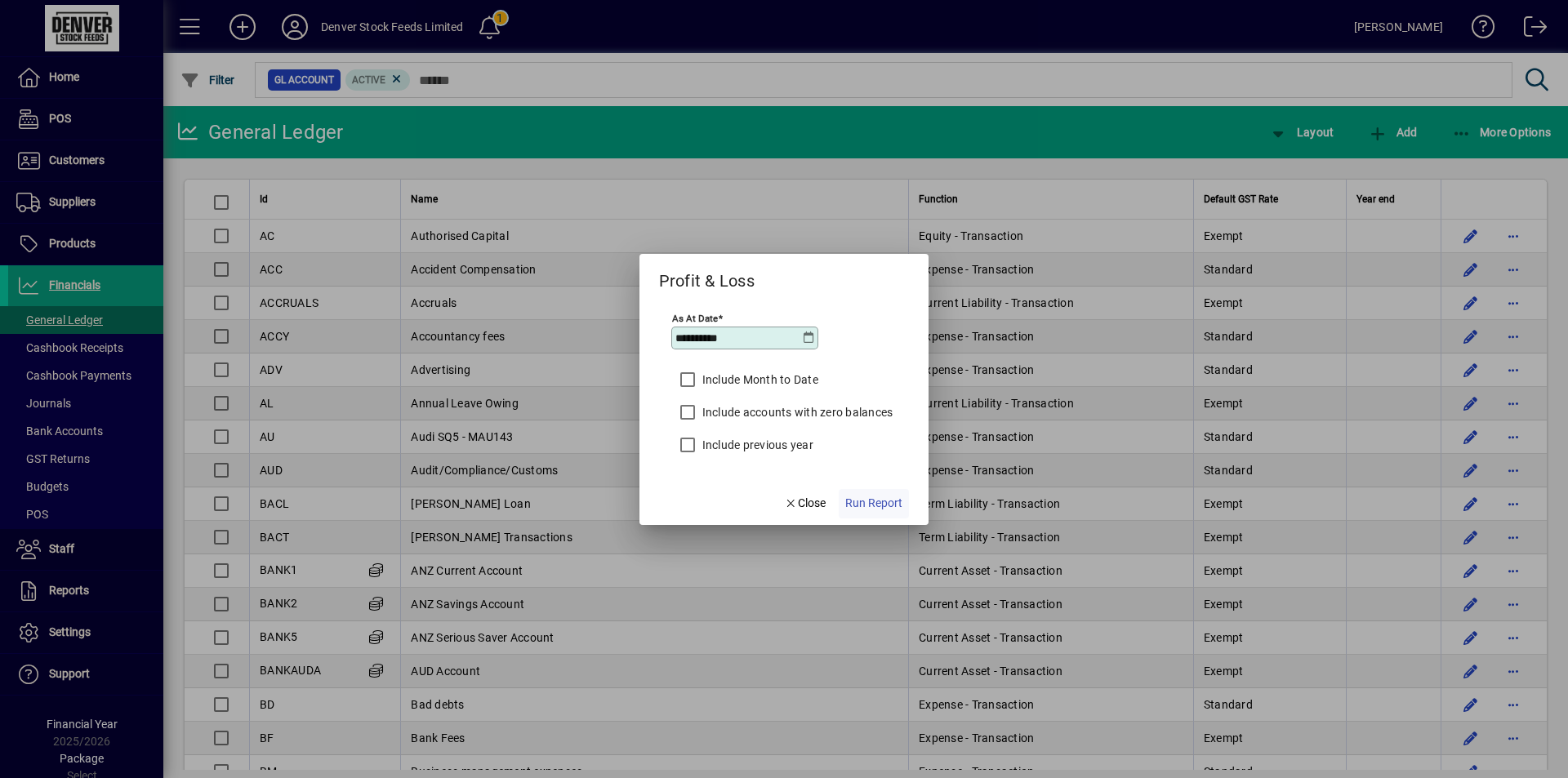
click at [870, 507] on span "Run Report" at bounding box center [874, 503] width 57 height 17
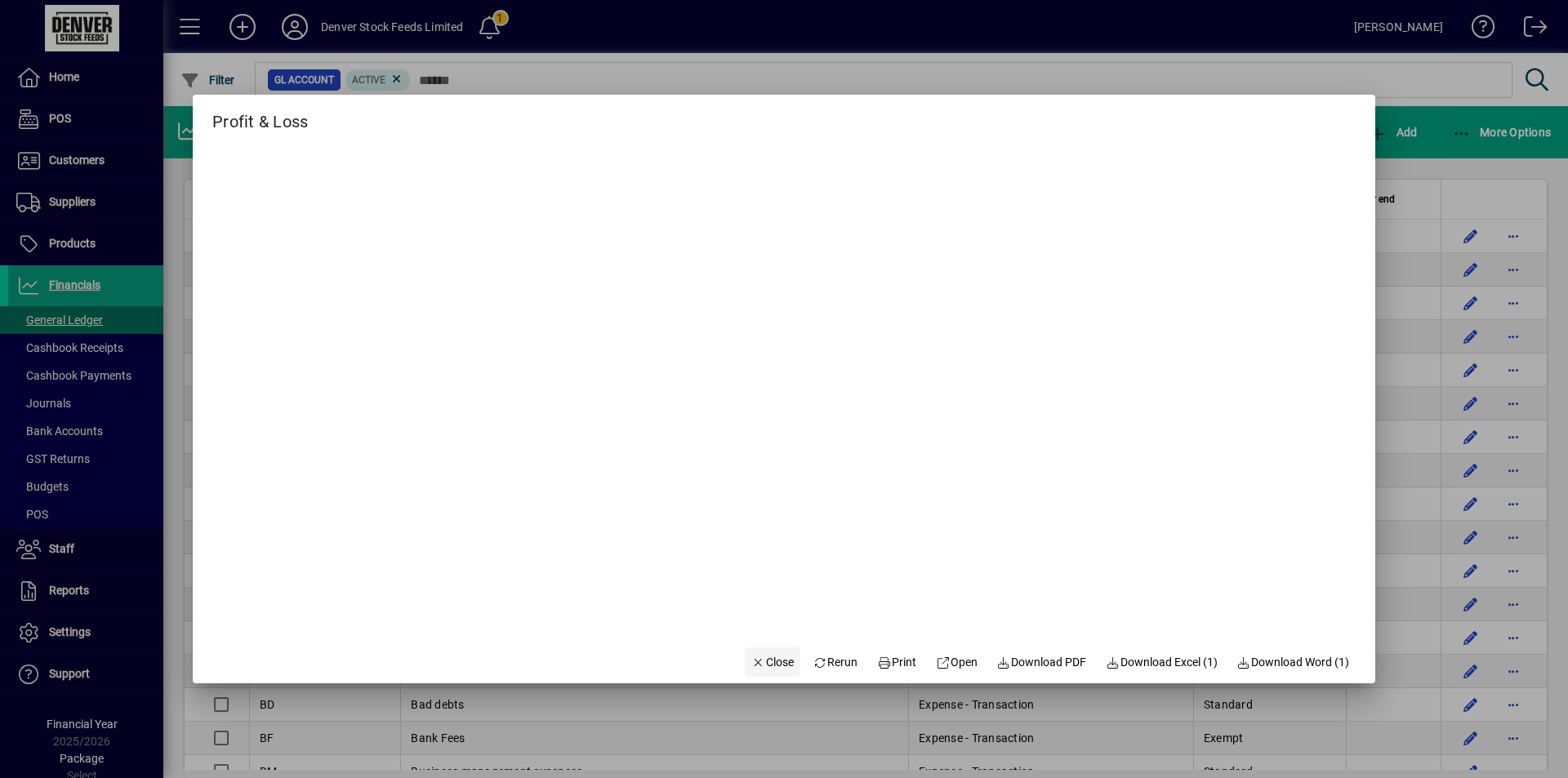
click at [751, 665] on icon "button" at bounding box center [758, 663] width 15 height 12
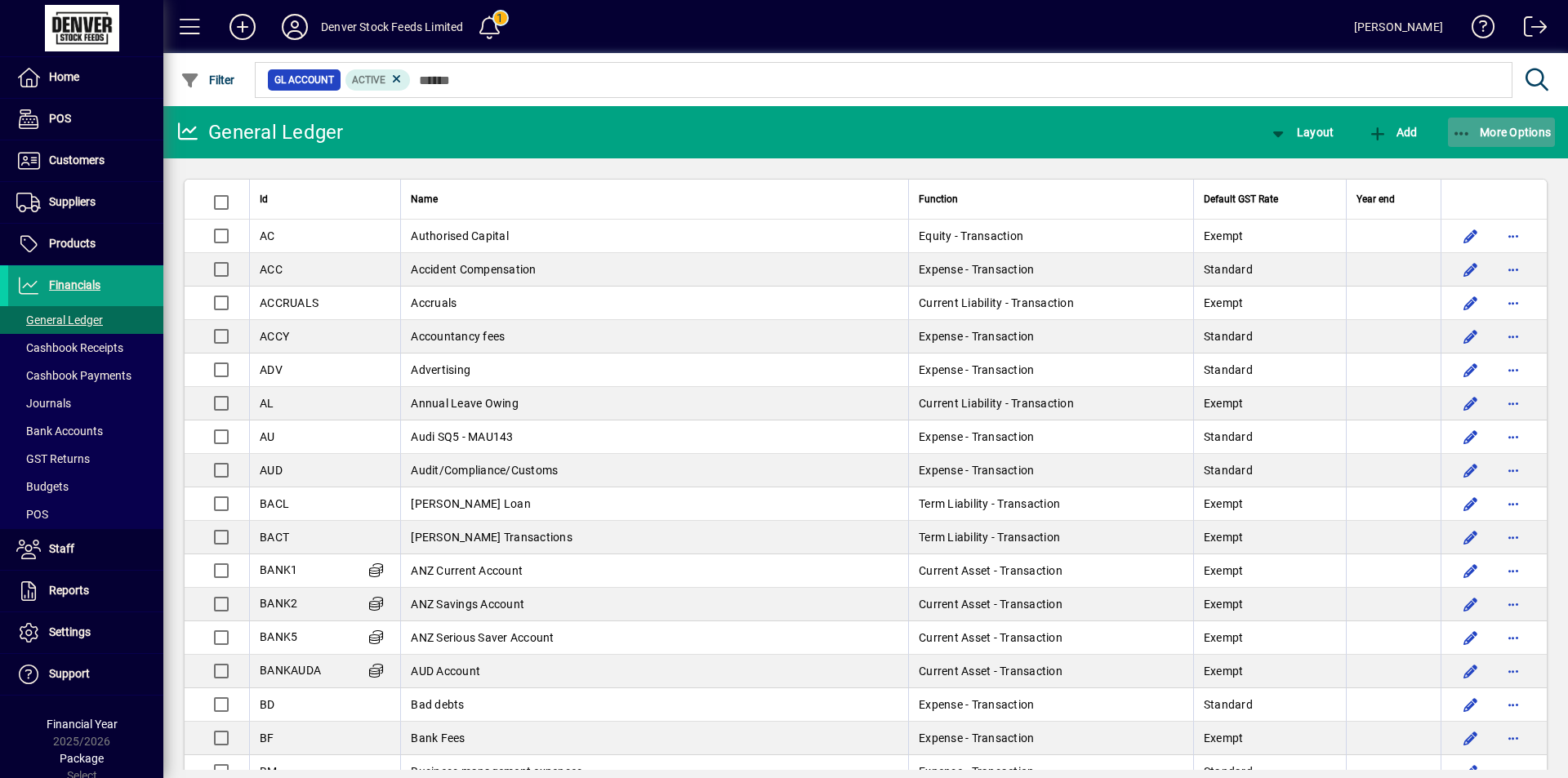
click at [1465, 139] on icon "button" at bounding box center [1461, 134] width 21 height 17
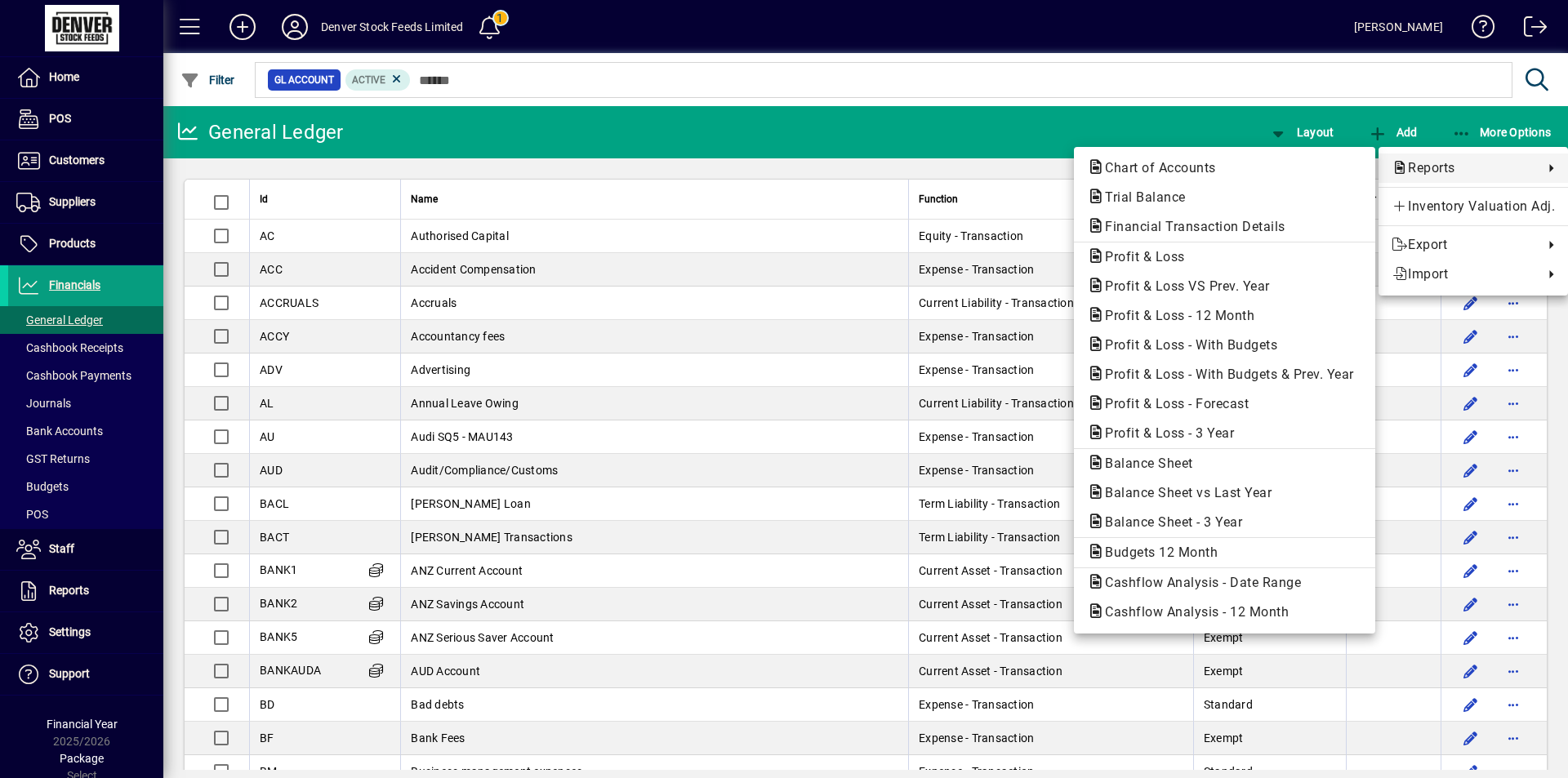
click at [65, 248] on div at bounding box center [784, 389] width 1568 height 778
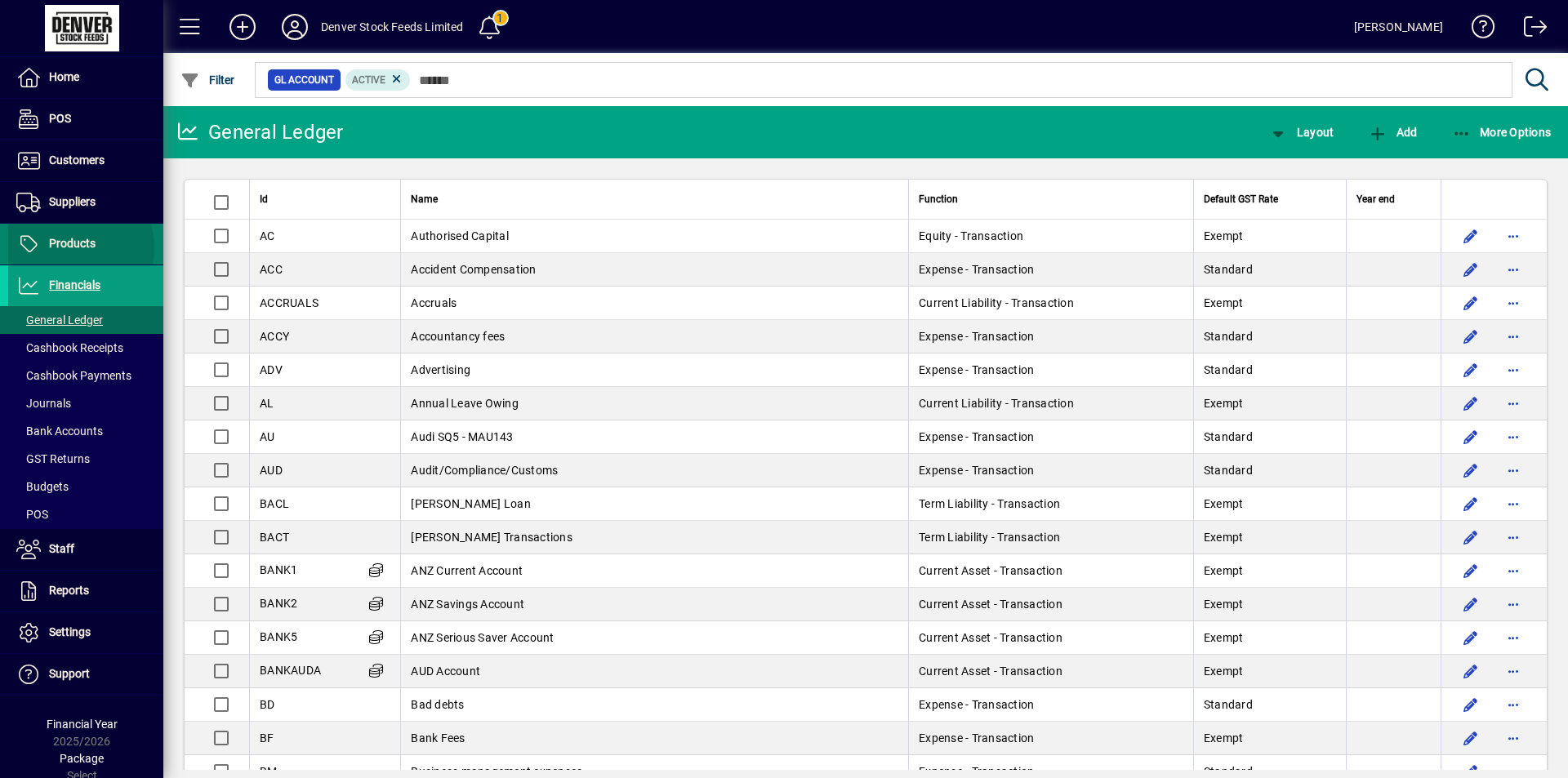
click at [66, 248] on span "Products" at bounding box center [72, 243] width 46 height 13
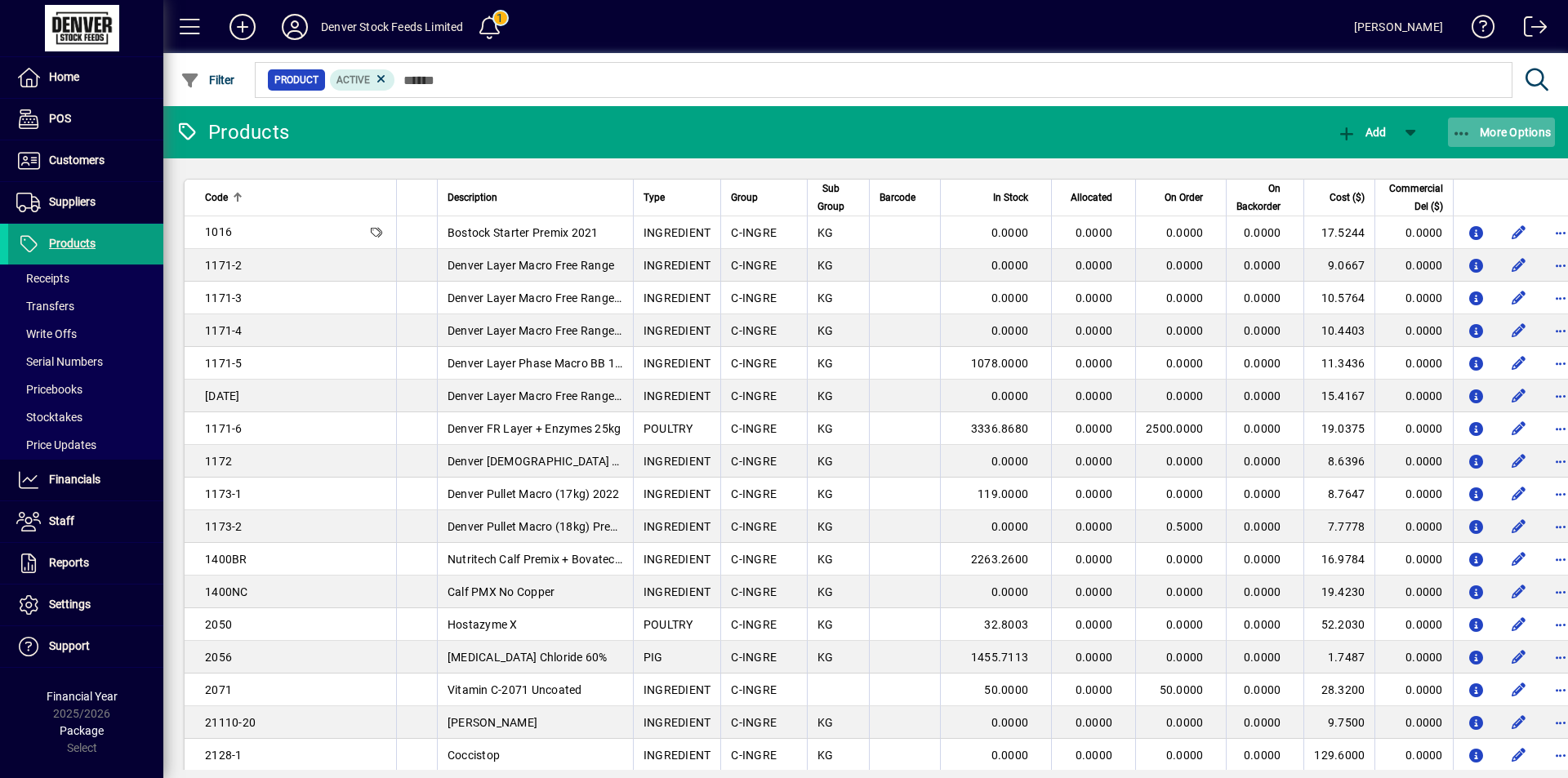
click at [1470, 143] on span "button" at bounding box center [1501, 133] width 108 height 40
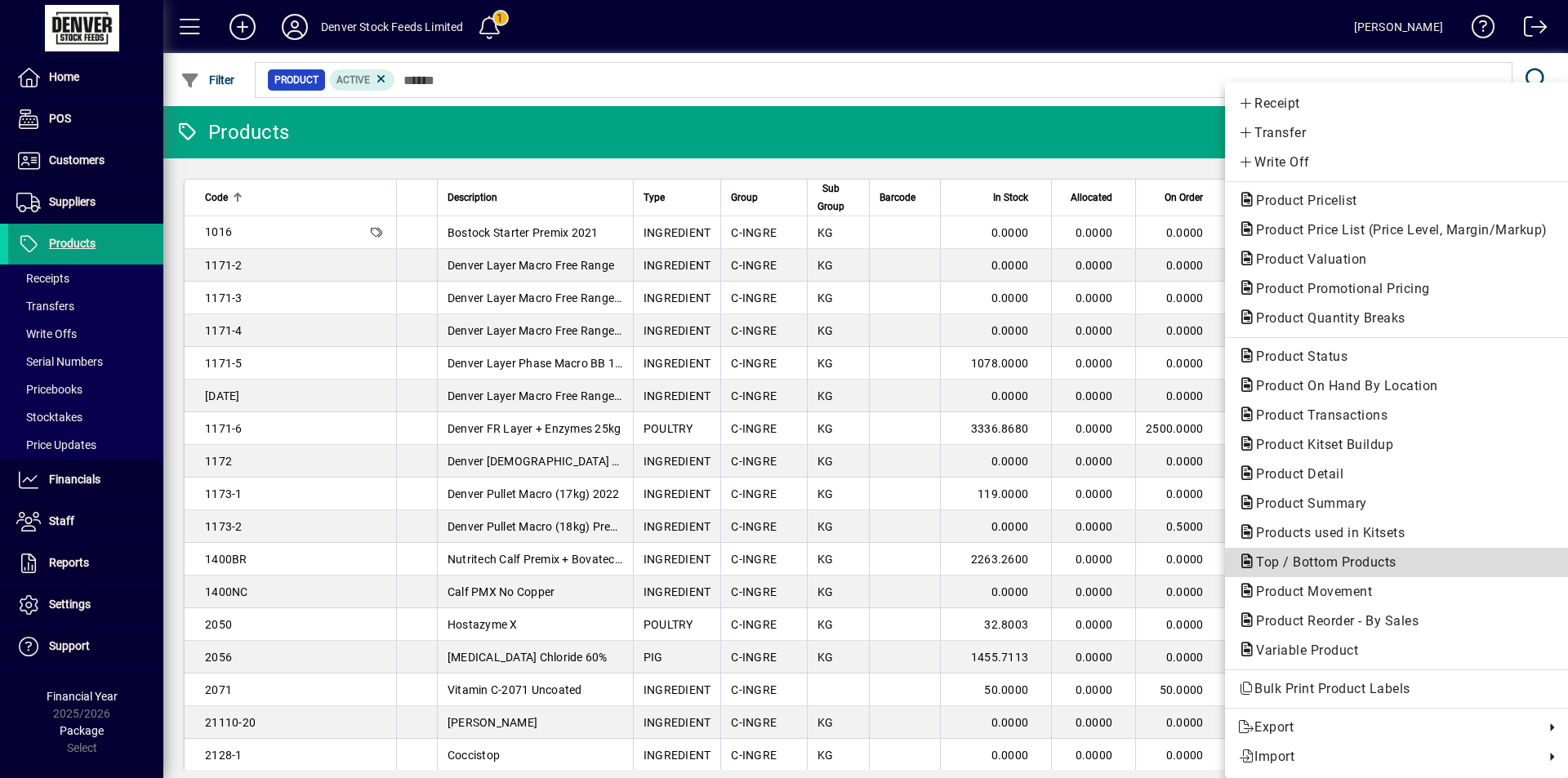
click at [1359, 561] on span "Top / Bottom Products" at bounding box center [1321, 562] width 166 height 16
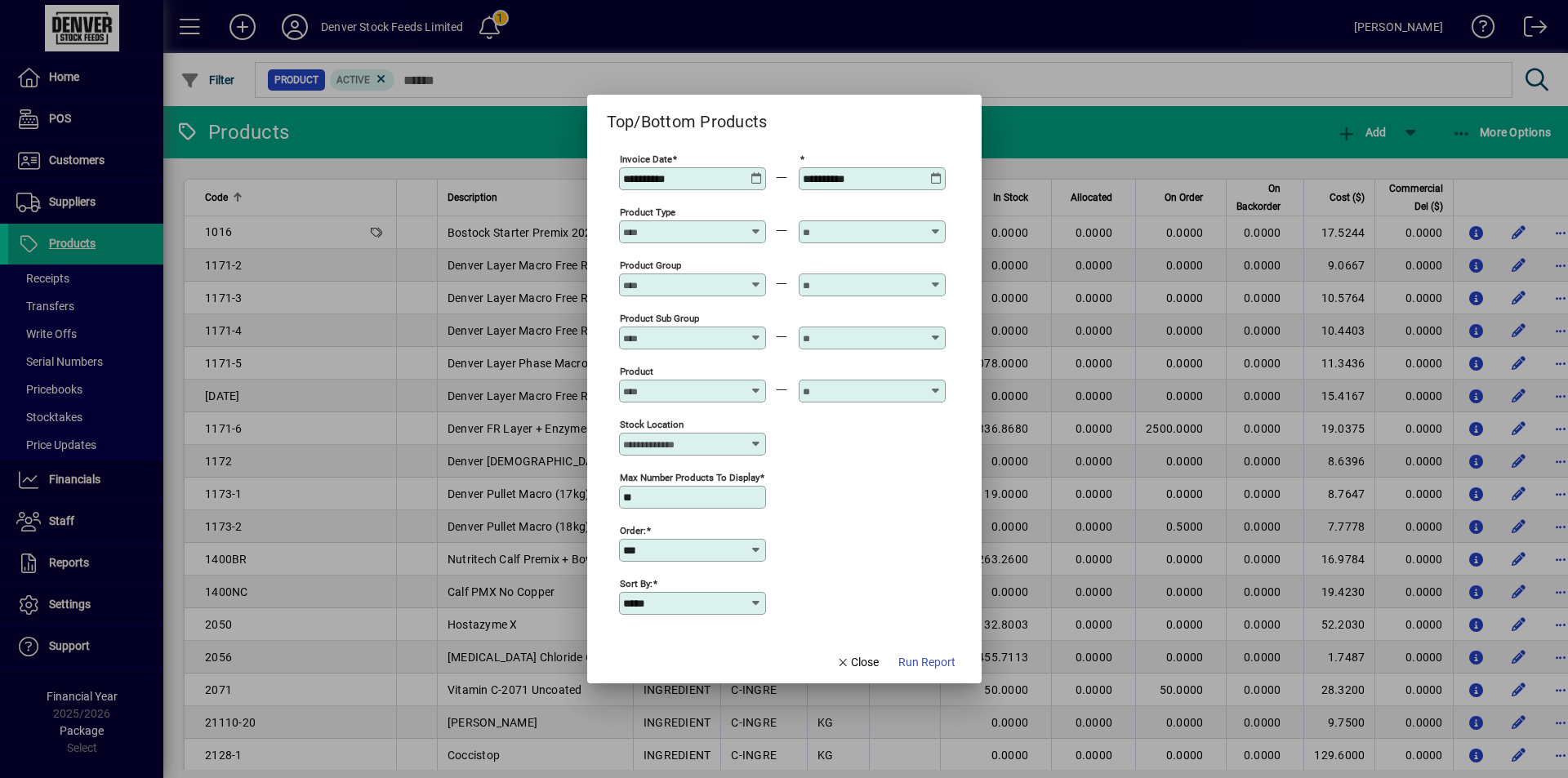
type input "**********"
click at [755, 172] on icon at bounding box center [756, 172] width 12 height 0
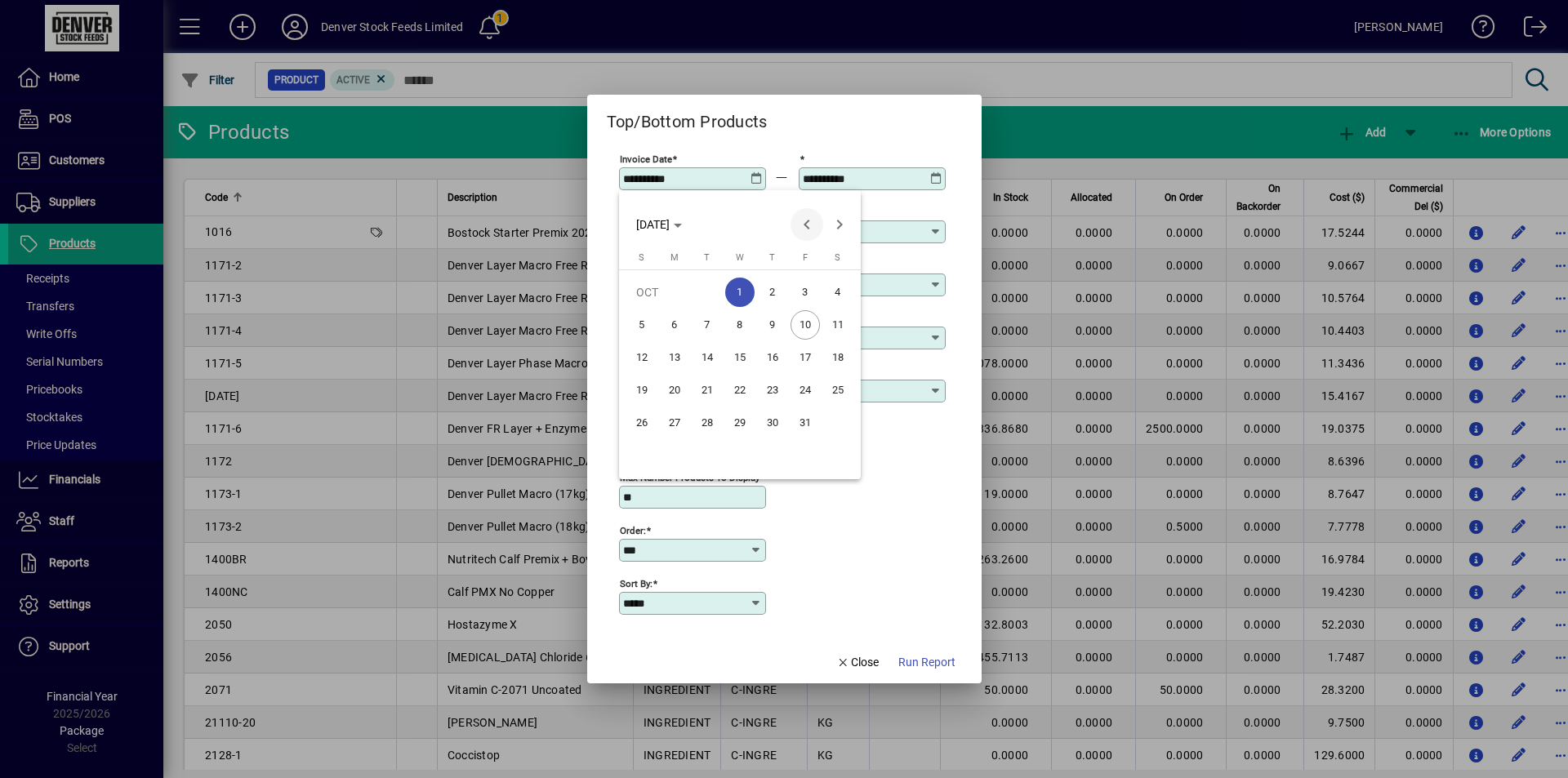
click at [811, 218] on span "Previous month" at bounding box center [806, 224] width 33 height 33
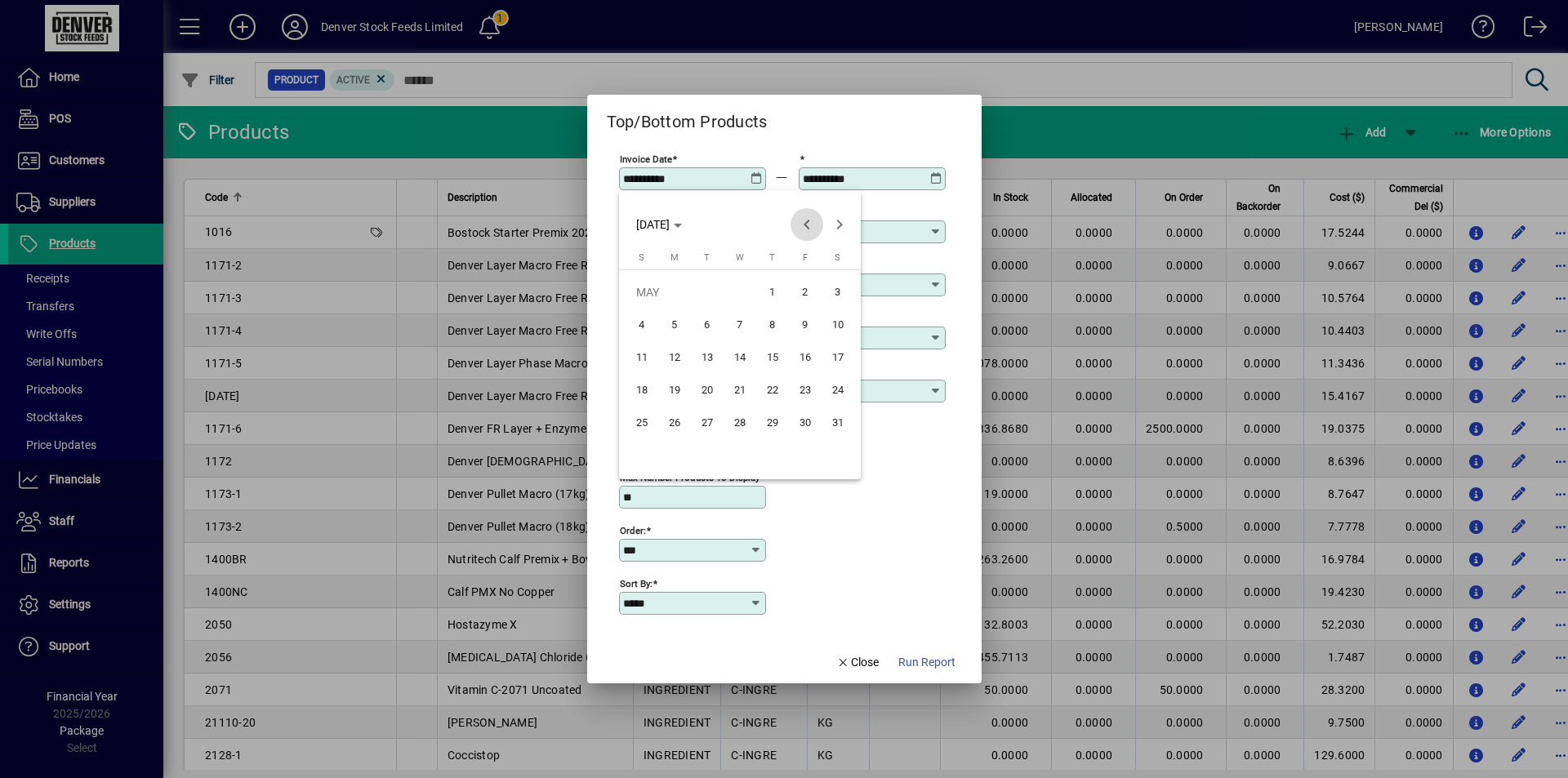
click at [811, 218] on span "Previous month" at bounding box center [806, 224] width 33 height 33
click at [834, 223] on span "Next month" at bounding box center [839, 224] width 33 height 33
click at [711, 320] on span "1" at bounding box center [707, 326] width 30 height 30
type input "**********"
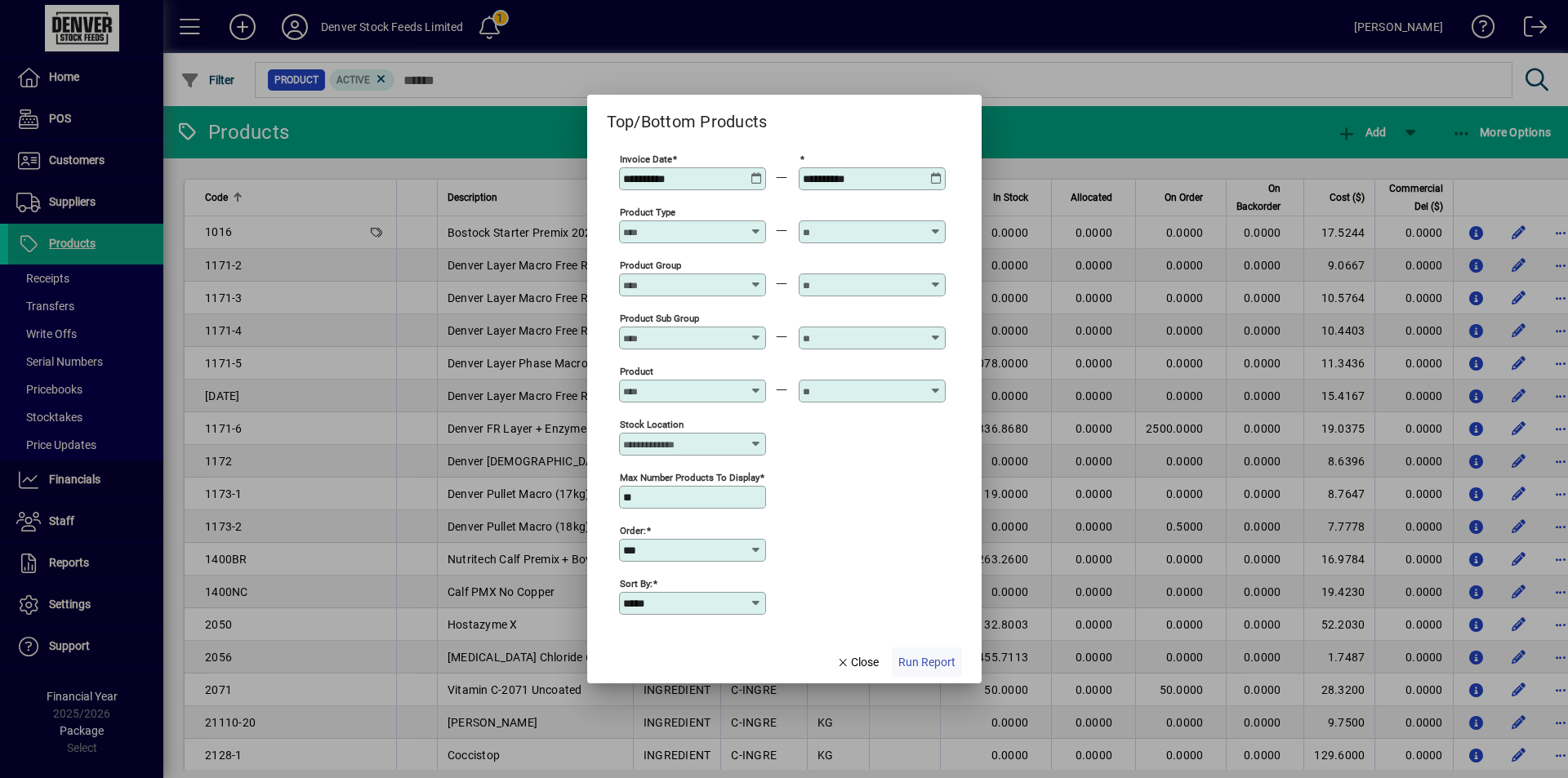
click at [921, 663] on span "Run Report" at bounding box center [927, 662] width 57 height 17
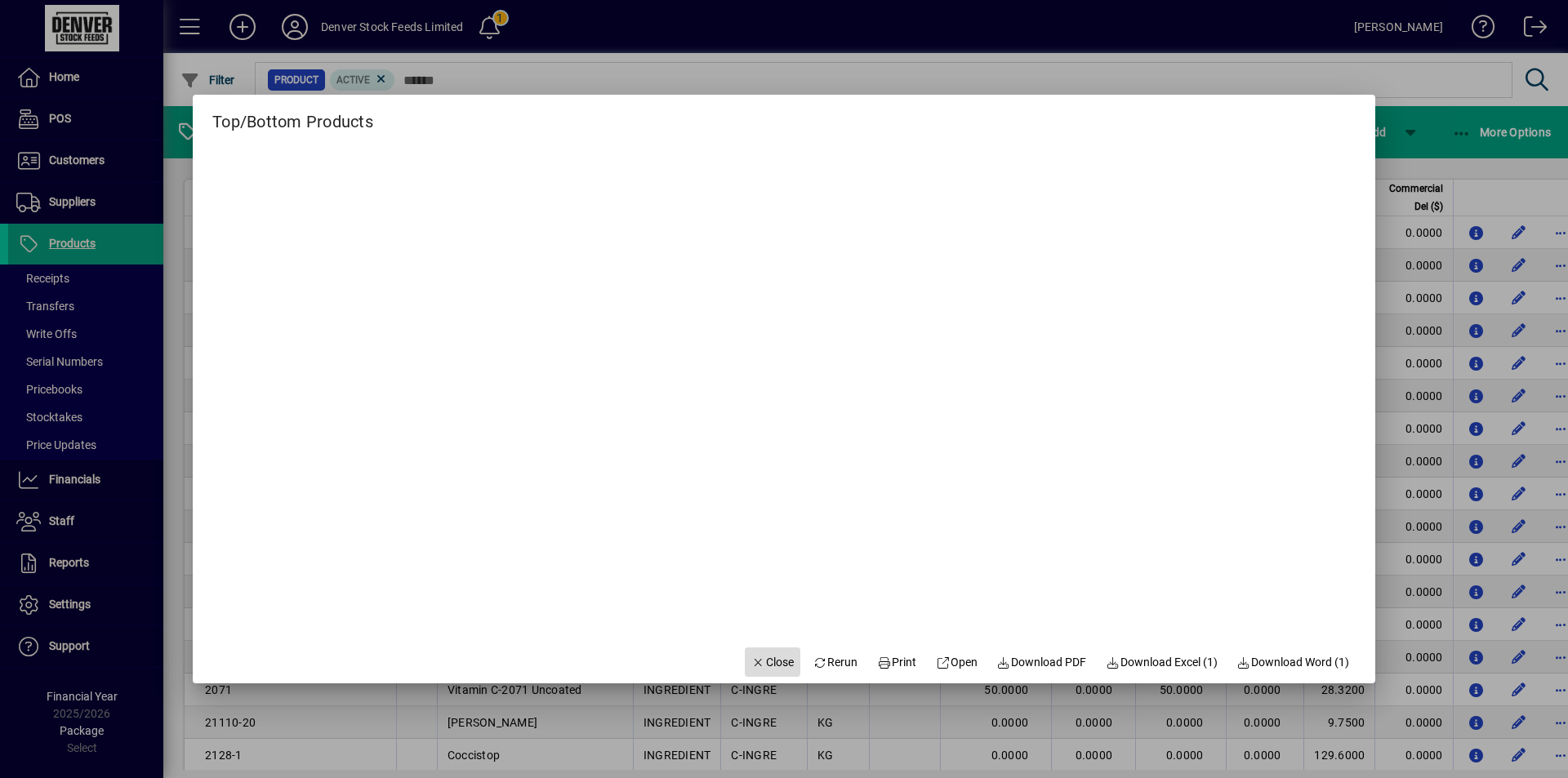
click at [751, 660] on span "Close" at bounding box center [772, 662] width 43 height 17
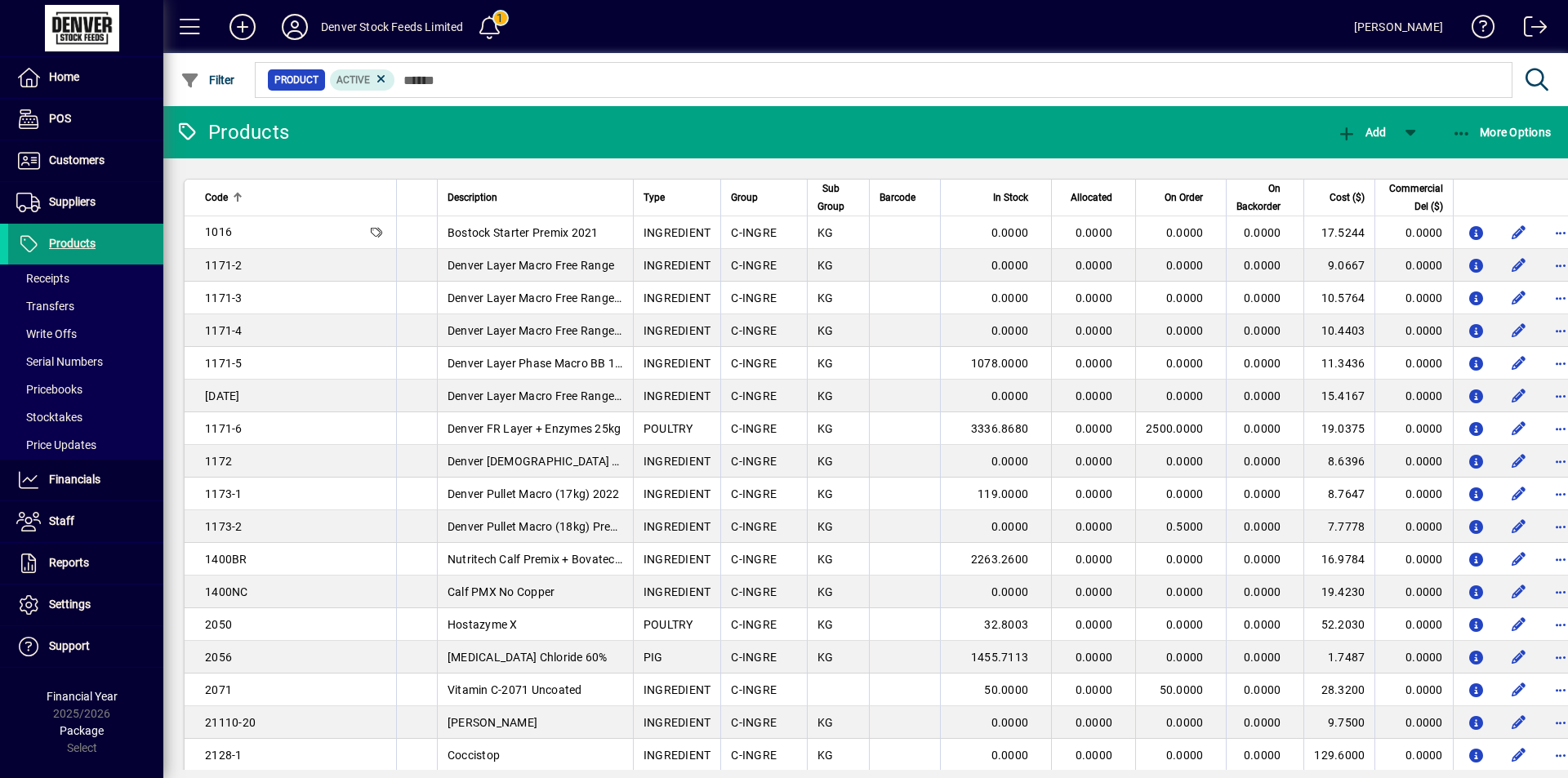
click at [25, 245] on icon at bounding box center [29, 244] width 25 height 20
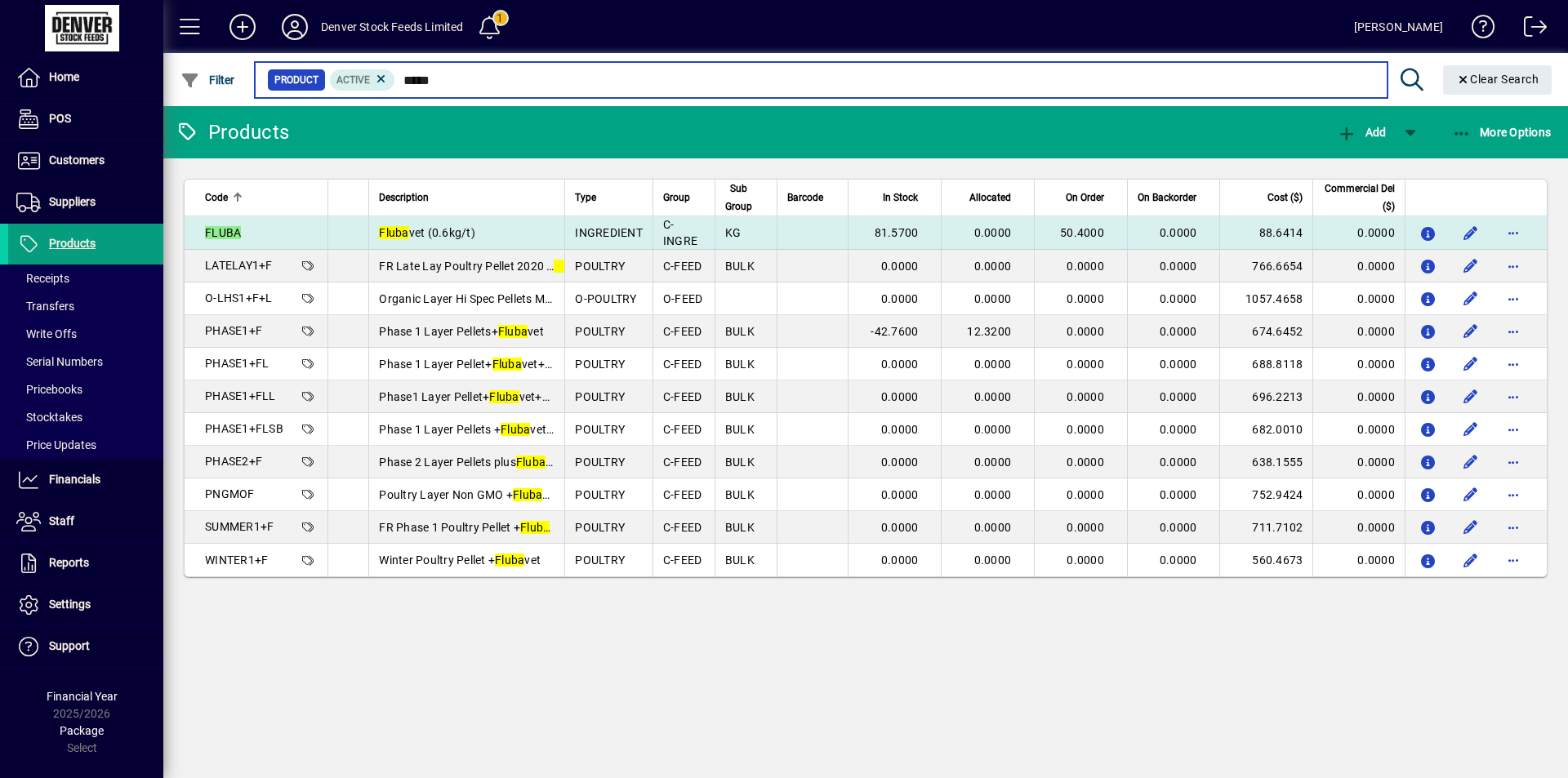
type input "*****"
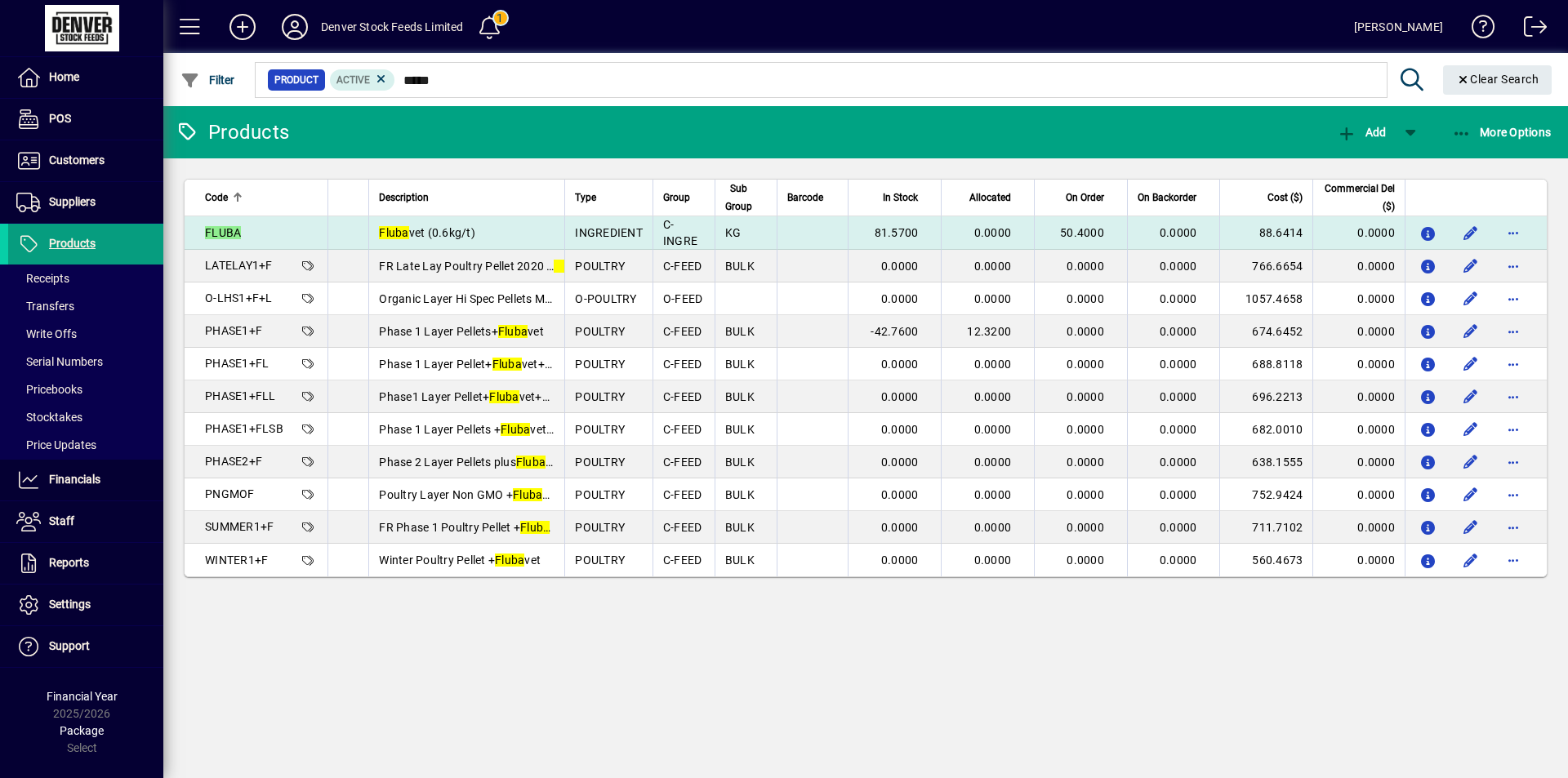
click at [507, 237] on td "Fluba vet (0.6kg/t)" at bounding box center [466, 234] width 196 height 34
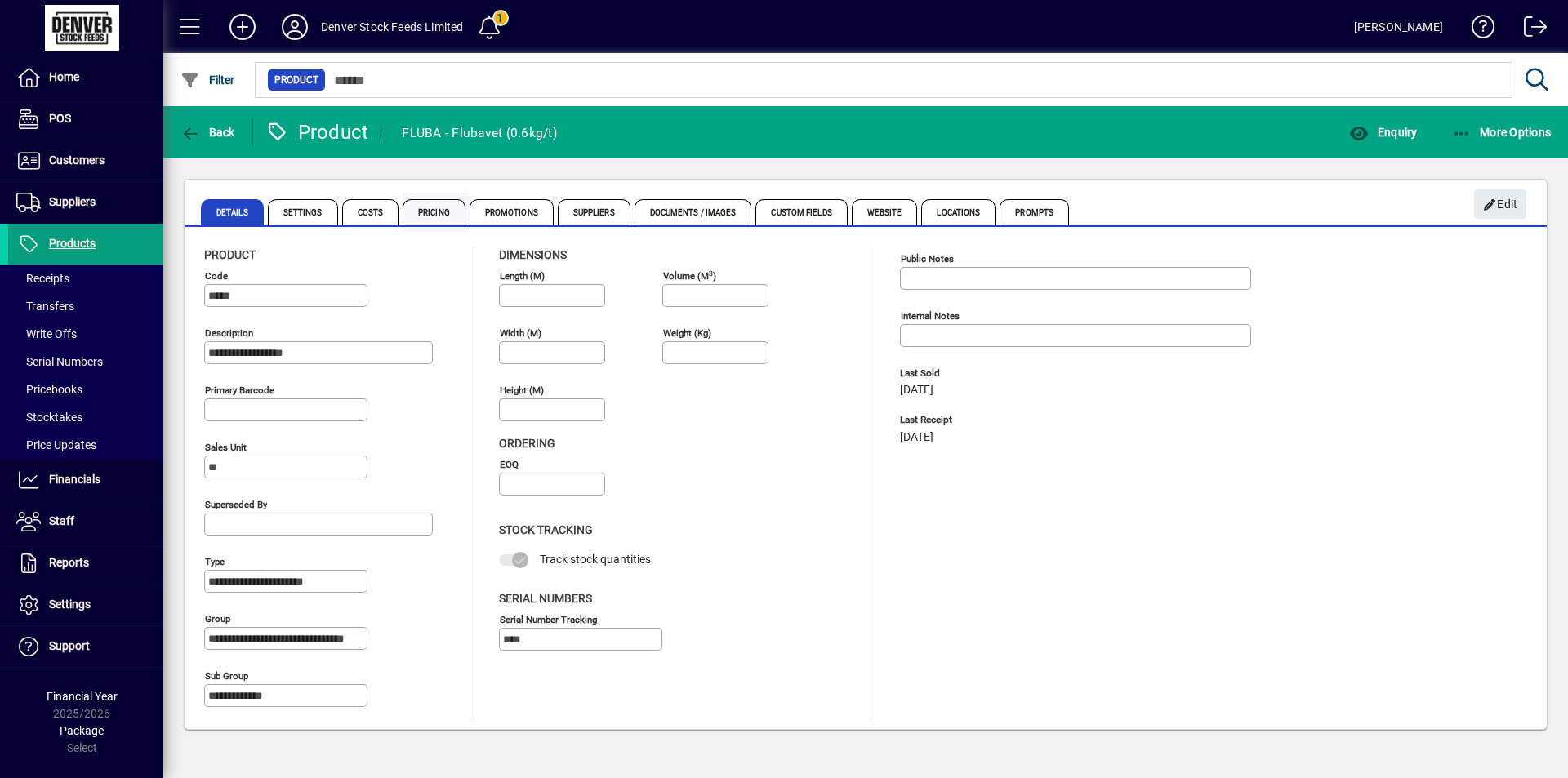
click at [437, 208] on span "Pricing" at bounding box center [434, 212] width 63 height 26
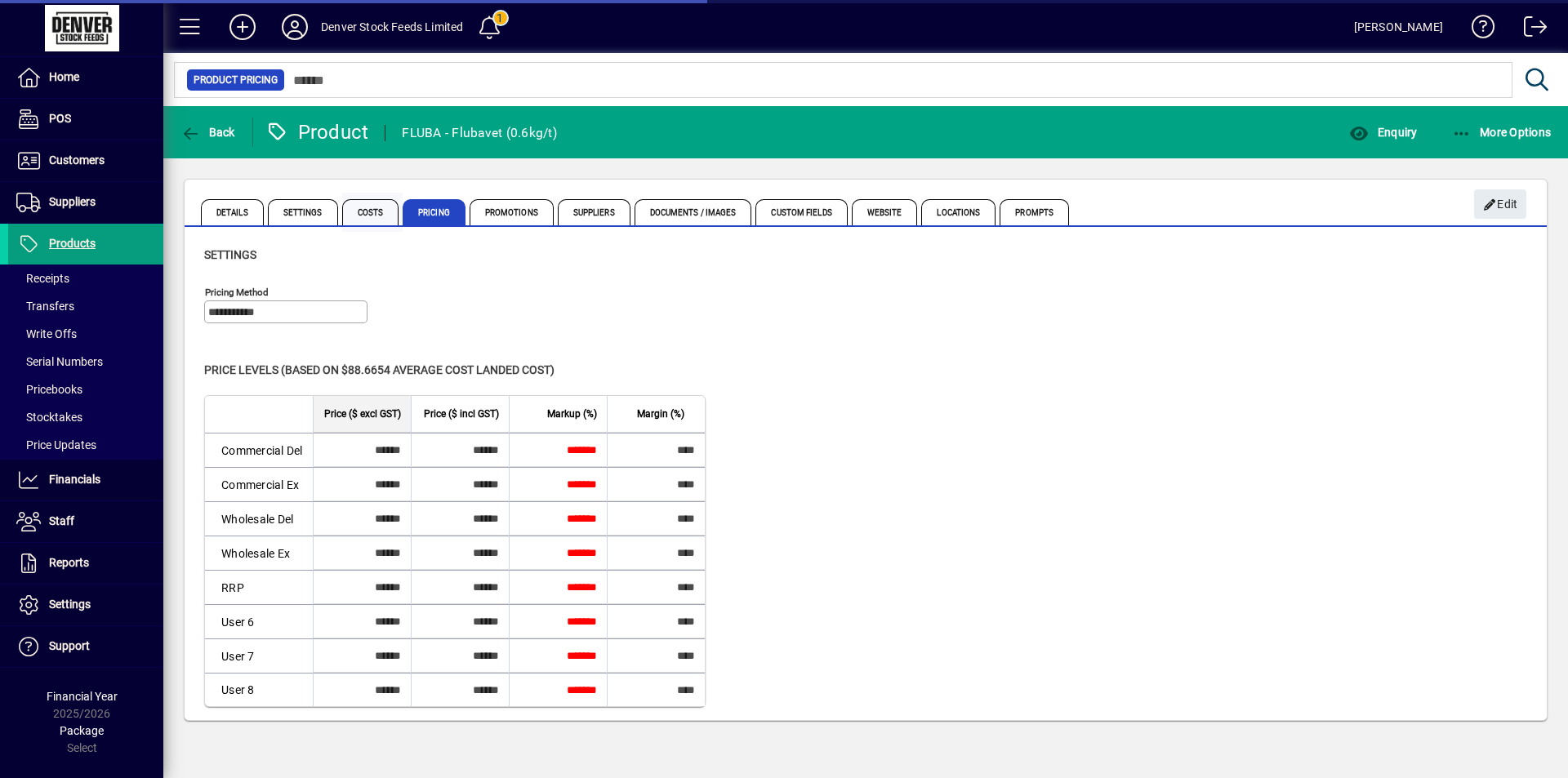
click at [362, 218] on span "Costs" at bounding box center [371, 212] width 57 height 26
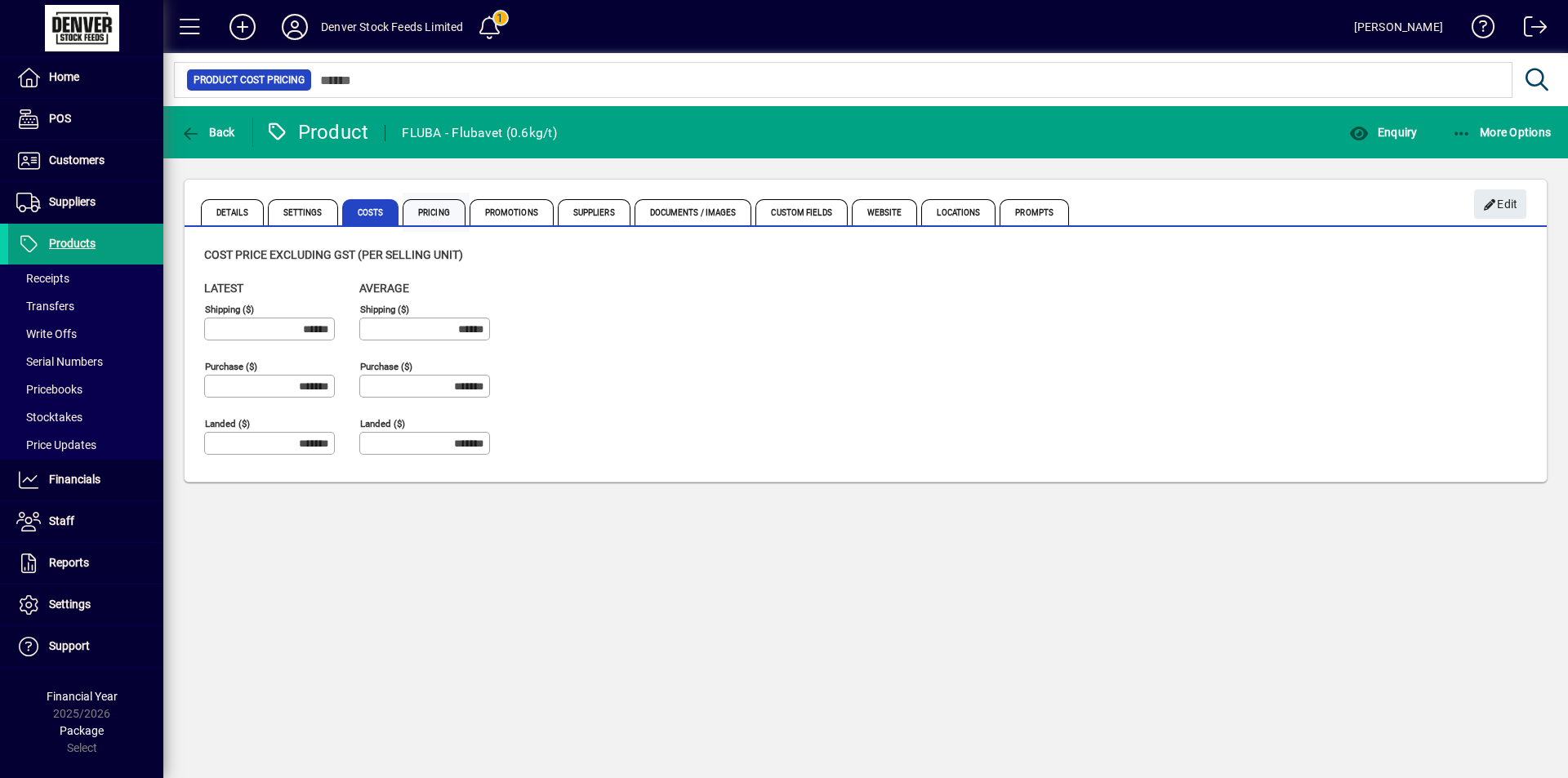
click at [431, 214] on span "Pricing" at bounding box center [434, 212] width 63 height 26
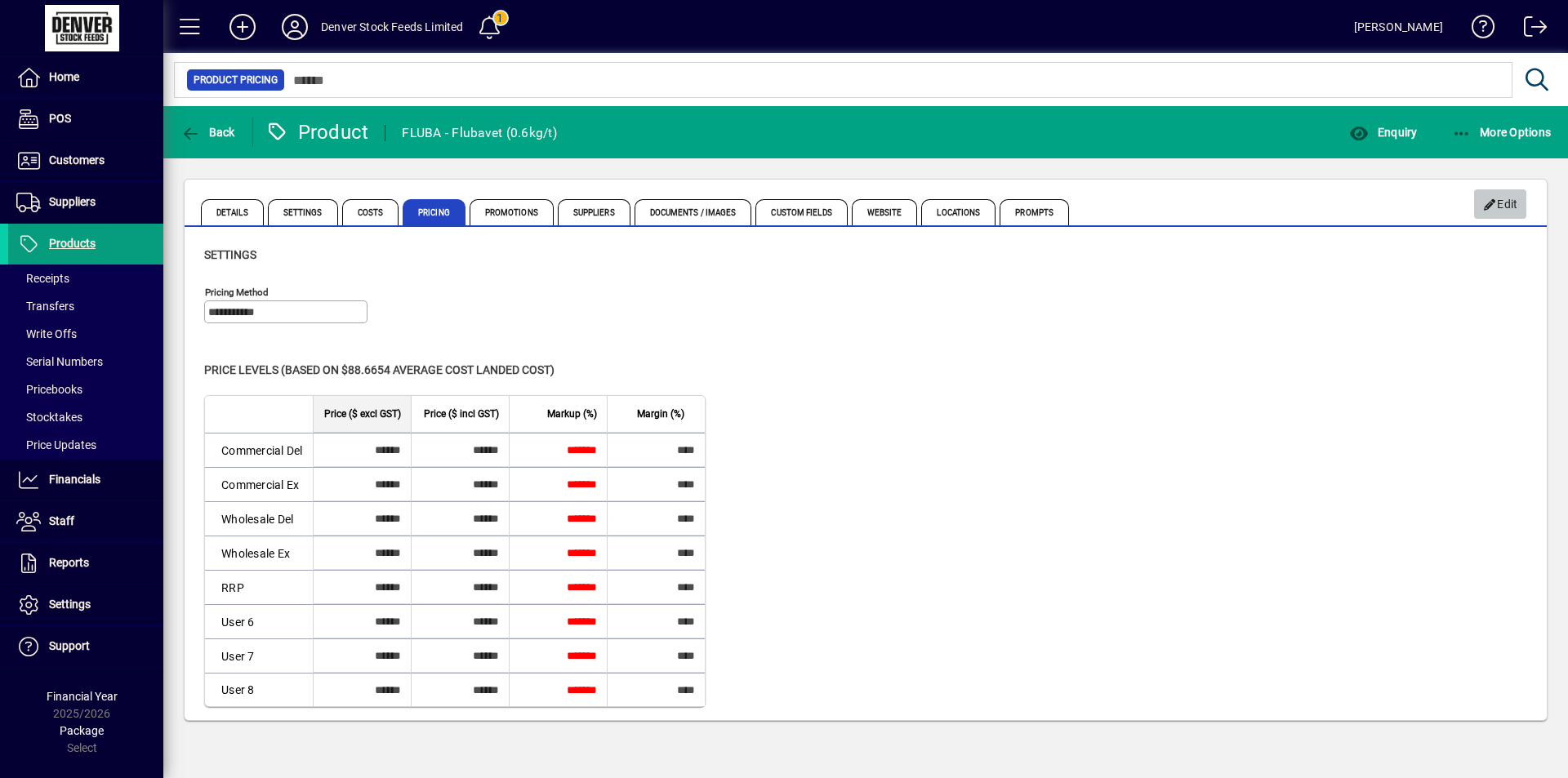
click at [1502, 198] on span "Edit" at bounding box center [1500, 204] width 35 height 27
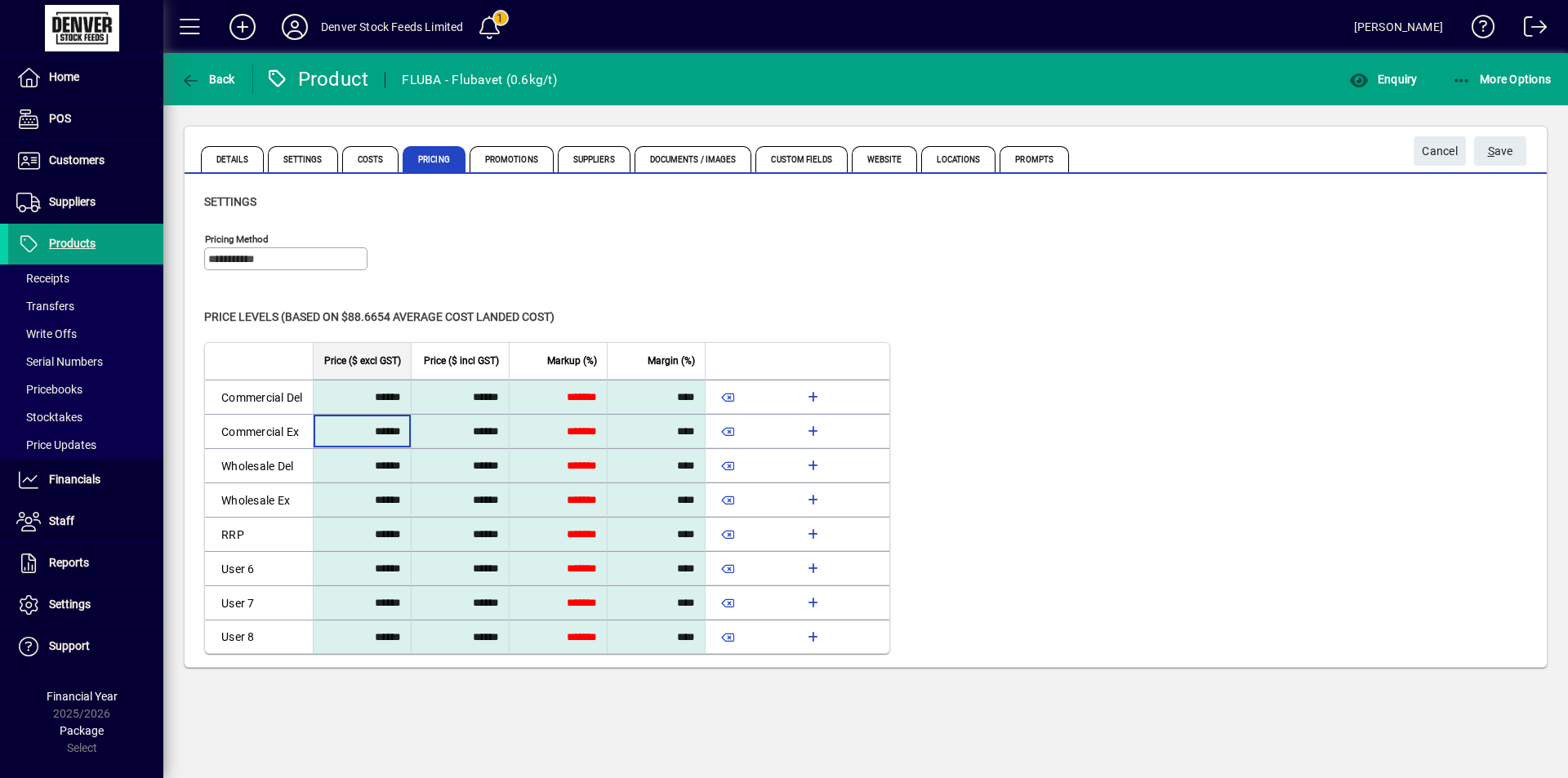
drag, startPoint x: 402, startPoint y: 429, endPoint x: 328, endPoint y: 424, distance: 74.2
click at [328, 424] on input "******" at bounding box center [361, 432] width 89 height 30
type input "*******"
type input "*****"
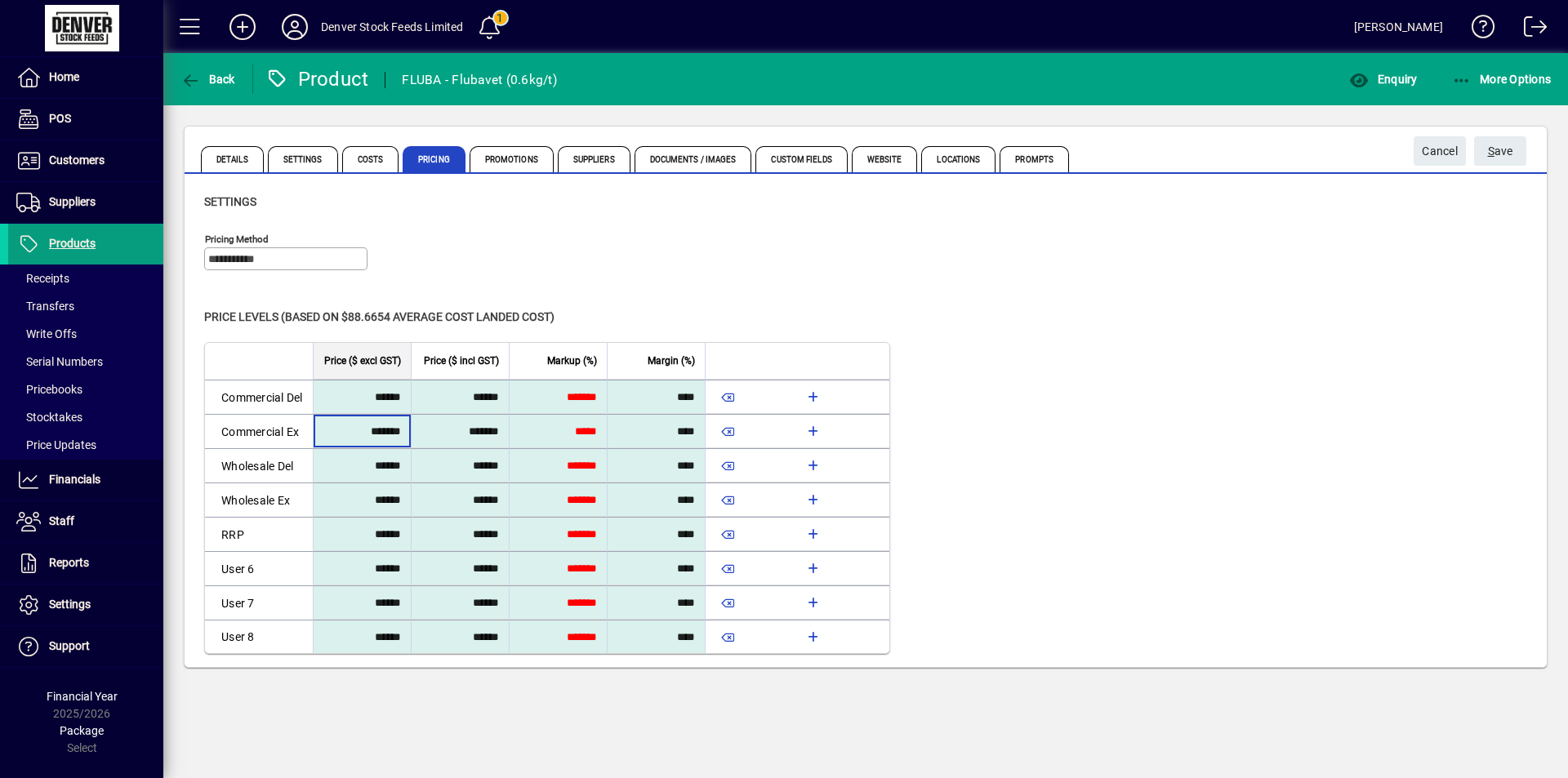
click at [1188, 368] on div "Level Price ($ excl GST) Price ($ incl GST) Markup (%) Margin (%) Commercial De…" at bounding box center [865, 498] width 1323 height 312
drag, startPoint x: 405, startPoint y: 430, endPoint x: 343, endPoint y: 433, distance: 62.1
click at [346, 433] on input "*******" at bounding box center [361, 432] width 89 height 30
type input "********"
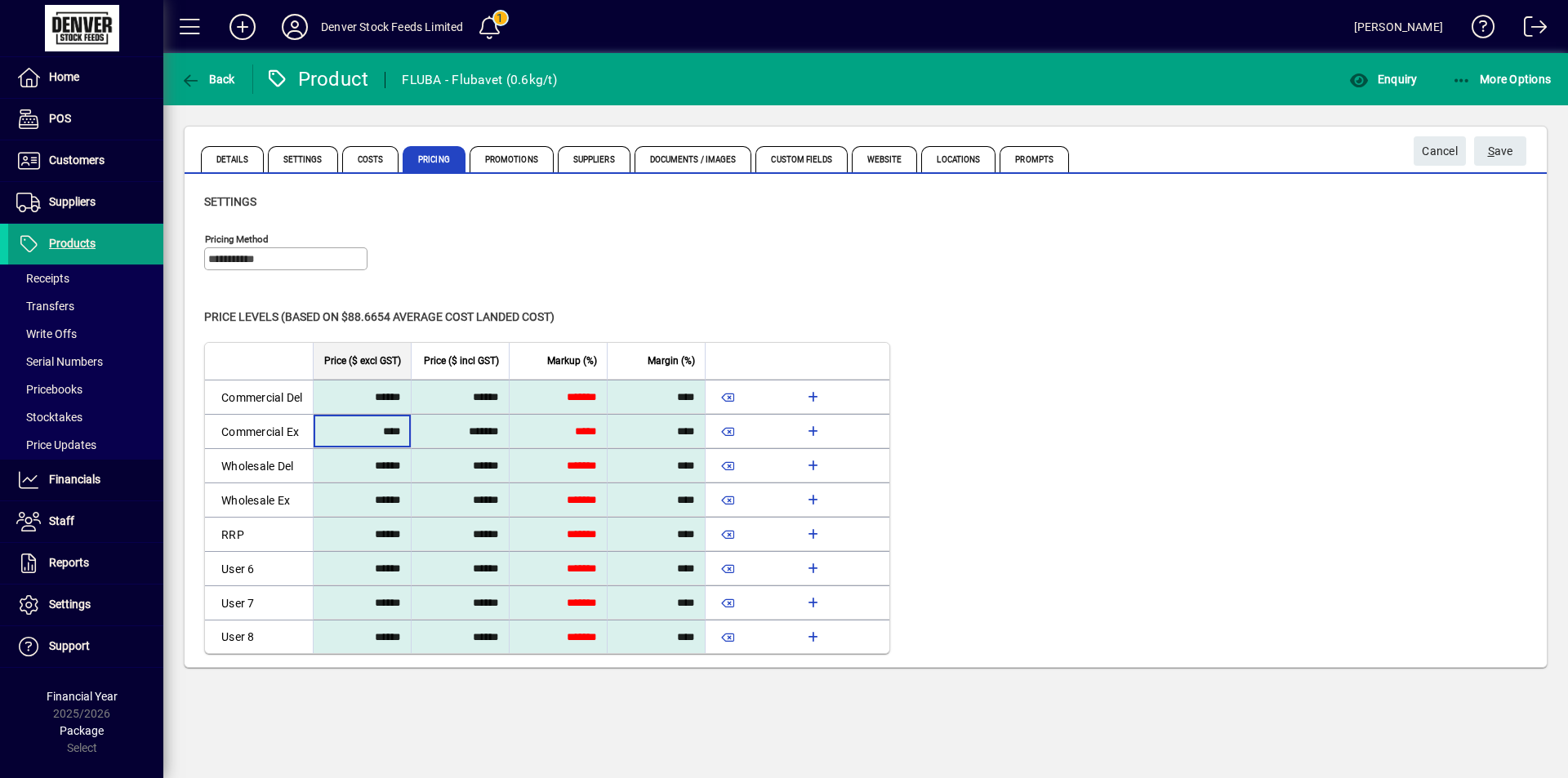
type input "*****"
click at [1125, 336] on div "Price levels (based on $88.6654 Average cost landed cost) Level Price ($ excl G…" at bounding box center [865, 481] width 1323 height 345
click at [1503, 147] on span "S ave" at bounding box center [1501, 150] width 26 height 27
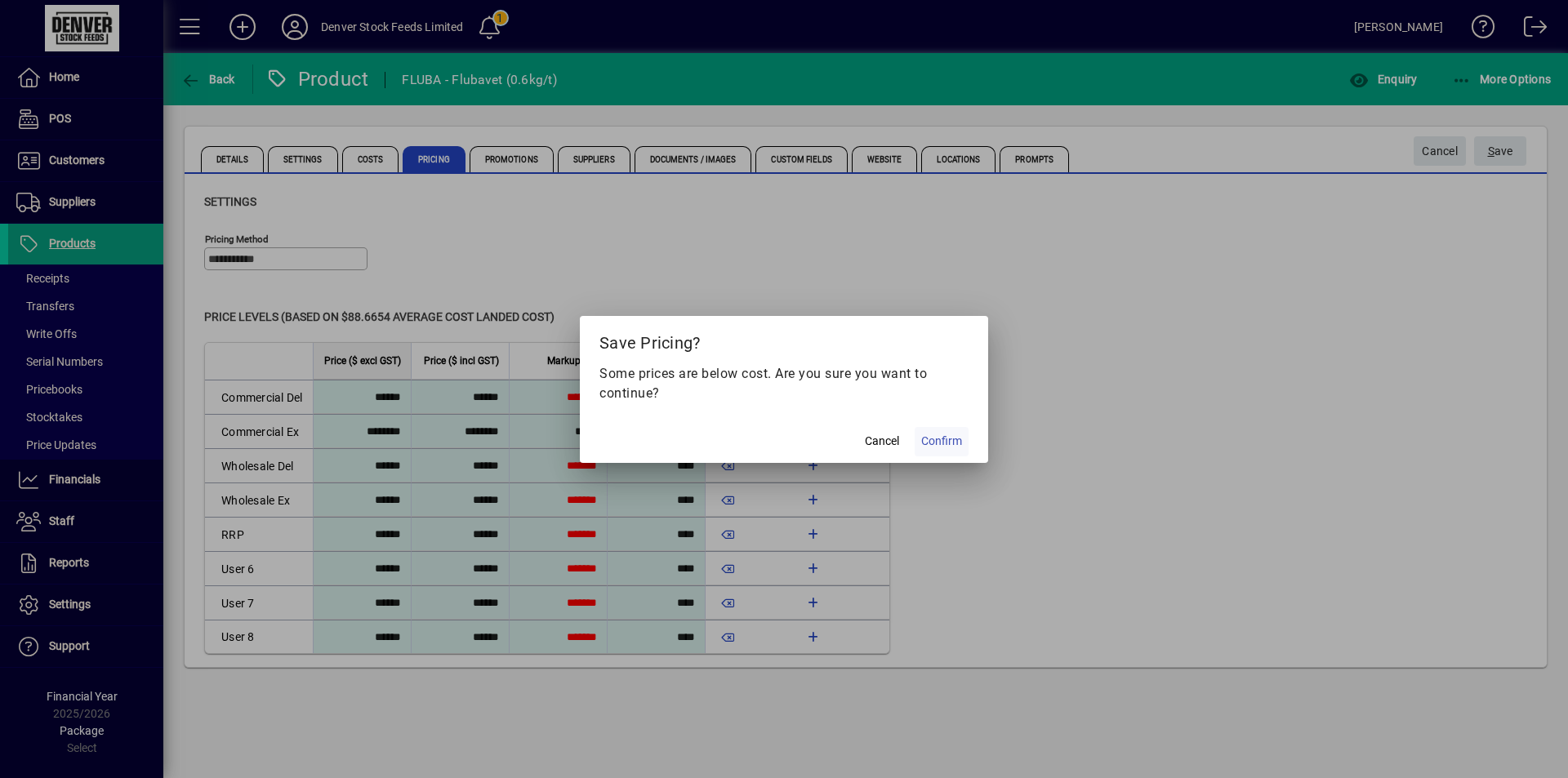
click at [946, 436] on span "Confirm" at bounding box center [941, 440] width 41 height 17
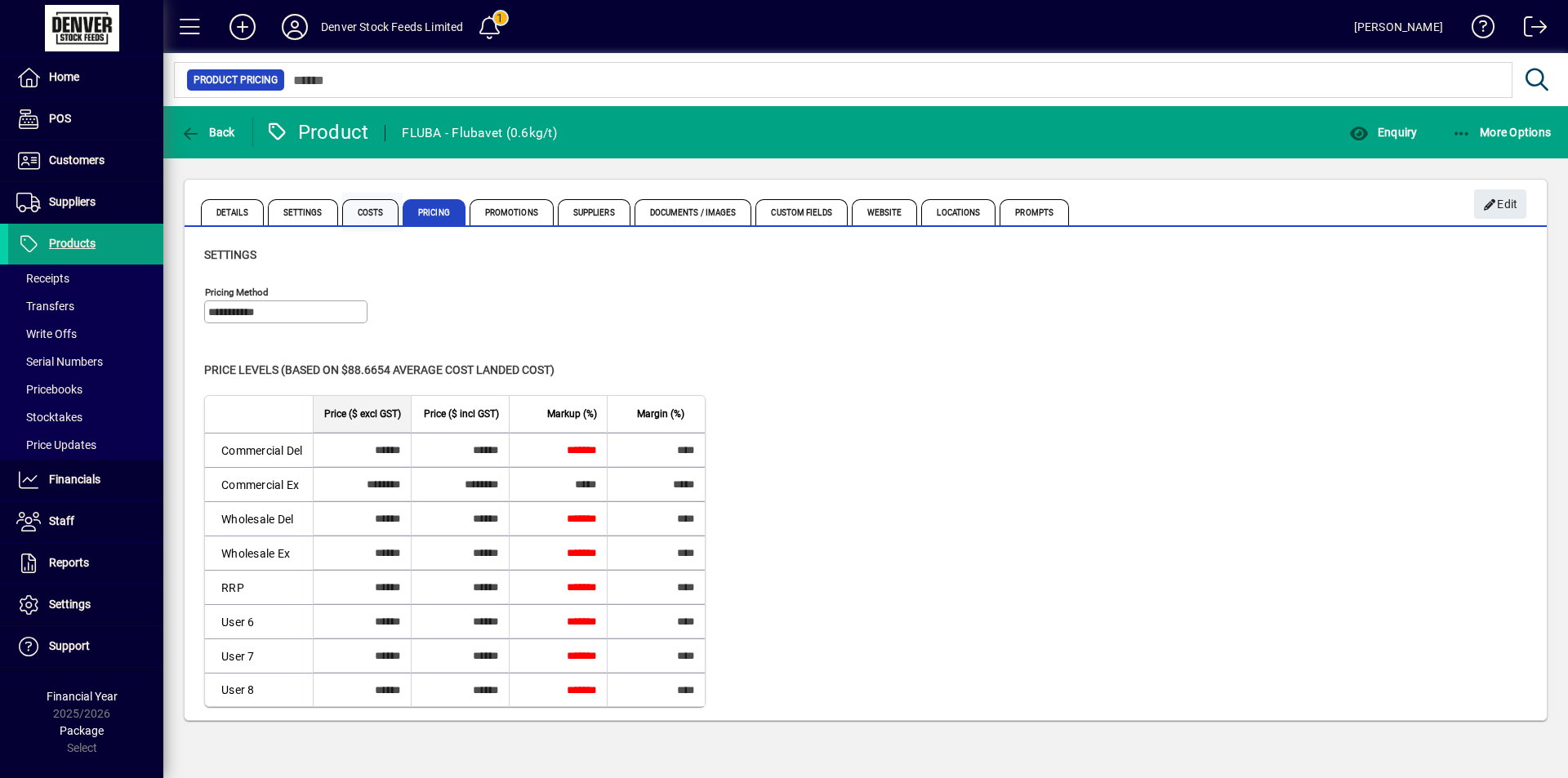
click at [363, 218] on span "Costs" at bounding box center [371, 212] width 57 height 26
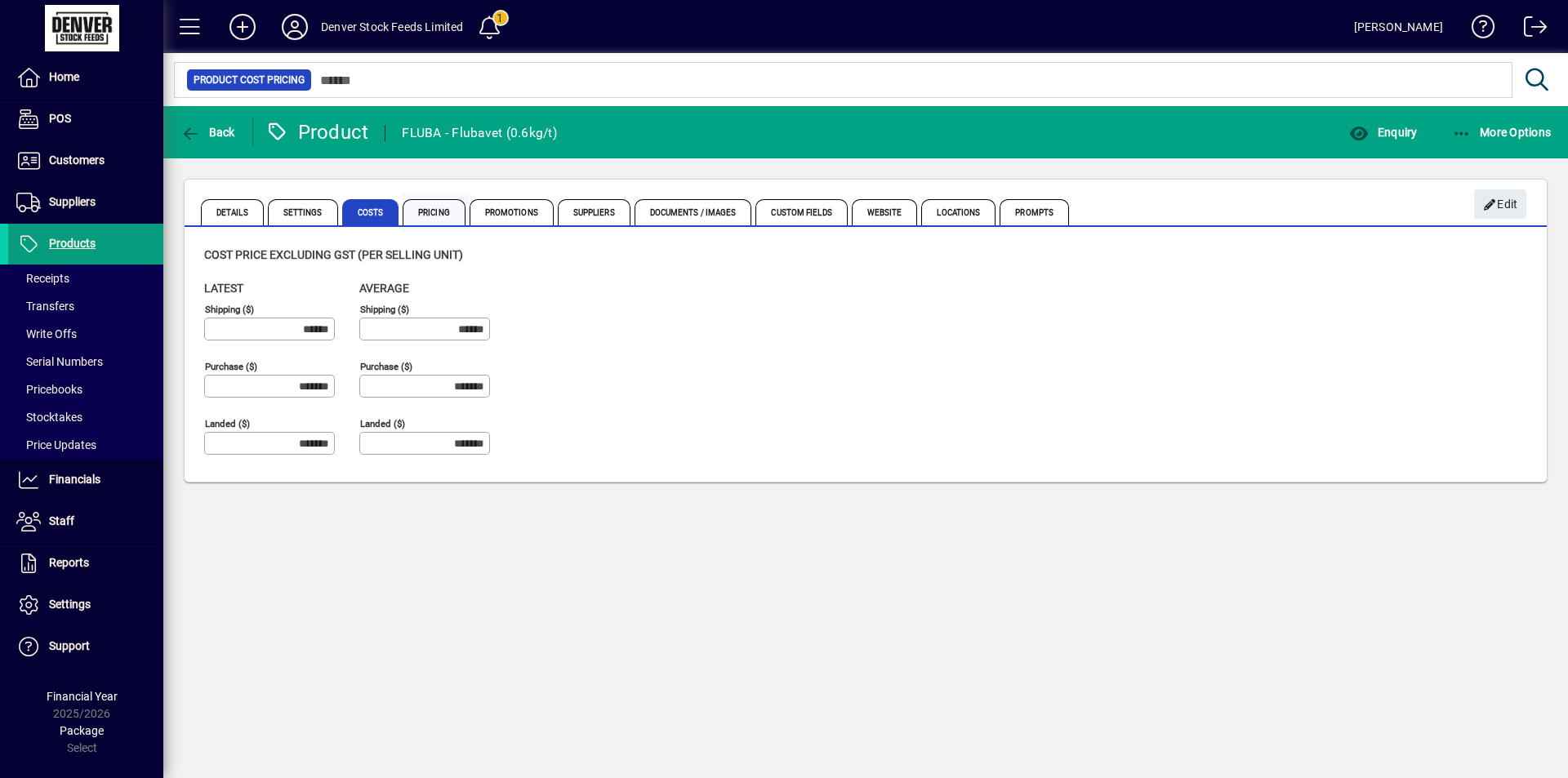
click at [436, 212] on span "Pricing" at bounding box center [434, 212] width 63 height 26
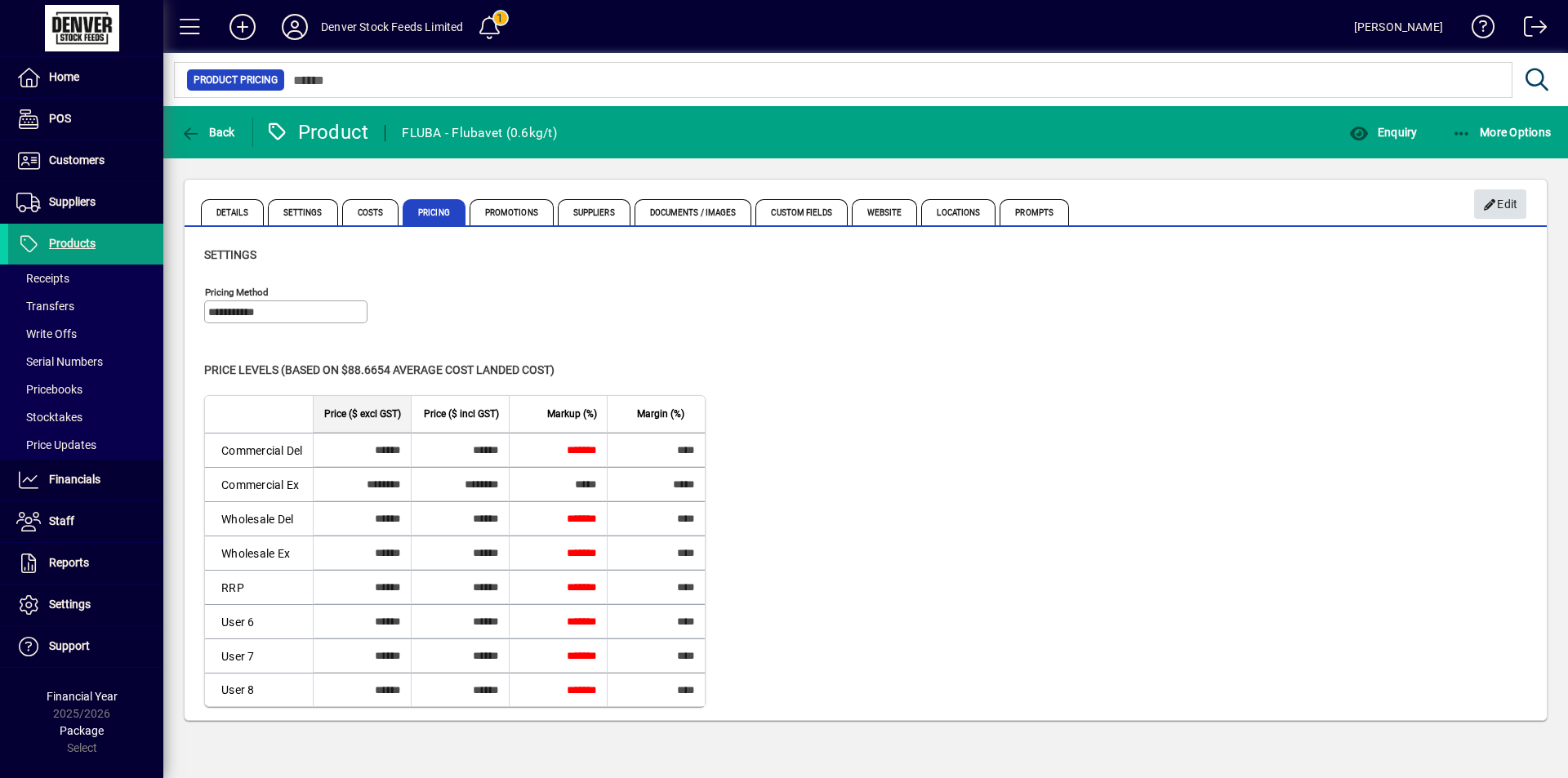
click at [1498, 199] on span "Edit" at bounding box center [1500, 204] width 35 height 27
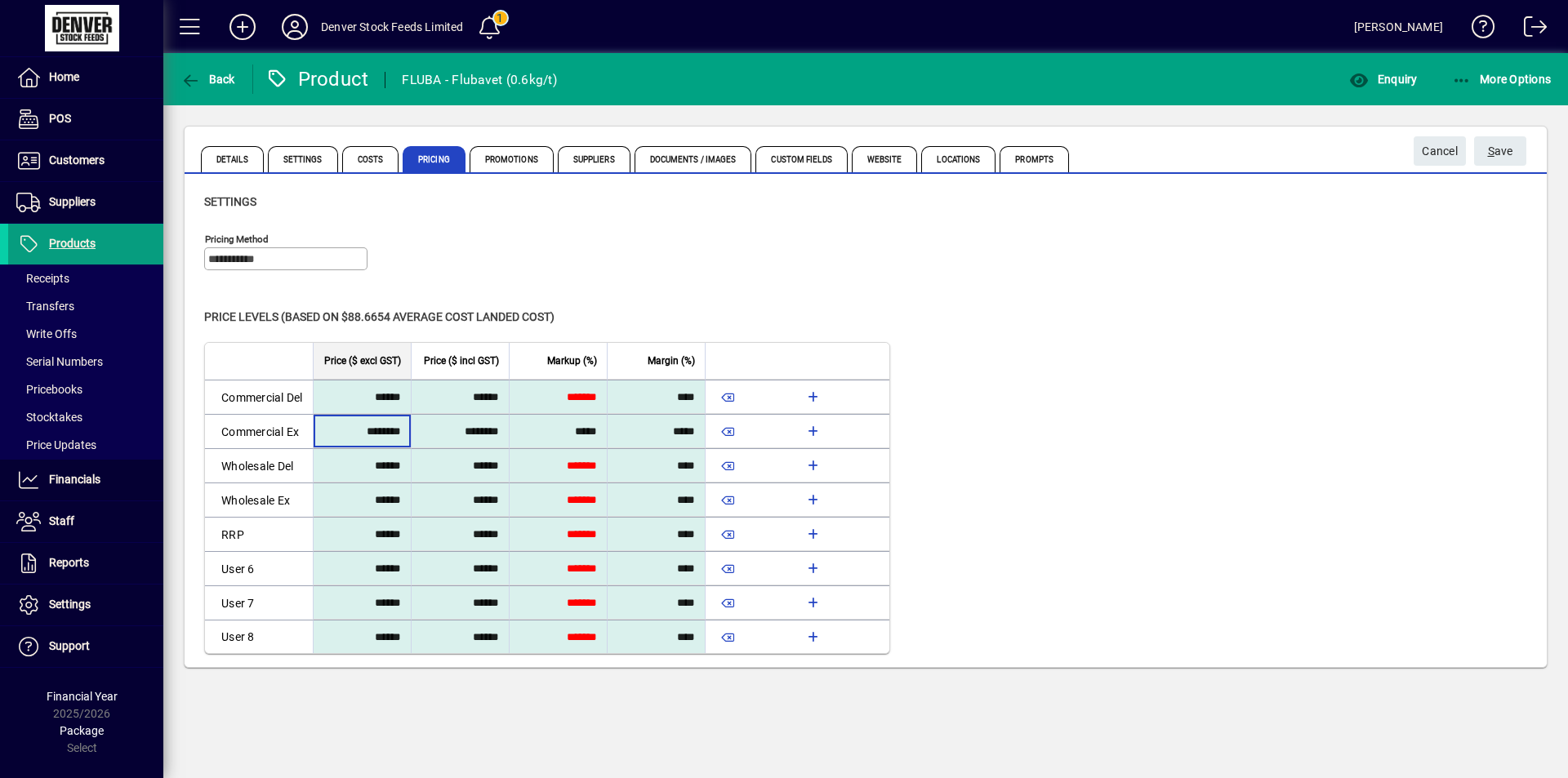
drag, startPoint x: 405, startPoint y: 431, endPoint x: 336, endPoint y: 436, distance: 69.2
click at [336, 436] on input "********" at bounding box center [361, 432] width 89 height 30
type input "********"
type input "*****"
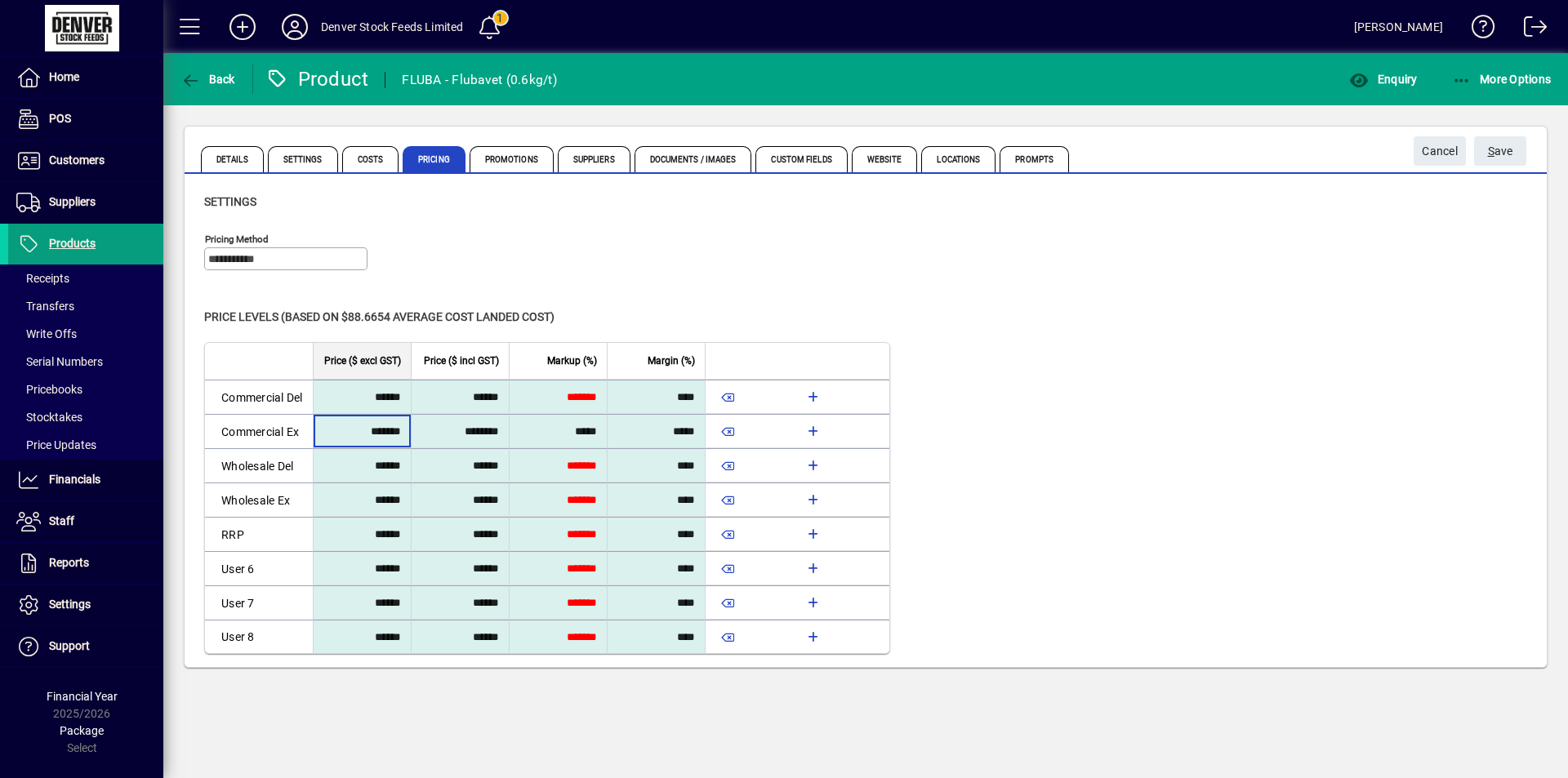
type input "*****"
click at [1221, 409] on div "Level Price ($ excl GST) Price ($ incl GST) Markup (%) Margin (%) Commercial De…" at bounding box center [865, 498] width 1323 height 312
click at [1498, 153] on span "S ave" at bounding box center [1501, 150] width 26 height 27
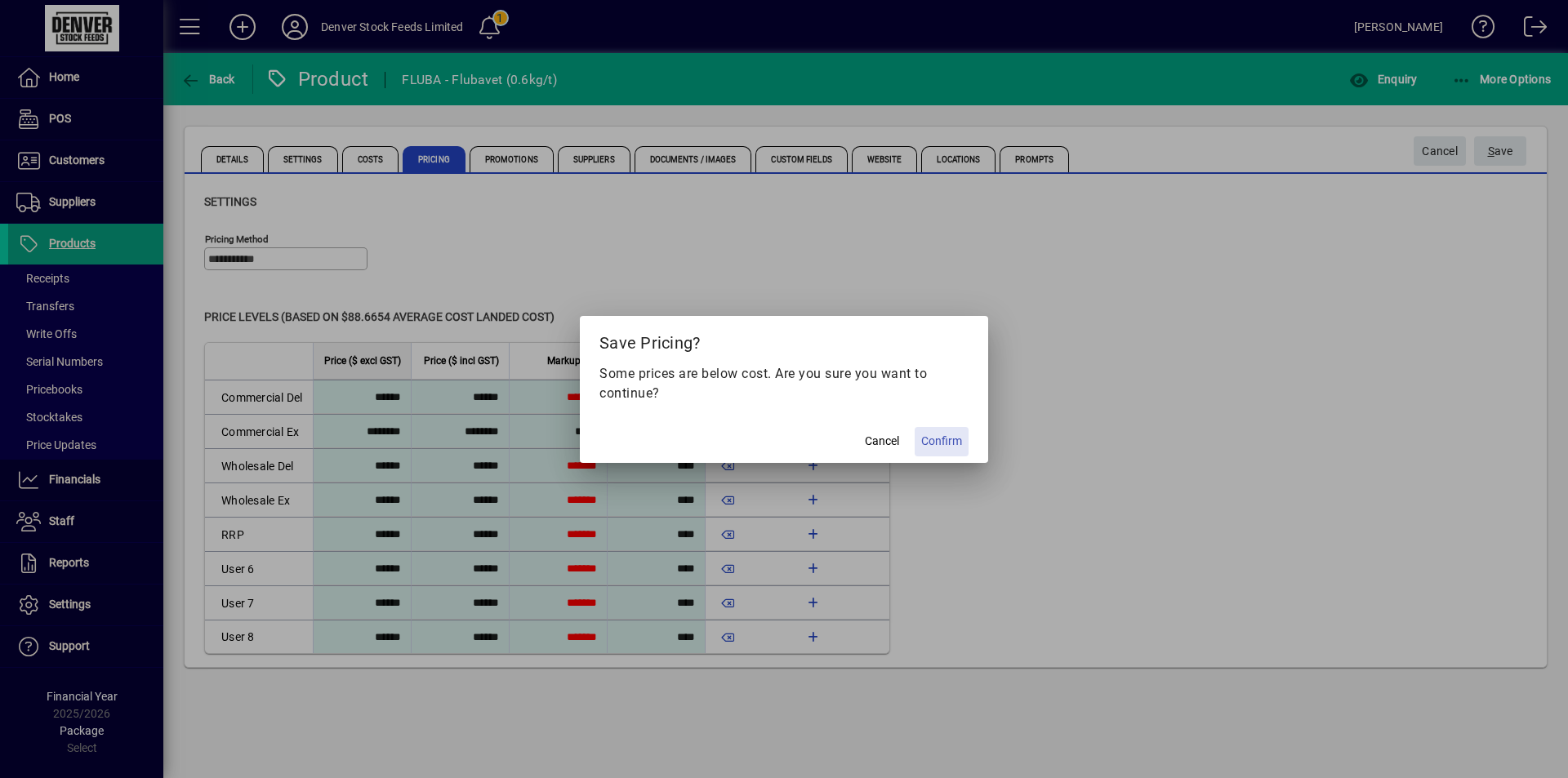
click at [957, 438] on span "Confirm" at bounding box center [941, 440] width 41 height 17
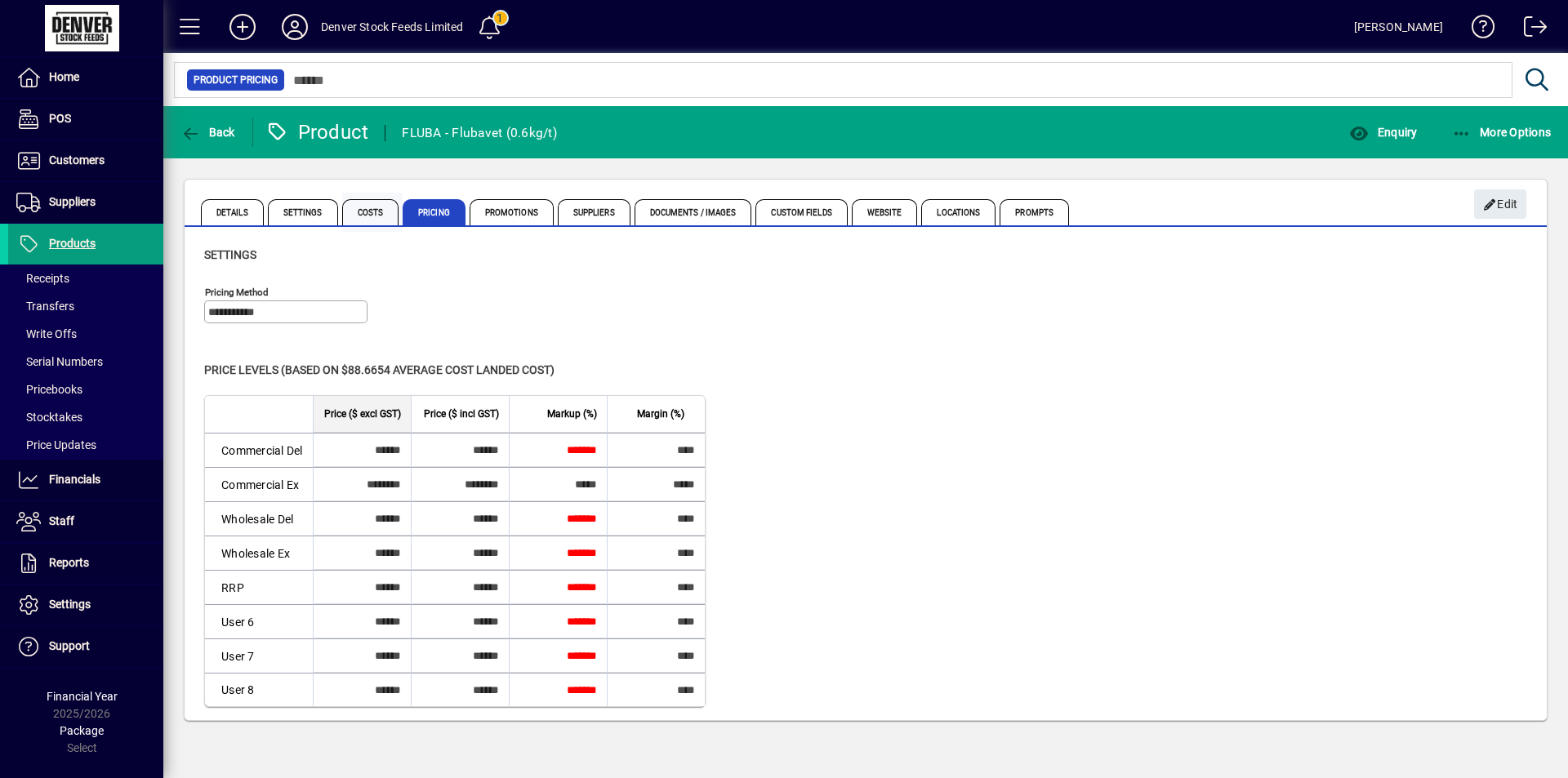
click at [371, 218] on span "Costs" at bounding box center [371, 212] width 57 height 26
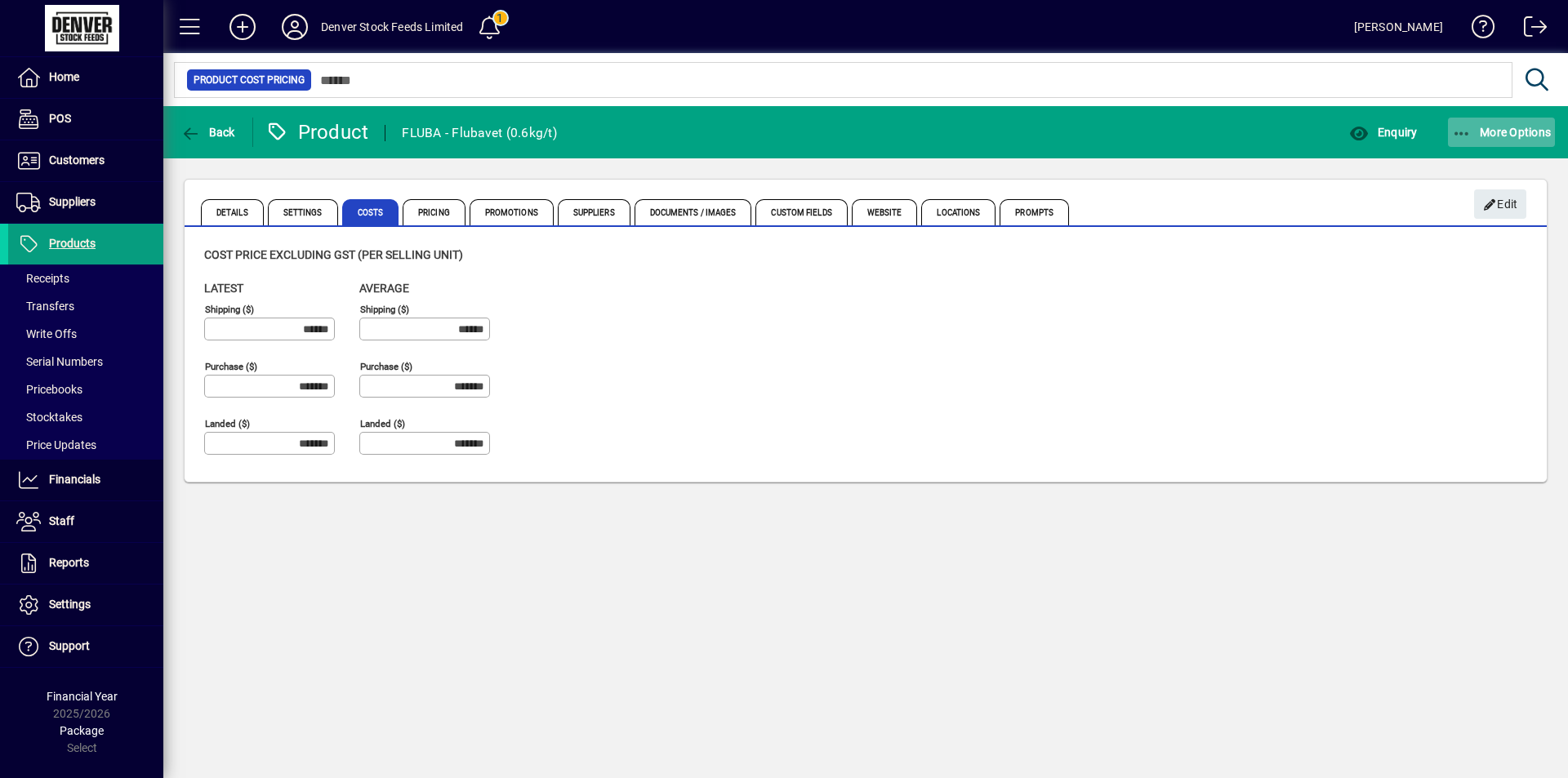
click at [1506, 139] on span "button" at bounding box center [1501, 133] width 108 height 40
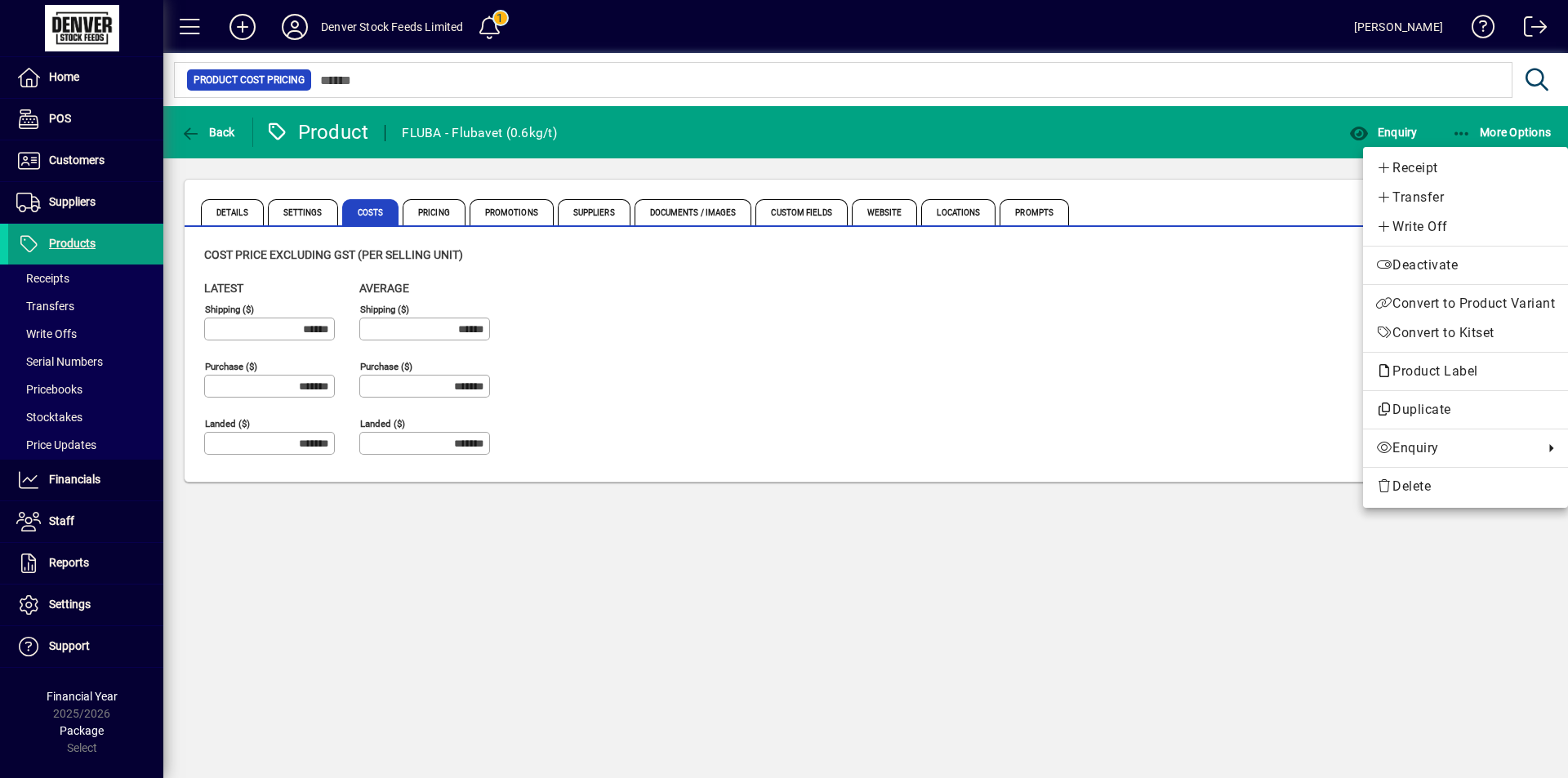
click at [1209, 357] on div at bounding box center [784, 389] width 1568 height 778
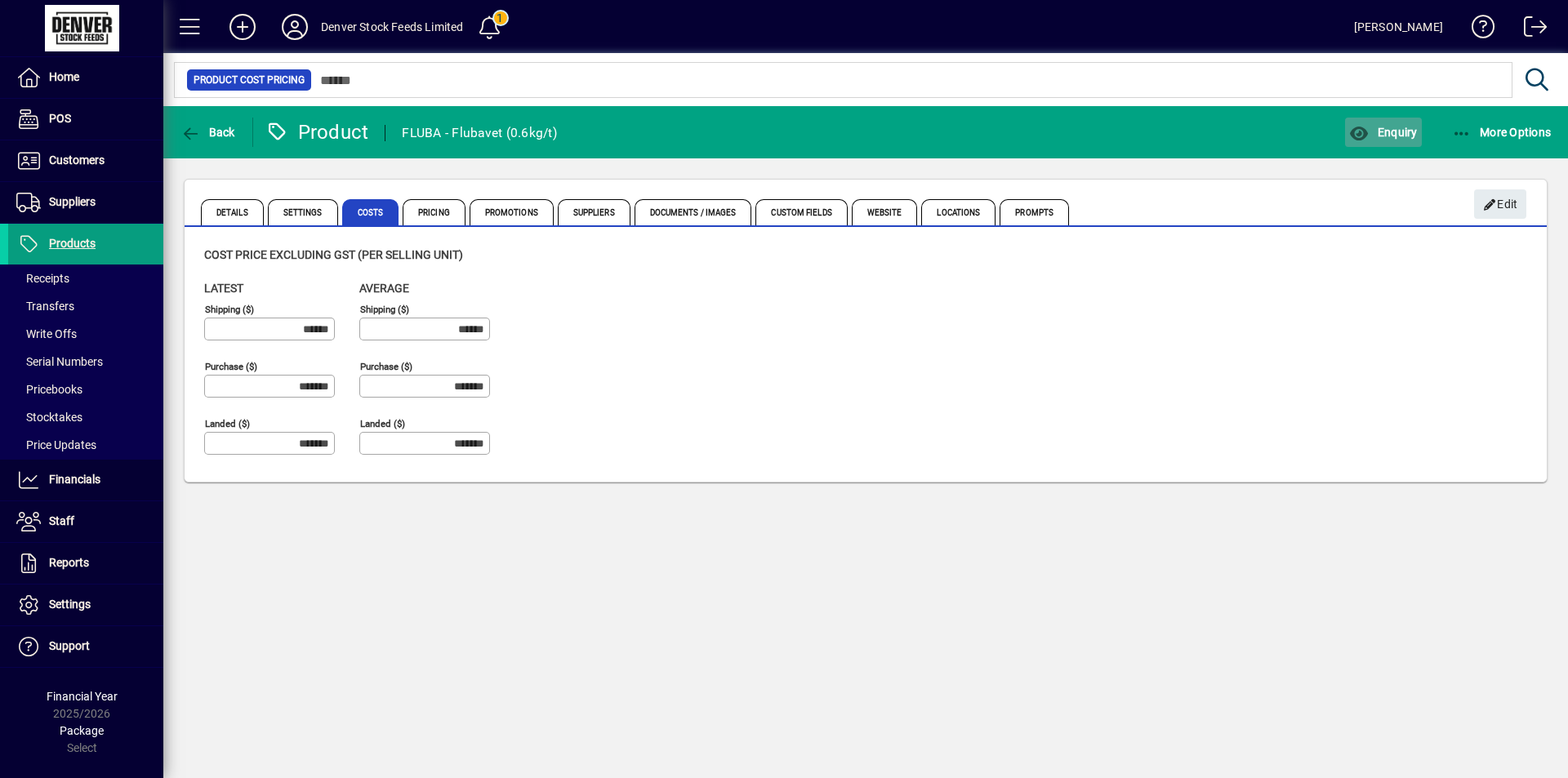
click at [1387, 131] on span "Enquiry" at bounding box center [1382, 132] width 67 height 13
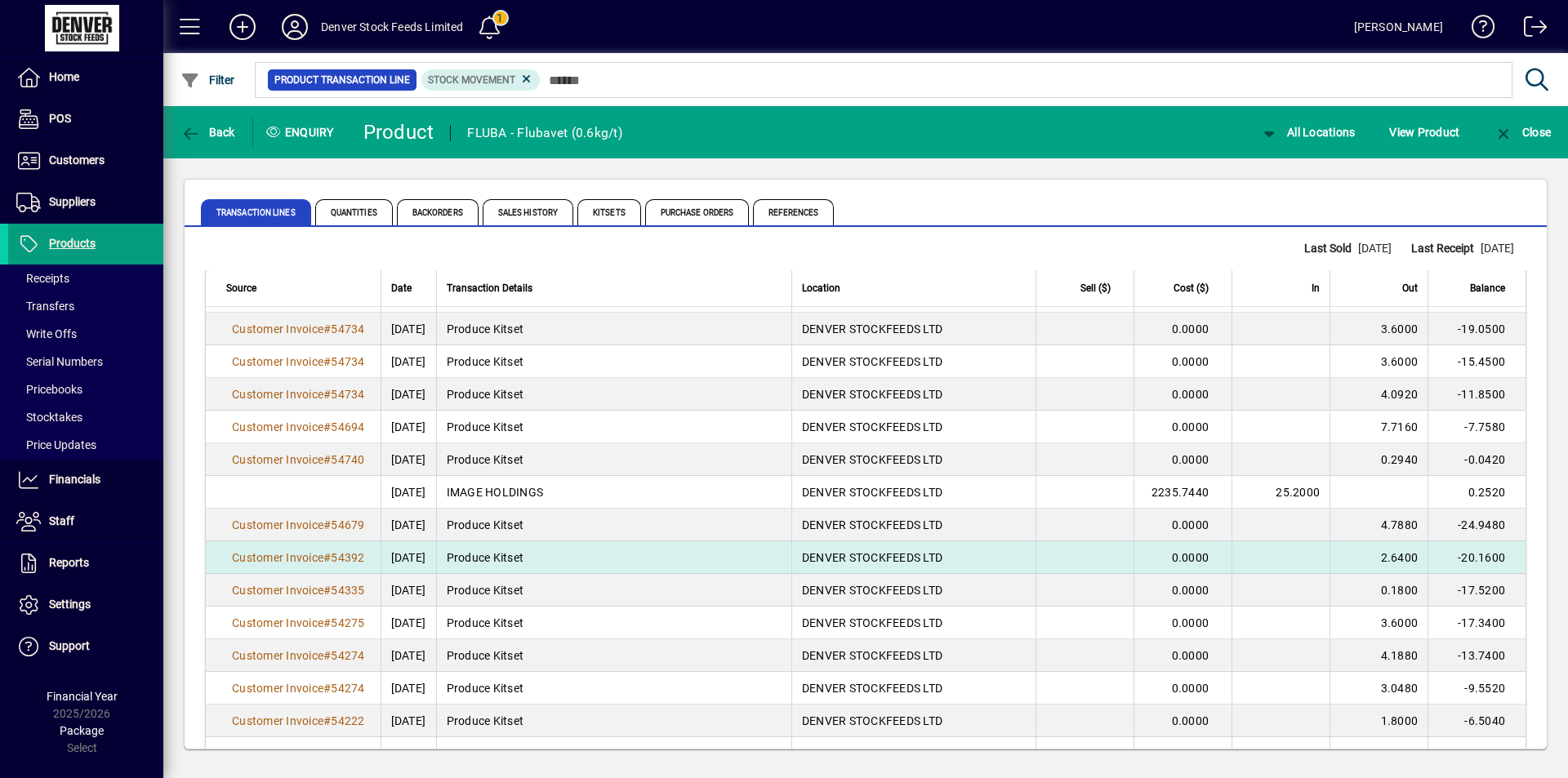
scroll to position [218, 0]
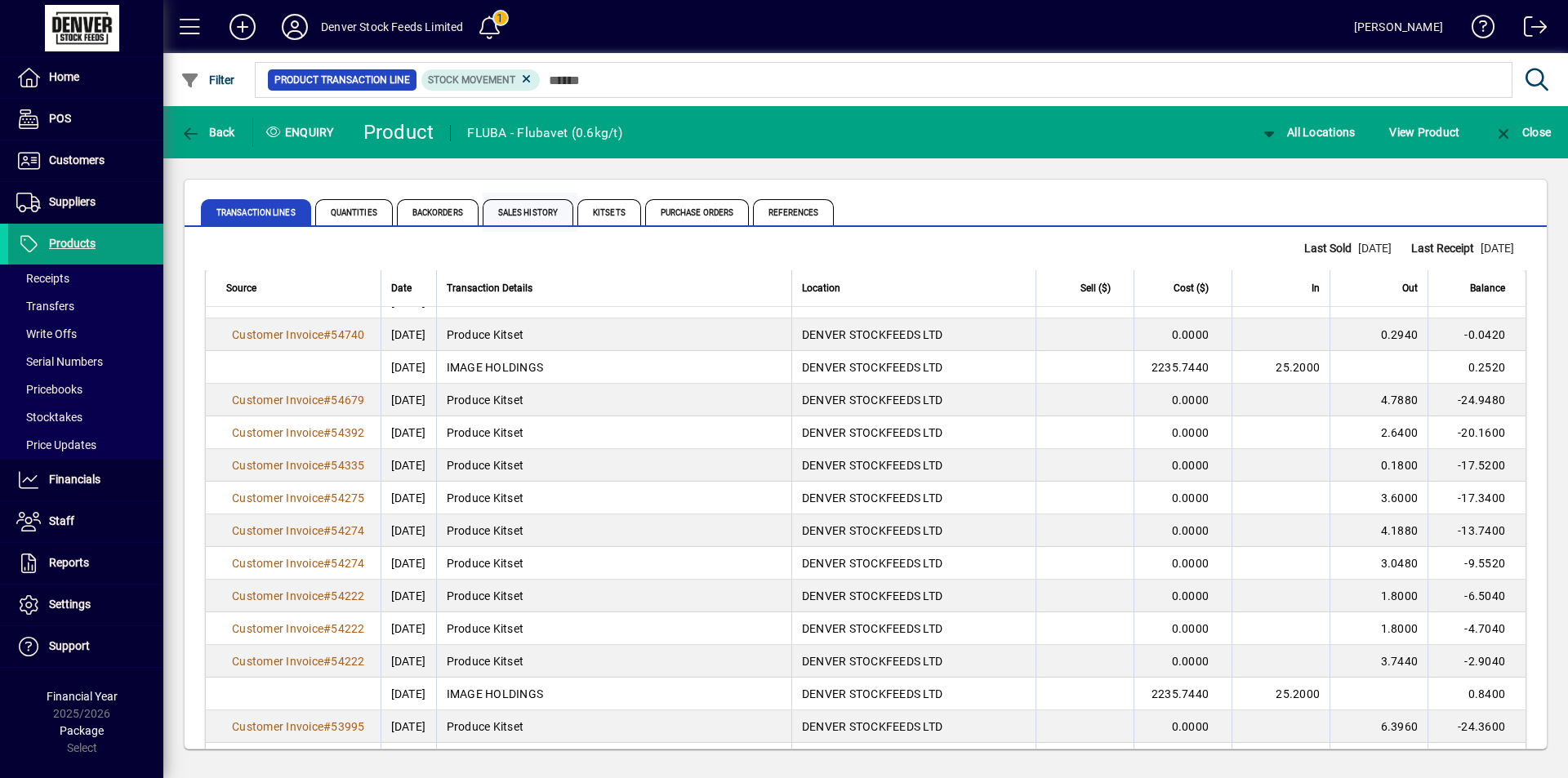
click at [512, 217] on span "Sales History" at bounding box center [528, 212] width 91 height 26
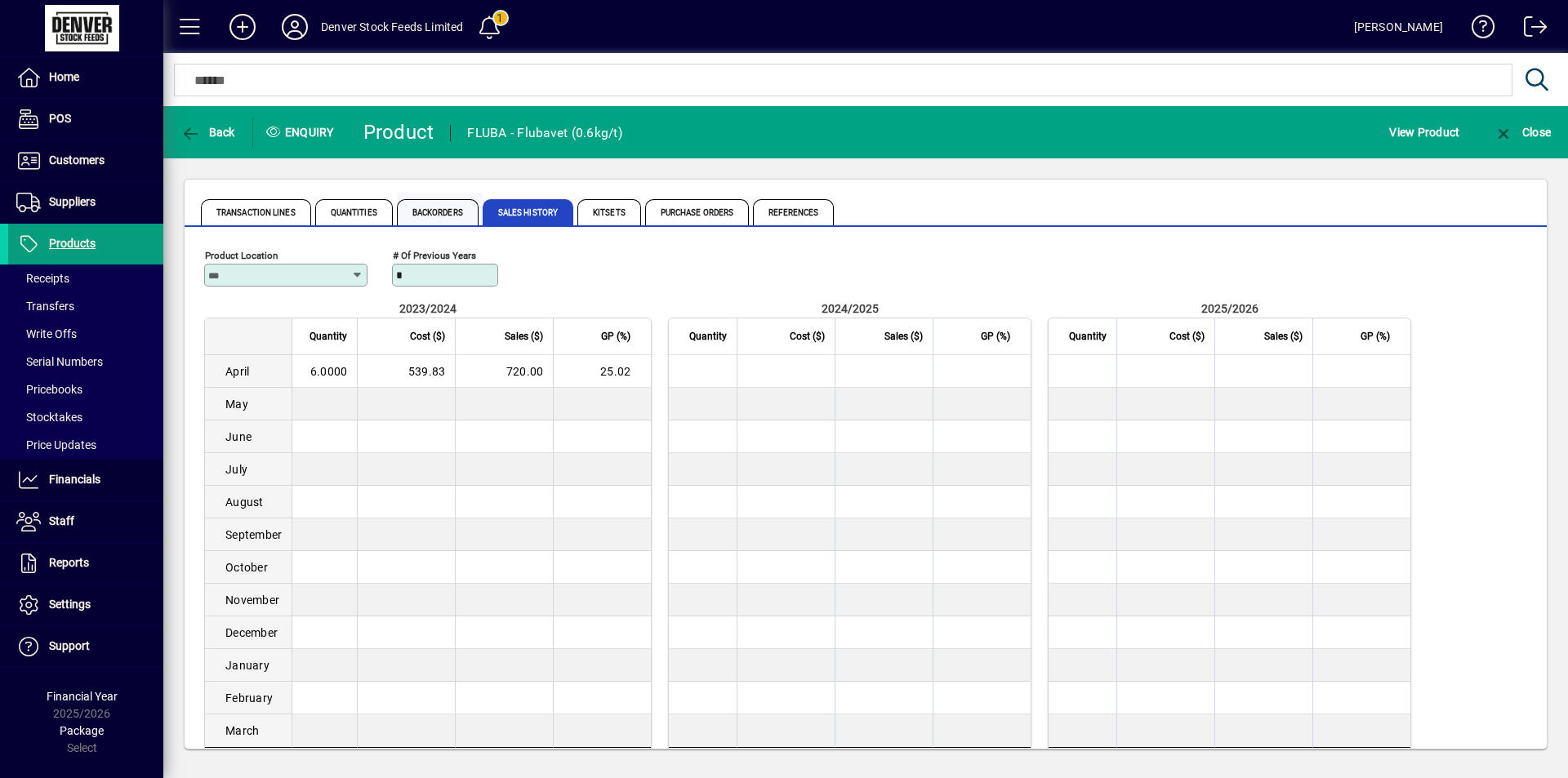
click at [437, 213] on span "Backorders" at bounding box center [437, 212] width 82 height 26
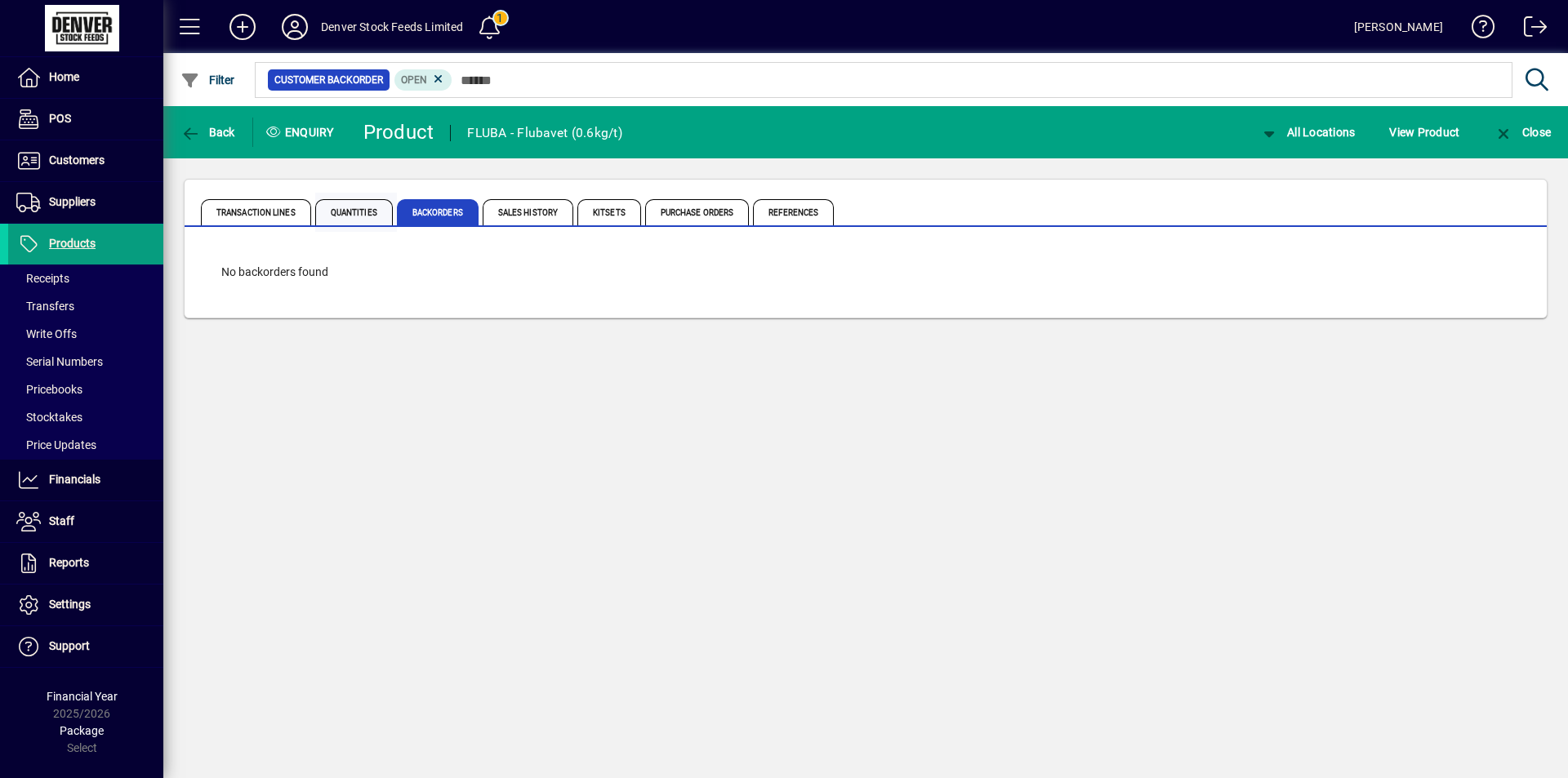
click at [344, 217] on span "Quantities" at bounding box center [354, 212] width 77 height 26
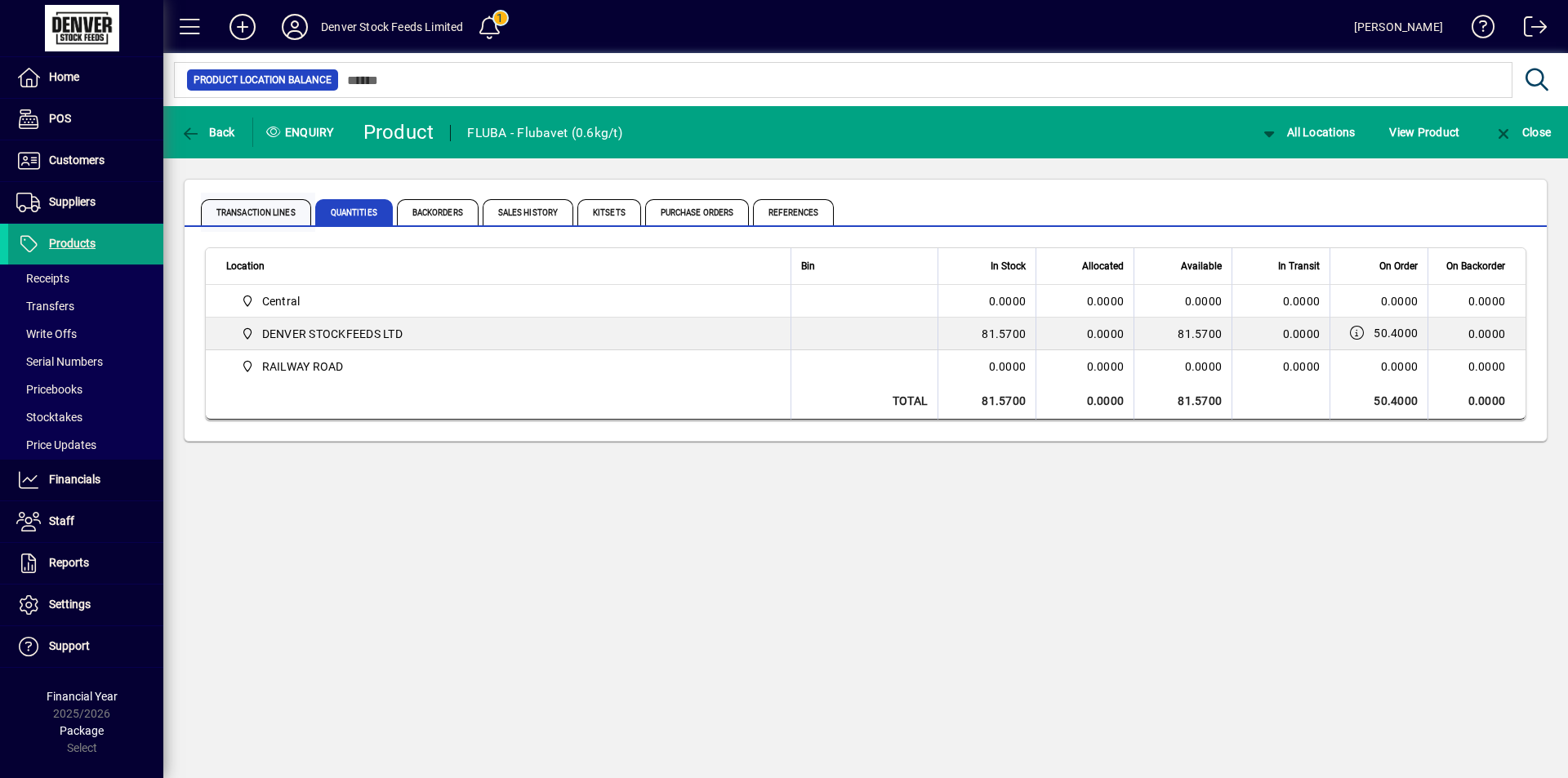
click at [245, 212] on span "Transaction Lines" at bounding box center [255, 212] width 110 height 26
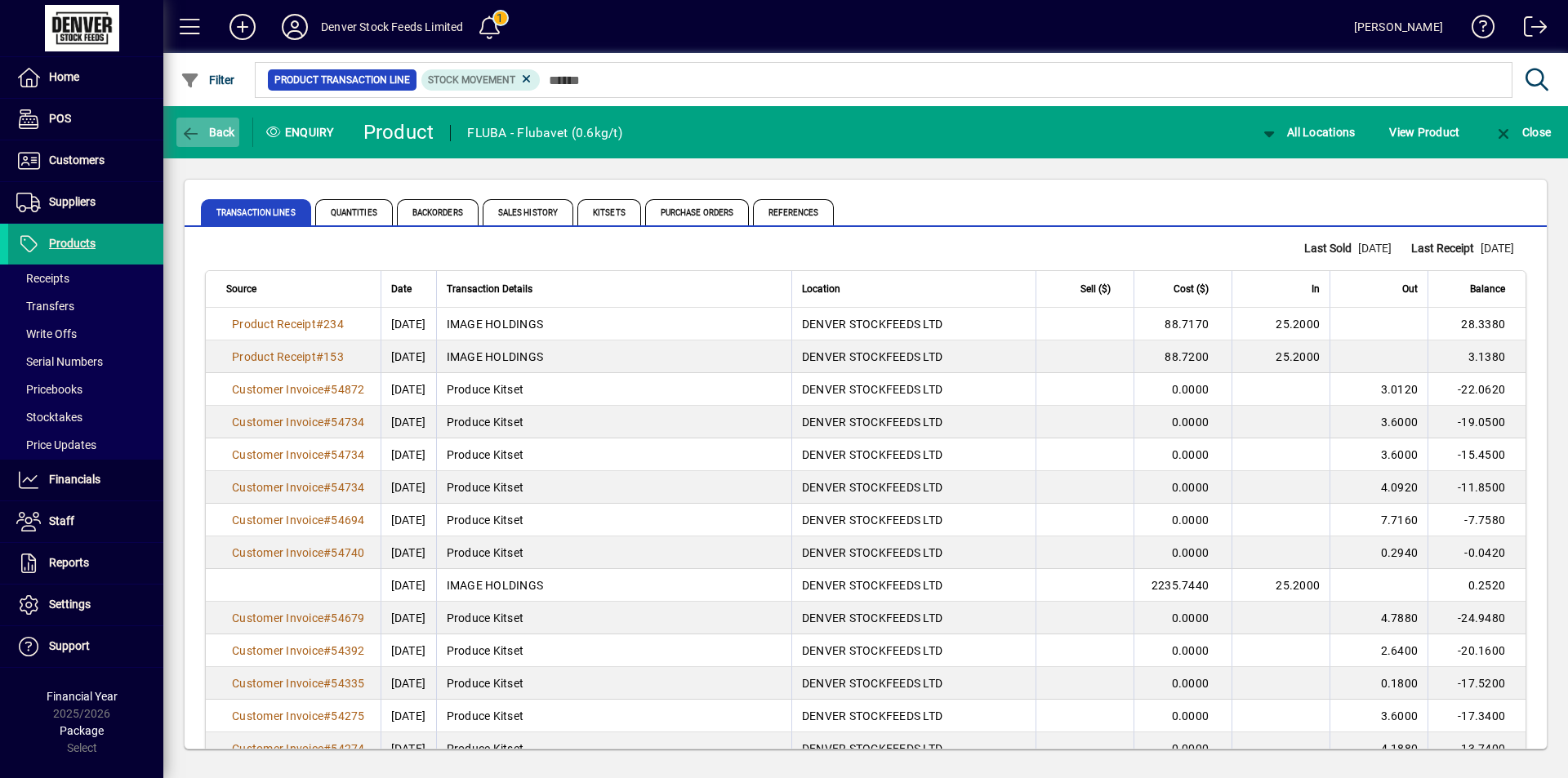
click at [210, 134] on span "Back" at bounding box center [207, 132] width 54 height 13
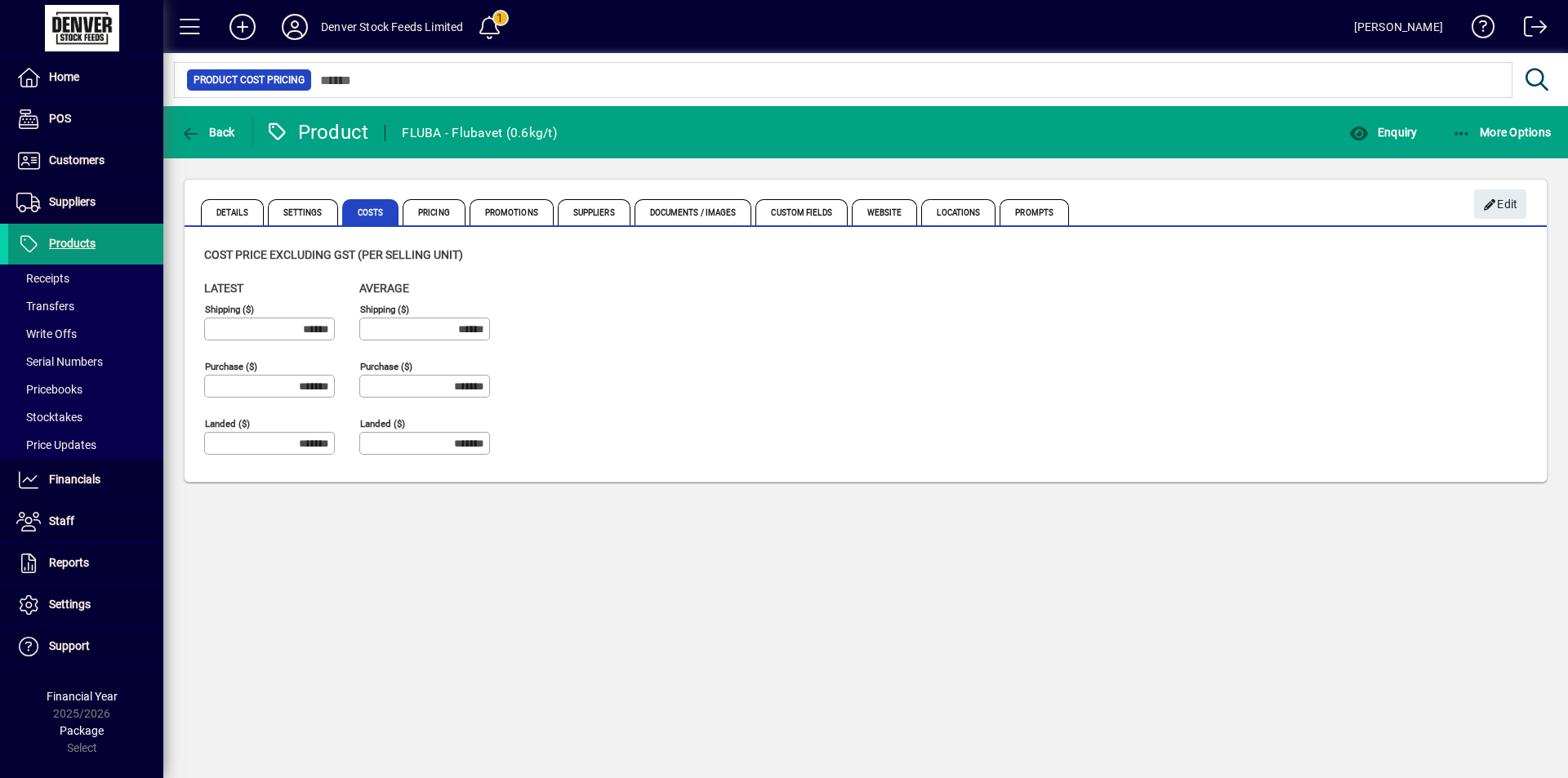
click at [32, 237] on icon at bounding box center [29, 244] width 25 height 20
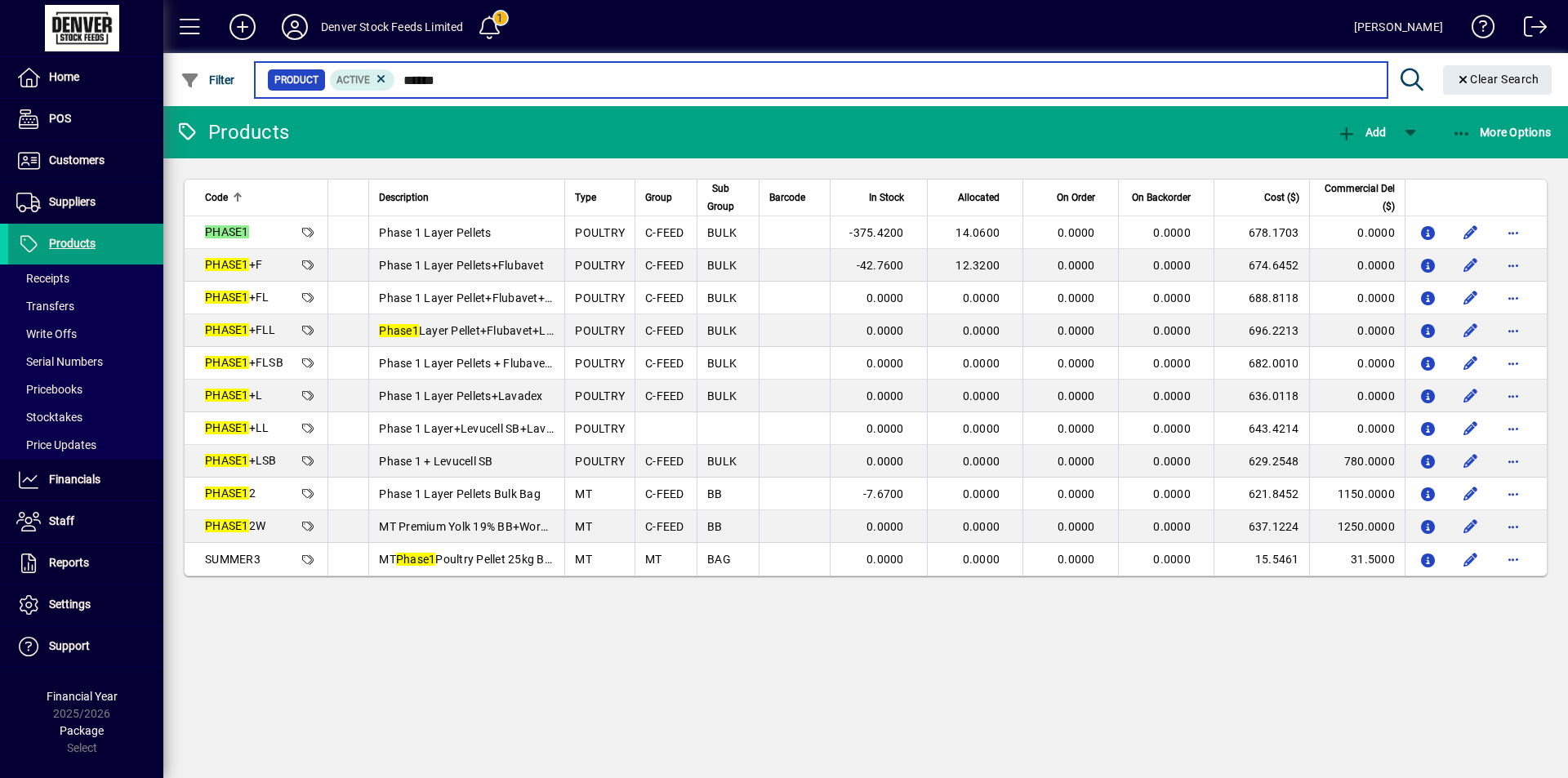
type input "******"
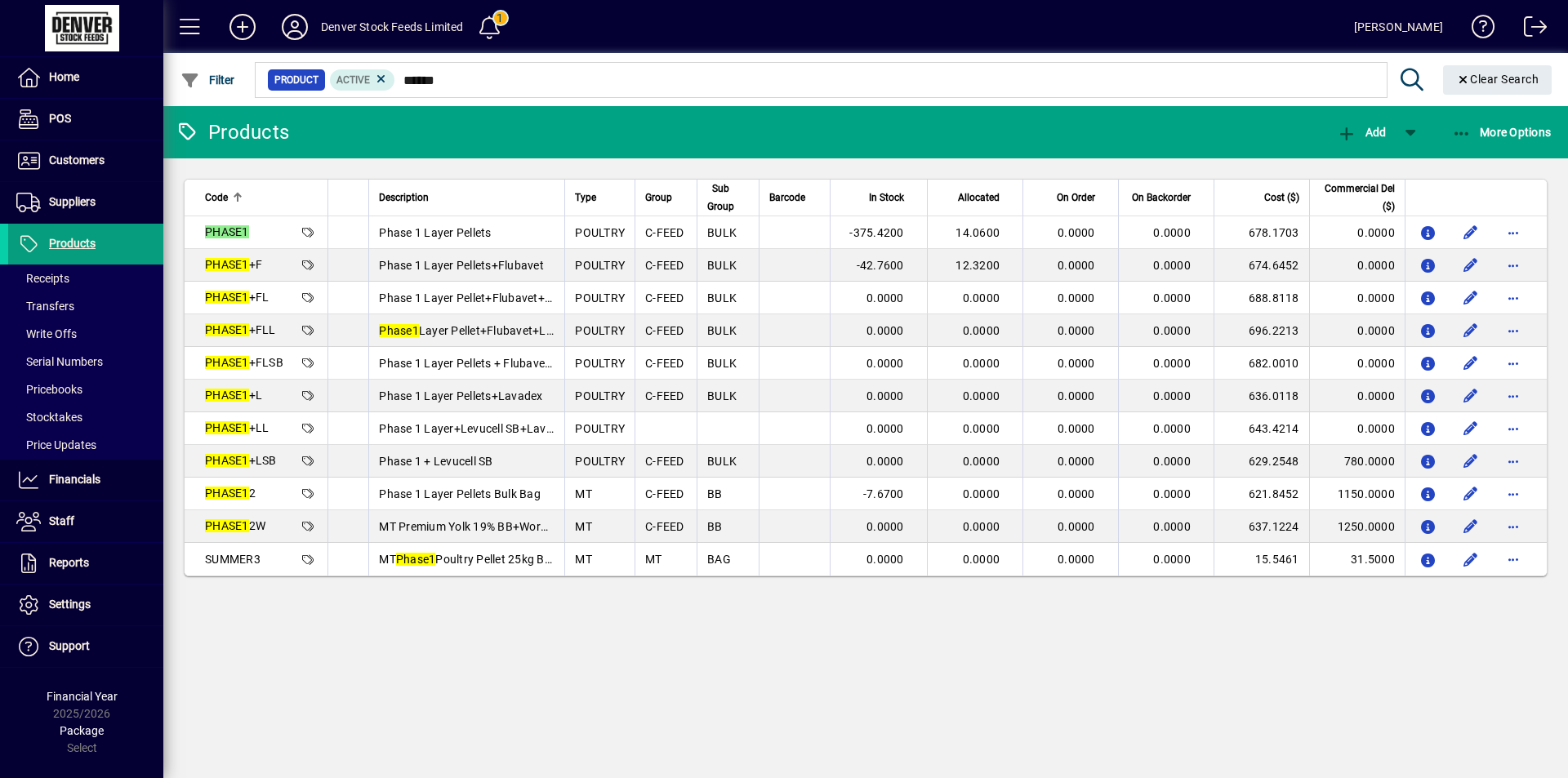
click at [524, 259] on span "Phase 1 Layer Pellets+Flubavet" at bounding box center [461, 265] width 165 height 13
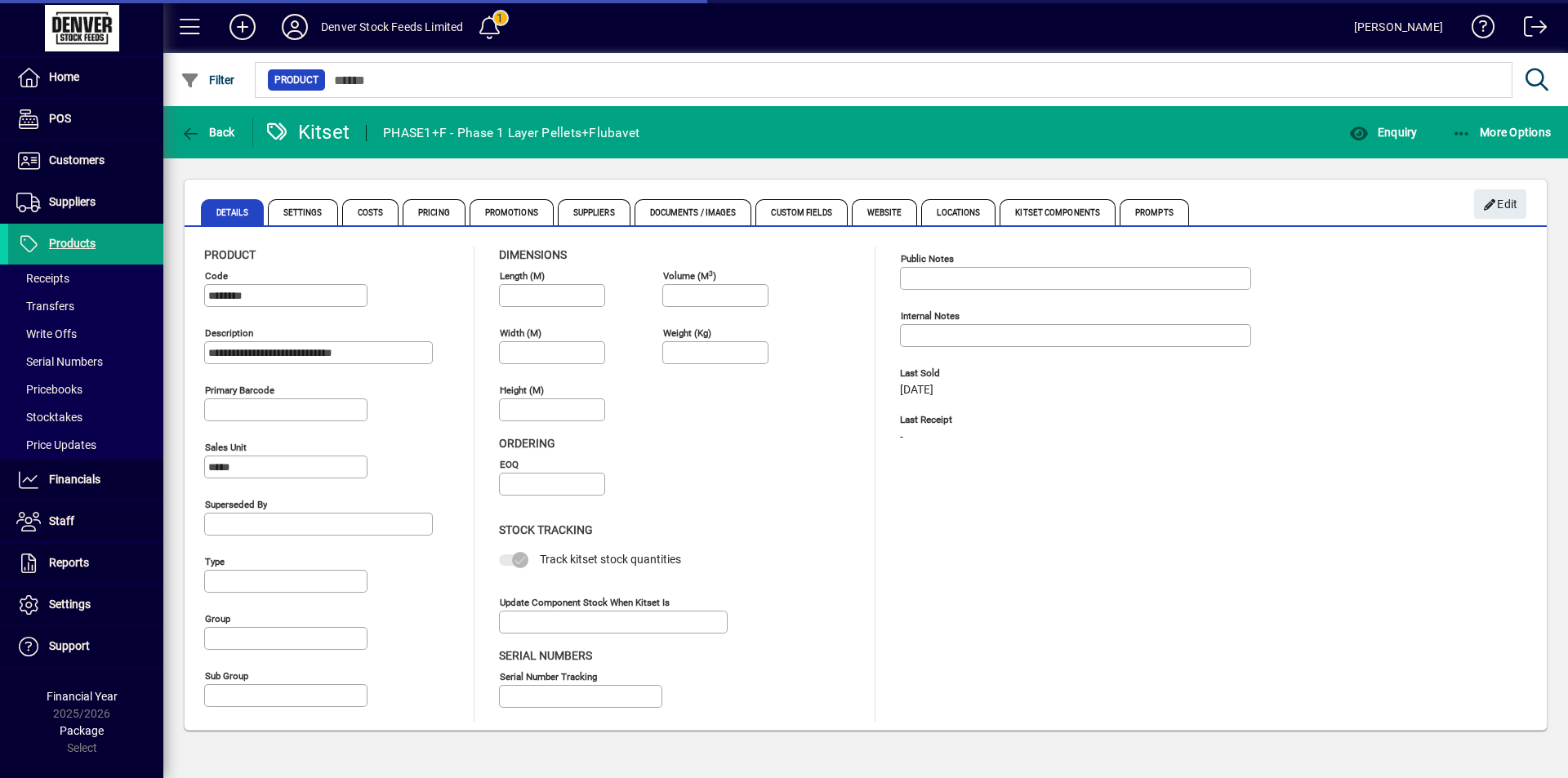
type input "**********"
type input "********"
type input "****"
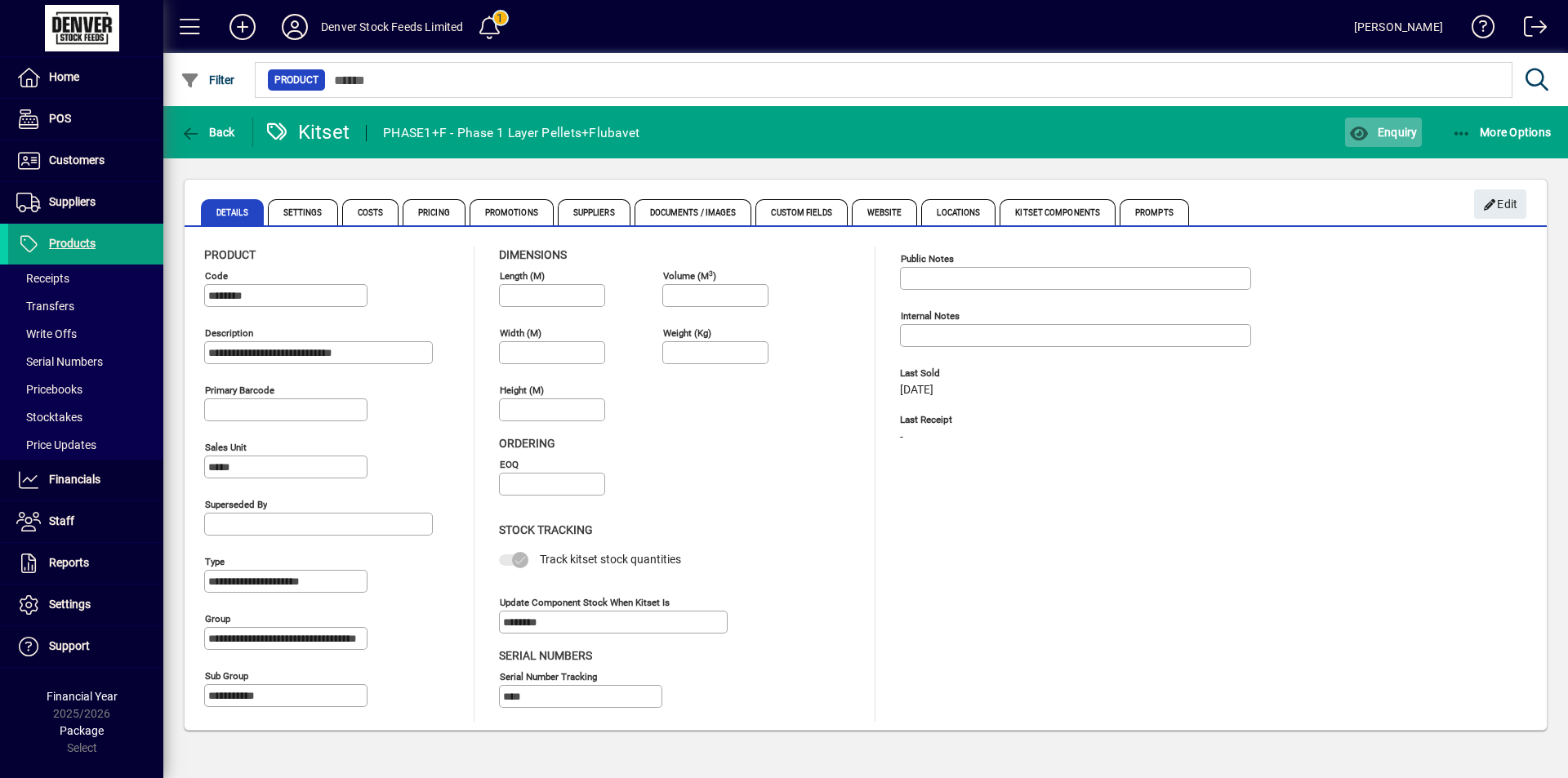
click at [1382, 135] on span "Enquiry" at bounding box center [1382, 132] width 67 height 13
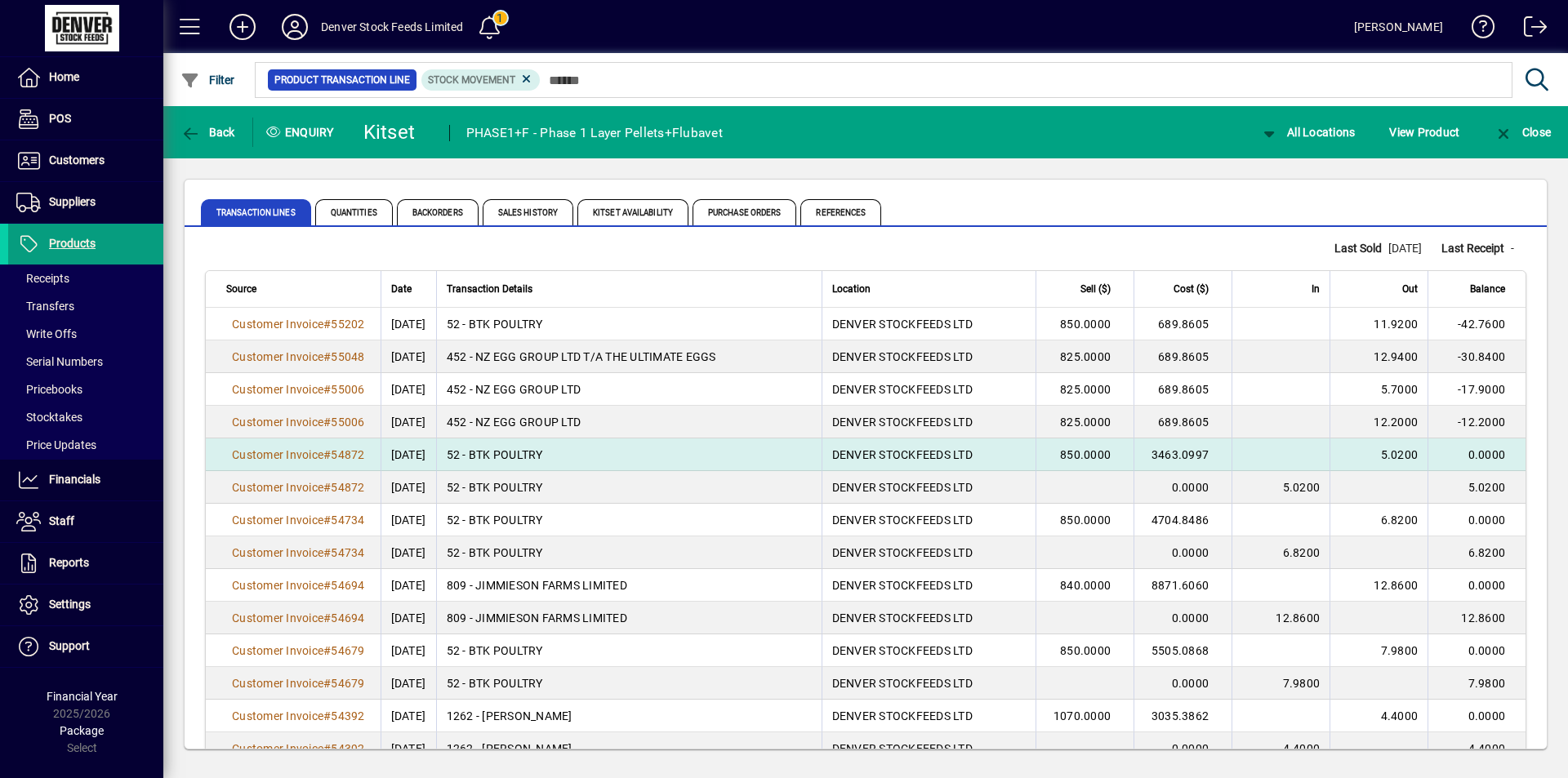
click at [1045, 459] on td "850.0000" at bounding box center [1083, 454] width 98 height 33
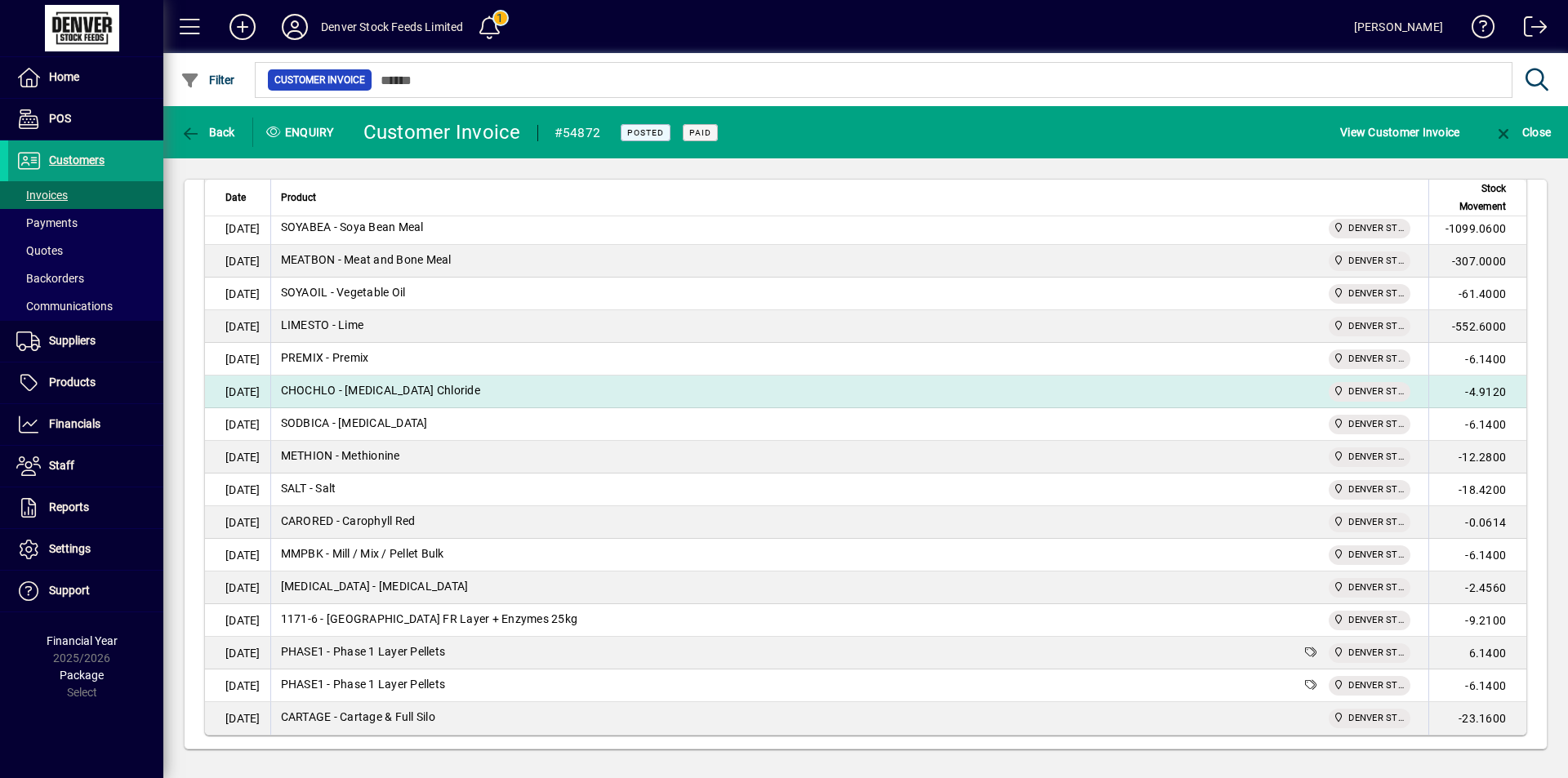
scroll to position [1666, 0]
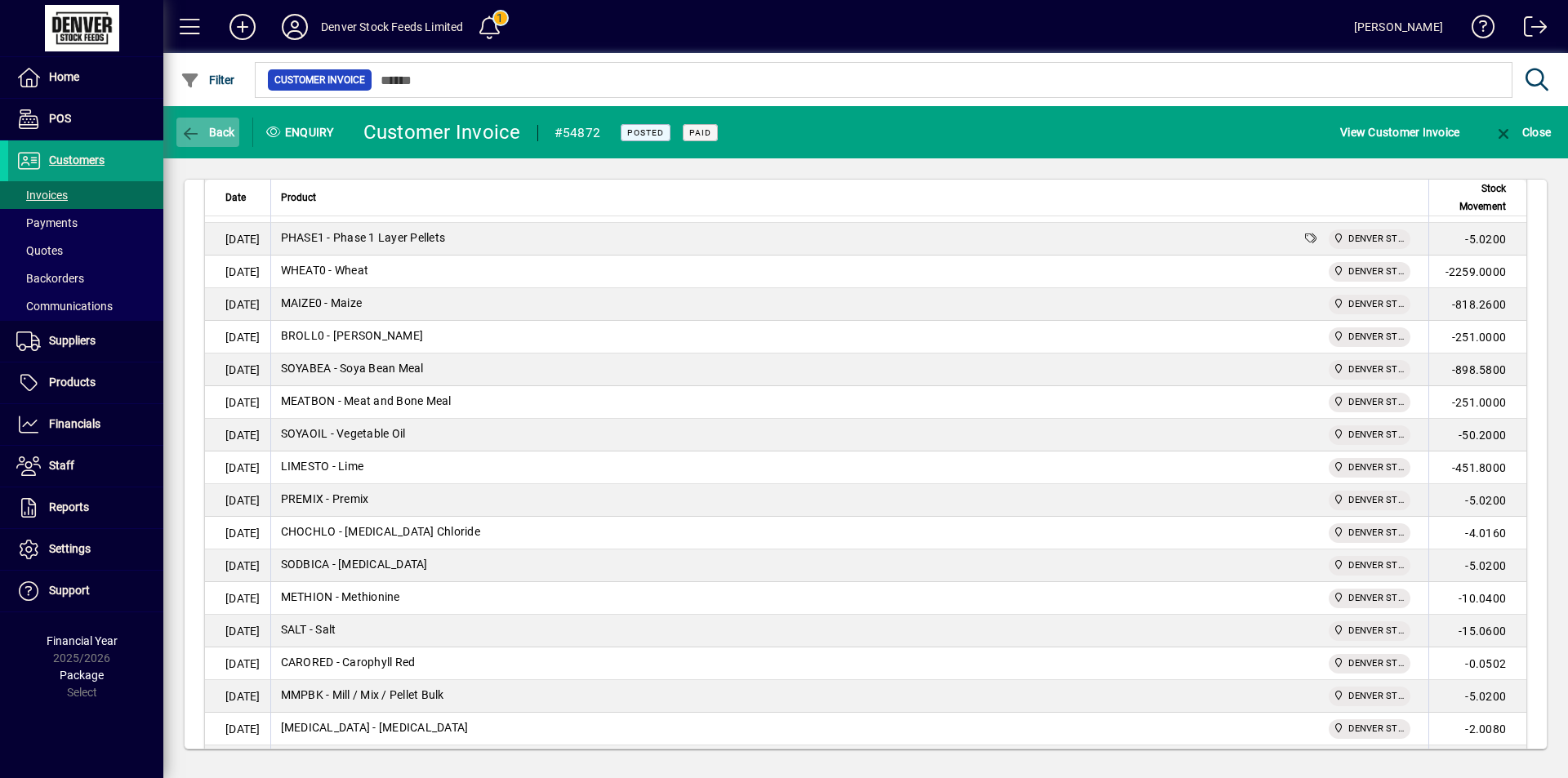
click at [210, 132] on span "Back" at bounding box center [207, 132] width 54 height 13
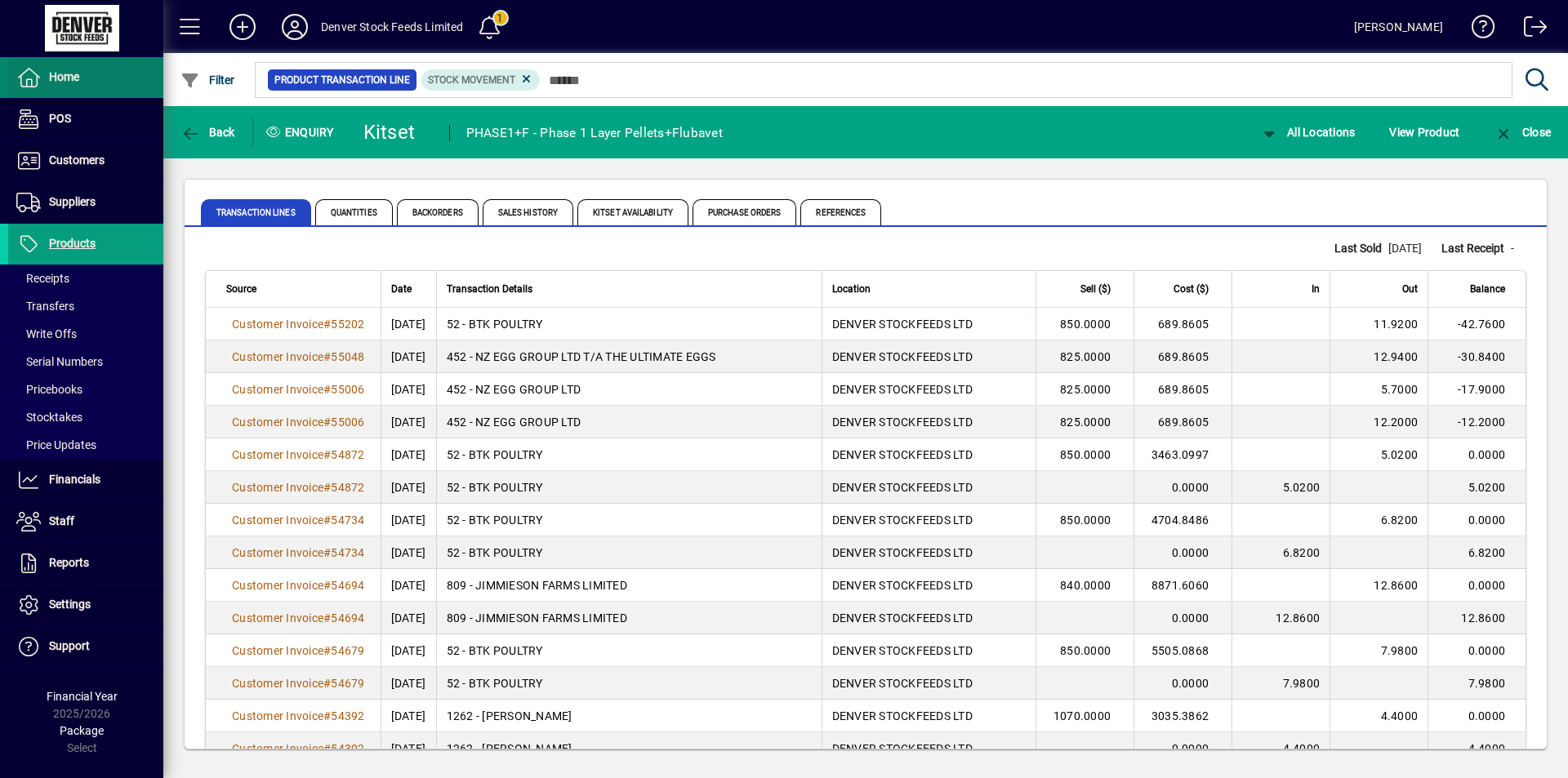
click at [22, 77] on icon at bounding box center [29, 77] width 25 height 20
